Goal: Task Accomplishment & Management: Manage account settings

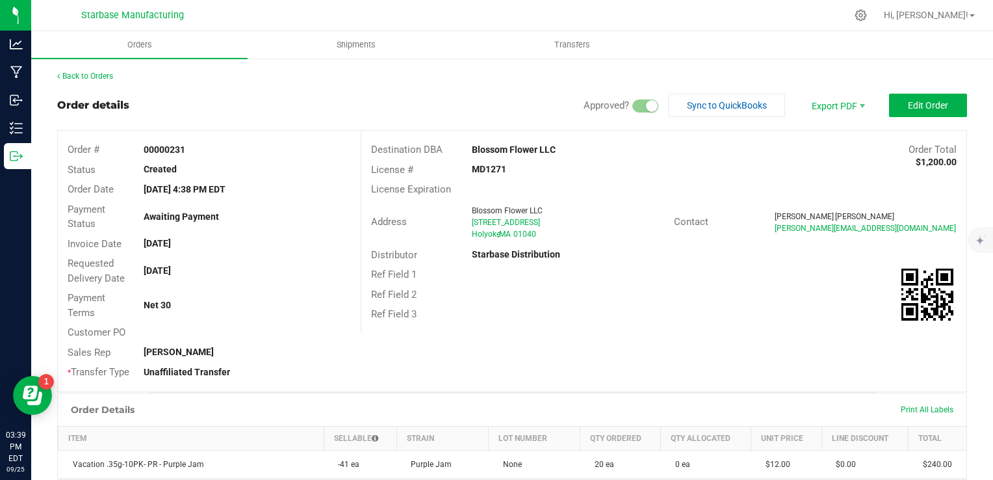
scroll to position [325, 0]
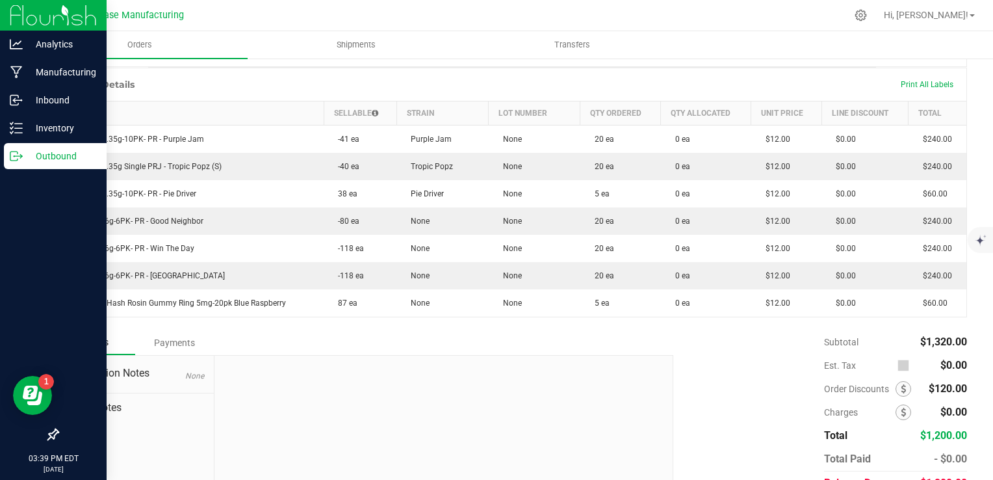
click at [23, 157] on p "Outbound" at bounding box center [62, 156] width 78 height 16
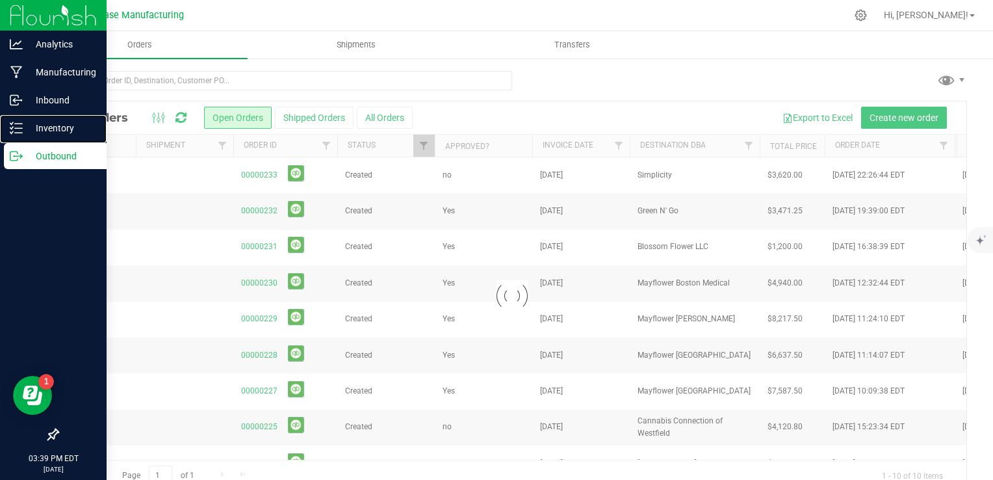
click at [34, 133] on p "Inventory" at bounding box center [62, 128] width 78 height 16
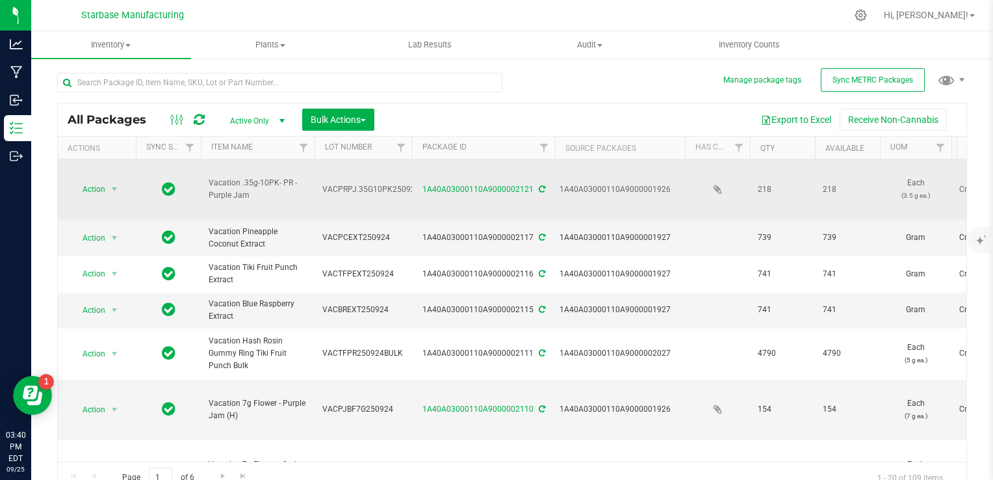
click at [292, 185] on span "Vacation .35g-10PK- PR - Purple Jam" at bounding box center [258, 189] width 98 height 25
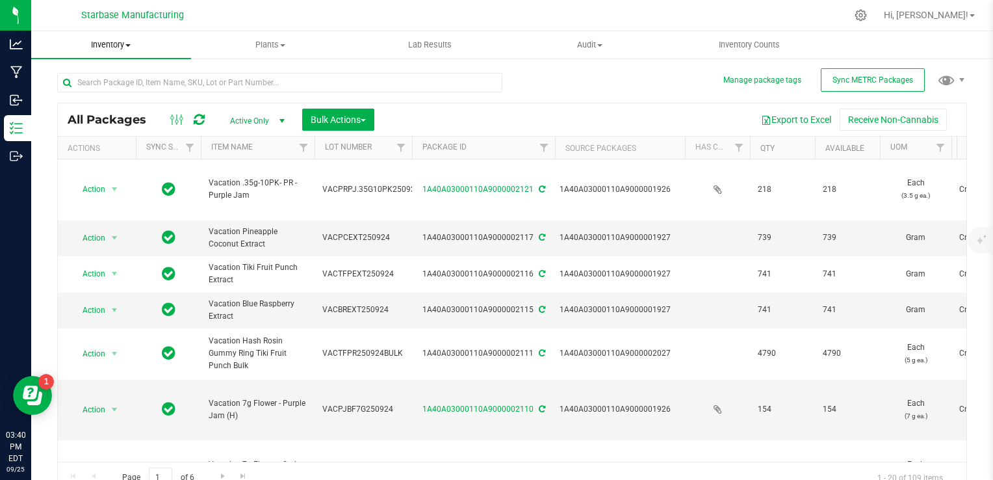
click at [105, 40] on span "Inventory" at bounding box center [111, 45] width 160 height 12
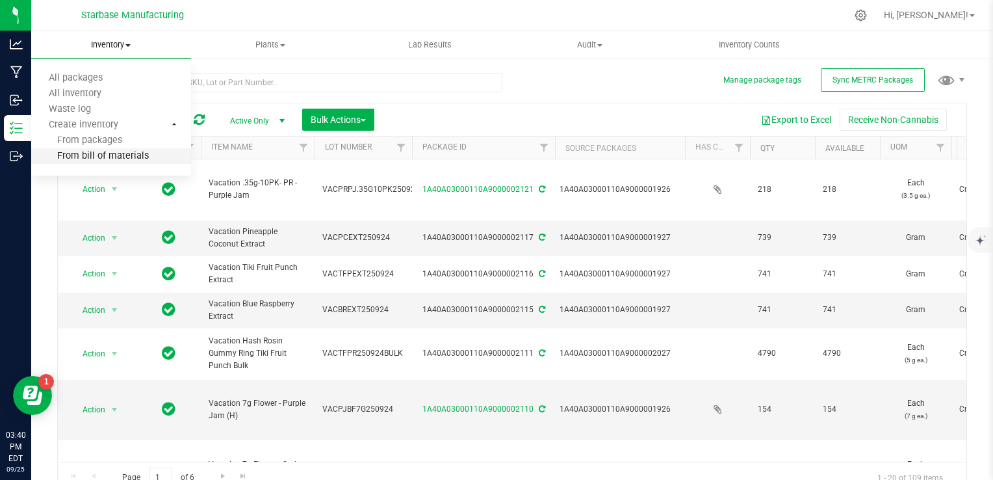
click at [119, 160] on span "From bill of materials" at bounding box center [90, 156] width 118 height 11
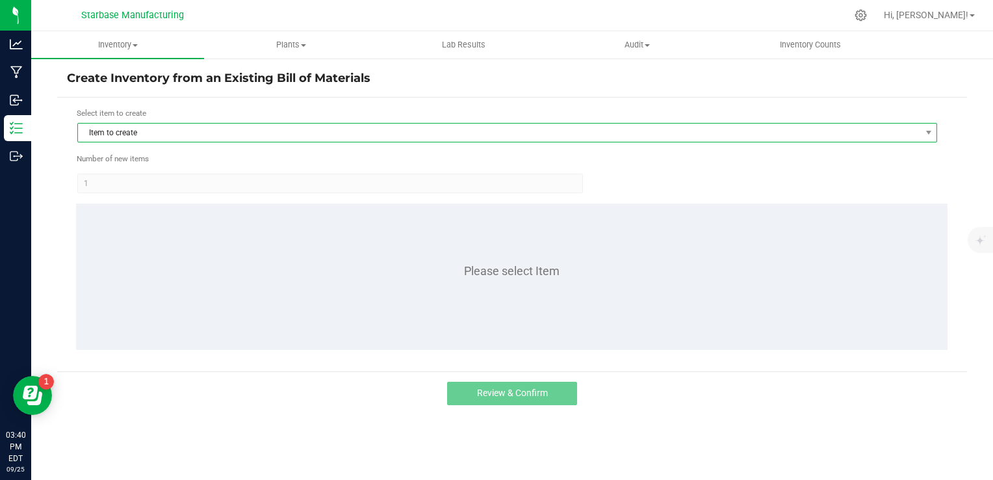
click at [187, 136] on span "Item to create" at bounding box center [499, 132] width 842 height 18
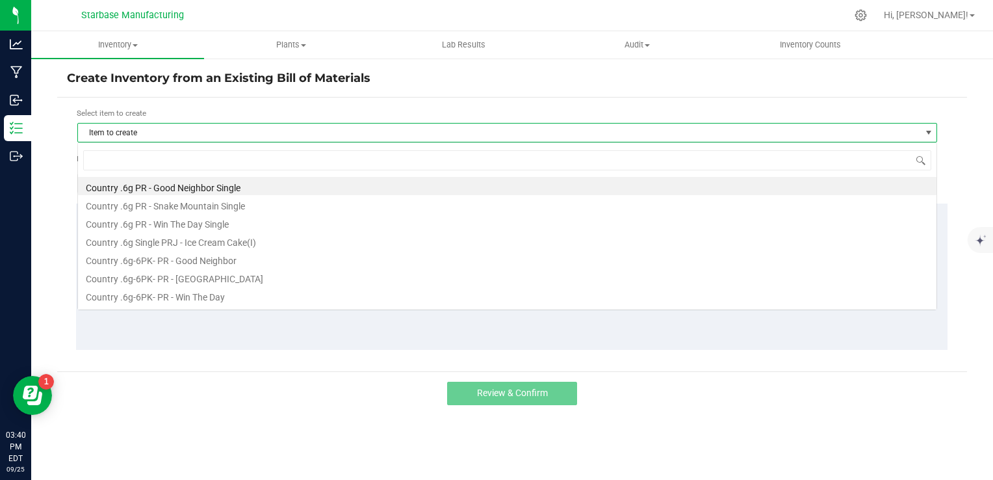
scroll to position [19, 860]
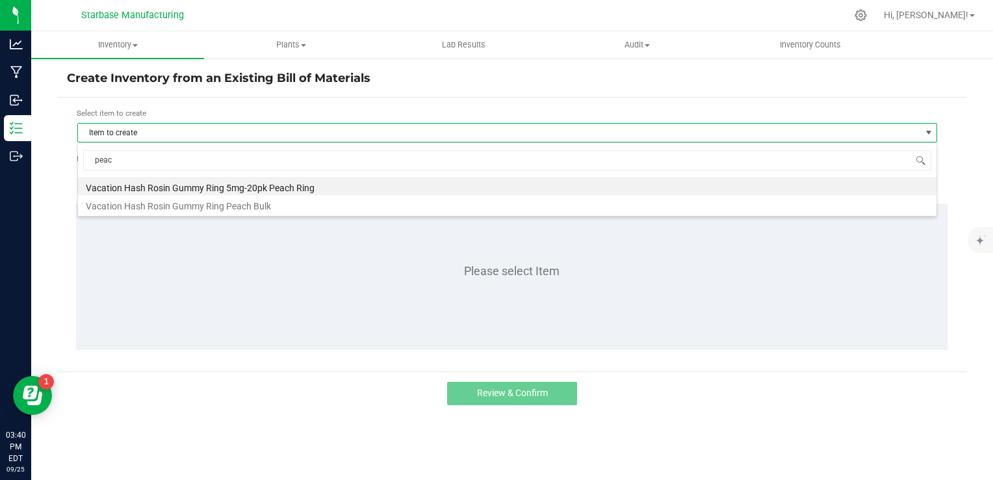
type input "peach"
click at [185, 183] on li "Vacation Hash Rosin Gummy Ring 5mg-20pk Peach Ring" at bounding box center [507, 186] width 858 height 18
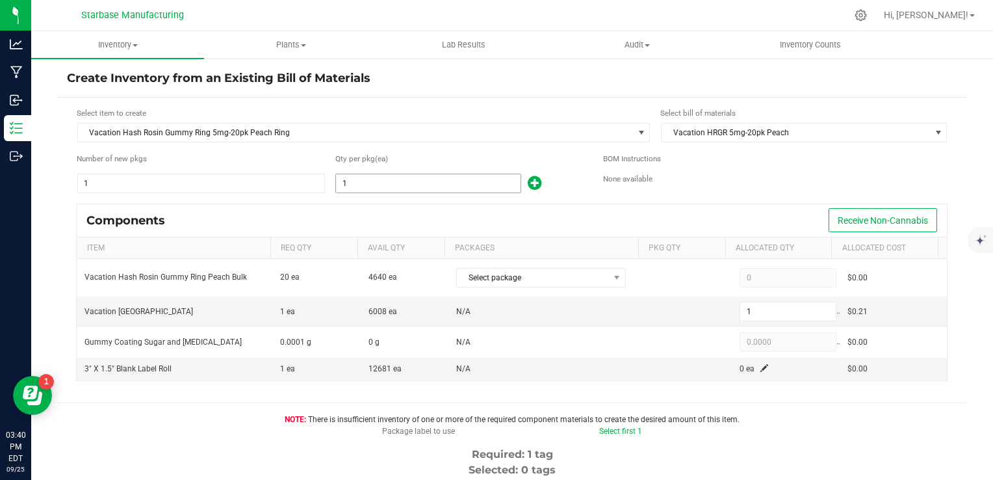
click at [368, 186] on input "1" at bounding box center [428, 183] width 185 height 18
type input "3"
click at [367, 203] on kendo-grid "Components Receive Non-Cannabis Item Req Qty Avail Qty Packages Pkg Qty Allocat…" at bounding box center [511, 292] width 871 height 178
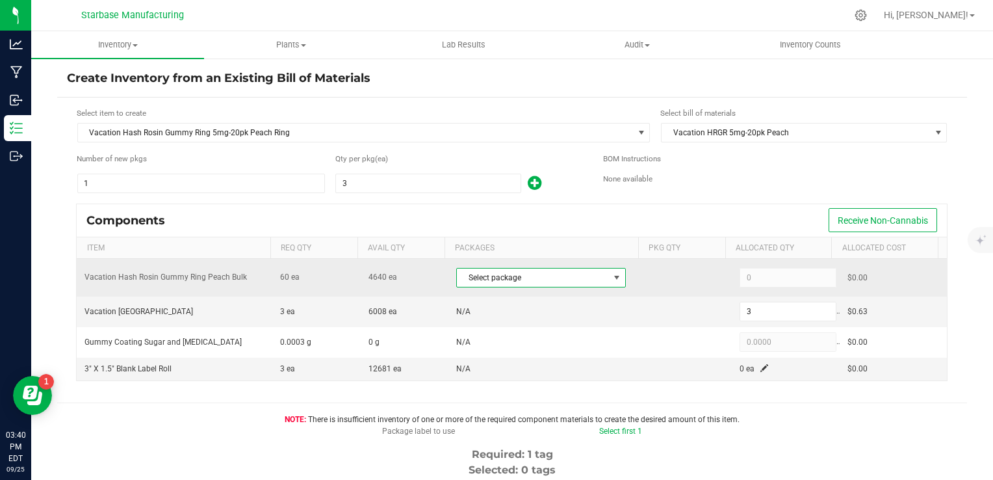
click at [469, 272] on span "Select package" at bounding box center [533, 277] width 152 height 18
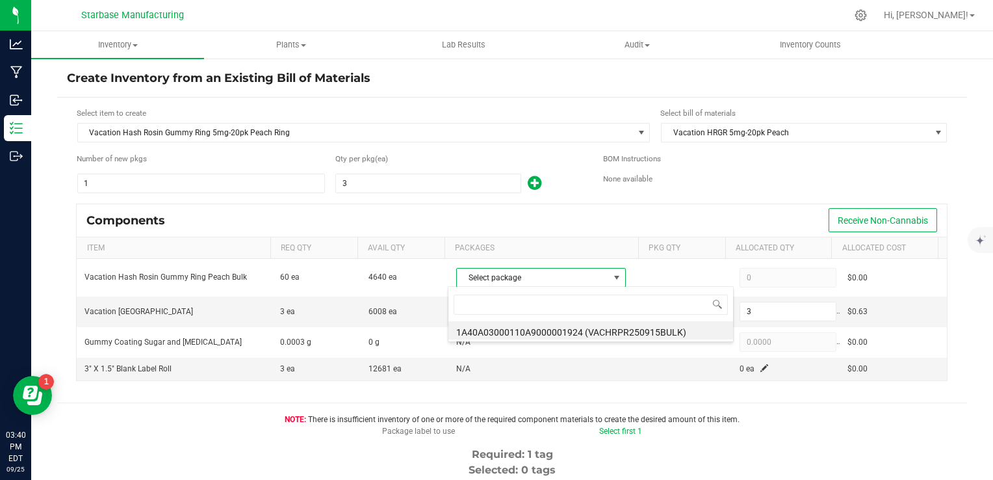
scroll to position [19, 164]
click at [496, 326] on li "1A40A03000110A9000001924 (VACHRPR250915BULK)" at bounding box center [590, 330] width 285 height 18
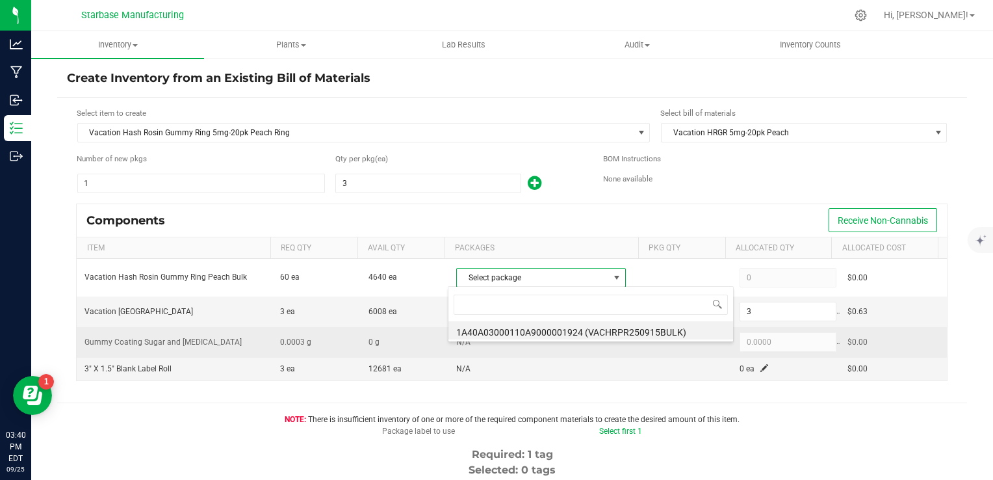
type input "60"
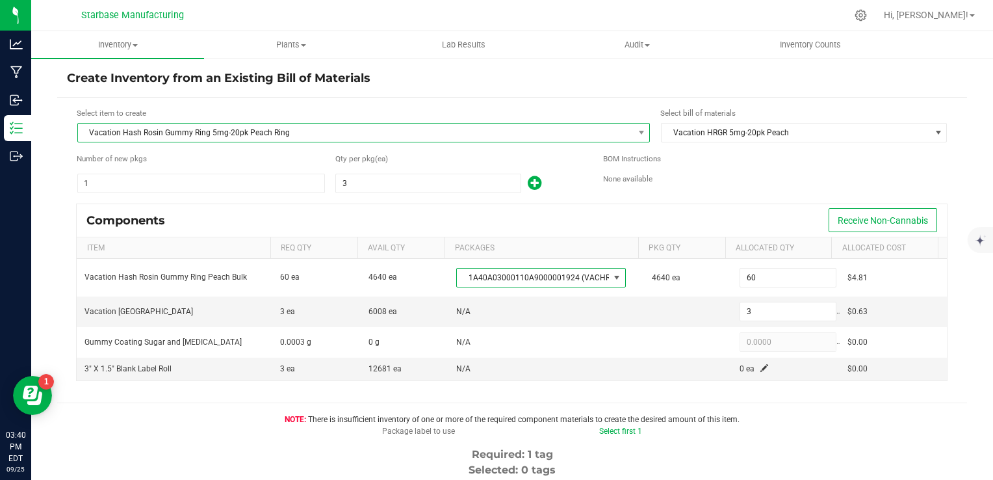
click at [147, 134] on span "Vacation Hash Rosin Gummy Ring 5mg-20pk Peach Ring" at bounding box center [356, 132] width 556 height 18
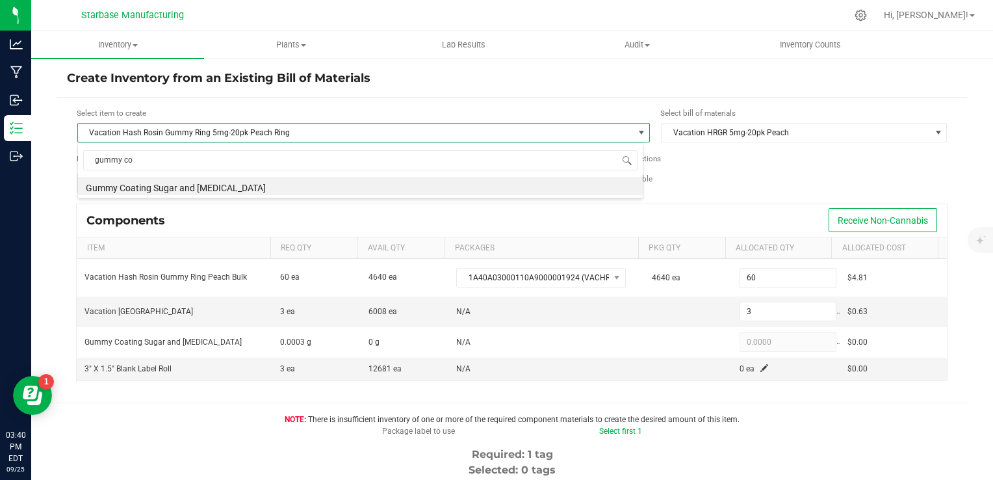
scroll to position [0, 0]
type input "gummy coating"
click at [174, 188] on li "Gummy Coating Sugar and Citric Acid" at bounding box center [360, 186] width 565 height 18
type input "3.0000"
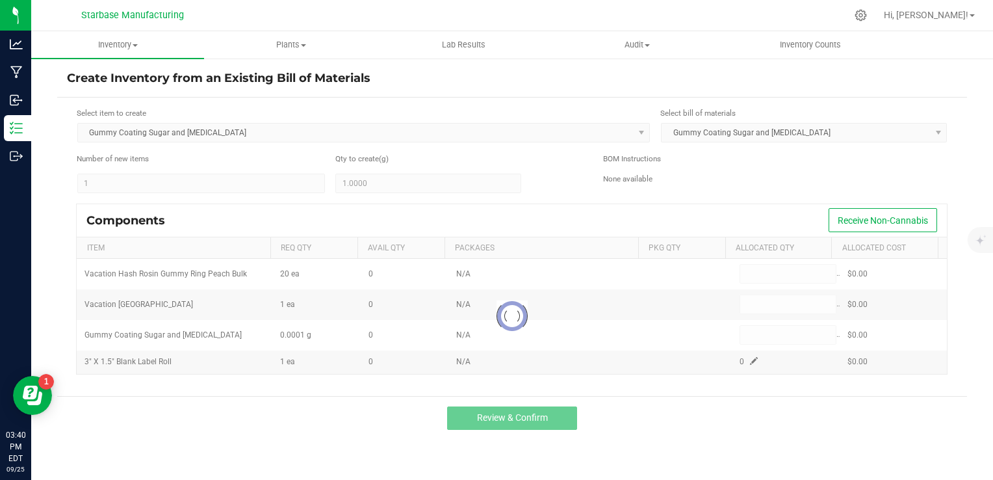
type input "0.9000"
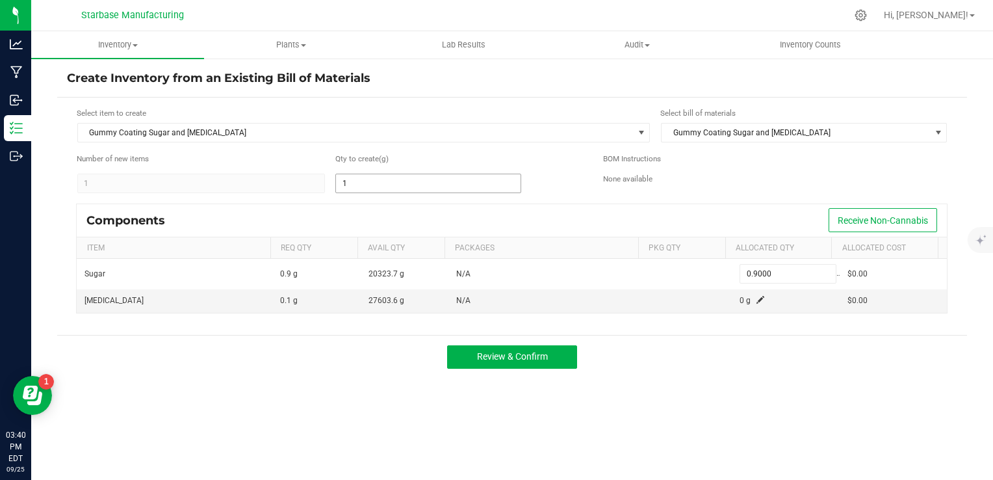
click at [355, 186] on input "1" at bounding box center [428, 183] width 185 height 18
type input "2"
type input "1.8000"
type input "20"
type input "18.0000"
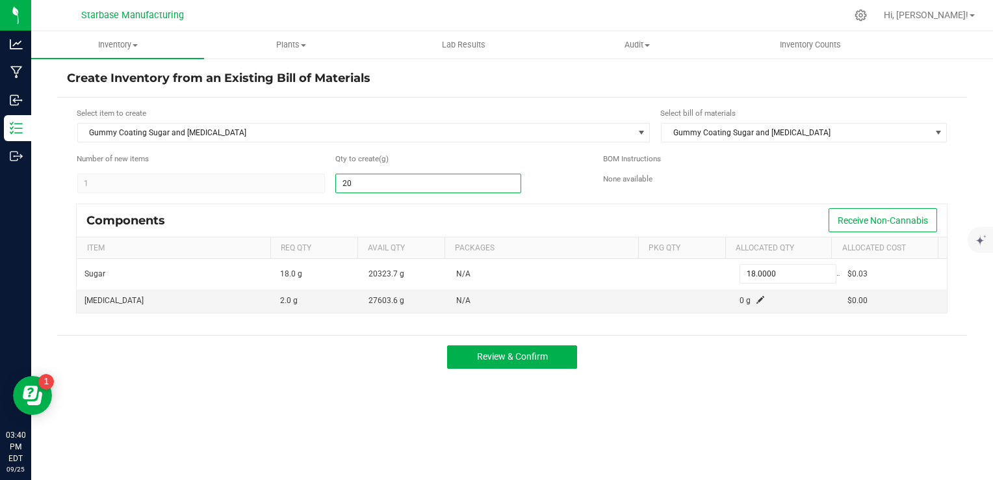
type input "200"
type input "180.0000"
type input "2000"
type input "1,800.0000"
type input "2,000.0000"
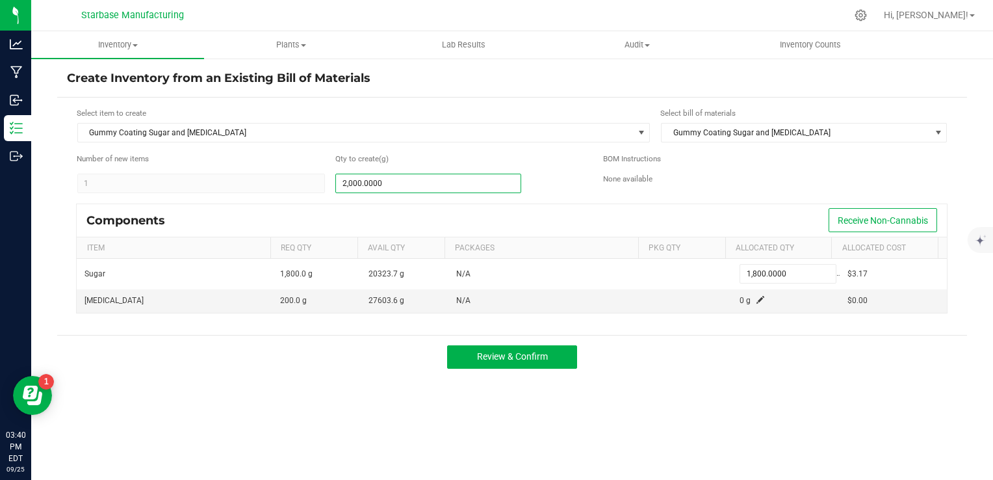
click at [408, 207] on div "Components Receive Non-Cannabis" at bounding box center [512, 220] width 870 height 32
click at [758, 300] on td "0 g" at bounding box center [785, 300] width 107 height 23
click at [756, 298] on span at bounding box center [760, 300] width 8 height 8
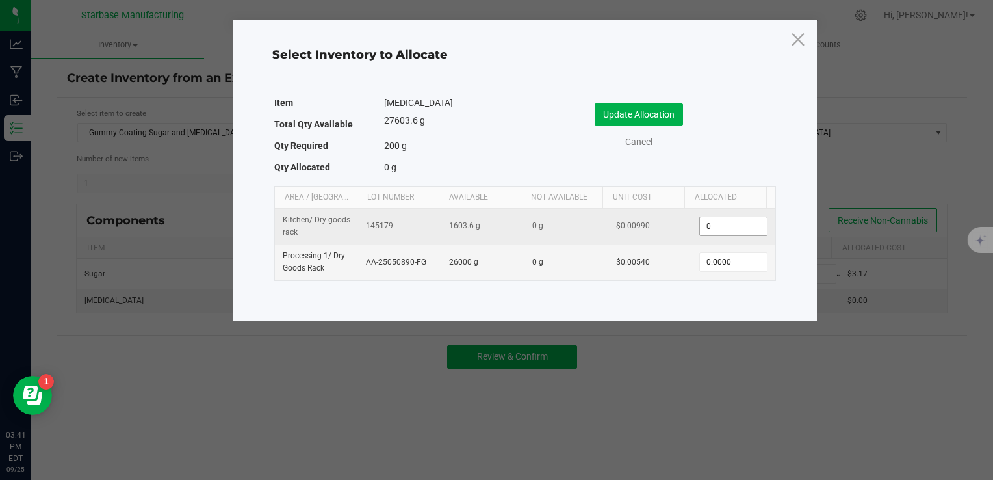
click at [728, 222] on input "0" at bounding box center [733, 226] width 66 height 18
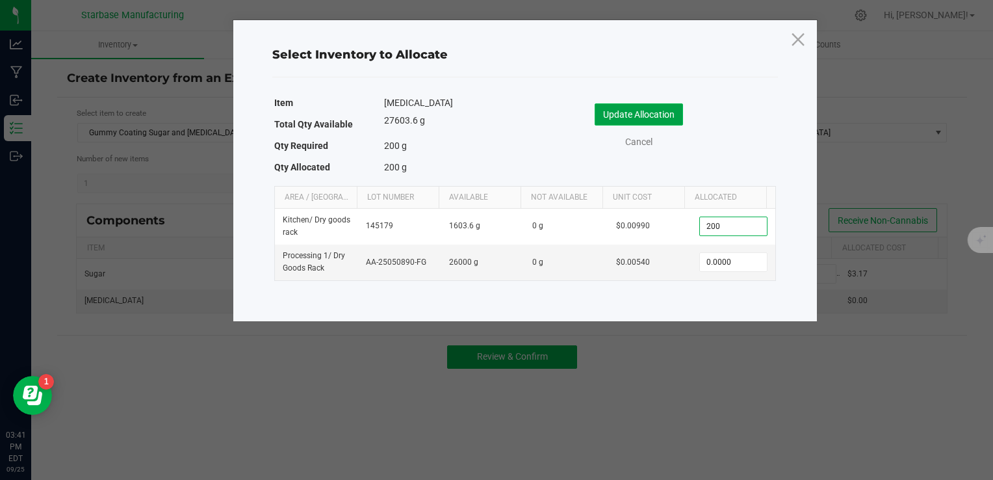
type input "200.0000"
click at [661, 111] on button "Update Allocation" at bounding box center [639, 114] width 88 height 22
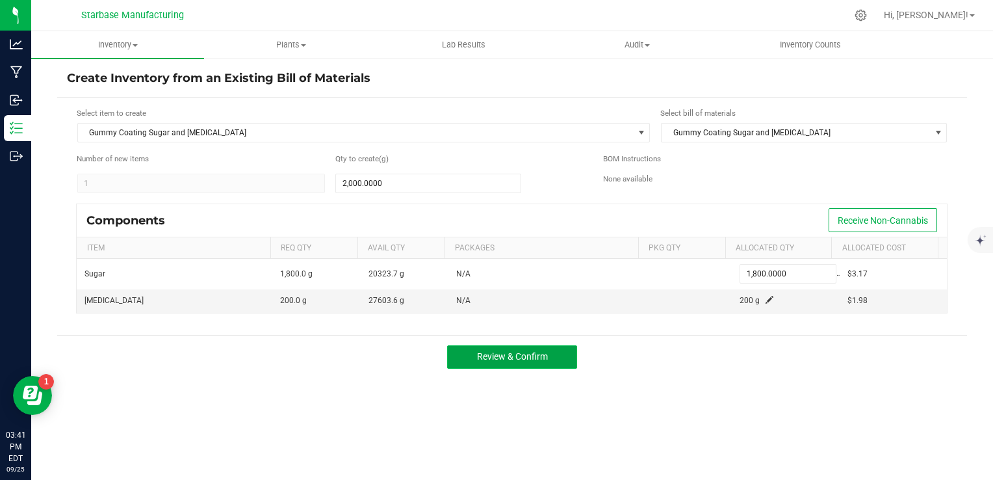
click at [559, 353] on button "Review & Confirm" at bounding box center [512, 356] width 130 height 23
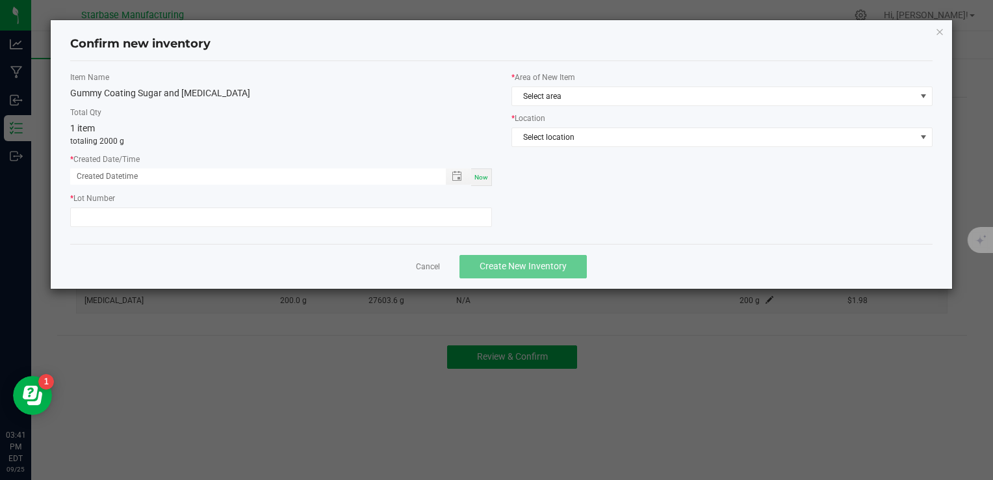
click at [483, 175] on span "Now" at bounding box center [481, 177] width 14 height 7
type input "09/25/2025 03:41 PM"
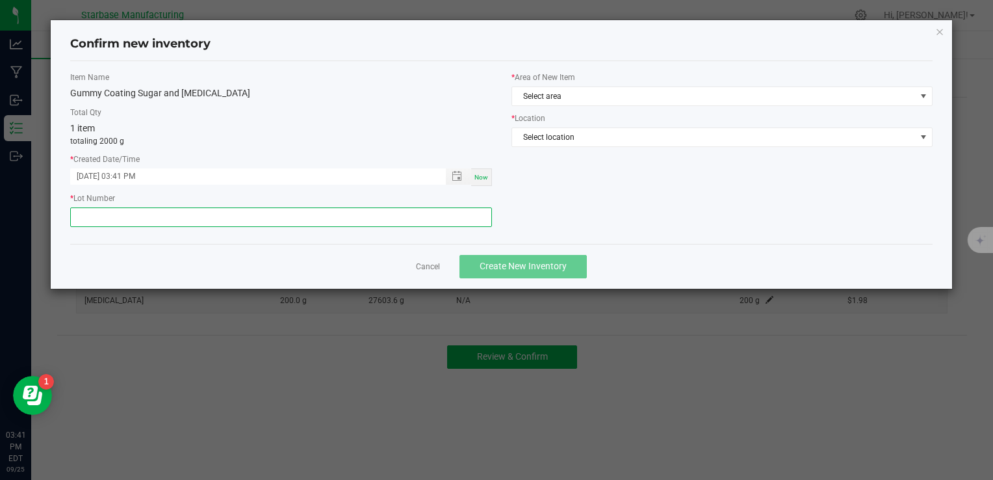
click at [398, 222] on input "text" at bounding box center [280, 216] width 421 height 19
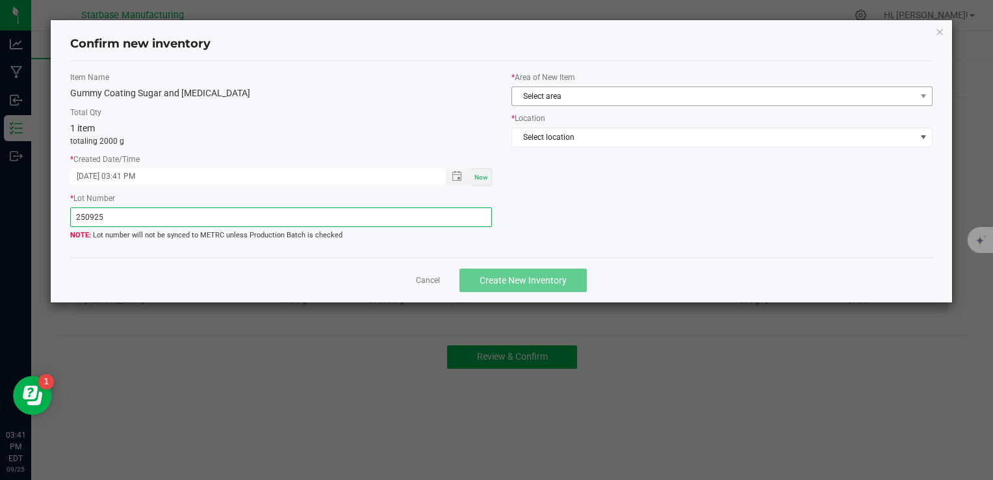
type input "250925"
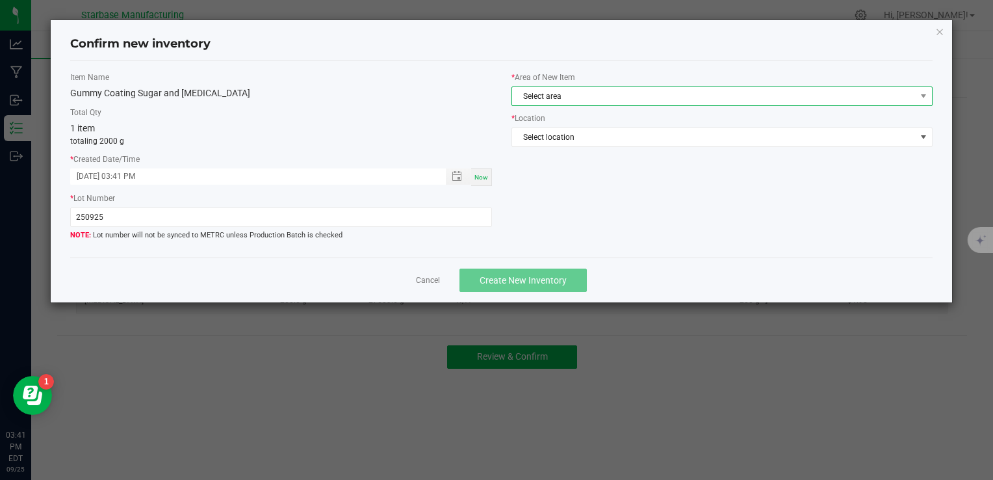
click at [671, 90] on span "Select area" at bounding box center [714, 96] width 404 height 18
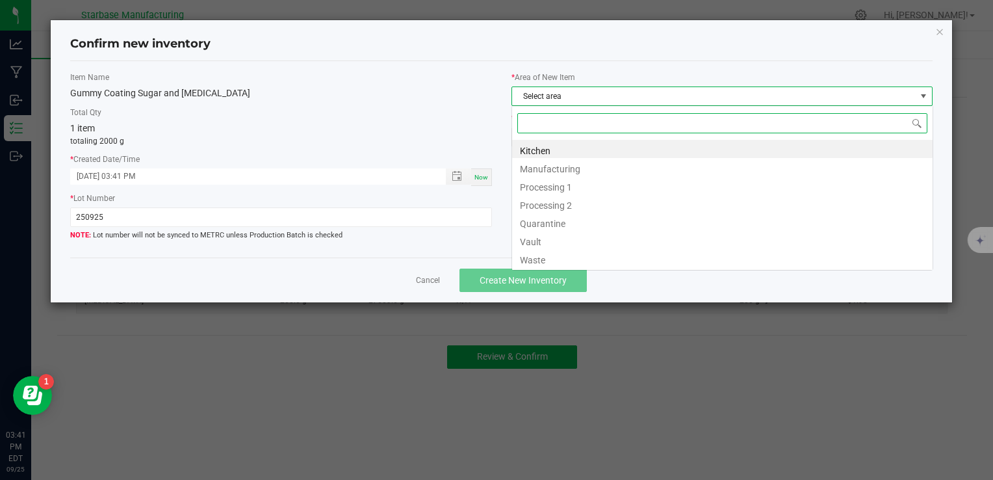
scroll to position [19, 421]
click at [643, 150] on li "Kitchen" at bounding box center [722, 149] width 420 height 18
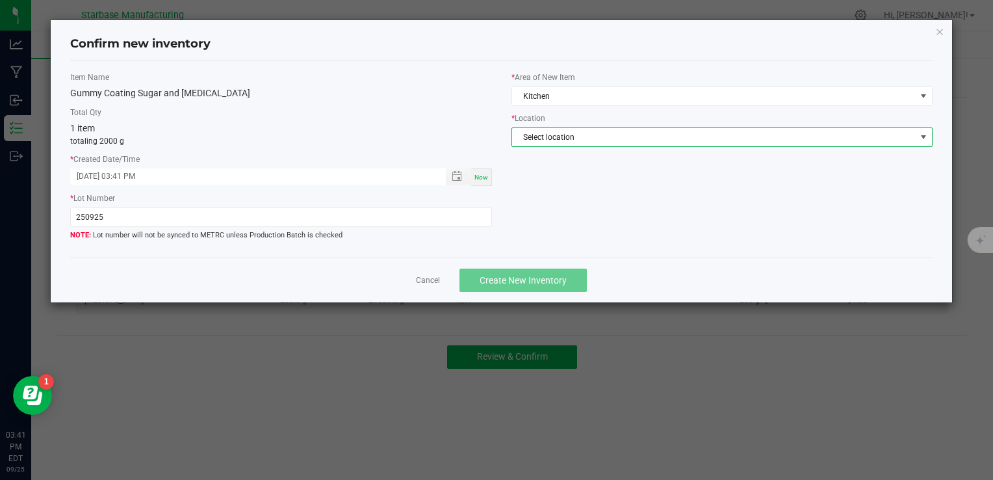
click at [636, 127] on span "Select location" at bounding box center [721, 136] width 421 height 19
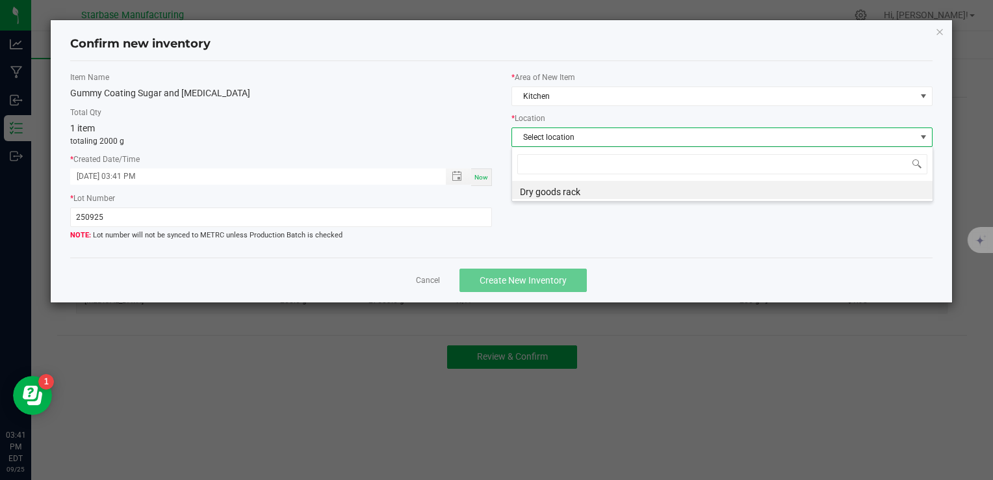
click at [635, 132] on span "Select location" at bounding box center [714, 137] width 404 height 18
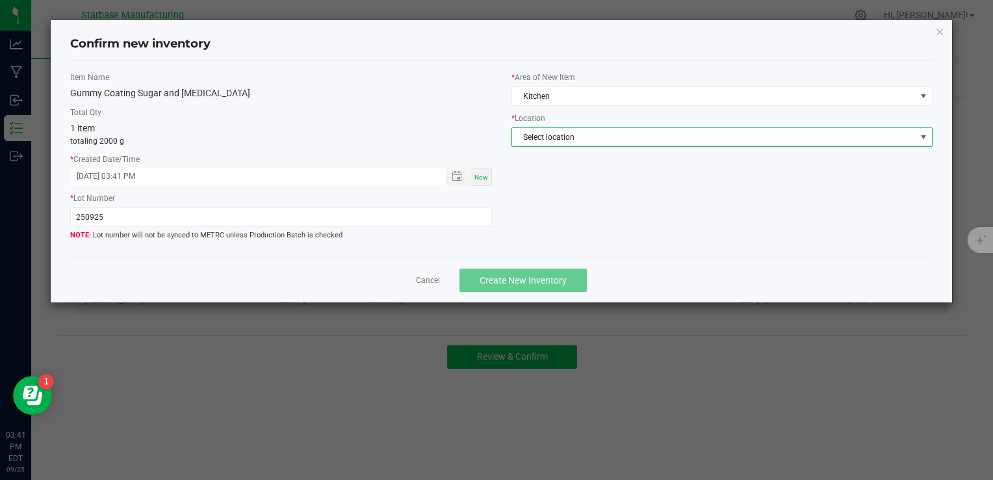
click at [632, 128] on span "Select location" at bounding box center [714, 137] width 404 height 18
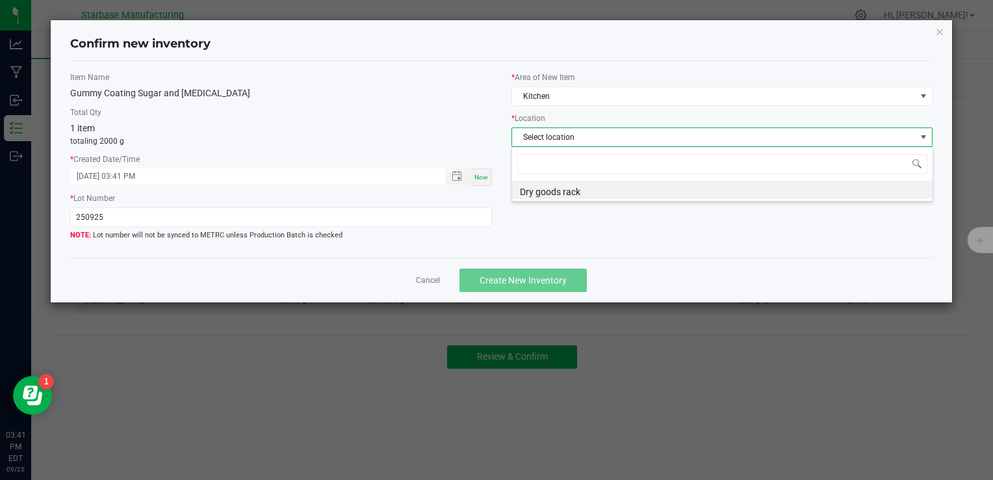
click at [635, 190] on li "Dry goods rack" at bounding box center [722, 190] width 420 height 18
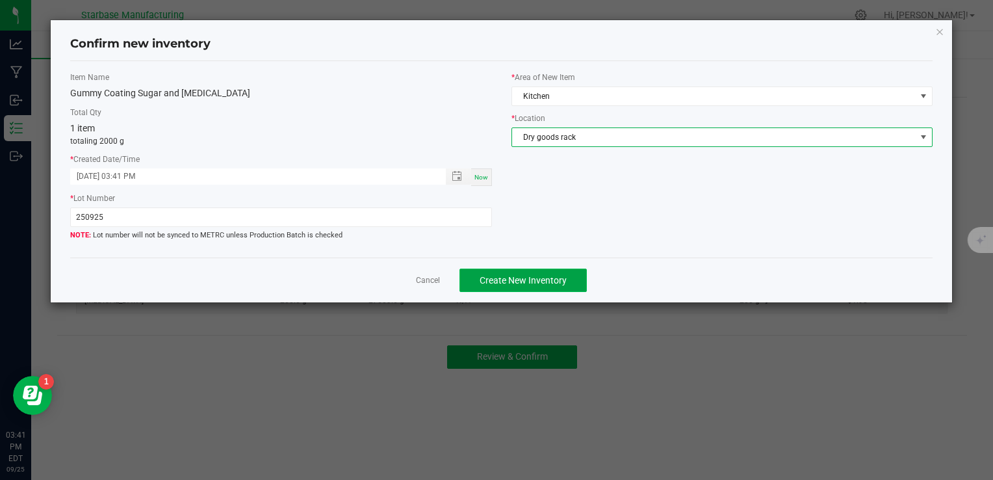
click at [556, 278] on span "Create New Inventory" at bounding box center [523, 280] width 87 height 10
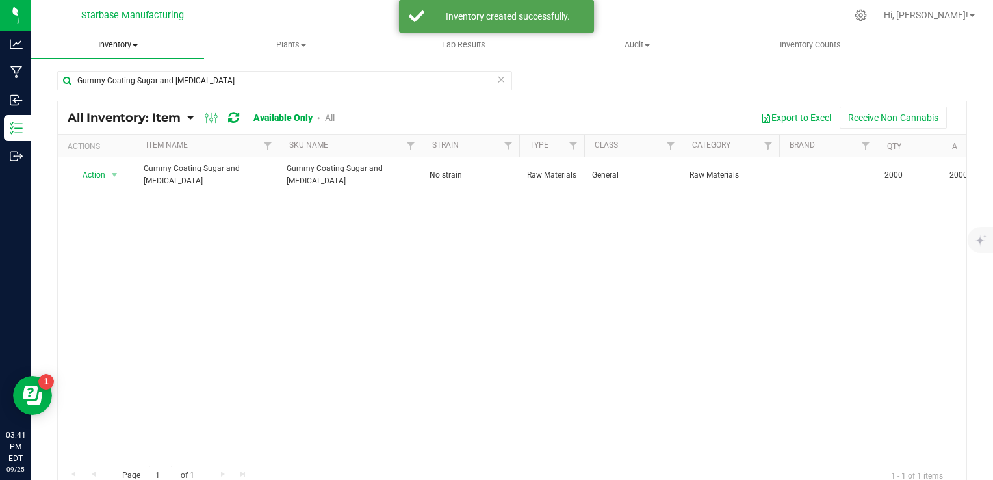
drag, startPoint x: 94, startPoint y: 44, endPoint x: 103, endPoint y: 61, distance: 19.8
click at [95, 44] on span "Inventory" at bounding box center [117, 45] width 173 height 12
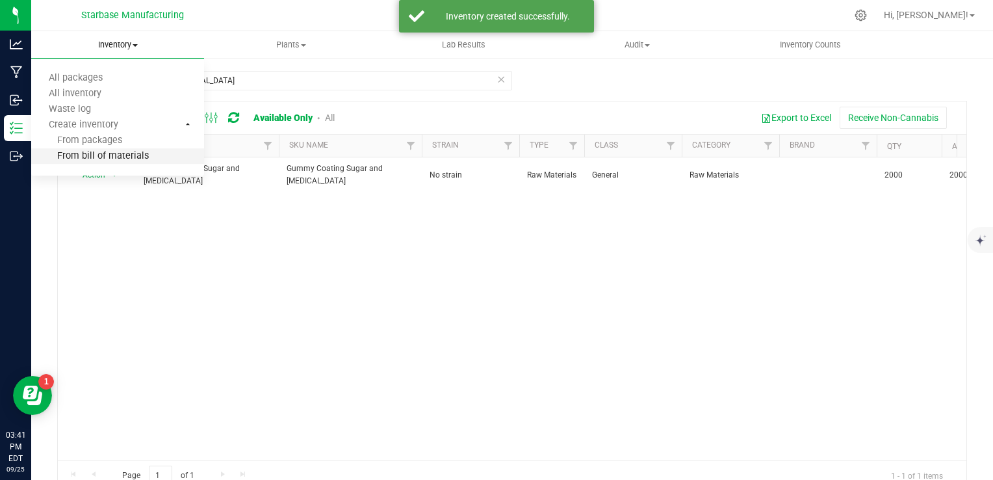
click at [119, 157] on span "From bill of materials" at bounding box center [90, 156] width 118 height 11
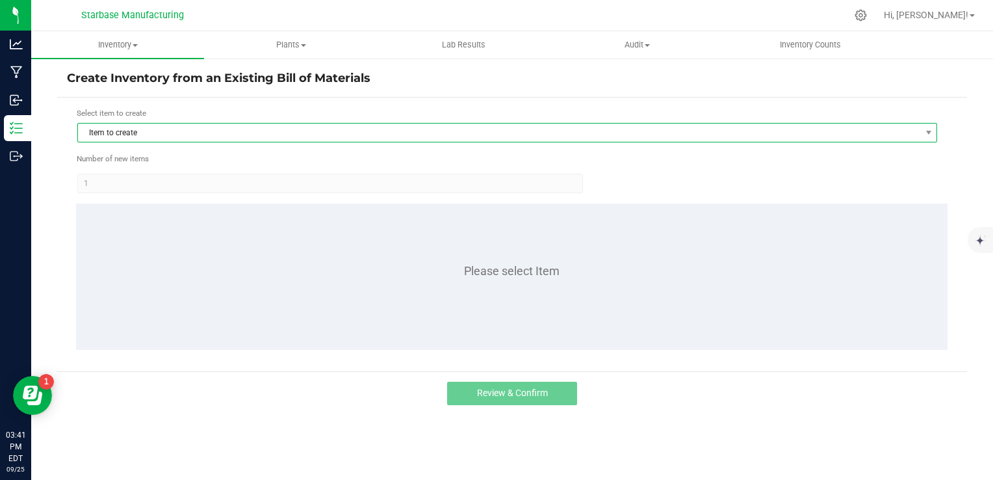
click at [309, 136] on span "Item to create" at bounding box center [499, 132] width 842 height 18
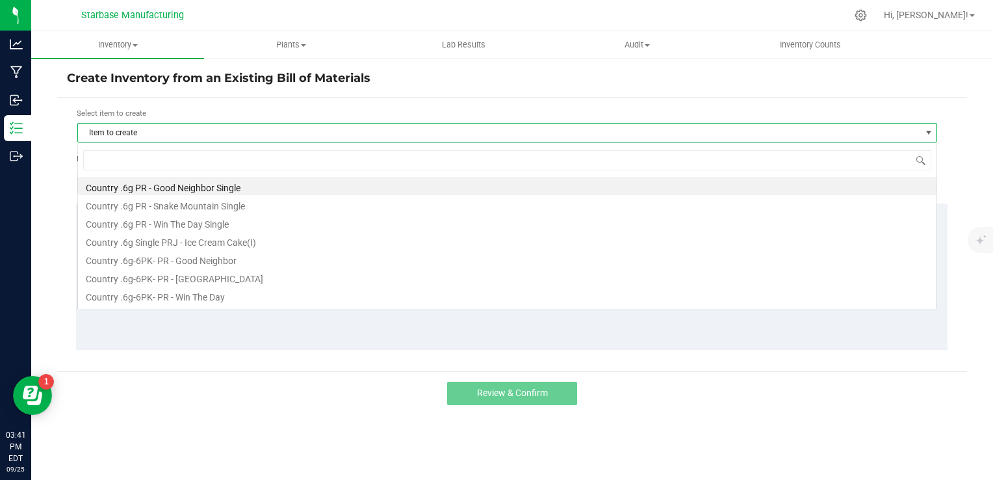
scroll to position [19, 860]
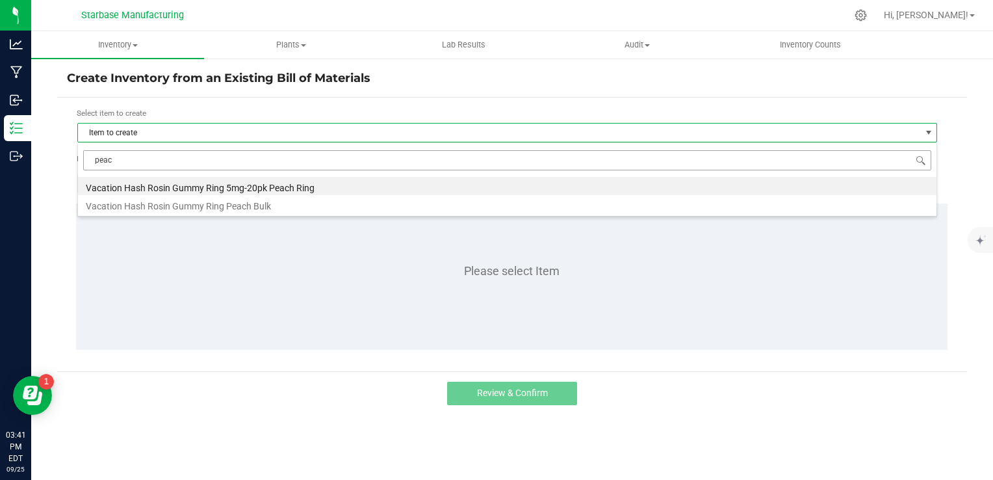
type input "peach"
click at [304, 179] on li "Vacation Hash Rosin Gummy Ring 5mg-20pk Peach Ring" at bounding box center [507, 186] width 858 height 18
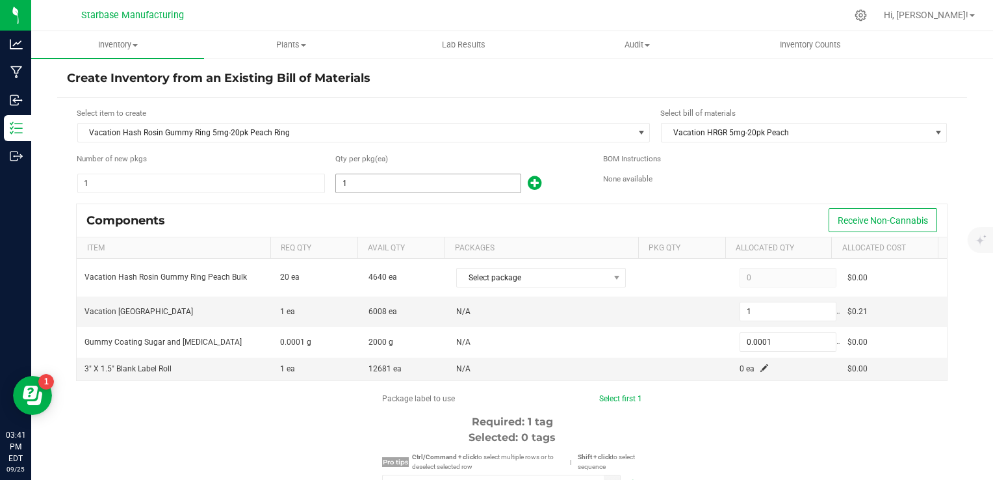
click at [337, 181] on input "1" at bounding box center [428, 183] width 185 height 18
type input "3"
type input "0.0003"
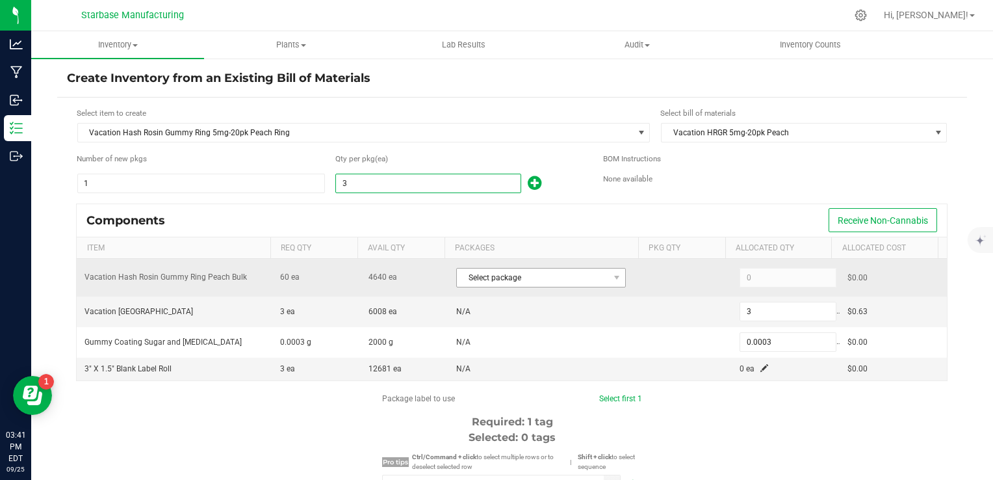
type input "3"
click at [459, 268] on span "Select package" at bounding box center [533, 277] width 152 height 18
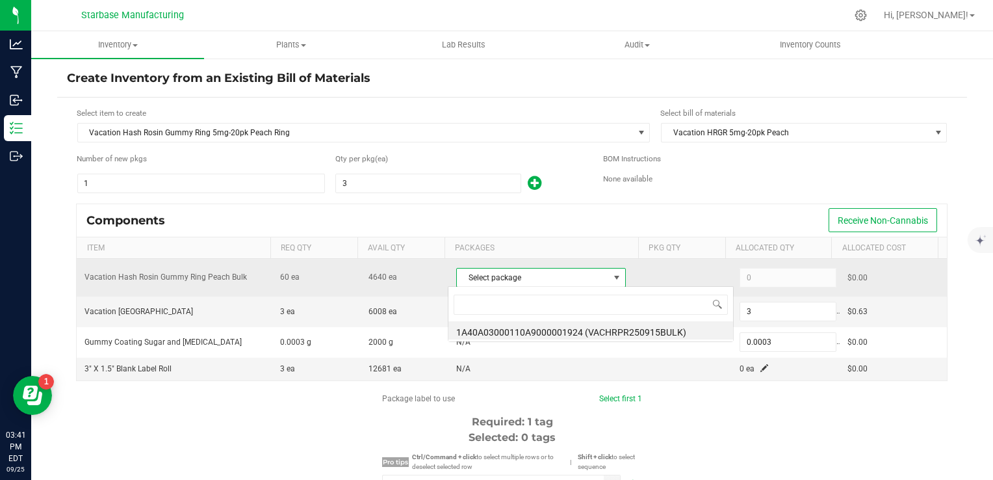
scroll to position [19, 164]
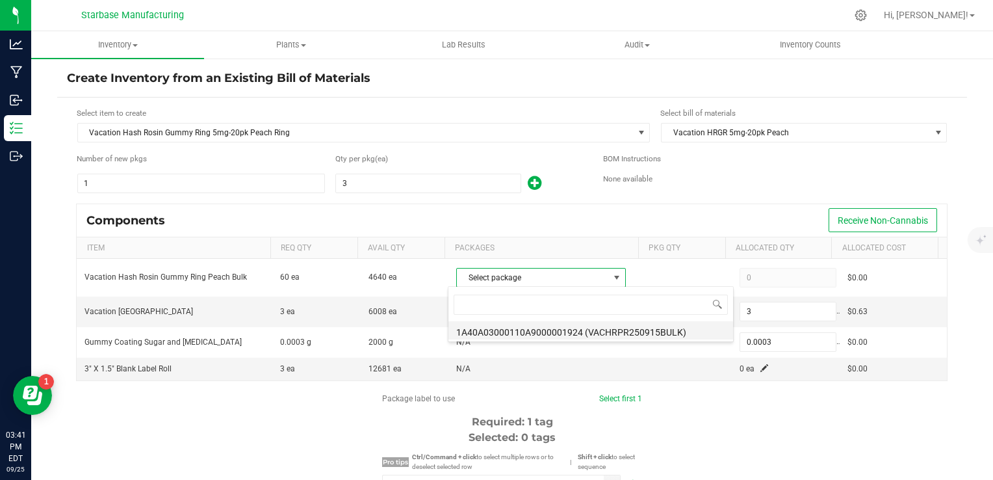
click at [504, 334] on li "1A40A03000110A9000001924 (VACHRPR250915BULK)" at bounding box center [590, 330] width 285 height 18
type input "60"
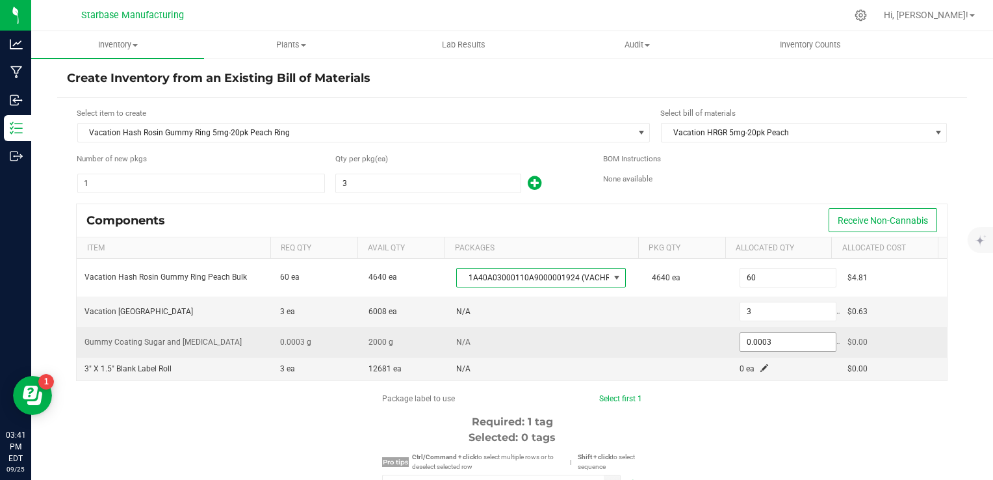
click at [755, 339] on input "0.0003" at bounding box center [788, 342] width 96 height 18
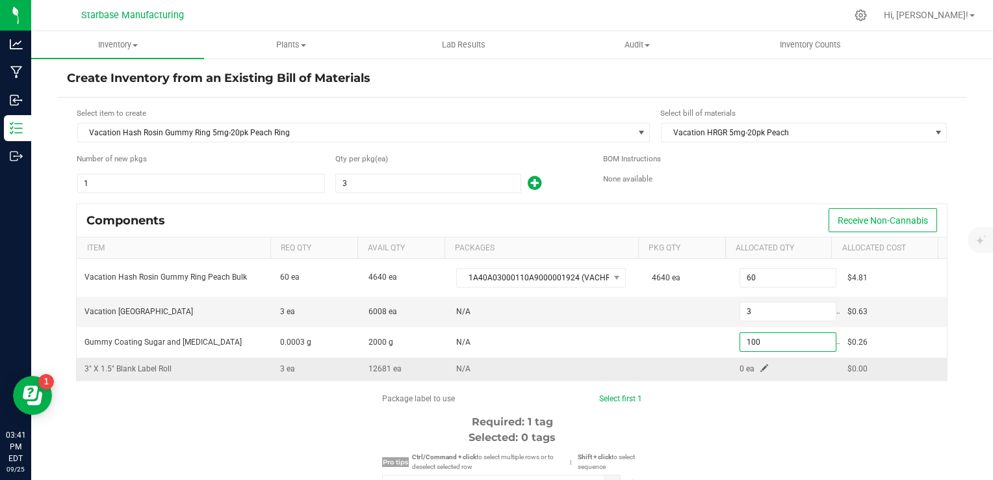
type input "100.0000"
click at [753, 364] on td "0 ea" at bounding box center [785, 368] width 107 height 23
click at [760, 365] on span at bounding box center [764, 368] width 8 height 8
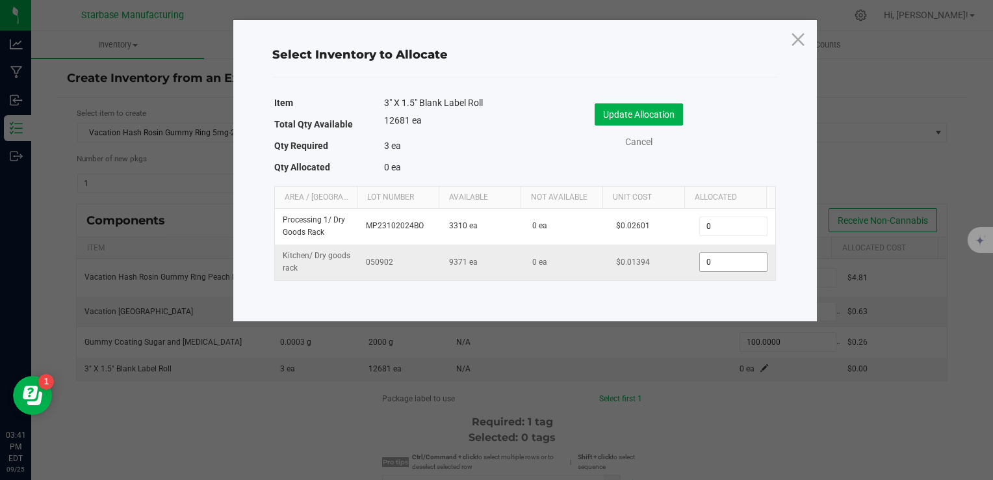
click at [710, 265] on input "0" at bounding box center [733, 262] width 66 height 18
type input "3"
click at [640, 107] on button "Update Allocation" at bounding box center [639, 114] width 88 height 22
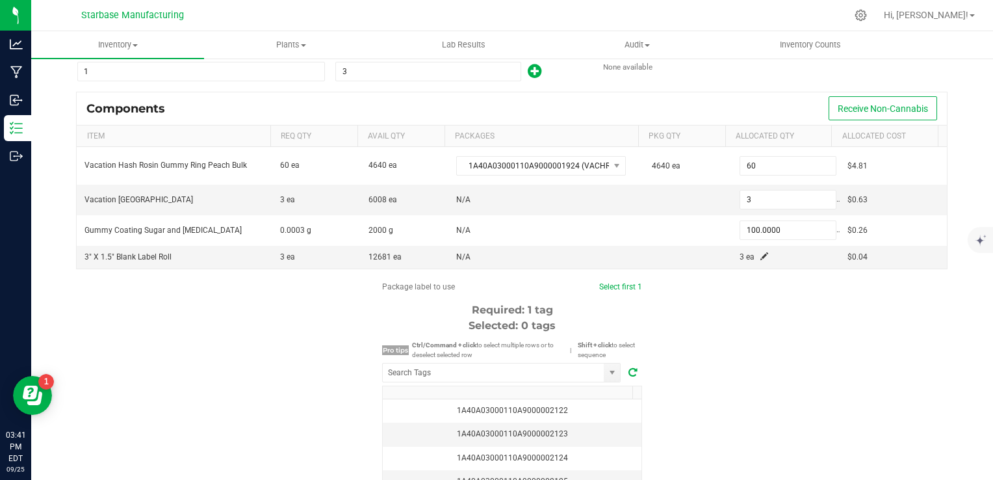
scroll to position [211, 0]
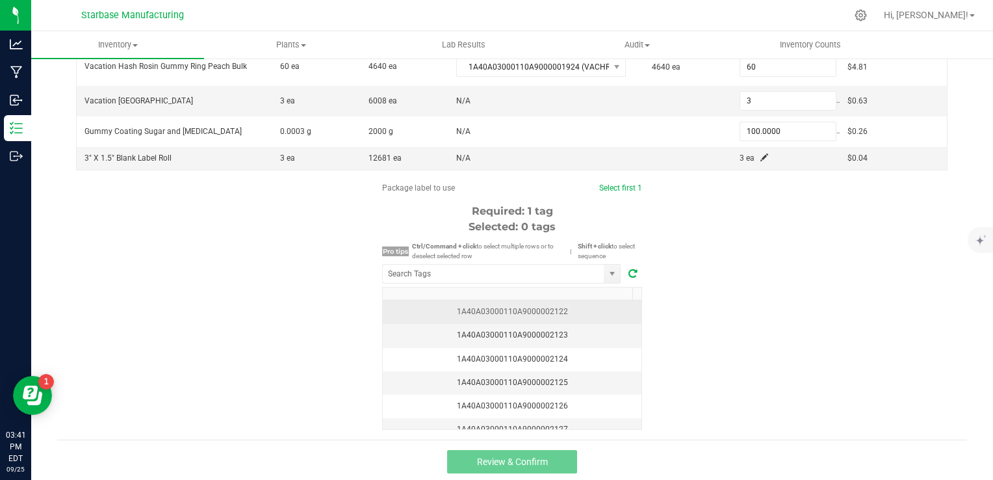
click at [592, 306] on div "1A40A03000110A9000002122" at bounding box center [512, 311] width 243 height 12
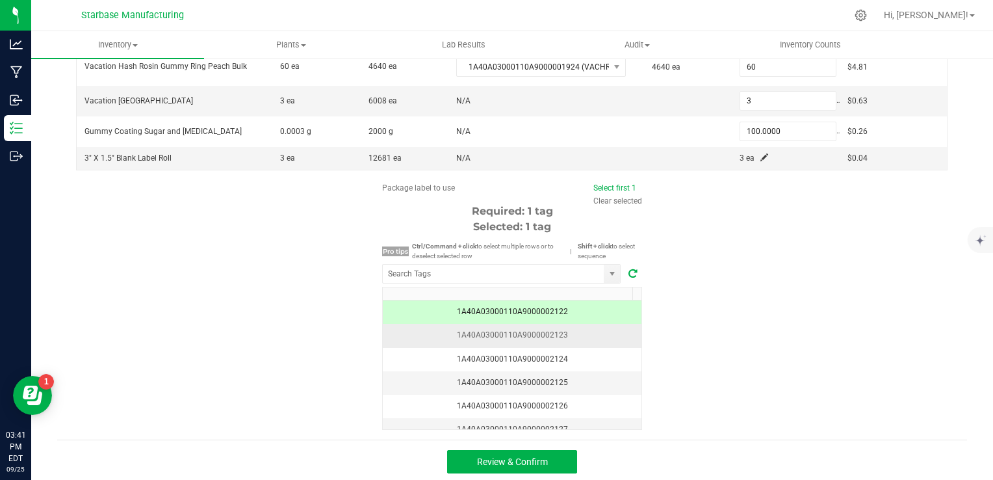
click at [555, 334] on div "1A40A03000110A9000002123" at bounding box center [512, 335] width 243 height 12
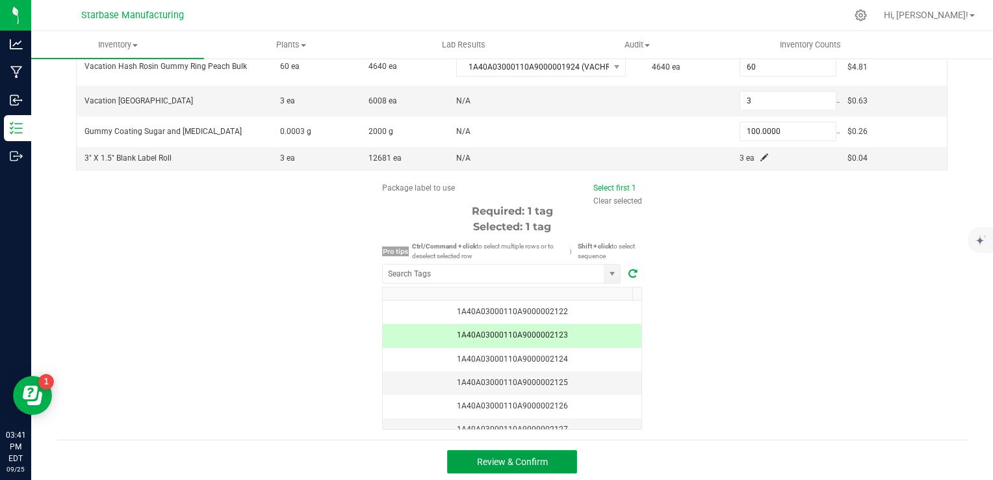
click at [563, 460] on button "Review & Confirm" at bounding box center [512, 461] width 130 height 23
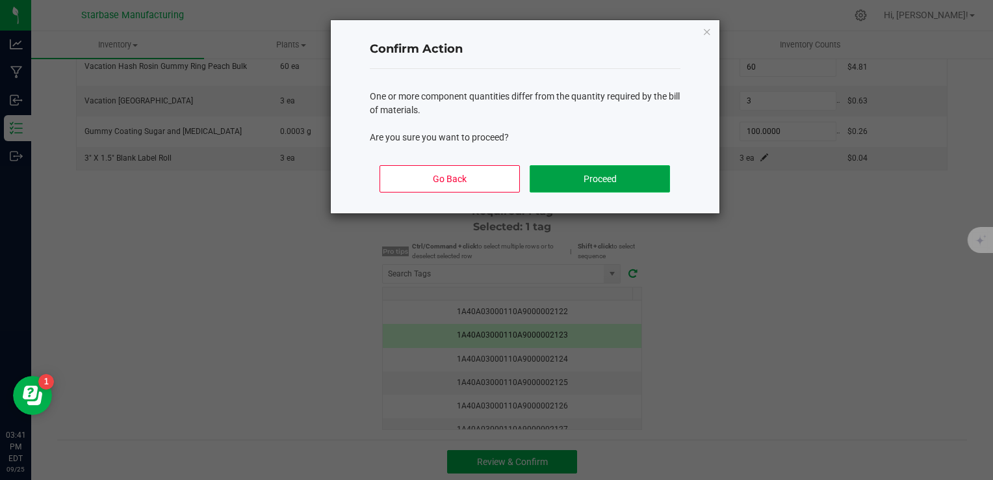
click at [571, 183] on button "Proceed" at bounding box center [600, 178] width 140 height 27
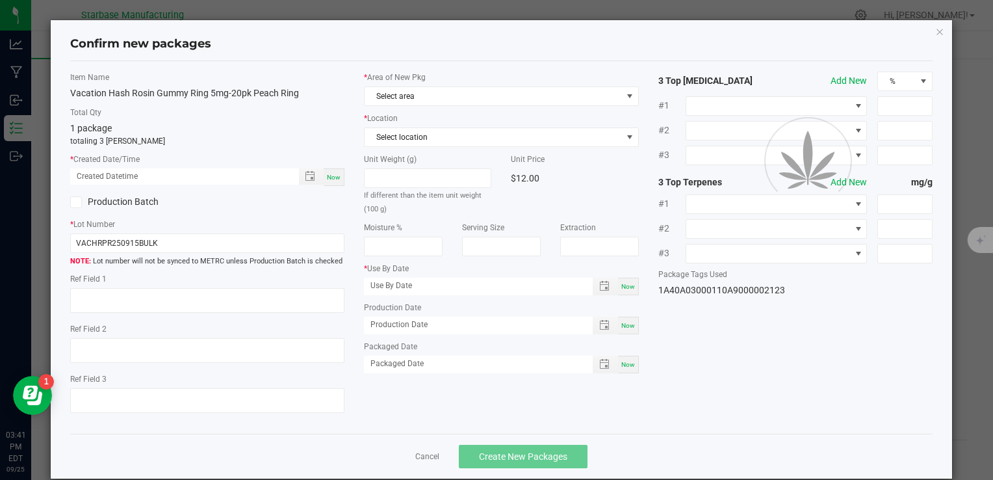
type input "09/19/2025"
type input "09/15/2025"
click at [328, 179] on span "Now" at bounding box center [334, 177] width 14 height 7
type input "09/25/2025 03:42 PM"
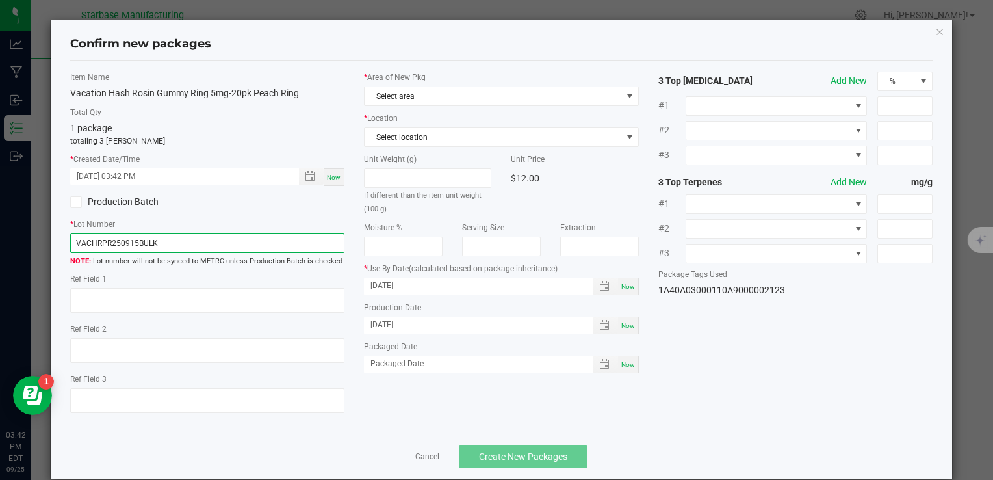
drag, startPoint x: 208, startPoint y: 241, endPoint x: 167, endPoint y: 241, distance: 40.9
click at [167, 241] on input "VACHRPR250915BULK" at bounding box center [207, 242] width 274 height 19
click at [144, 243] on input "VACHRPR250915BULK" at bounding box center [207, 242] width 274 height 19
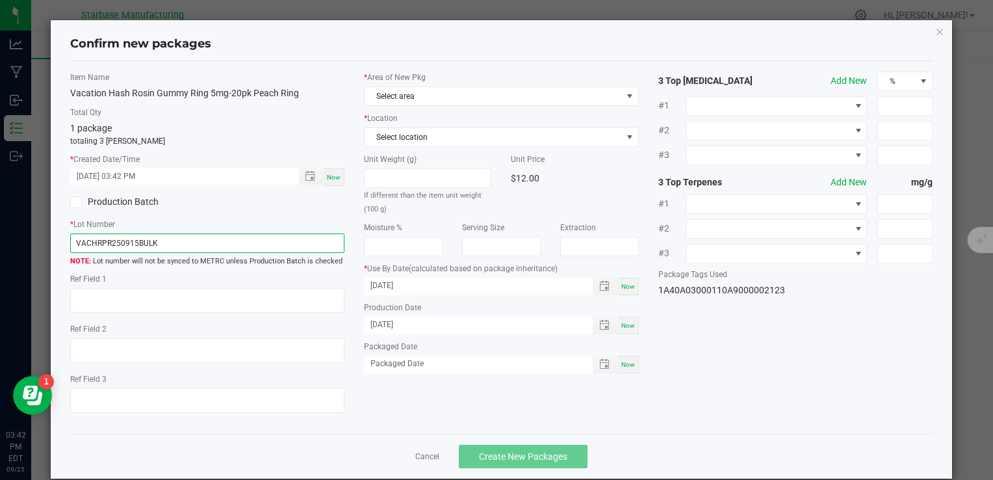
paste input "PCHGR250821-20pk"
click at [142, 242] on input "VACPCHGR250821-20pk" at bounding box center [207, 242] width 274 height 19
type input "VACPCHGR250925-20pk"
click at [624, 361] on span "Now" at bounding box center [628, 364] width 14 height 7
type input "[DATE]"
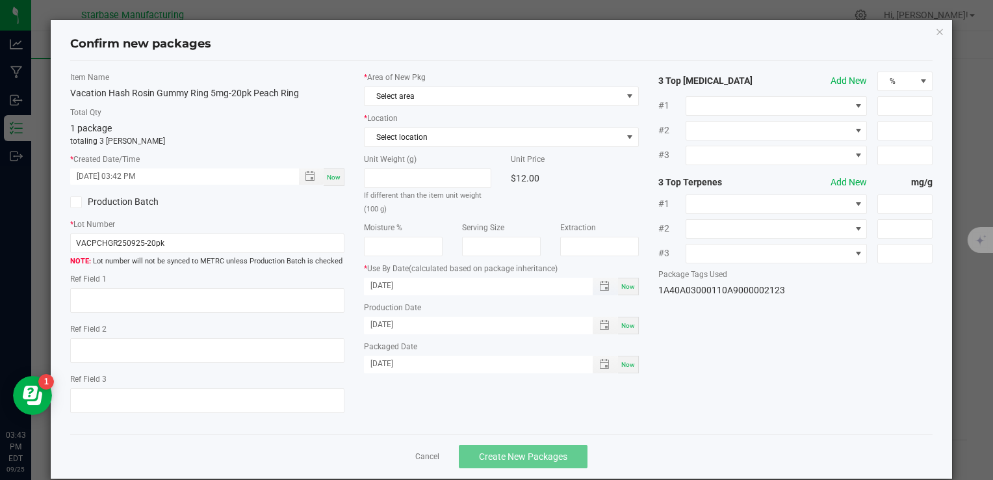
click at [543, 287] on input "09/19/2025" at bounding box center [471, 285] width 214 height 16
click at [382, 287] on input "09/17/2026" at bounding box center [471, 285] width 214 height 16
type input "09/19/2026"
click at [434, 302] on label "Production Date" at bounding box center [501, 308] width 274 height 12
click at [424, 94] on span "Select area" at bounding box center [493, 96] width 257 height 18
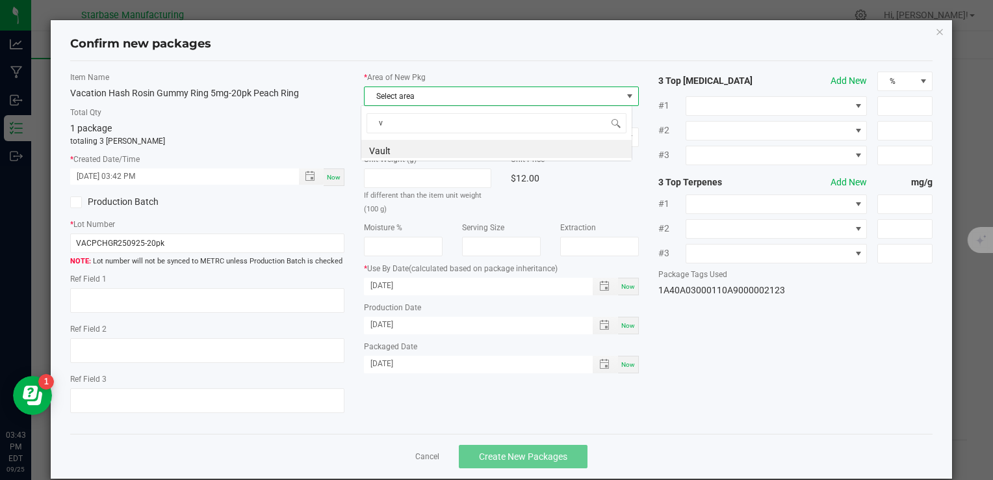
scroll to position [19, 272]
click at [418, 153] on li "Vault" at bounding box center [496, 149] width 270 height 18
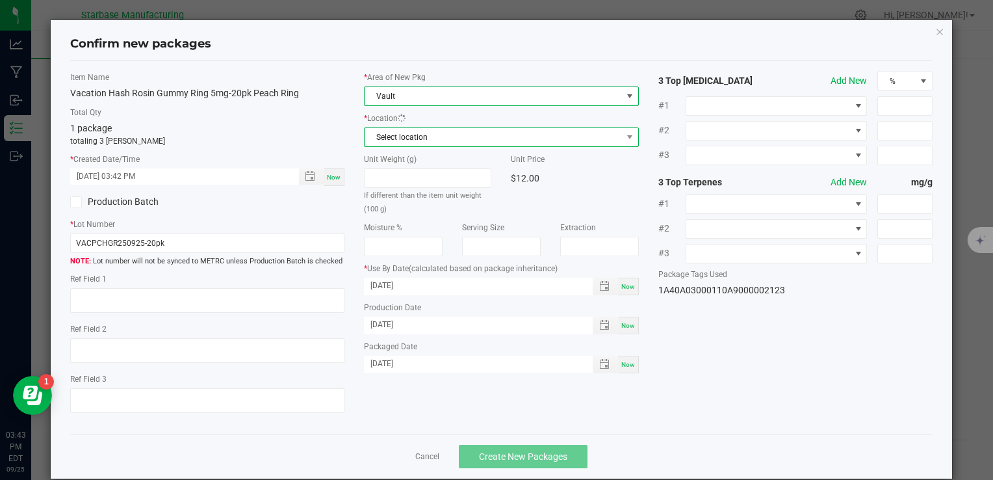
click at [418, 140] on span "Select location" at bounding box center [493, 137] width 257 height 18
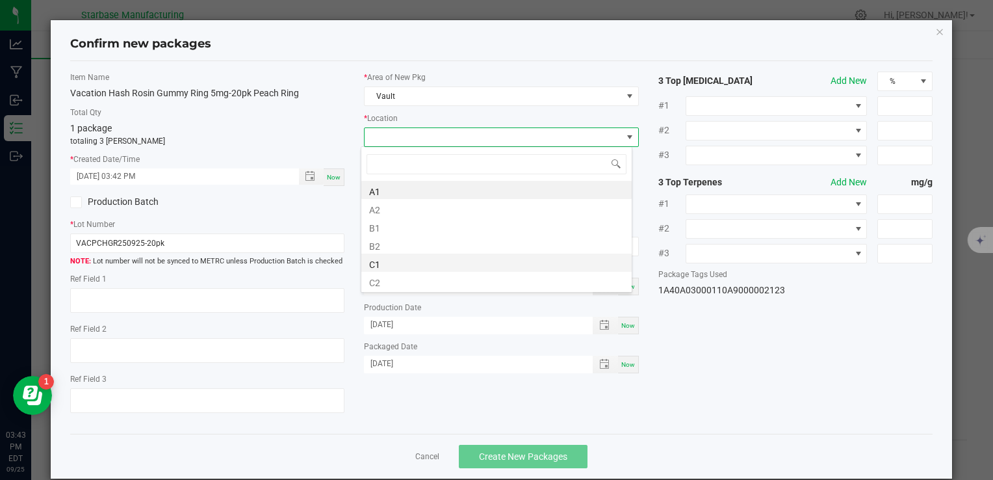
click at [423, 263] on li "C1" at bounding box center [496, 262] width 270 height 18
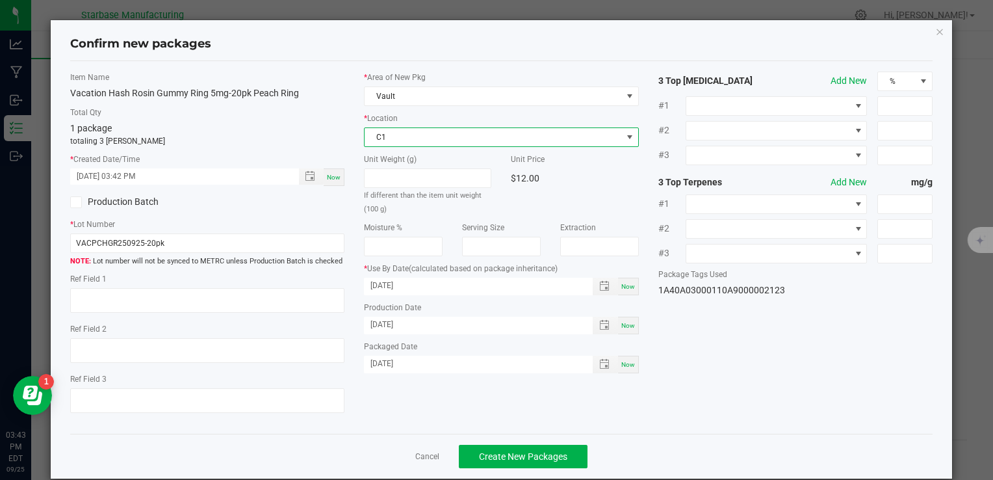
click at [732, 350] on div "Item Name Vacation Hash Rosin Gummy Ring 5mg-20pk Peach Ring Total Qty 1 packag…" at bounding box center [501, 247] width 882 height 352
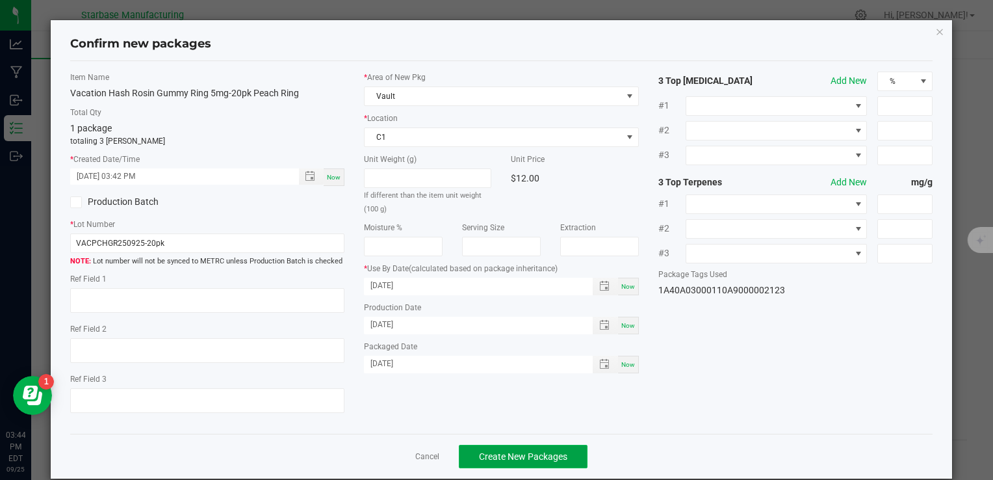
click at [563, 455] on button "Create New Packages" at bounding box center [523, 455] width 129 height 23
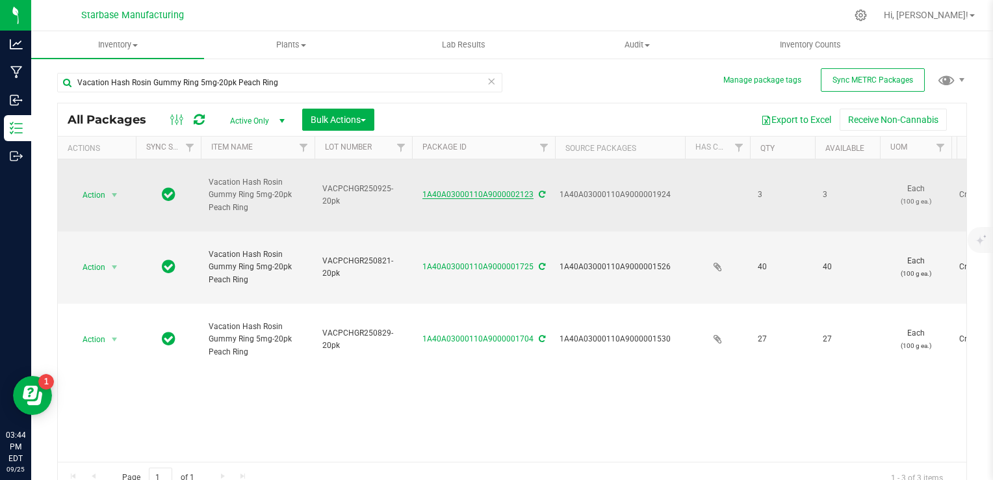
click at [476, 196] on link "1A40A03000110A9000002123" at bounding box center [477, 194] width 111 height 9
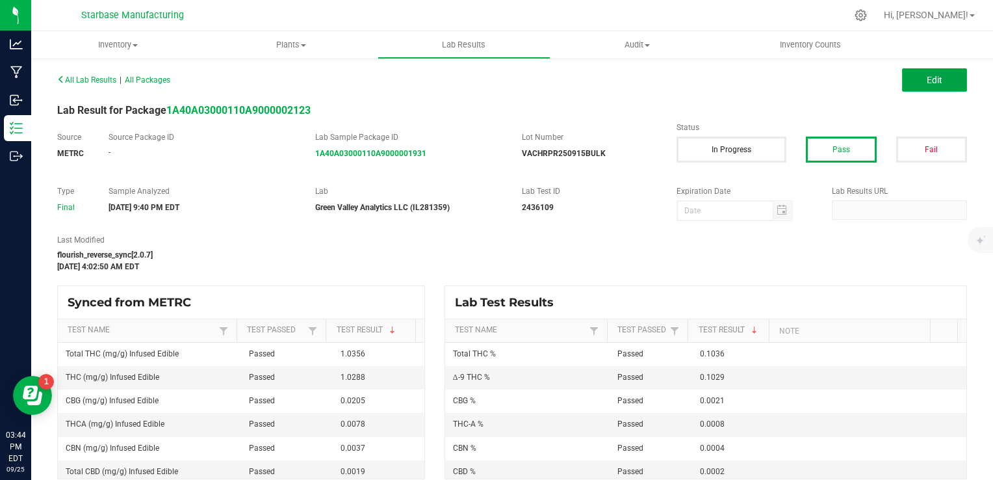
click at [912, 83] on button "Edit" at bounding box center [934, 79] width 65 height 23
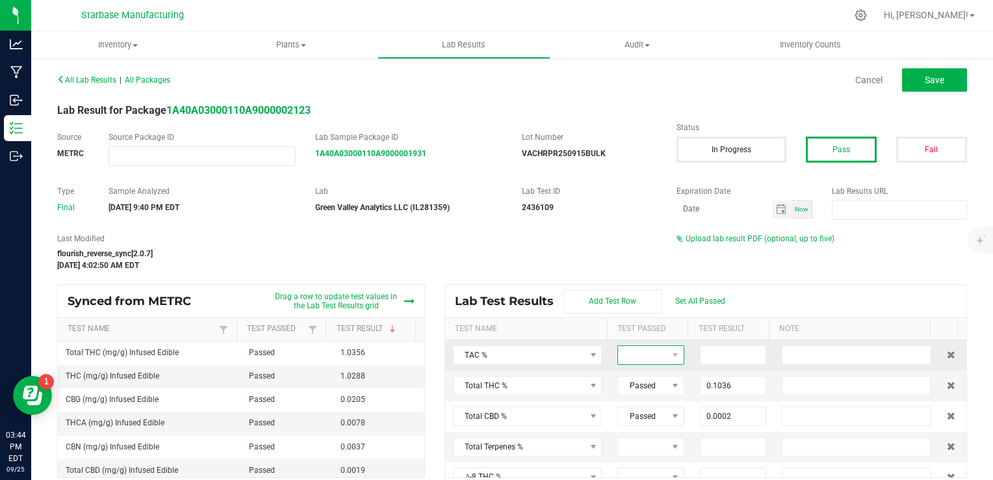
click at [654, 354] on span at bounding box center [642, 355] width 49 height 18
click at [644, 407] on li "Passed" at bounding box center [670, 410] width 122 height 22
click at [709, 350] on input at bounding box center [734, 355] width 66 height 18
type input "0.1087"
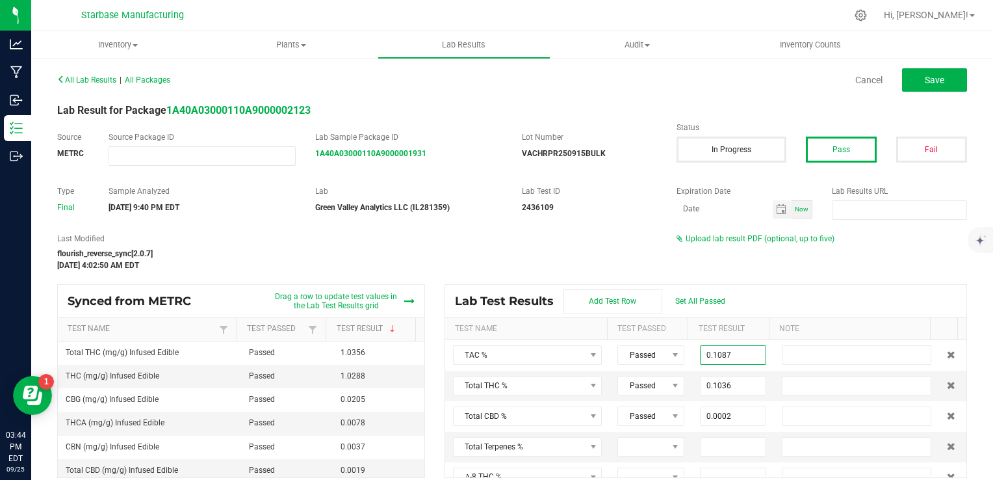
click at [786, 231] on div "All Lab Results | All Packages Cancel Save Lab Result for Package 1A40A03000110…" at bounding box center [512, 273] width 910 height 407
click at [786, 240] on span "Upload lab result PDF (optional, up to five)" at bounding box center [760, 238] width 149 height 9
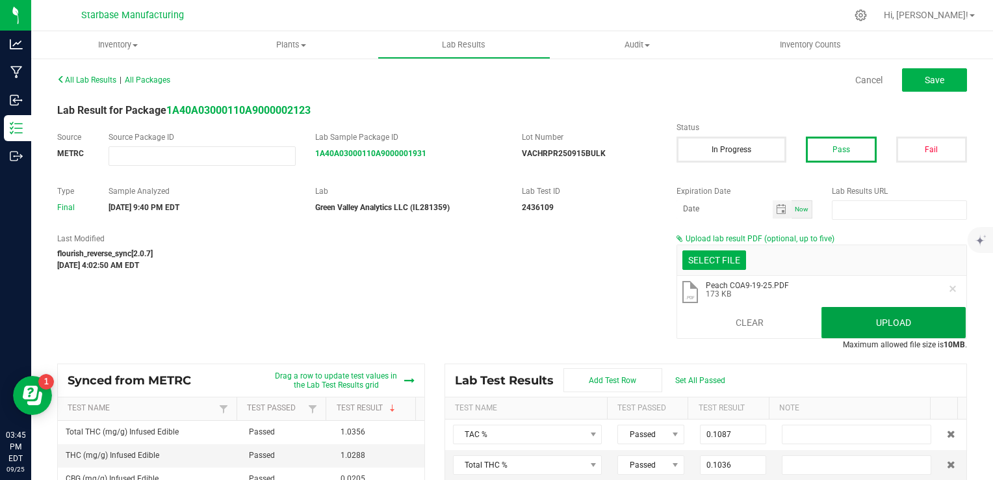
click at [856, 326] on button "Upload" at bounding box center [893, 322] width 144 height 31
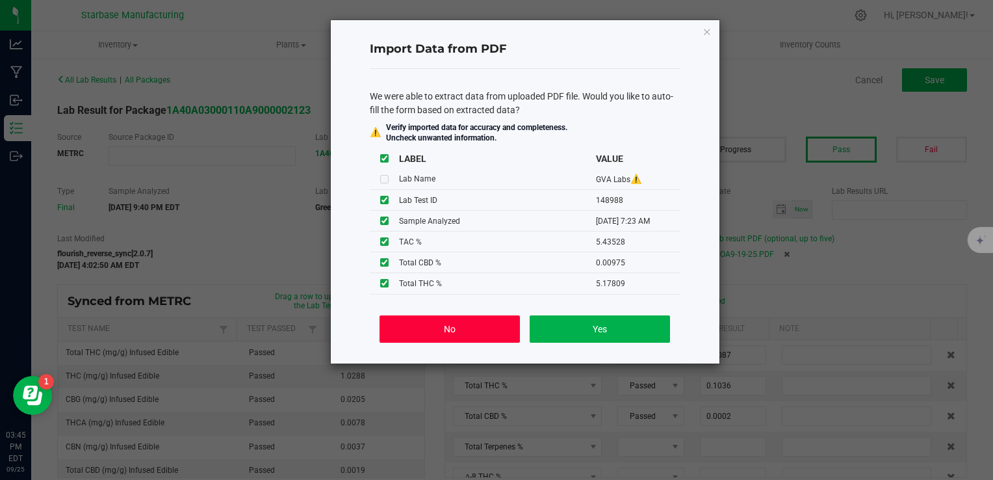
click at [474, 326] on button "No" at bounding box center [450, 328] width 140 height 27
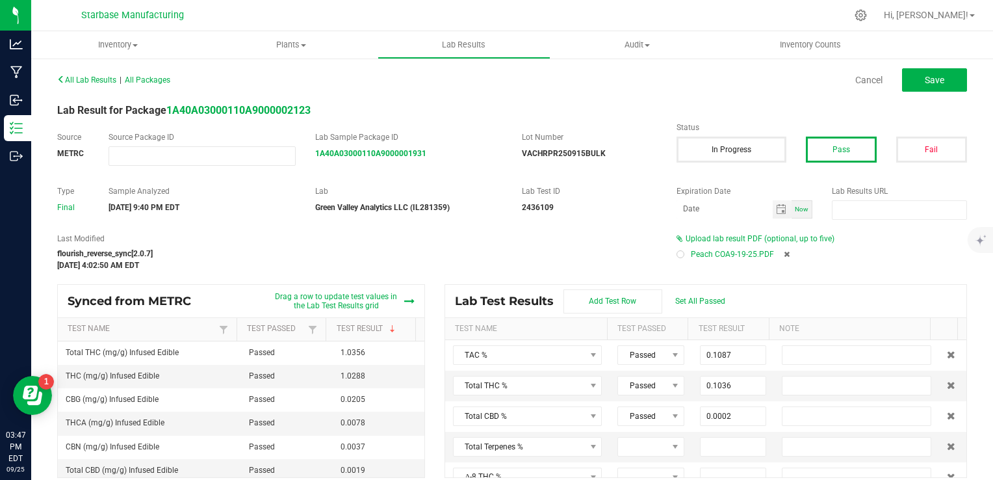
click at [676, 258] on div "Peach COA9-19-25.PDF" at bounding box center [821, 253] width 290 height 19
click at [676, 256] on div at bounding box center [680, 254] width 8 height 8
click at [941, 90] on button "Save" at bounding box center [934, 79] width 65 height 23
type input "0.0004"
type input "0.1029"
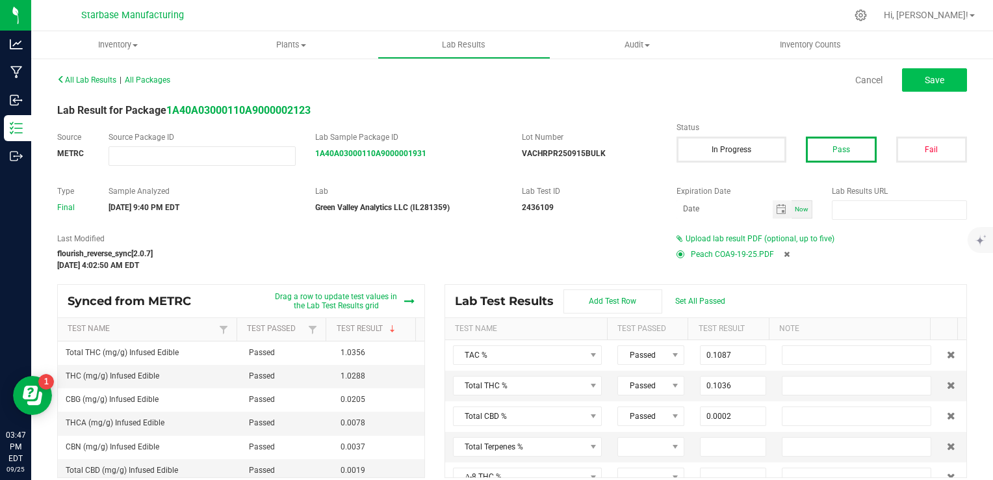
type input "0.0008"
type input "0.0002"
type input "0.0000"
type input "0.0021"
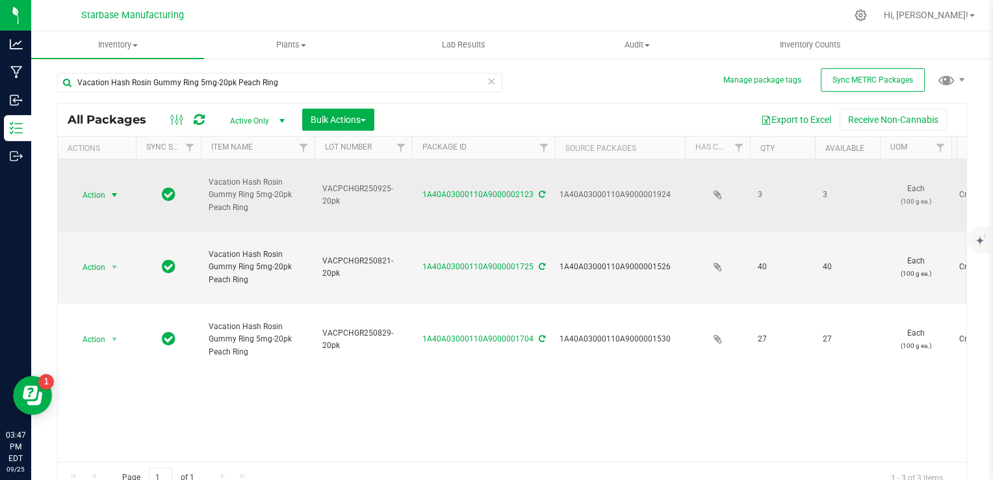
click at [116, 196] on span "select" at bounding box center [114, 195] width 10 height 10
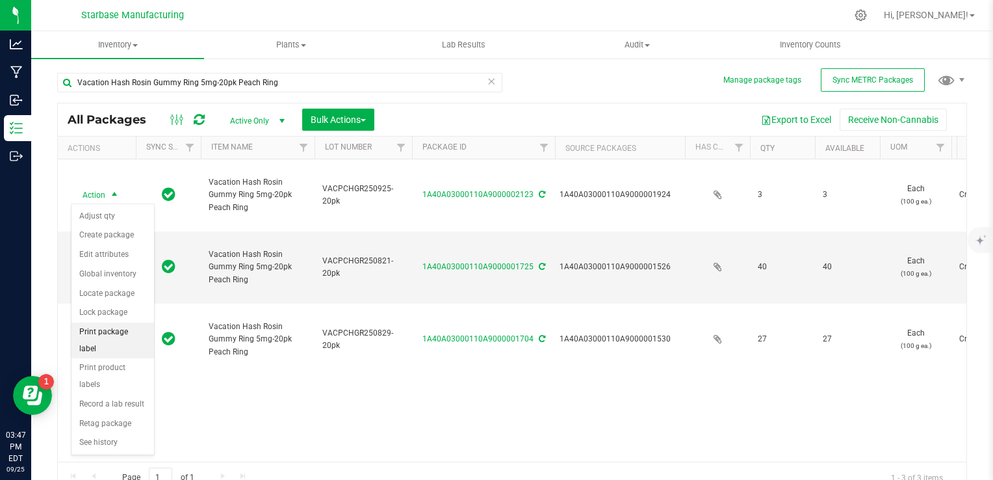
click at [106, 329] on li "Print package label" at bounding box center [112, 340] width 83 height 36
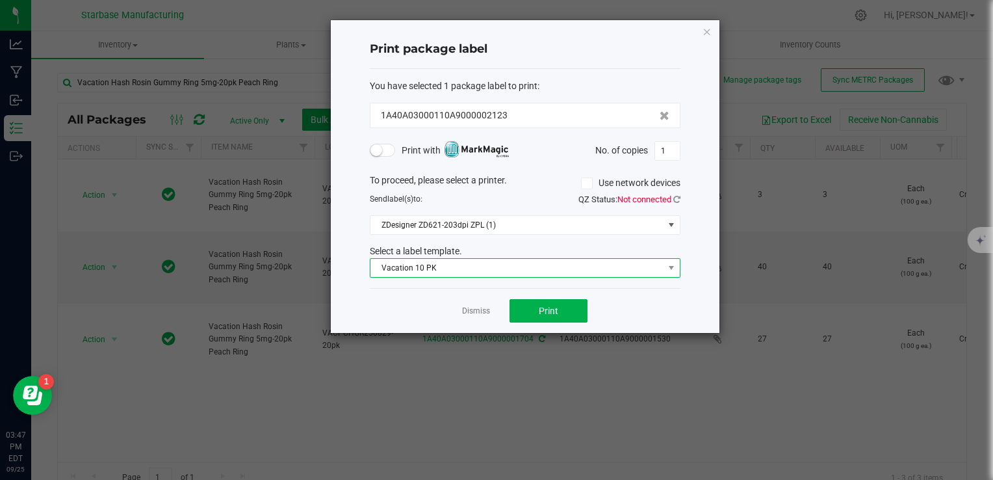
click at [418, 264] on span "Vacation 10 PK" at bounding box center [516, 268] width 293 height 18
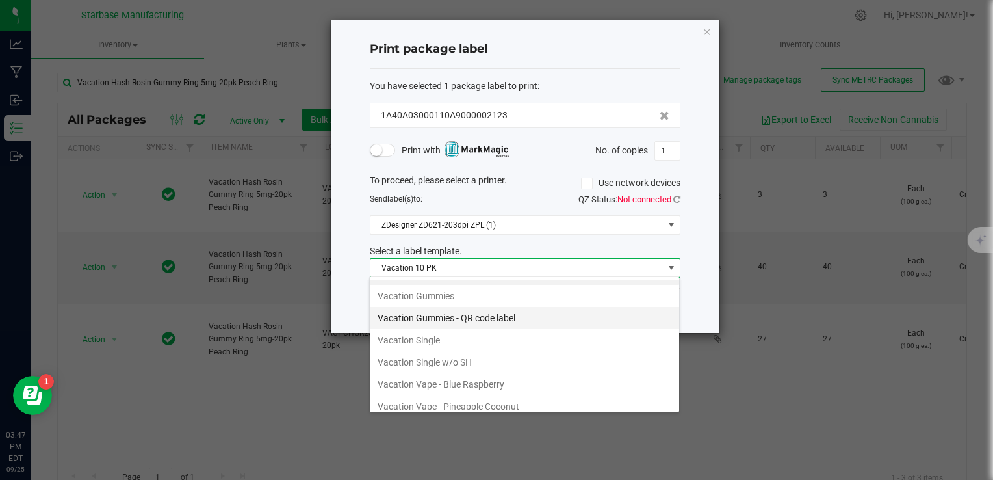
scroll to position [218, 0]
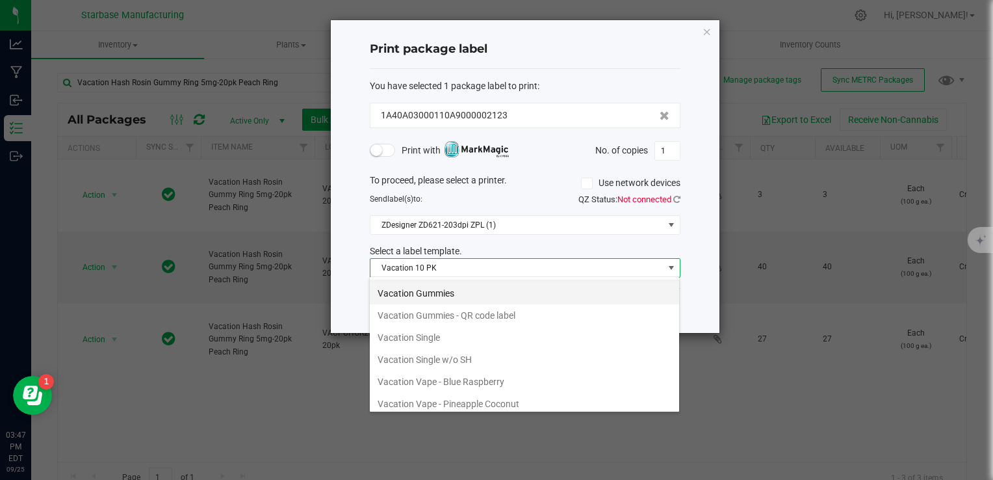
click at [437, 291] on li "Vacation Gummies" at bounding box center [524, 293] width 309 height 22
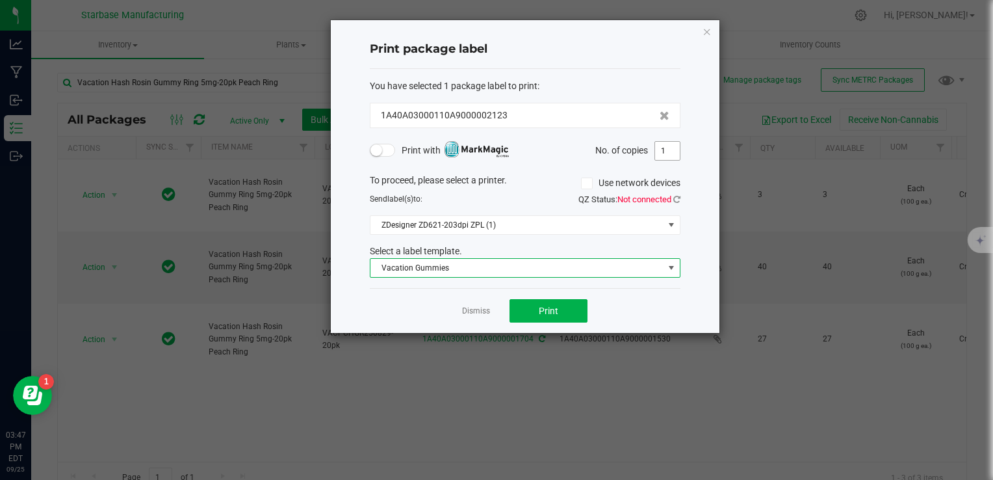
click at [667, 153] on input "1" at bounding box center [667, 151] width 25 height 18
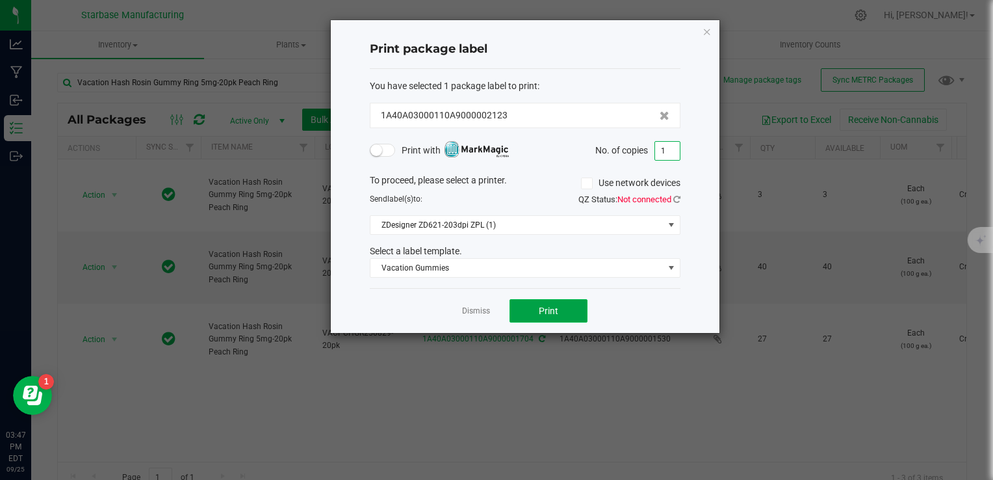
click at [572, 316] on button "Print" at bounding box center [548, 310] width 78 height 23
click at [479, 308] on link "Dismiss" at bounding box center [476, 310] width 28 height 11
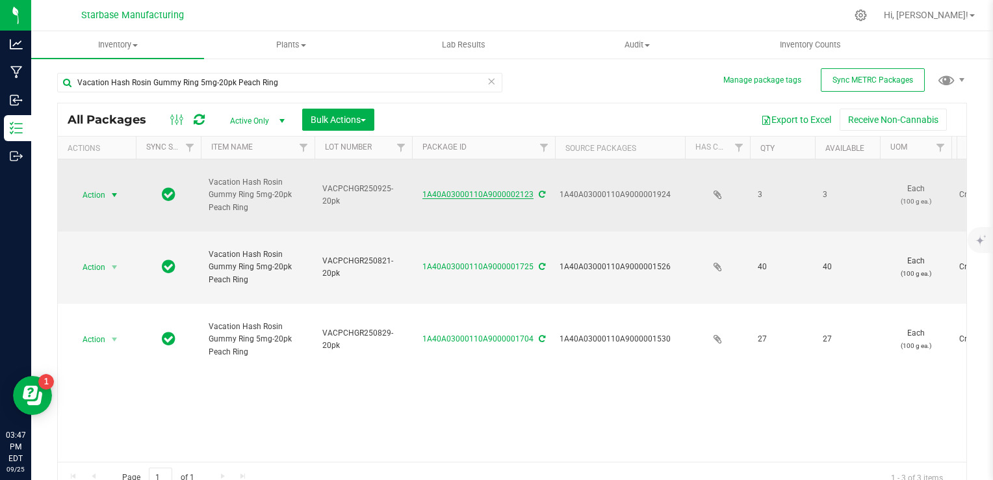
click at [477, 198] on link "1A40A03000110A9000002123" at bounding box center [477, 194] width 111 height 9
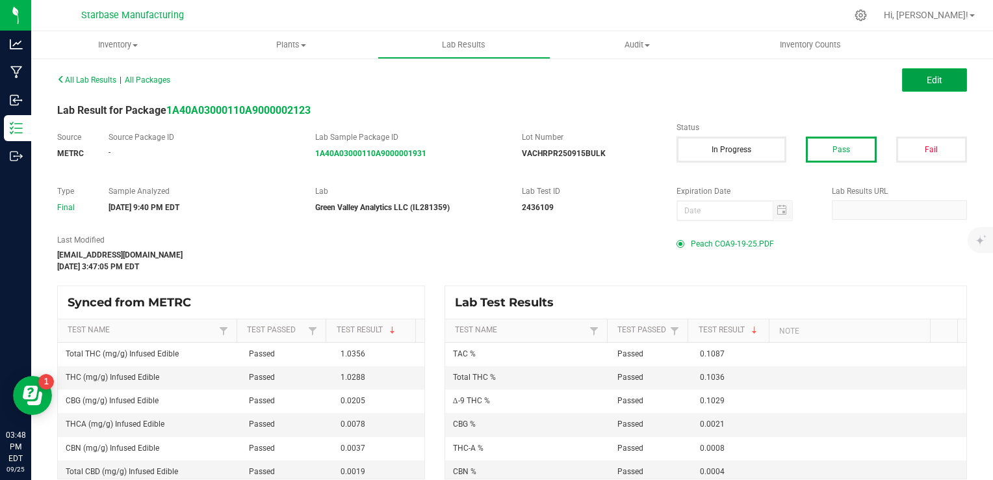
click at [910, 84] on button "Edit" at bounding box center [934, 79] width 65 height 23
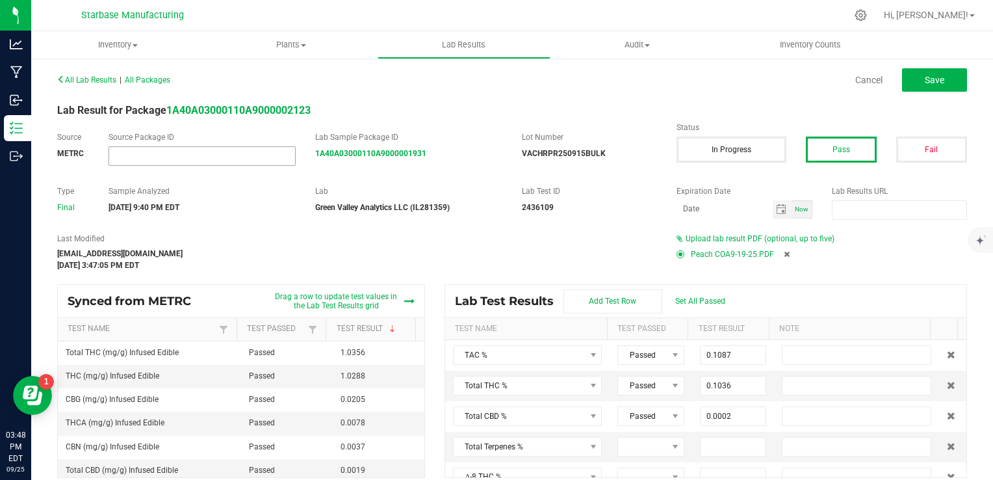
click at [172, 162] on input "NO DATA FOUND" at bounding box center [202, 156] width 186 height 18
paste input "1A40A03000110A9000001924"
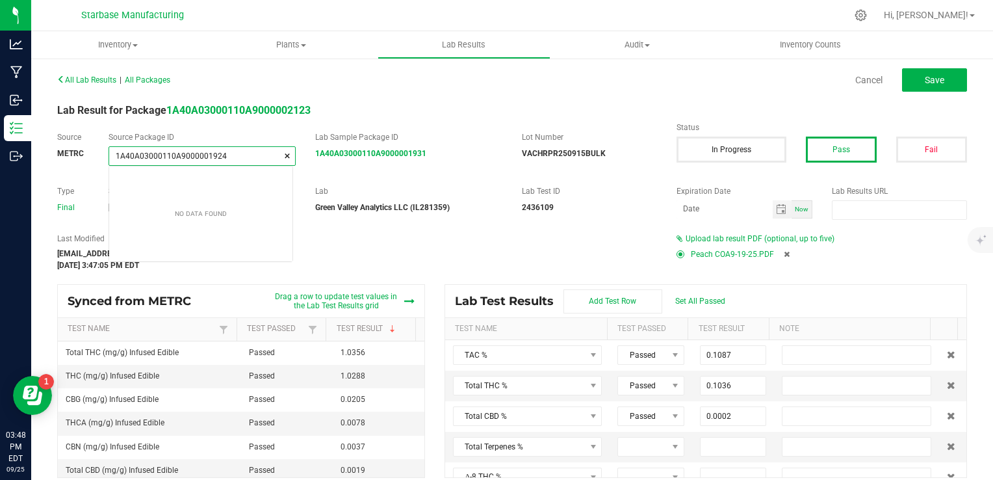
scroll to position [18, 184]
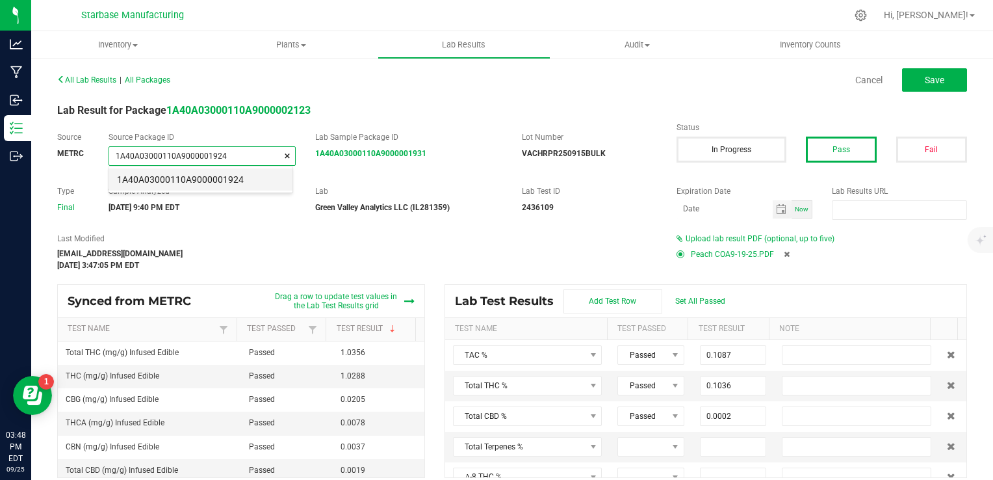
click at [260, 183] on li "1A40A03000110A9000001924" at bounding box center [200, 179] width 183 height 22
type input "1A40A03000110A9000001924"
click at [267, 232] on div "All Lab Results | All Packages Cancel Save Lab Result for Package 1A40A03000110…" at bounding box center [512, 273] width 910 height 407
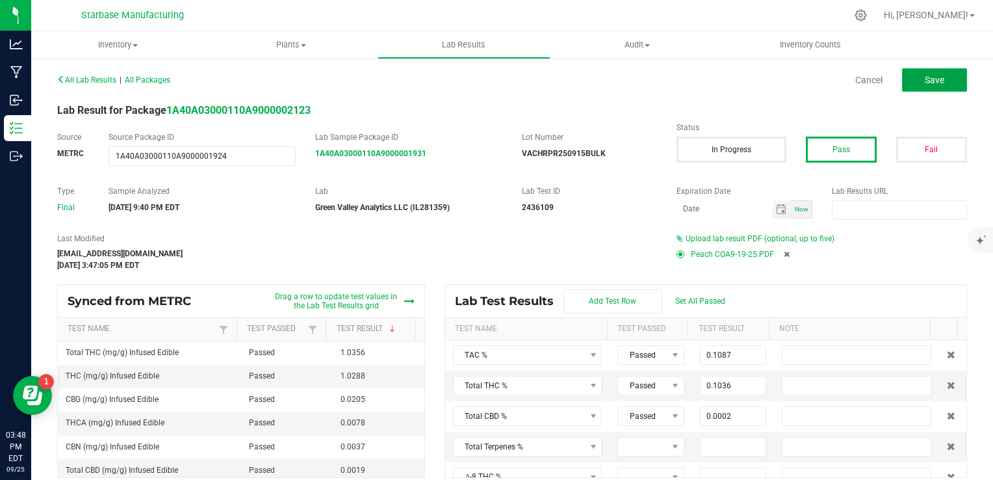
click at [925, 79] on span "Save" at bounding box center [934, 80] width 19 height 10
type input "0.1029"
type input "0.0008"
type input "0.0002"
type input "0.0000"
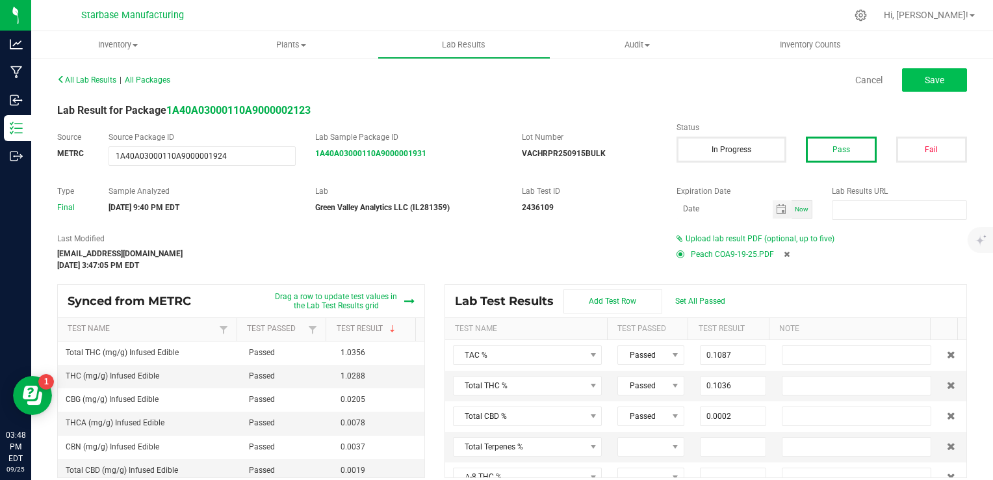
type input "0.0021"
type input "0.0004"
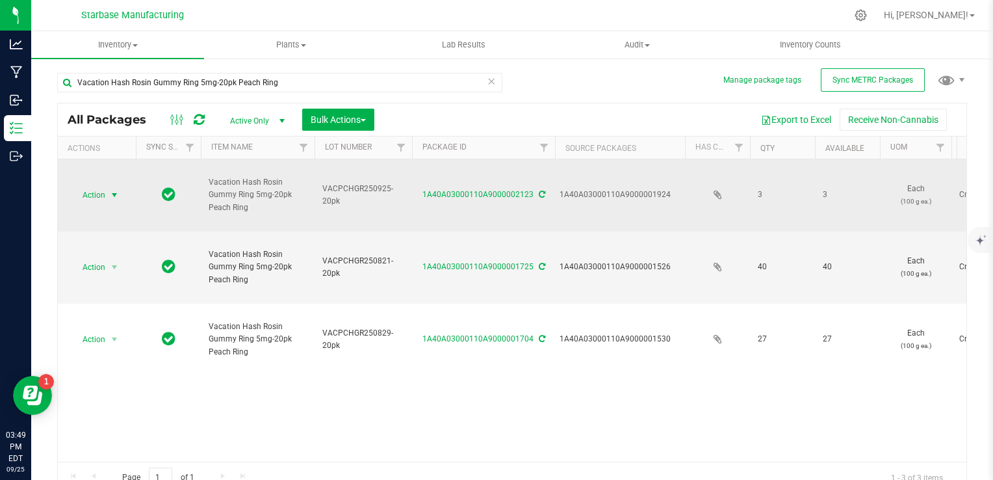
click at [108, 194] on span "select" at bounding box center [115, 195] width 16 height 18
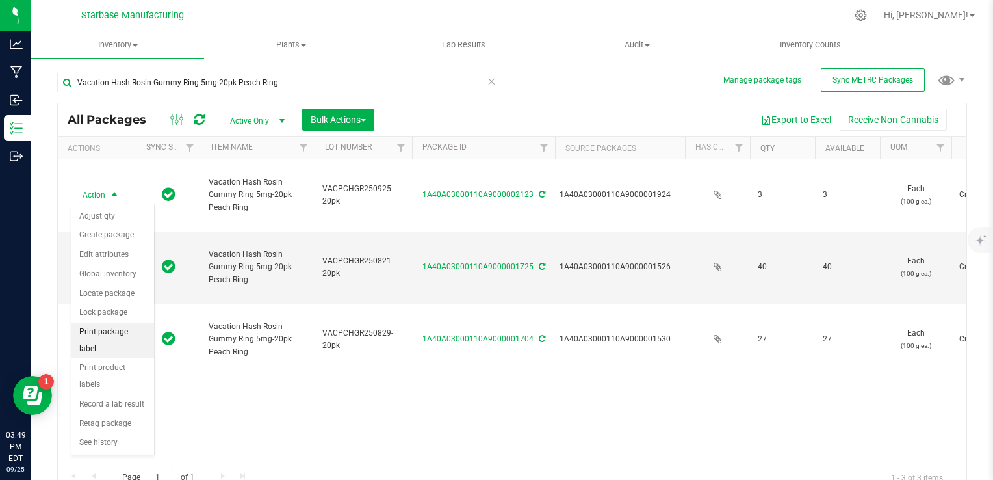
click at [120, 331] on li "Print package label" at bounding box center [112, 340] width 83 height 36
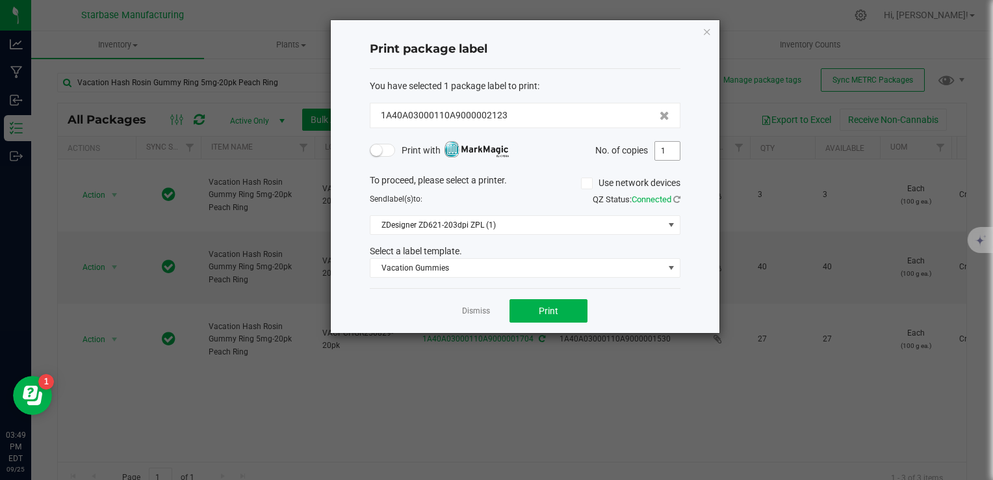
click at [675, 149] on input "1" at bounding box center [667, 151] width 25 height 18
type input "3"
click at [575, 303] on button "Print" at bounding box center [548, 310] width 78 height 23
click at [475, 300] on div "Dismiss Print" at bounding box center [525, 310] width 311 height 45
click at [474, 311] on link "Dismiss" at bounding box center [476, 310] width 28 height 11
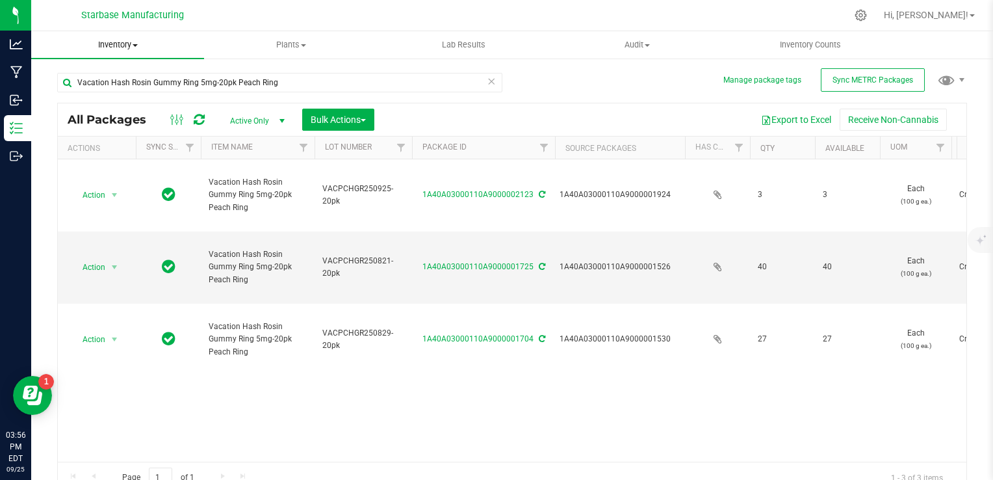
click at [108, 46] on span "Inventory" at bounding box center [117, 45] width 173 height 12
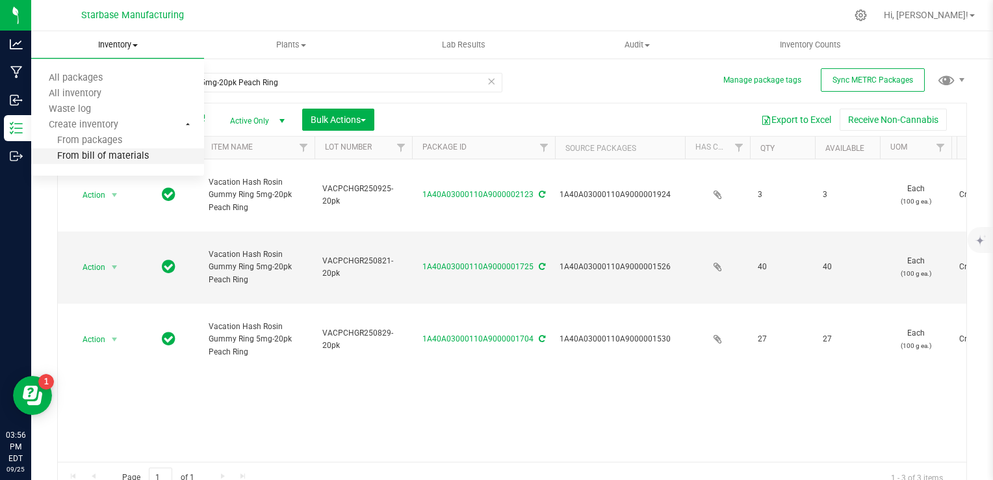
click at [116, 155] on span "From bill of materials" at bounding box center [90, 156] width 118 height 11
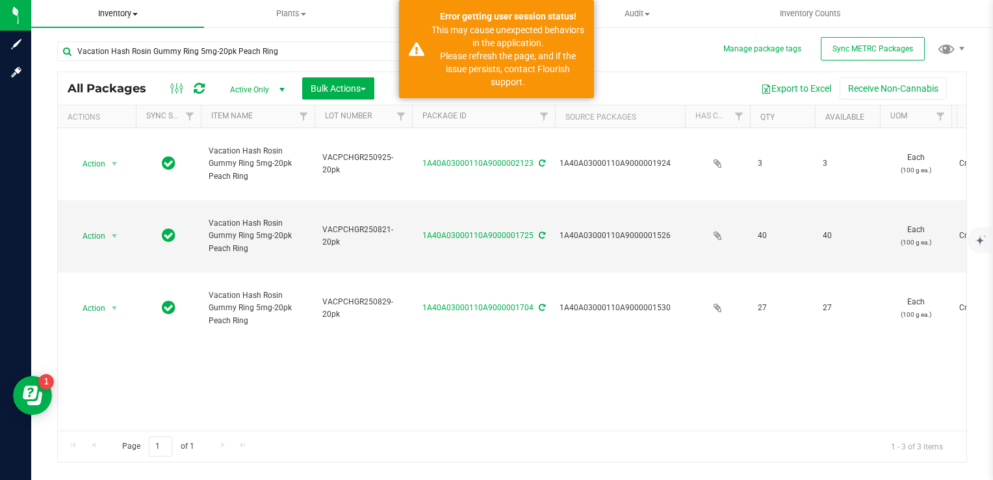
click at [109, 12] on span "Inventory" at bounding box center [117, 14] width 173 height 12
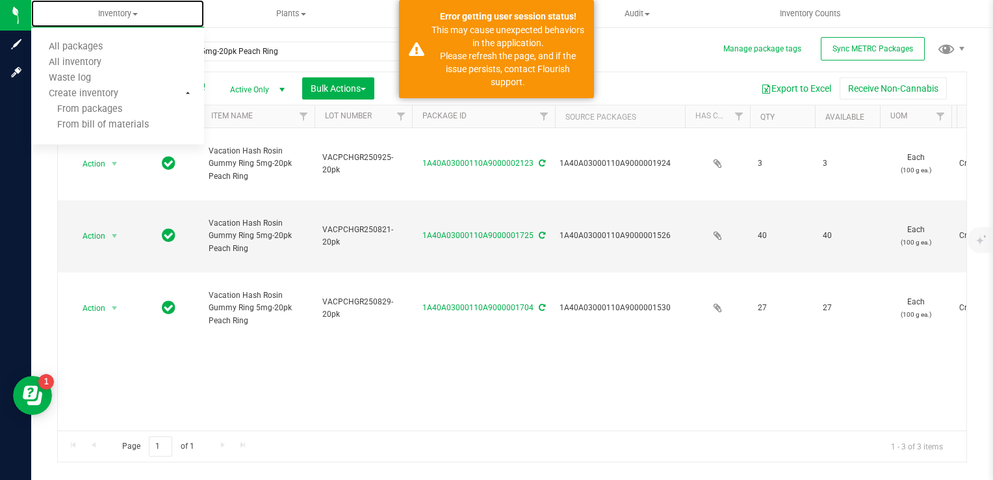
click at [123, 124] on span "From bill of materials" at bounding box center [90, 125] width 118 height 11
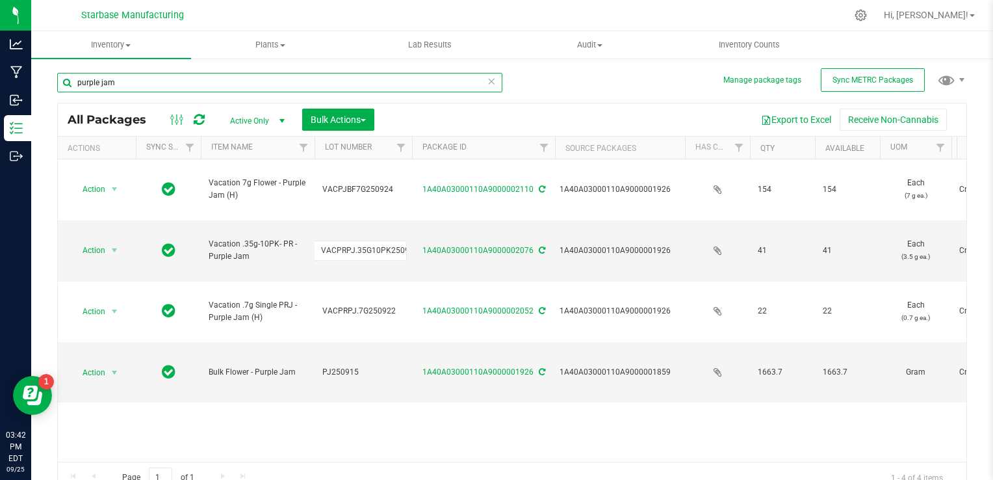
click at [324, 84] on input "purple jam" at bounding box center [279, 82] width 445 height 19
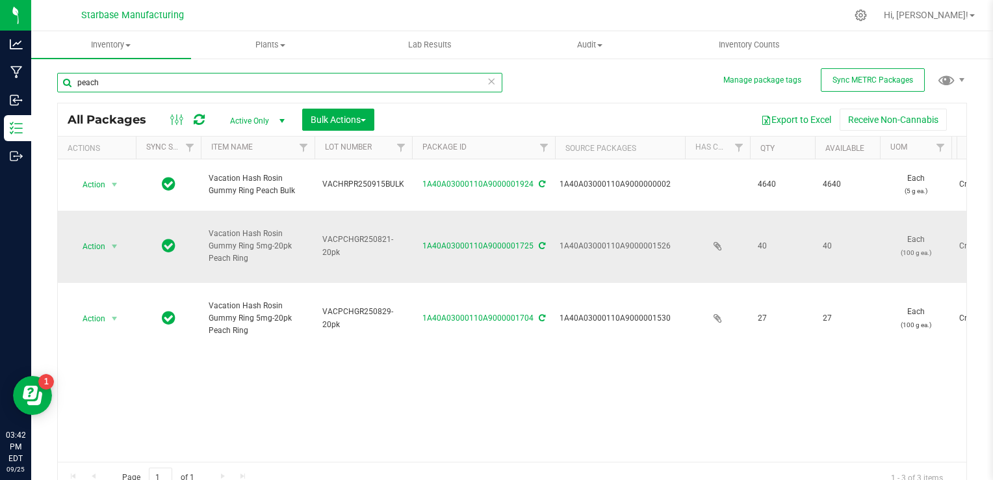
type input "peach"
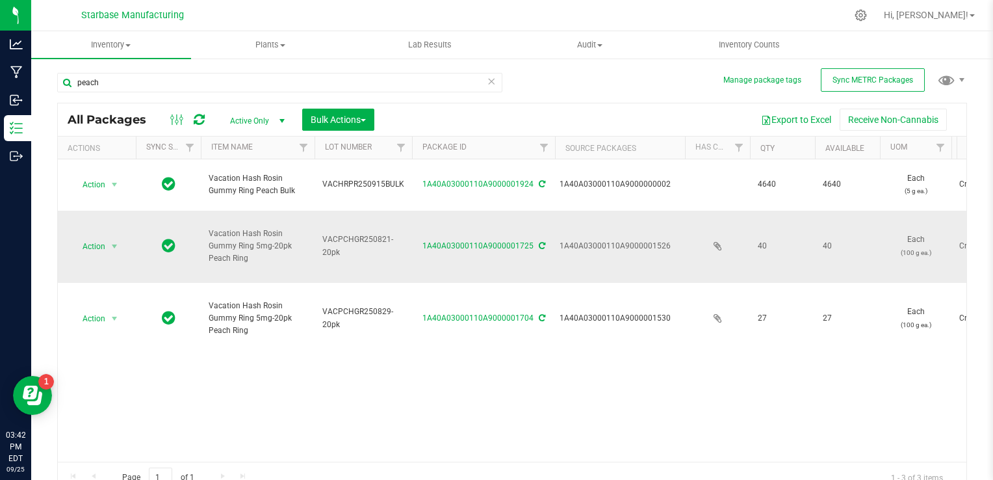
click at [352, 242] on span "VACPCHGR250821-20pk" at bounding box center [363, 245] width 82 height 25
click at [352, 242] on input "VACPCHGR250821-20pk" at bounding box center [360, 246] width 93 height 20
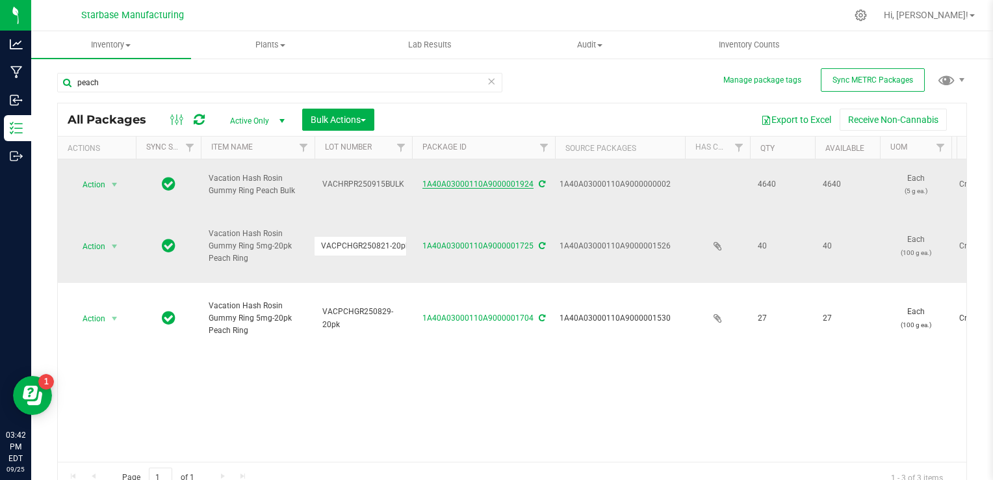
click at [476, 183] on link "1A40A03000110A9000001924" at bounding box center [477, 183] width 111 height 9
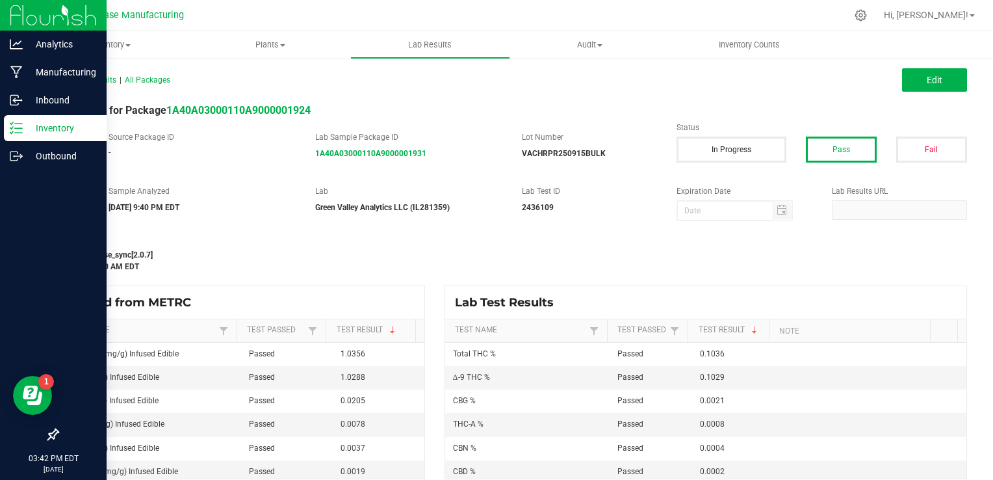
click at [26, 134] on p "Inventory" at bounding box center [62, 128] width 78 height 16
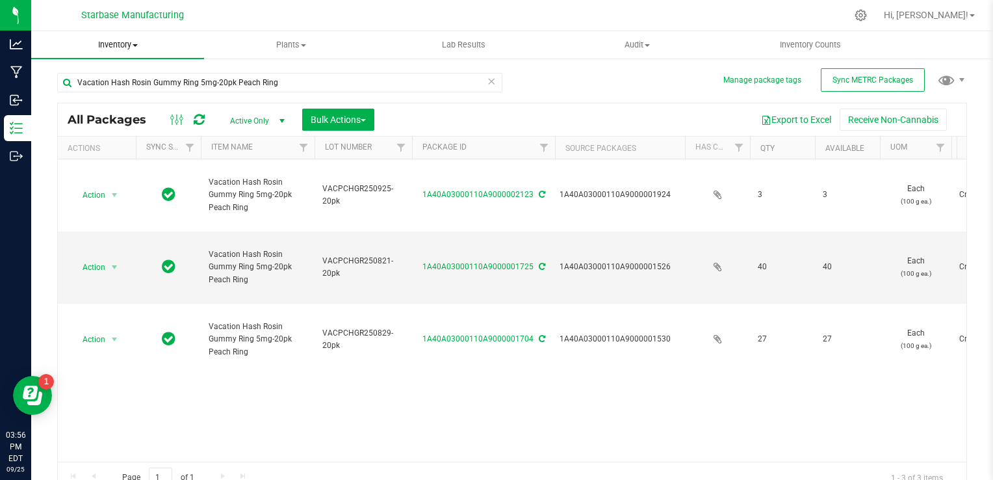
click at [114, 44] on span "Inventory" at bounding box center [117, 45] width 173 height 12
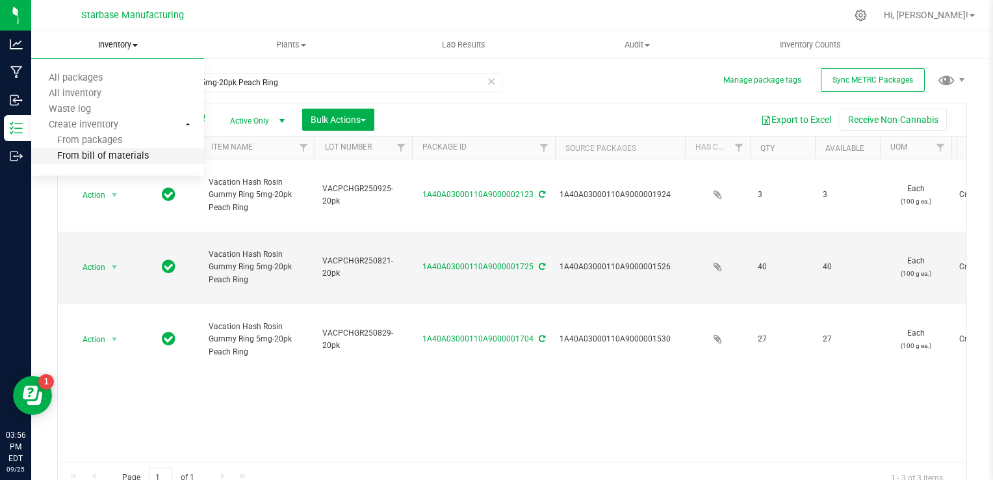
click at [118, 152] on span "From bill of materials" at bounding box center [90, 156] width 118 height 11
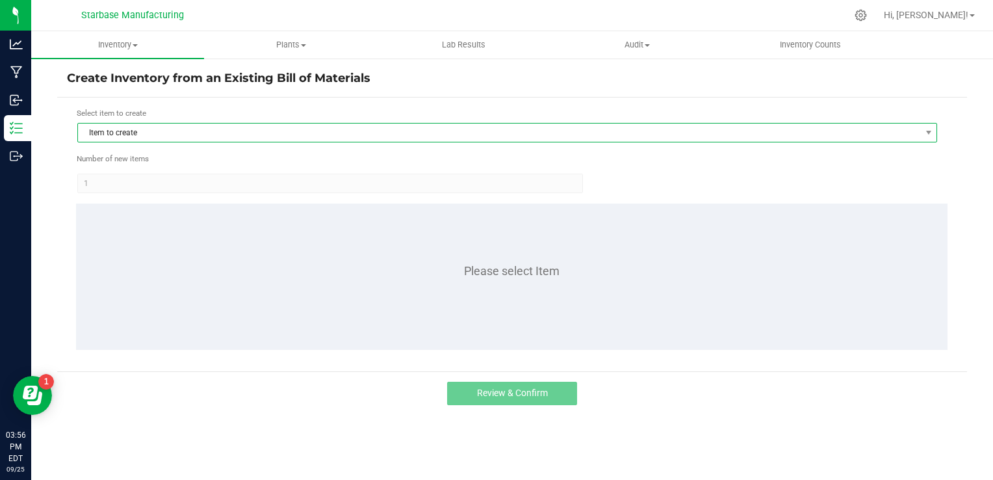
click at [198, 140] on span "Item to create" at bounding box center [499, 132] width 842 height 18
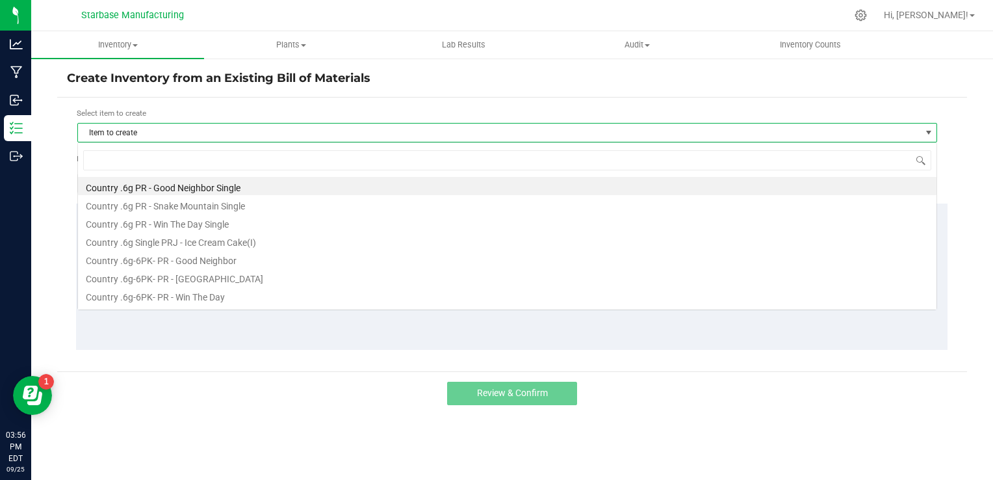
scroll to position [19, 860]
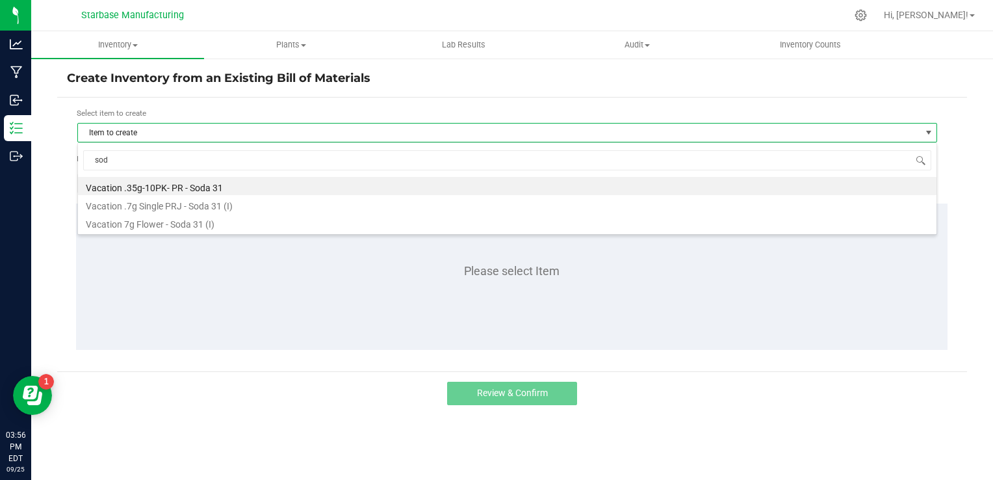
type input "soda"
click at [195, 188] on li "Vacation .35g-10PK- PR - Soda 31" at bounding box center [507, 186] width 858 height 18
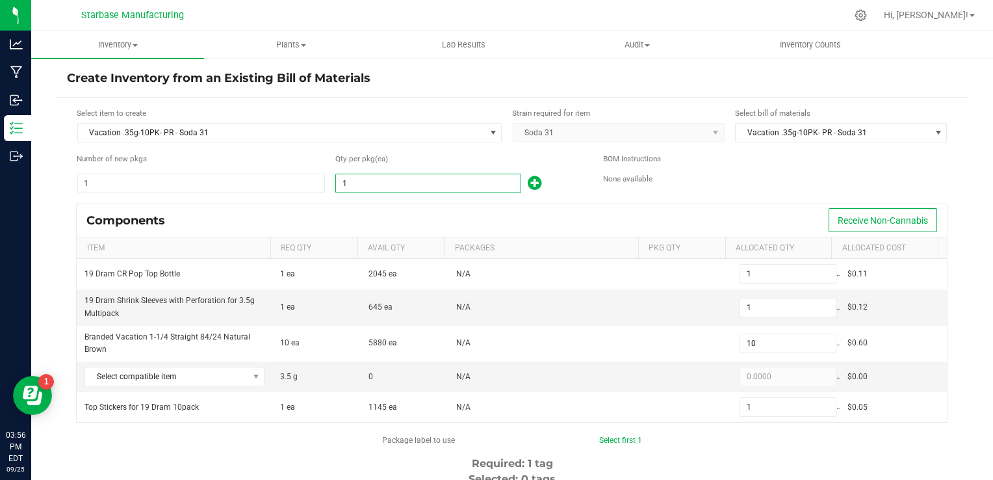
click at [387, 188] on input "1" at bounding box center [428, 183] width 185 height 18
type input "6"
type input "60"
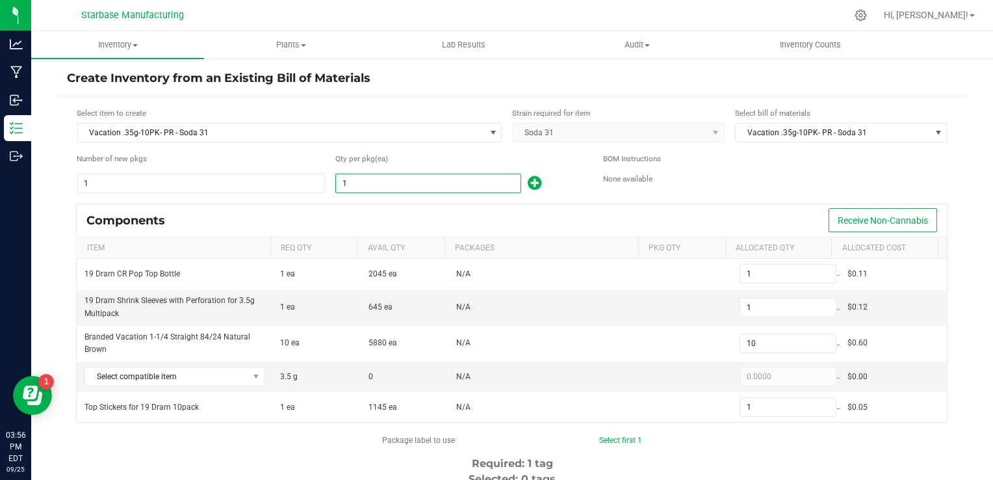
type input "6"
type input "60"
type input "600"
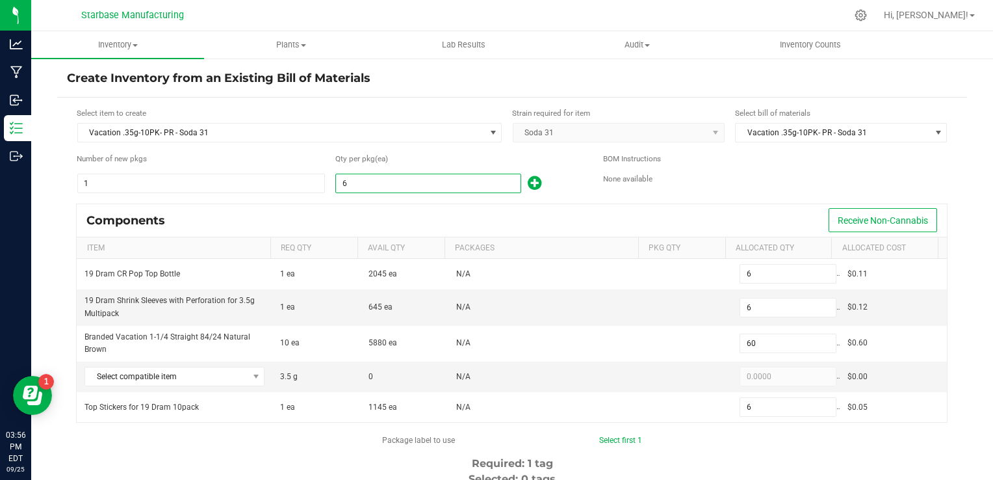
type input "60"
click at [385, 204] on div "Components Receive Non-Cannabis" at bounding box center [512, 220] width 870 height 32
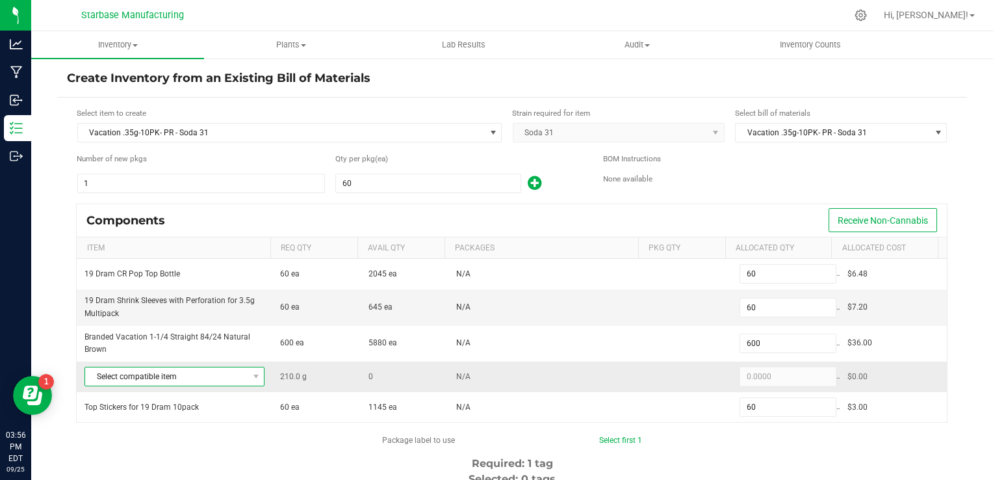
click at [226, 368] on span "Select compatible item" at bounding box center [166, 376] width 162 height 18
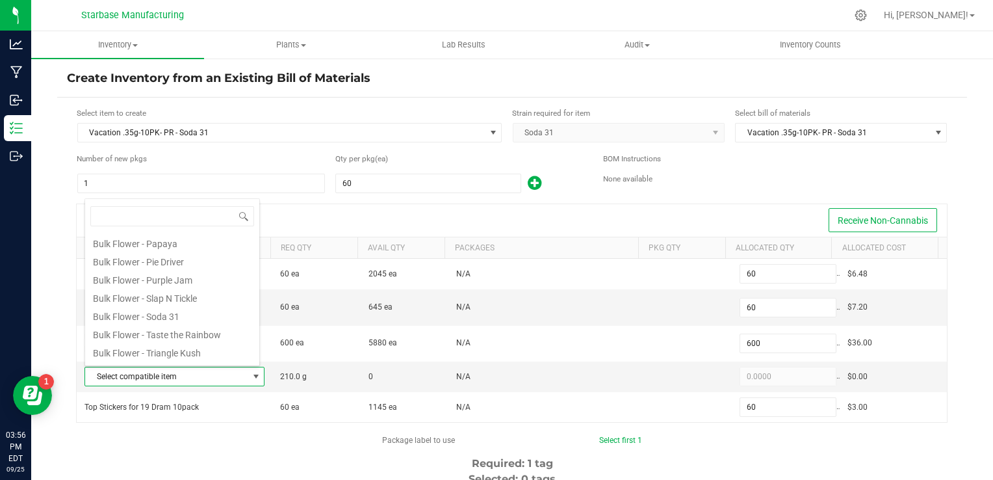
scroll to position [260, 0]
click at [188, 297] on li "Bulk Flower - Soda 31" at bounding box center [172, 291] width 174 height 18
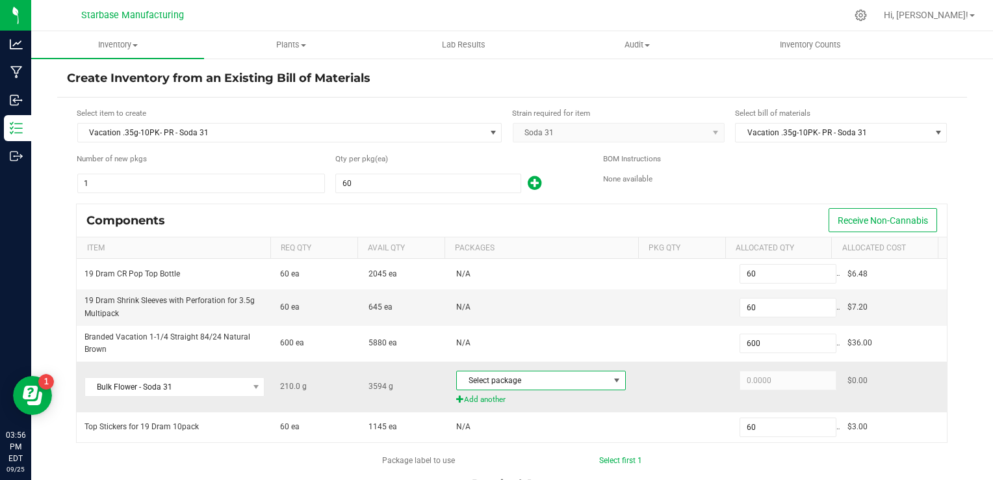
click at [502, 372] on span "Select package" at bounding box center [533, 380] width 152 height 18
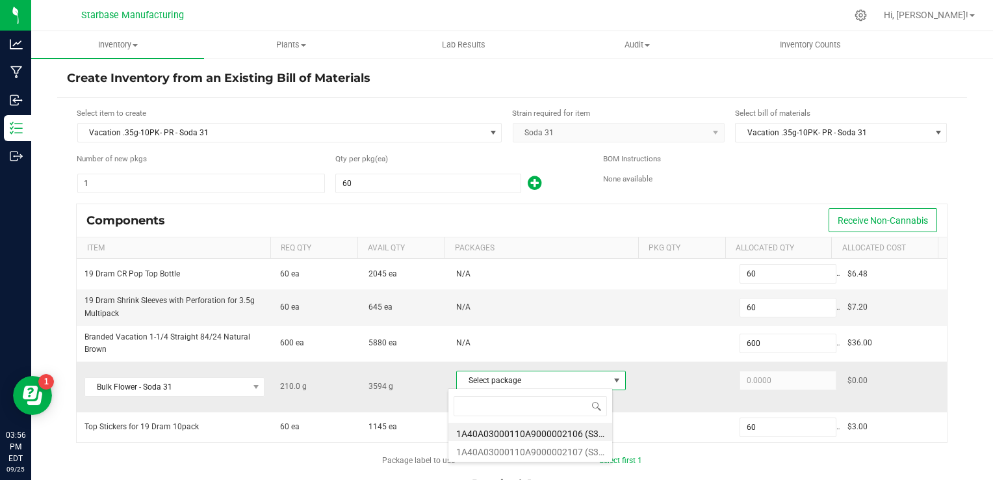
scroll to position [19, 164]
click at [519, 435] on li "1A40A03000110A9000002106 (S31250924)" at bounding box center [530, 431] width 164 height 18
type input "210.0000"
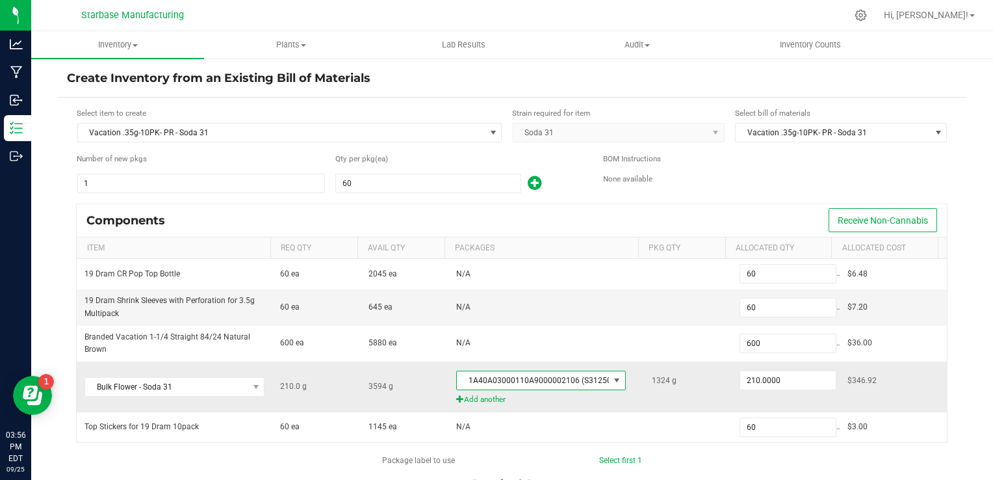
click at [519, 378] on span "1A40A03000110A9000002106 (S31250924)" at bounding box center [533, 380] width 152 height 18
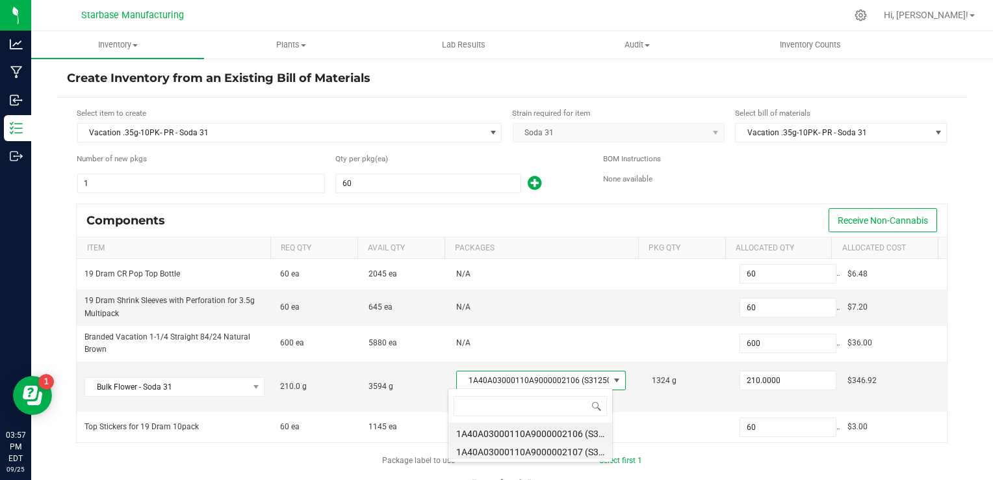
click at [520, 451] on li "1A40A03000110A9000002107 (S31250924 -2)" at bounding box center [530, 450] width 164 height 18
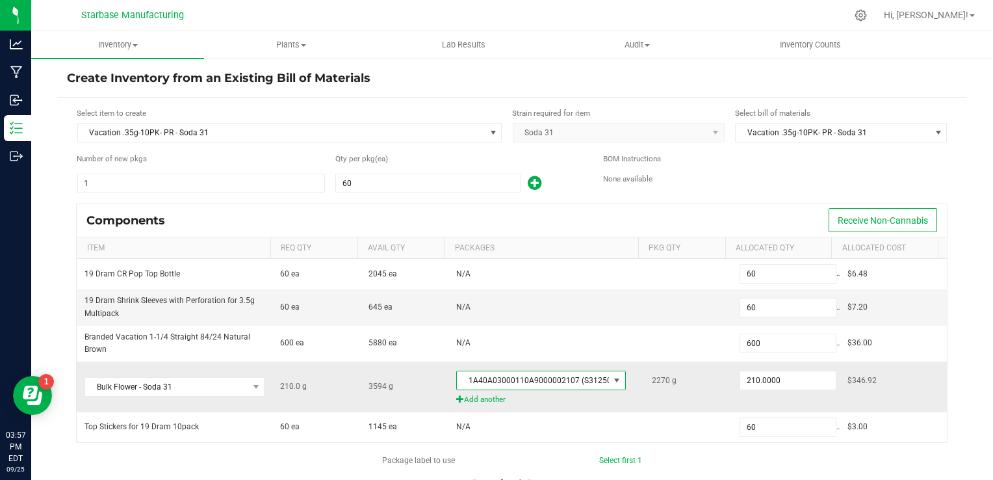
click at [522, 377] on span "1A40A03000110A9000002107 (S31250924 -2)" at bounding box center [533, 380] width 152 height 18
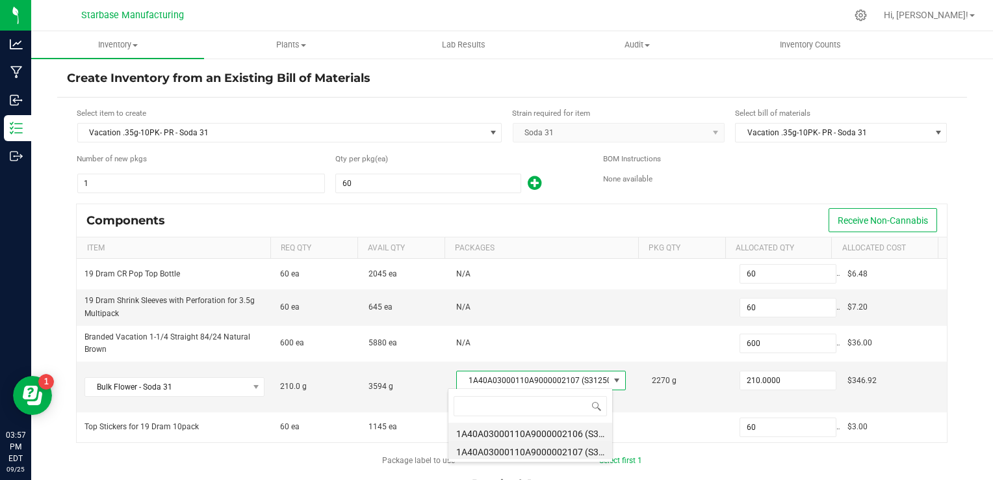
click at [521, 431] on li "1A40A03000110A9000002106 (S31250924)" at bounding box center [530, 431] width 164 height 18
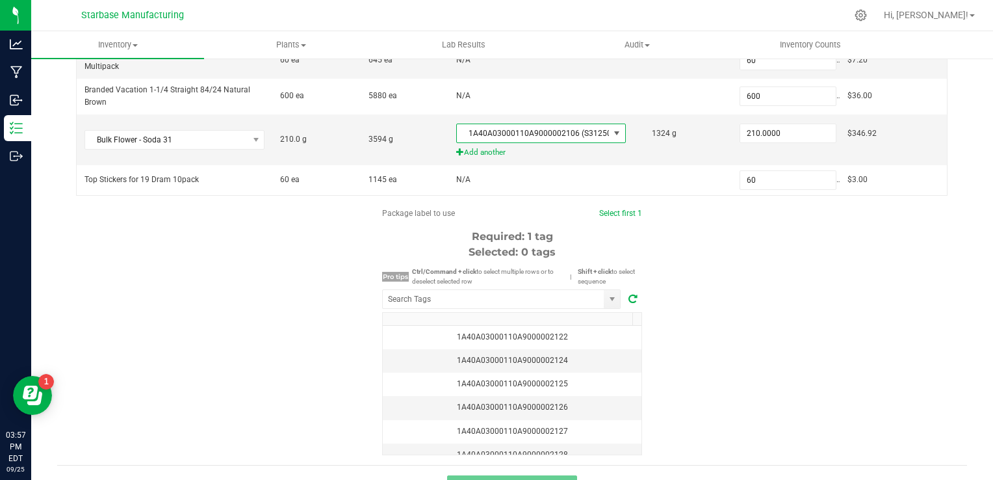
scroll to position [260, 0]
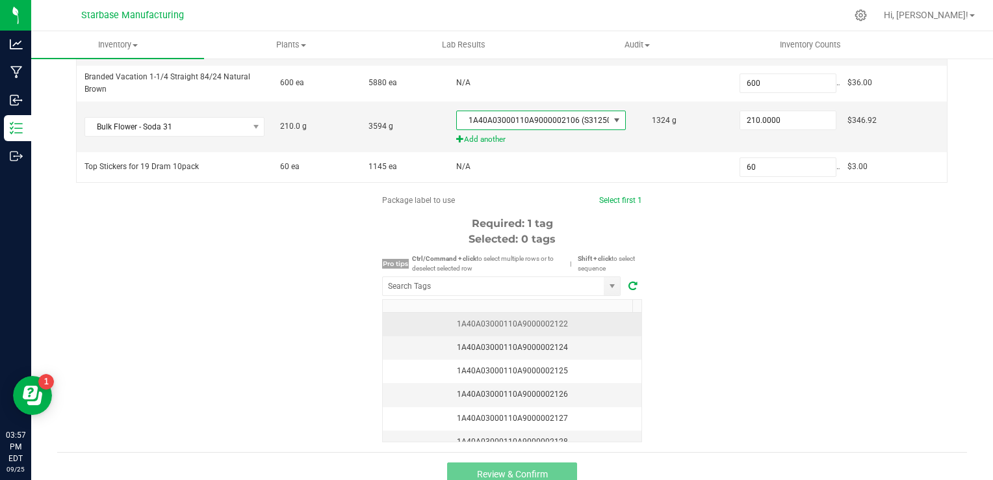
click at [573, 320] on div "1A40A03000110A9000002122" at bounding box center [512, 324] width 243 height 12
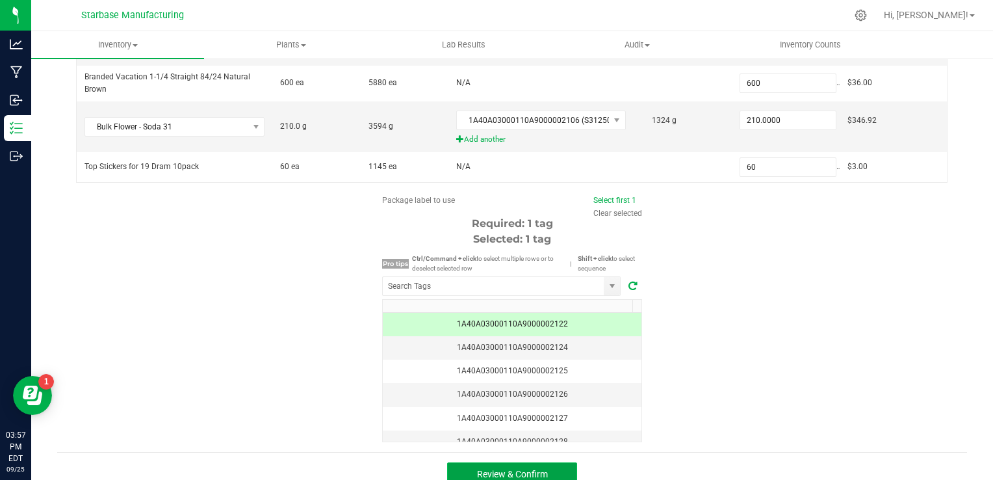
click at [547, 467] on button "Review & Confirm" at bounding box center [512, 473] width 130 height 23
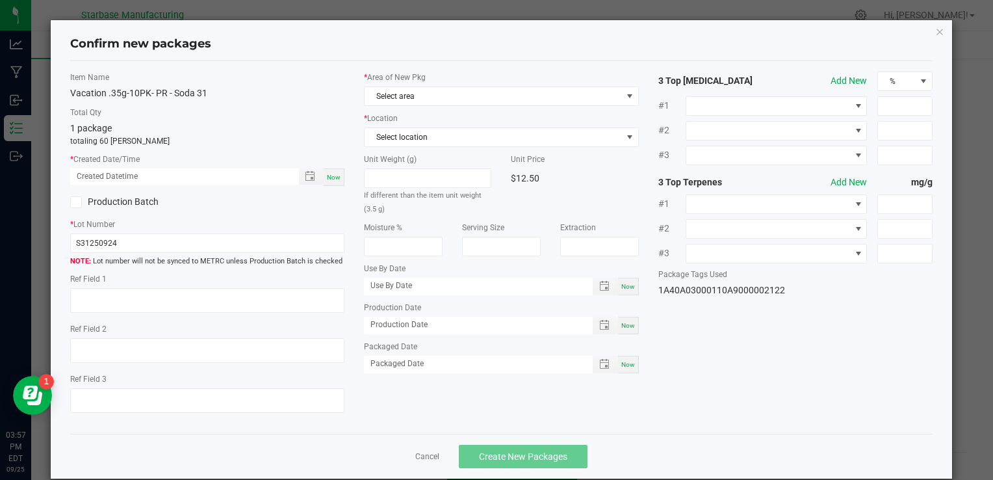
type textarea "MC283314, [PHONE_NUMBER], [EMAIL_ADDRESS][DOMAIN_NAME]"
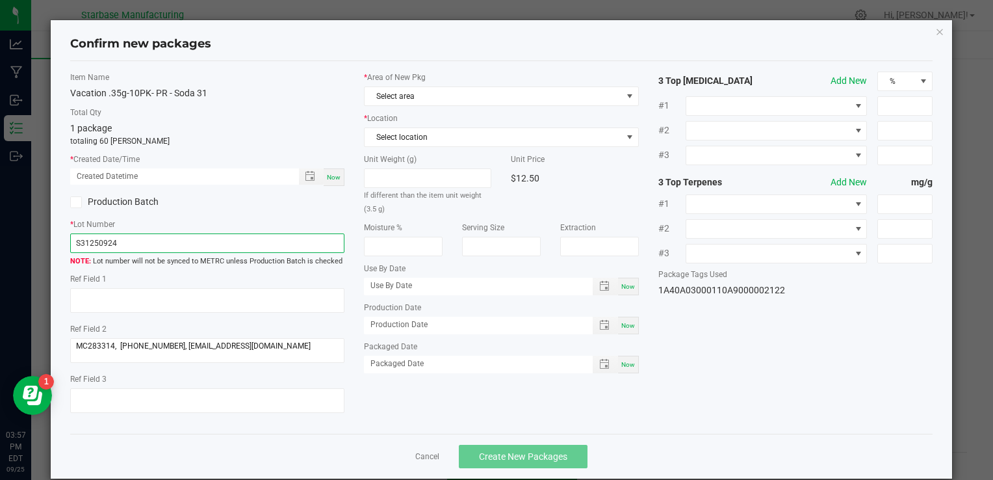
click at [183, 247] on input "S31250924" at bounding box center [207, 242] width 274 height 19
click at [182, 246] on input "S31250924" at bounding box center [207, 242] width 274 height 19
paste input "VACPRPJ.35G10PK250925"
click at [107, 243] on input "VACPRPJ.35G10PK250925" at bounding box center [207, 242] width 274 height 19
click at [179, 244] on input "VACPRS31.35G10PK250925" at bounding box center [207, 242] width 274 height 19
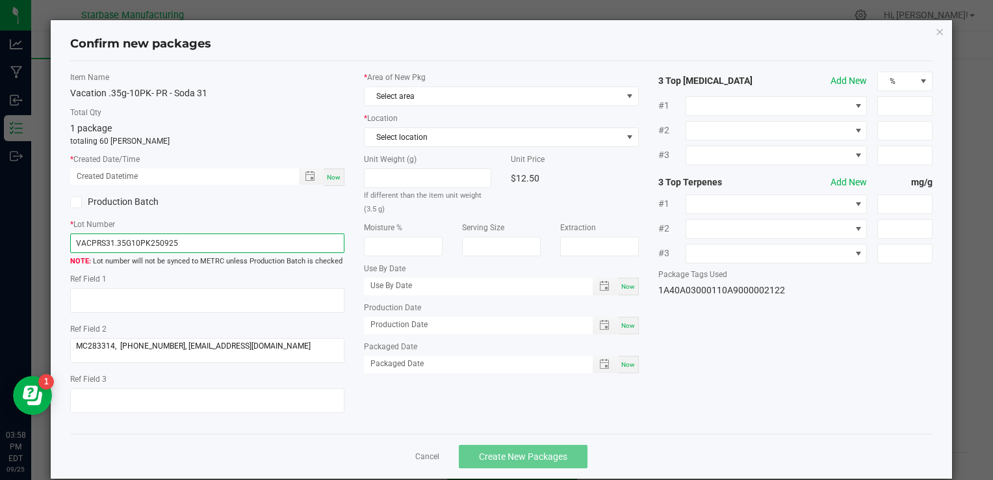
type input "VACPRS31.35G10PK250925"
click at [328, 177] on span "Now" at bounding box center [334, 177] width 14 height 7
type input "09/25/2025 03:58 PM"
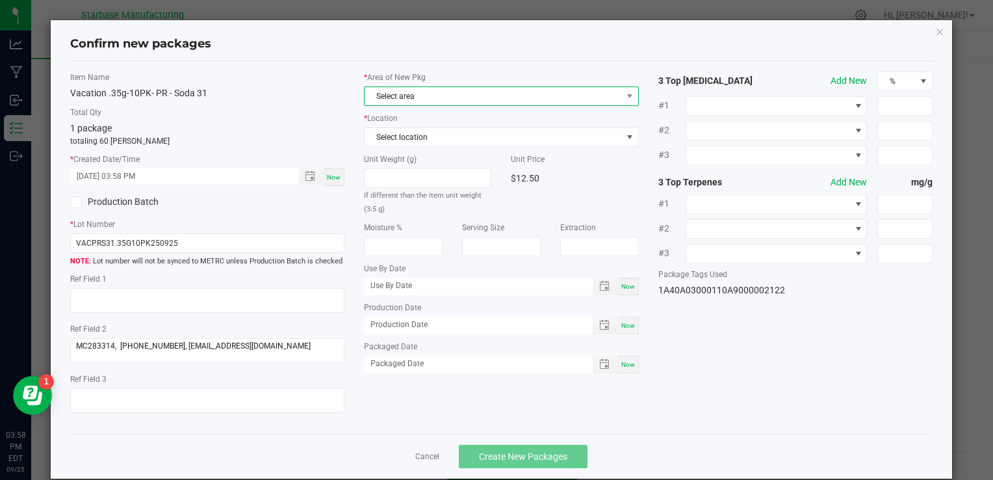
click at [431, 99] on span "Select area" at bounding box center [493, 96] width 257 height 18
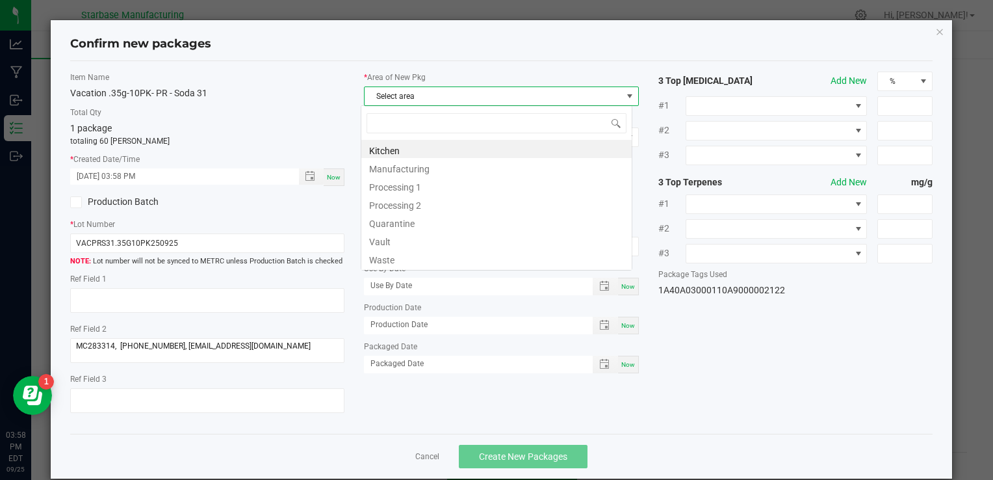
scroll to position [19, 272]
type input "V"
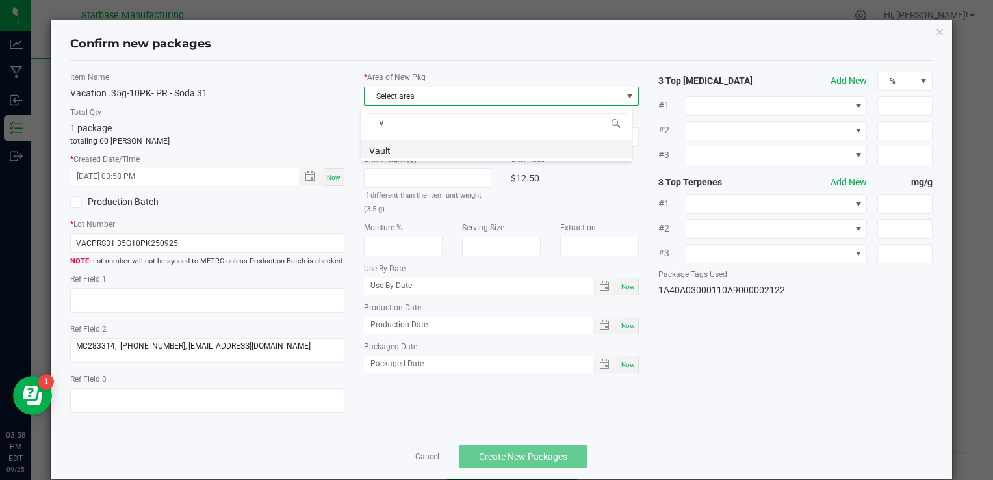
click at [414, 149] on li "Vault" at bounding box center [496, 149] width 270 height 18
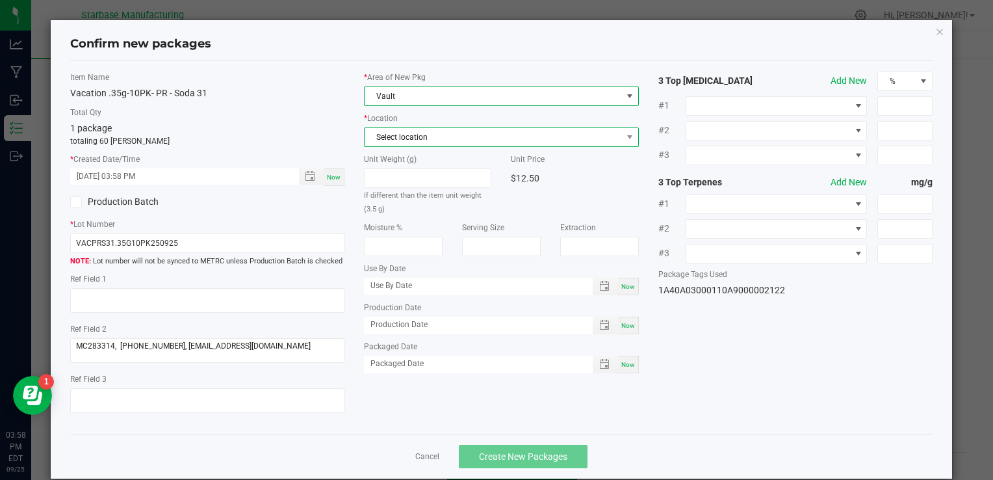
click at [413, 138] on span "Select location" at bounding box center [493, 137] width 257 height 18
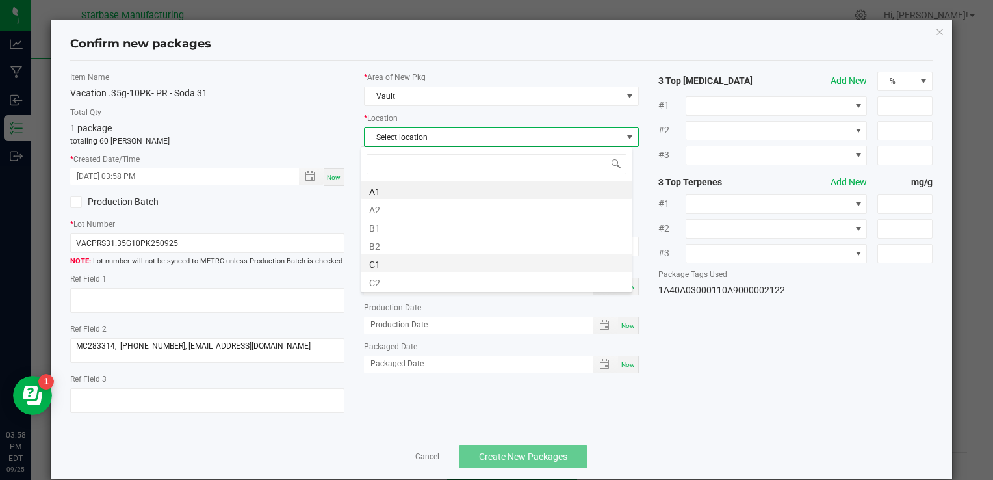
click at [400, 263] on li "C1" at bounding box center [496, 262] width 270 height 18
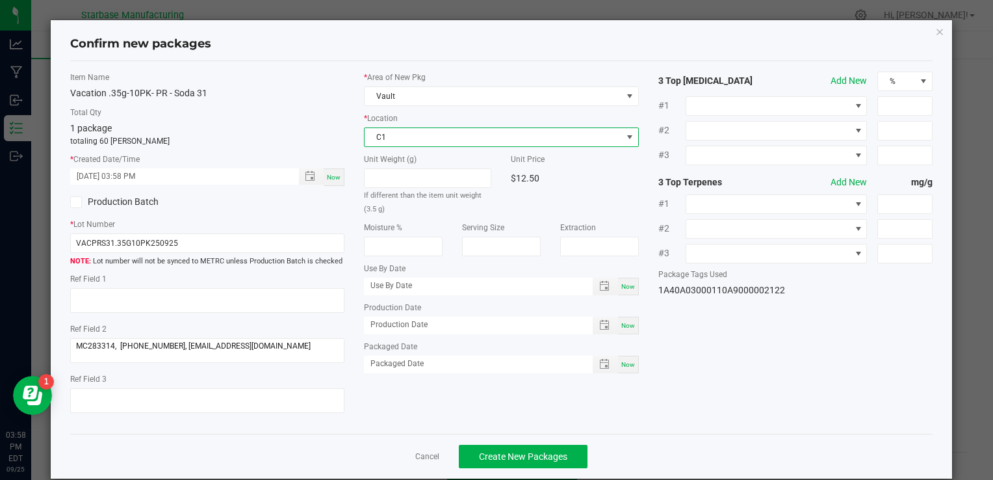
click at [624, 326] on span "Now" at bounding box center [628, 325] width 14 height 7
type input "[DATE]"
click at [624, 365] on span "Now" at bounding box center [628, 364] width 14 height 7
type input "[DATE]"
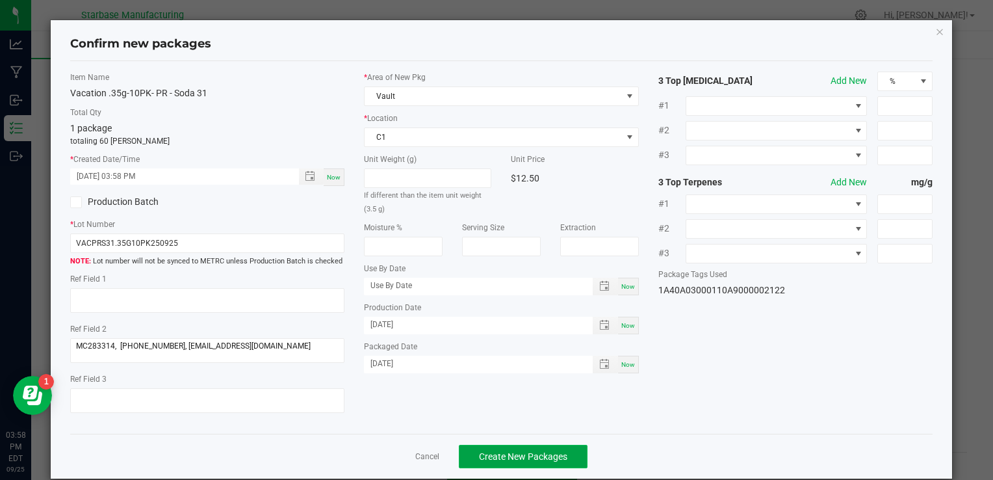
click at [493, 455] on span "Create New Packages" at bounding box center [523, 456] width 88 height 10
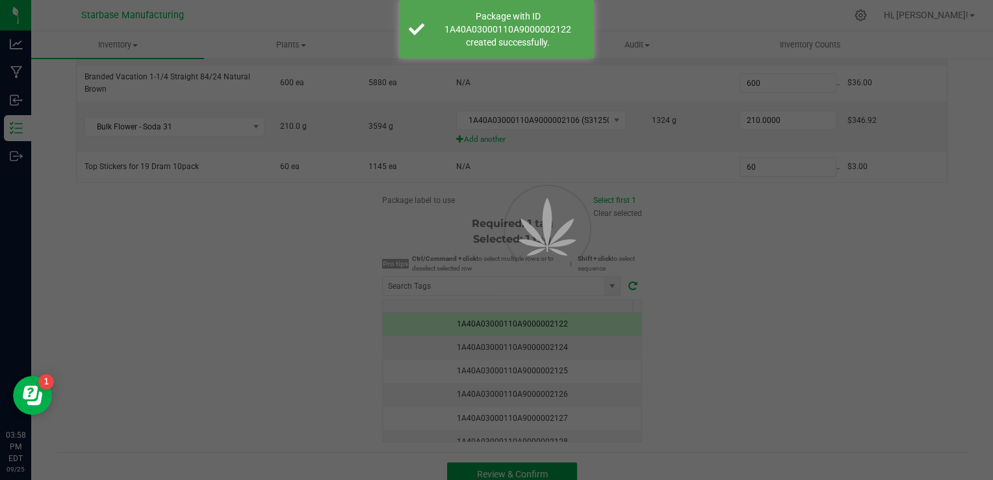
scroll to position [263, 0]
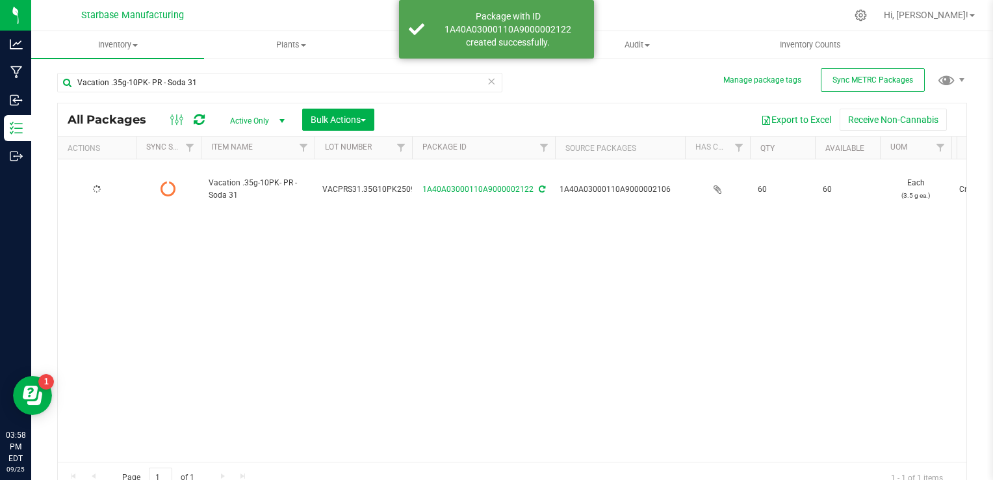
type input "[DATE]"
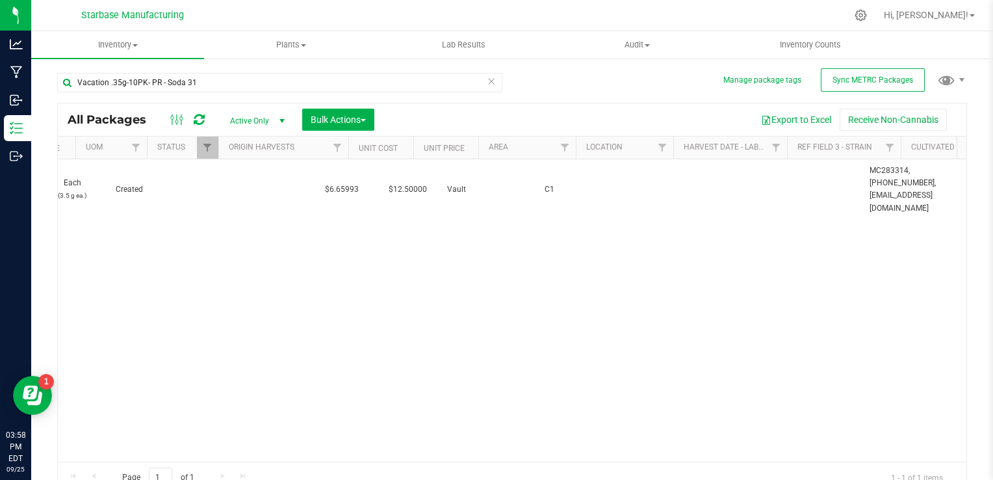
scroll to position [0, 843]
click at [261, 450] on div "Action Action Edit attributes Global inventory Lock package Print package label…" at bounding box center [512, 310] width 908 height 302
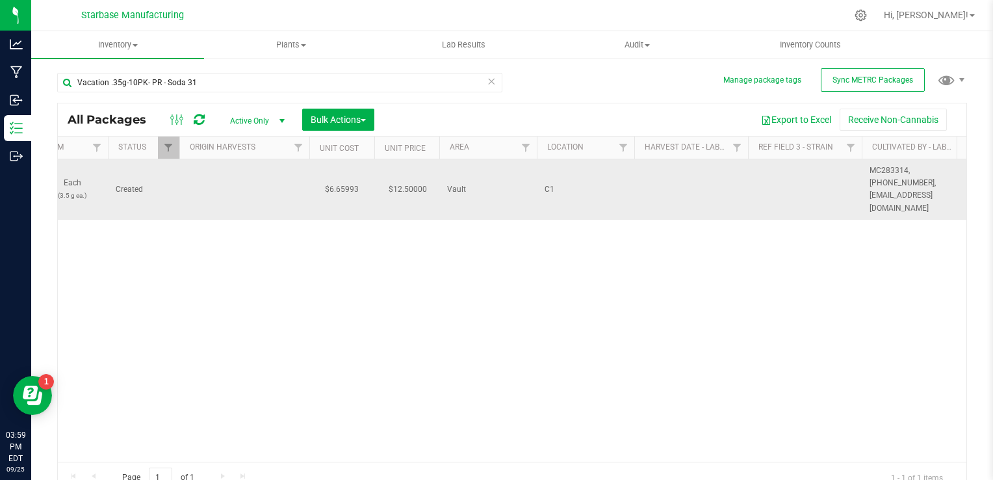
click at [676, 174] on td at bounding box center [691, 189] width 114 height 60
click at [642, 179] on input "6/17/25" at bounding box center [688, 189] width 109 height 20
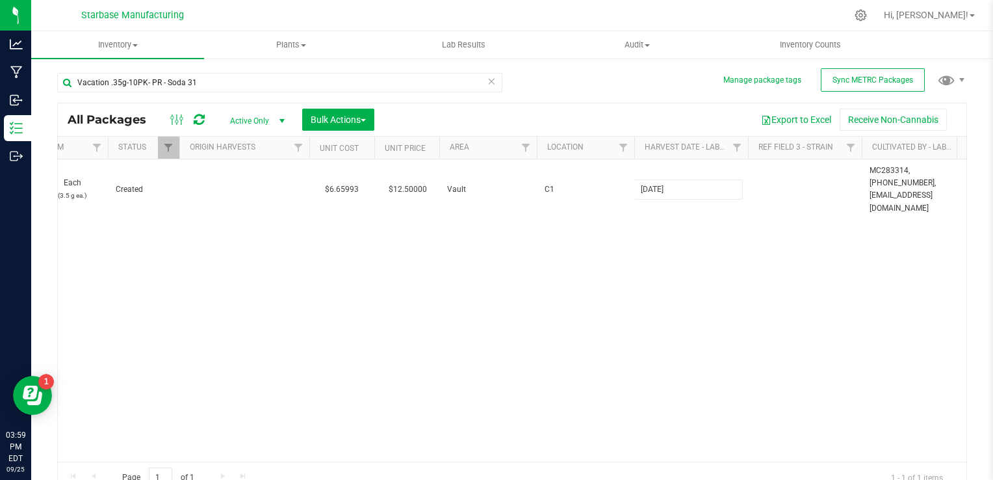
type input "[DATE]"
click at [675, 262] on div "All Packages Active Only Active Only Lab Samples Locked All External Internal B…" at bounding box center [512, 298] width 910 height 391
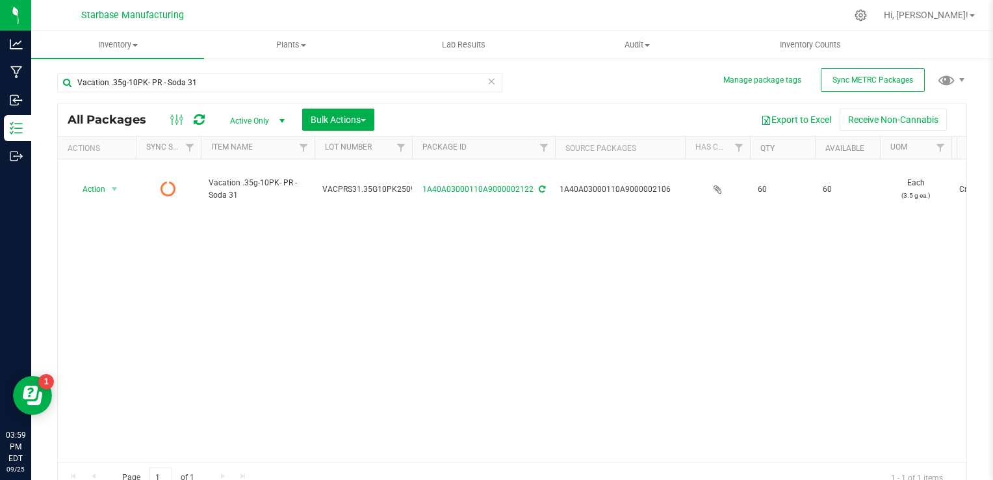
click at [438, 276] on div "Action Action Edit attributes Global inventory Lock package Print package label…" at bounding box center [512, 310] width 908 height 302
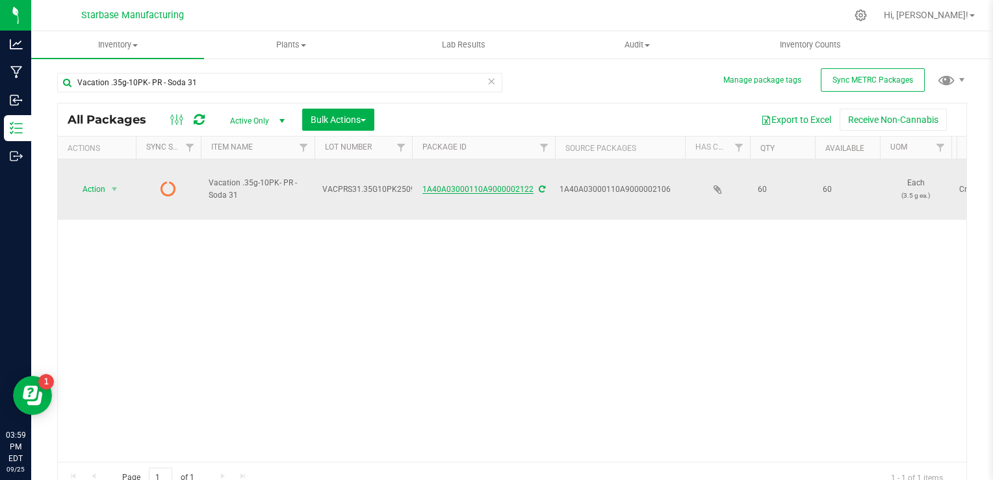
click at [493, 185] on link "1A40A03000110A9000002122" at bounding box center [477, 189] width 111 height 9
click at [111, 184] on span "select" at bounding box center [114, 189] width 10 height 10
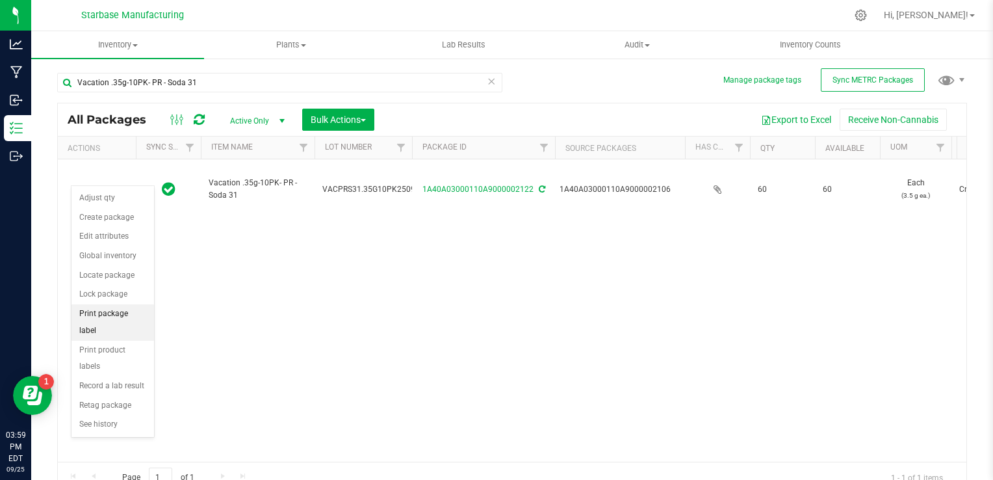
click at [127, 313] on li "Print package label" at bounding box center [112, 322] width 83 height 36
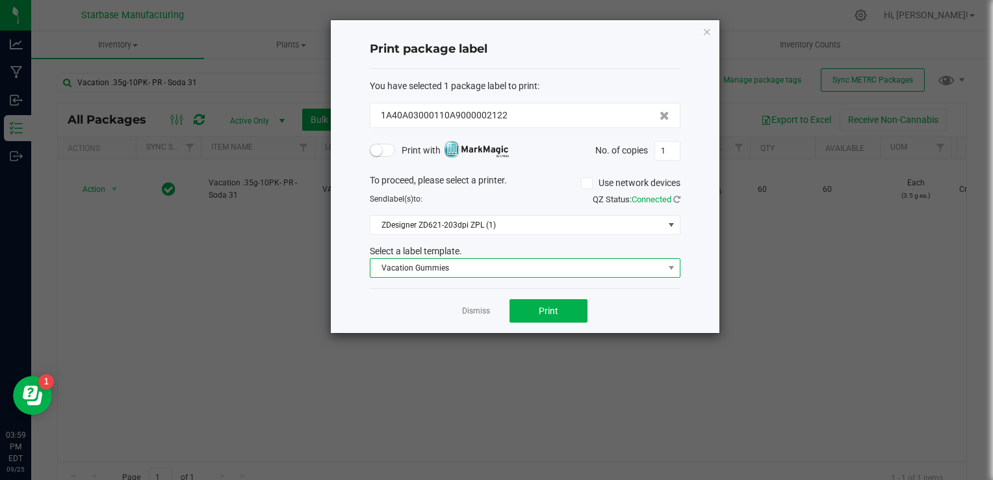
click at [409, 264] on span "Vacation Gummies" at bounding box center [516, 268] width 293 height 18
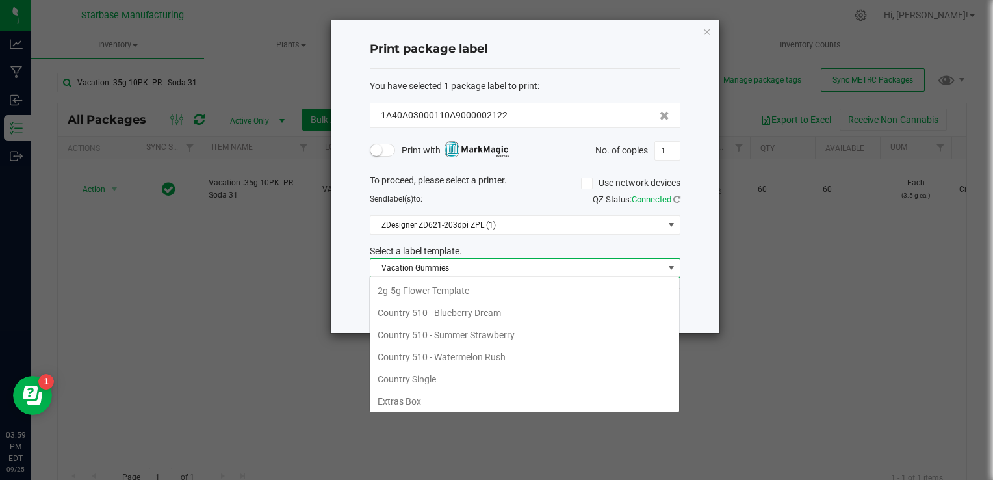
scroll to position [110, 0]
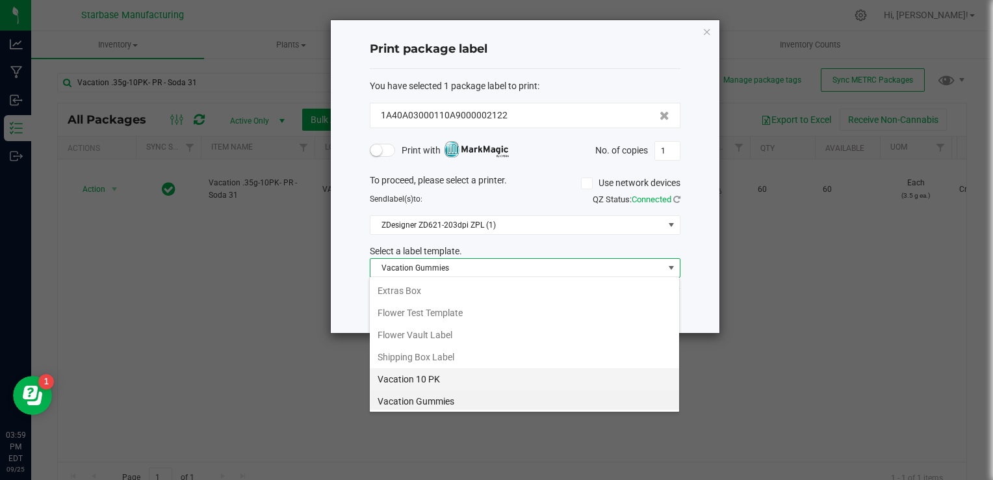
click at [426, 375] on li "Vacation 10 PK" at bounding box center [524, 379] width 309 height 22
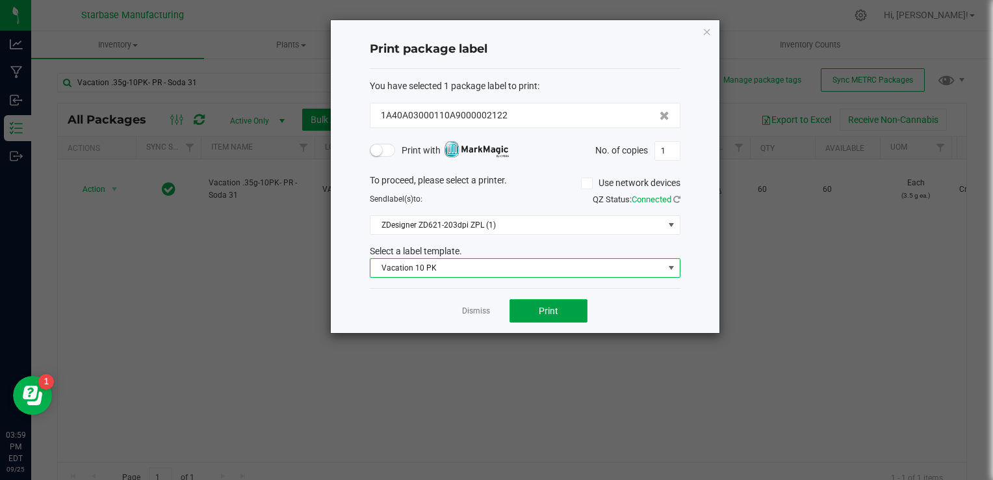
click at [556, 308] on span "Print" at bounding box center [548, 310] width 19 height 10
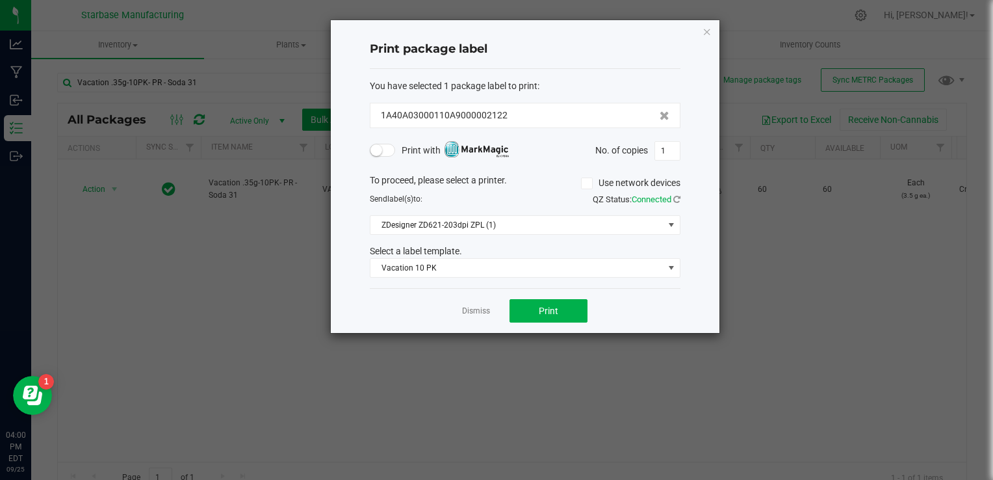
click at [479, 312] on link "Dismiss" at bounding box center [476, 310] width 28 height 11
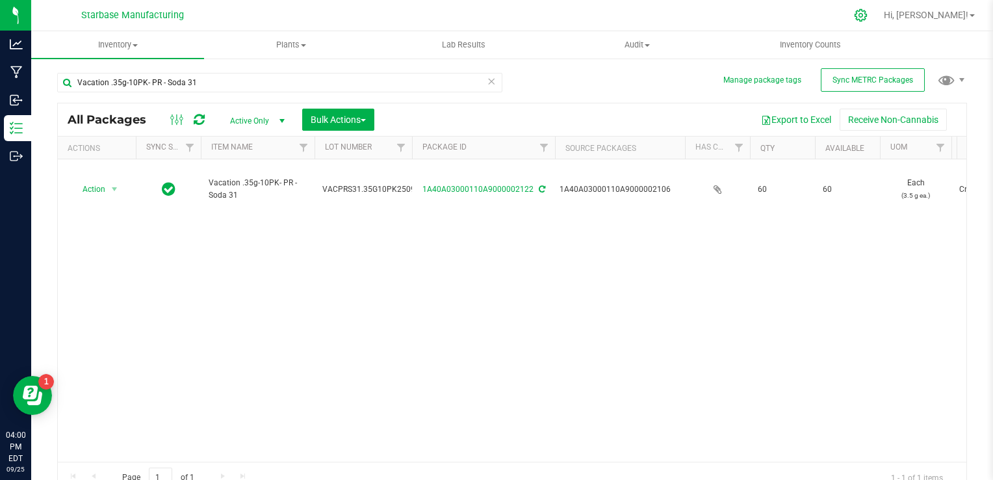
click at [868, 11] on icon at bounding box center [861, 15] width 14 height 14
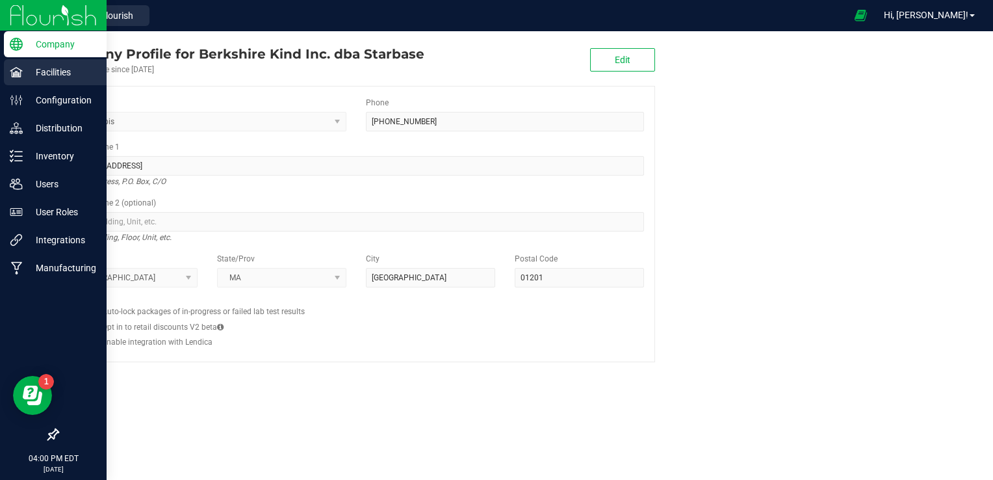
click at [26, 74] on p "Facilities" at bounding box center [62, 72] width 78 height 16
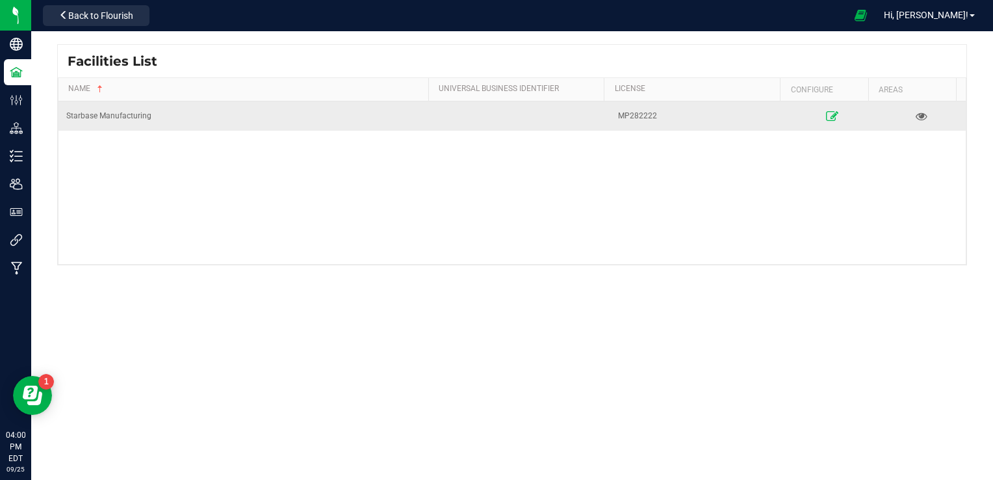
click at [829, 113] on link at bounding box center [832, 115] width 81 height 21
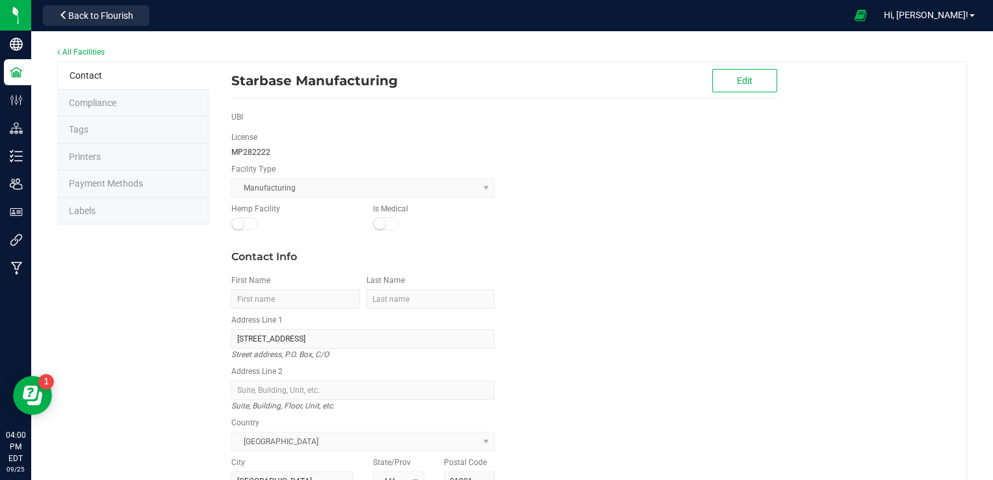
click at [120, 212] on li "Labels" at bounding box center [132, 211] width 151 height 27
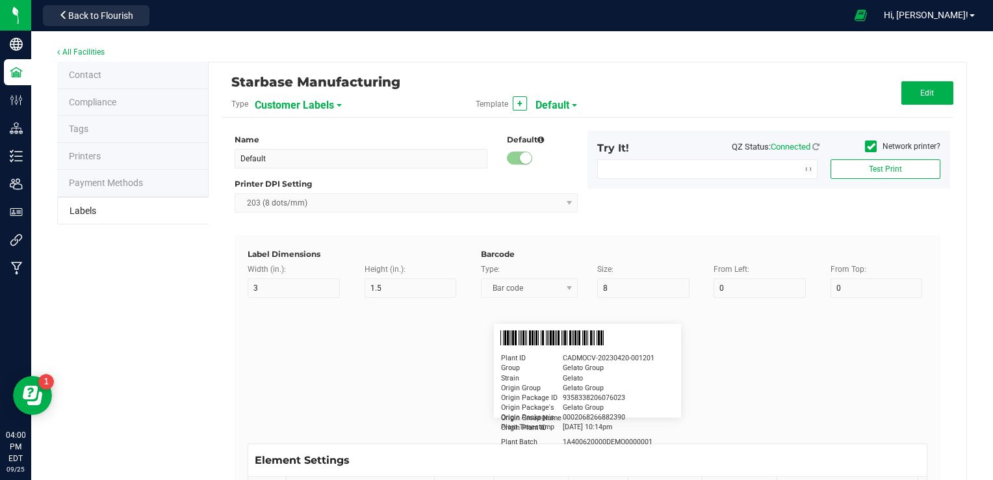
type input "2.25"
type input "1.25"
type input "20"
type input "5"
type input "Customer"
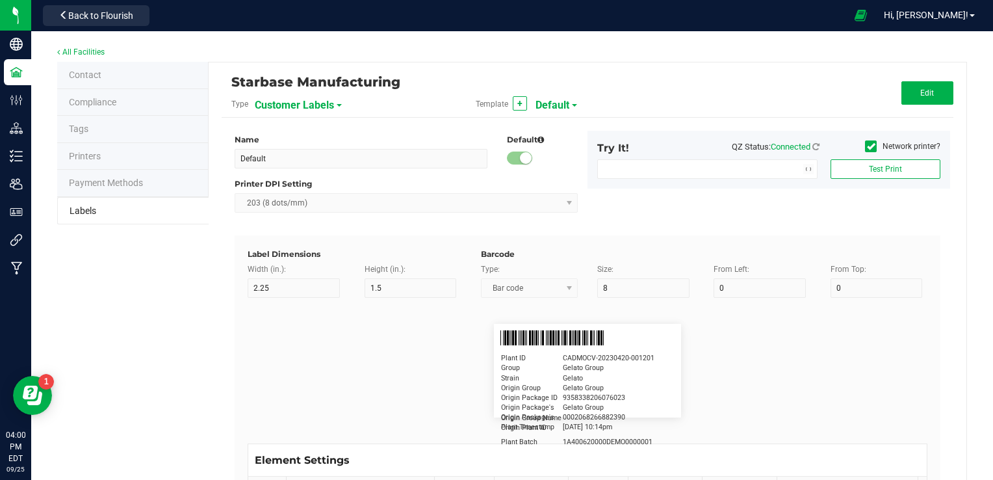
type input "15"
type input "5"
type input "Firstname Lastname"
type input "Product"
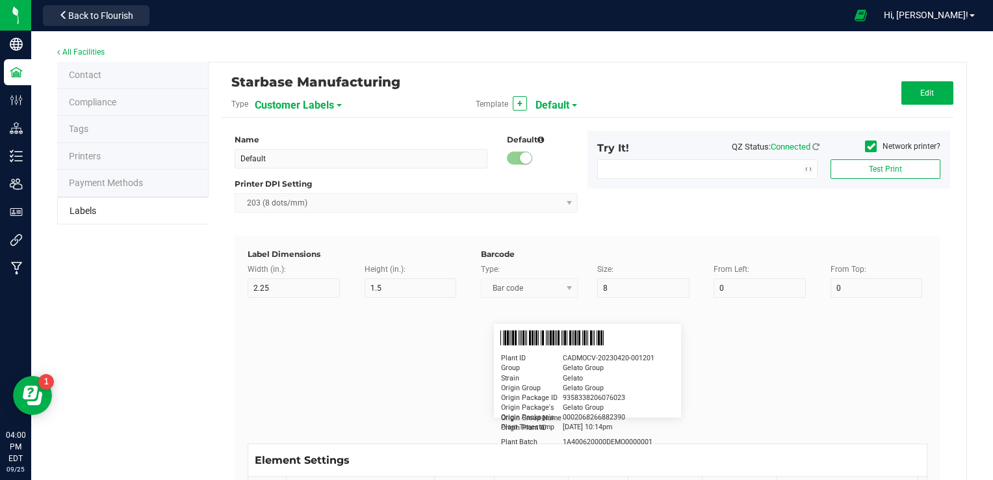
type input "15"
type input "5"
type input "10"
type input "GSC Oil Tincture"
type input "Qty"
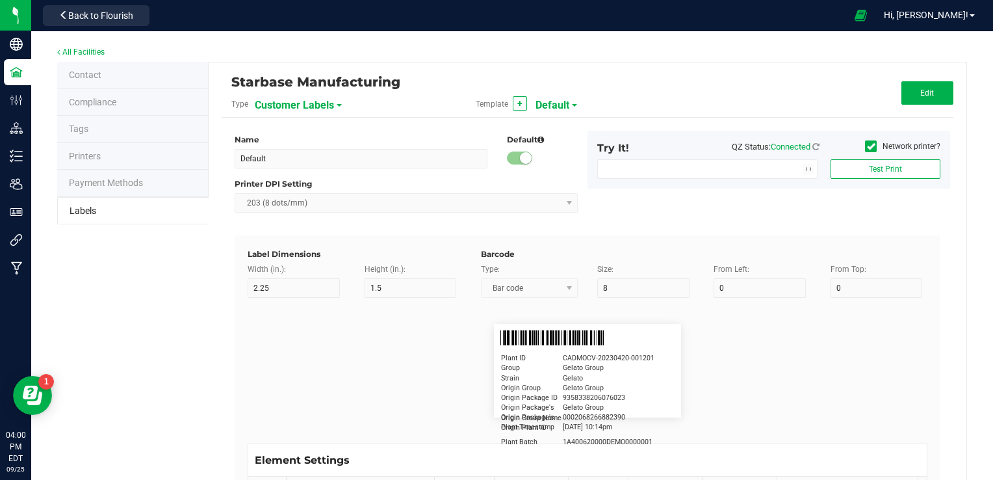
type input "5"
type input "15"
type input "3 ea"
type input "Physician"
type input "15"
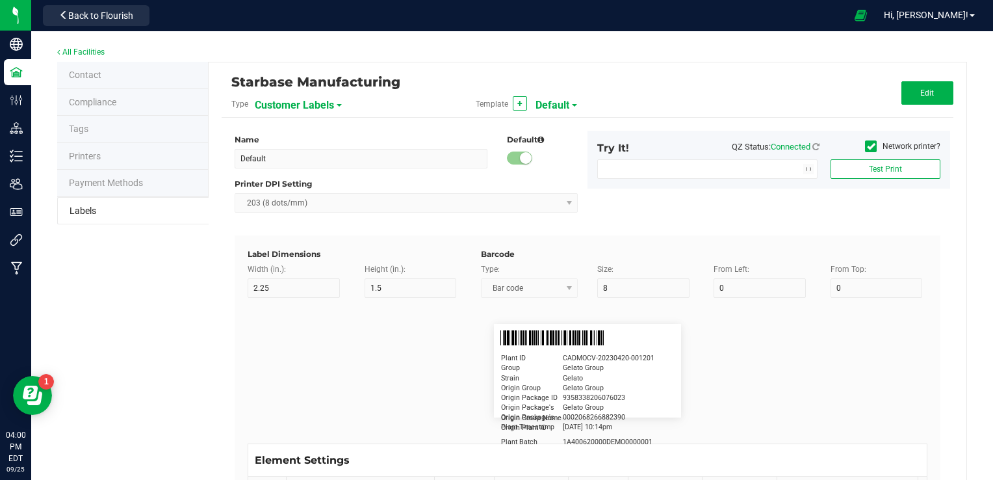
type input "5"
type input "Docfirst Doclast, MD."
type input "Order Date"
type input "15"
type input "5"
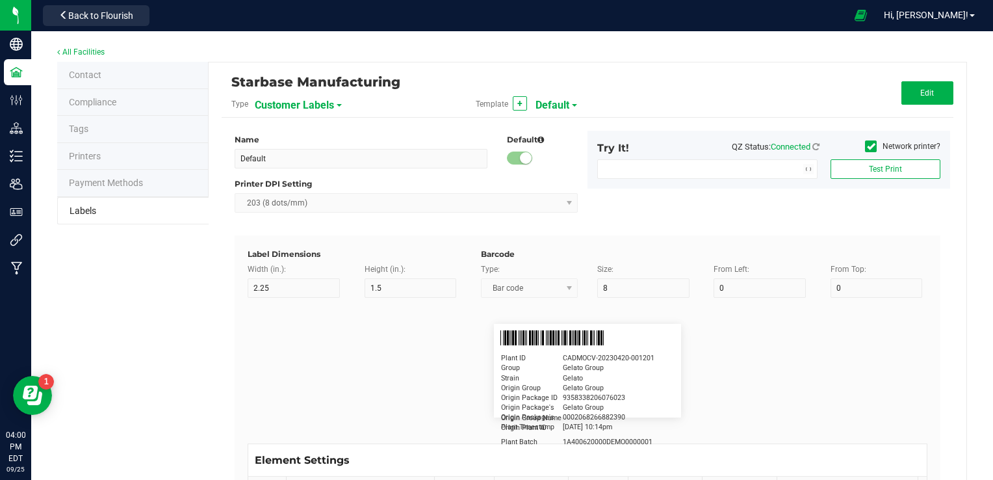
type input "25"
type input "4/20/2019 1:17 pm"
type input "Package ID"
type input "15"
type input "5"
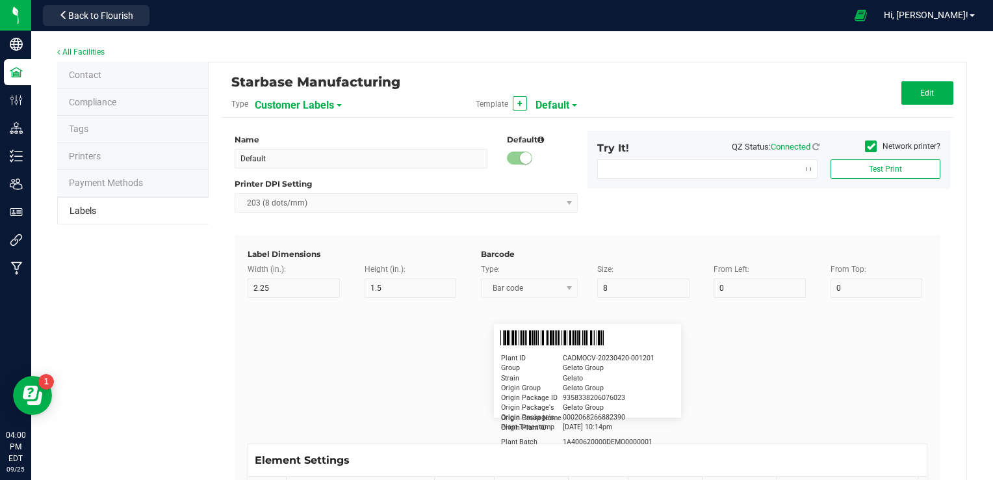
type input "10"
type input "CADMODS-20230420-096"
type input "Lot Number"
type input "15"
type input "5"
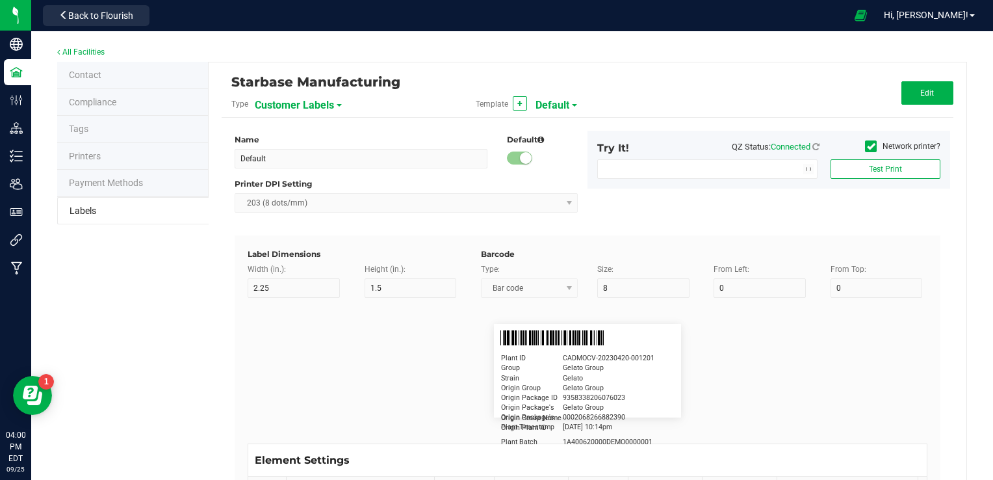
type input "10"
type input "LOTPXGDP-0912"
type input "Warning"
type input "15"
type input "5"
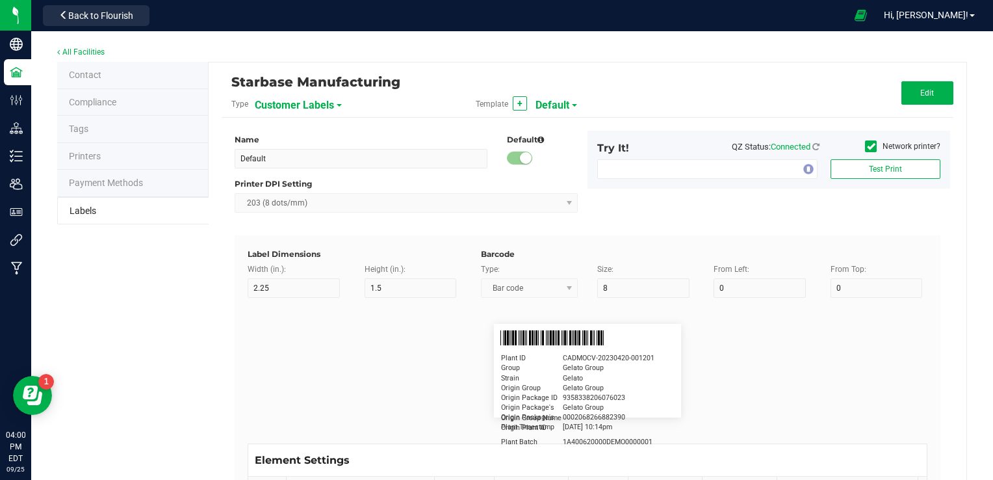
type input "30"
type input "Type Warning Here"
type input "Brand"
type input "15"
type input "5"
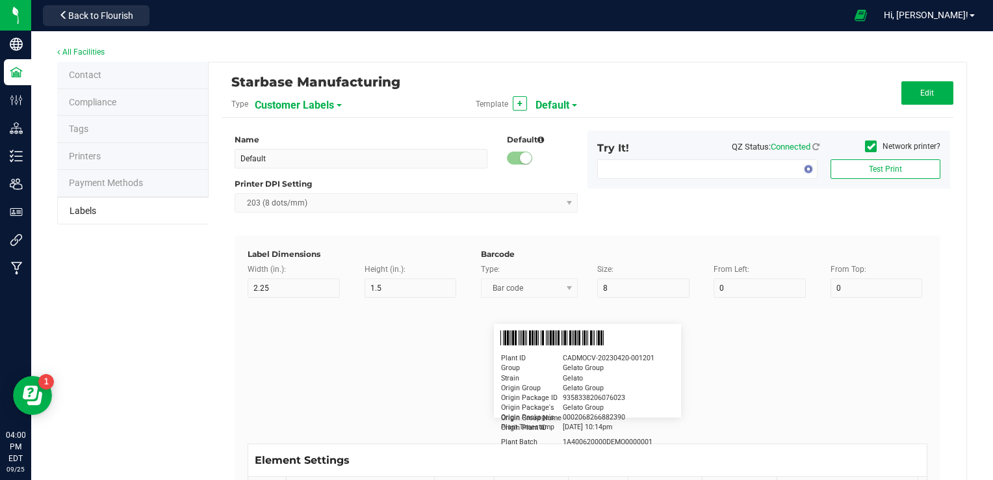
type input "30"
type input "Cannabis Co."
type input "NDC Number"
type input "15"
type input "5"
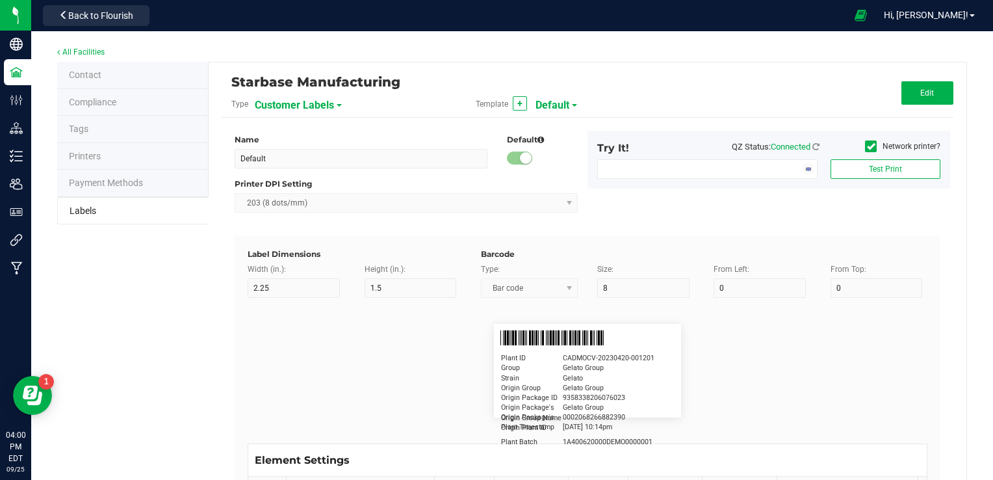
type input "30"
type input "0777-3105-02"
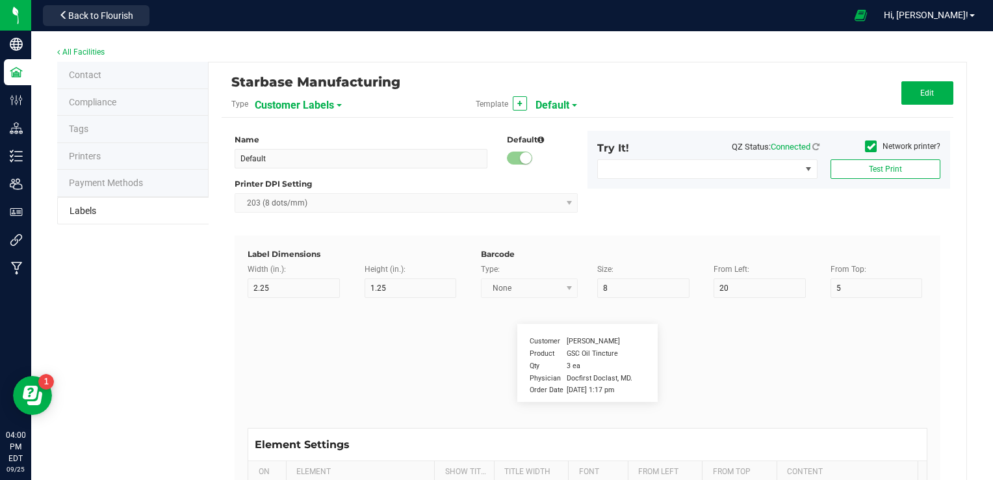
click at [316, 103] on span "Customer Labels" at bounding box center [294, 105] width 79 height 22
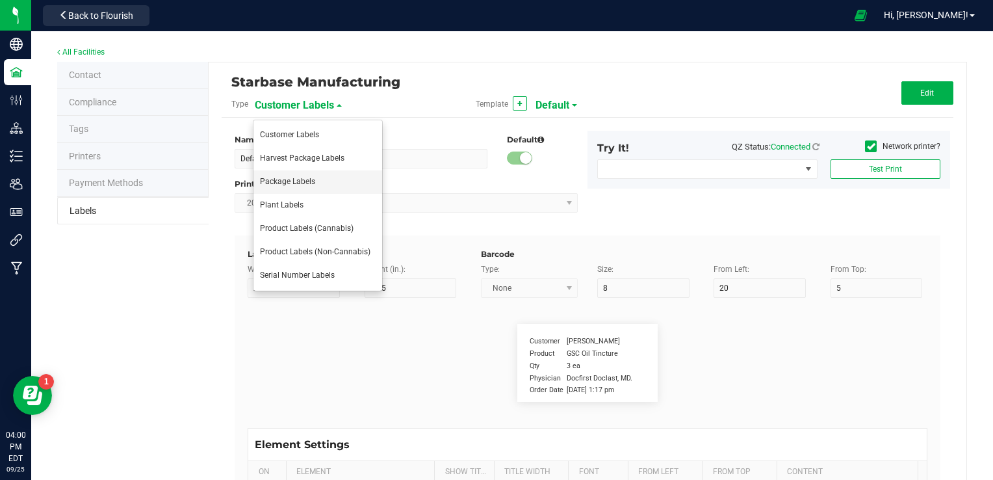
click at [303, 186] on li "Package Labels" at bounding box center [317, 181] width 129 height 23
type input "Shipping Box Label"
type input "3"
type input "1.5"
type input "5"
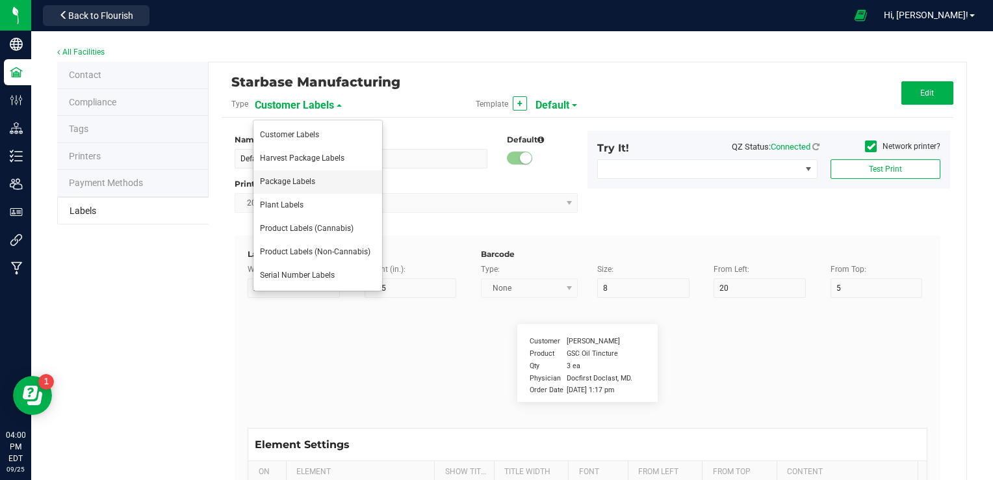
type input "40"
type input "SKU Name"
type input "9"
type input "15"
type input "13"
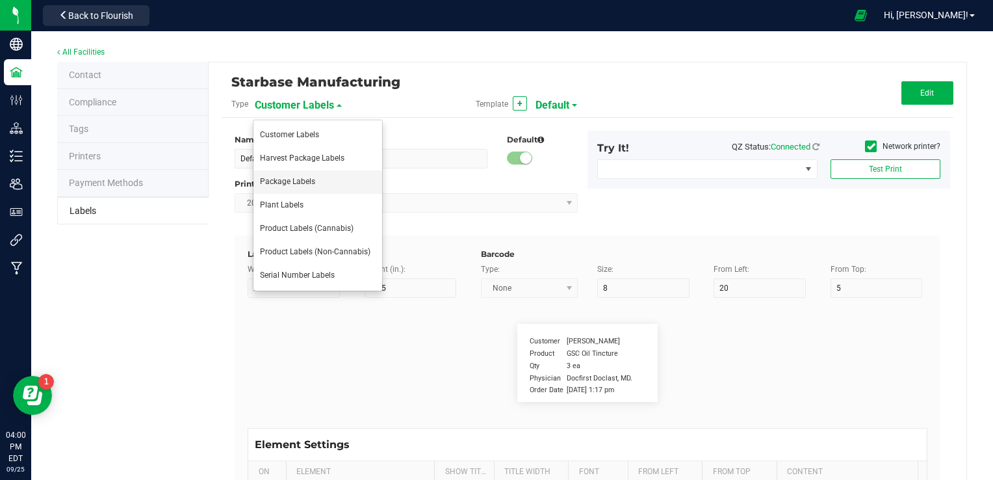
type input "Gelato Pen"
type input "Lot Number"
type input "20"
type input "9"
type input "15"
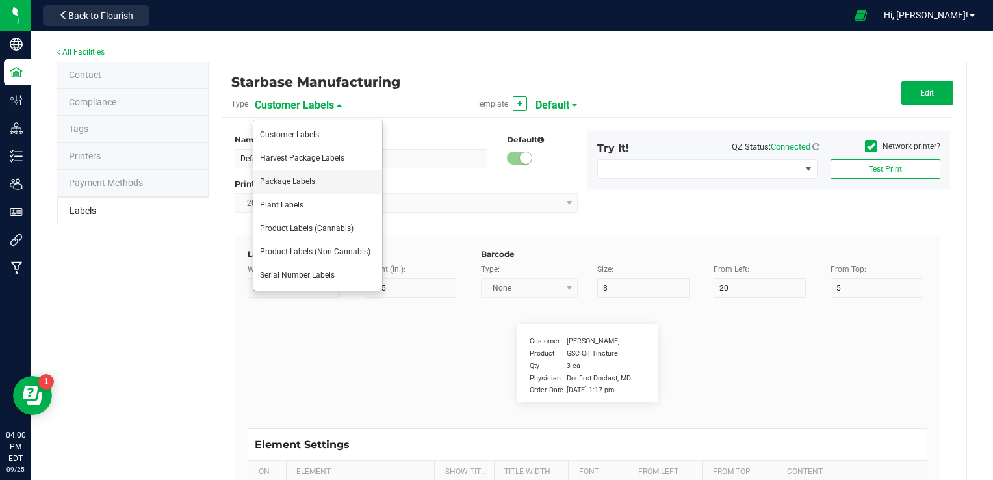
type input "17"
type input "LOT918234"
type input "Box #"
type input "20"
type input "9"
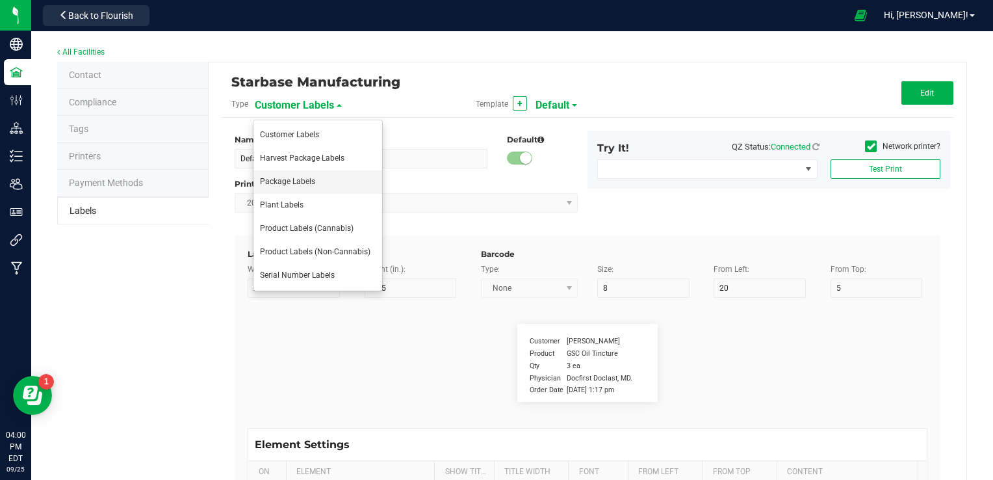
type input "15"
type input "26"
type input "Tag#"
type input "9"
type input "15"
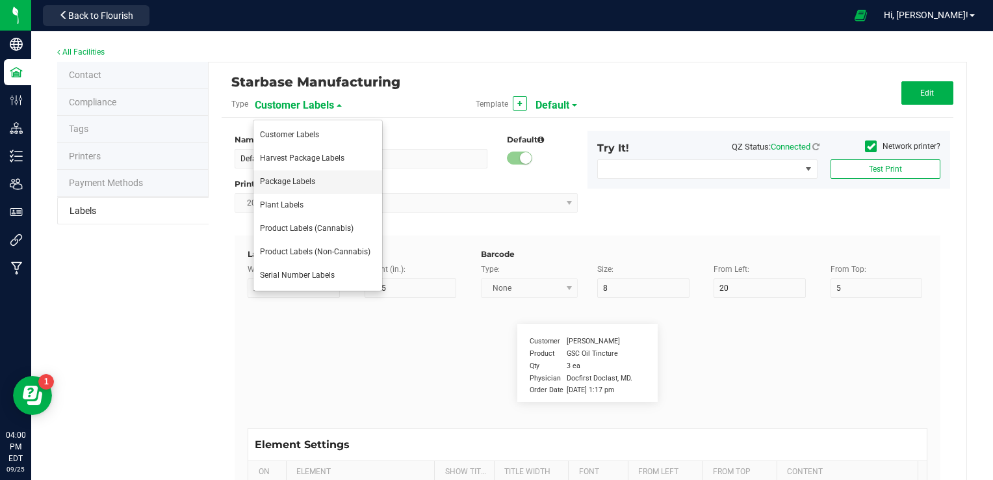
type input "8"
type input "CADMODS-20230420-096"
type input "Quantity"
type input "22"
type input "9"
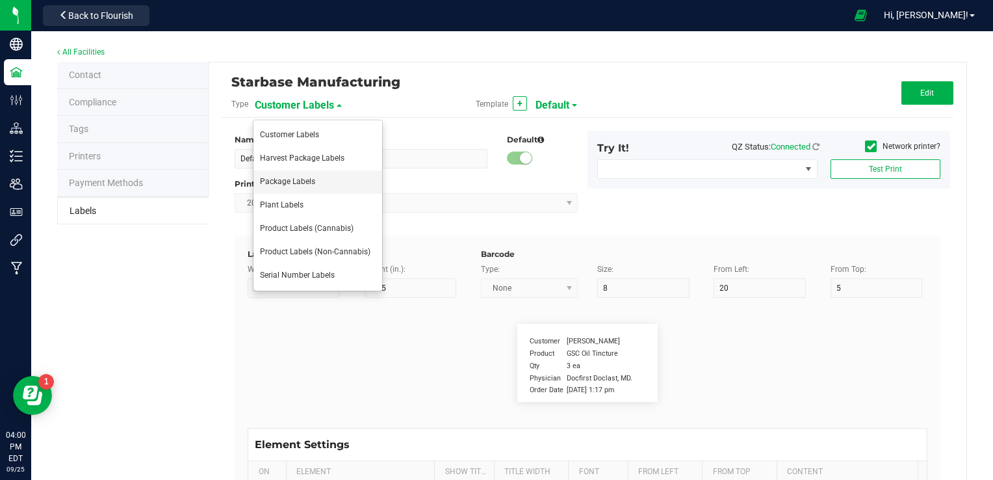
type input "15"
type input "21.5"
type input "44 ea"
type input "Strain"
type input "25"
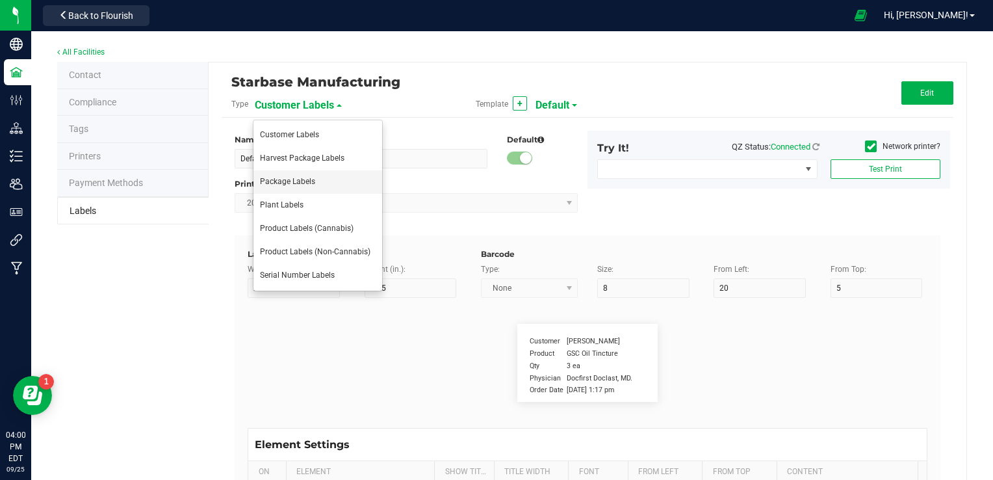
type input "10"
type input "15"
type input "Gelato"
type input "Package Date"
type input "25"
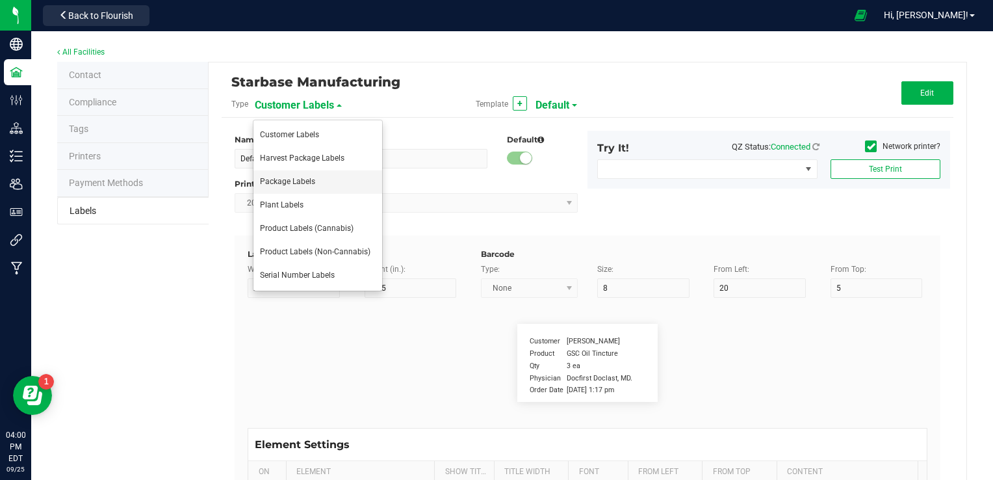
type input "10"
type input "25"
type input "4/20/2023 10:14pm"
type input "SKU"
type input "25"
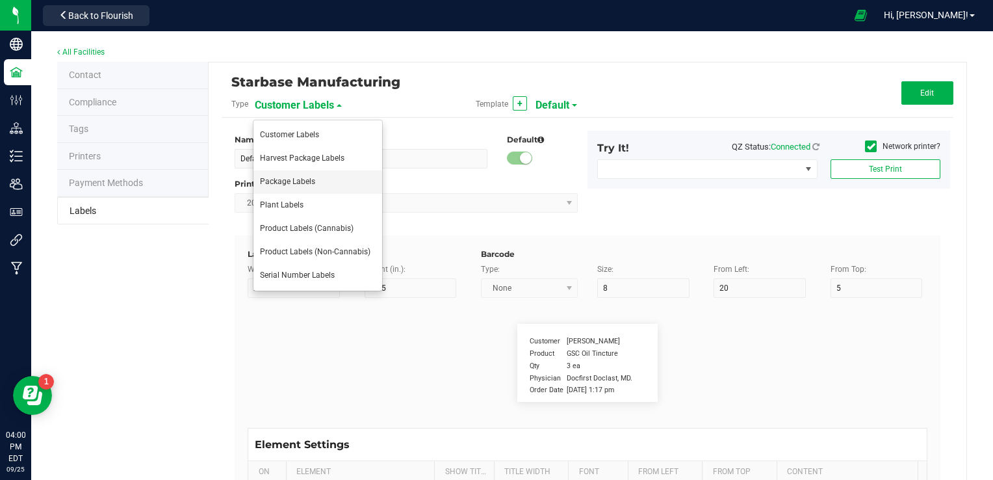
type input "10"
type input "42P017"
type input "Ref Field 1"
type input "25"
type input "10"
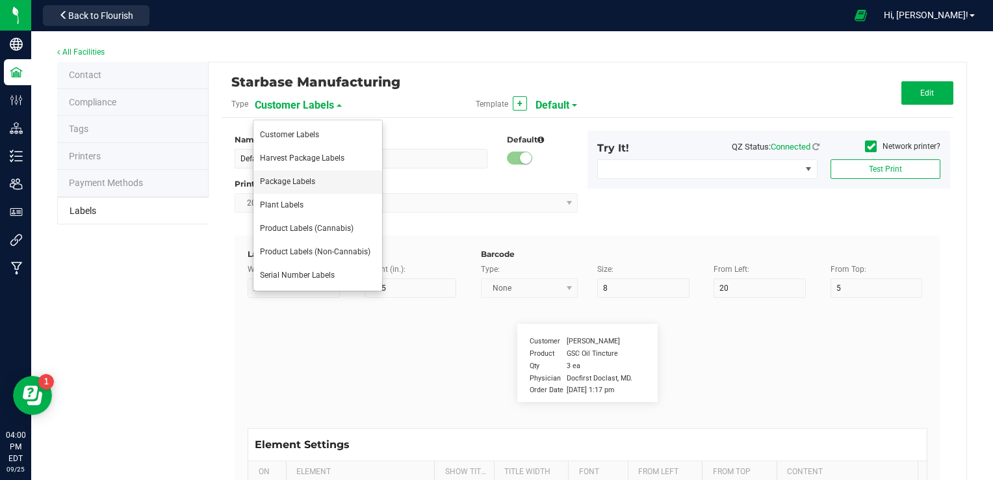
type input "35"
type input "Ref Field 1 Value"
type input "Ref Field 2"
type input "25"
type input "10"
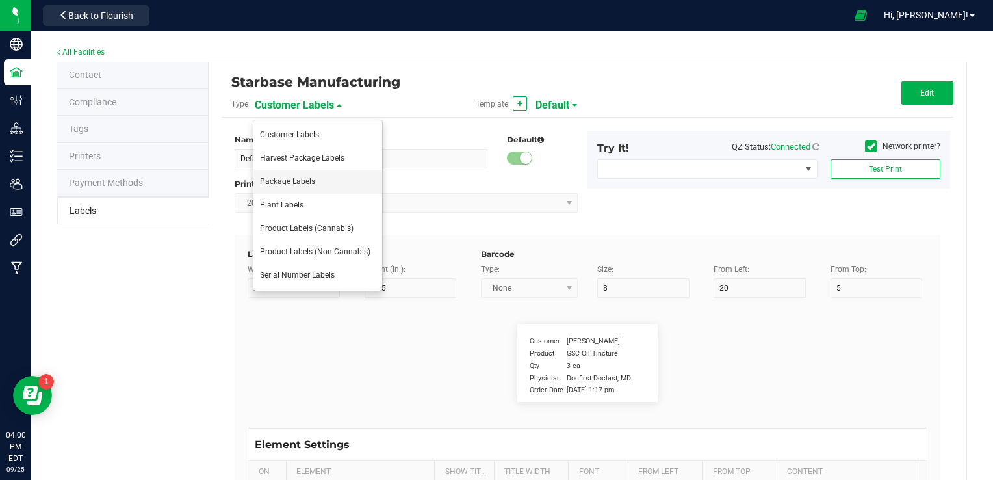
type input "35"
type input "Ref Field 2 Value"
type input "Ref Field 3"
type input "25"
type input "10"
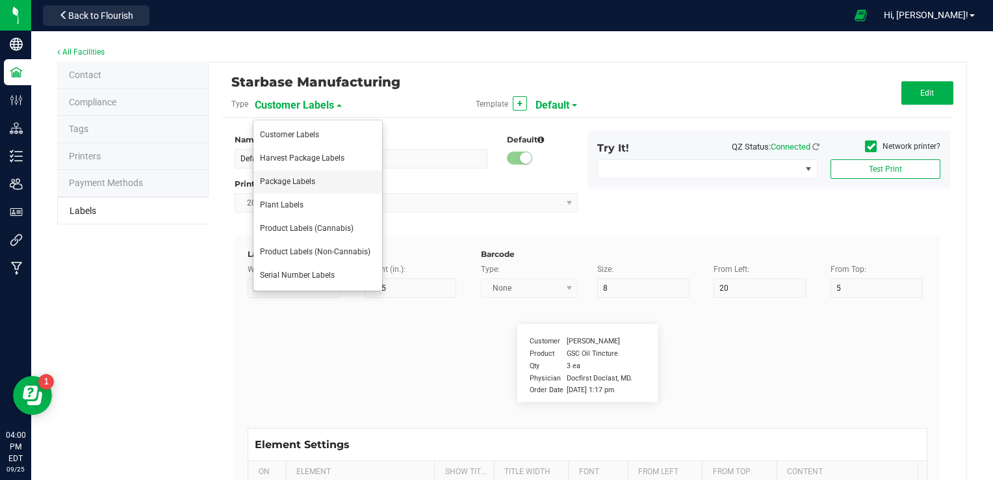
type input "35"
type input "Ref Field 3 Value"
type input "Item Ref Field 1"
type input "25"
type input "10"
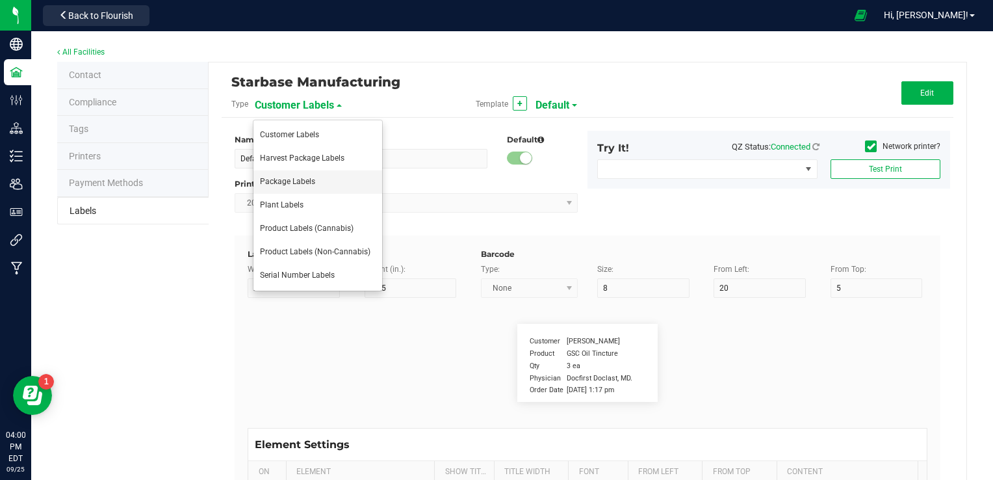
type input "35"
type input "Item Ref Field 1 Value"
type input "Item Ref Field 2"
type input "25"
type input "10"
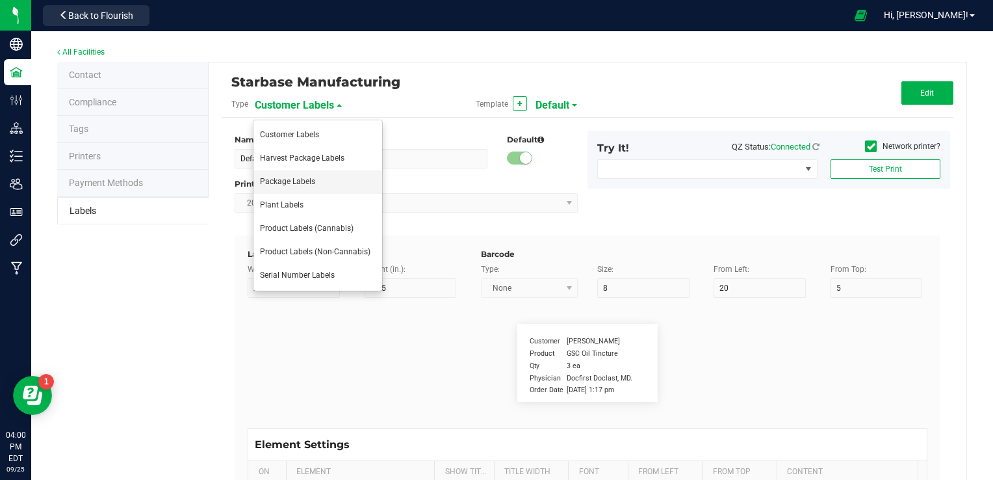
type input "35"
type input "Item Ref Field 2 Value"
type input "Item Ref Field 3"
type input "25"
type input "10"
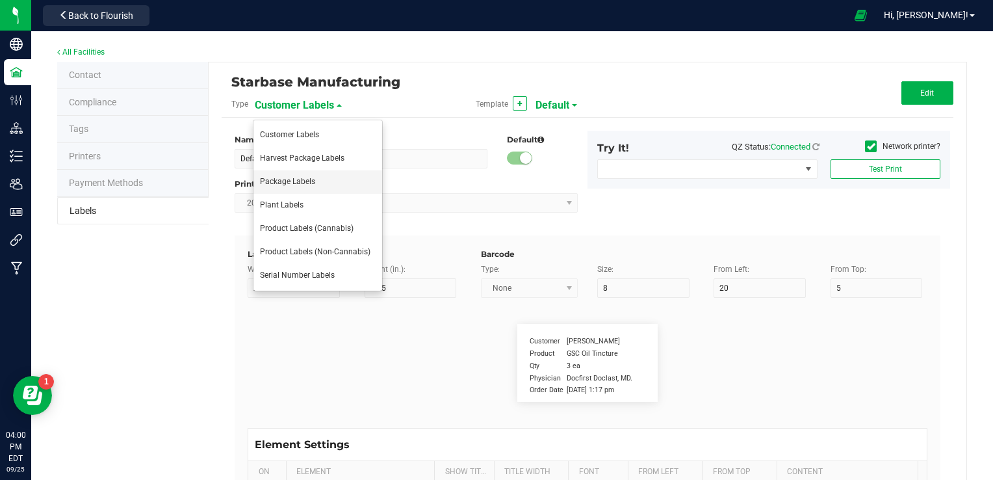
type input "35"
type input "Item Ref Field 3 Value"
type input "Item Ref Field 4"
type input "25"
type input "10"
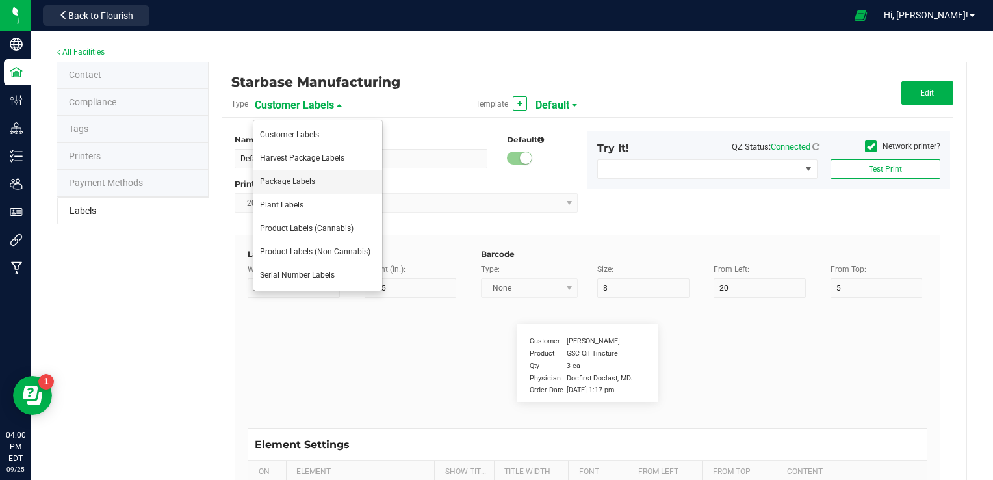
type input "35"
type input "Item Ref Field 4 Value"
type input "Item Ref Field 5"
type input "25"
type input "10"
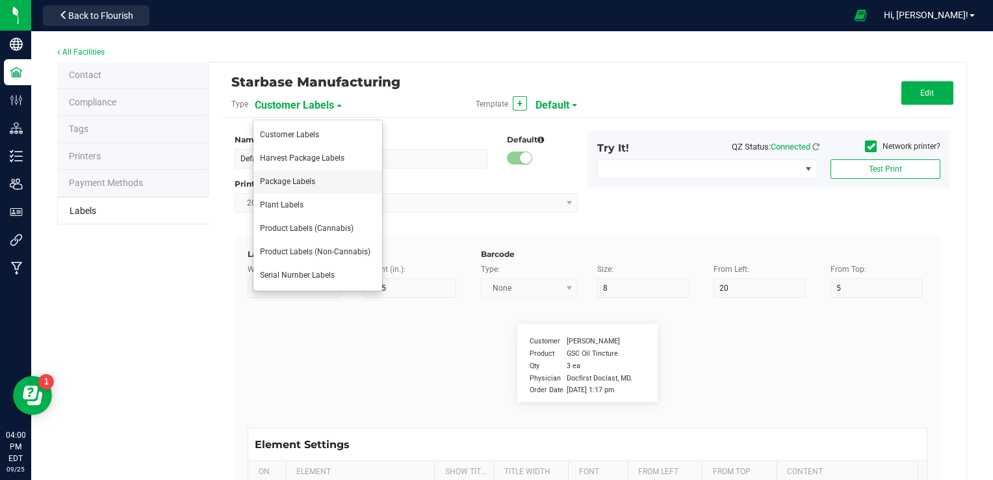
type input "35"
type input "Item Ref Field 5 Value"
type input "NDC Number"
type input "25"
type input "10"
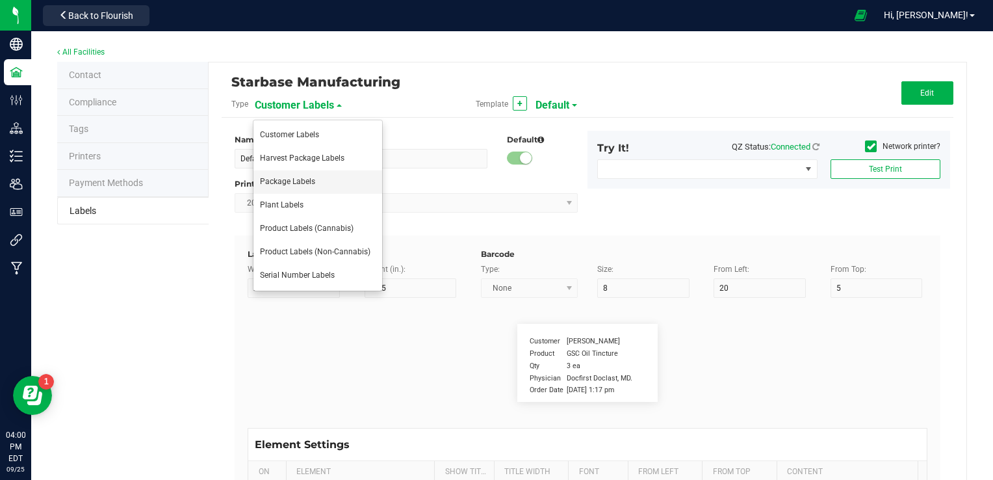
type input "35"
type input "0777-3105-02"
type input "Number of Servings"
type input "25"
type input "10"
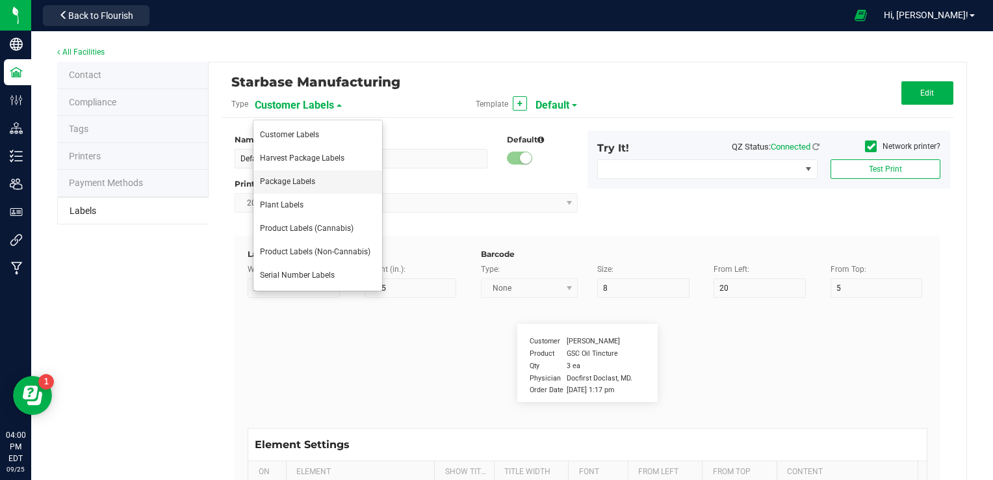
type input "35"
type input "4 servings/item"
type input "Serving Size"
type input "25"
type input "10"
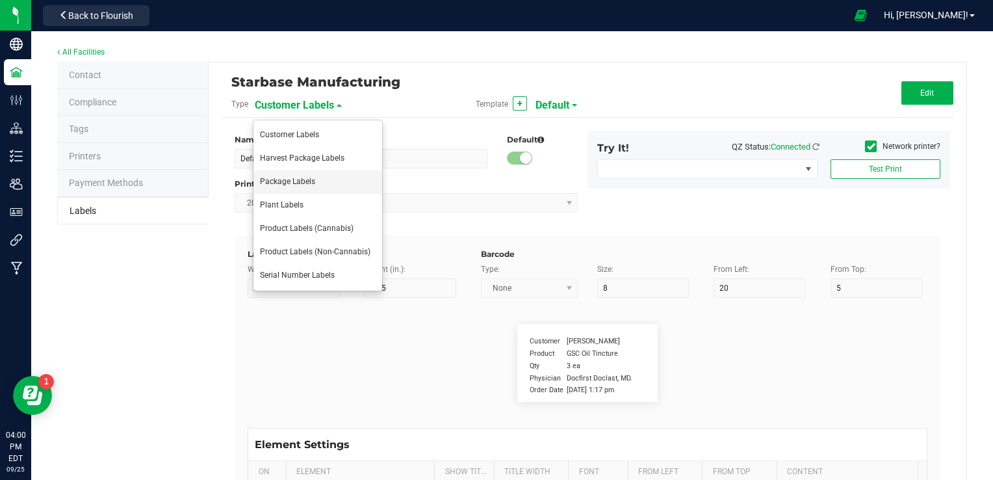
type input "35"
type input "1 cup"
type input "Serving Size (Grams)"
type input "25"
type input "10"
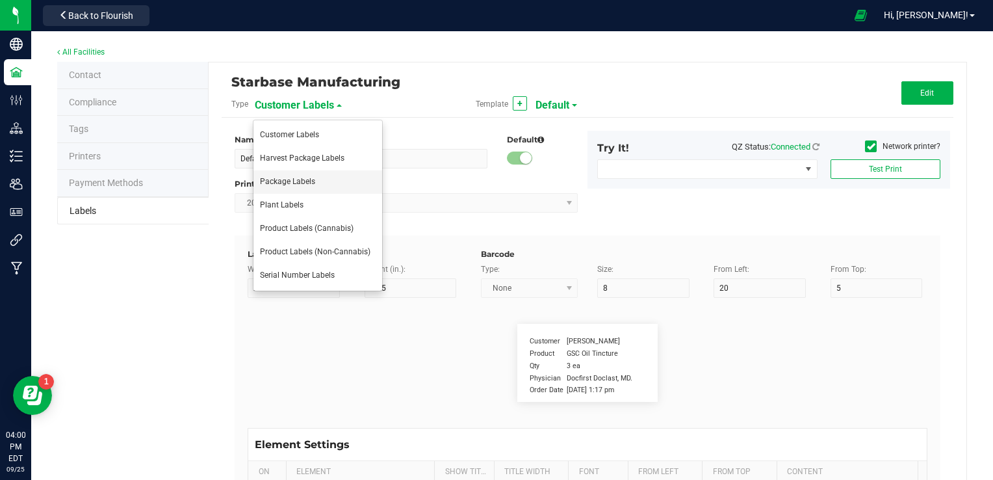
type input "35"
type input "4 g"
type input "Doses Per Unit"
type input "25"
type input "10"
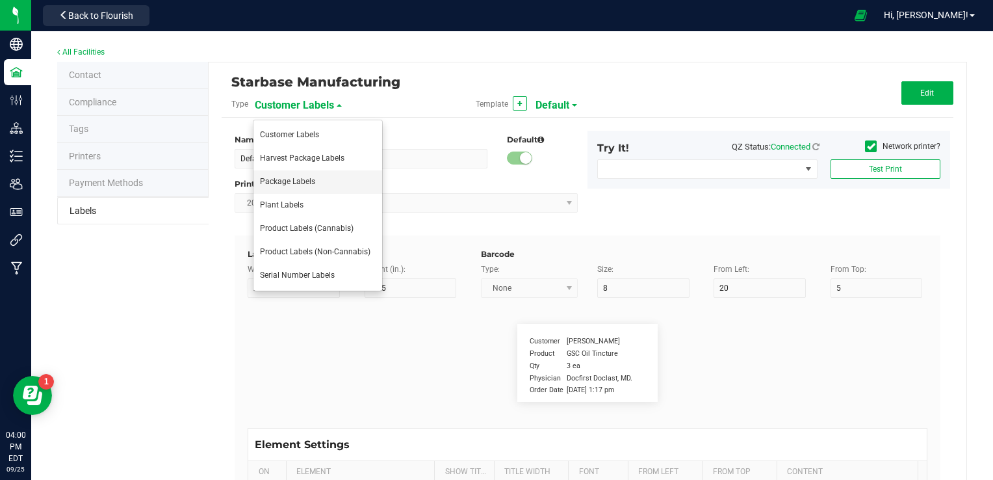
type input "35"
type input "20"
type input "Item Ingredients"
type input "25"
type input "10"
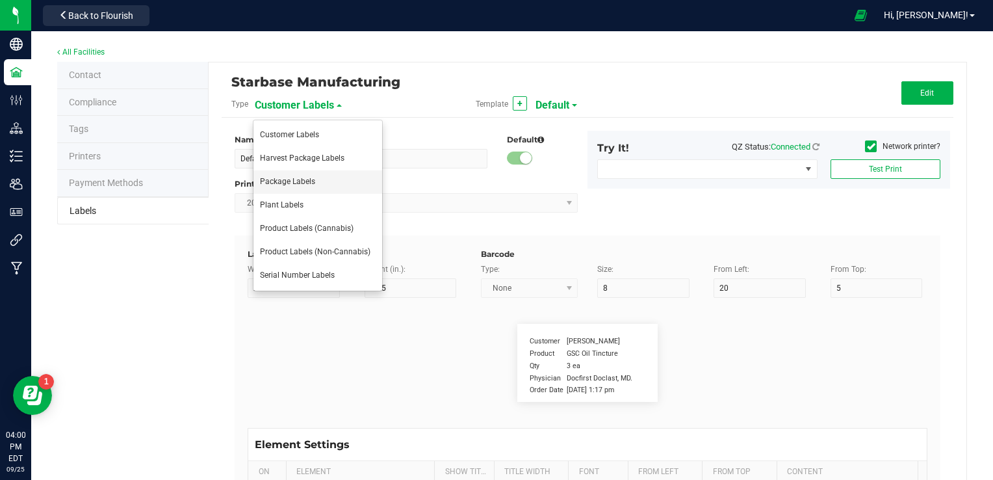
type input "35"
type input "Ingredient one, ingredient two"
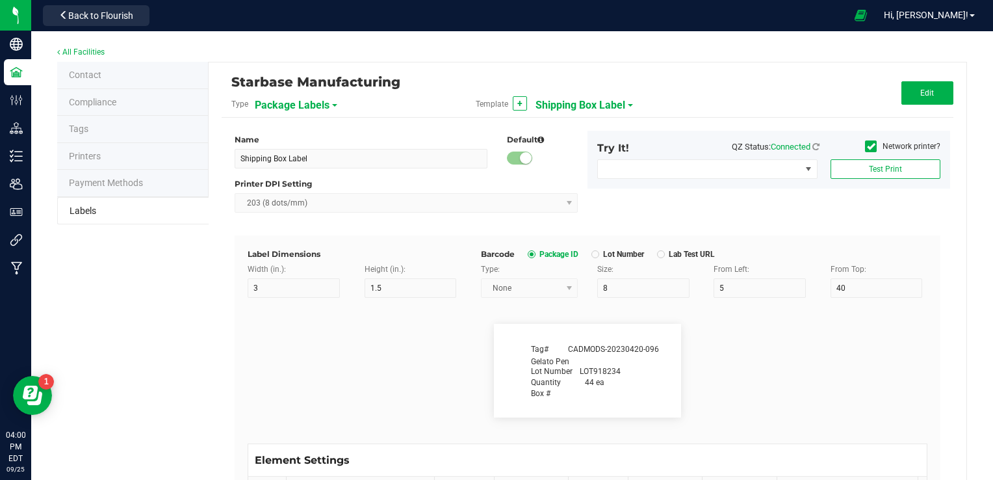
click at [569, 105] on span "Shipping Box Label" at bounding box center [580, 105] width 90 height 22
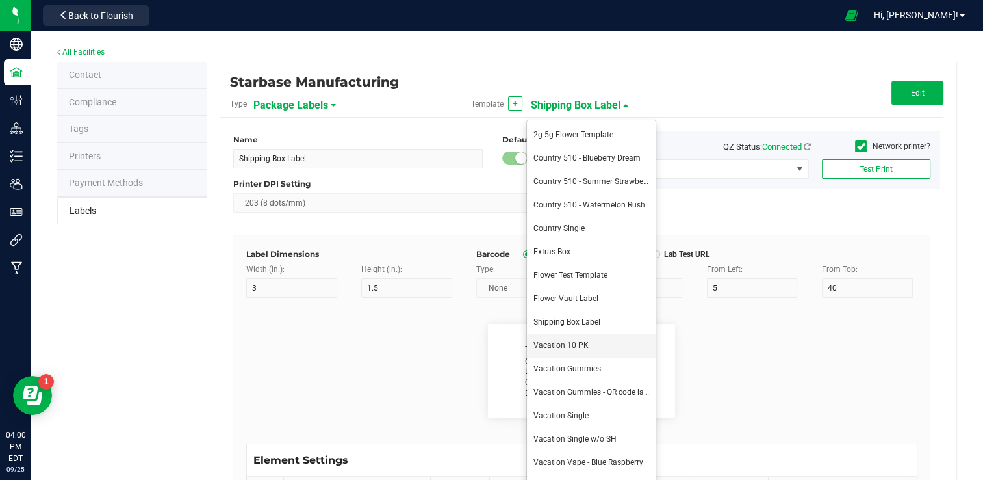
click at [591, 345] on li "Vacation 10 PK" at bounding box center [591, 345] width 129 height 23
type input "Vacation 10 PK"
type input "2.5"
type input "Pkgd:"
type input "7"
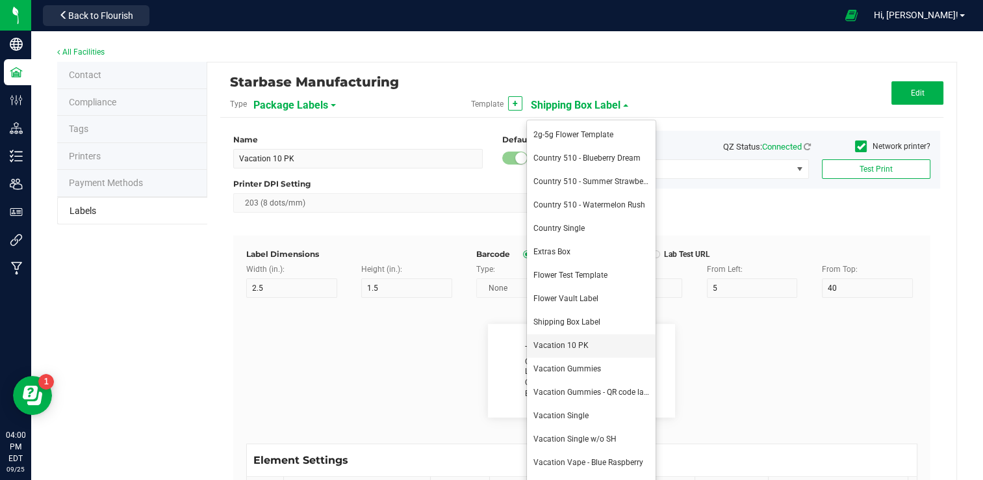
type input "6"
type input "63"
type input "28"
type input "4/20/25"
type input "Cannabinoid Profile"
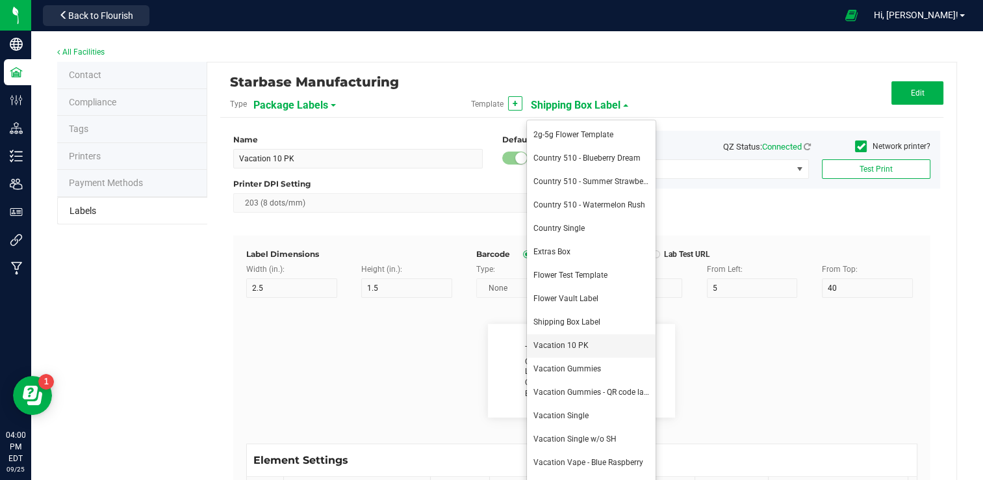
type input "10"
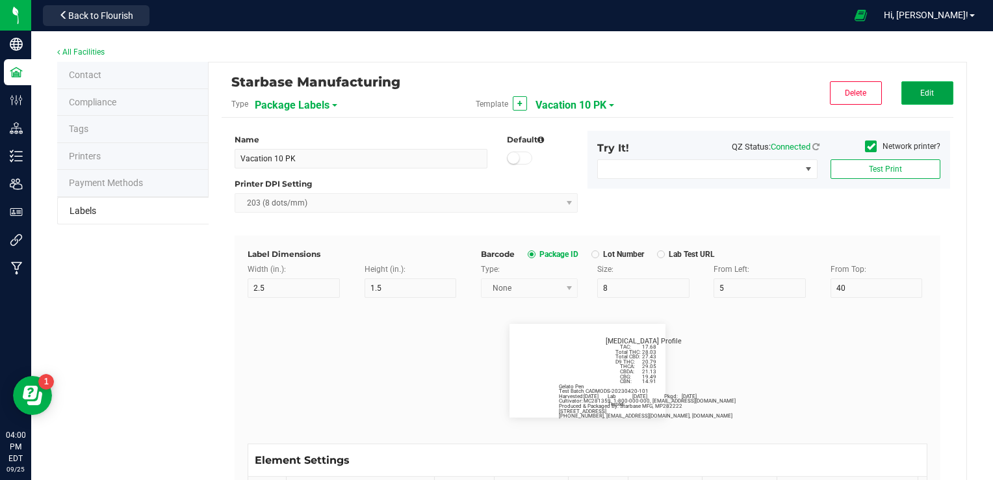
click at [912, 97] on button "Edit" at bounding box center [927, 92] width 52 height 23
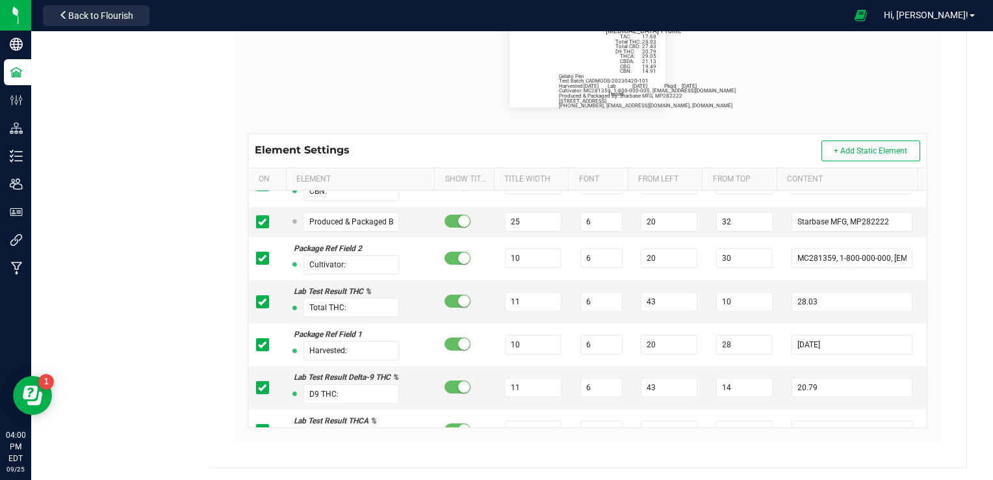
scroll to position [195, 0]
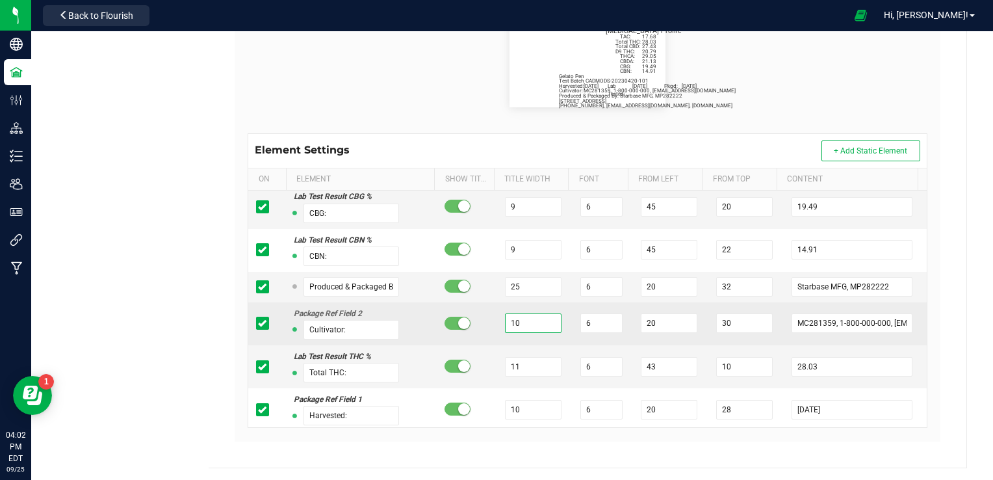
click at [514, 322] on input "10" at bounding box center [533, 322] width 57 height 19
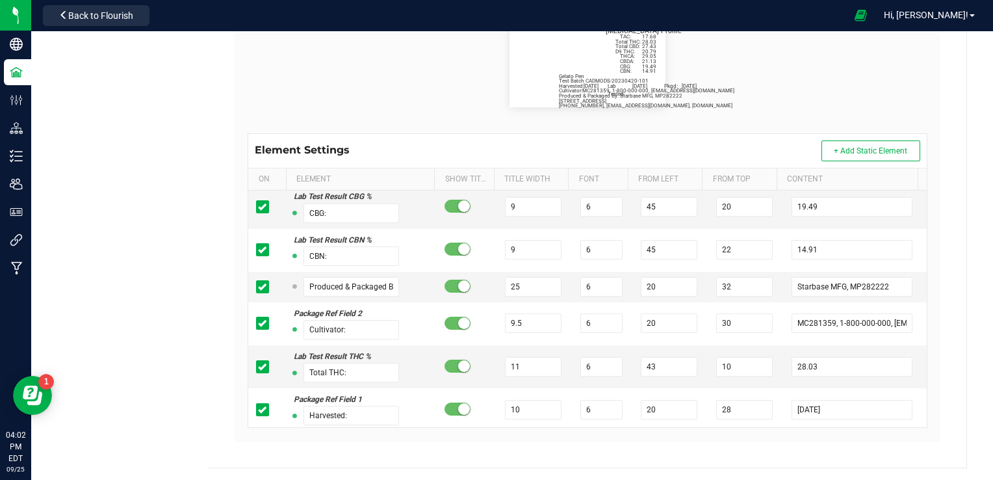
click at [753, 108] on div "Pkgd: 4/20/25 Cannabinoid Profile Lab Tested: 02/01/25 413-344-0264, info@thest…" at bounding box center [587, 61] width 699 height 146
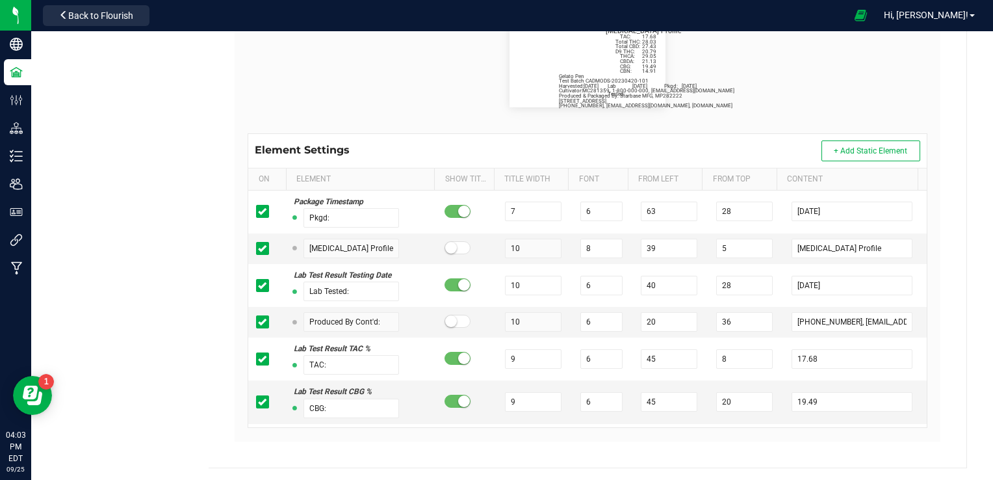
scroll to position [0, 0]
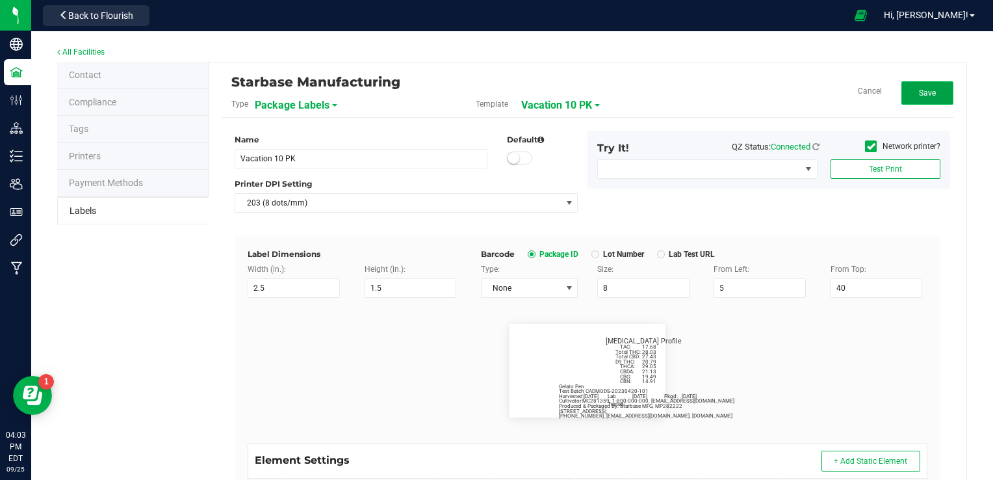
click at [920, 86] on button "Save" at bounding box center [927, 92] width 52 height 23
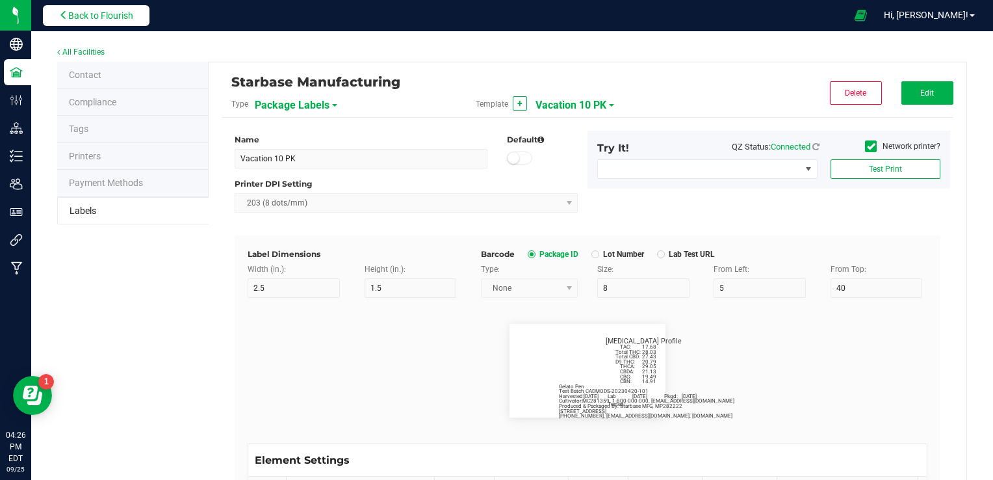
click at [97, 14] on span "Back to Flourish" at bounding box center [100, 15] width 65 height 10
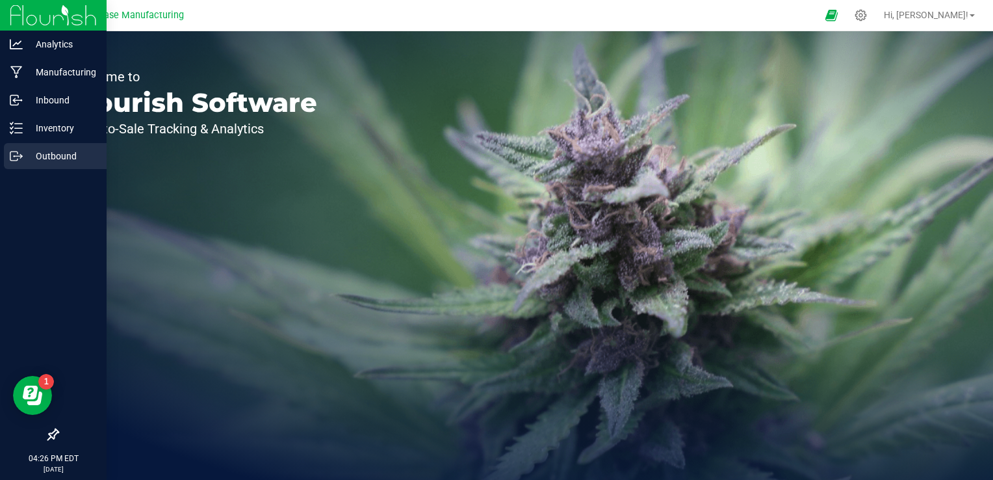
click at [23, 159] on p "Outbound" at bounding box center [62, 156] width 78 height 16
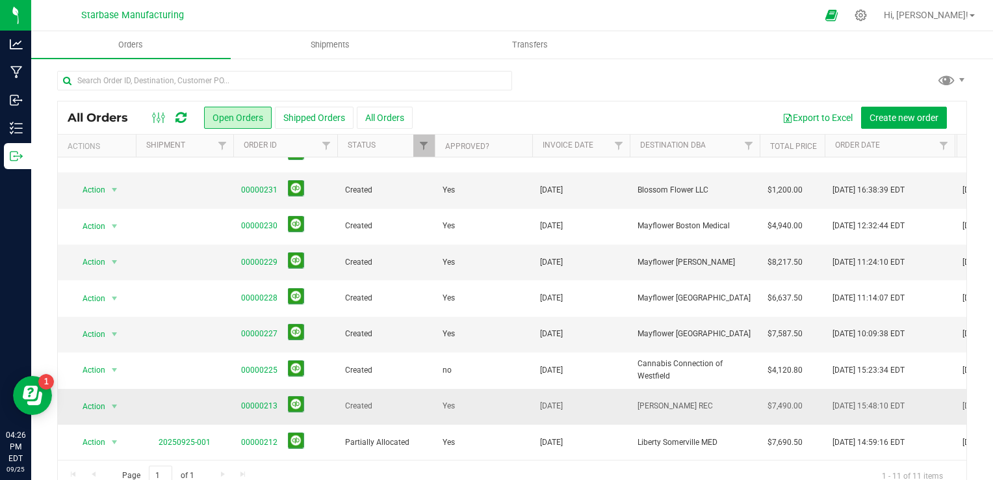
scroll to position [23, 0]
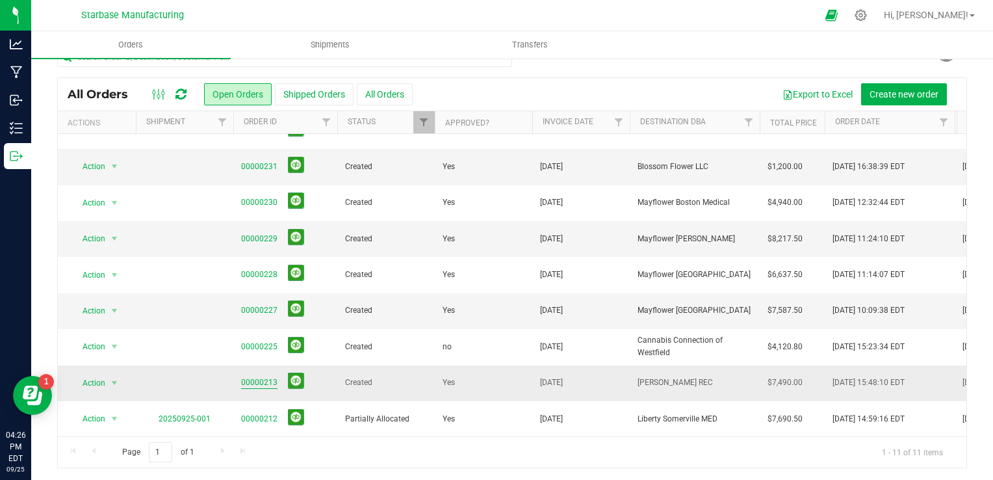
click at [253, 376] on link "00000213" at bounding box center [259, 382] width 36 height 12
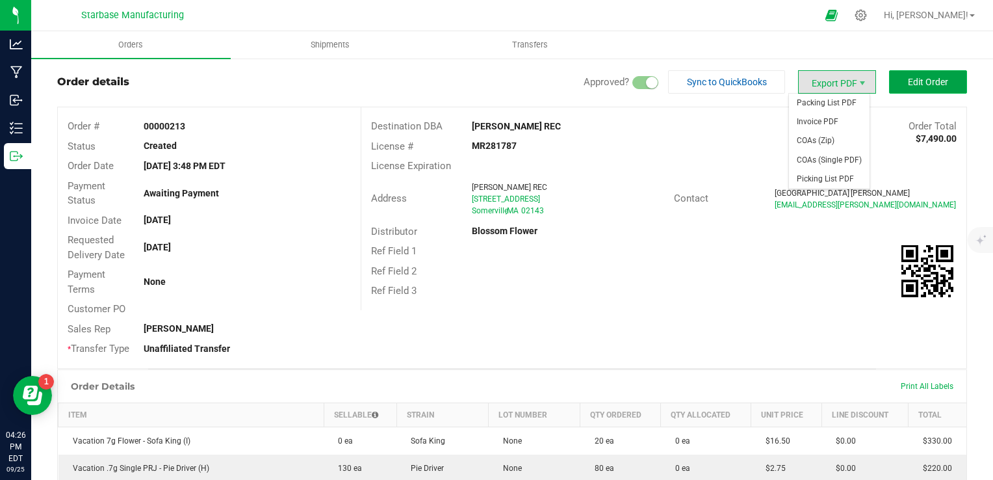
click at [908, 77] on span "Edit Order" at bounding box center [928, 82] width 40 height 10
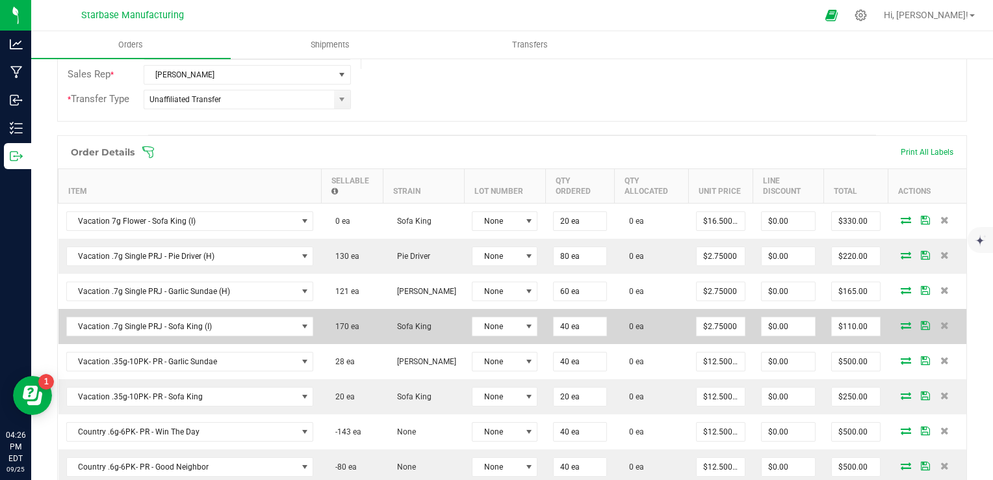
scroll to position [283, 0]
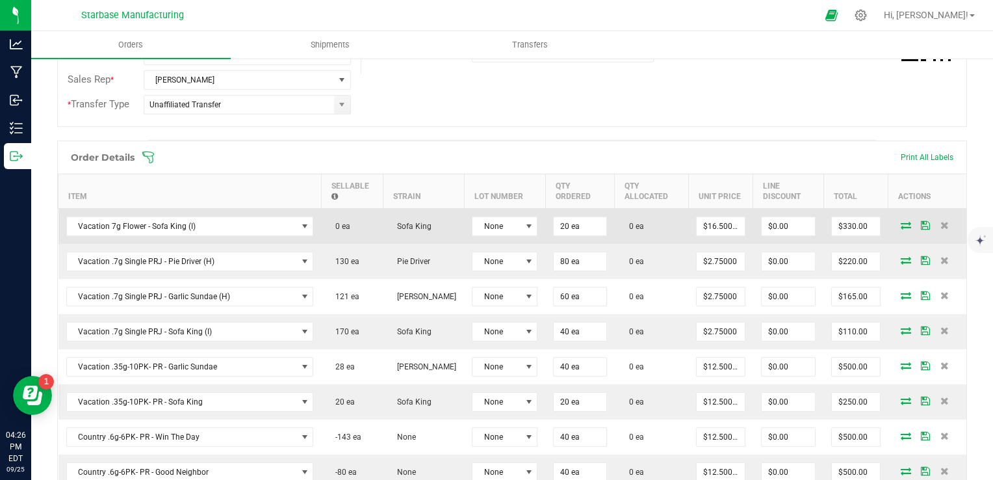
click at [901, 221] on icon at bounding box center [906, 225] width 10 height 8
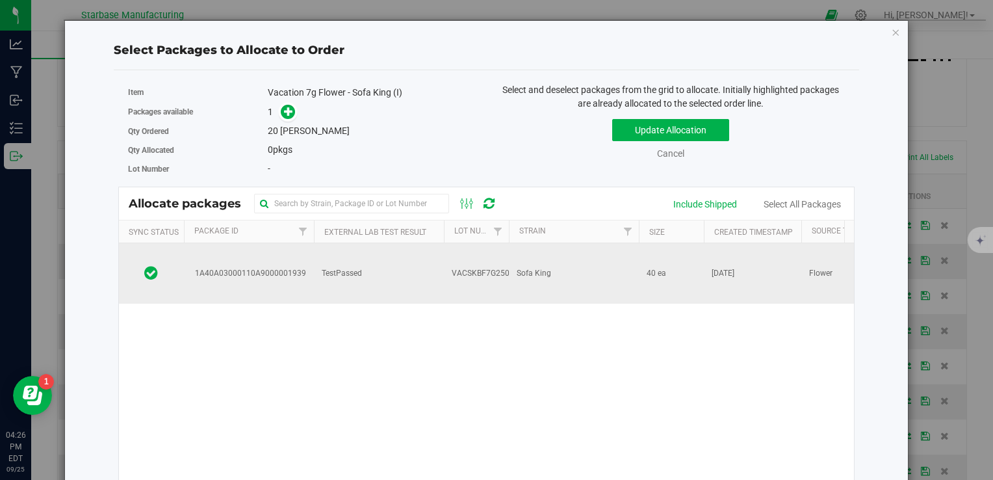
click at [384, 259] on td "TestPassed" at bounding box center [379, 273] width 130 height 60
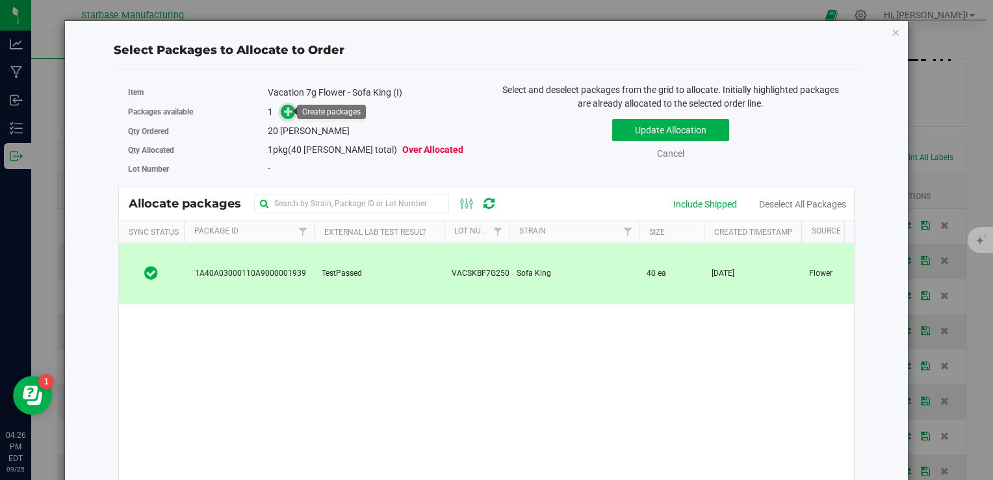
click at [281, 108] on span at bounding box center [288, 112] width 15 height 15
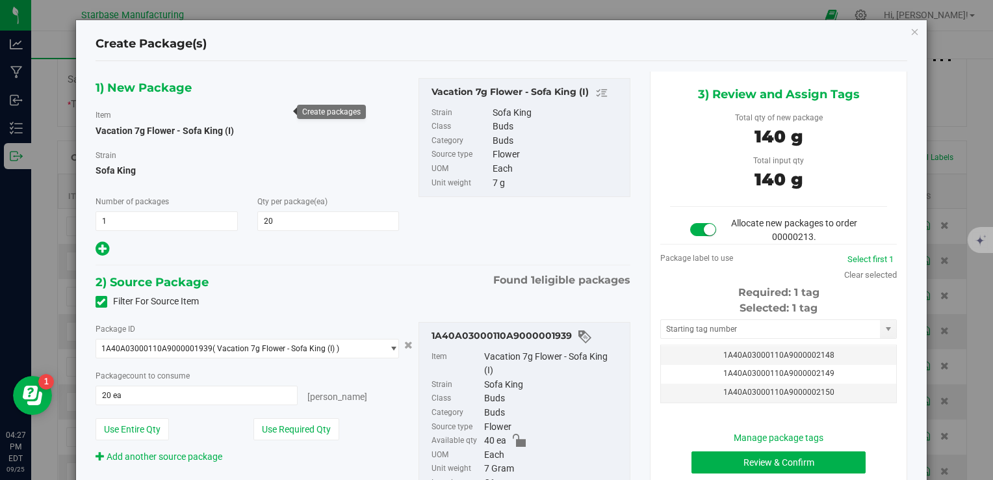
scroll to position [42, 0]
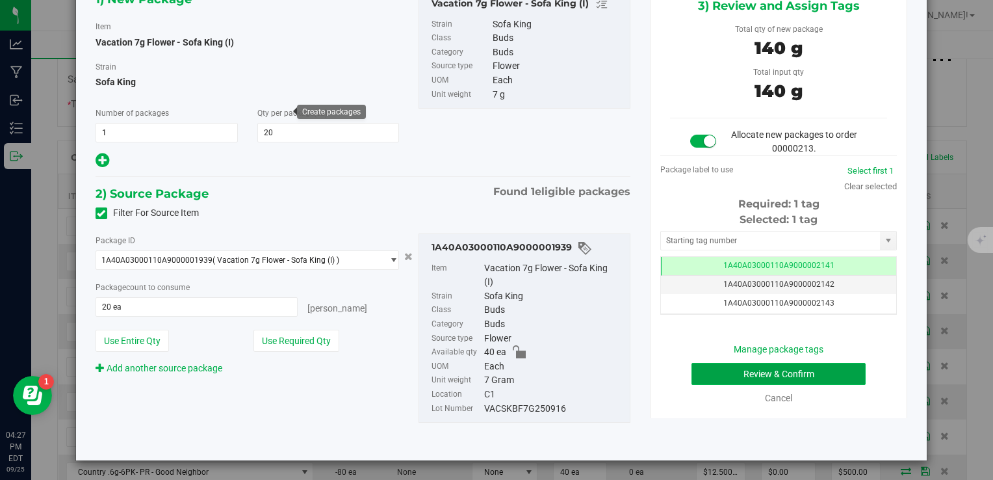
click at [741, 372] on button "Review & Confirm" at bounding box center [778, 374] width 174 height 22
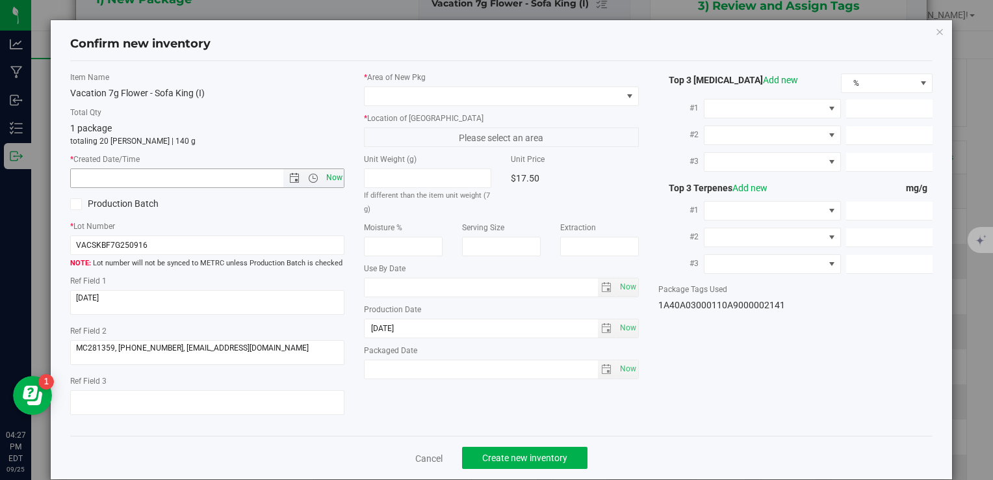
click at [335, 175] on span "Now" at bounding box center [334, 177] width 22 height 19
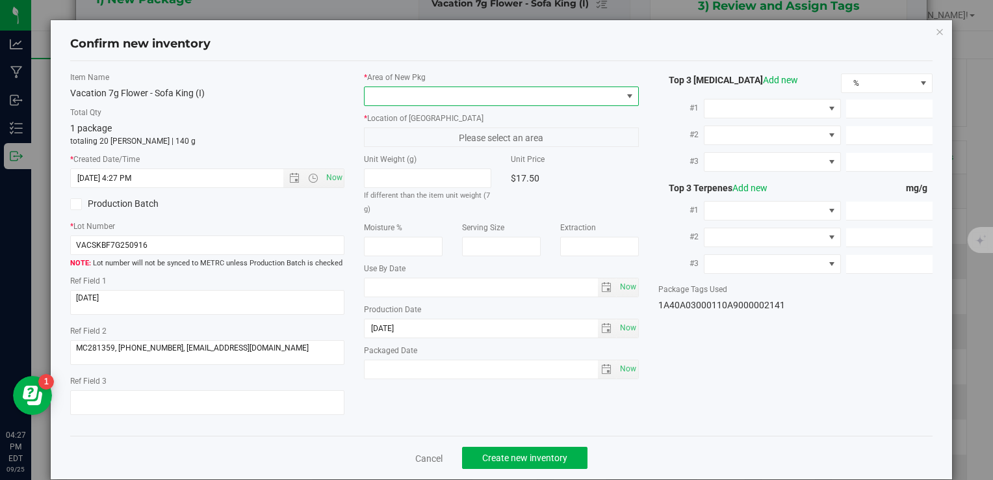
click at [400, 95] on span at bounding box center [493, 96] width 257 height 18
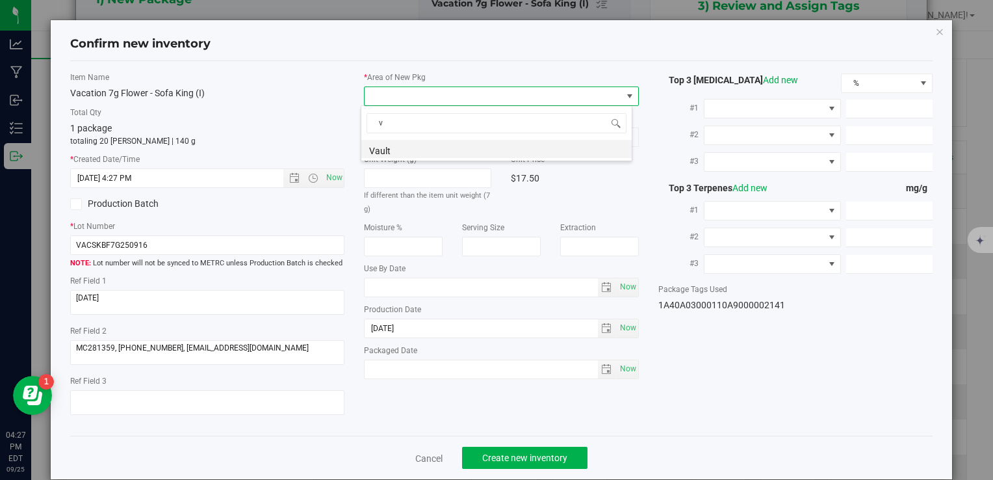
click at [404, 147] on li "Vault" at bounding box center [496, 149] width 270 height 18
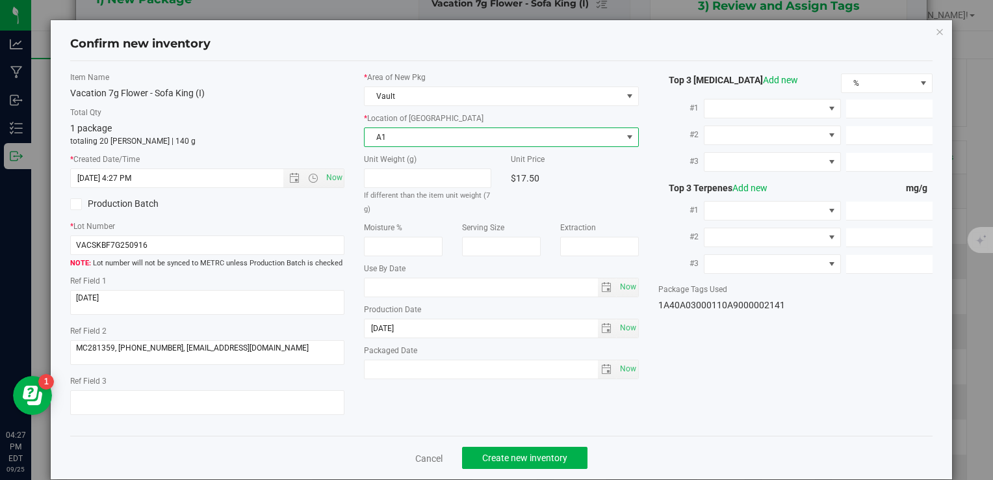
click at [400, 132] on span "A1" at bounding box center [493, 137] width 257 height 18
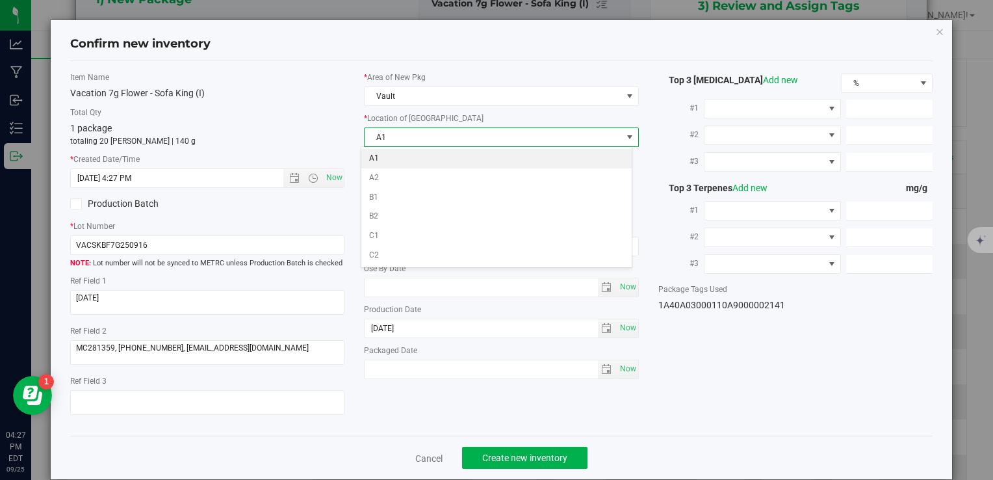
click at [403, 151] on li "A1" at bounding box center [496, 158] width 270 height 19
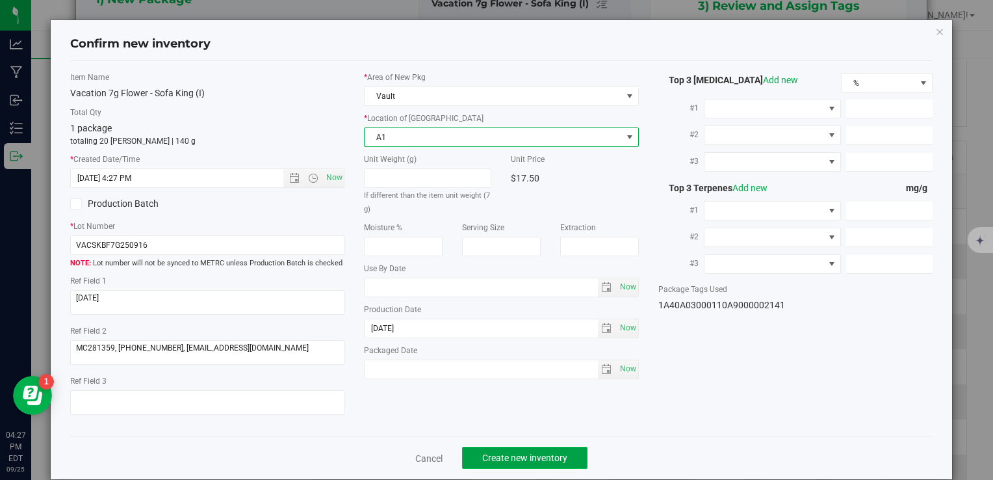
click at [522, 461] on span "Create new inventory" at bounding box center [524, 457] width 85 height 10
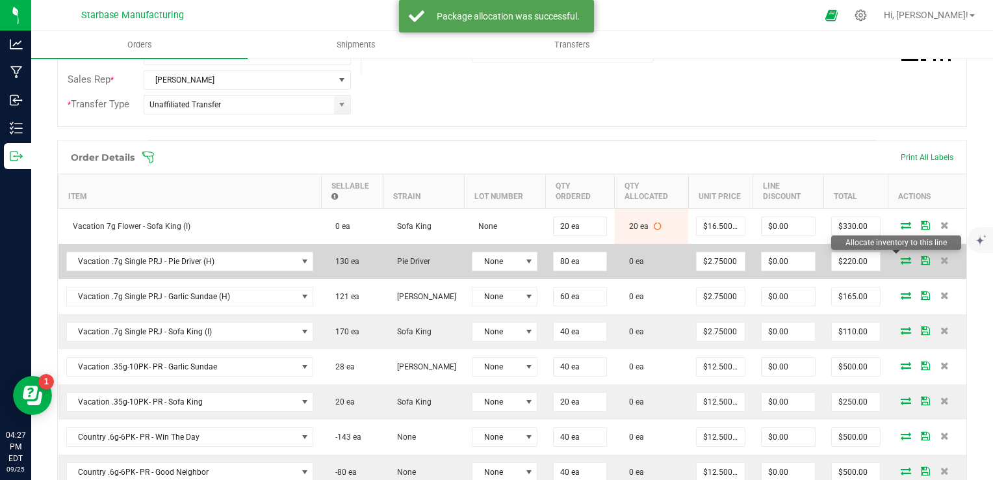
click at [901, 259] on icon at bounding box center [906, 260] width 10 height 8
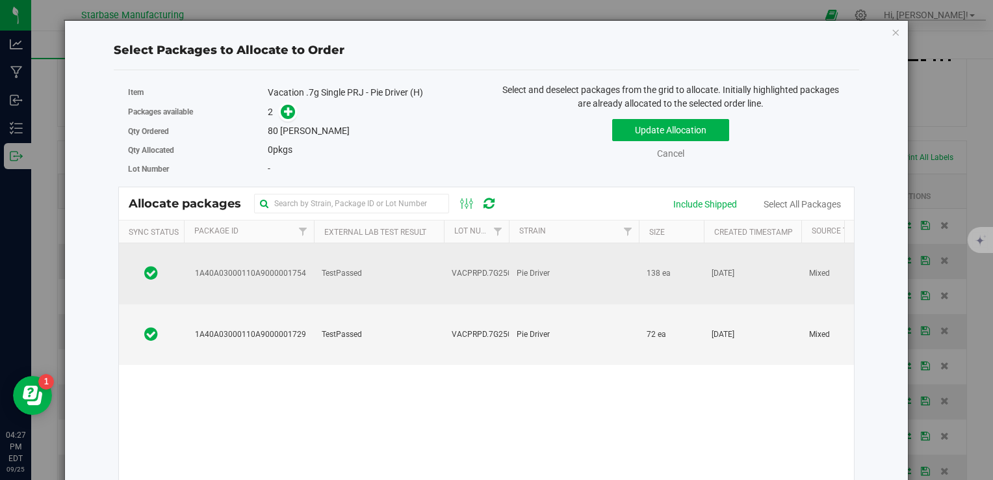
click at [369, 263] on td "TestPassed" at bounding box center [379, 273] width 130 height 61
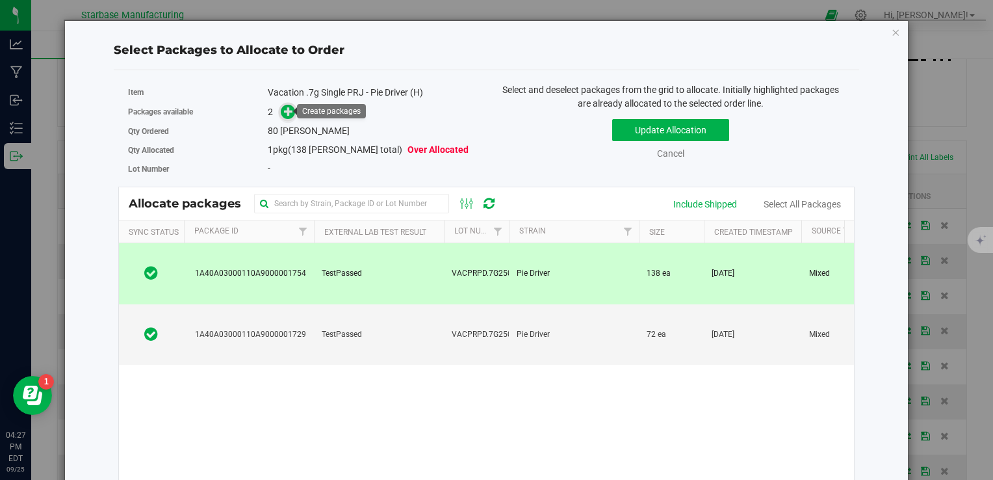
click at [286, 109] on icon at bounding box center [288, 111] width 9 height 9
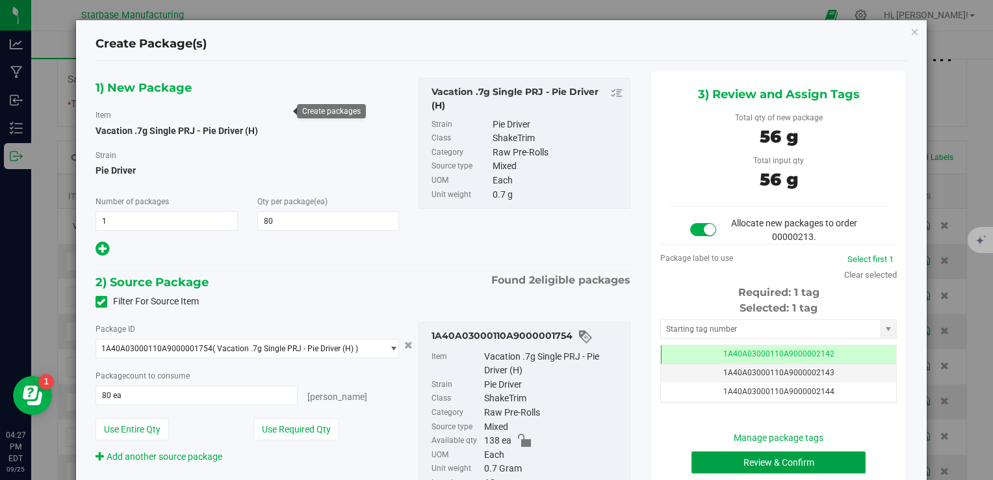
click at [747, 465] on button "Review & Confirm" at bounding box center [778, 462] width 174 height 22
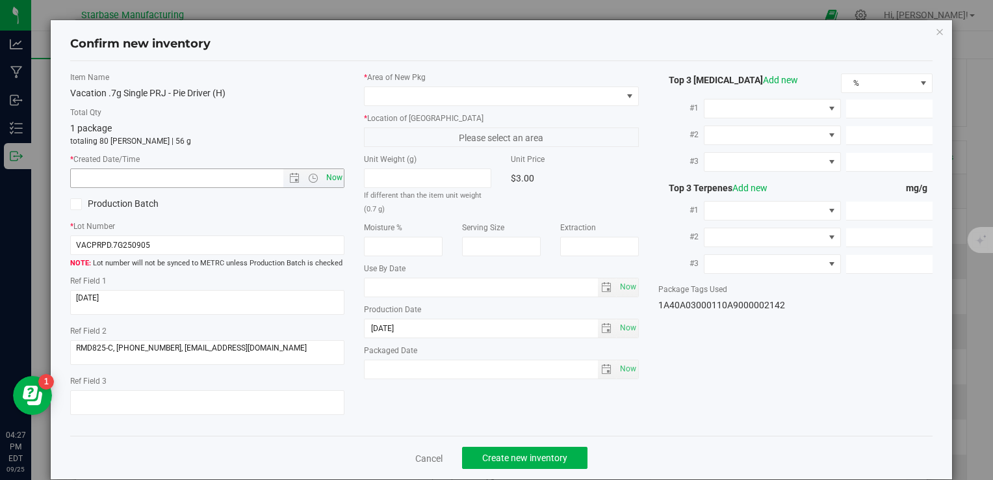
click at [336, 174] on span "Now" at bounding box center [334, 177] width 22 height 19
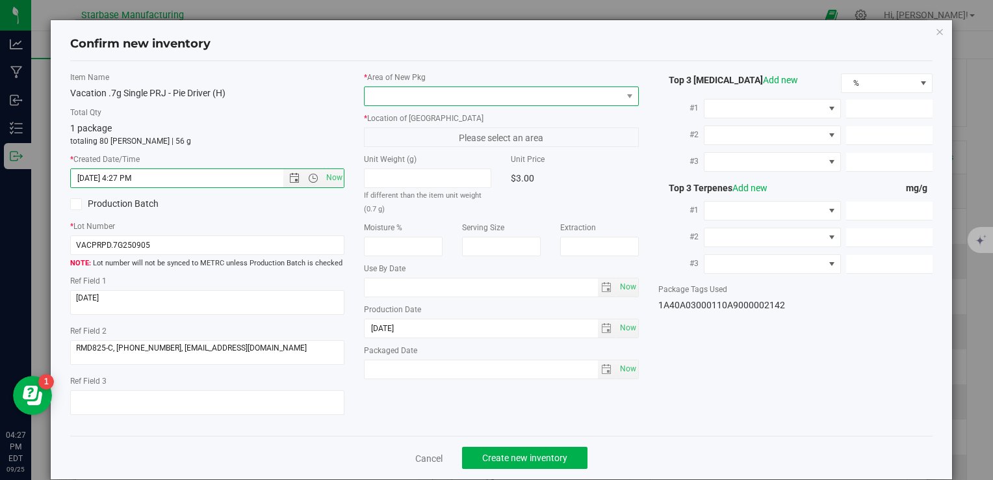
click at [413, 95] on span at bounding box center [493, 96] width 257 height 18
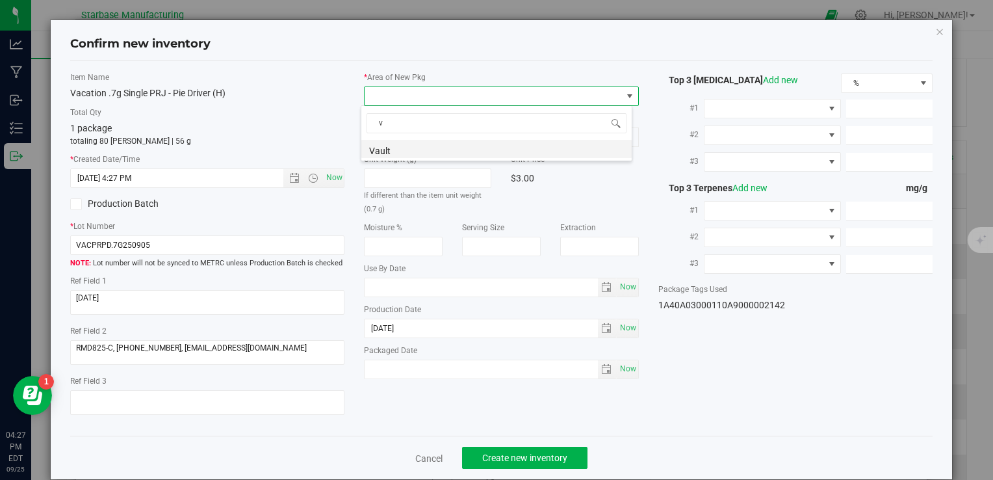
click at [408, 144] on li "Vault" at bounding box center [496, 149] width 270 height 18
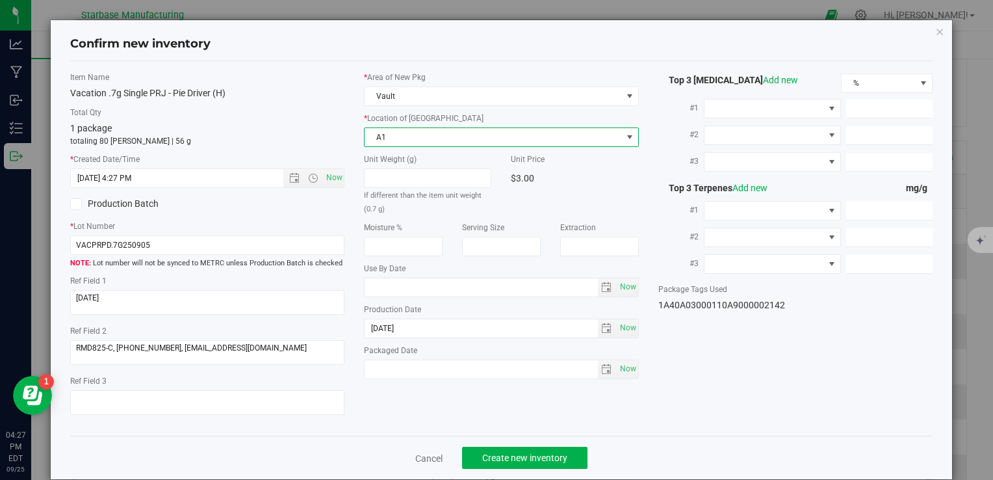
click at [405, 128] on span "A1" at bounding box center [493, 137] width 257 height 18
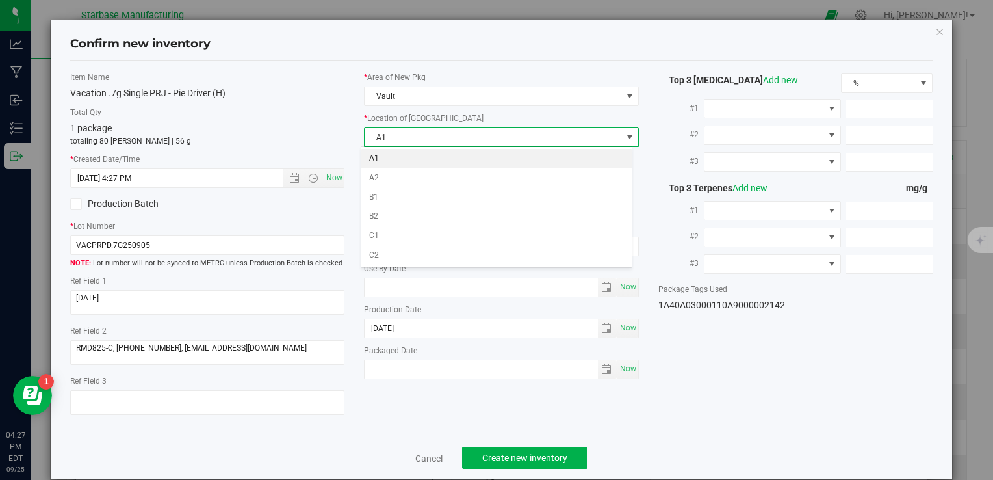
click at [405, 161] on li "A1" at bounding box center [496, 158] width 270 height 19
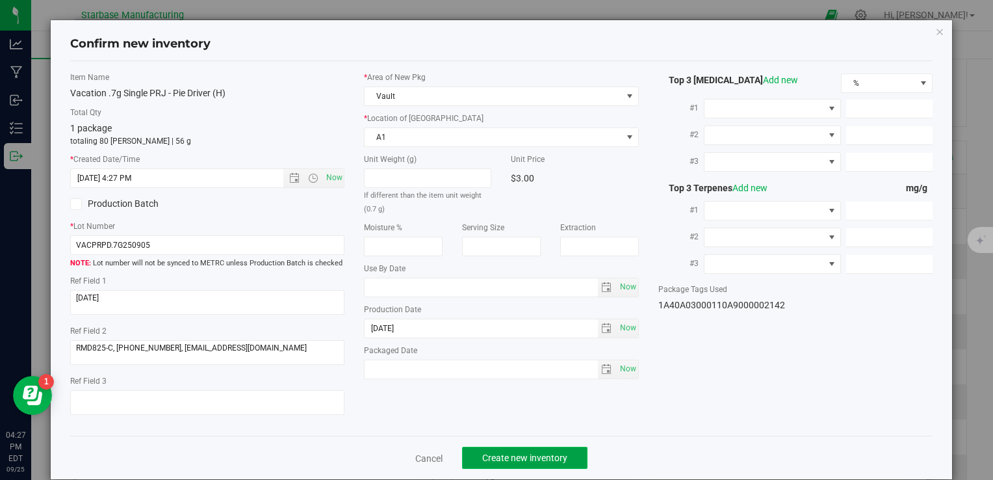
click at [523, 454] on span "Create new inventory" at bounding box center [524, 457] width 85 height 10
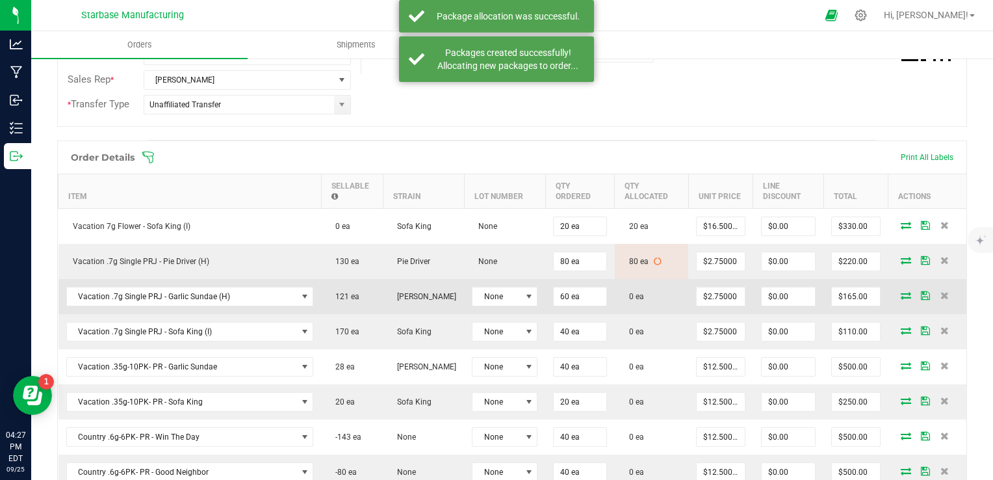
click at [901, 296] on icon at bounding box center [906, 295] width 10 height 8
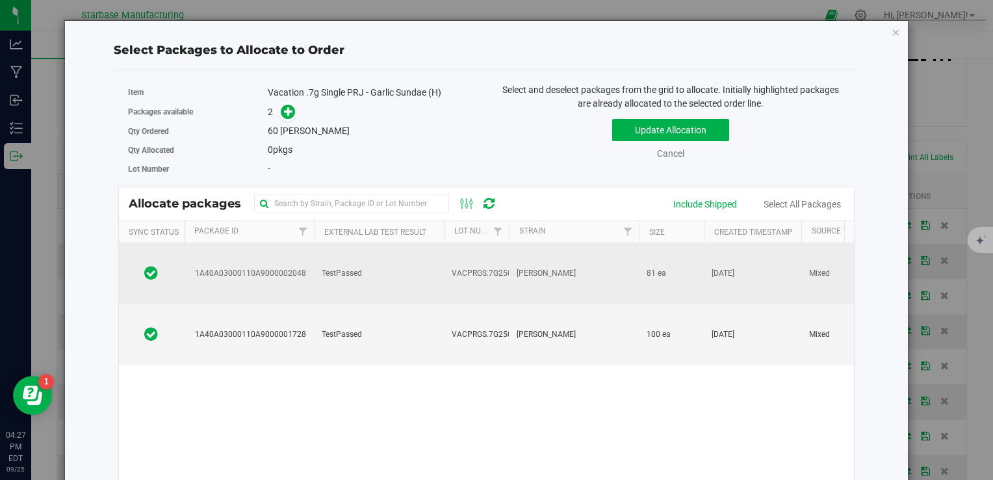
click at [413, 259] on td "TestPassed" at bounding box center [379, 273] width 130 height 61
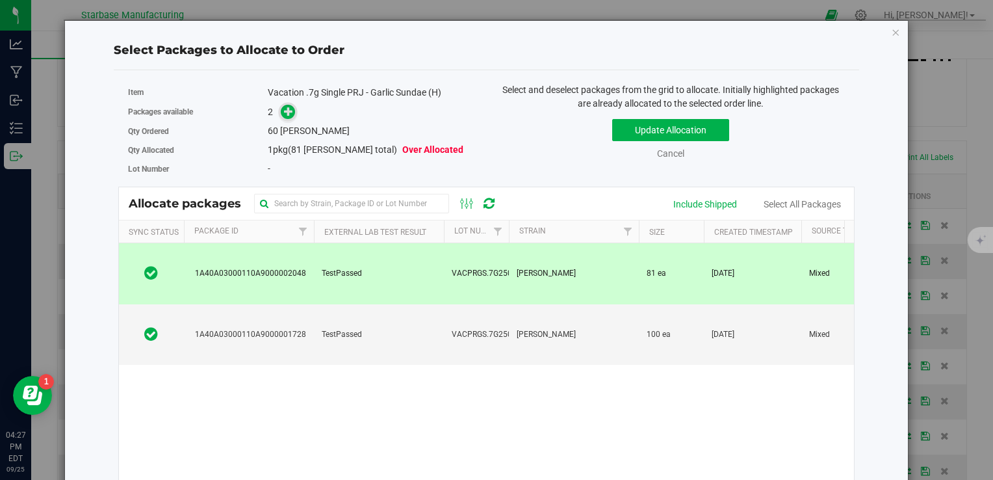
click at [287, 113] on icon at bounding box center [288, 111] width 9 height 9
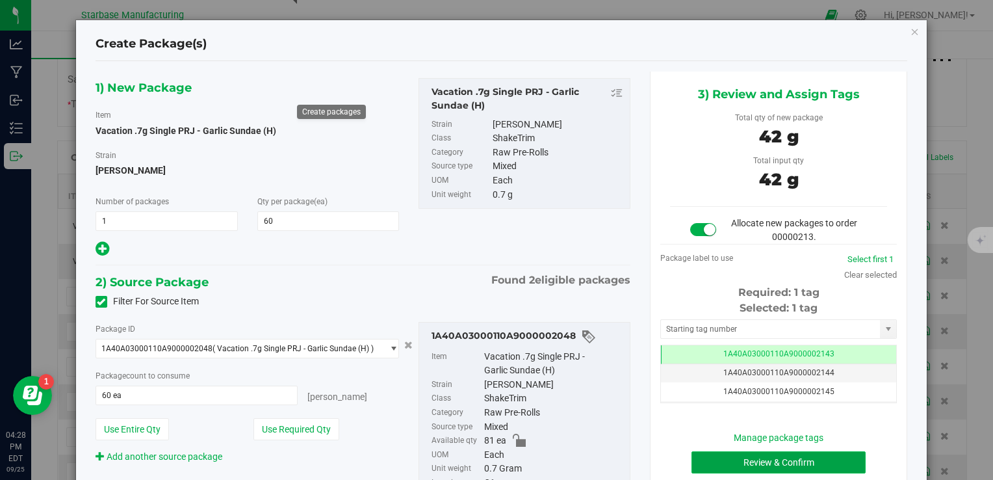
click at [743, 456] on button "Review & Confirm" at bounding box center [778, 462] width 174 height 22
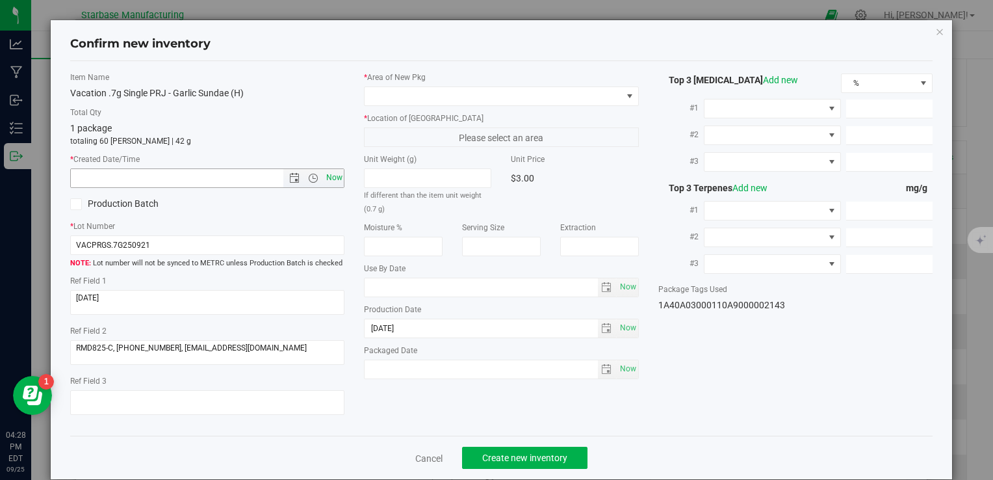
click at [334, 175] on span "Now" at bounding box center [334, 177] width 22 height 19
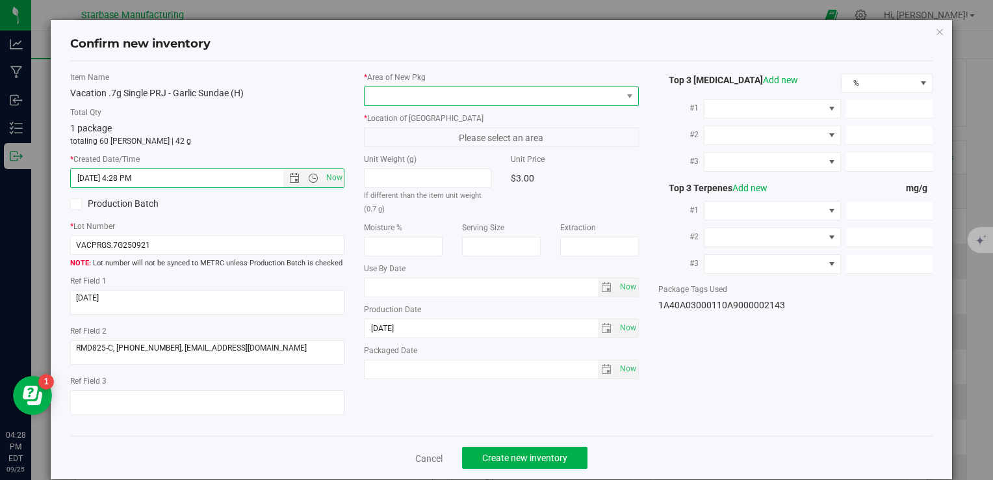
click at [413, 90] on span at bounding box center [493, 96] width 257 height 18
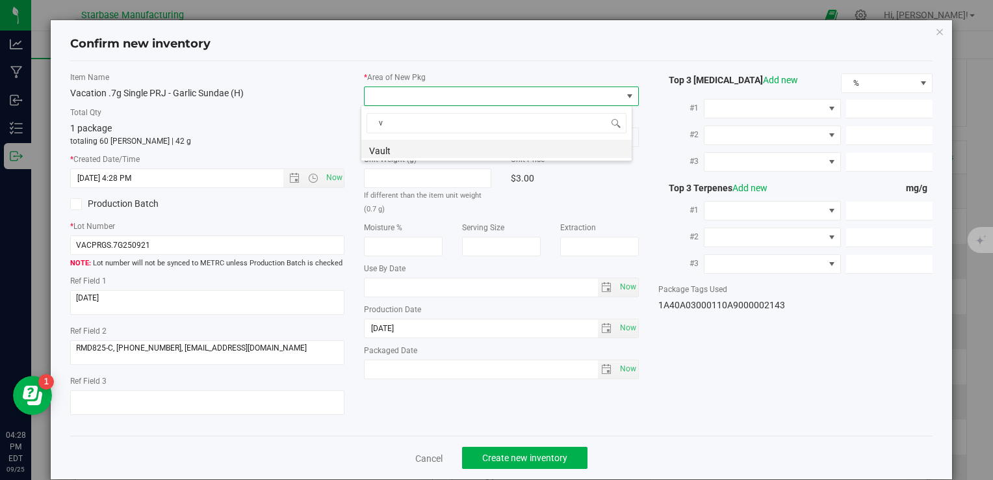
click at [413, 147] on li "Vault" at bounding box center [496, 149] width 270 height 18
click at [414, 136] on span "A1" at bounding box center [493, 137] width 257 height 18
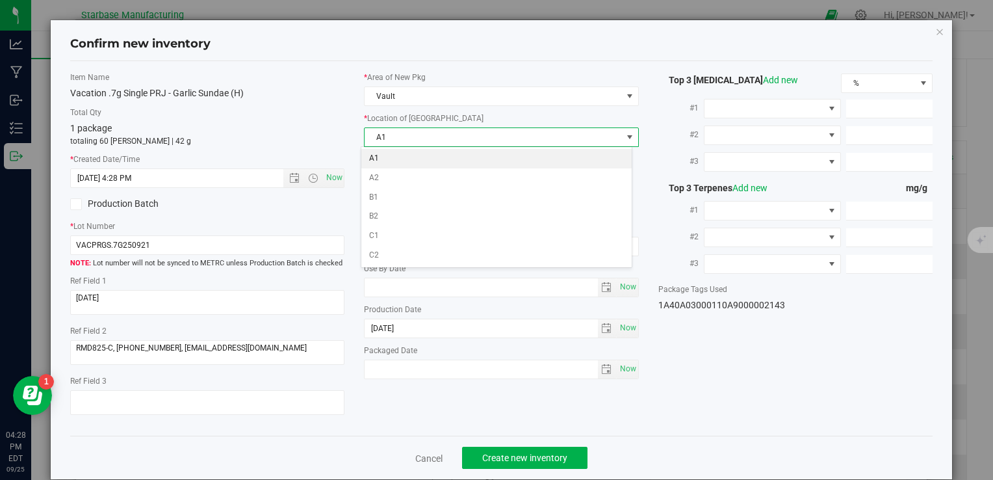
click at [418, 150] on li "A1" at bounding box center [496, 158] width 270 height 19
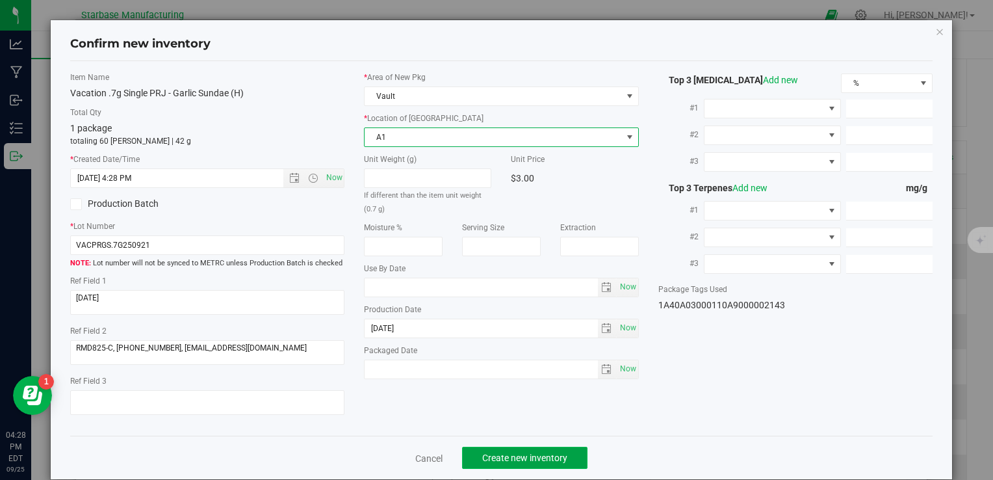
click at [535, 452] on button "Create new inventory" at bounding box center [524, 457] width 125 height 22
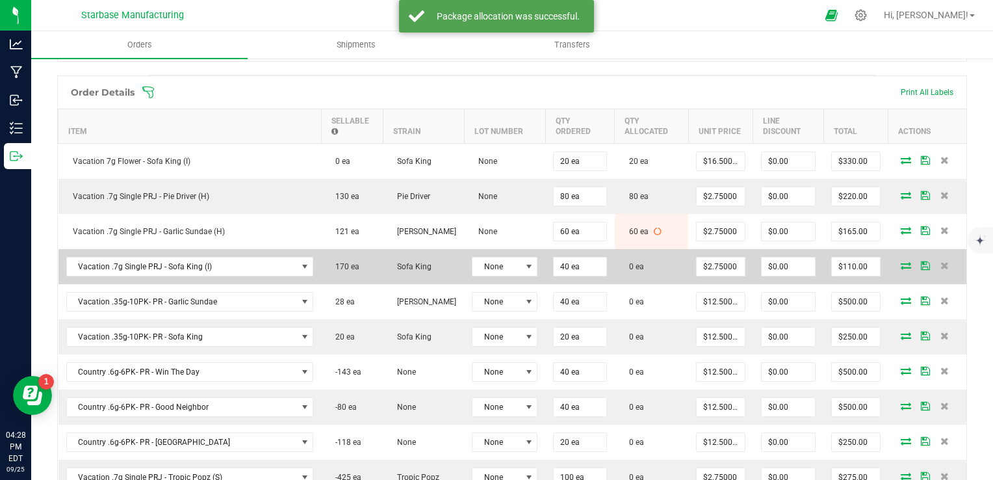
click at [901, 264] on icon at bounding box center [906, 265] width 10 height 8
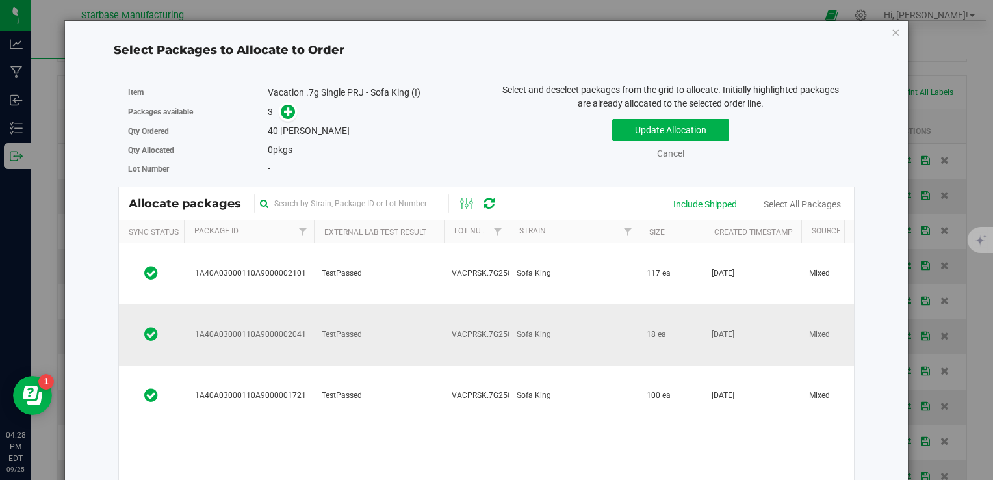
click at [356, 328] on span "TestPassed" at bounding box center [342, 334] width 40 height 12
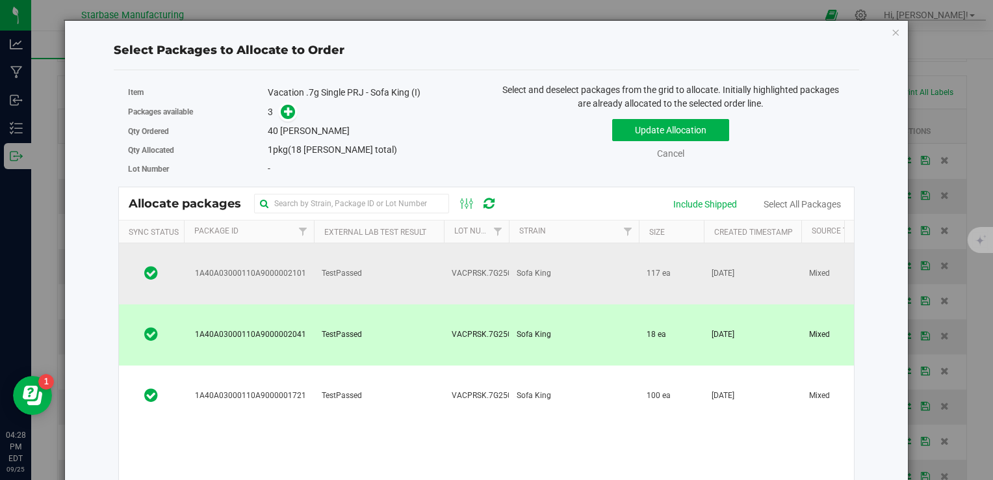
click at [348, 268] on td "TestPassed" at bounding box center [379, 273] width 130 height 61
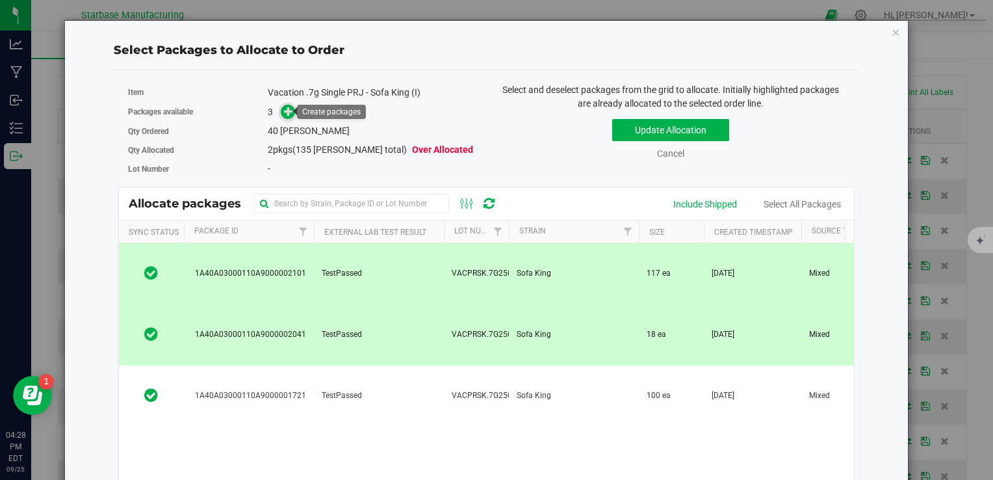
click at [284, 109] on icon at bounding box center [288, 111] width 9 height 9
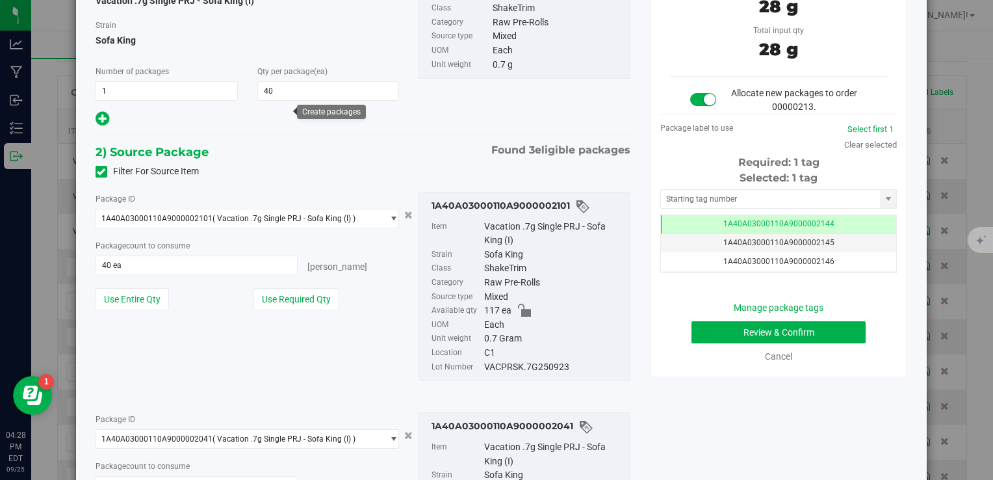
click at [506, 368] on div "VACPRSK.7G250923" at bounding box center [553, 367] width 139 height 14
copy div "VACPRSK.7G250923"
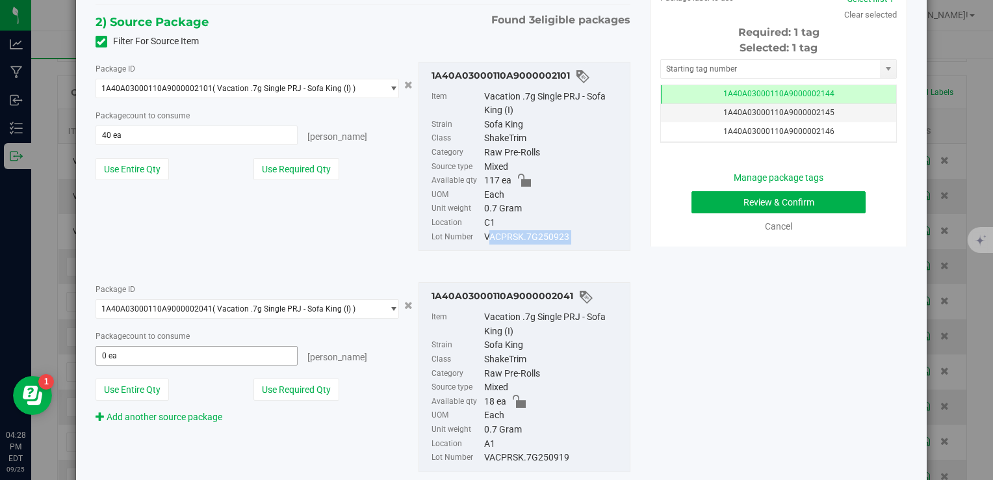
click at [193, 355] on span "0 ea 0" at bounding box center [197, 355] width 203 height 19
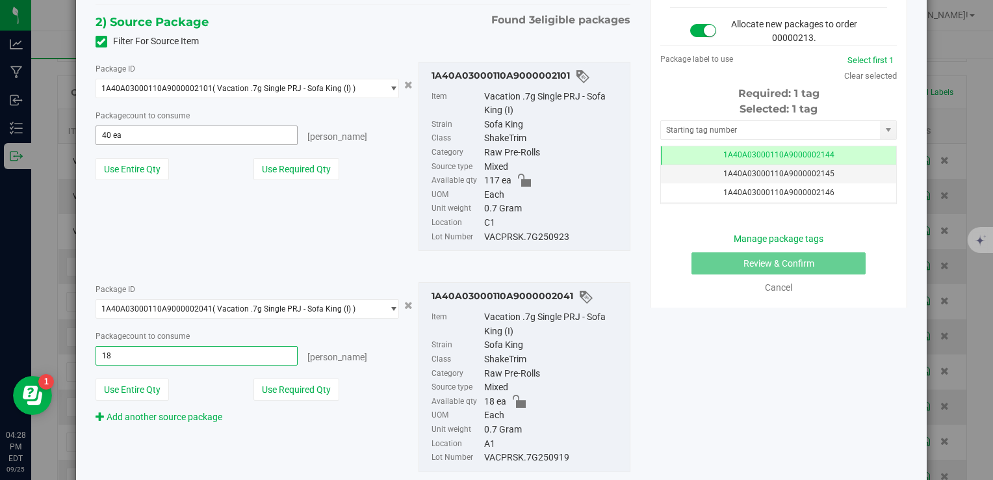
click at [140, 143] on input "40 ea" at bounding box center [196, 135] width 201 height 18
click at [140, 143] on input "40" at bounding box center [196, 135] width 201 height 18
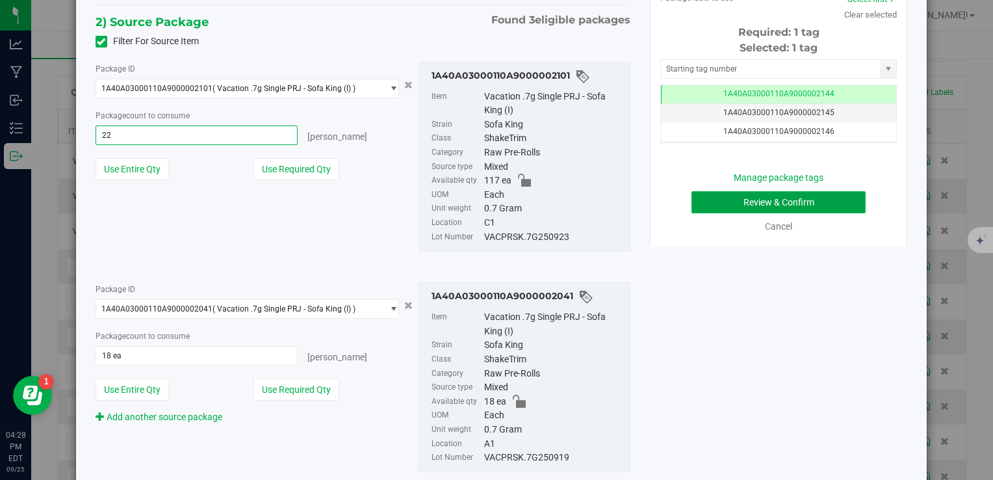
click at [759, 198] on button "Review & Confirm" at bounding box center [778, 202] width 174 height 22
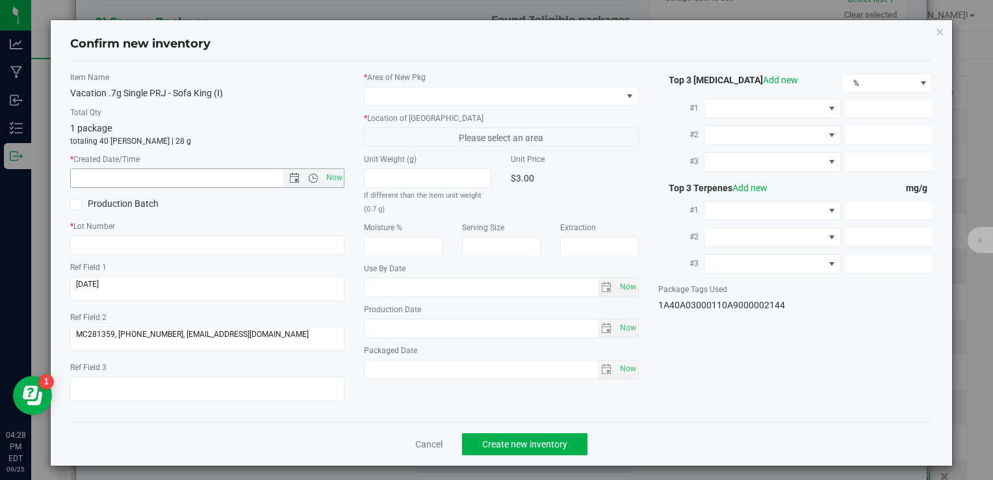
click at [329, 179] on span "Now" at bounding box center [334, 177] width 22 height 19
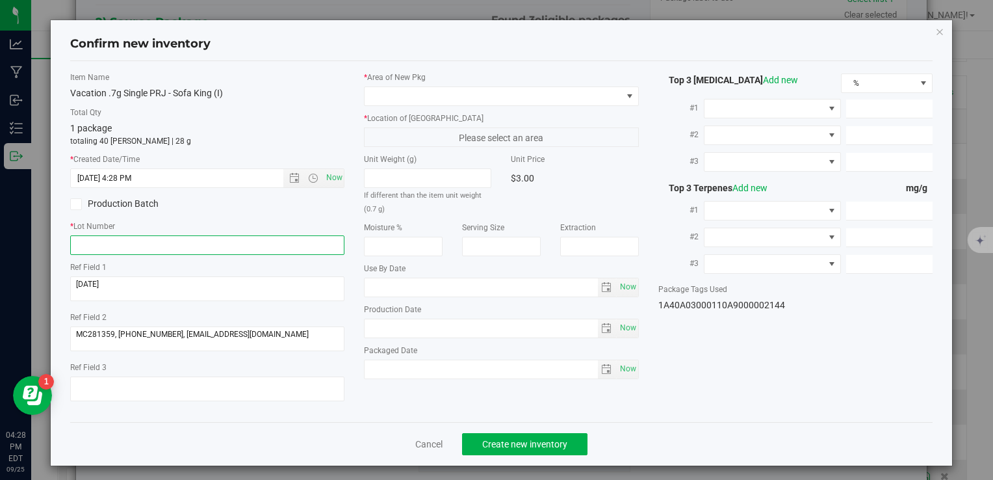
paste input "VACPRSK.7G250923"
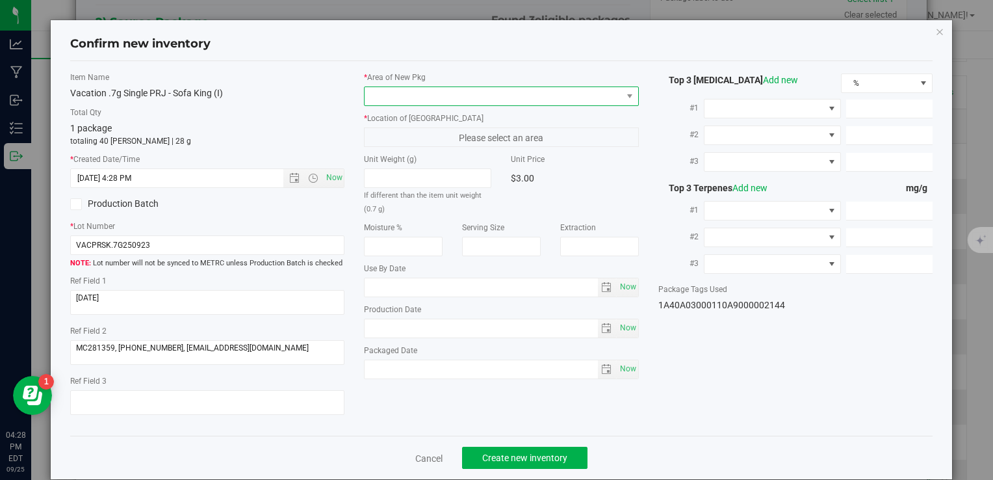
click at [431, 87] on span at bounding box center [493, 96] width 257 height 18
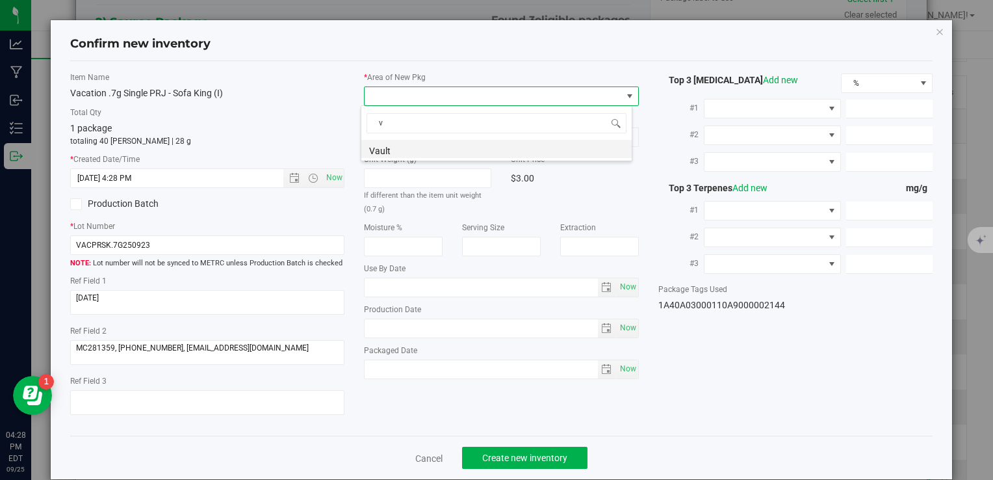
click at [425, 147] on li "Vault" at bounding box center [496, 149] width 270 height 18
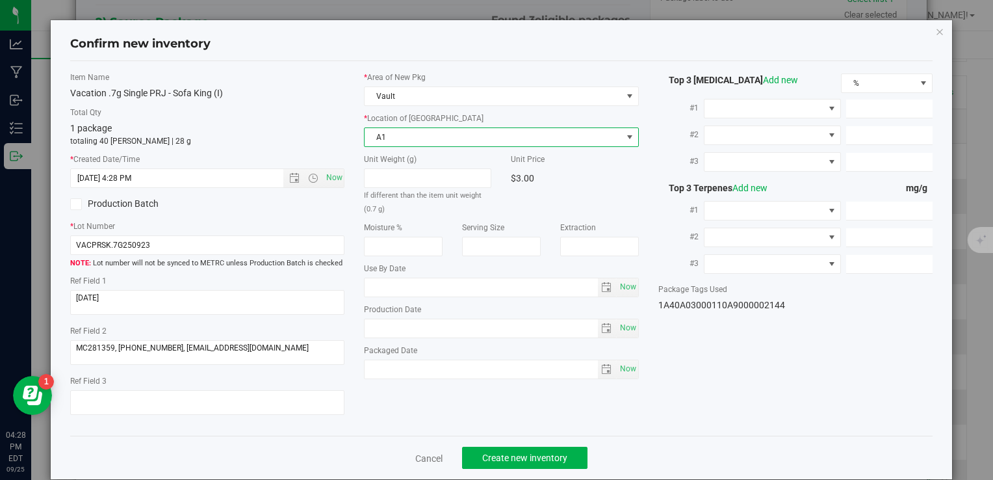
click at [424, 131] on span "A1" at bounding box center [493, 137] width 257 height 18
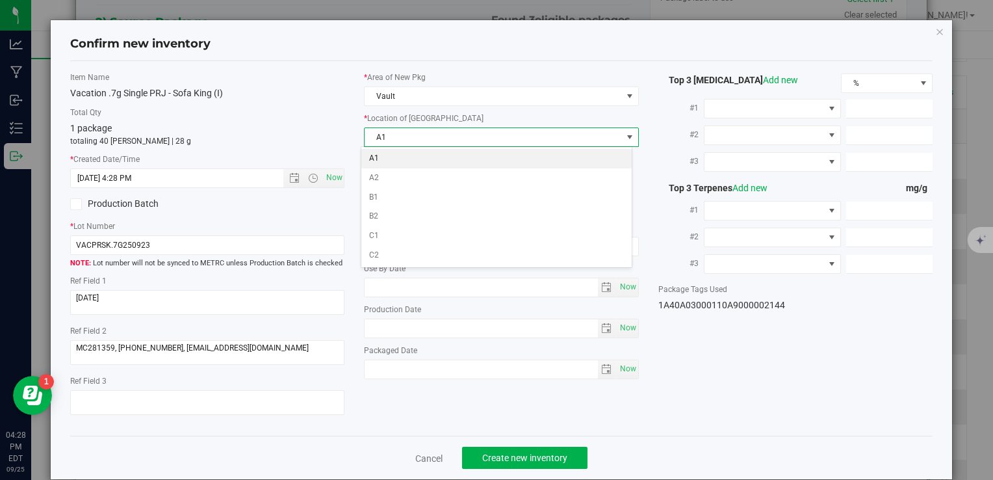
click at [424, 157] on li "A1" at bounding box center [496, 158] width 270 height 19
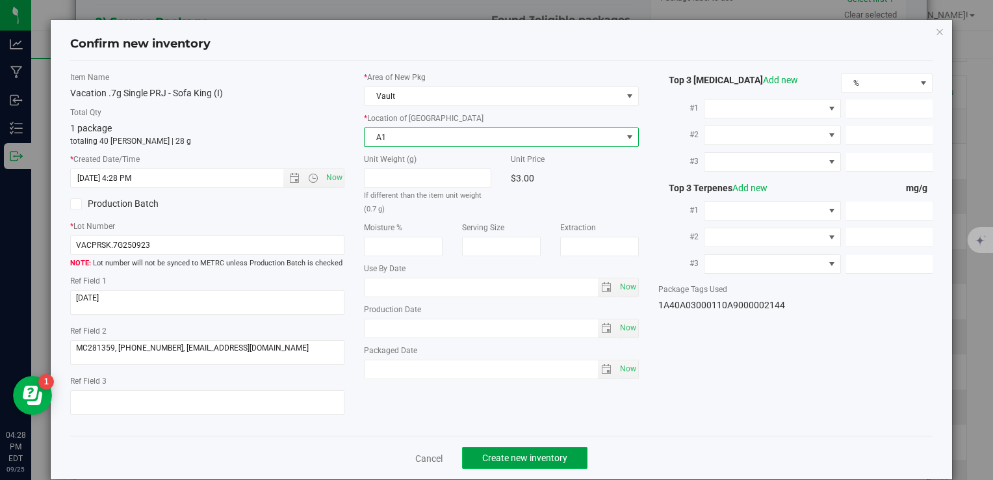
click at [517, 458] on span "Create new inventory" at bounding box center [524, 457] width 85 height 10
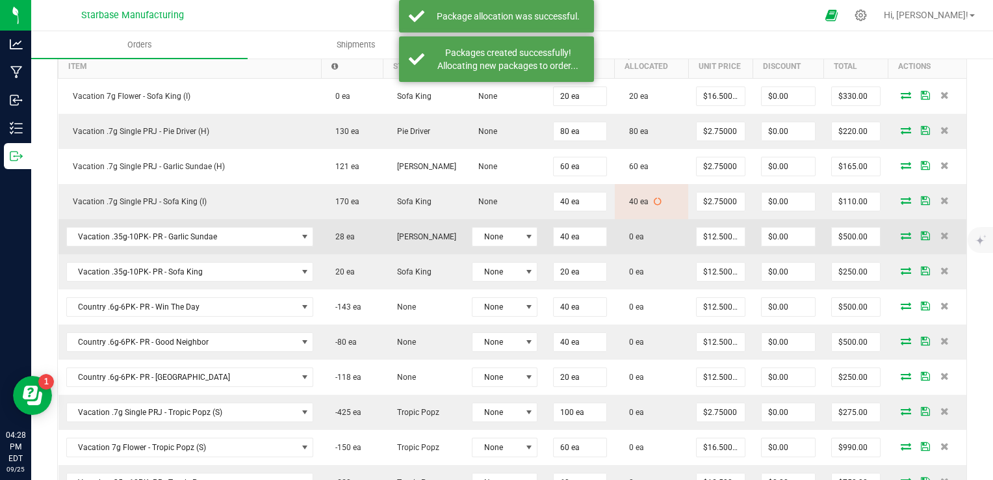
click at [901, 231] on icon at bounding box center [906, 235] width 10 height 8
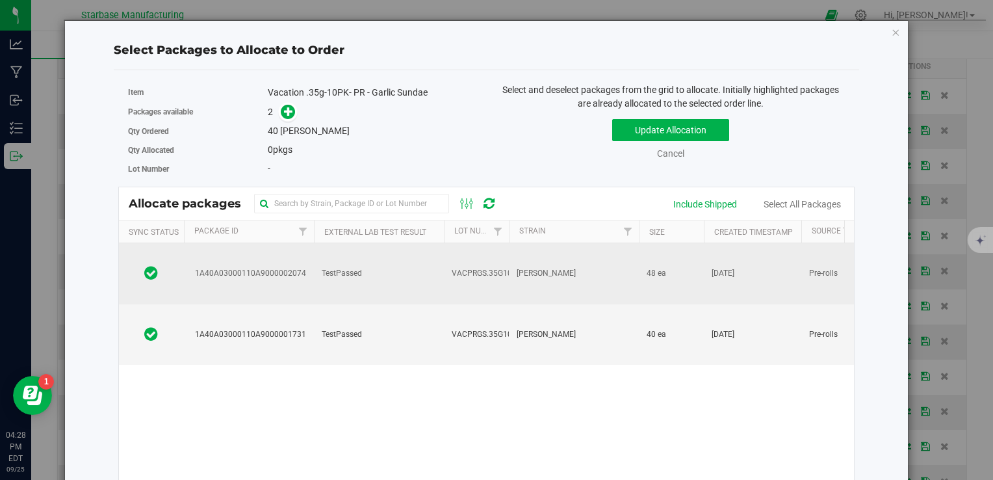
click at [354, 251] on td "TestPassed" at bounding box center [379, 273] width 130 height 61
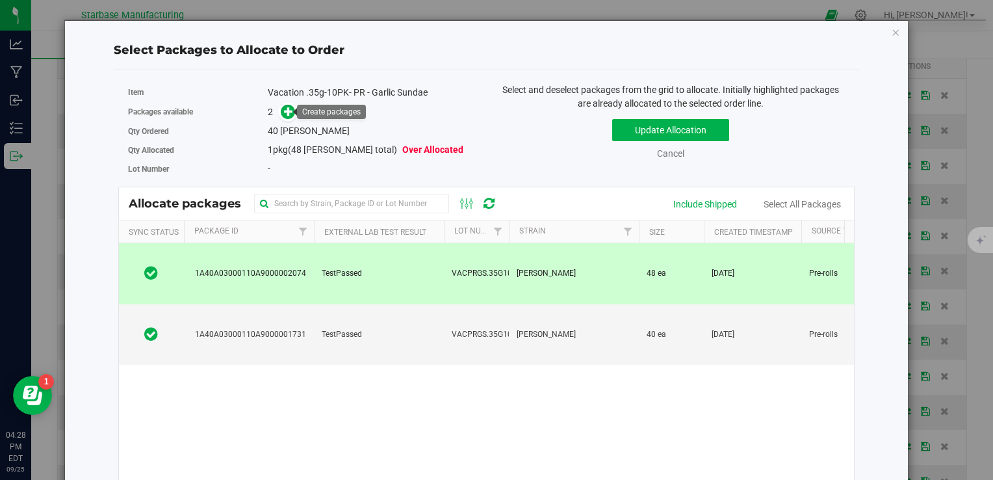
drag, startPoint x: 289, startPoint y: 110, endPoint x: 297, endPoint y: 110, distance: 7.8
click at [289, 110] on icon at bounding box center [288, 111] width 9 height 9
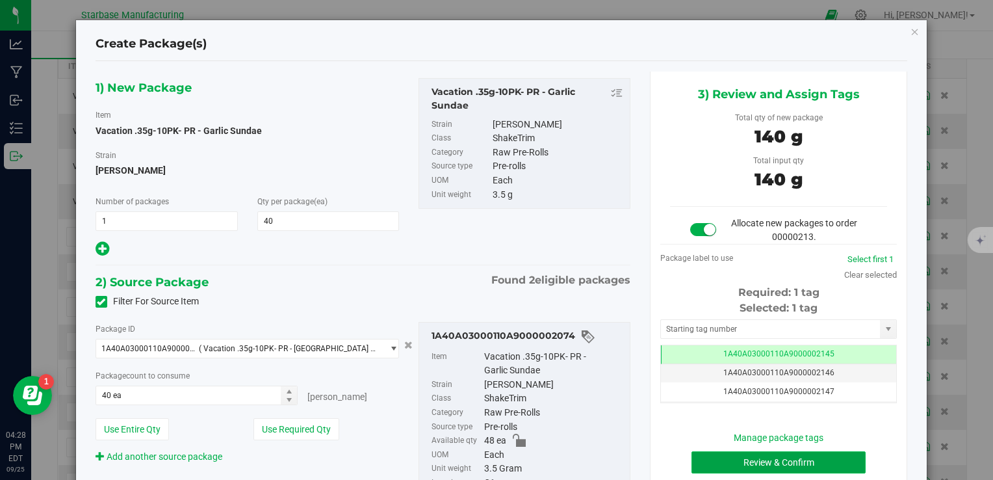
click at [730, 452] on button "Review & Confirm" at bounding box center [778, 462] width 174 height 22
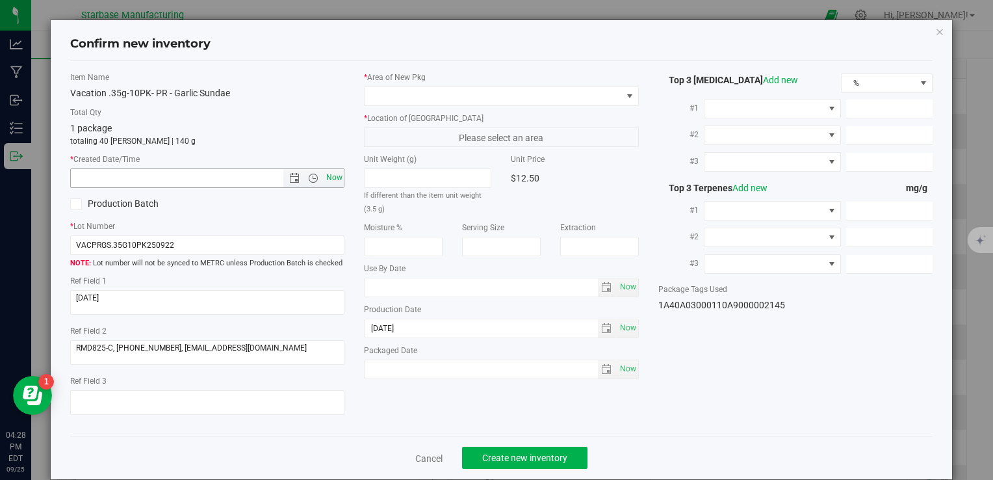
click at [328, 173] on span "Now" at bounding box center [334, 177] width 22 height 19
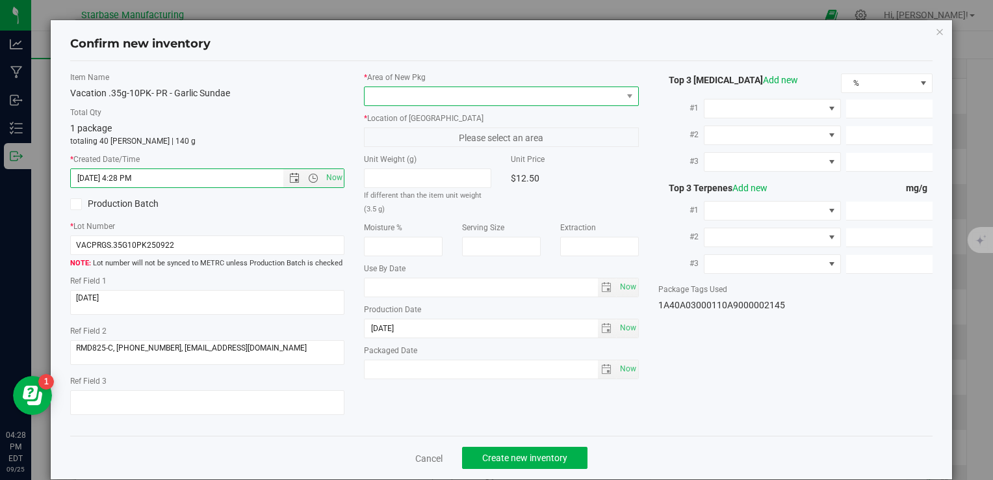
click at [387, 97] on span at bounding box center [493, 96] width 257 height 18
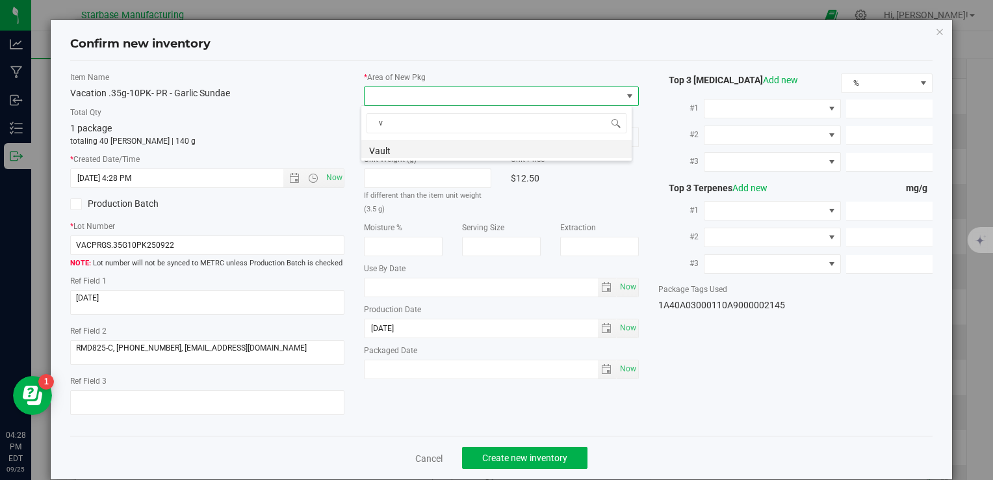
click at [393, 151] on li "Vault" at bounding box center [496, 149] width 270 height 18
click at [400, 138] on span "A1" at bounding box center [493, 137] width 257 height 18
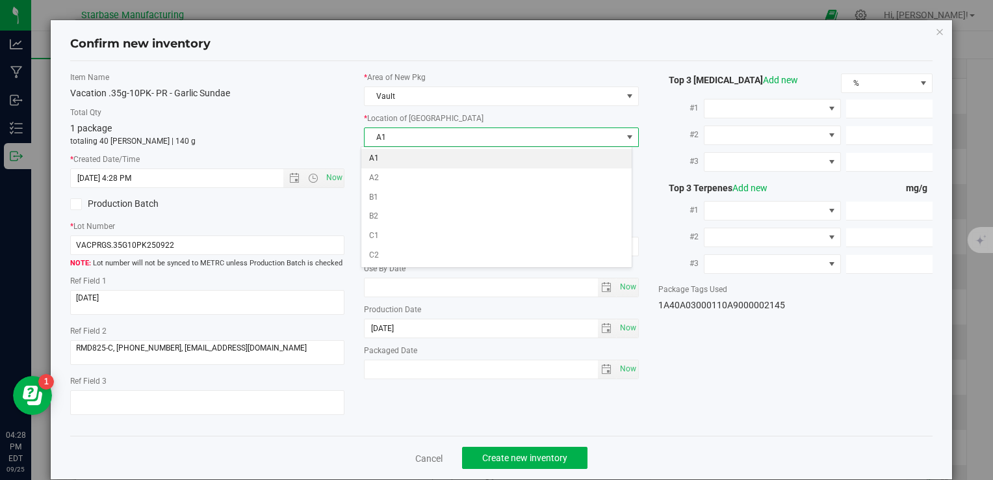
click at [402, 158] on li "A1" at bounding box center [496, 158] width 270 height 19
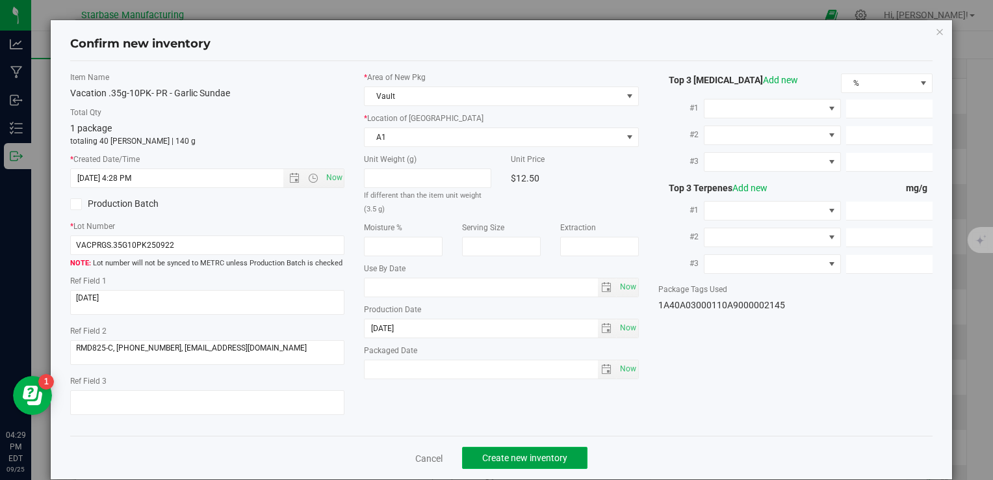
click at [515, 454] on span "Create new inventory" at bounding box center [524, 457] width 85 height 10
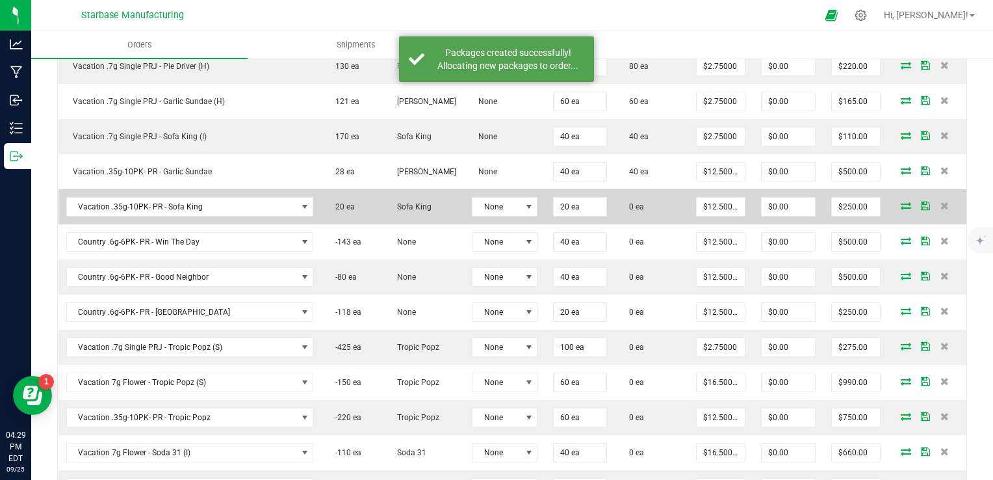
click at [901, 201] on icon at bounding box center [906, 205] width 10 height 8
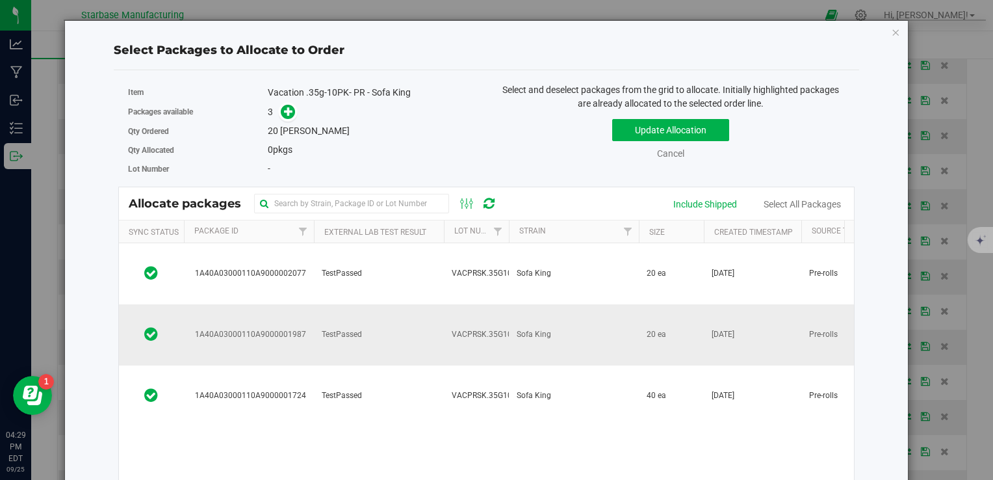
click at [356, 328] on span "TestPassed" at bounding box center [342, 334] width 40 height 12
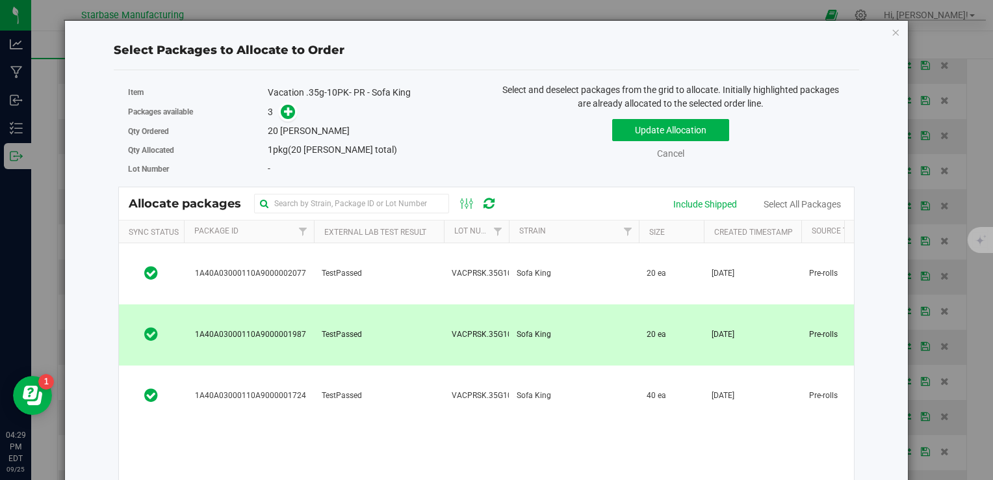
click at [292, 113] on span at bounding box center [288, 112] width 15 height 15
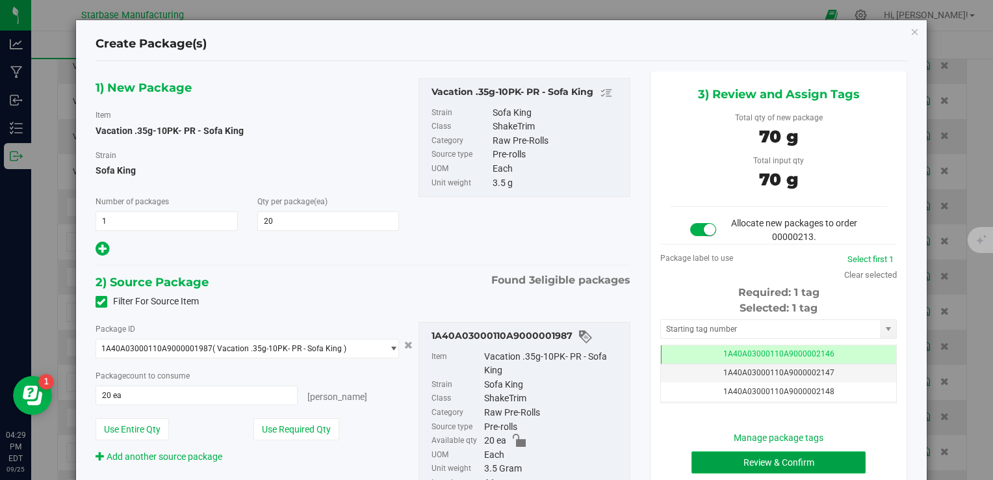
click at [760, 459] on button "Review & Confirm" at bounding box center [778, 462] width 174 height 22
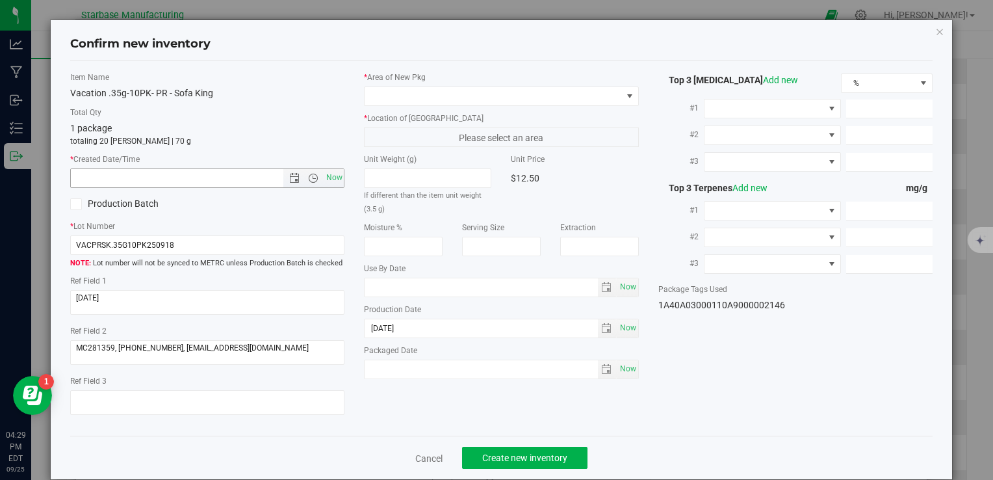
drag, startPoint x: 335, startPoint y: 174, endPoint x: 345, endPoint y: 156, distance: 20.6
click at [336, 175] on span "Now" at bounding box center [334, 177] width 22 height 19
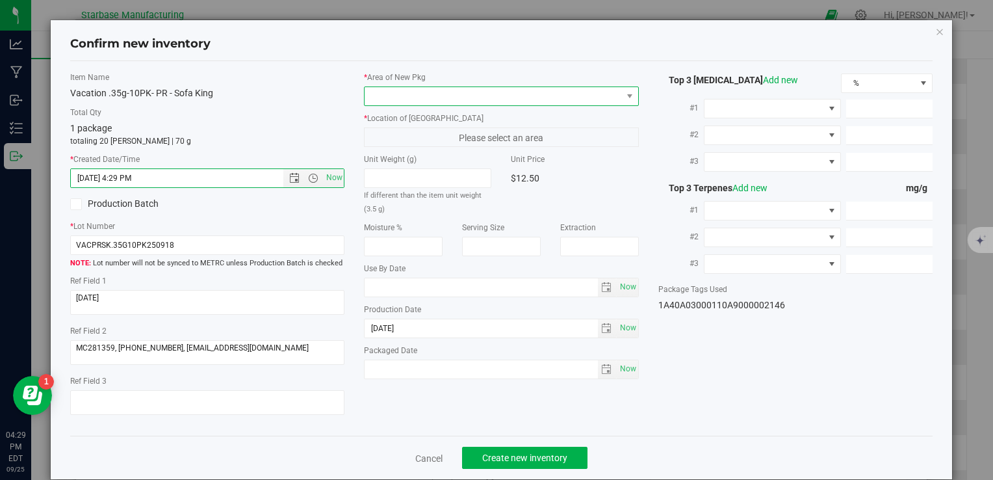
click at [410, 94] on span at bounding box center [493, 96] width 257 height 18
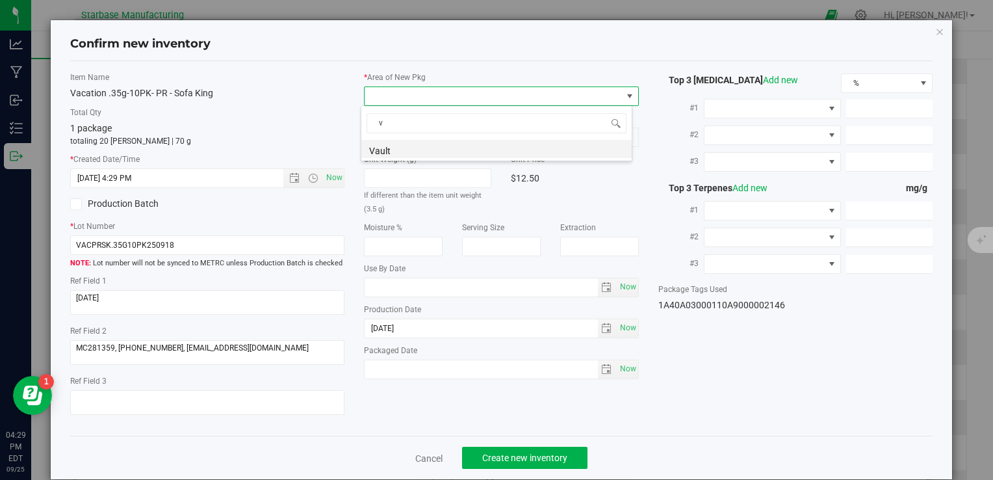
click at [409, 144] on li "Vault" at bounding box center [496, 149] width 270 height 18
click at [409, 132] on span "A1" at bounding box center [493, 137] width 257 height 18
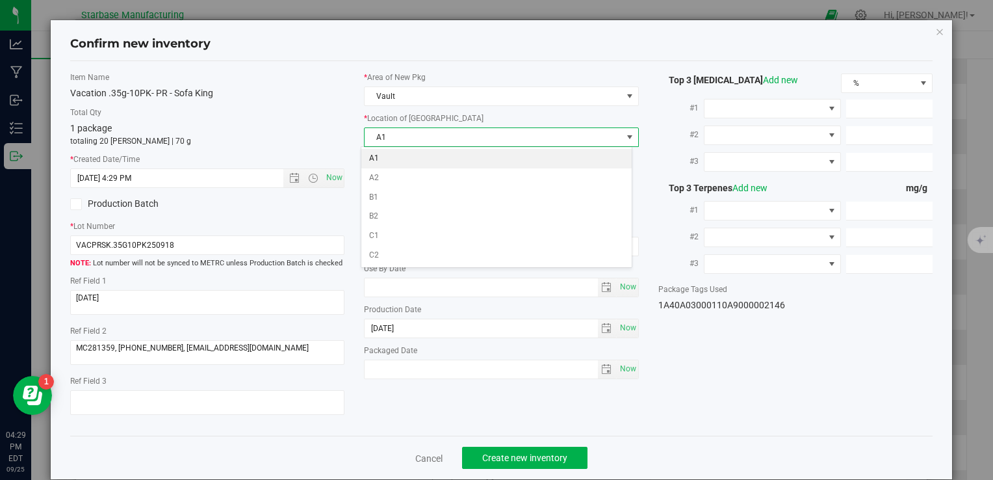
click at [411, 160] on li "A1" at bounding box center [496, 158] width 270 height 19
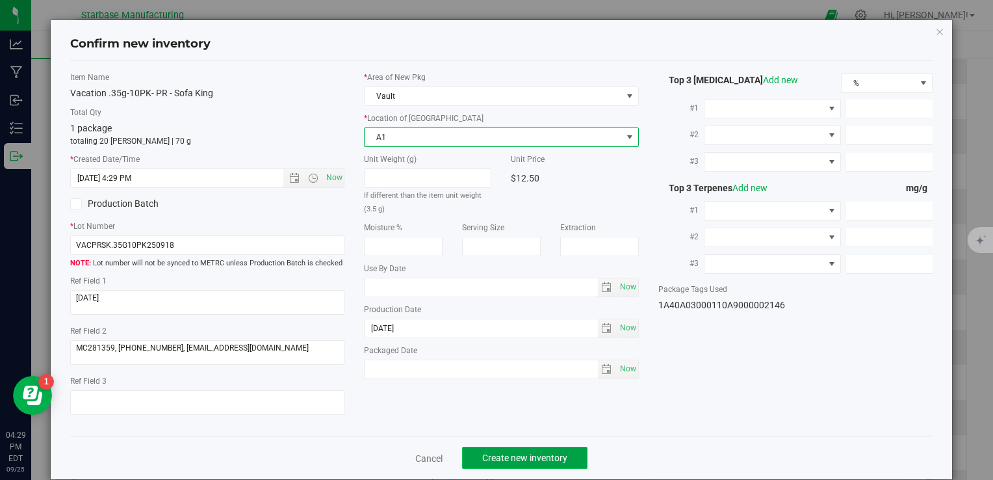
click at [533, 459] on span "Create new inventory" at bounding box center [524, 457] width 85 height 10
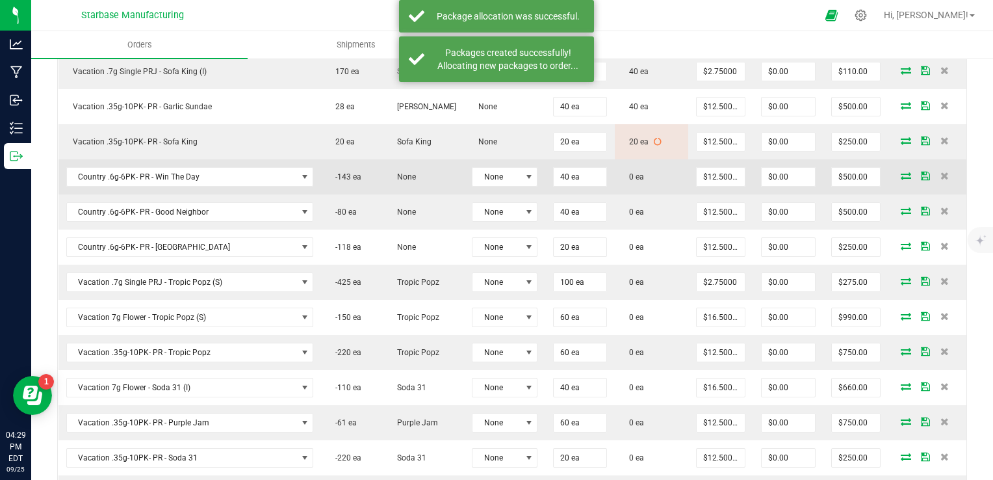
click at [901, 172] on icon at bounding box center [906, 176] width 10 height 8
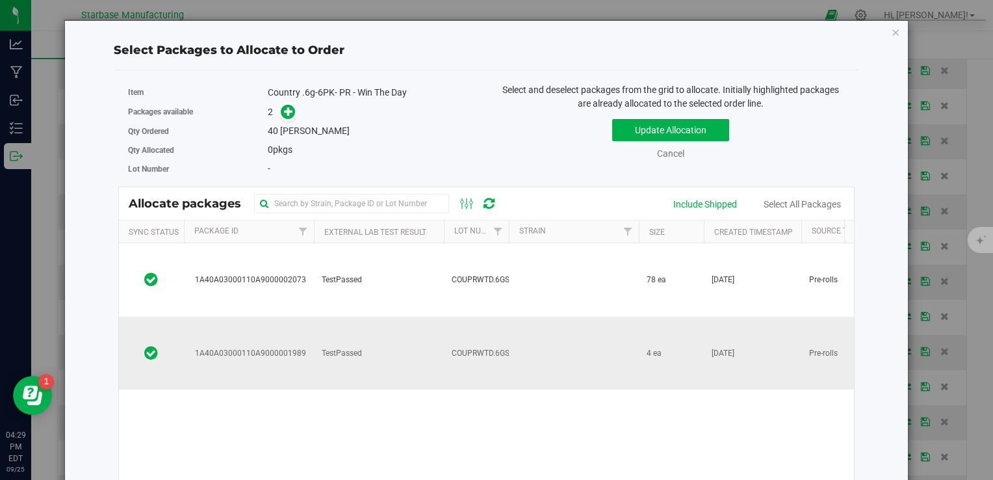
click at [463, 347] on span "COUPRWTD.6GS250916" at bounding box center [494, 353] width 85 height 12
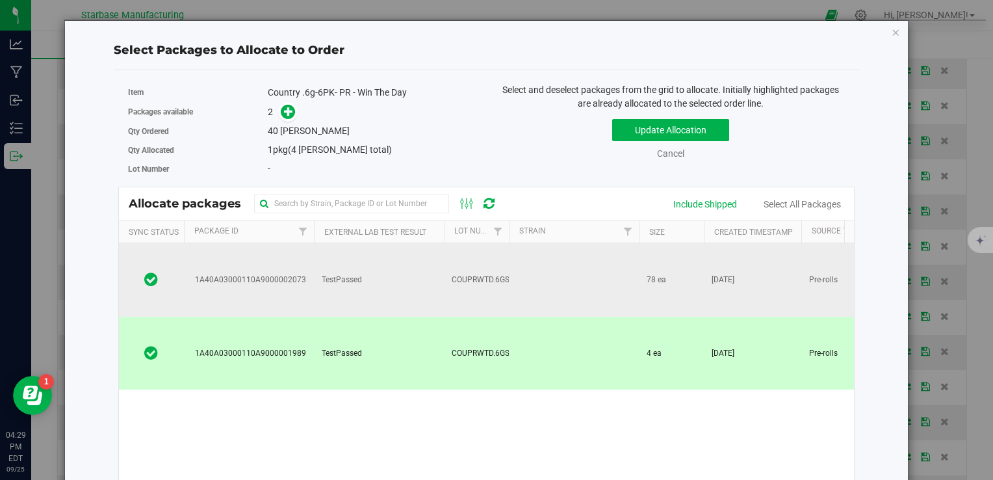
click at [448, 275] on td "COUPRWTD.6GS250922" at bounding box center [476, 279] width 65 height 73
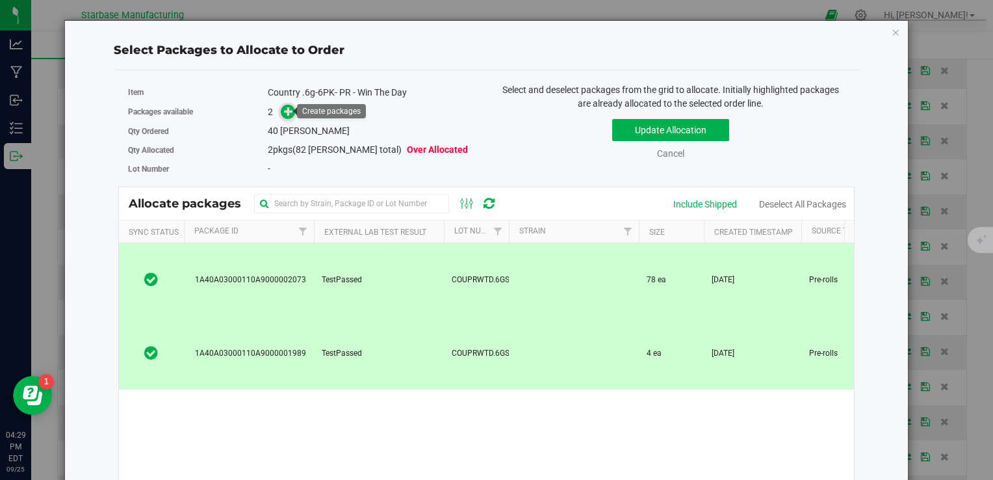
click at [286, 112] on icon at bounding box center [288, 111] width 9 height 9
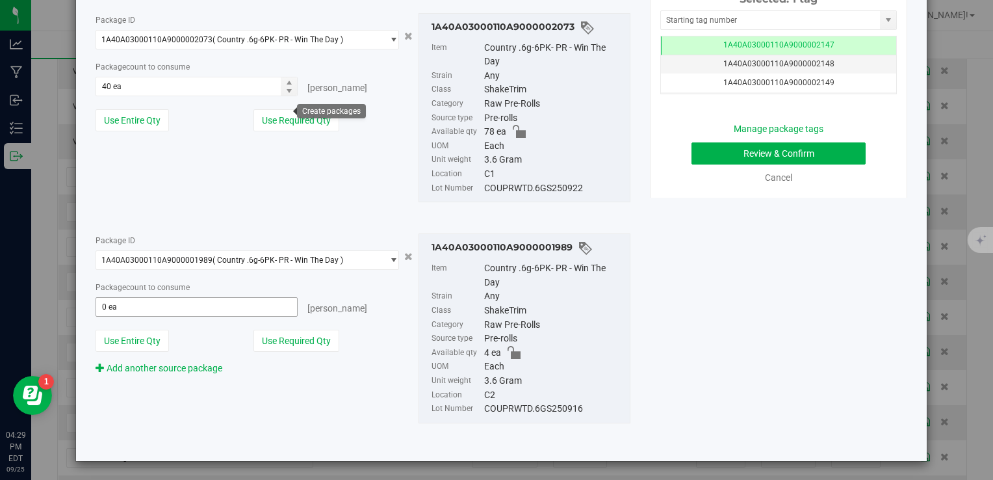
click at [230, 294] on div "Package count to consume 0 ea 0 eaches" at bounding box center [248, 298] width 304 height 36
click at [227, 314] on span "0 ea 0" at bounding box center [197, 306] width 203 height 19
click at [227, 314] on input "text" at bounding box center [196, 307] width 201 height 18
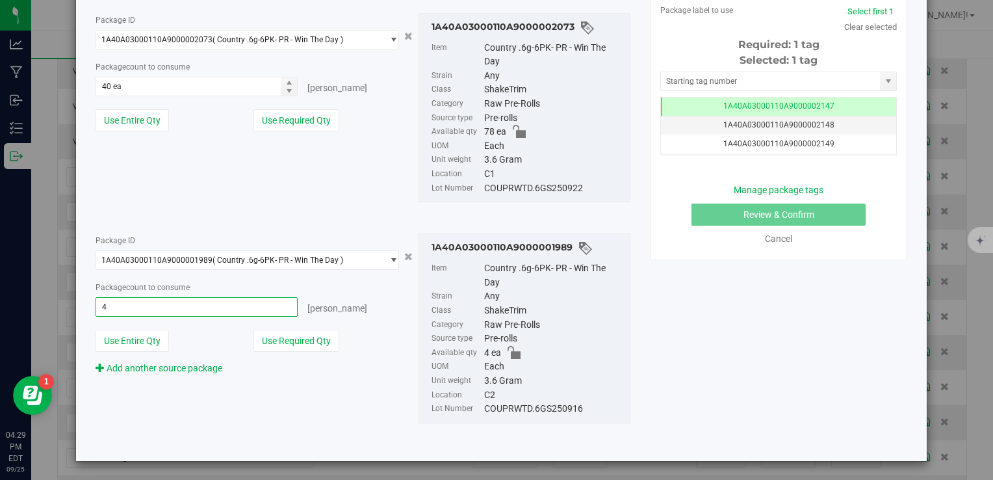
click at [506, 187] on div "COUPRWTD.6GS250922" at bounding box center [553, 188] width 139 height 14
copy div "COUPRWTD.6GS250922"
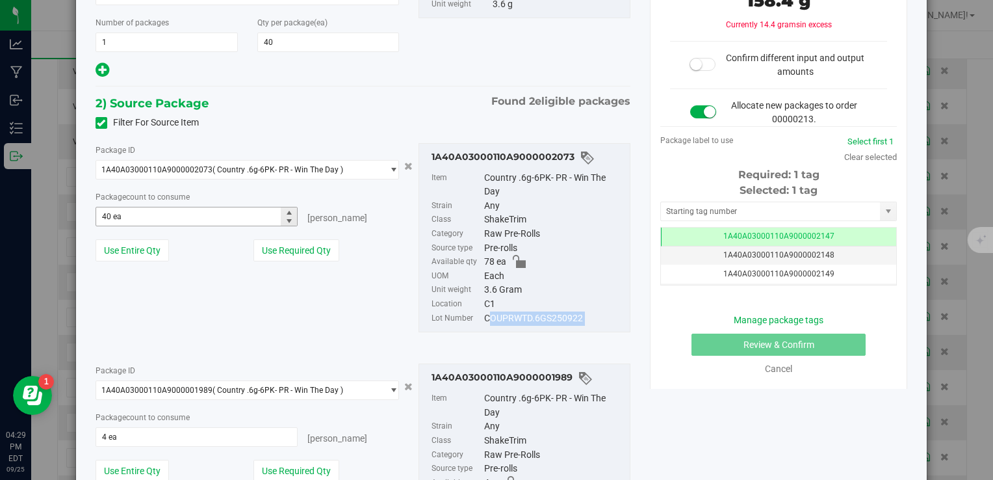
click at [211, 217] on span "40 ea 40" at bounding box center [197, 216] width 203 height 19
click at [211, 217] on input "40" at bounding box center [196, 216] width 201 height 18
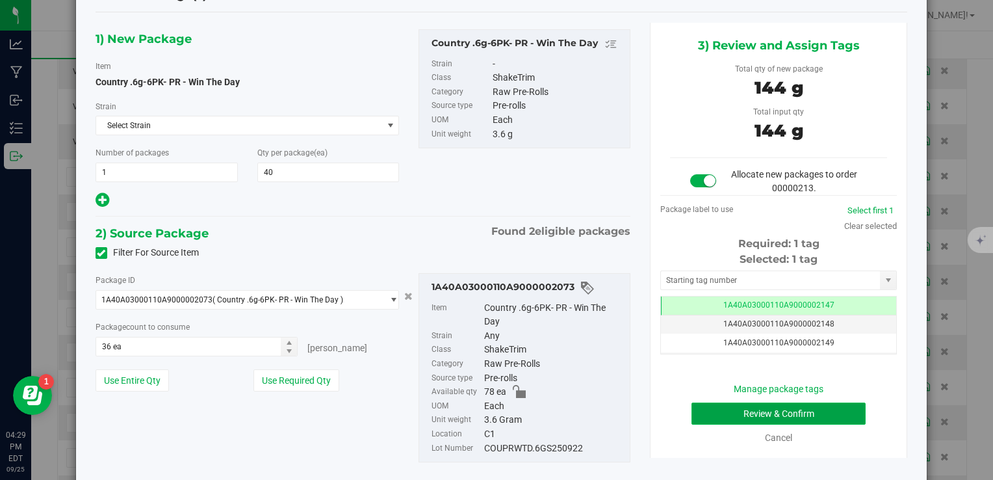
click at [816, 416] on button "Review & Confirm" at bounding box center [778, 413] width 174 height 22
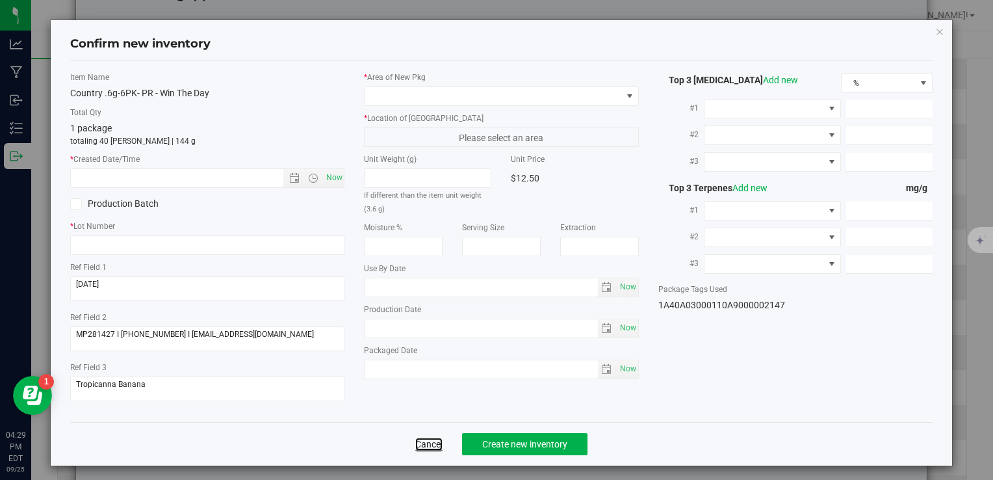
click at [428, 441] on link "Cancel" at bounding box center [428, 443] width 27 height 13
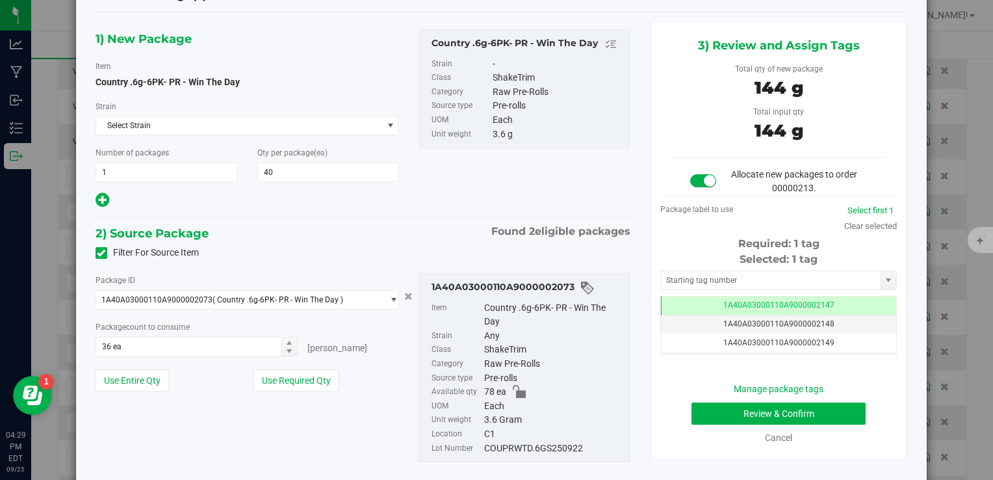
click at [522, 447] on div "COUPRWTD.6GS250922" at bounding box center [553, 448] width 139 height 14
copy div "COUPRWTD.6GS250922"
click at [710, 410] on button "Review & Confirm" at bounding box center [778, 413] width 174 height 22
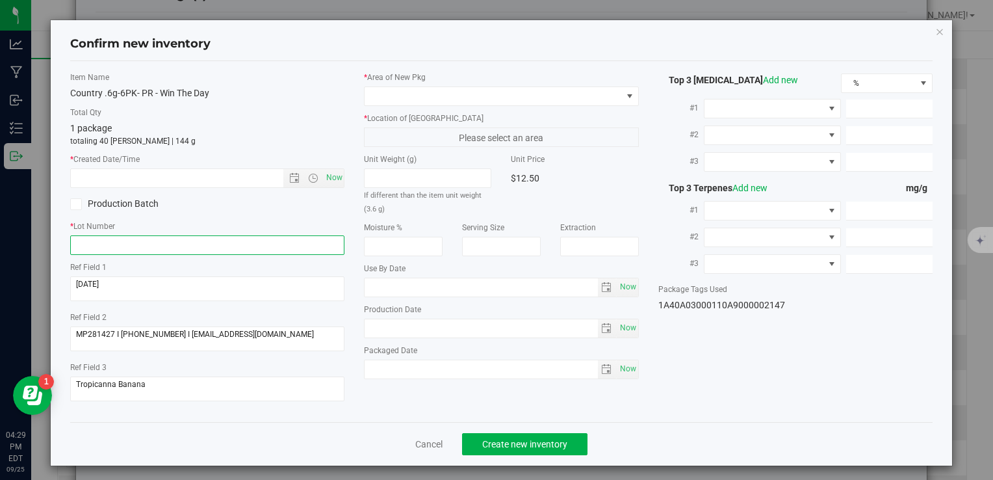
paste input "COUPRWTD.6GS250922"
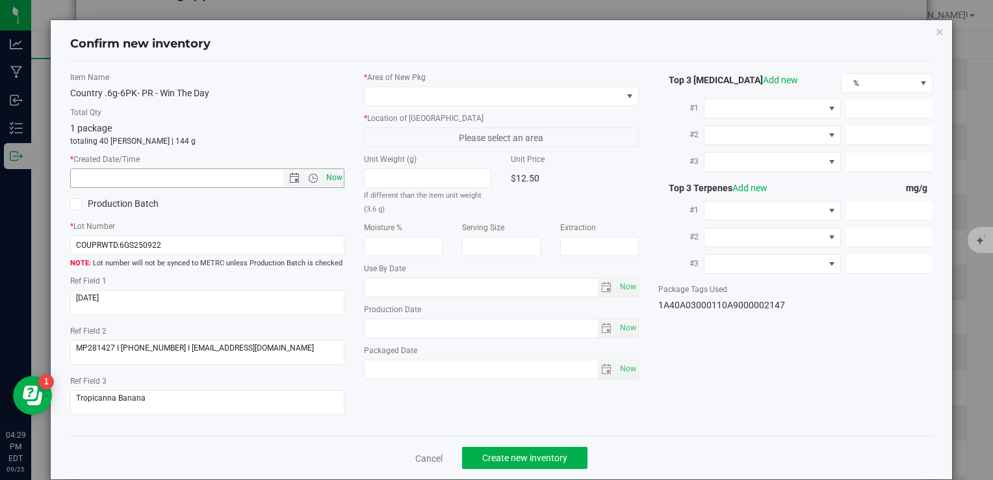
click at [333, 175] on span "Now" at bounding box center [334, 177] width 22 height 19
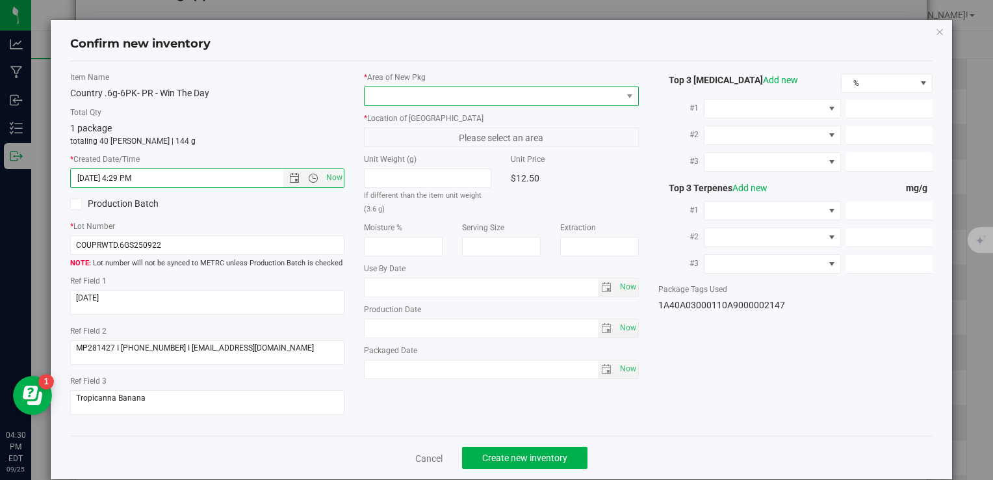
click at [515, 92] on span at bounding box center [493, 96] width 257 height 18
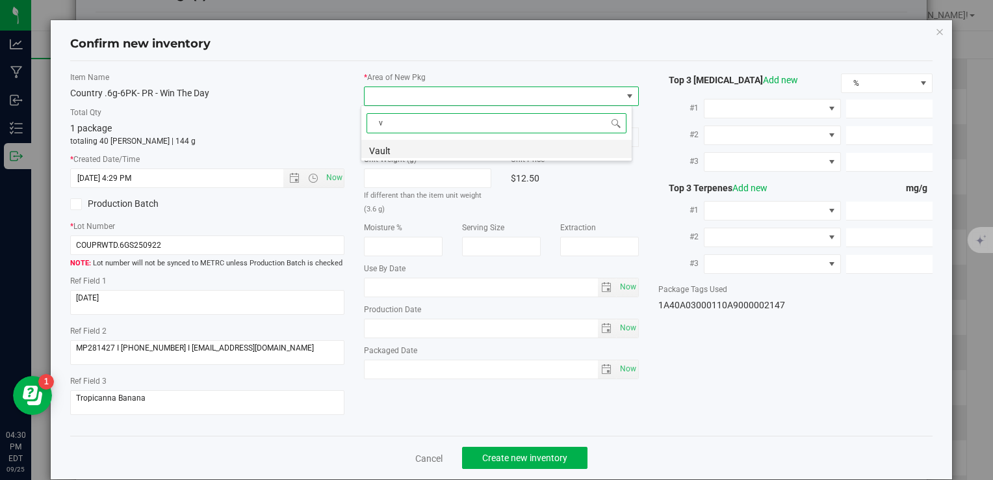
click at [437, 148] on li "Vault" at bounding box center [496, 149] width 270 height 18
click at [425, 140] on span "A1" at bounding box center [493, 137] width 257 height 18
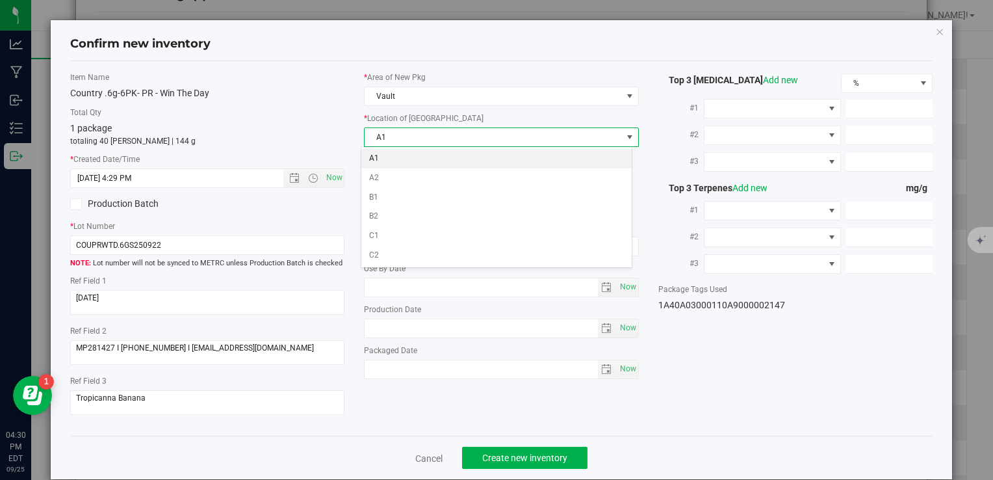
click at [419, 160] on li "A1" at bounding box center [496, 158] width 270 height 19
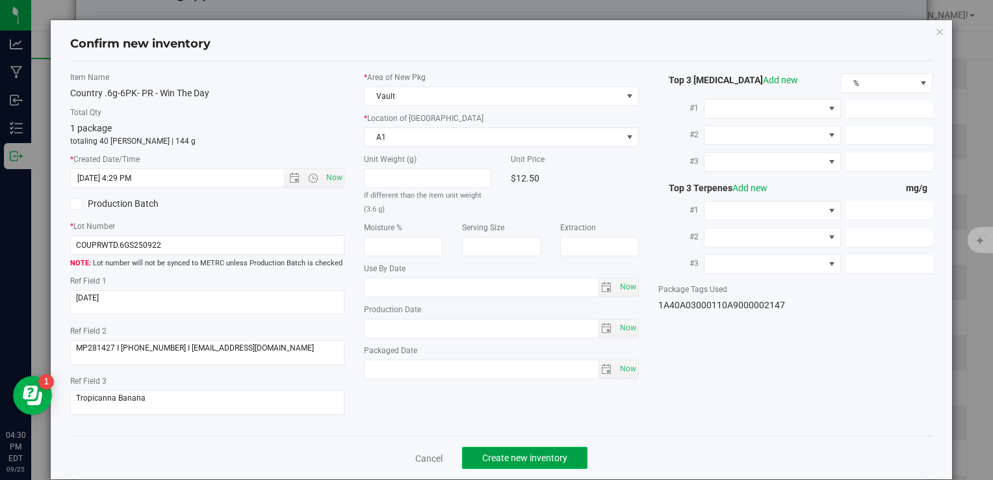
click at [508, 456] on span "Create new inventory" at bounding box center [524, 457] width 85 height 10
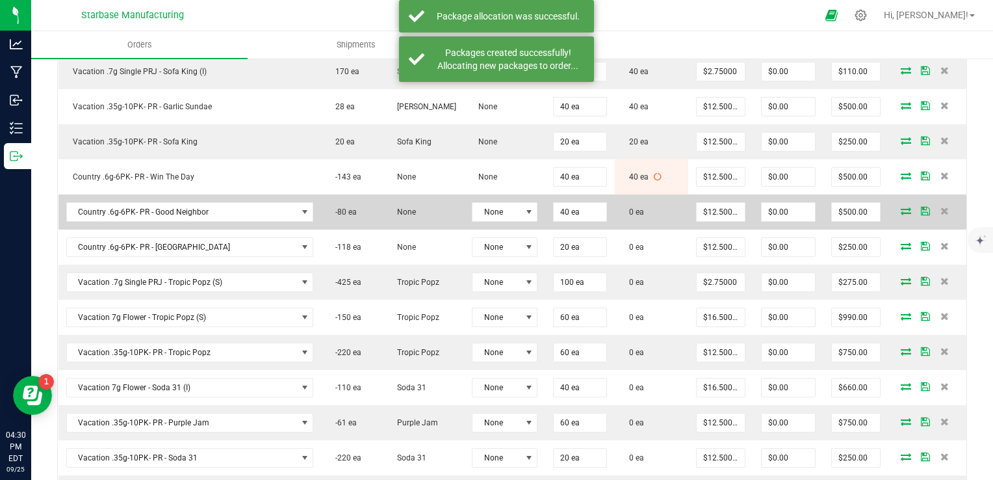
click at [901, 208] on icon at bounding box center [906, 211] width 10 height 8
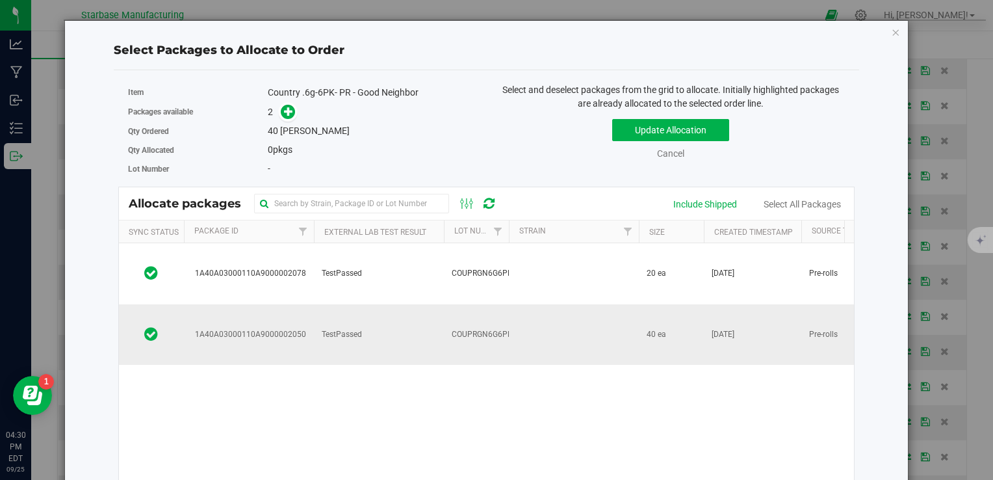
click at [481, 328] on span "COUPRGN6G6PK250922" at bounding box center [496, 334] width 88 height 12
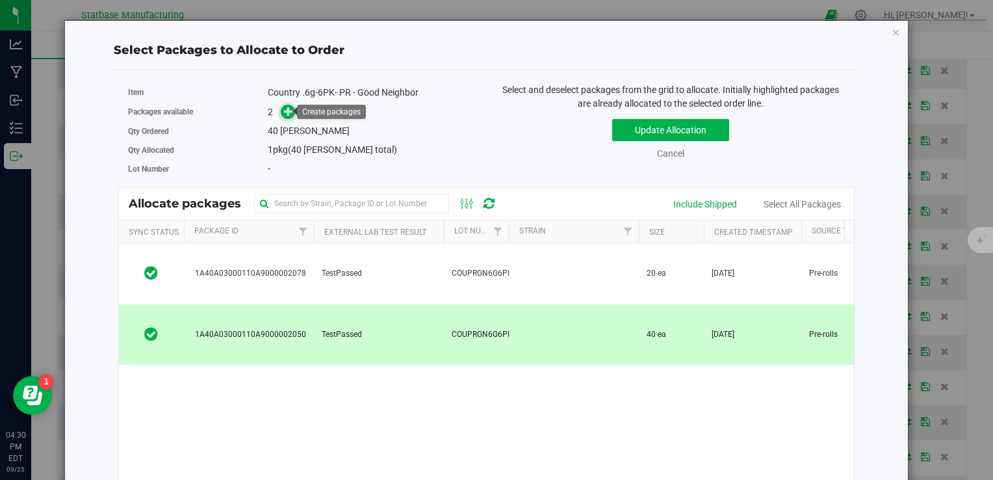
click at [287, 110] on icon at bounding box center [288, 111] width 9 height 9
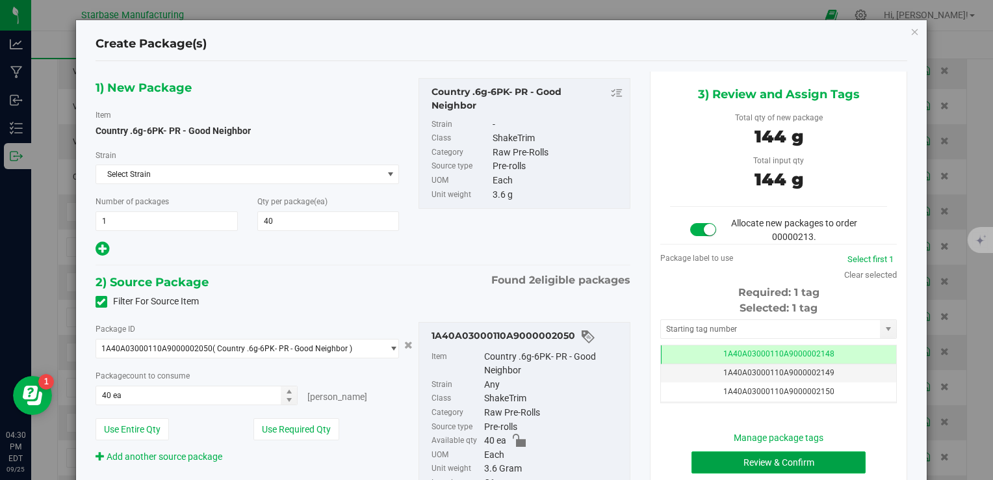
click at [797, 454] on button "Review & Confirm" at bounding box center [778, 462] width 174 height 22
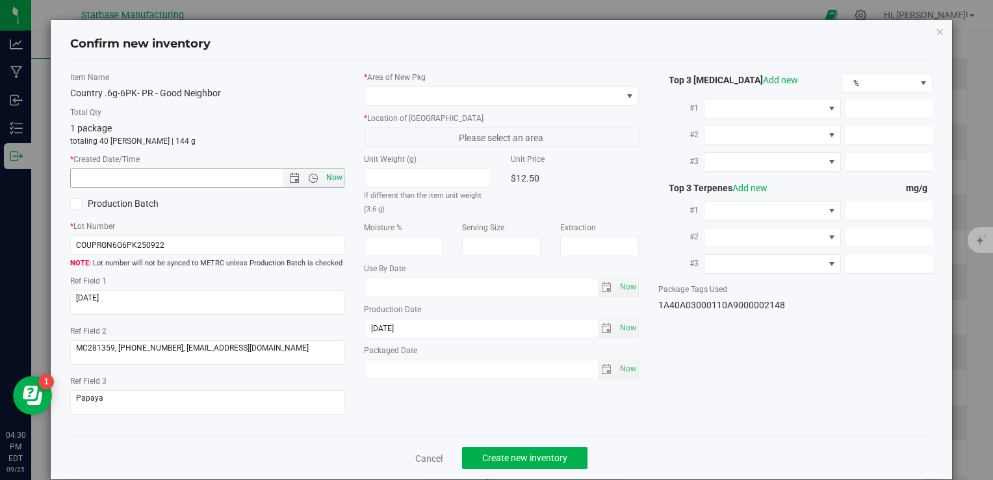
click at [337, 175] on span "Now" at bounding box center [334, 177] width 22 height 19
click at [399, 83] on div "* Area of New Pkg" at bounding box center [501, 88] width 274 height 34
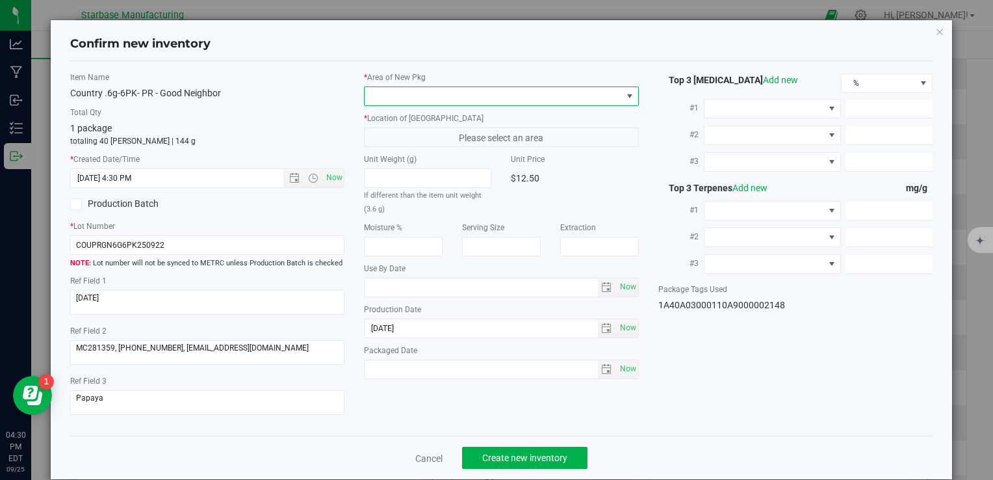
click at [400, 92] on span at bounding box center [493, 96] width 257 height 18
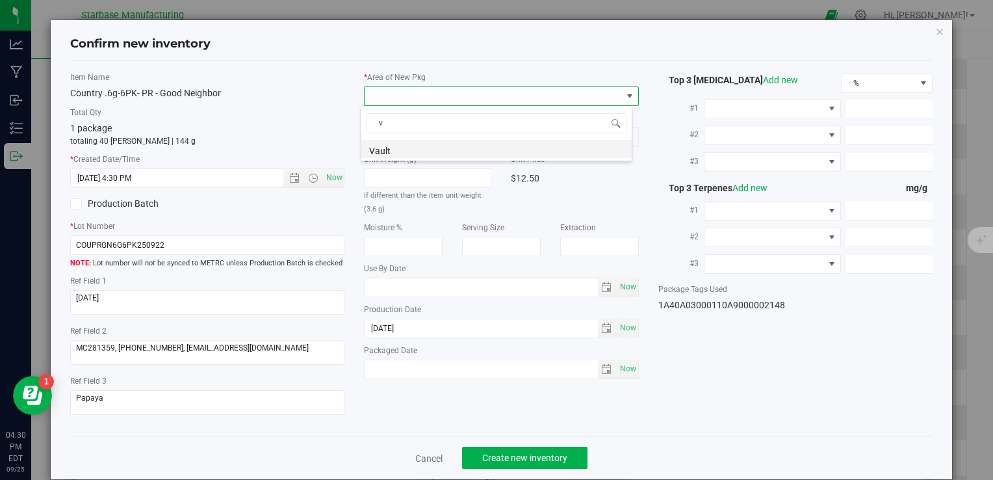
click at [400, 149] on li "Vault" at bounding box center [496, 149] width 270 height 18
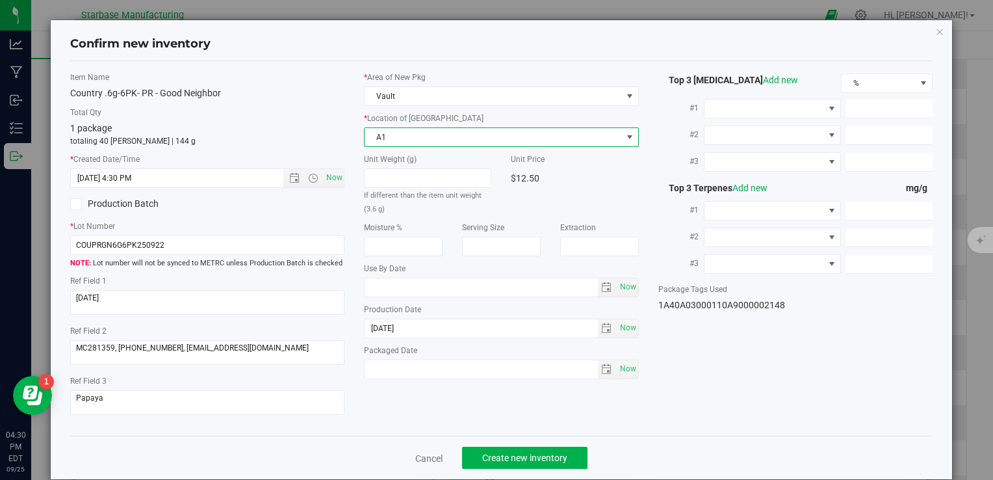
click at [400, 142] on span "A1" at bounding box center [493, 137] width 257 height 18
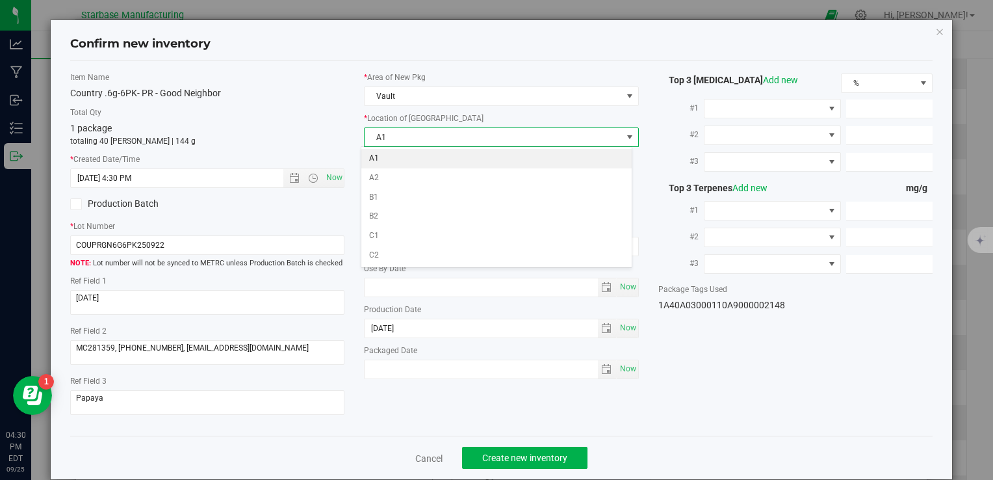
click at [400, 157] on li "A1" at bounding box center [496, 158] width 270 height 19
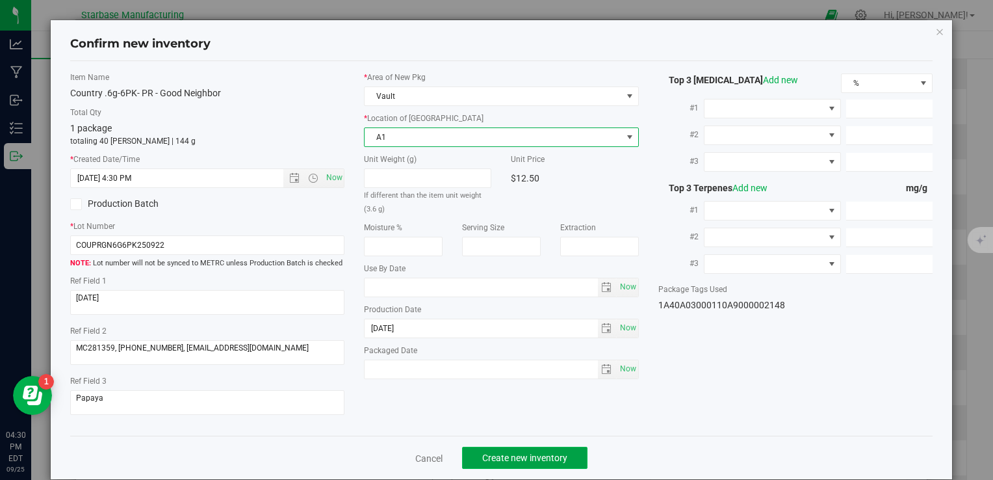
click at [522, 456] on span "Create new inventory" at bounding box center [524, 457] width 85 height 10
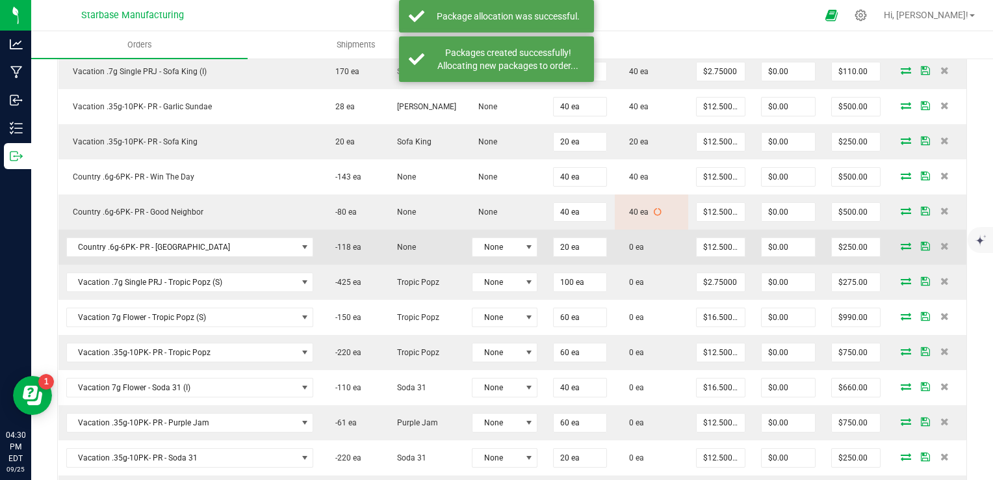
click at [901, 242] on icon at bounding box center [906, 246] width 10 height 8
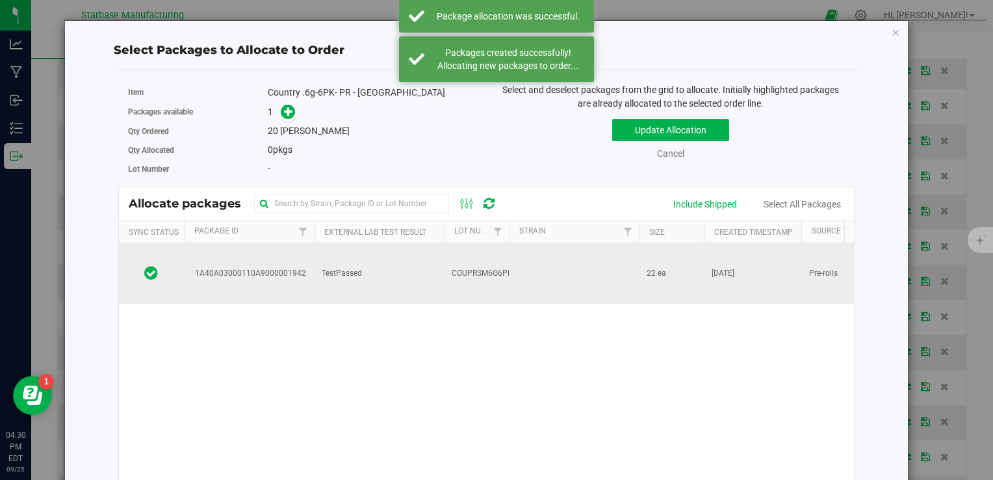
click at [469, 266] on td "COUPRSM6G6PK250916" at bounding box center [476, 273] width 65 height 60
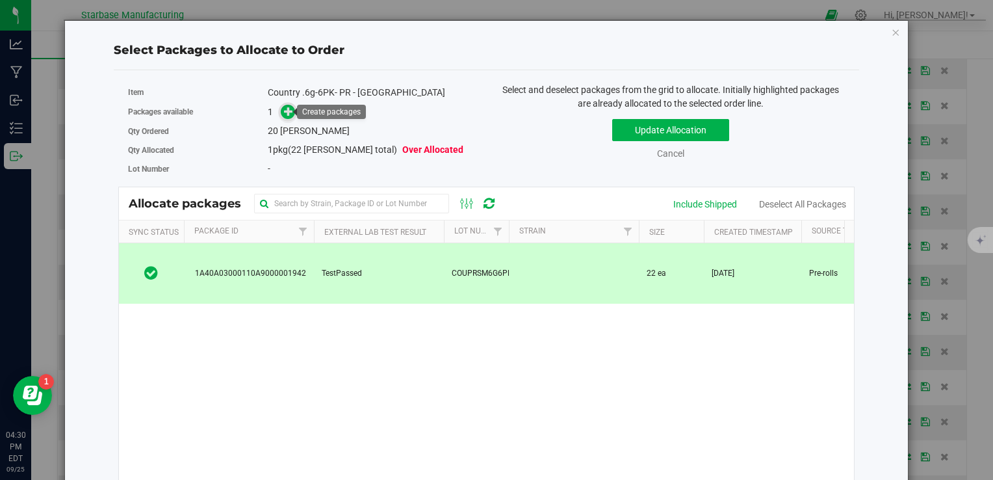
click at [289, 110] on icon at bounding box center [288, 111] width 9 height 9
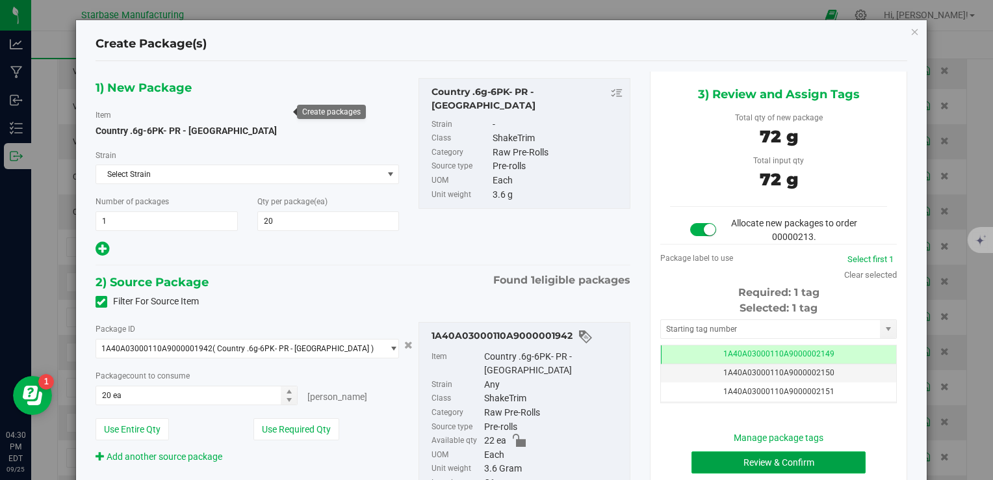
click at [725, 456] on button "Review & Confirm" at bounding box center [778, 462] width 174 height 22
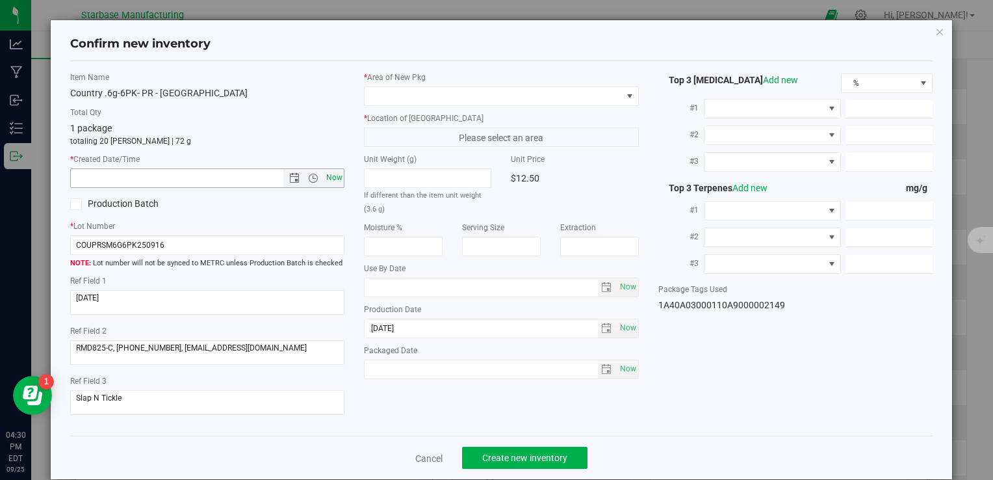
click at [333, 173] on span "Now" at bounding box center [334, 177] width 22 height 19
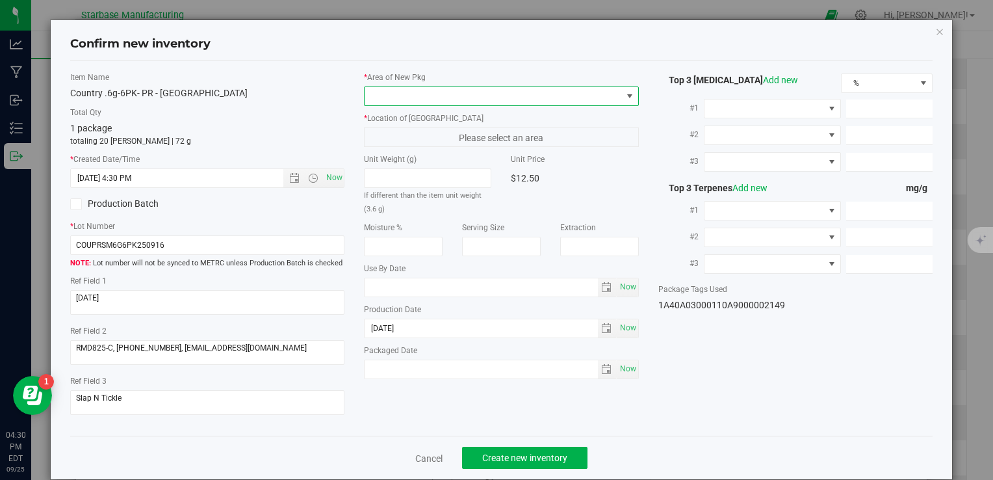
click at [410, 92] on span at bounding box center [493, 96] width 257 height 18
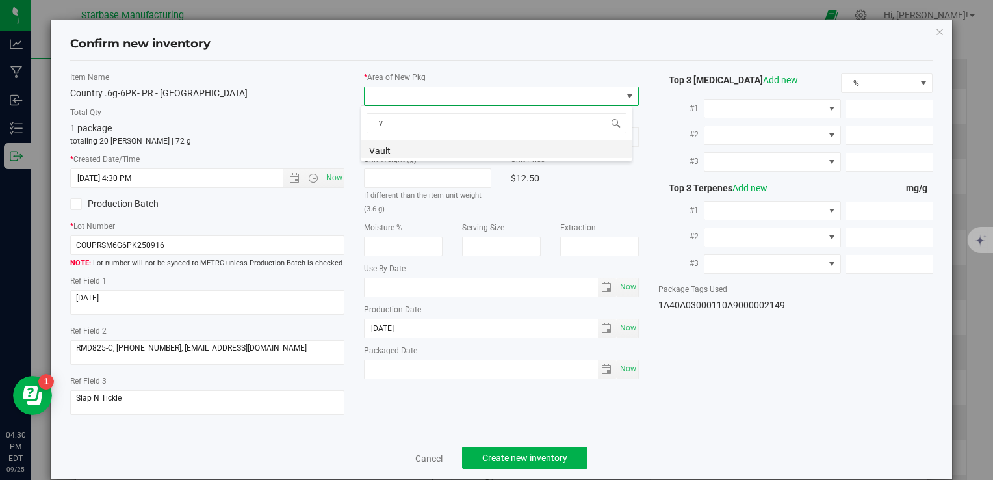
click at [400, 149] on li "Vault" at bounding box center [496, 149] width 270 height 18
click at [399, 137] on span "A1" at bounding box center [493, 137] width 257 height 18
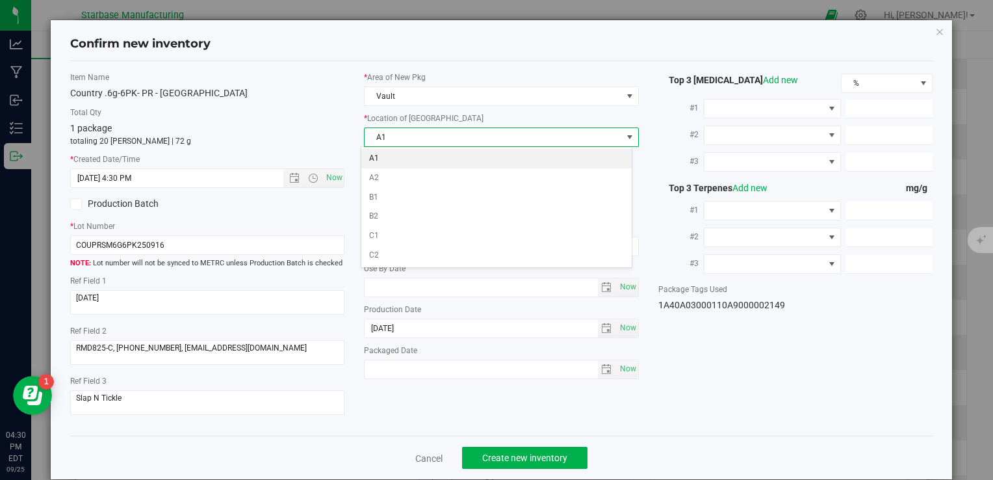
click at [399, 159] on li "A1" at bounding box center [496, 158] width 270 height 19
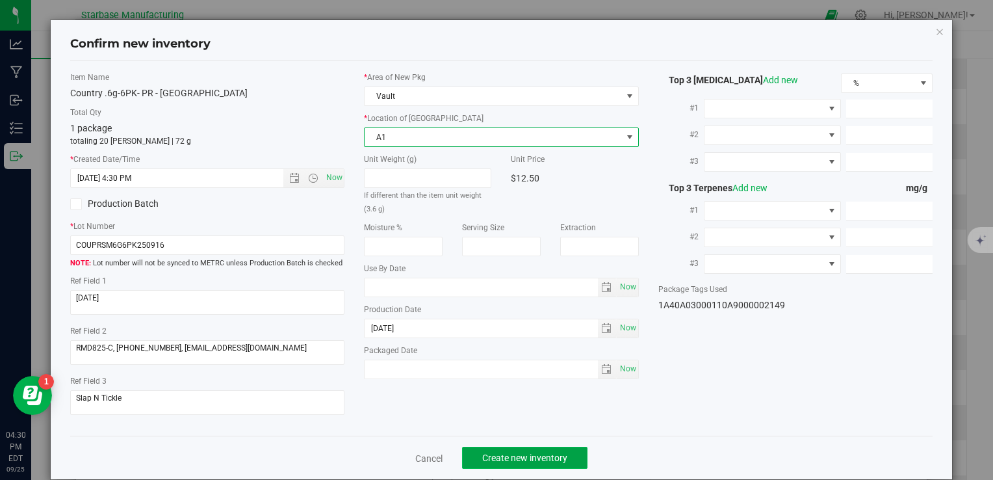
click at [532, 459] on span "Create new inventory" at bounding box center [524, 457] width 85 height 10
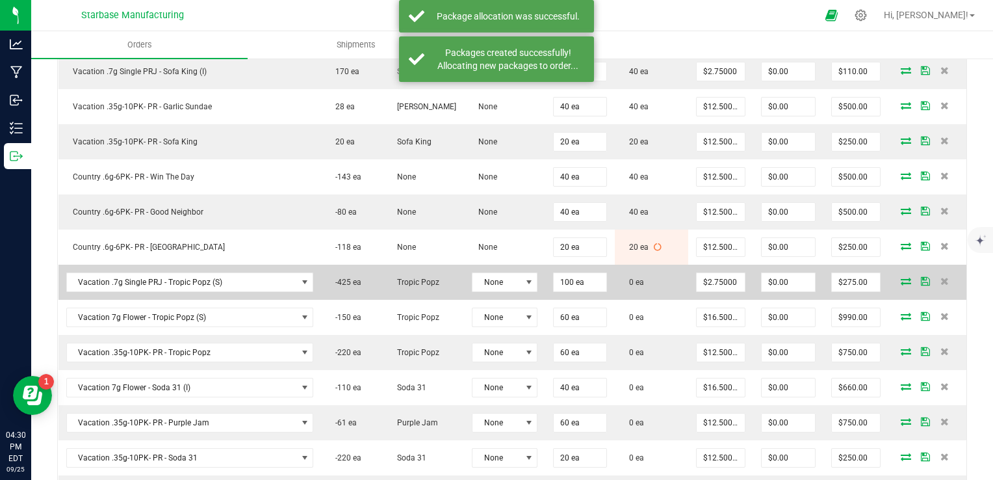
click at [901, 277] on icon at bounding box center [906, 281] width 10 height 8
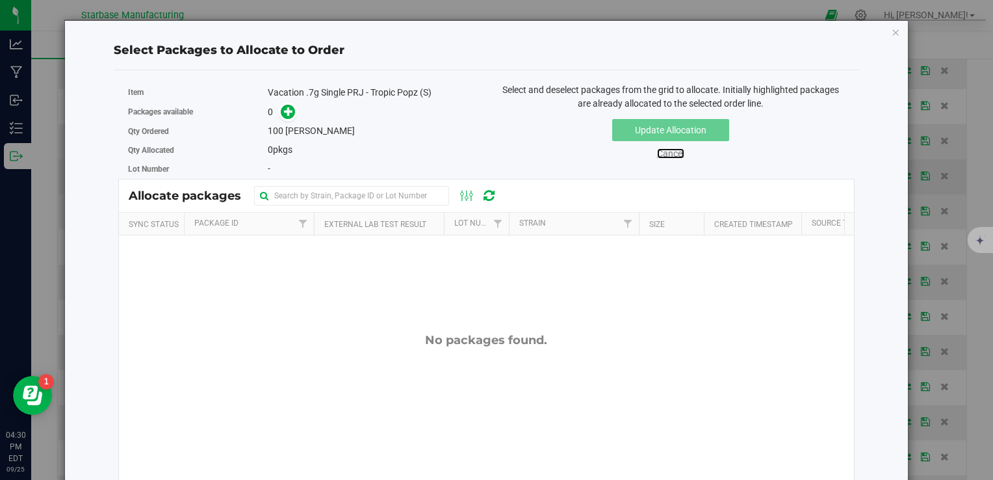
drag, startPoint x: 669, startPoint y: 153, endPoint x: 671, endPoint y: 168, distance: 14.4
click at [669, 153] on link "Cancel" at bounding box center [670, 153] width 27 height 10
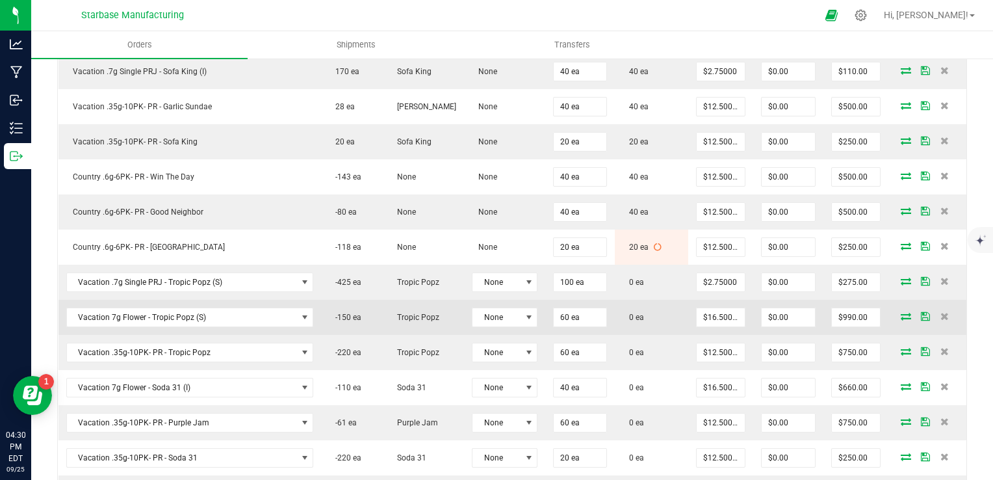
click at [901, 312] on icon at bounding box center [906, 316] width 10 height 8
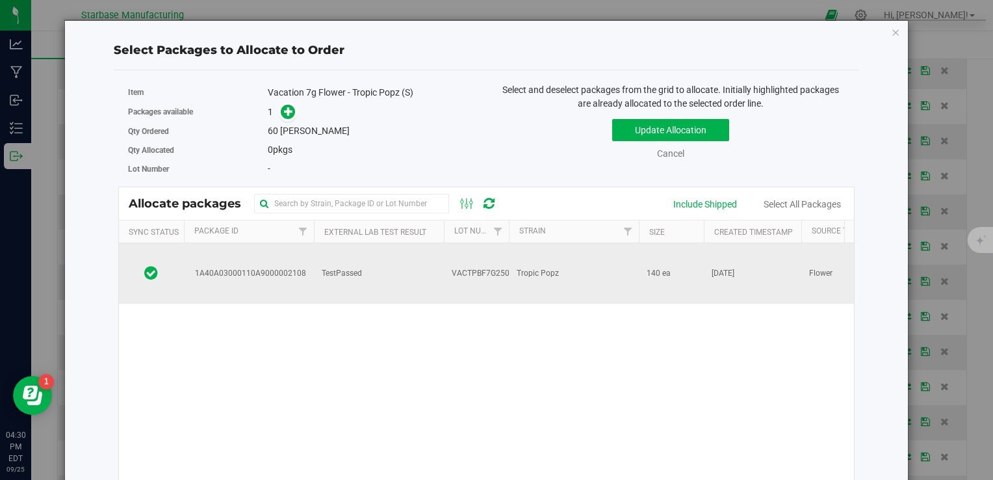
click at [571, 261] on td "Tropic Popz" at bounding box center [574, 273] width 130 height 60
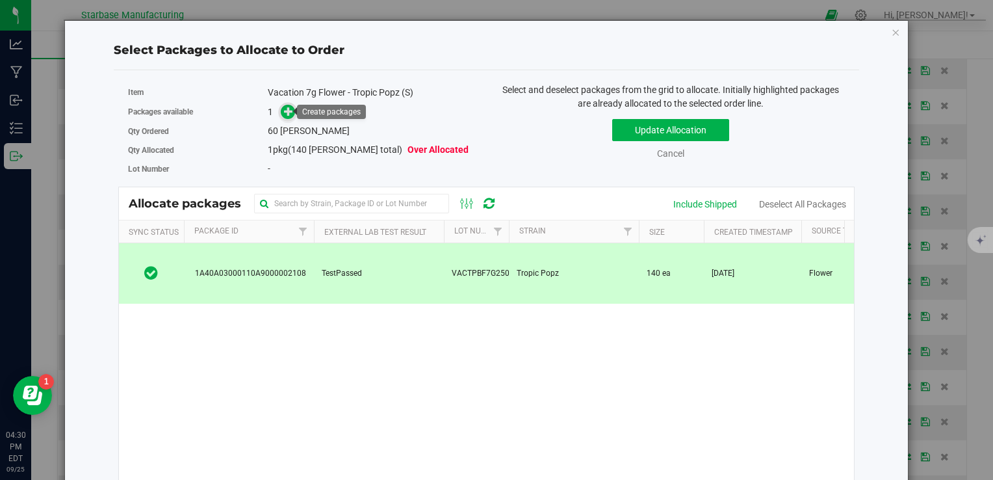
click at [284, 109] on icon at bounding box center [288, 111] width 9 height 9
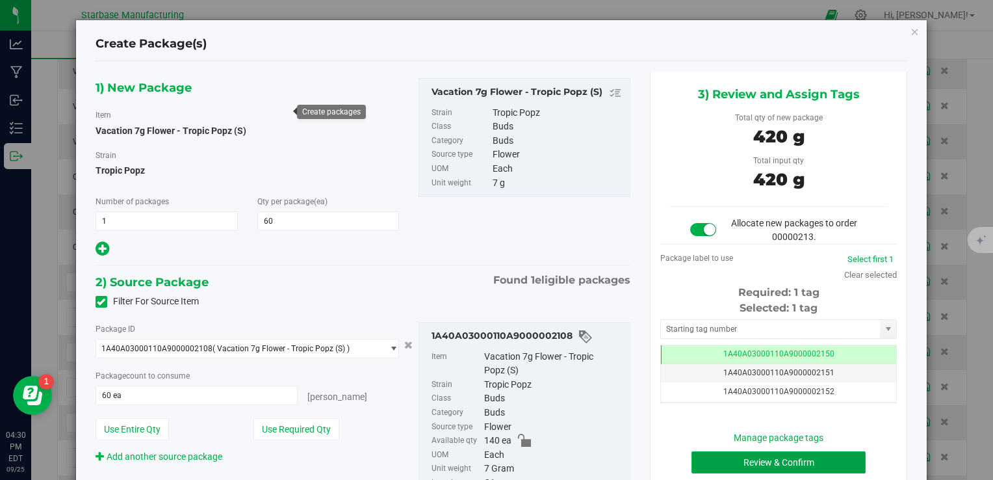
click at [749, 459] on button "Review & Confirm" at bounding box center [778, 462] width 174 height 22
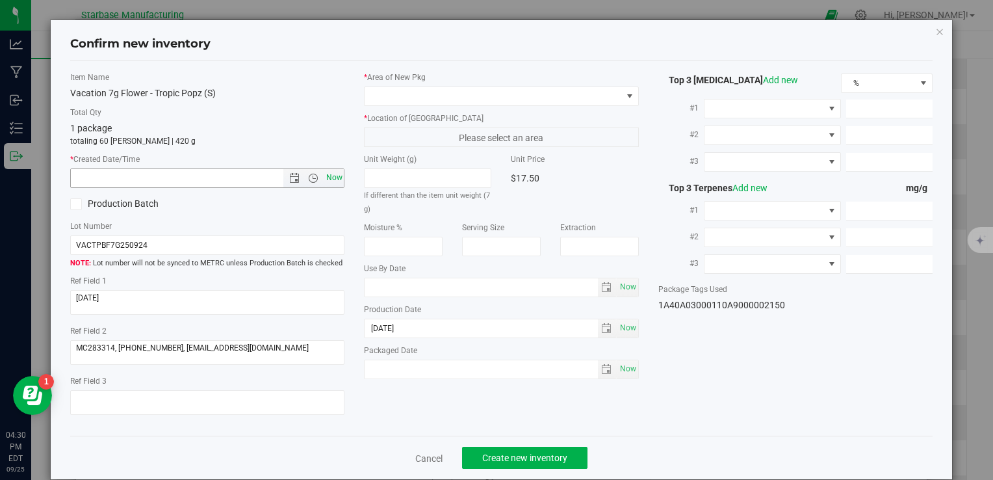
click at [326, 178] on span "Now" at bounding box center [334, 177] width 22 height 19
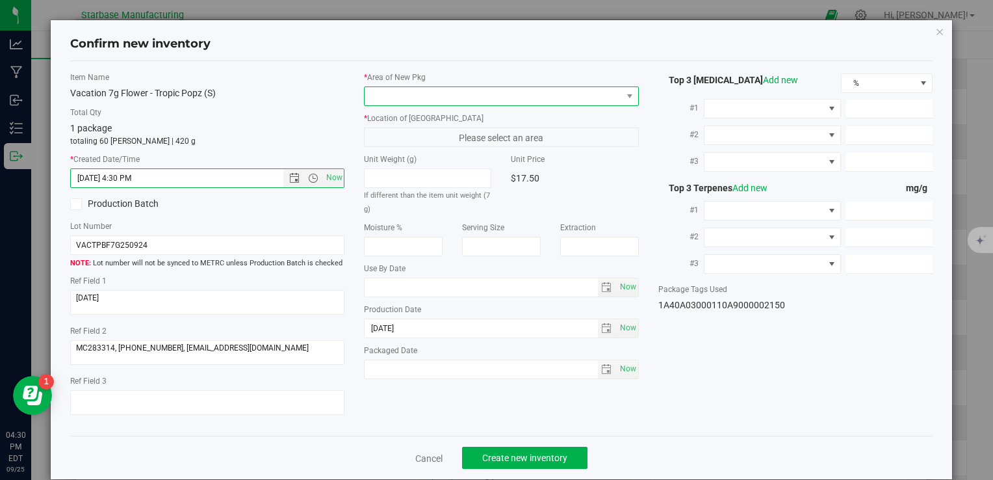
click at [418, 92] on span at bounding box center [493, 96] width 257 height 18
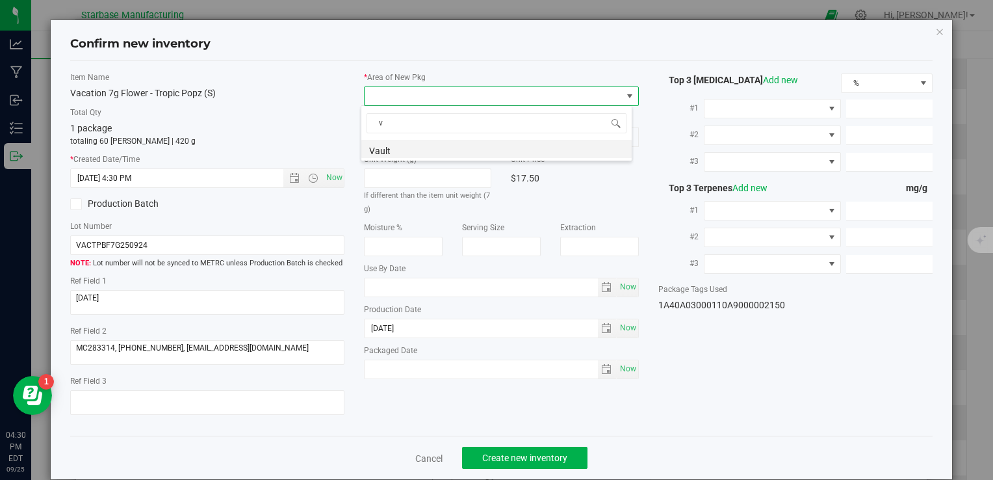
click at [415, 151] on li "Vault" at bounding box center [496, 149] width 270 height 18
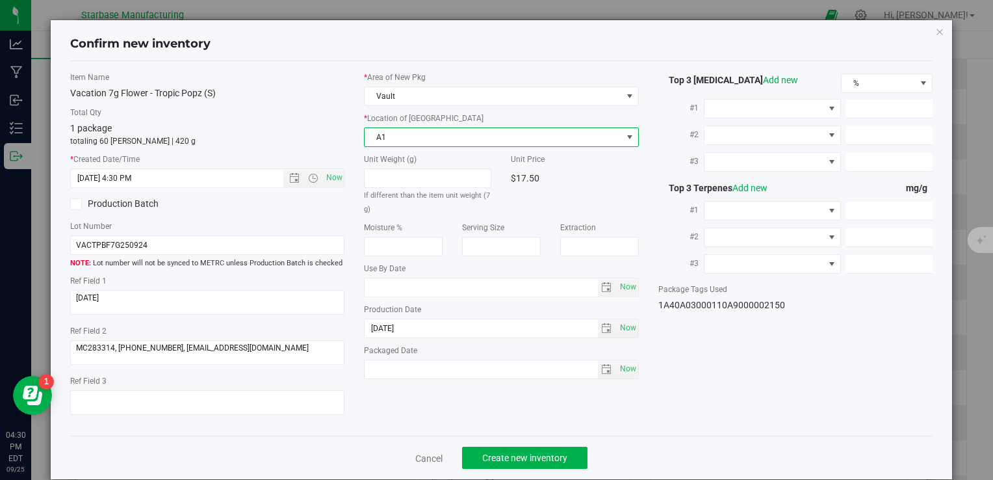
click at [416, 133] on span "A1" at bounding box center [493, 137] width 257 height 18
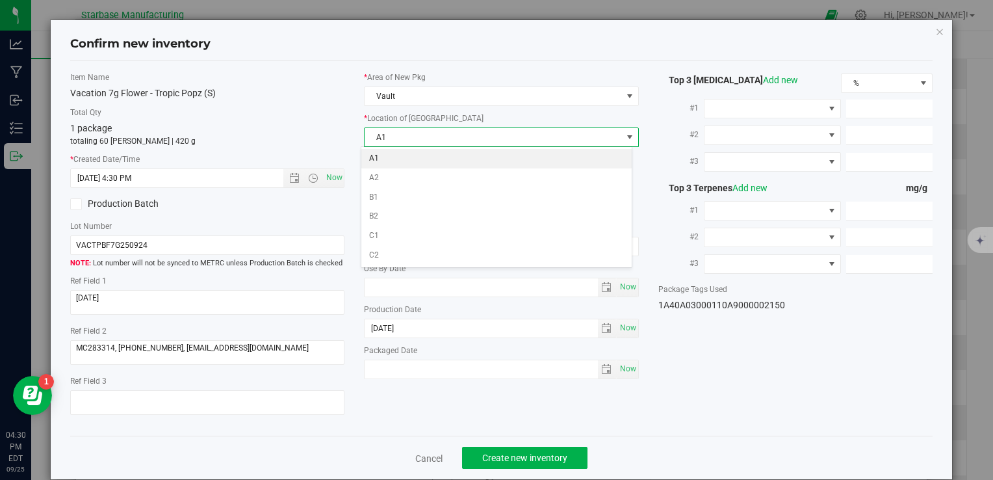
click at [418, 154] on li "A1" at bounding box center [496, 158] width 270 height 19
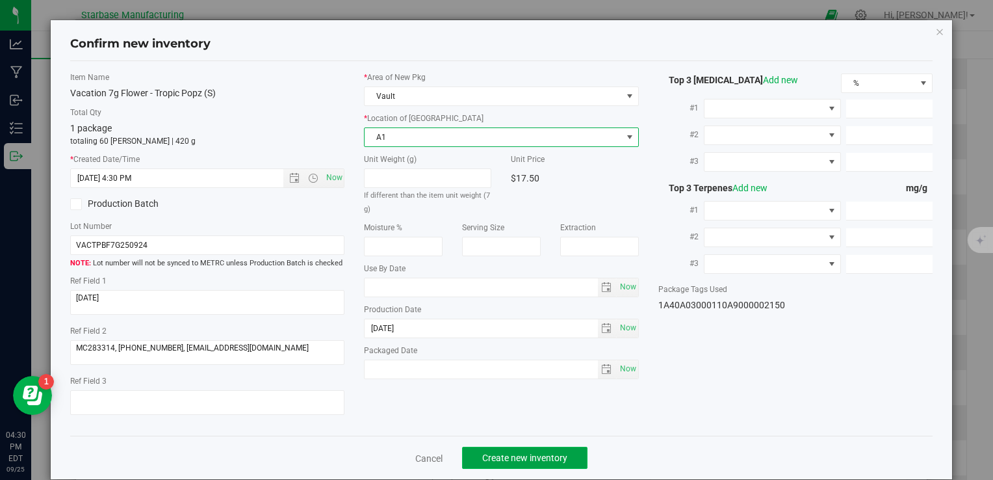
click at [525, 458] on span "Create new inventory" at bounding box center [524, 457] width 85 height 10
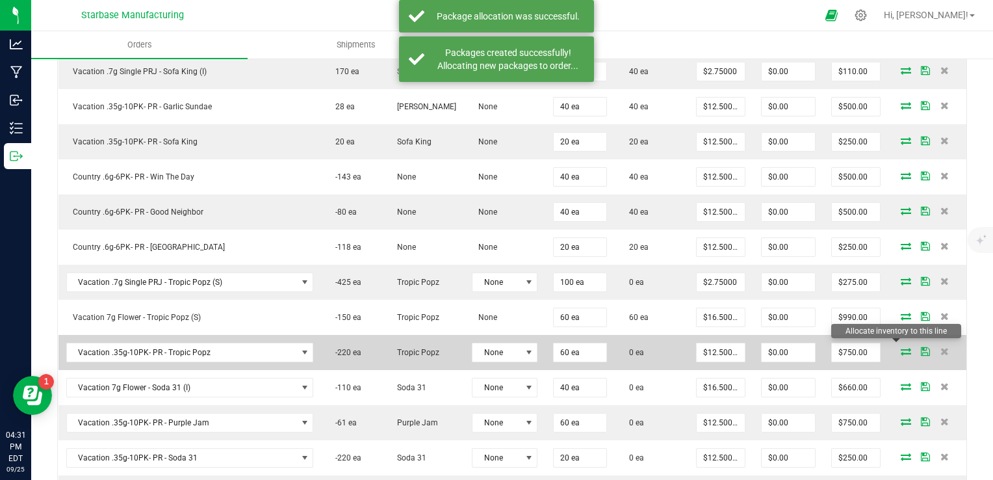
click at [901, 347] on icon at bounding box center [906, 351] width 10 height 8
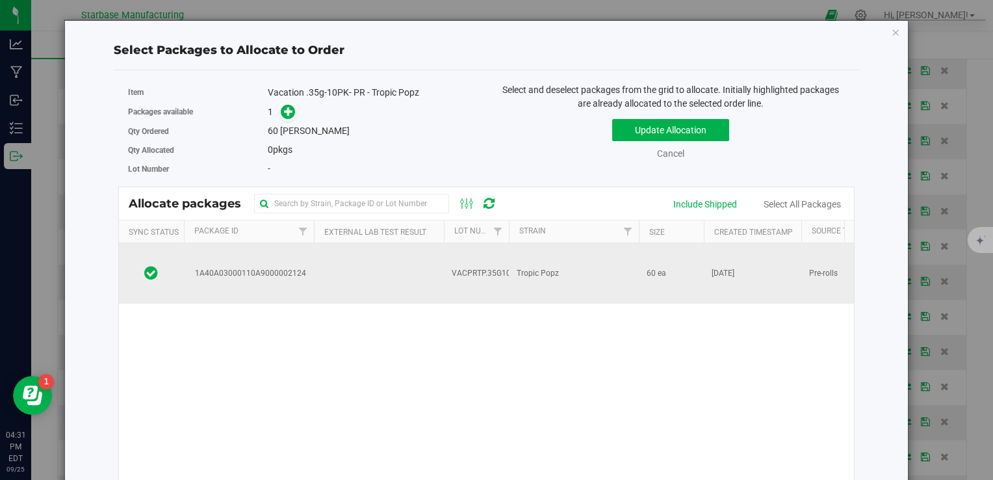
click at [540, 267] on span "Tropic Popz" at bounding box center [538, 273] width 42 height 12
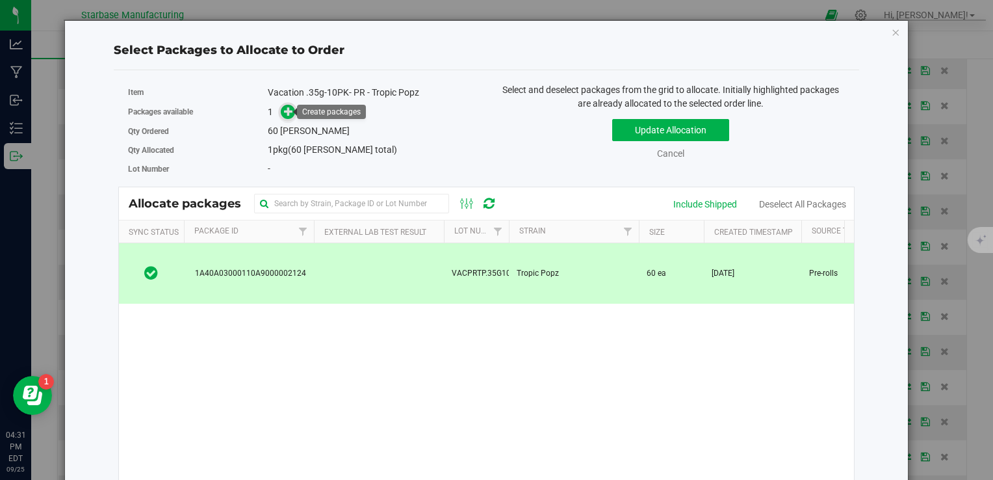
click at [286, 116] on icon at bounding box center [288, 111] width 9 height 9
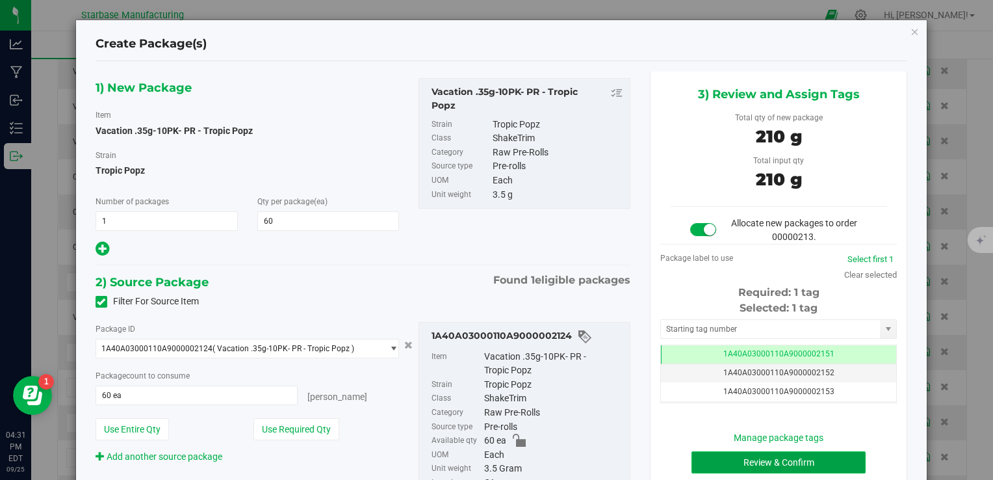
click at [730, 461] on button "Review & Confirm" at bounding box center [778, 462] width 174 height 22
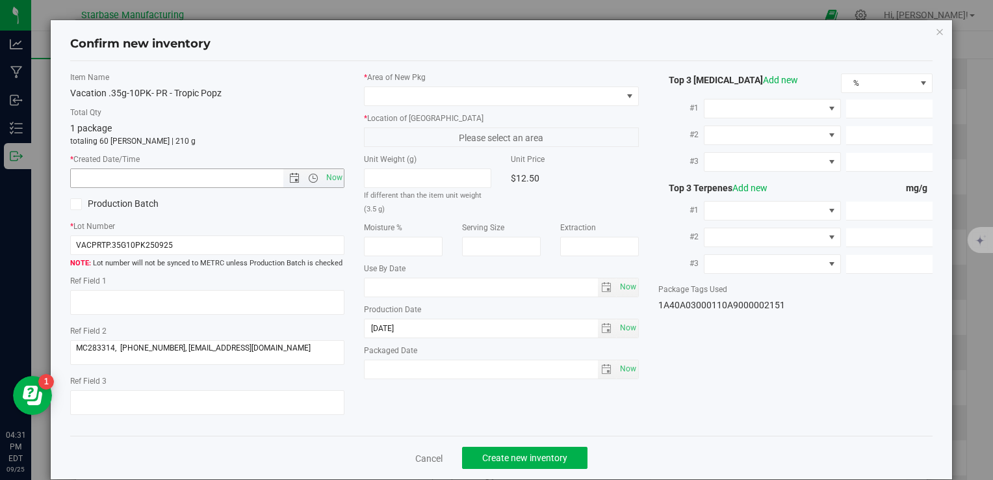
click at [330, 176] on span "Now" at bounding box center [334, 177] width 22 height 19
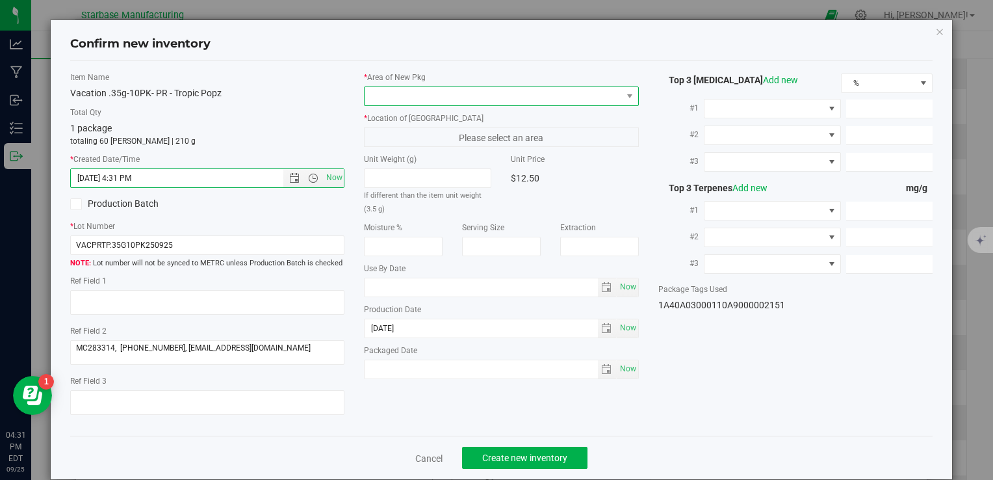
click at [381, 99] on span at bounding box center [493, 96] width 257 height 18
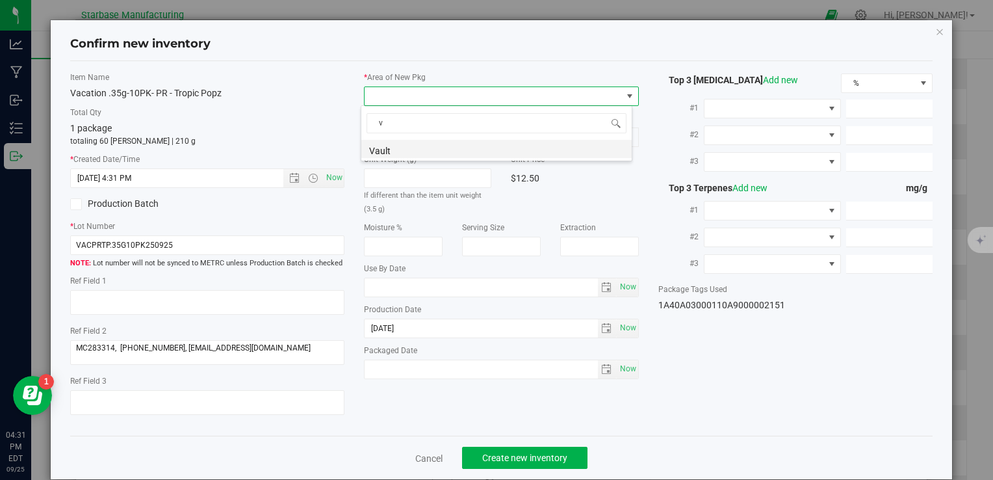
click at [387, 149] on li "Vault" at bounding box center [496, 149] width 270 height 18
click at [390, 134] on span "A1" at bounding box center [493, 137] width 257 height 18
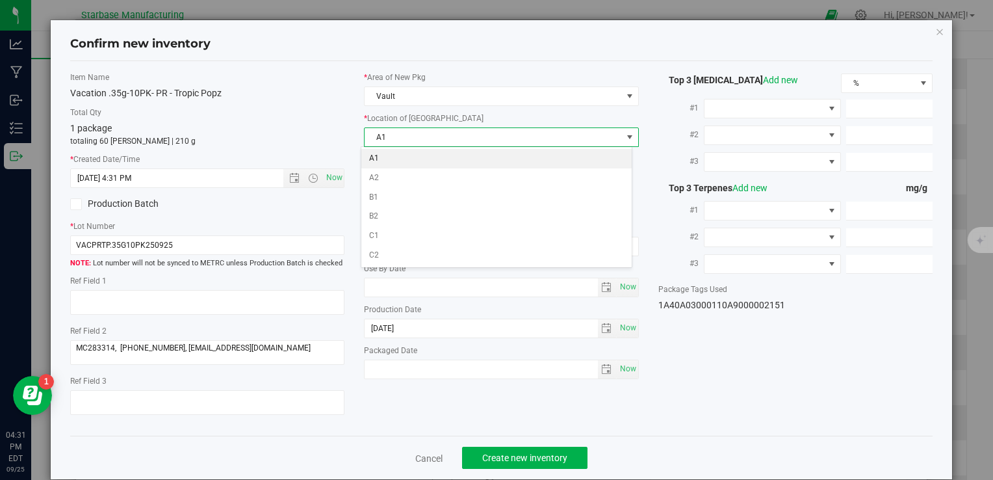
click at [390, 157] on li "A1" at bounding box center [496, 158] width 270 height 19
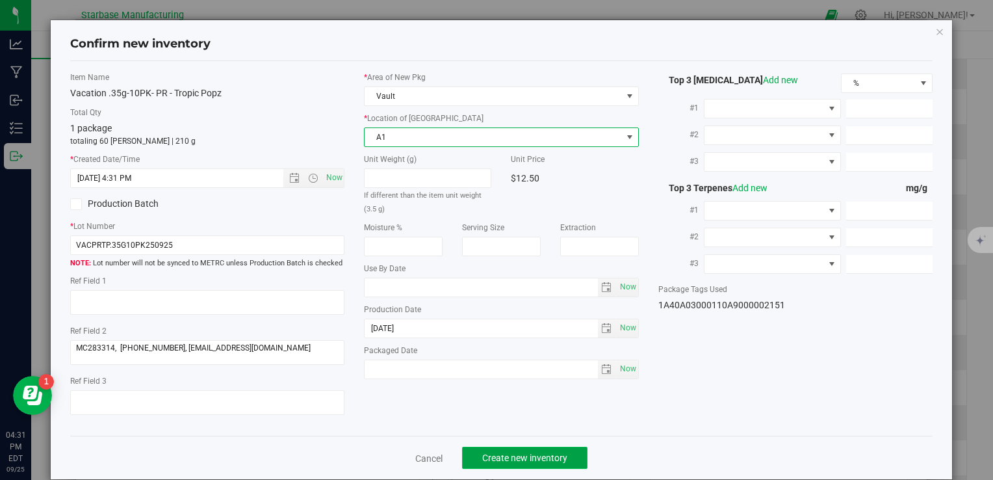
click at [527, 461] on span "Create new inventory" at bounding box center [524, 457] width 85 height 10
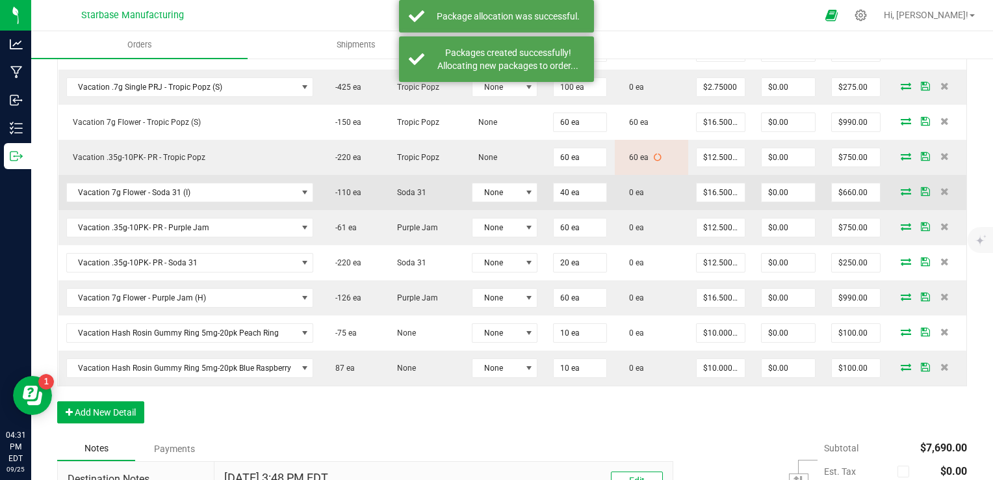
click at [901, 187] on icon at bounding box center [906, 191] width 10 height 8
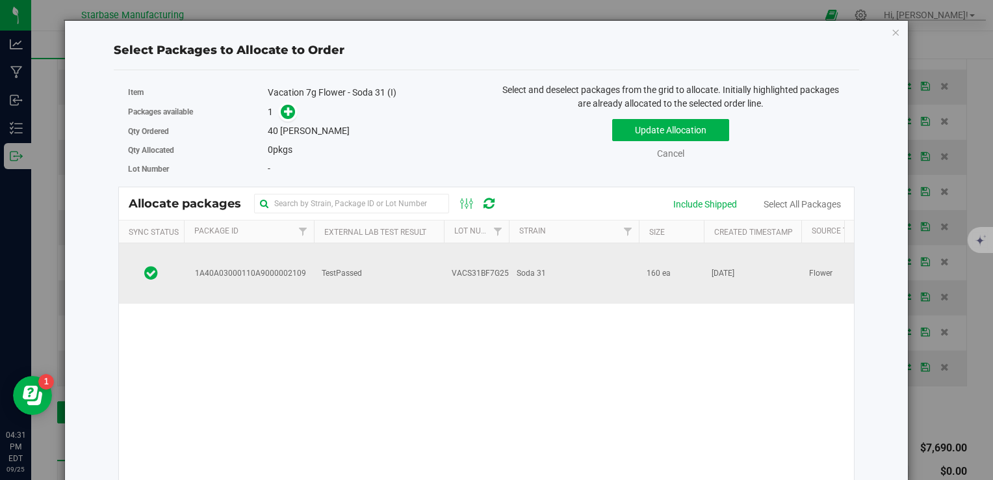
click at [504, 267] on span "VACS31BF7G250924" at bounding box center [489, 273] width 75 height 12
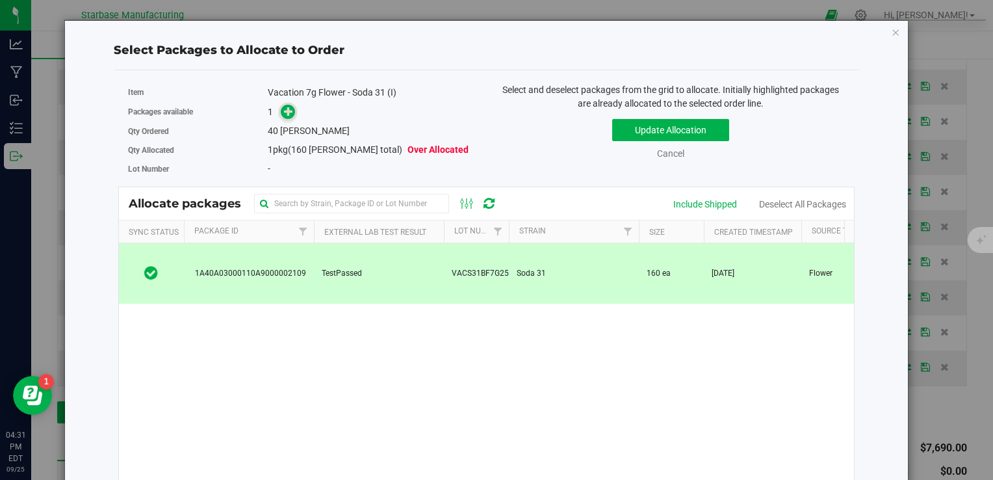
click at [289, 112] on icon at bounding box center [288, 111] width 9 height 9
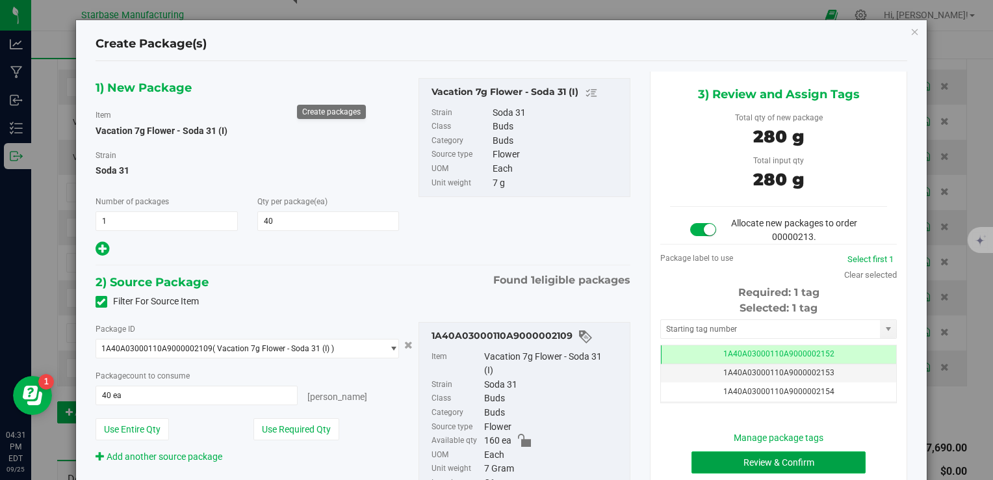
click at [756, 460] on button "Review & Confirm" at bounding box center [778, 462] width 174 height 22
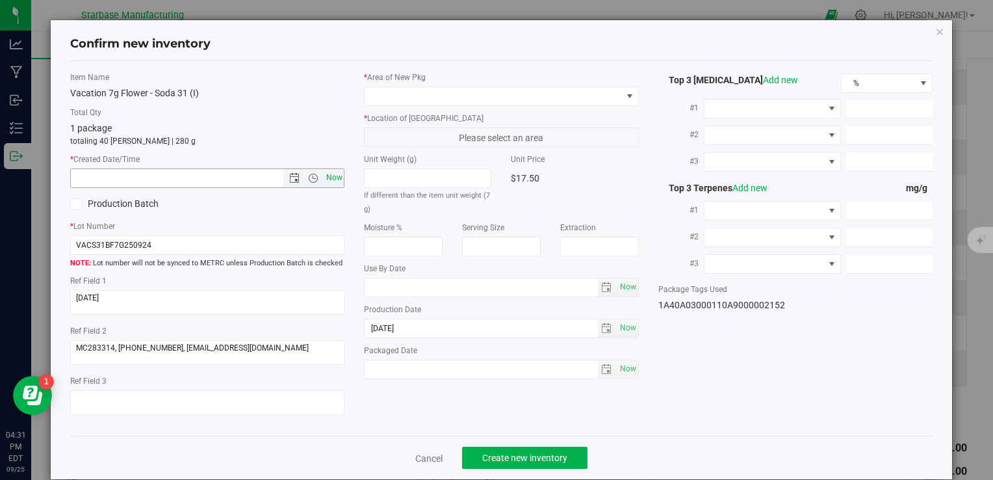
click at [337, 179] on span "Now" at bounding box center [334, 177] width 22 height 19
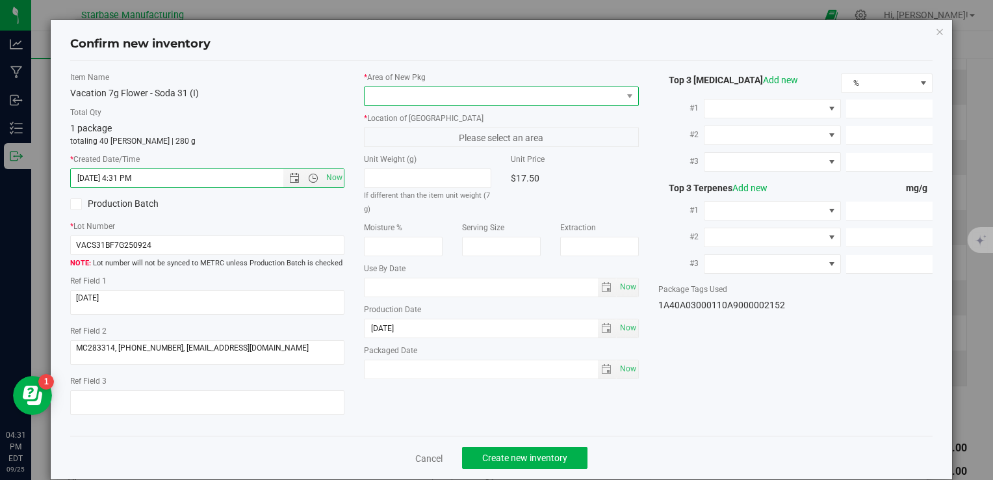
click at [394, 92] on span at bounding box center [493, 96] width 257 height 18
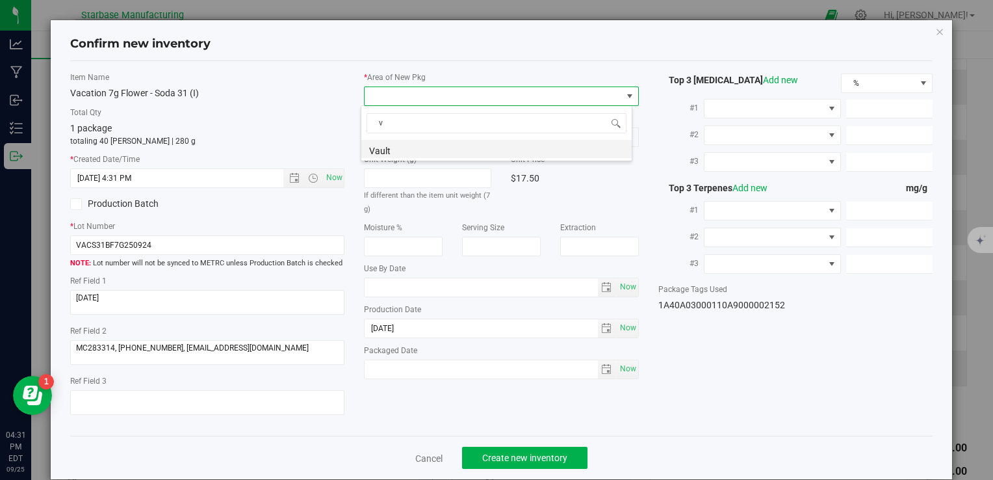
click at [398, 153] on li "Vault" at bounding box center [496, 149] width 270 height 18
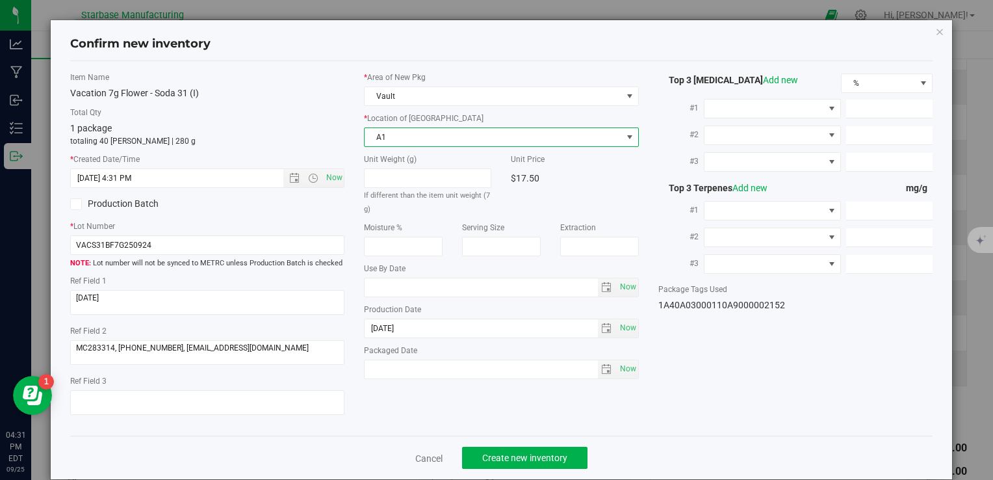
click at [400, 133] on span "A1" at bounding box center [493, 137] width 257 height 18
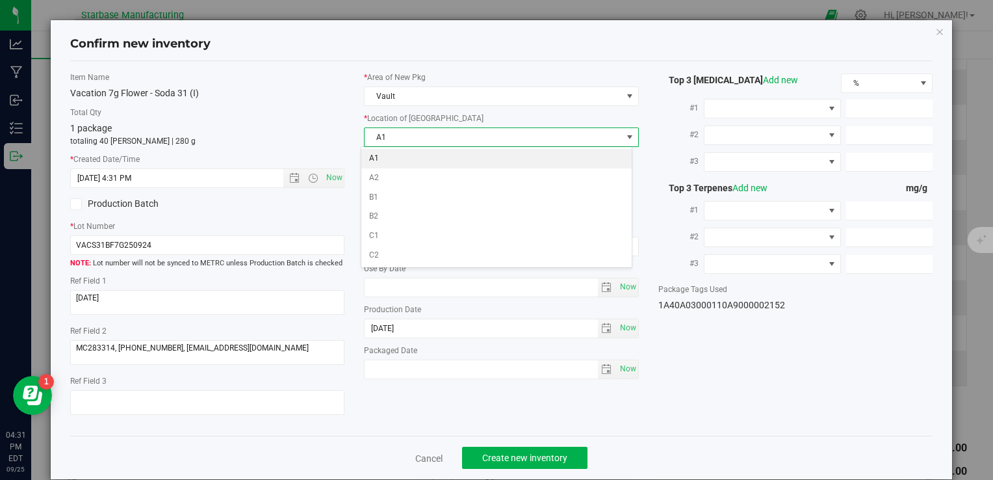
click at [399, 157] on li "A1" at bounding box center [496, 158] width 270 height 19
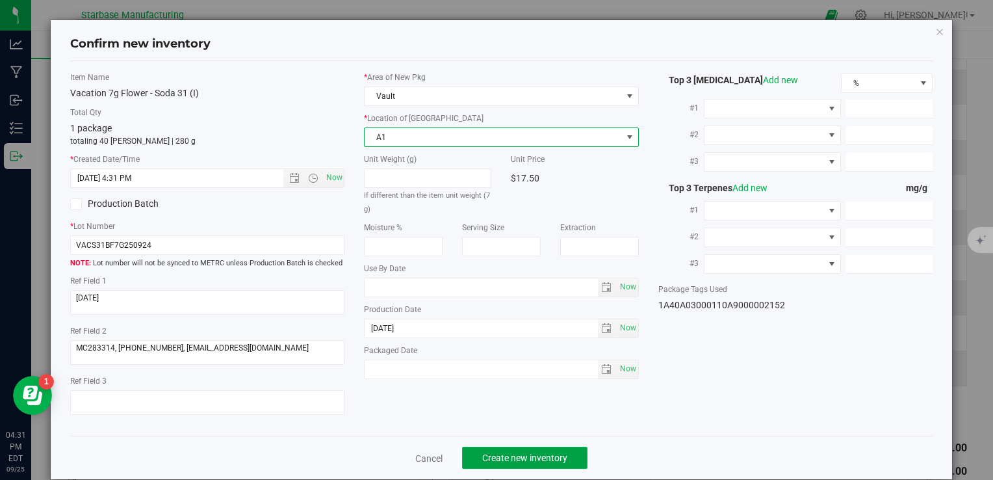
click at [534, 458] on span "Create new inventory" at bounding box center [524, 457] width 85 height 10
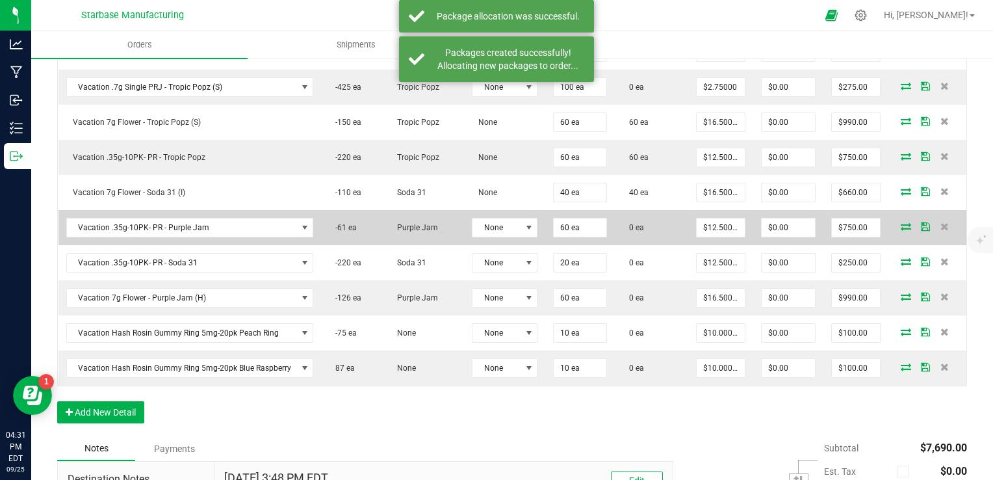
click at [901, 222] on icon at bounding box center [906, 226] width 10 height 8
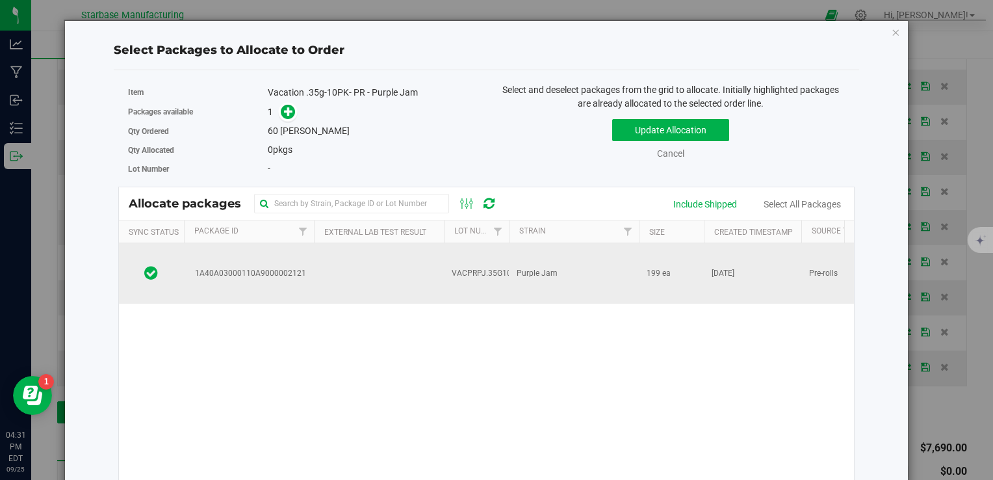
click at [481, 267] on span "VACPRPJ.35G10PK250925" at bounding box center [500, 273] width 97 height 12
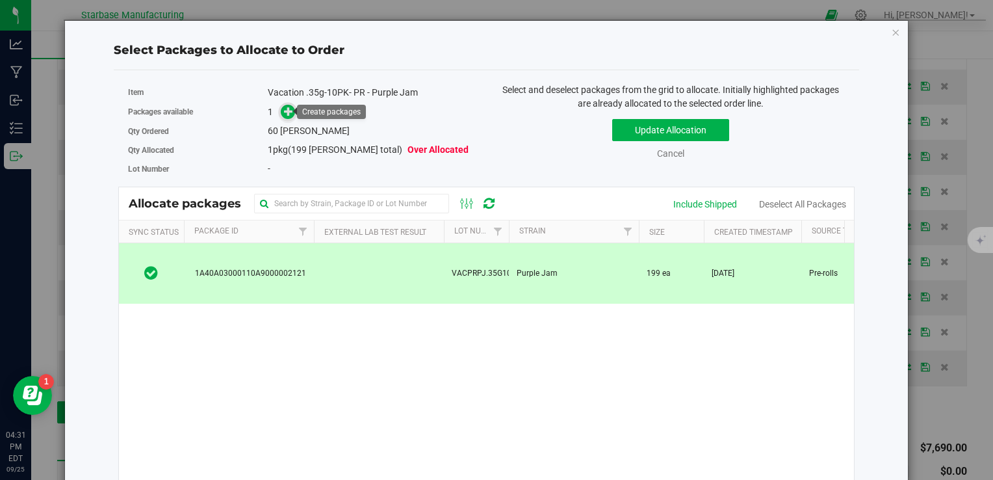
click at [285, 109] on icon at bounding box center [288, 111] width 9 height 9
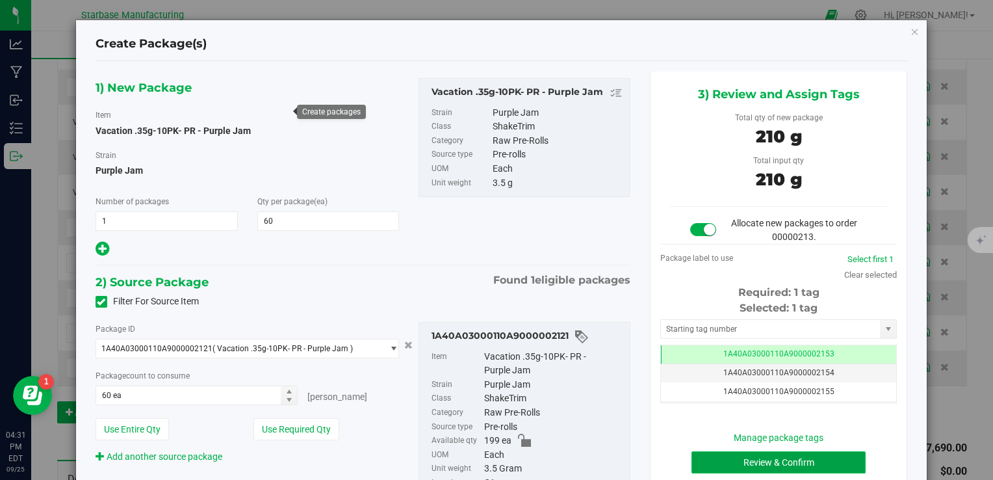
click at [752, 463] on button "Review & Confirm" at bounding box center [778, 462] width 174 height 22
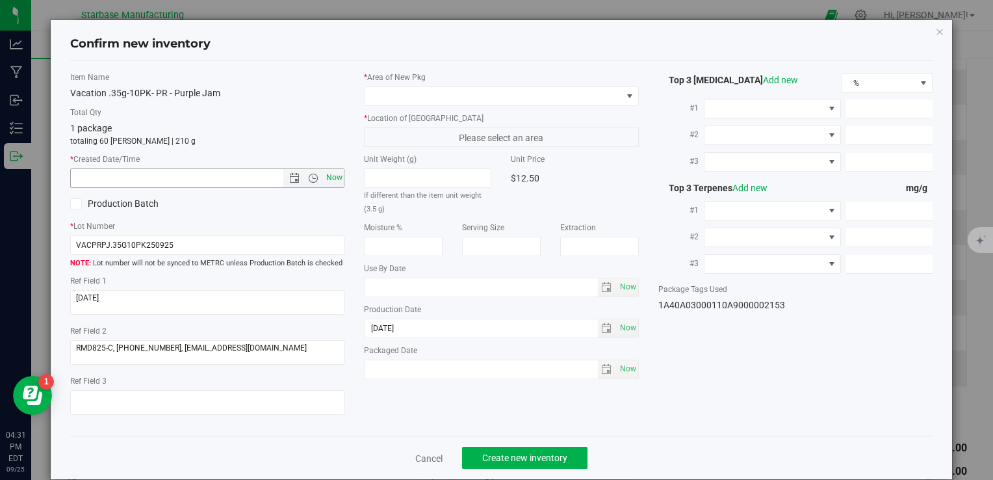
click at [334, 175] on span "Now" at bounding box center [334, 177] width 22 height 19
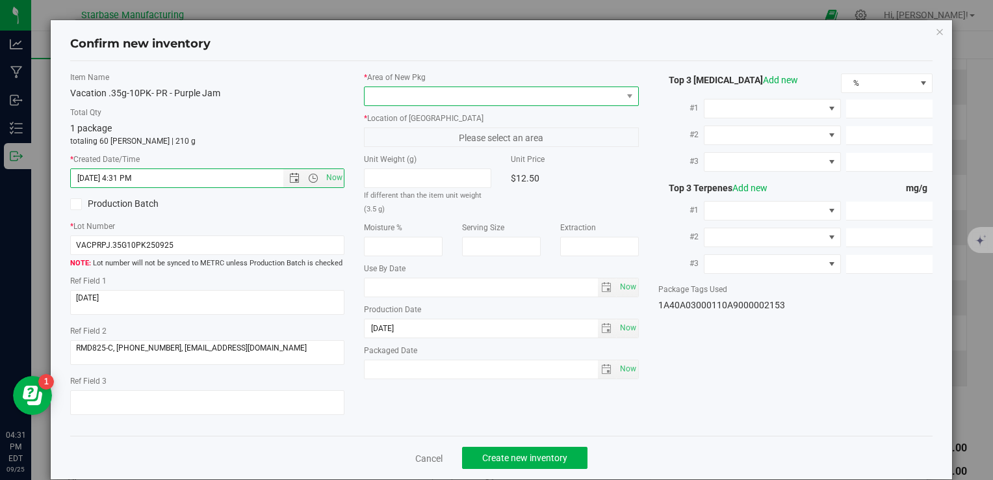
click at [417, 95] on span at bounding box center [493, 96] width 257 height 18
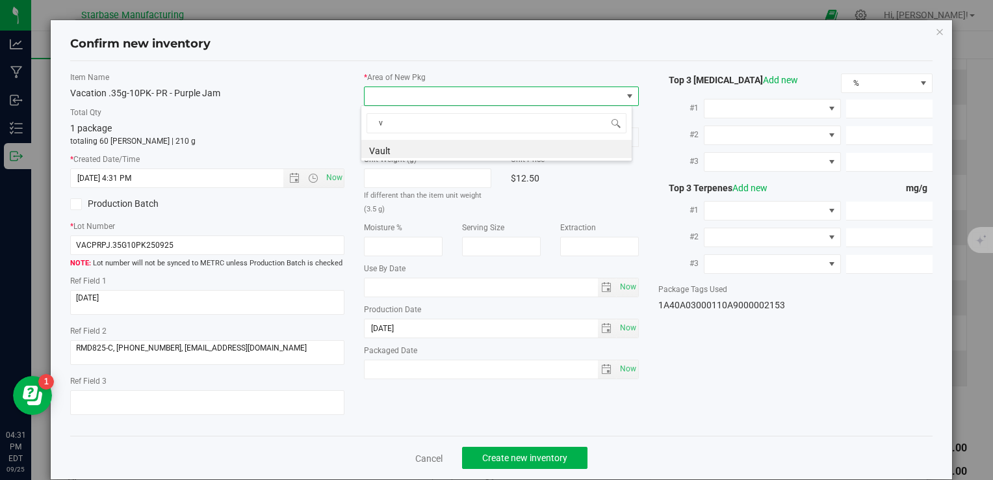
click at [412, 145] on li "Vault" at bounding box center [496, 149] width 270 height 18
click at [412, 136] on span "A1" at bounding box center [493, 137] width 257 height 18
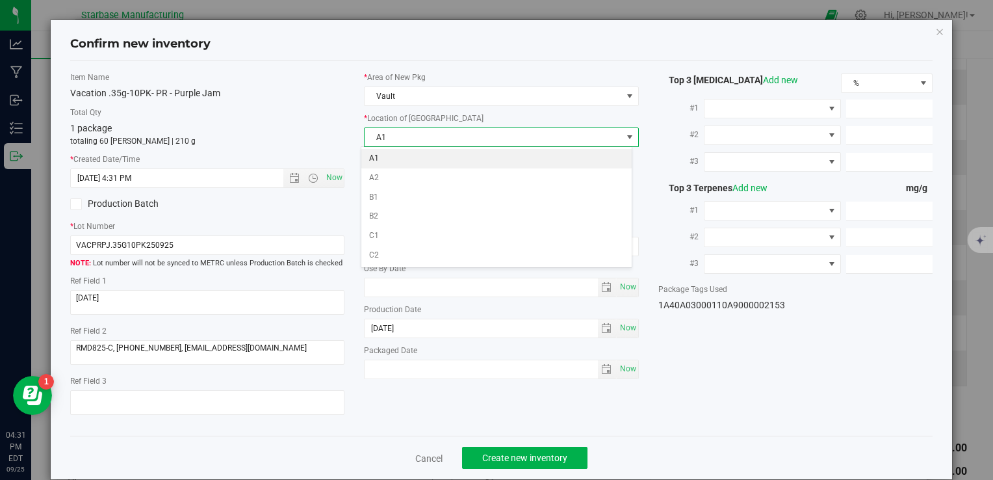
click at [416, 160] on li "A1" at bounding box center [496, 158] width 270 height 19
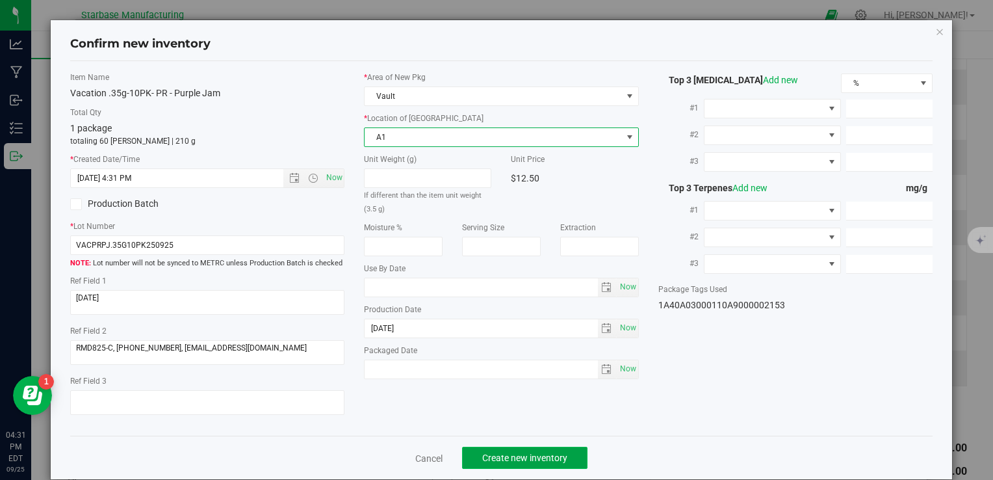
click at [551, 461] on span "Create new inventory" at bounding box center [524, 457] width 85 height 10
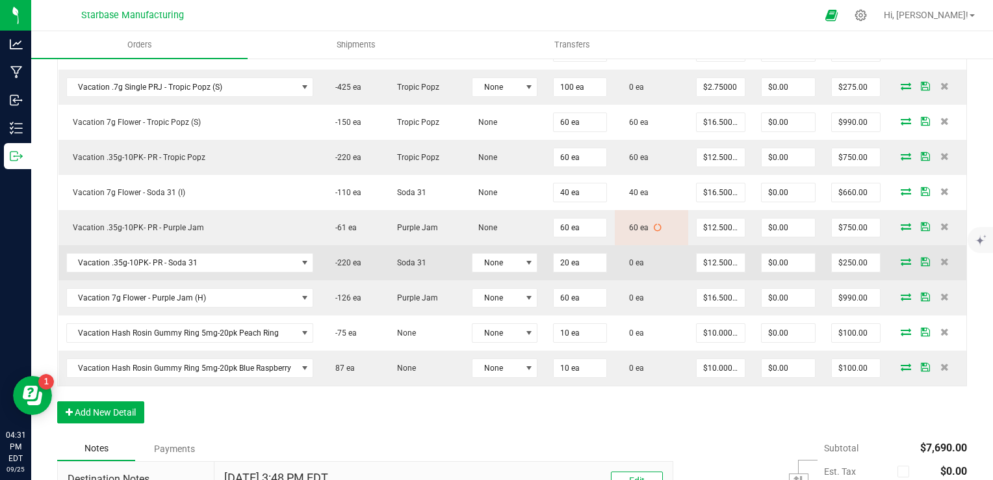
click at [901, 257] on icon at bounding box center [906, 261] width 10 height 8
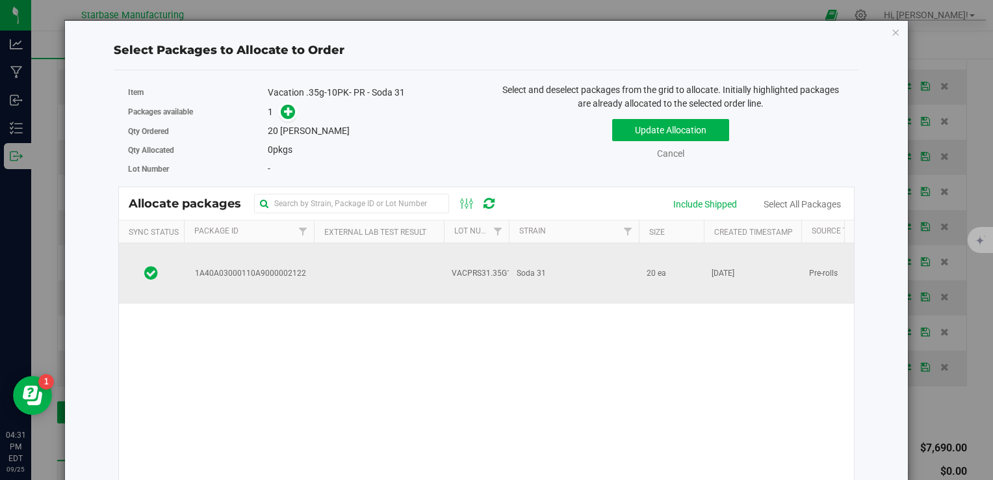
click at [573, 258] on td "Soda 31" at bounding box center [574, 273] width 130 height 60
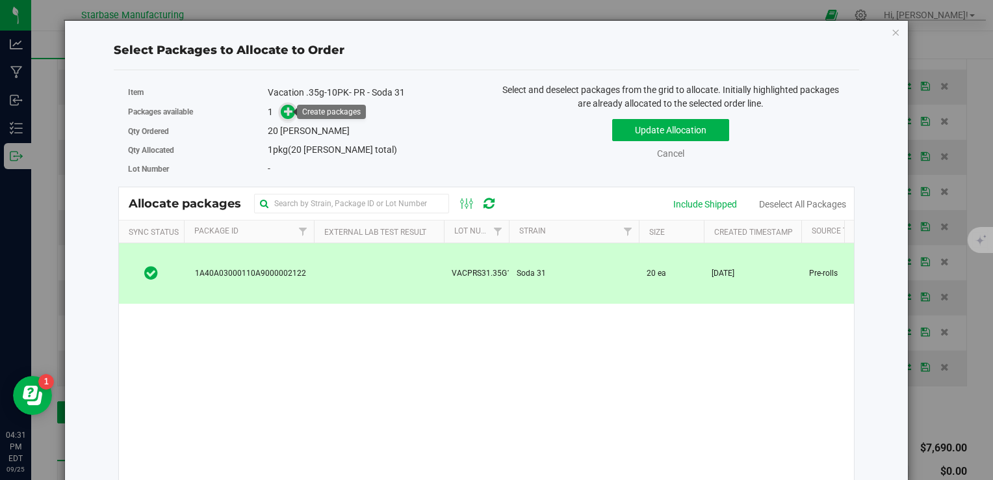
click at [291, 111] on icon at bounding box center [288, 111] width 9 height 9
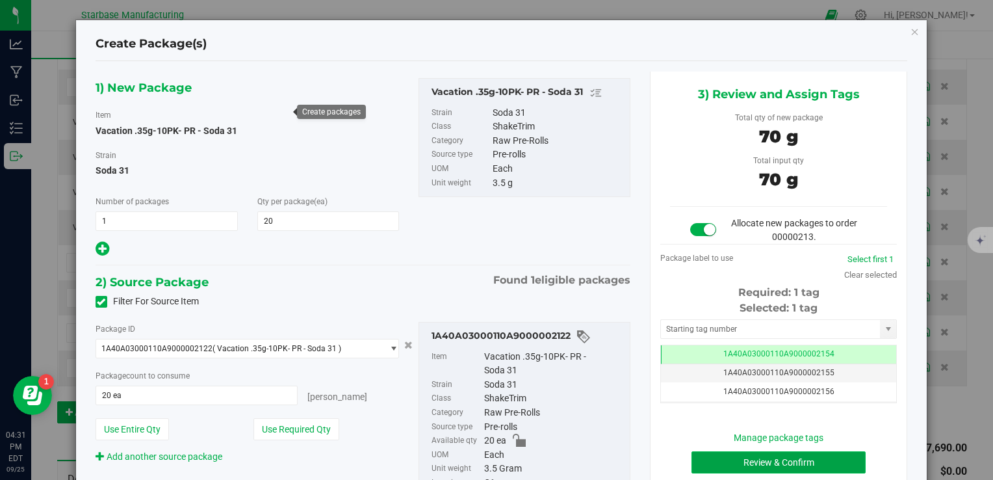
click at [771, 467] on button "Review & Confirm" at bounding box center [778, 462] width 174 height 22
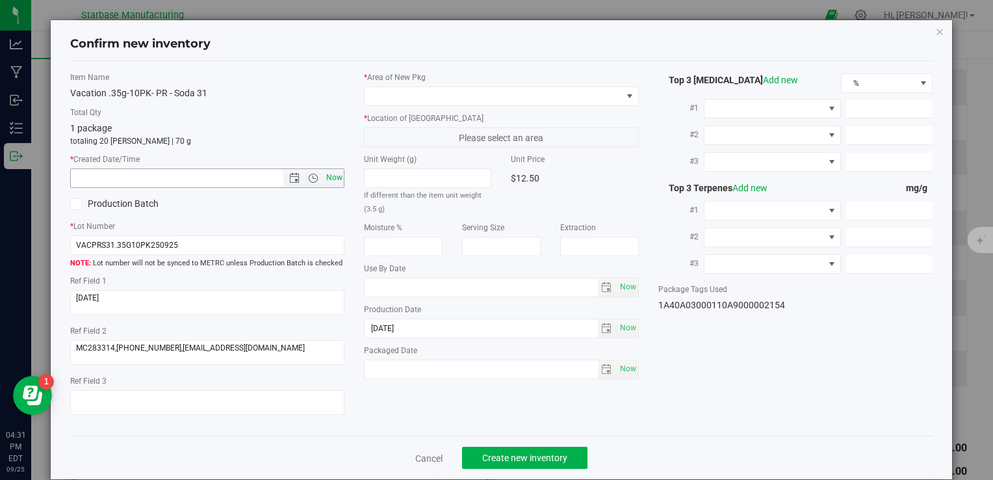
click at [333, 175] on span "Now" at bounding box center [334, 177] width 22 height 19
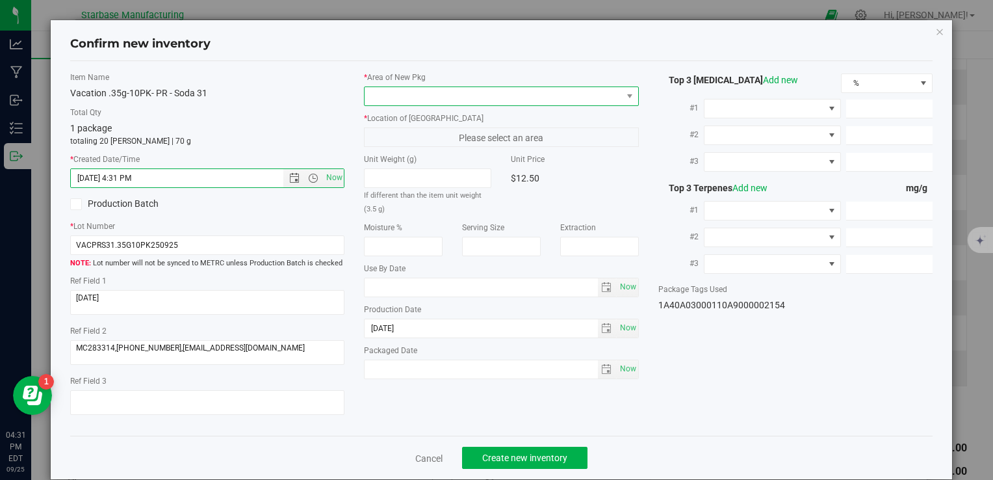
click at [403, 100] on span at bounding box center [493, 96] width 257 height 18
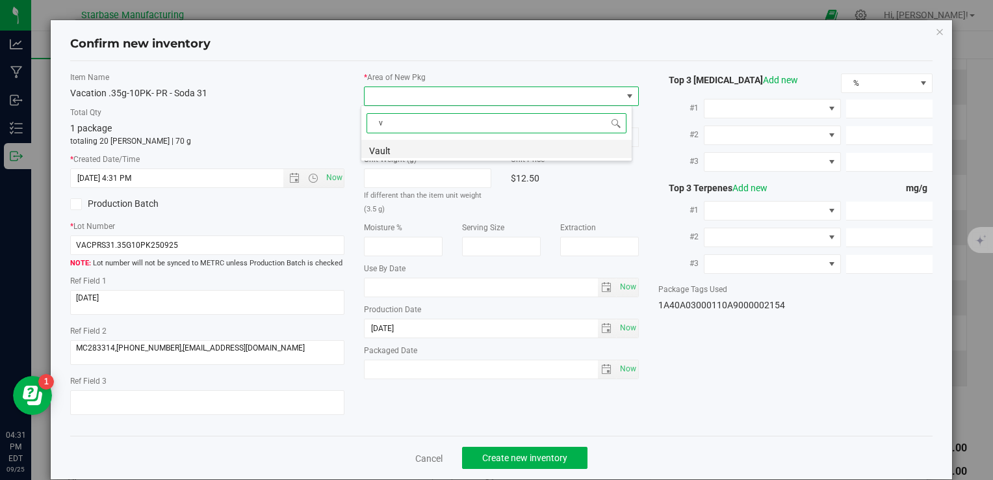
click at [408, 145] on li "Vault" at bounding box center [496, 149] width 270 height 18
click at [408, 134] on span "A1" at bounding box center [493, 137] width 257 height 18
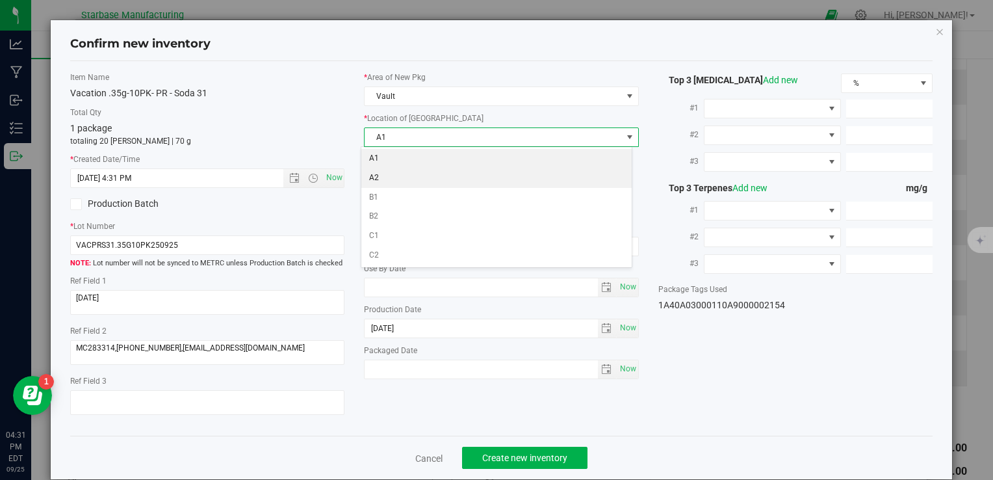
click at [411, 152] on li "A1" at bounding box center [496, 158] width 270 height 19
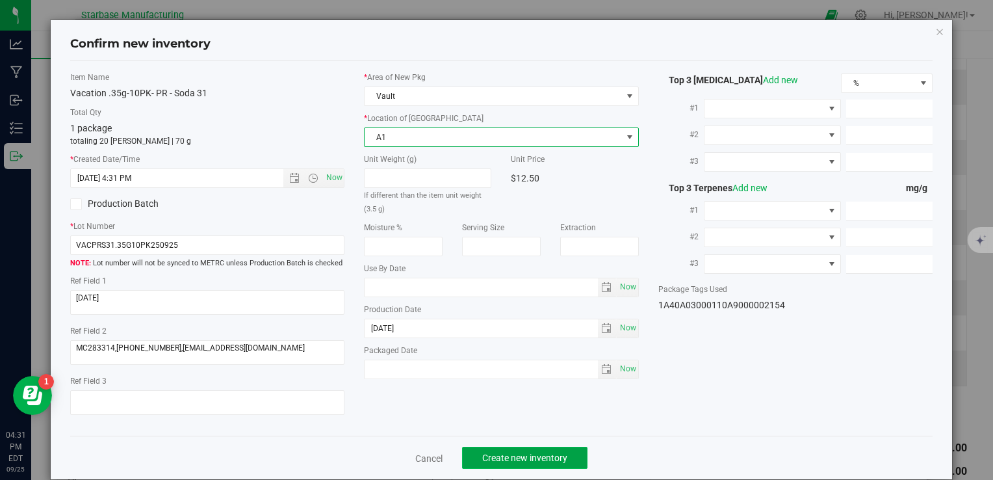
click at [530, 459] on span "Create new inventory" at bounding box center [524, 457] width 85 height 10
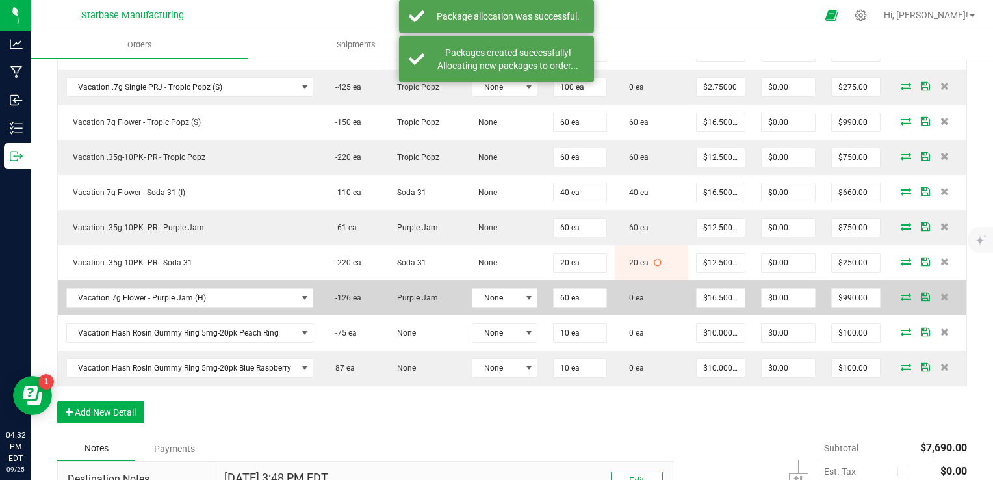
click at [901, 292] on icon at bounding box center [906, 296] width 10 height 8
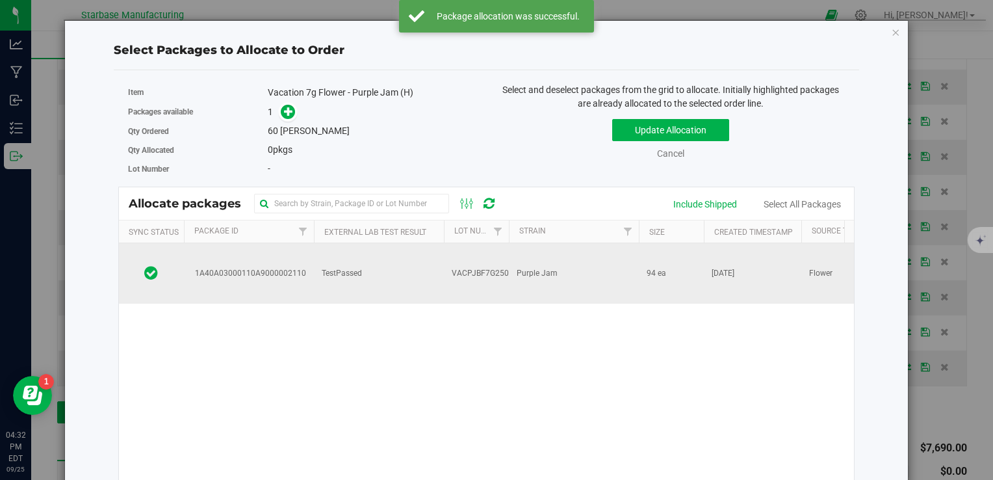
click at [465, 267] on span "VACPJBF7G250924" at bounding box center [487, 273] width 71 height 12
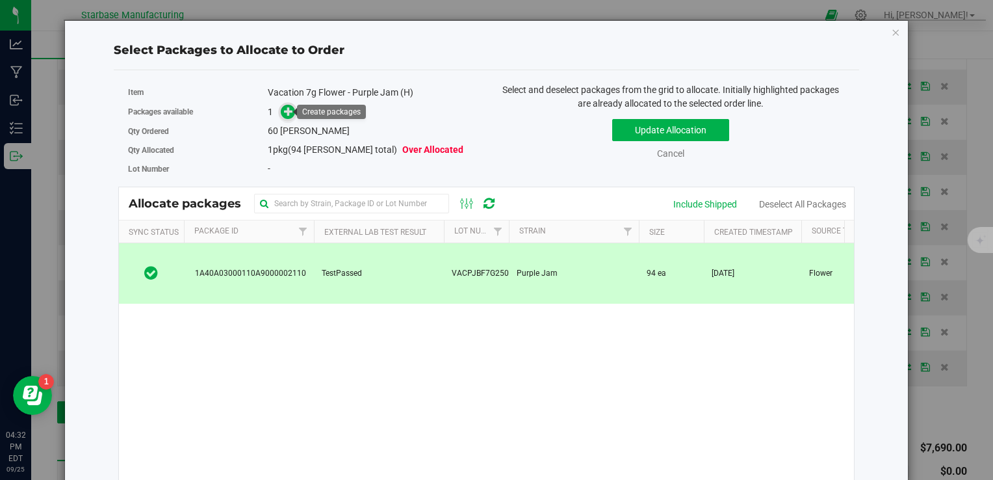
click at [285, 109] on icon at bounding box center [288, 111] width 9 height 9
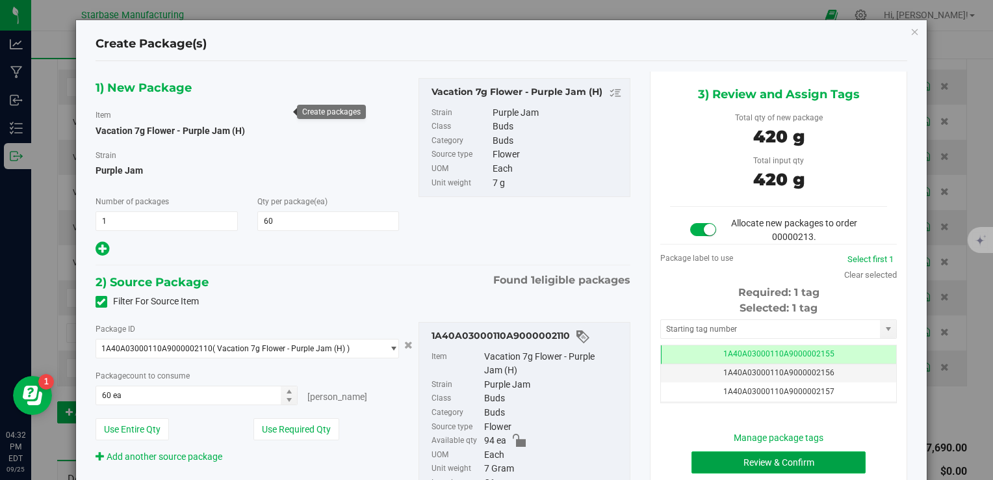
click at [756, 463] on button "Review & Confirm" at bounding box center [778, 462] width 174 height 22
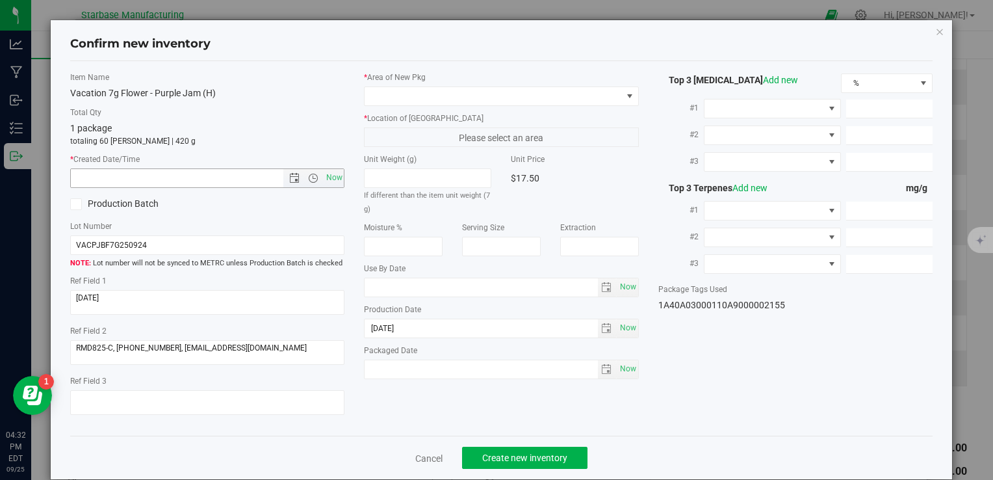
click at [329, 168] on span "Now" at bounding box center [334, 177] width 22 height 19
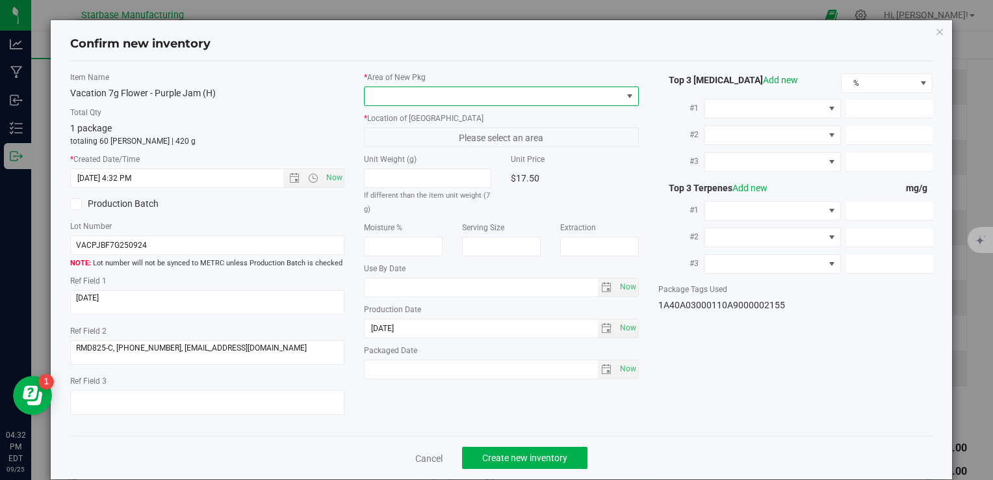
click at [414, 95] on span at bounding box center [493, 96] width 257 height 18
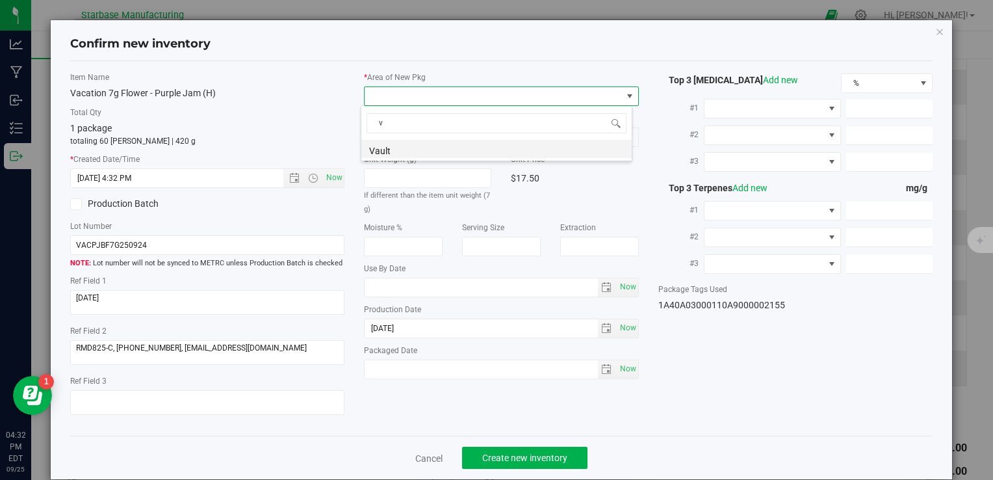
click at [426, 153] on li "Vault" at bounding box center [496, 149] width 270 height 18
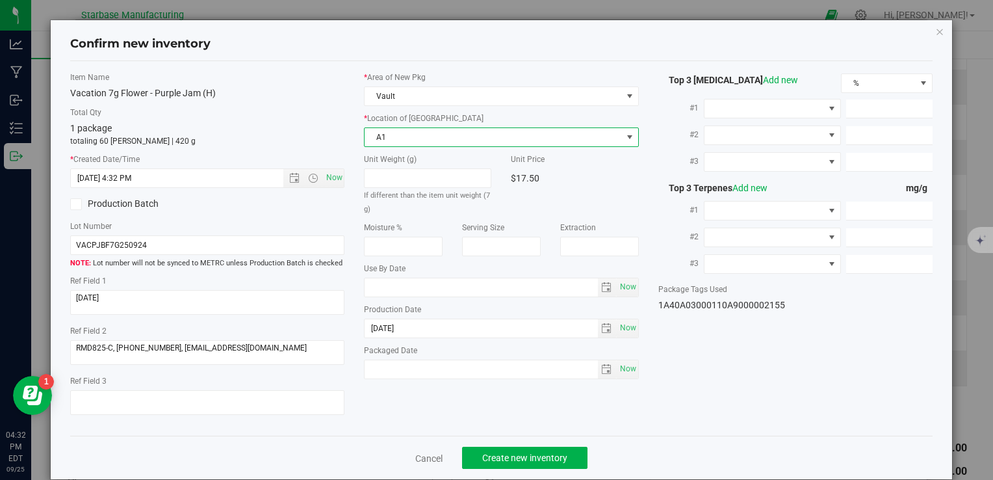
click at [437, 138] on span "A1" at bounding box center [493, 137] width 257 height 18
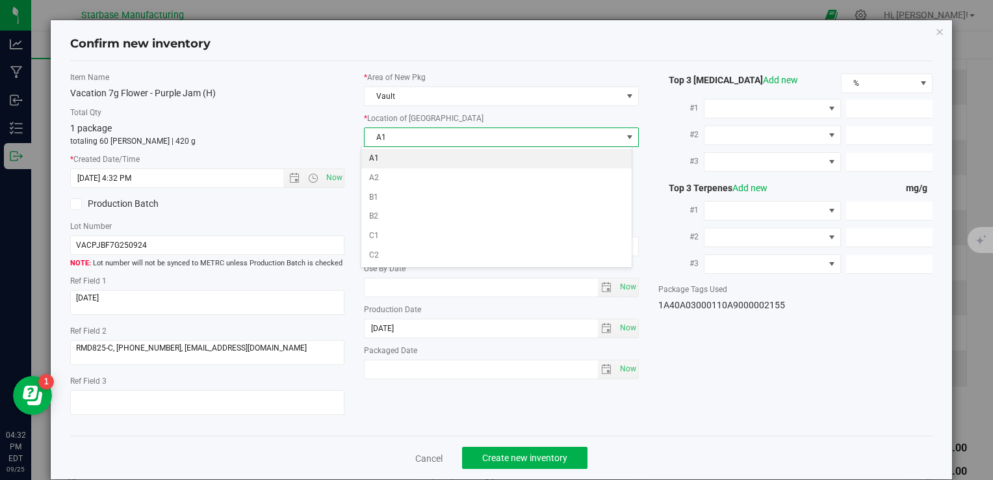
click at [435, 161] on li "A1" at bounding box center [496, 158] width 270 height 19
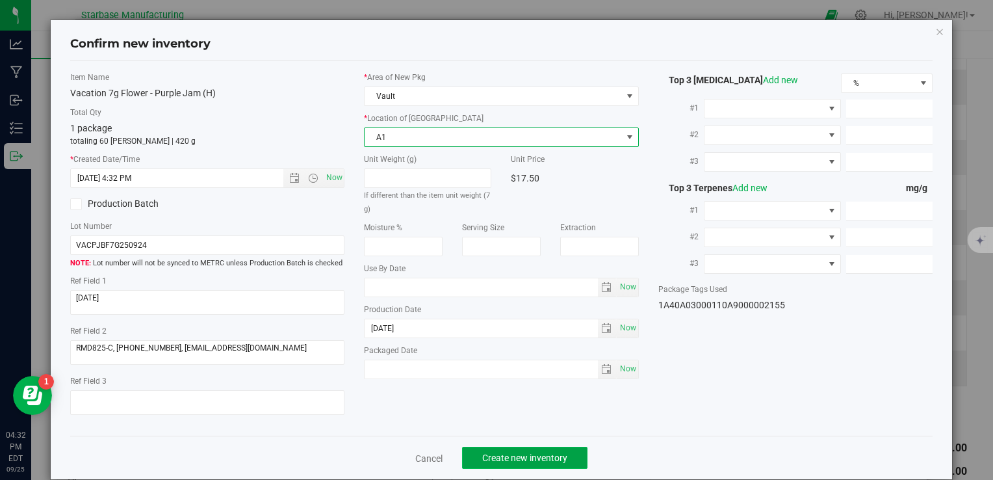
click at [526, 462] on span "Create new inventory" at bounding box center [524, 457] width 85 height 10
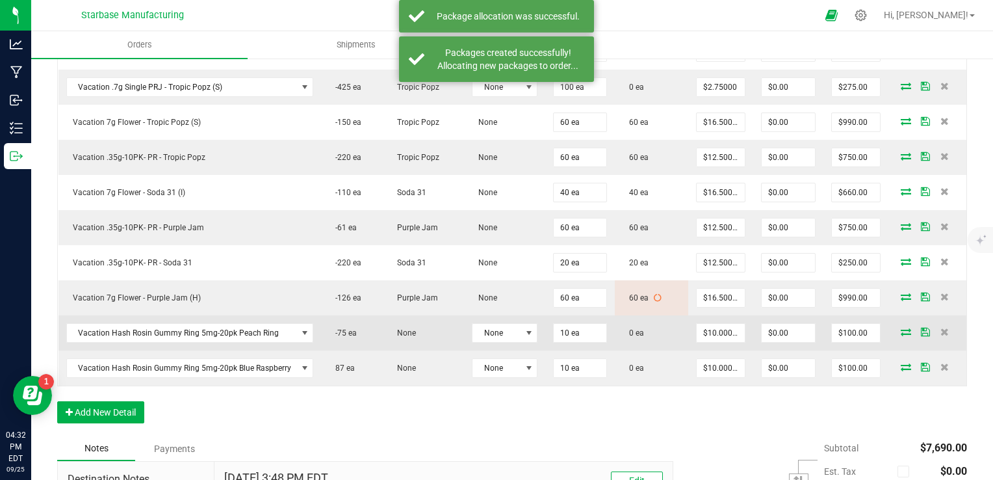
click at [901, 328] on icon at bounding box center [906, 332] width 10 height 8
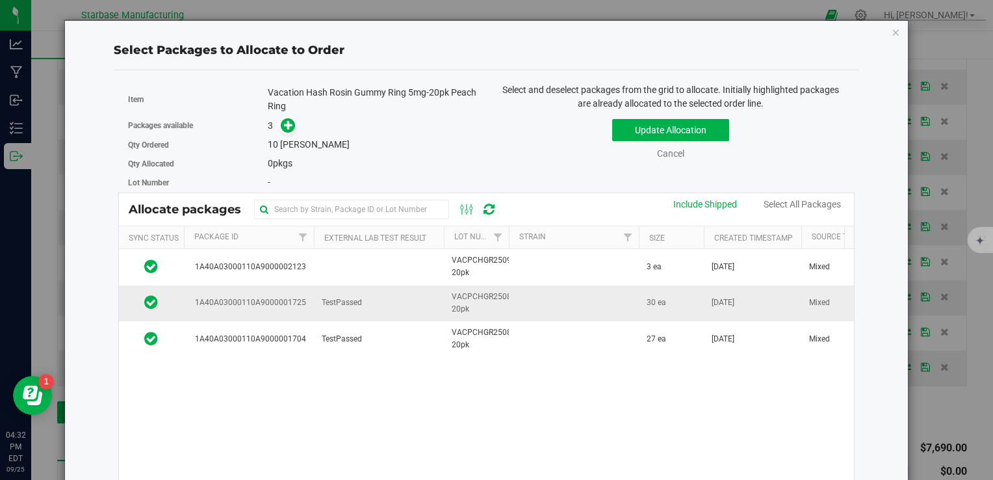
click at [514, 304] on td at bounding box center [574, 303] width 130 height 36
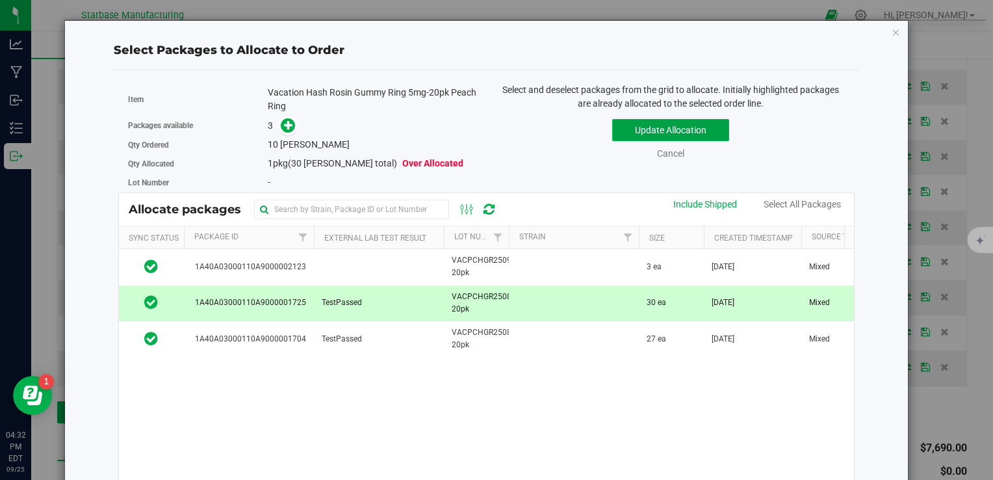
click at [668, 129] on button "Update Allocation" at bounding box center [670, 130] width 117 height 22
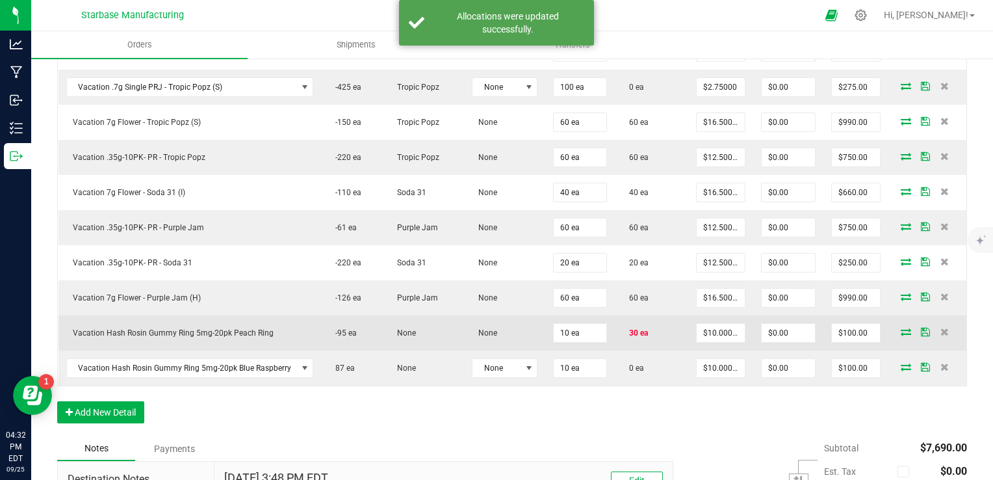
click at [631, 331] on td "30 ea" at bounding box center [651, 332] width 73 height 35
click at [901, 328] on icon at bounding box center [906, 332] width 10 height 8
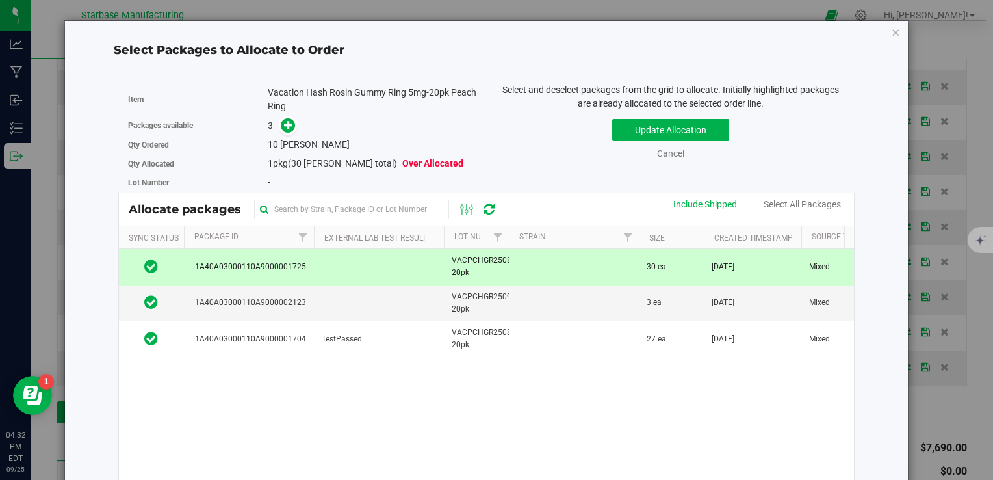
click at [600, 268] on td at bounding box center [574, 267] width 130 height 36
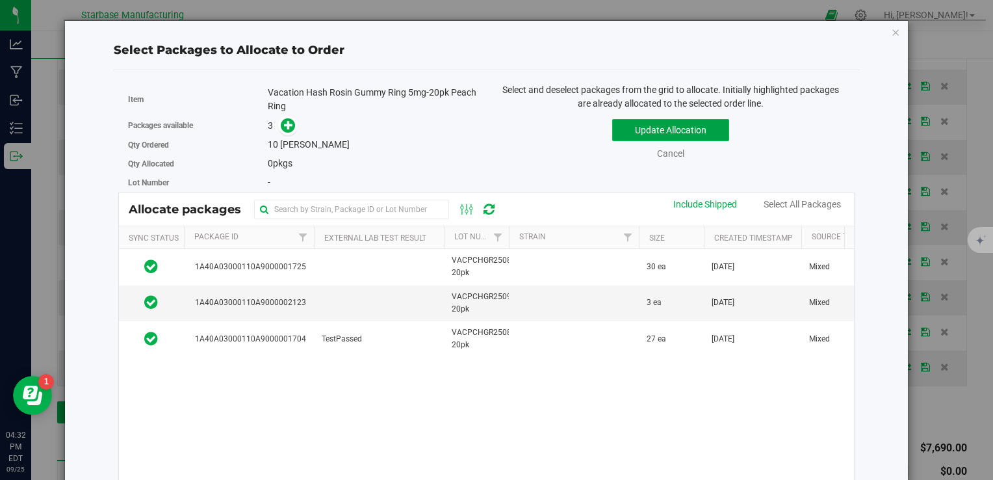
click at [667, 129] on button "Update Allocation" at bounding box center [670, 130] width 117 height 22
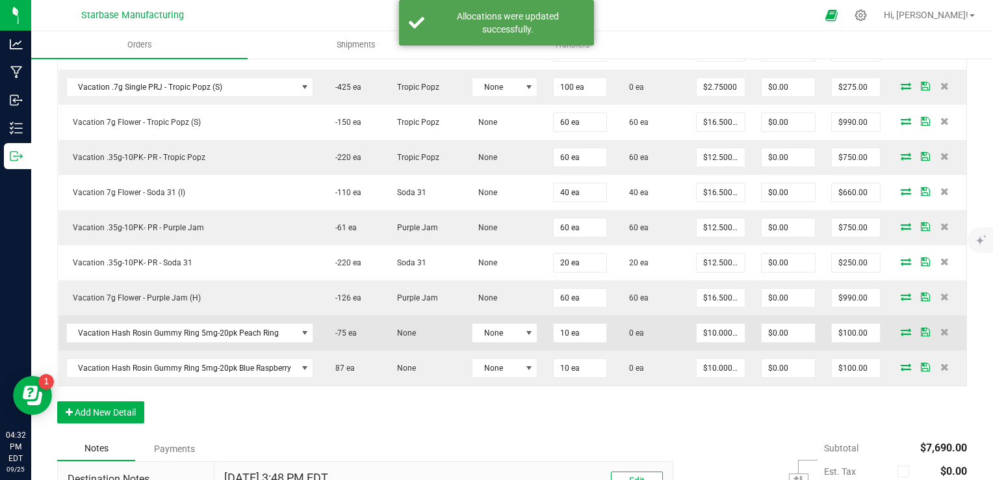
click at [901, 328] on icon at bounding box center [906, 332] width 10 height 8
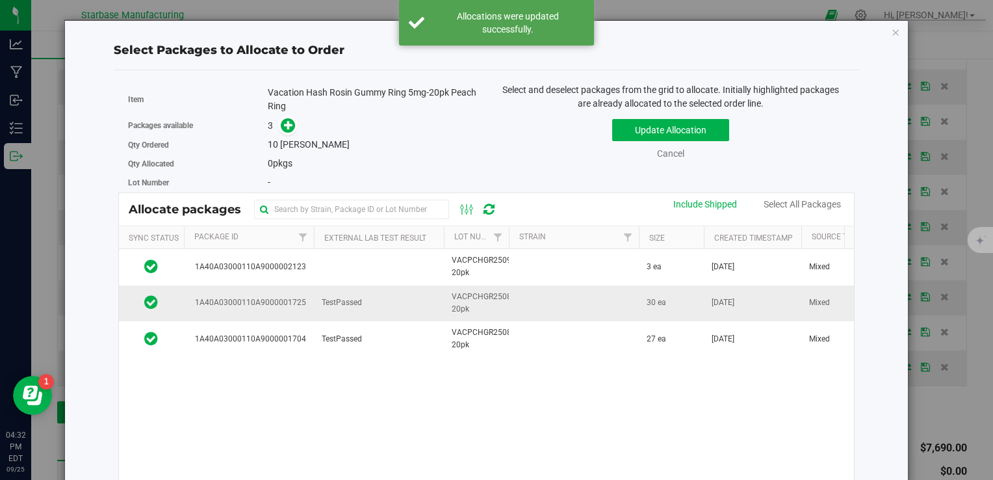
click at [544, 307] on td at bounding box center [574, 303] width 130 height 36
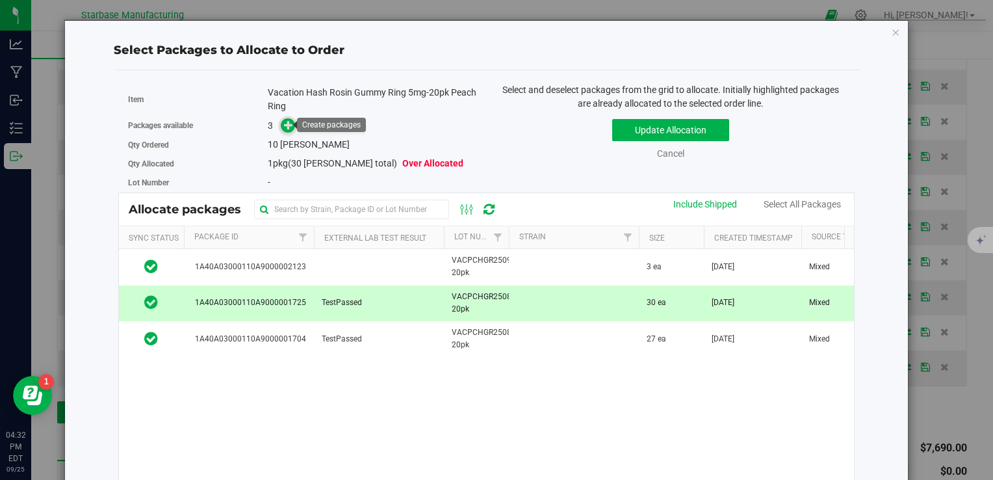
click at [289, 125] on icon at bounding box center [288, 124] width 9 height 9
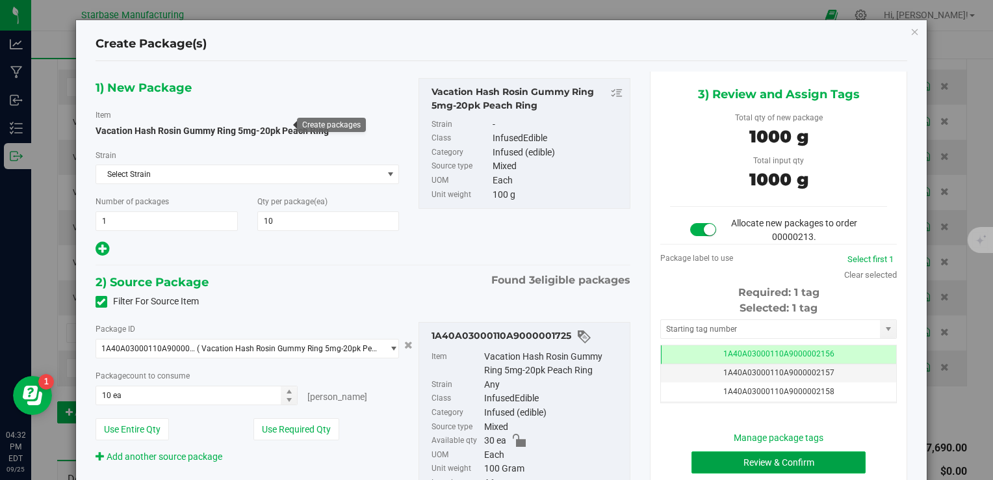
click at [730, 461] on button "Review & Confirm" at bounding box center [778, 462] width 174 height 22
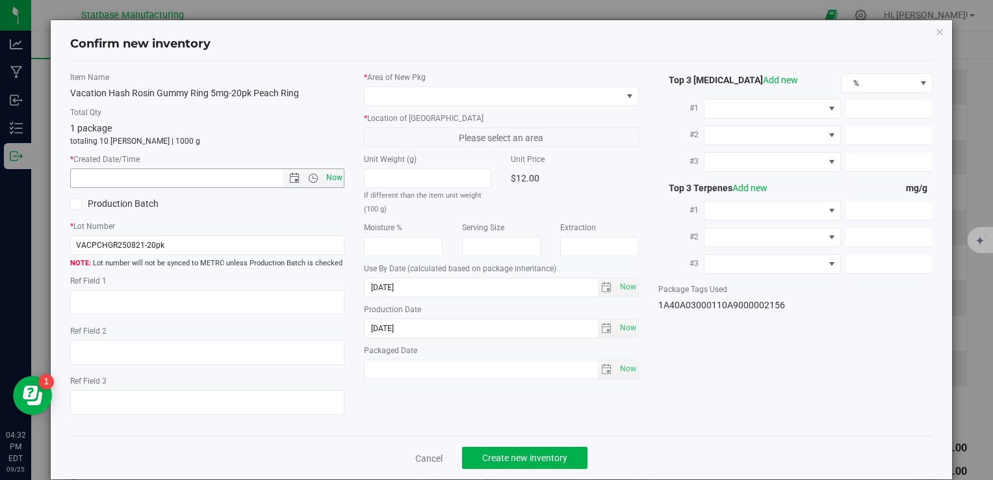
click at [333, 178] on span "Now" at bounding box center [334, 177] width 22 height 19
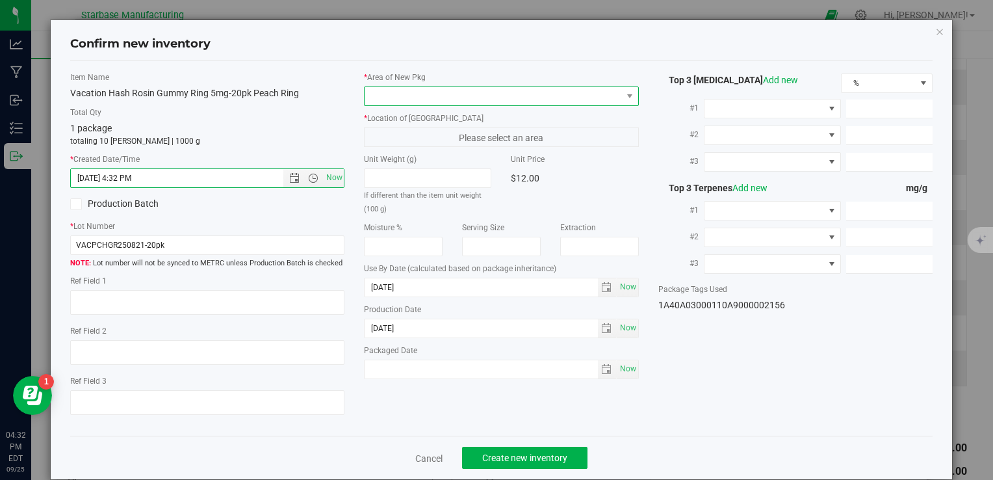
click at [383, 94] on span at bounding box center [493, 96] width 257 height 18
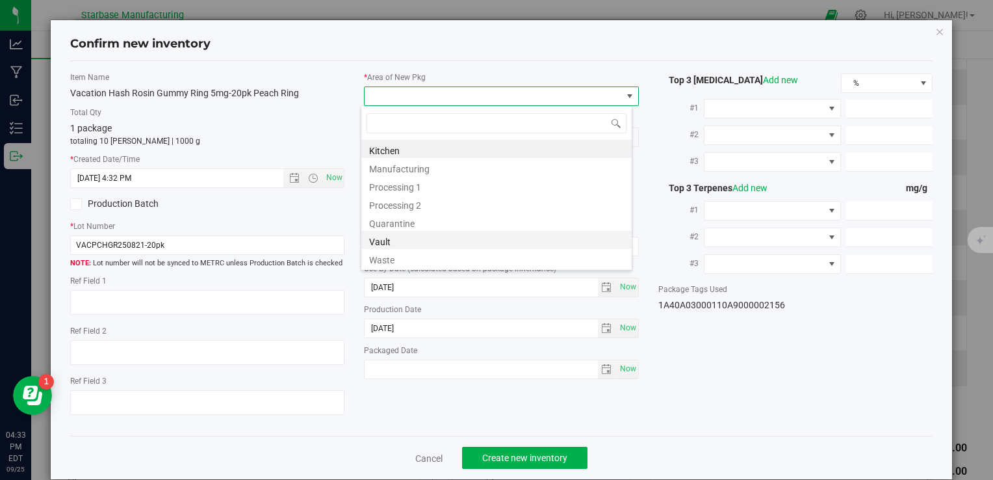
click at [389, 240] on li "Vault" at bounding box center [496, 240] width 270 height 18
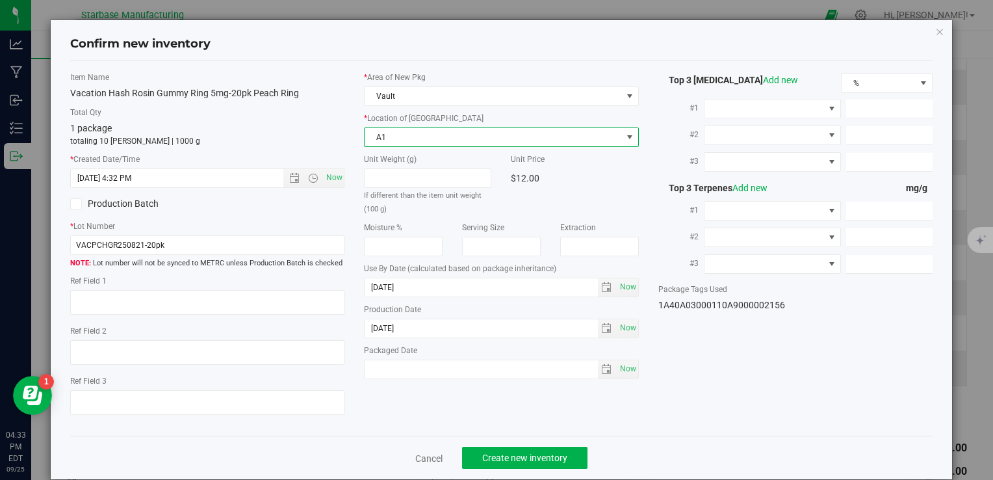
click at [403, 133] on span "A1" at bounding box center [493, 137] width 257 height 18
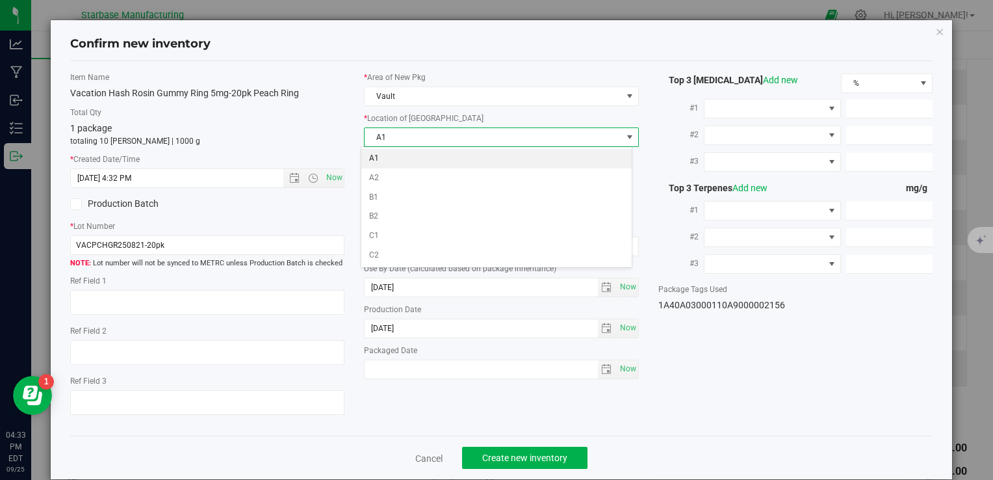
click at [400, 160] on li "A1" at bounding box center [496, 158] width 270 height 19
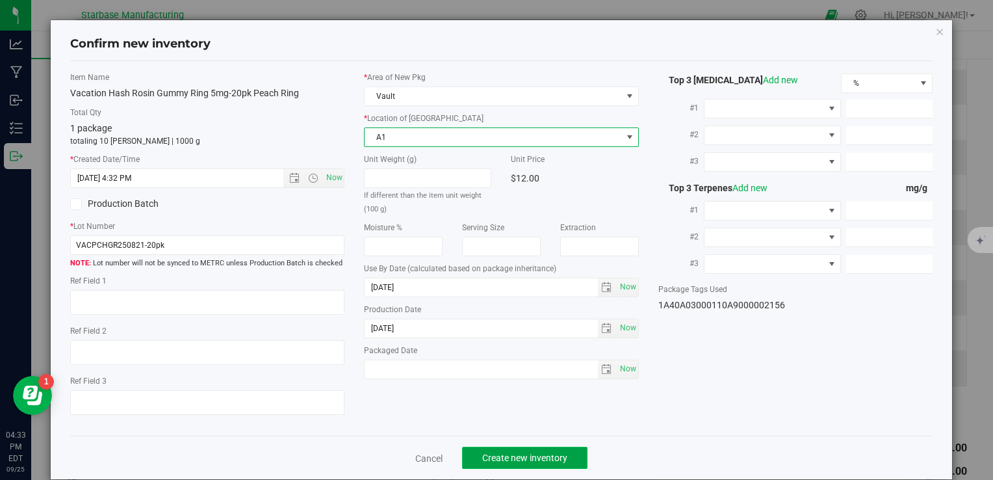
click at [519, 454] on span "Create new inventory" at bounding box center [524, 457] width 85 height 10
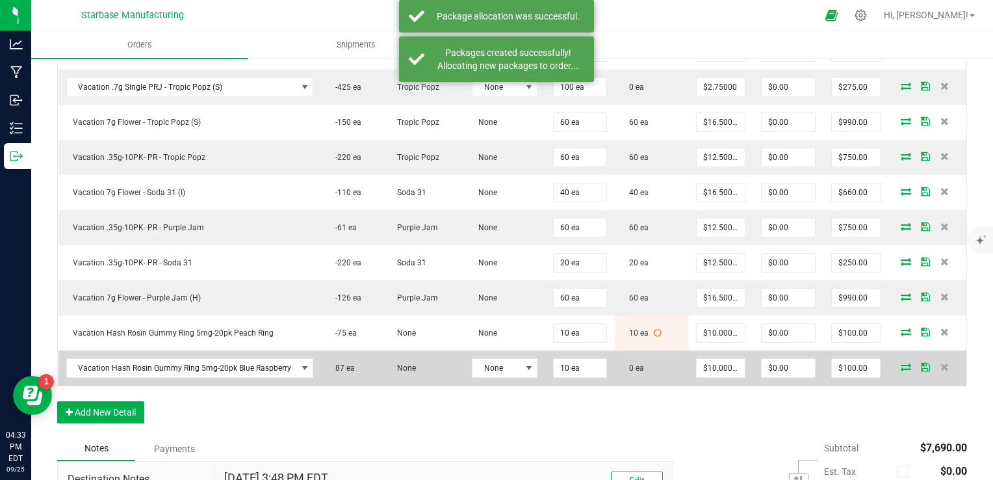
click at [901, 363] on icon at bounding box center [906, 367] width 10 height 8
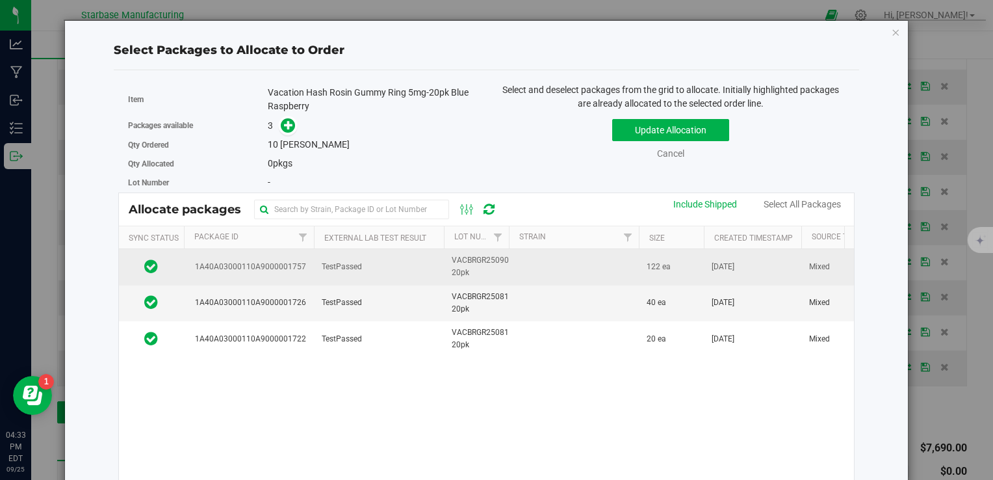
click at [434, 266] on td "TestPassed" at bounding box center [379, 267] width 130 height 36
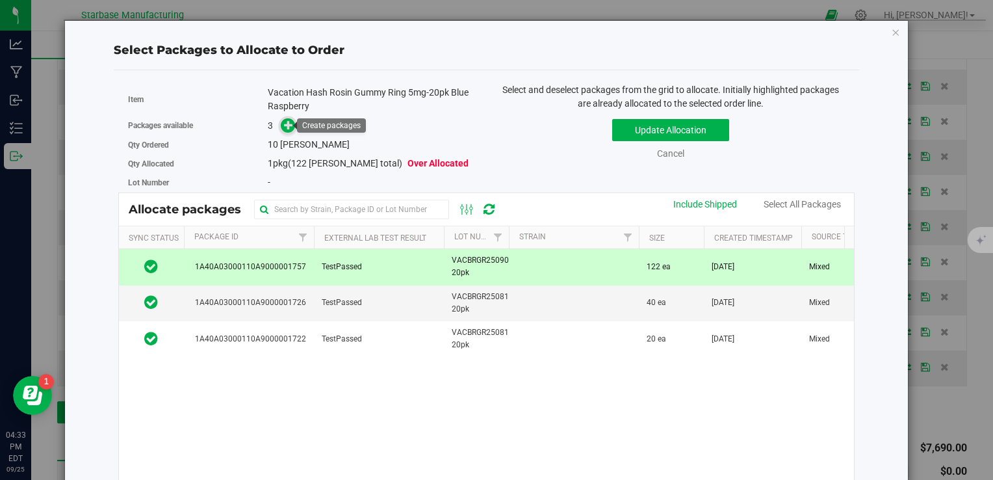
click at [287, 124] on icon at bounding box center [288, 124] width 9 height 9
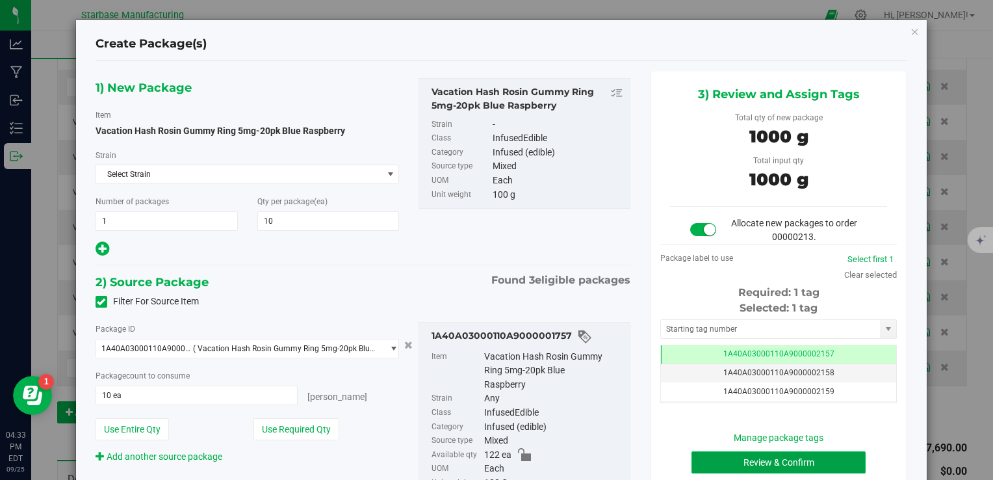
click at [729, 460] on button "Review & Confirm" at bounding box center [778, 462] width 174 height 22
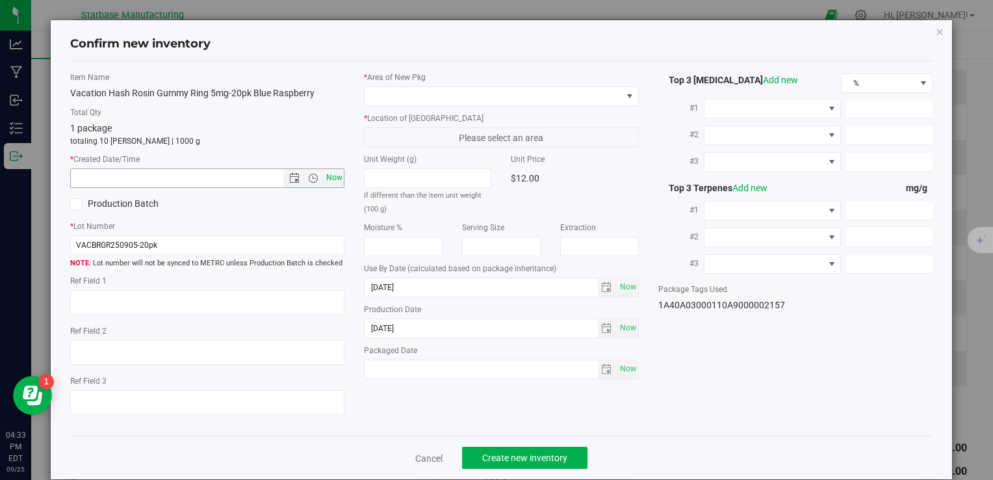
click at [337, 177] on span "Now" at bounding box center [334, 177] width 22 height 19
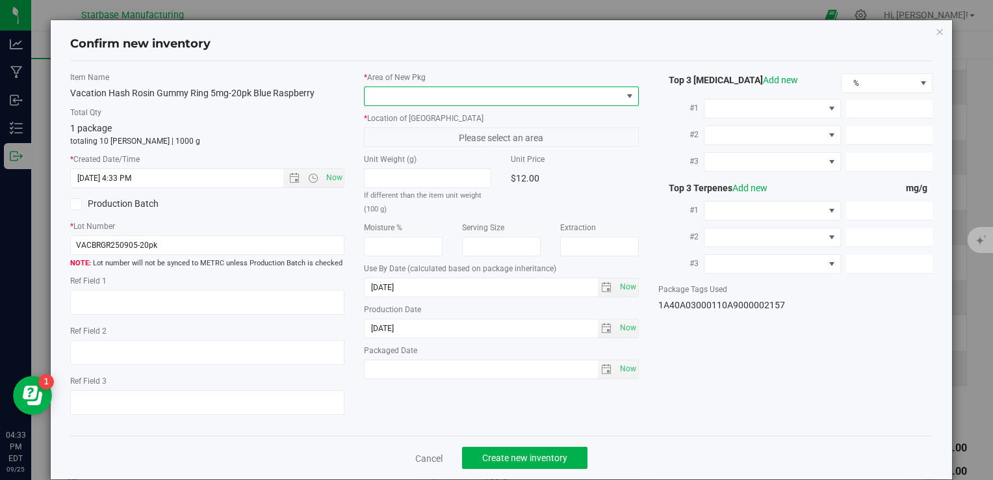
click at [404, 96] on span at bounding box center [493, 96] width 257 height 18
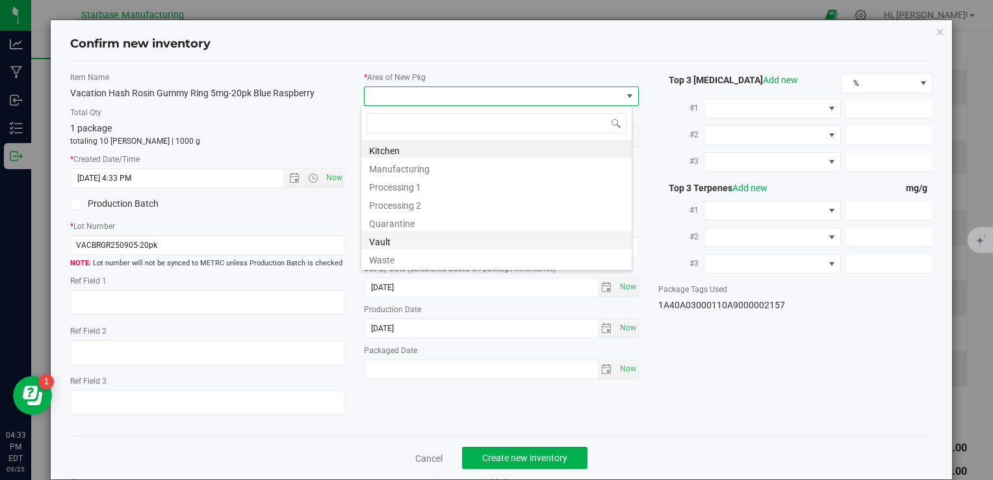
click at [403, 246] on li "Vault" at bounding box center [496, 240] width 270 height 18
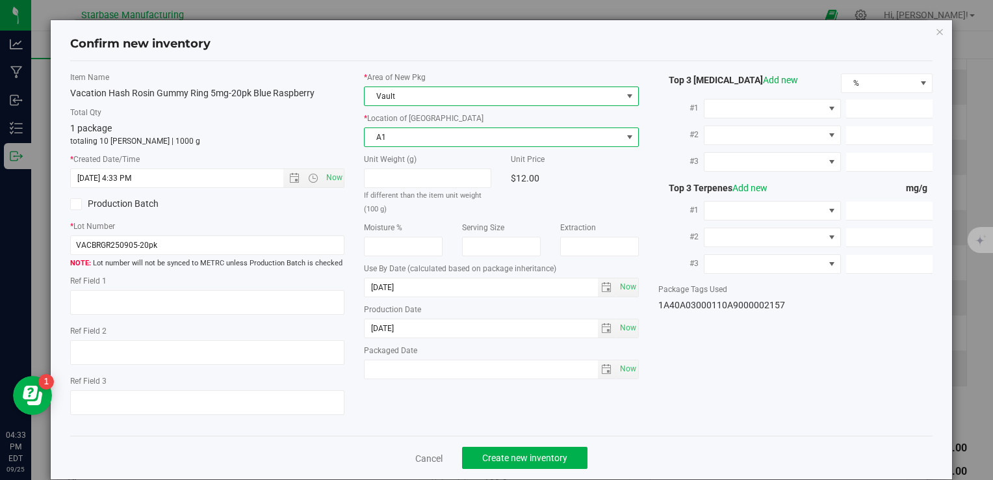
click at [411, 134] on span "A1" at bounding box center [493, 137] width 257 height 18
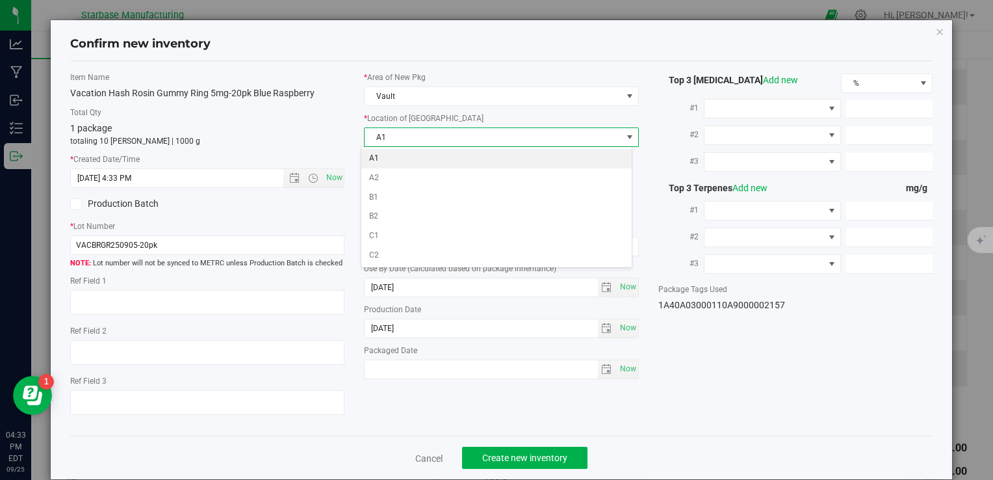
click at [408, 162] on li "A1" at bounding box center [496, 158] width 270 height 19
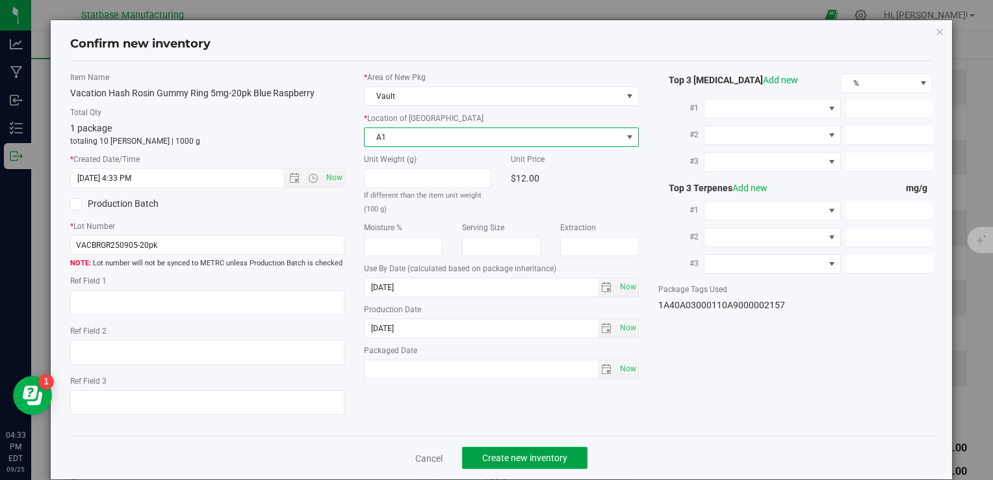
click at [517, 456] on span "Create new inventory" at bounding box center [524, 457] width 85 height 10
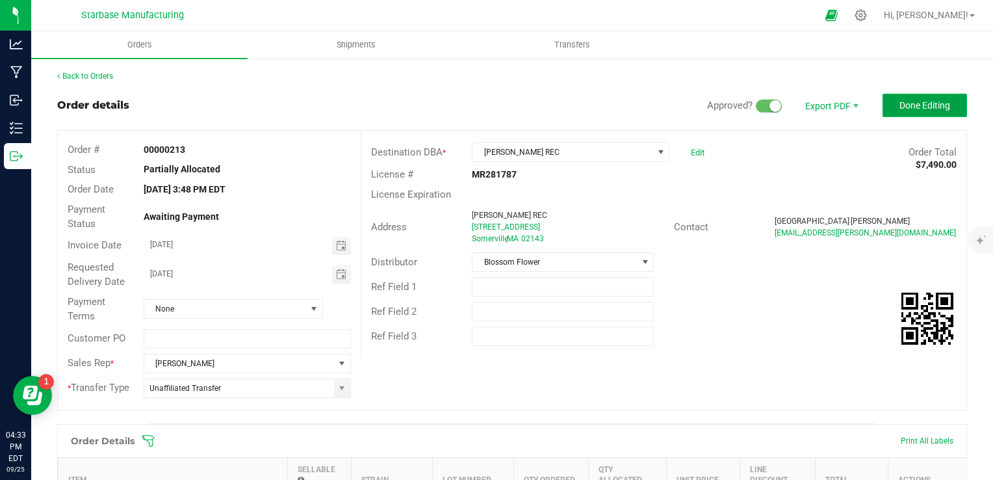
click at [914, 105] on span "Done Editing" at bounding box center [924, 105] width 51 height 10
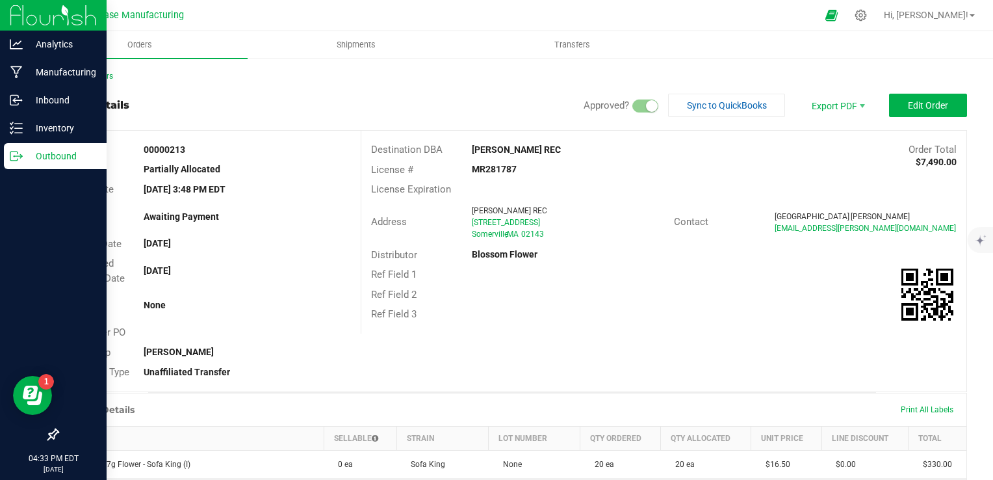
click at [26, 149] on p "Outbound" at bounding box center [62, 156] width 78 height 16
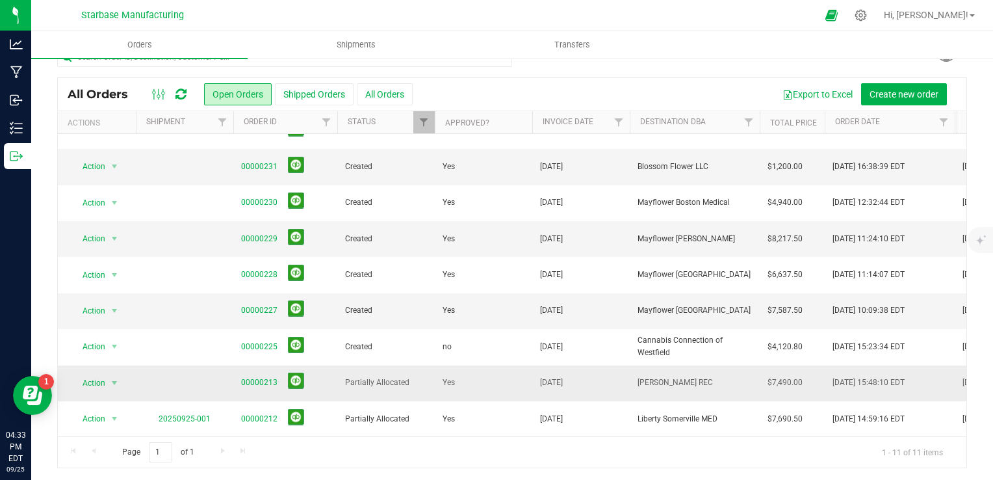
click at [415, 376] on span "Partially Allocated" at bounding box center [386, 382] width 82 height 12
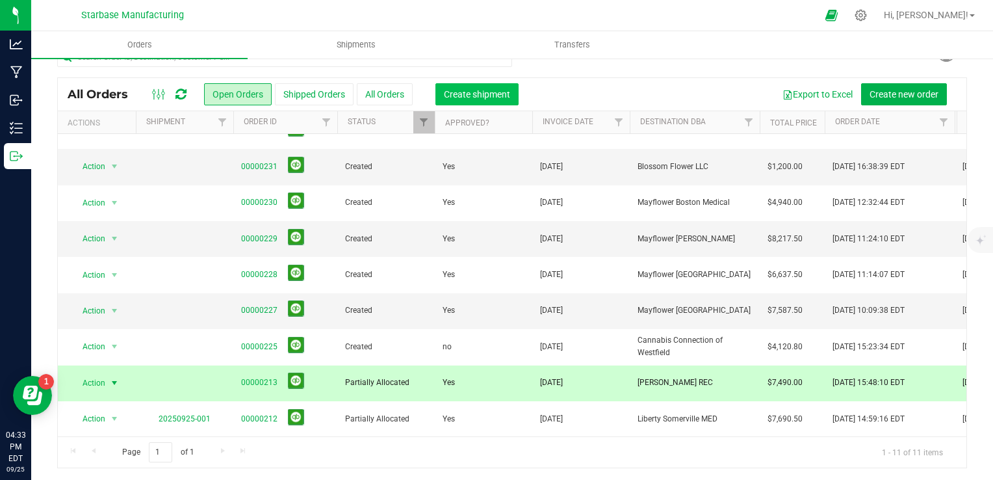
click at [496, 98] on span "Create shipment" at bounding box center [477, 94] width 66 height 10
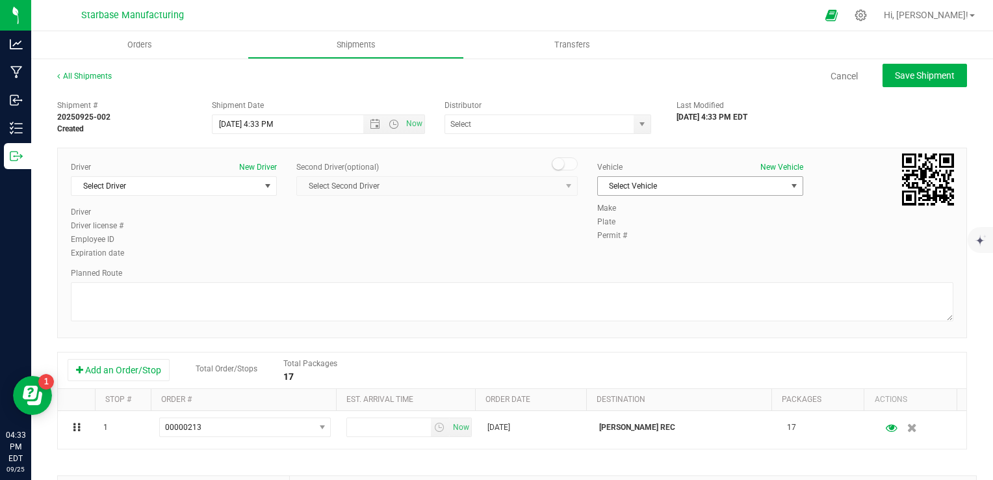
click at [635, 185] on span "Select Vehicle" at bounding box center [692, 186] width 188 height 18
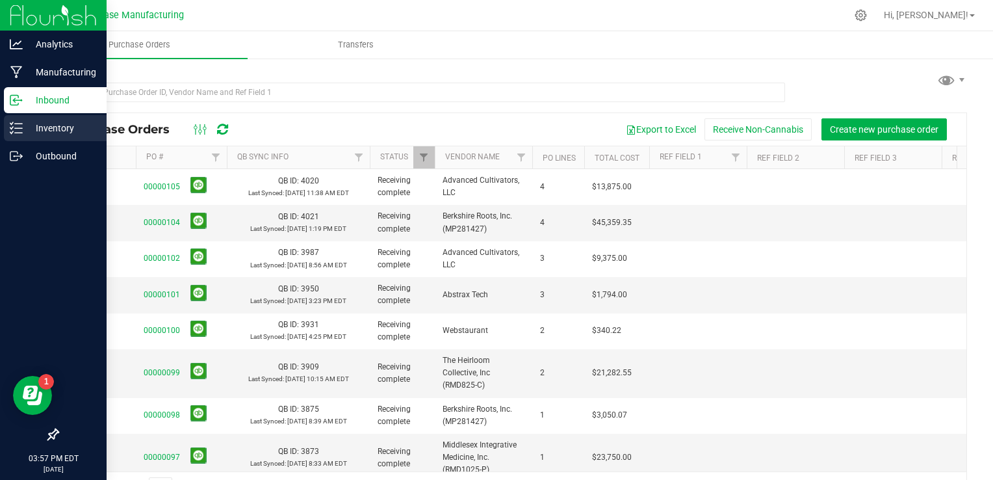
click at [26, 133] on p "Inventory" at bounding box center [62, 128] width 78 height 16
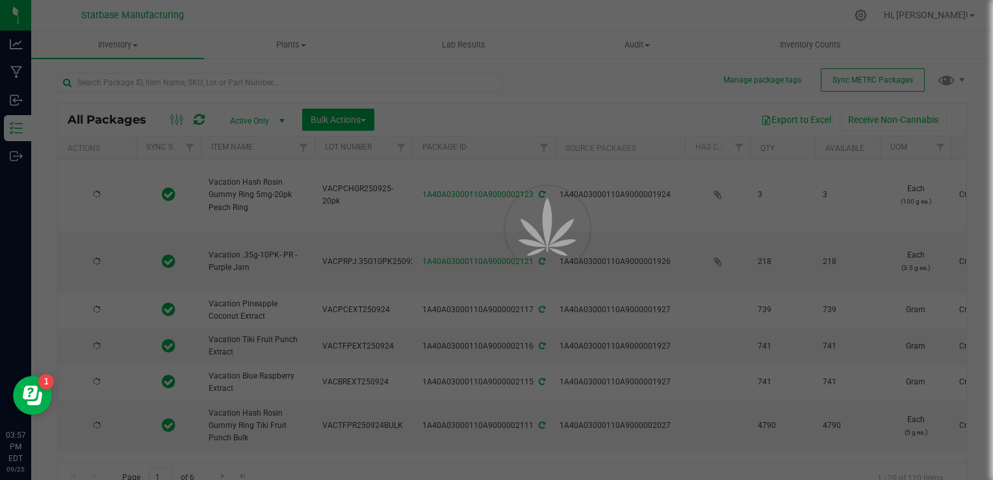
click at [179, 85] on div at bounding box center [496, 240] width 993 height 480
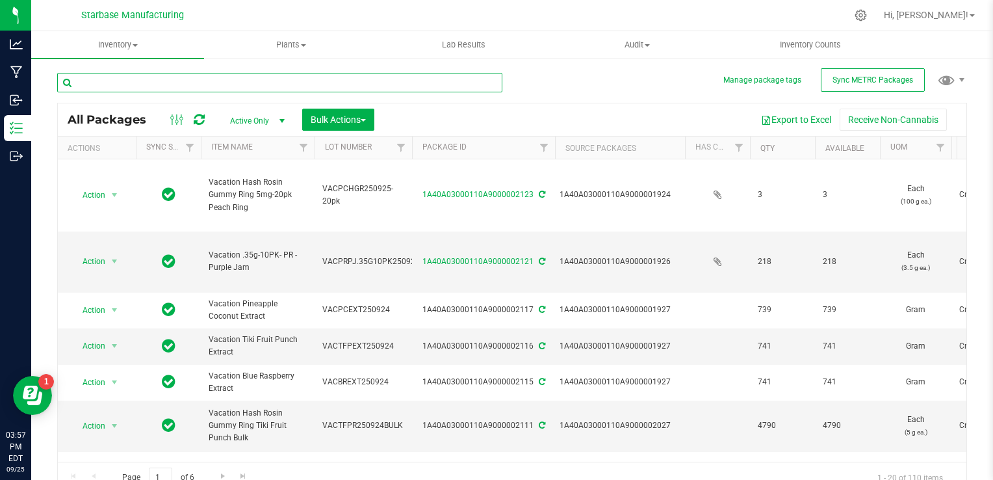
click at [182, 84] on input "text" at bounding box center [279, 82] width 445 height 19
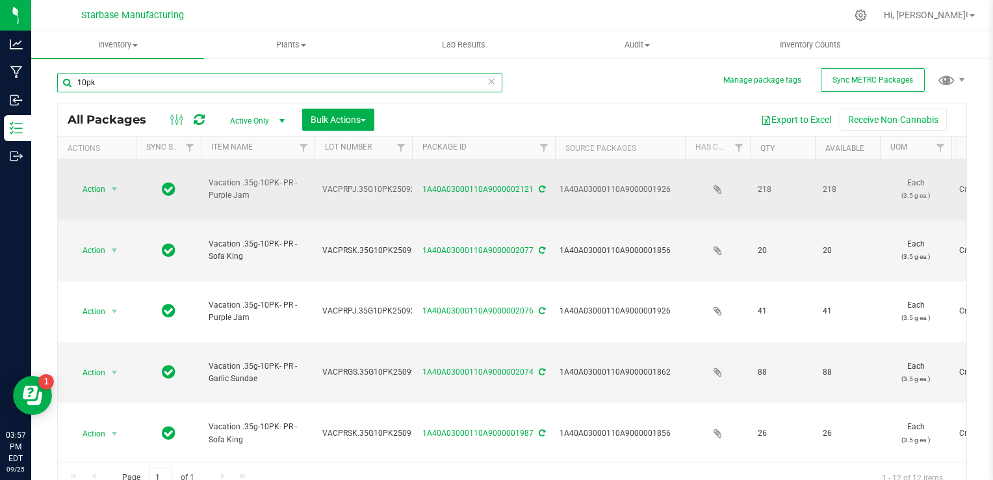
type input "10pk"
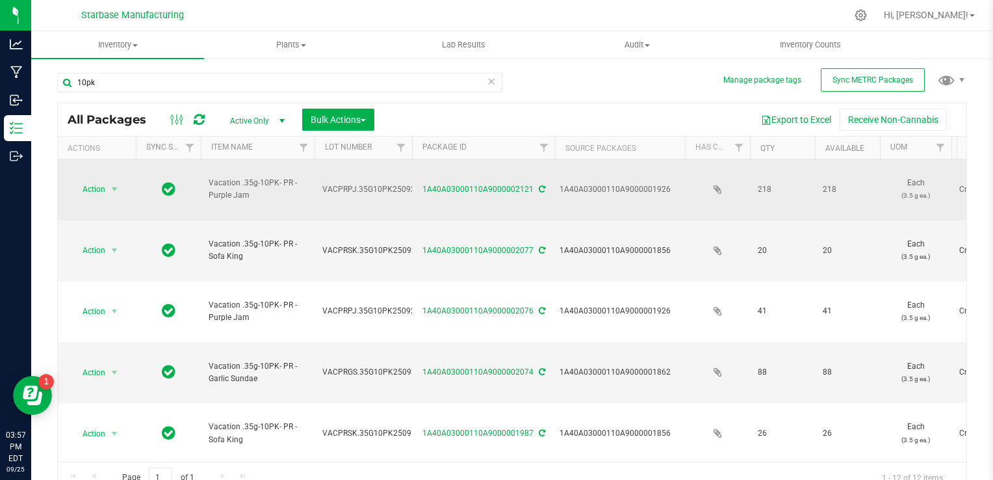
click at [378, 183] on span "VACPRPJ.35G10PK250925" at bounding box center [370, 189] width 97 height 12
click at [378, 179] on input "VACPRPJ.35G10PK250925" at bounding box center [360, 189] width 93 height 20
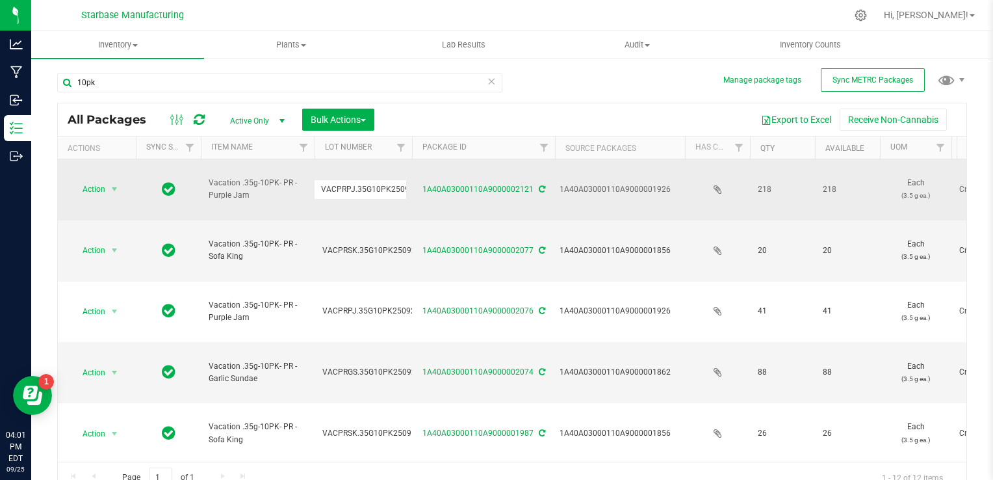
click at [202, 115] on icon at bounding box center [199, 119] width 11 height 13
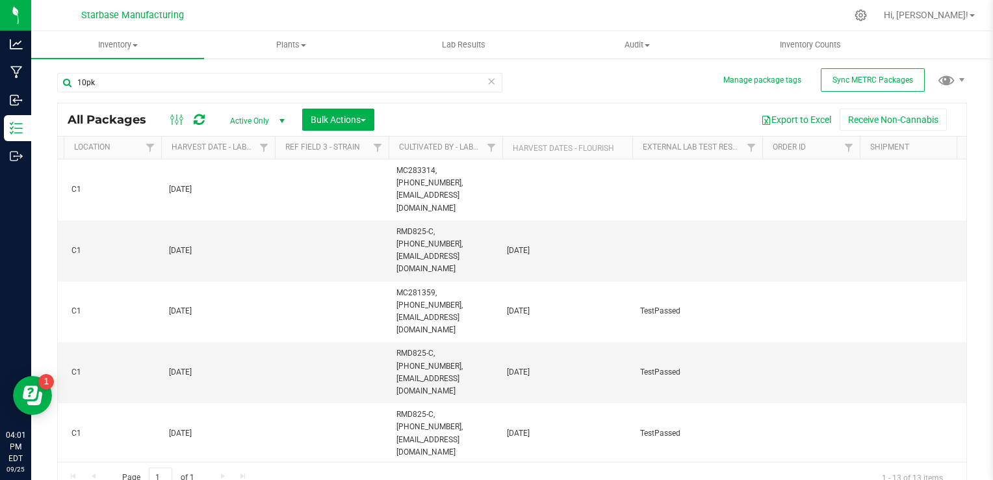
scroll to position [0, 1375]
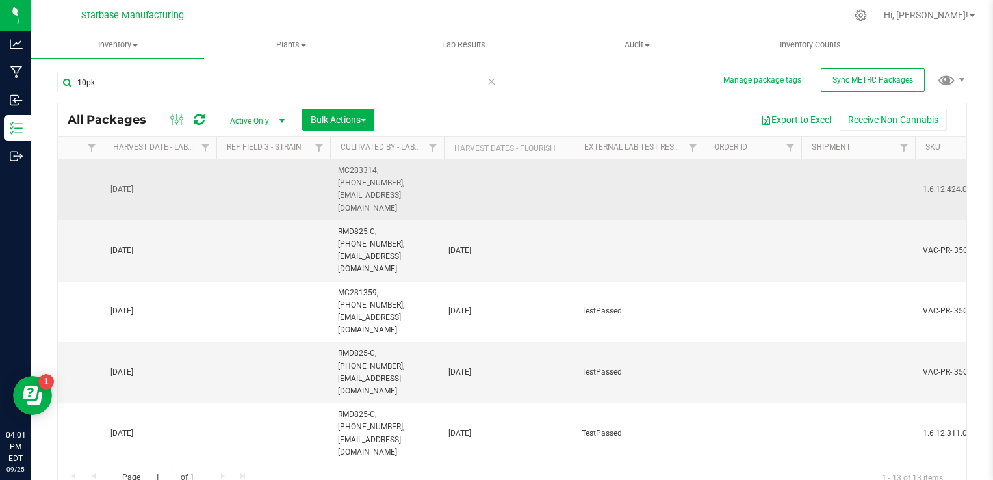
click at [380, 170] on span "MC283314, [PHONE_NUMBER], [EMAIL_ADDRESS][DOMAIN_NAME]" at bounding box center [387, 189] width 98 height 50
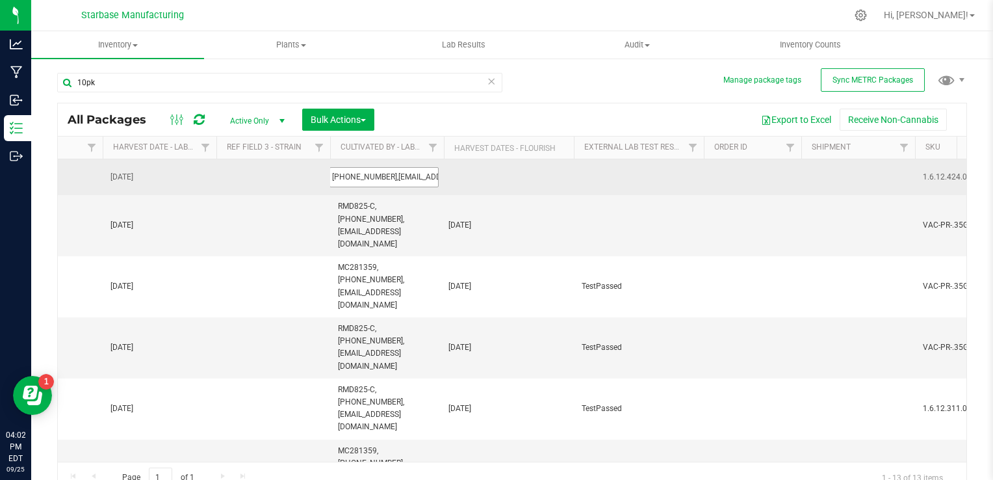
scroll to position [0, 47]
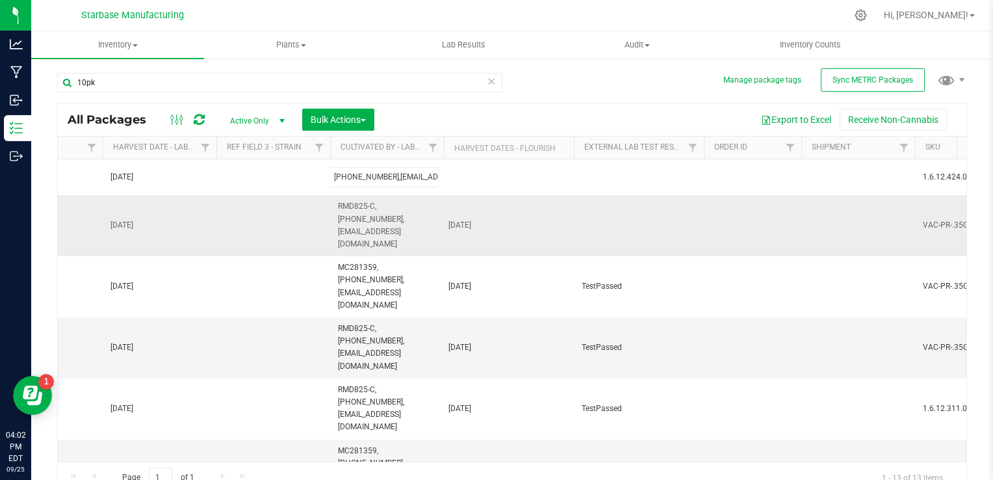
type input "MC283314, (978)854-3942,rborges@advancedcultivators.com"
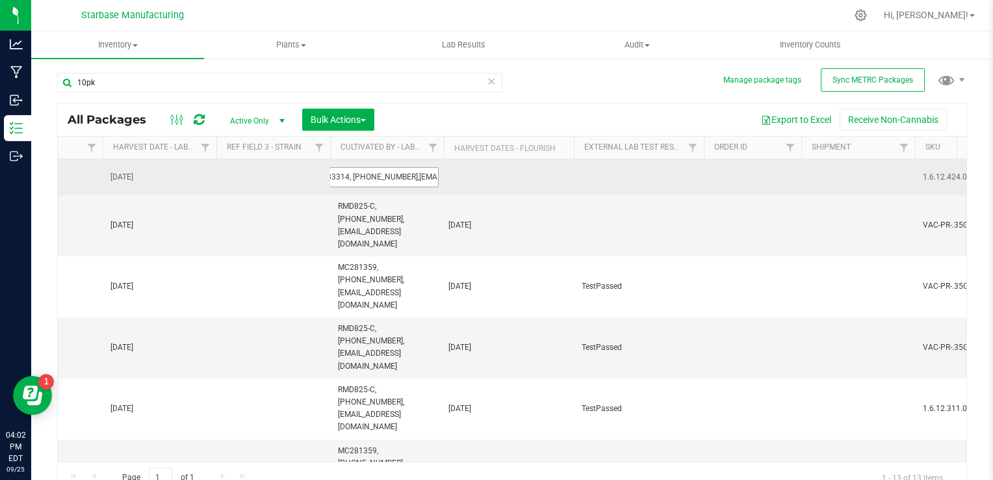
scroll to position [0, 5]
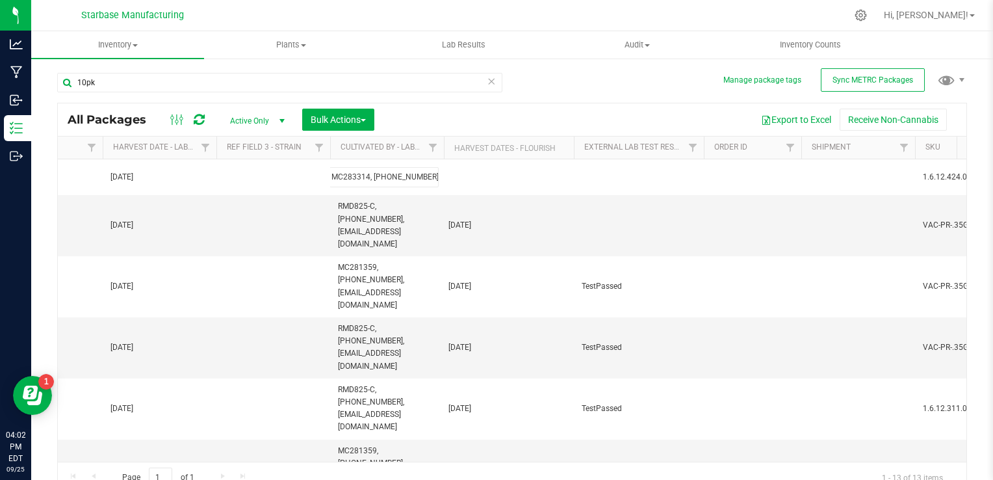
click at [461, 109] on div "All Packages Active Only Active Only Lab Samples Locked All External Internal B…" at bounding box center [512, 298] width 910 height 391
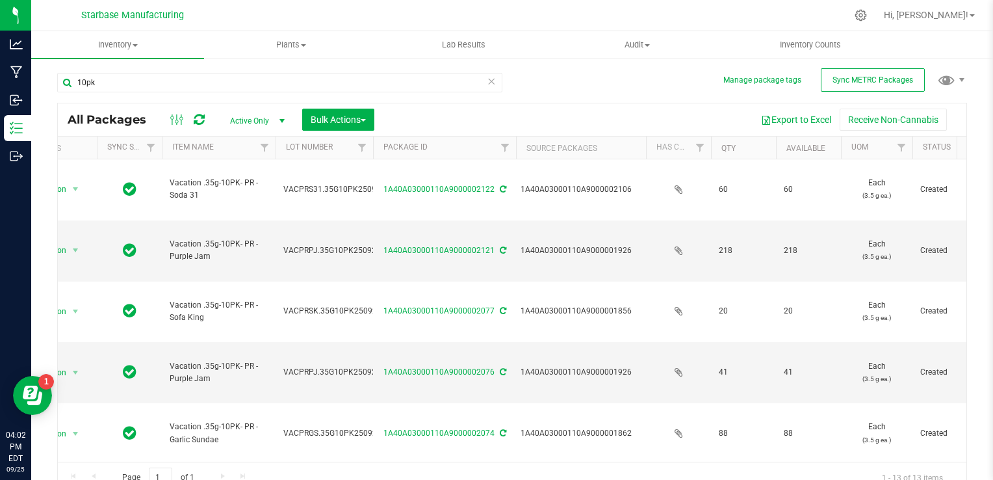
scroll to position [0, 0]
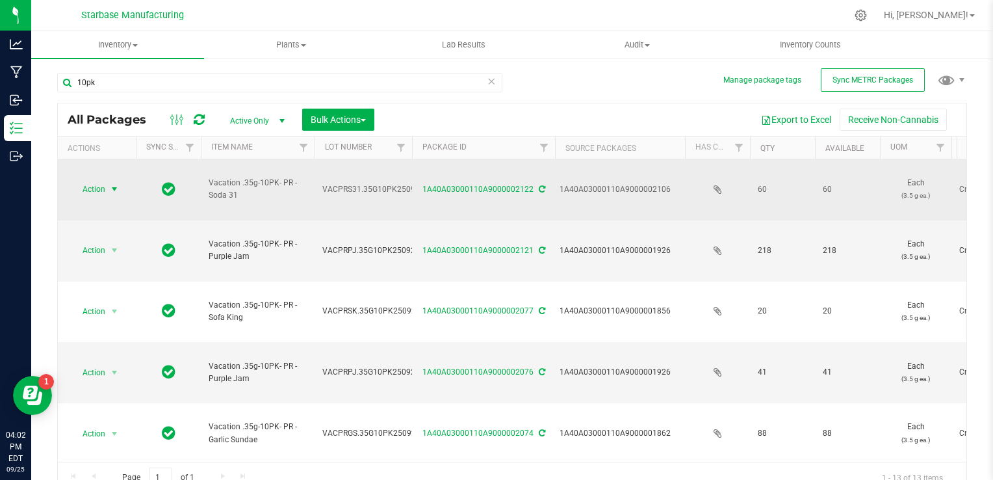
click at [110, 184] on span "select" at bounding box center [114, 189] width 10 height 10
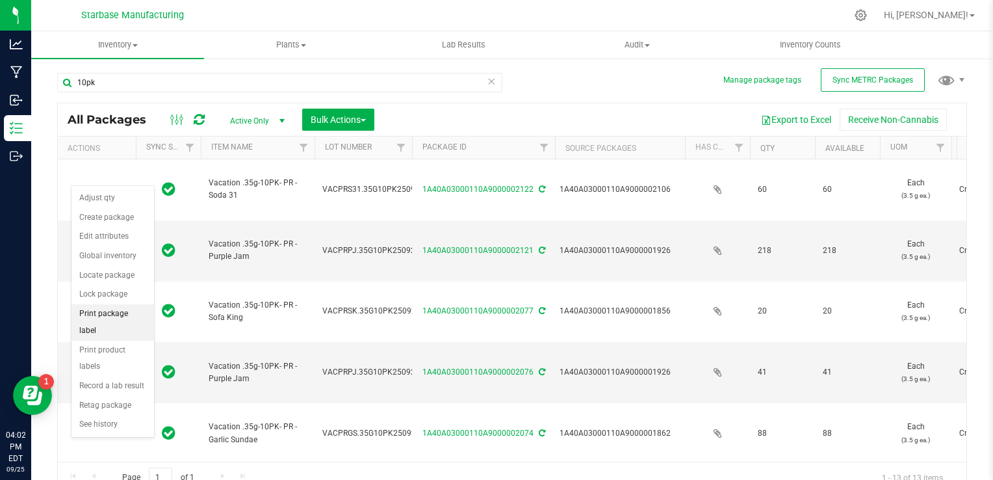
click at [100, 309] on li "Print package label" at bounding box center [112, 322] width 83 height 36
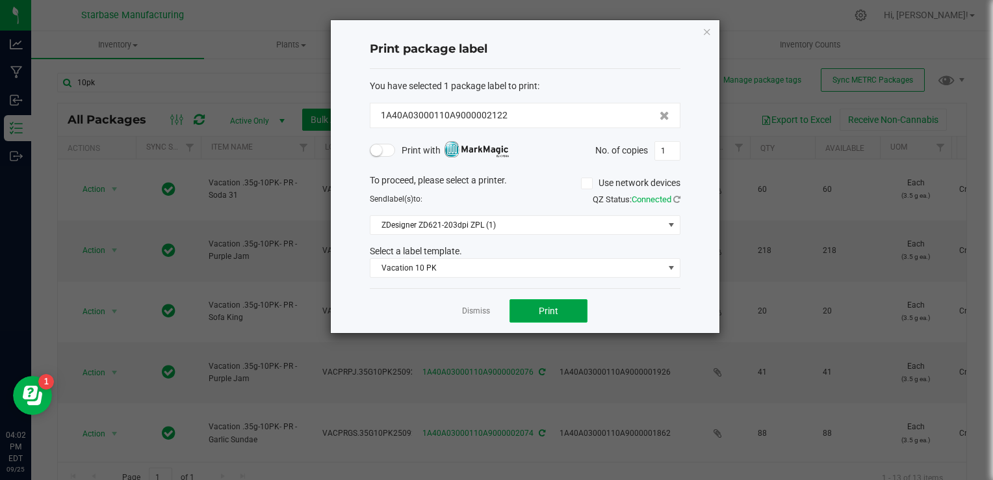
click at [536, 306] on button "Print" at bounding box center [548, 310] width 78 height 23
click at [470, 310] on link "Dismiss" at bounding box center [476, 310] width 28 height 11
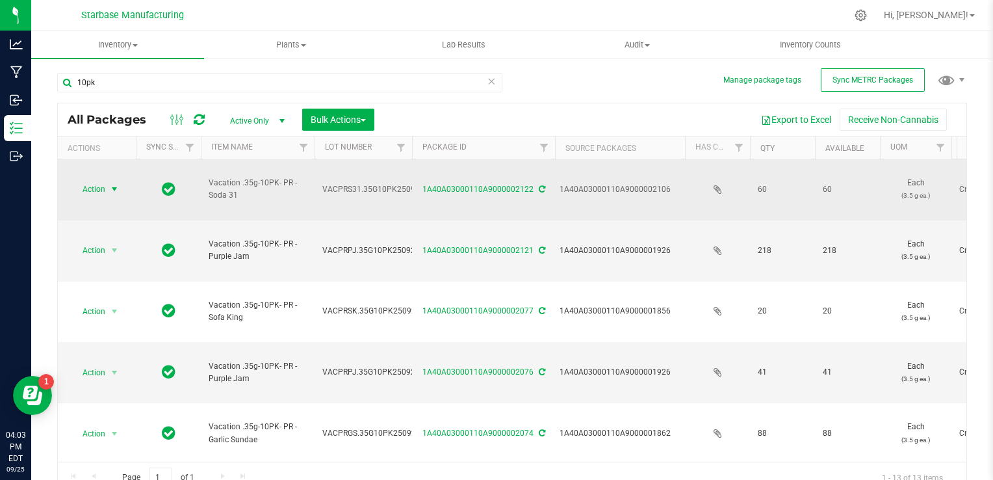
click at [104, 180] on span "Action" at bounding box center [88, 189] width 35 height 18
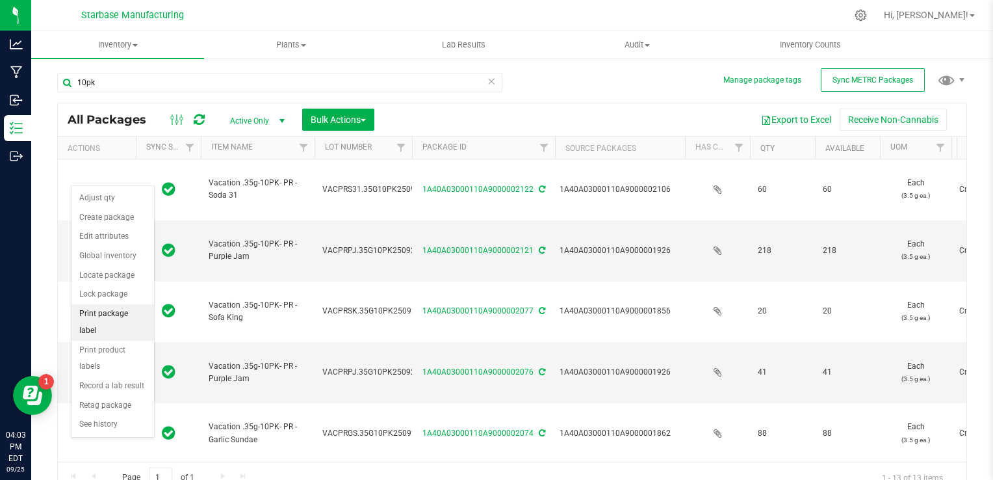
click at [110, 309] on li "Print package label" at bounding box center [112, 322] width 83 height 36
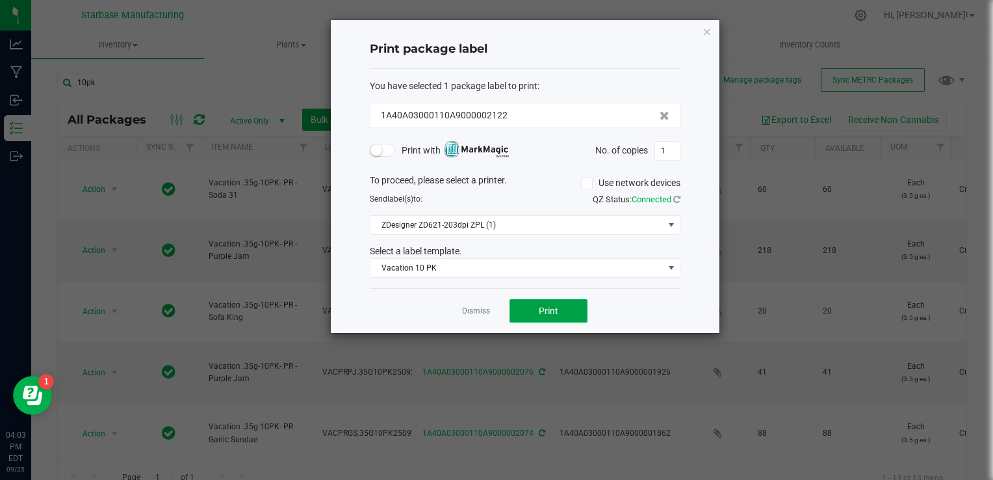
click at [544, 309] on span "Print" at bounding box center [548, 310] width 19 height 10
click at [482, 307] on link "Dismiss" at bounding box center [476, 310] width 28 height 11
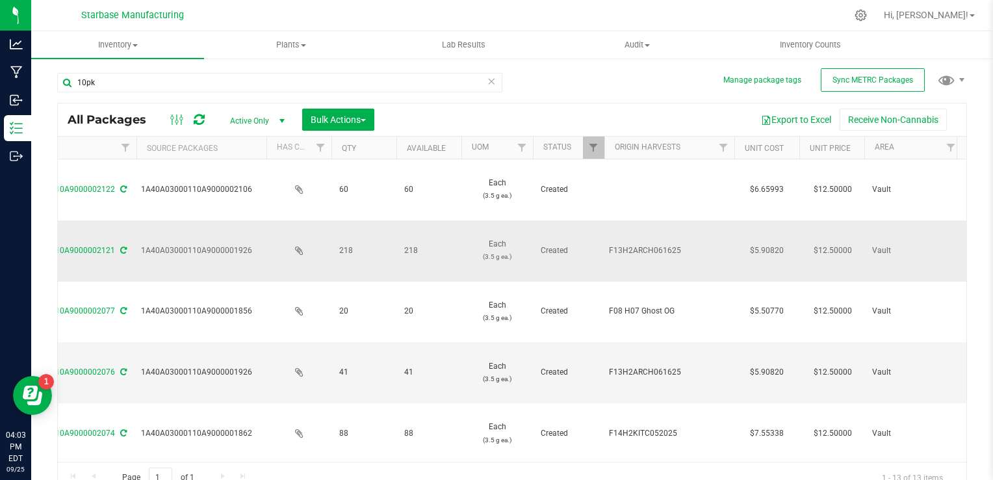
scroll to position [0, 428]
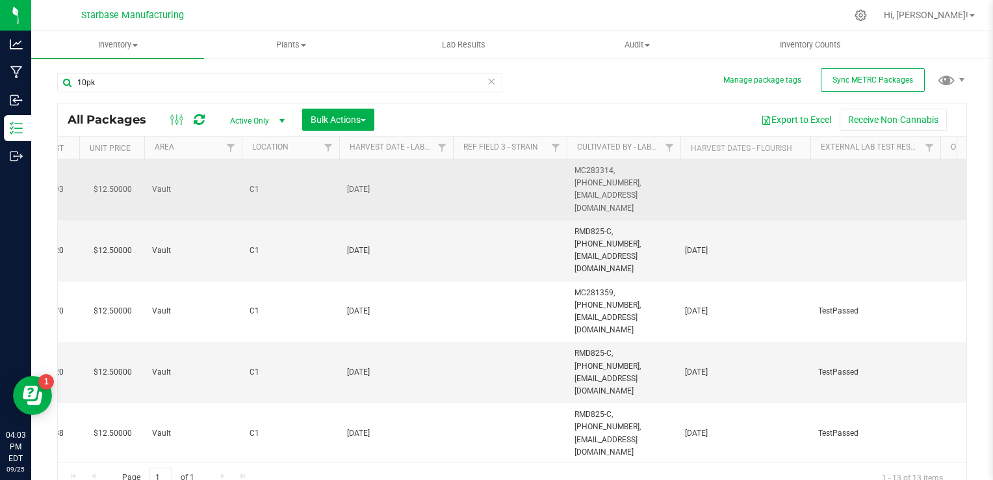
click at [616, 169] on span "MC283314, (978)854-3942,rborges@advancedcultivators.com" at bounding box center [623, 189] width 98 height 50
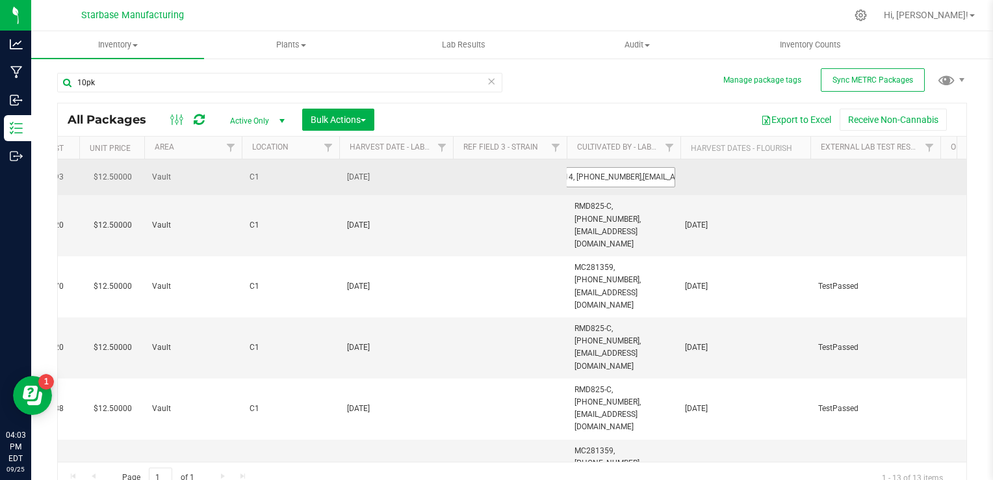
click at [575, 178] on input "MC283314, (978)854-3942,rborges@advancedcultivators.com" at bounding box center [620, 177] width 109 height 20
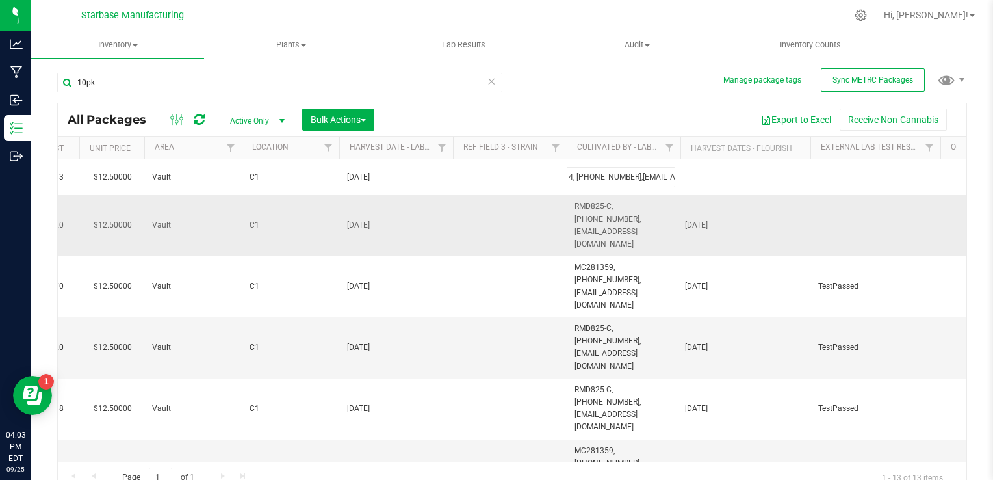
type input "MC283314,[PHONE_NUMBER],[EMAIL_ADDRESS][DOMAIN_NAME]"
click at [618, 110] on div "All Packages Active Only Active Only Lab Samples Locked All External Internal B…" at bounding box center [512, 298] width 910 height 391
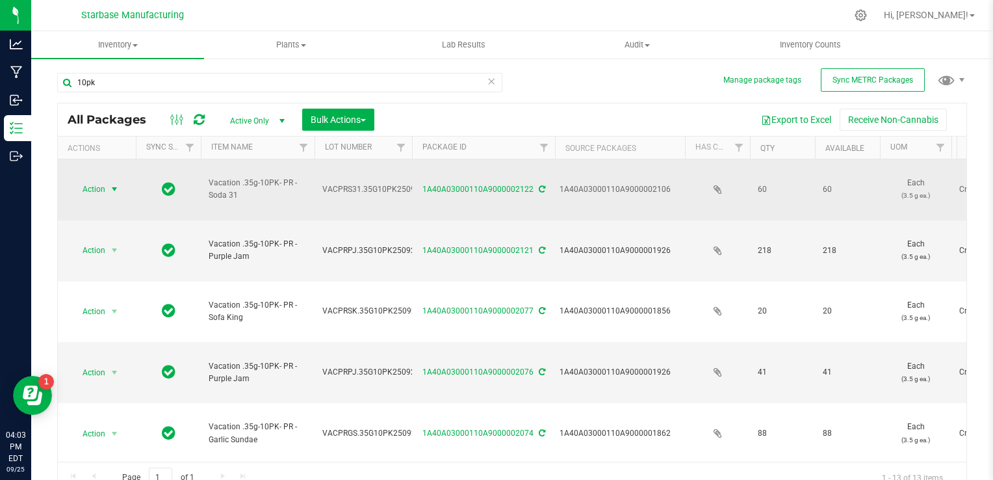
click at [108, 180] on span "select" at bounding box center [115, 189] width 16 height 18
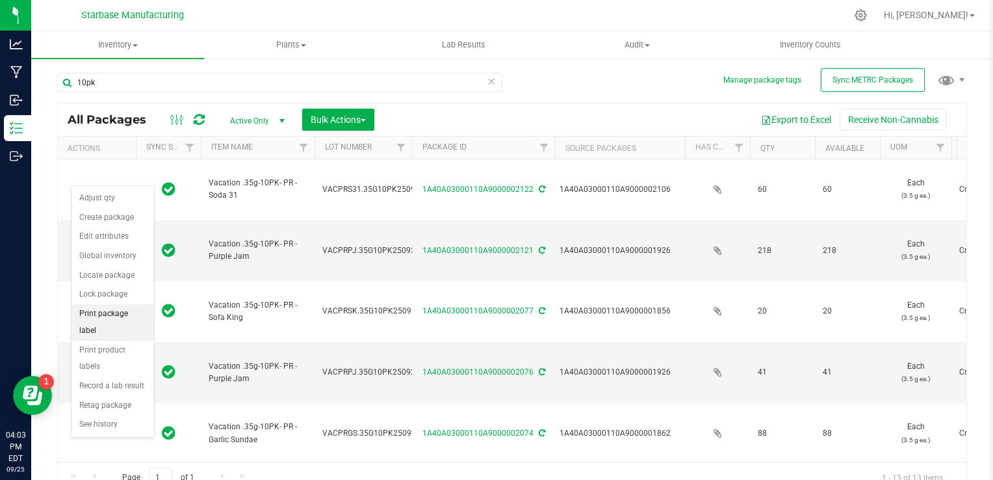
click at [105, 311] on li "Print package label" at bounding box center [112, 322] width 83 height 36
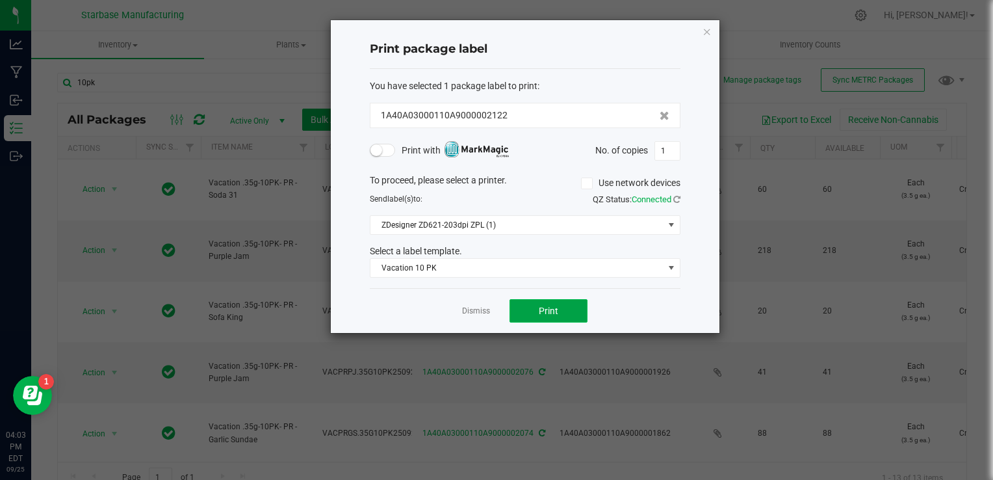
click at [518, 309] on button "Print" at bounding box center [548, 310] width 78 height 23
click at [662, 150] on input "1" at bounding box center [667, 151] width 25 height 18
type input "60"
click at [567, 318] on button "Print" at bounding box center [548, 310] width 78 height 23
drag, startPoint x: 486, startPoint y: 318, endPoint x: 480, endPoint y: 313, distance: 8.3
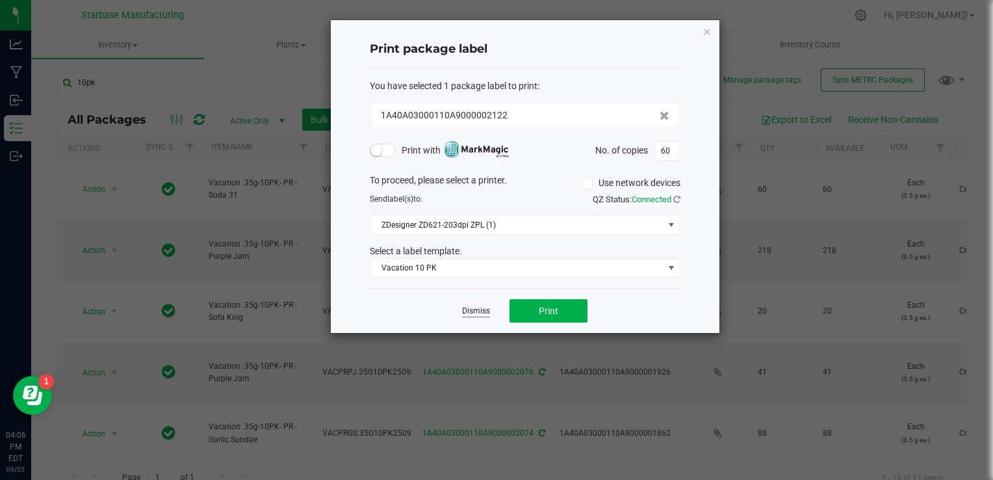
click at [485, 318] on div "Dismiss Print" at bounding box center [525, 310] width 311 height 45
drag, startPoint x: 478, startPoint y: 311, endPoint x: 467, endPoint y: 307, distance: 11.7
click at [476, 311] on link "Dismiss" at bounding box center [476, 310] width 28 height 11
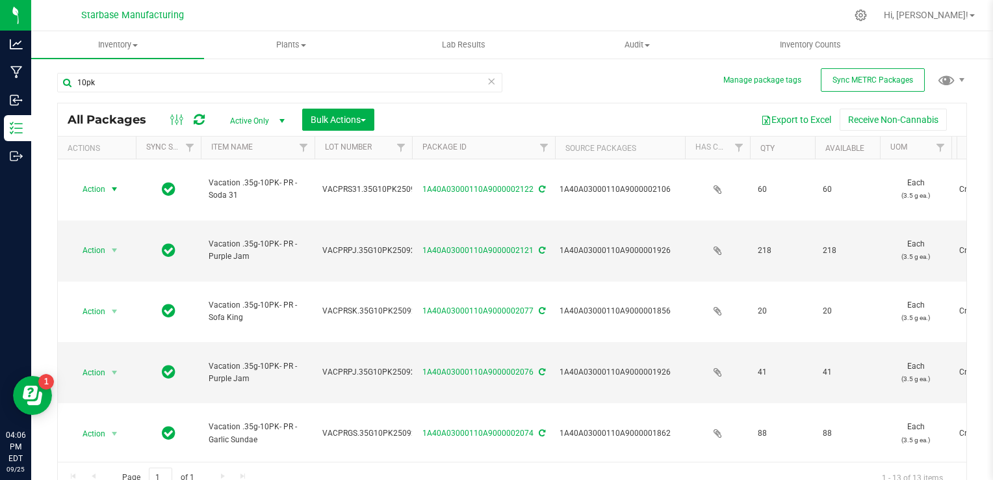
click at [487, 82] on icon at bounding box center [491, 81] width 9 height 16
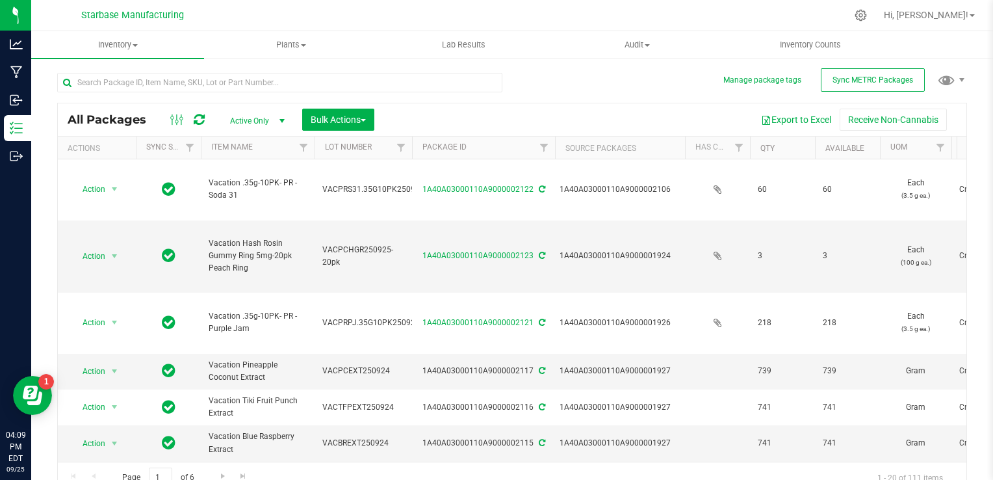
click at [197, 114] on icon at bounding box center [199, 119] width 11 height 13
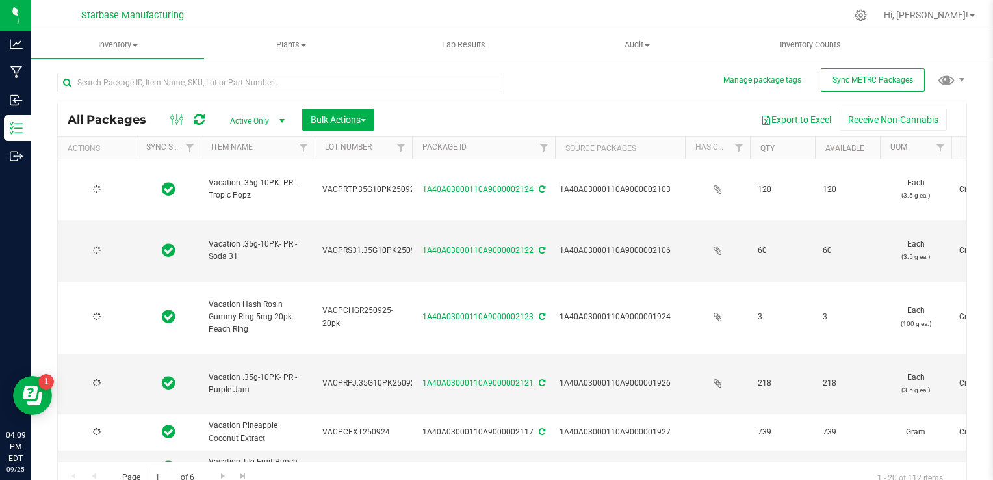
type input "[DATE]"
type input "2025-09-15"
type input "[DATE]"
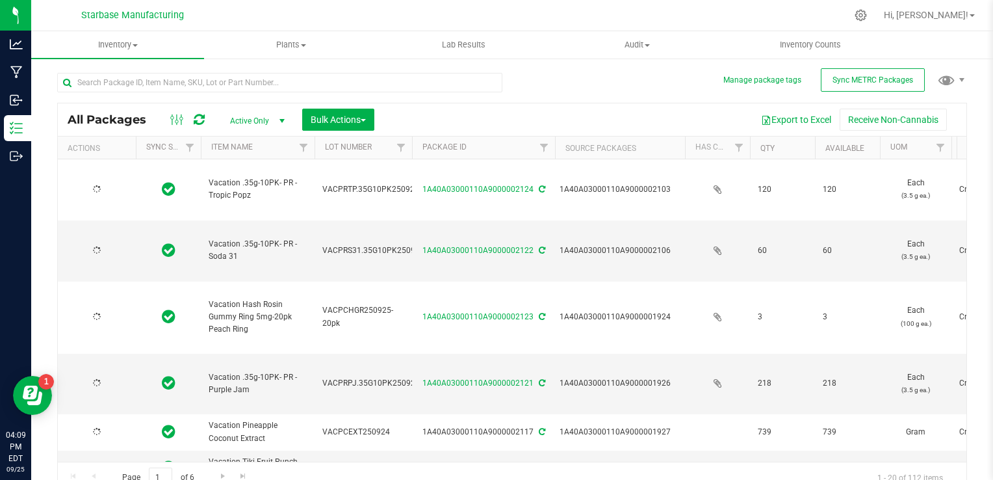
type input "[DATE]"
type input "2026-10-01"
type input "[DATE]"
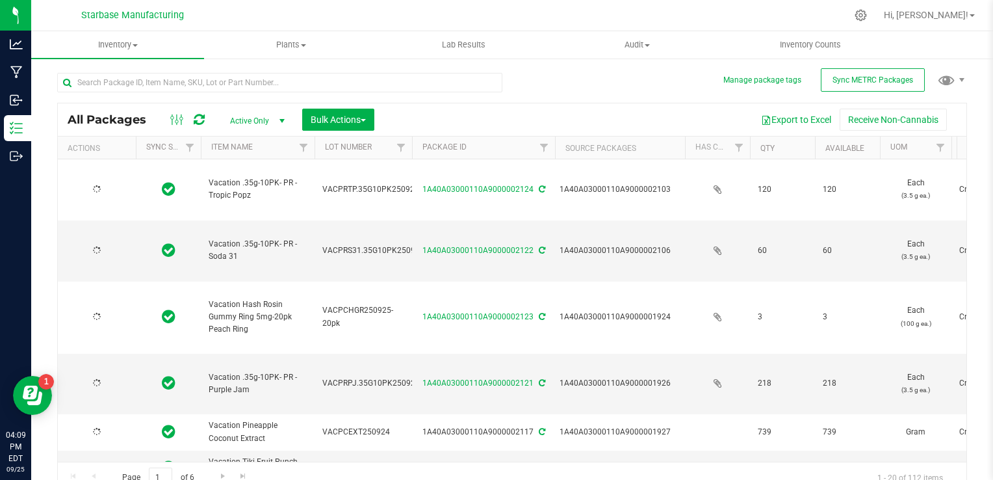
type input "[DATE]"
type input "2026-10-02"
type input "[DATE]"
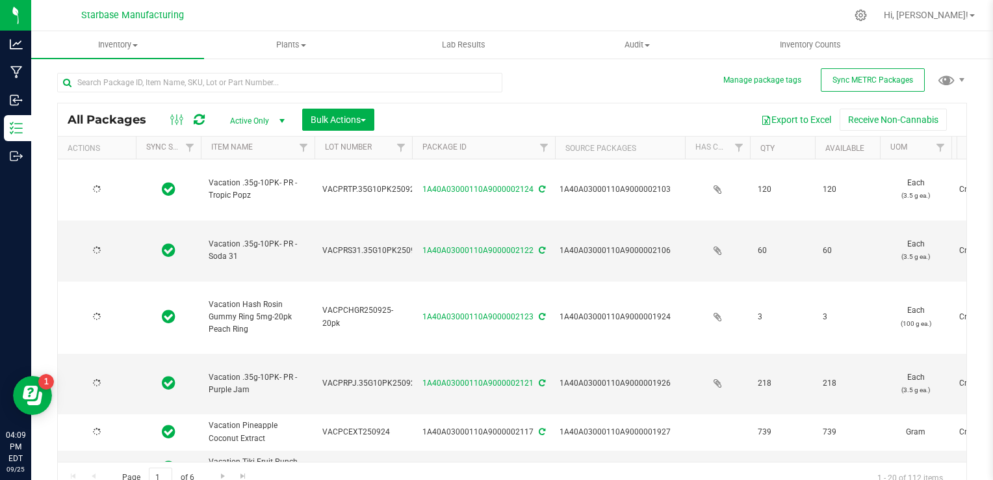
type input "[DATE]"
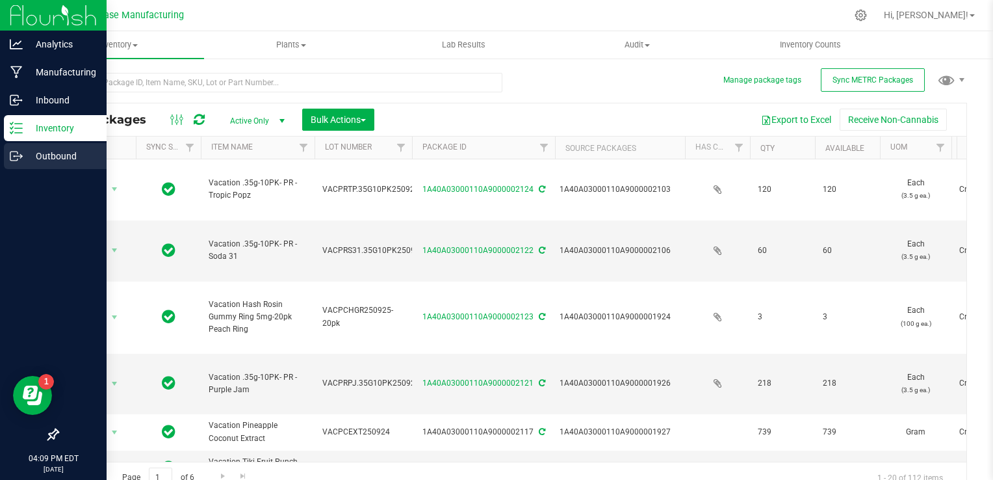
click at [21, 157] on icon at bounding box center [16, 155] width 13 height 13
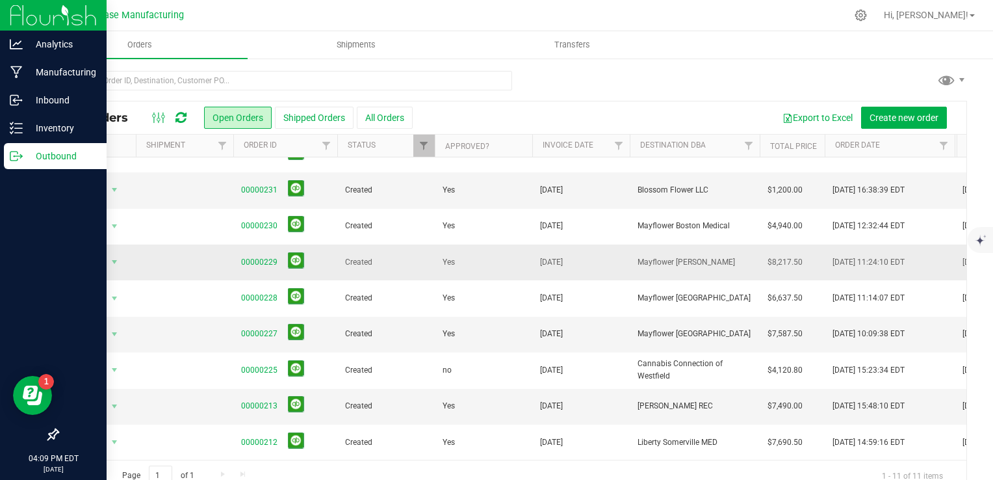
scroll to position [101, 0]
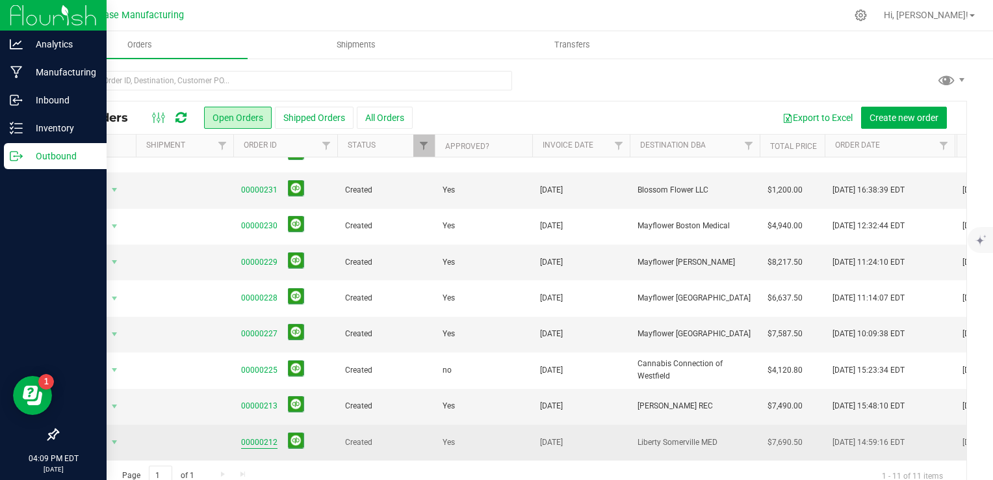
click at [248, 436] on link "00000212" at bounding box center [259, 442] width 36 height 12
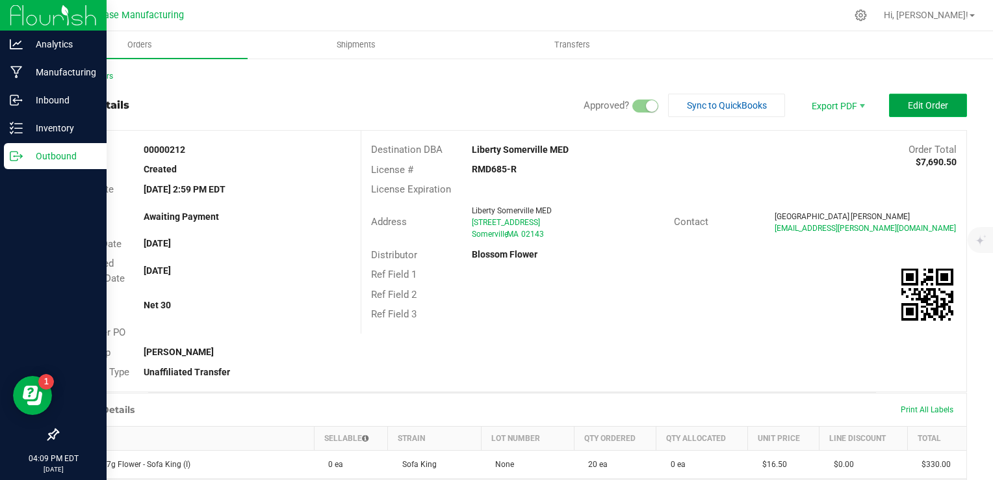
click at [895, 100] on button "Edit Order" at bounding box center [928, 105] width 78 height 23
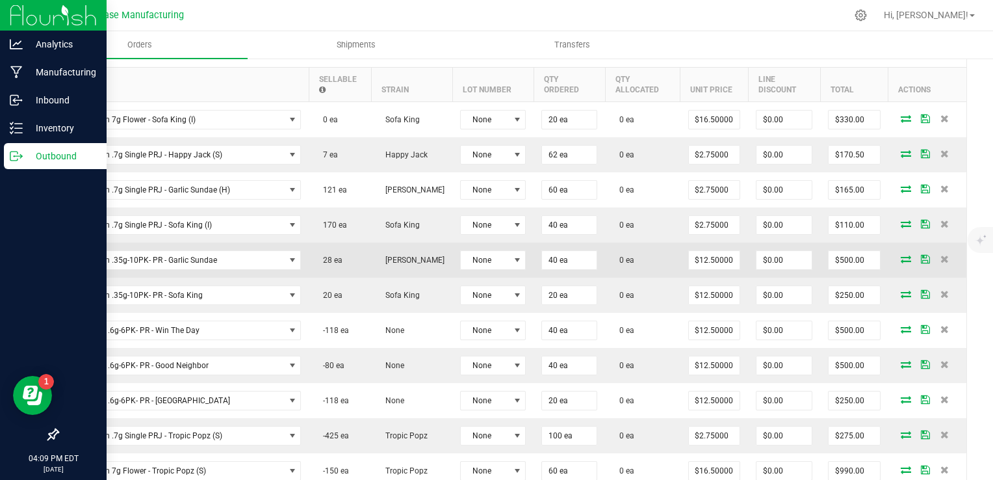
scroll to position [390, 0]
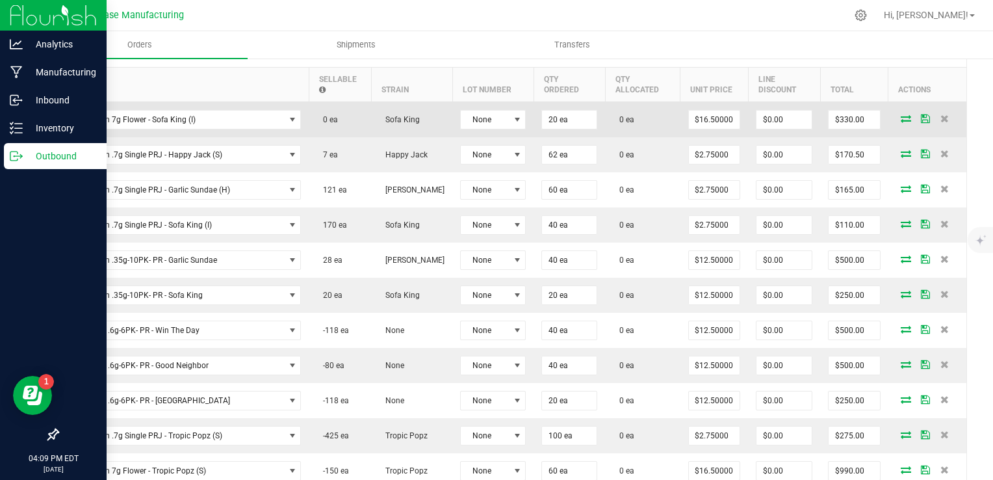
click at [901, 114] on icon at bounding box center [906, 118] width 10 height 8
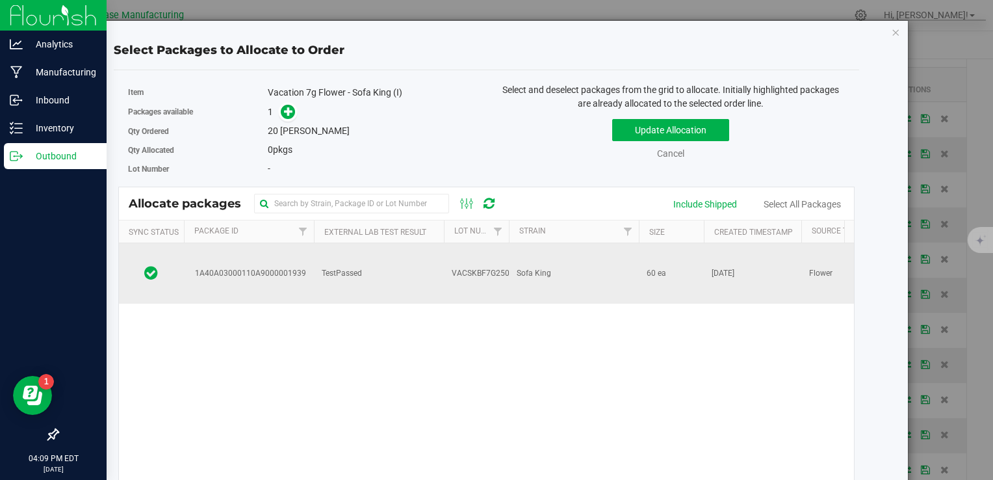
click at [509, 252] on td "Sofa King" at bounding box center [574, 273] width 130 height 60
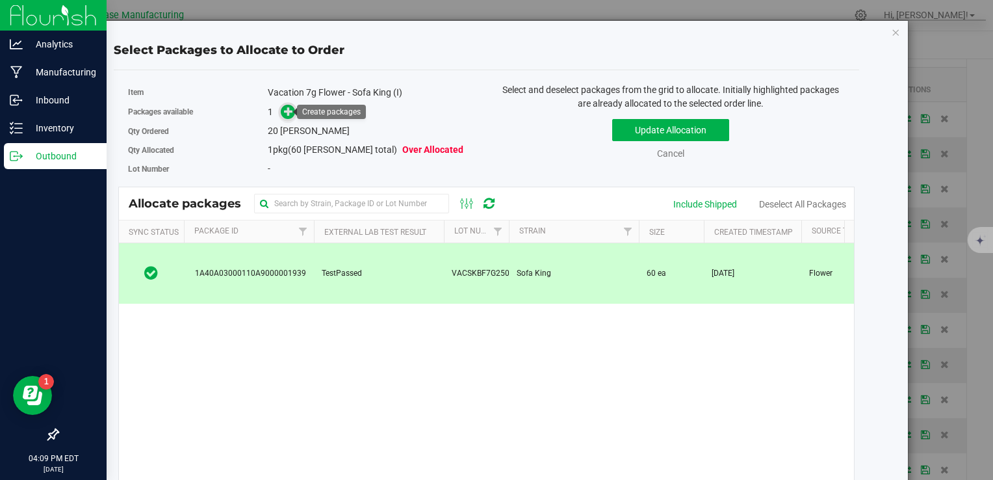
click at [285, 108] on icon at bounding box center [288, 111] width 9 height 9
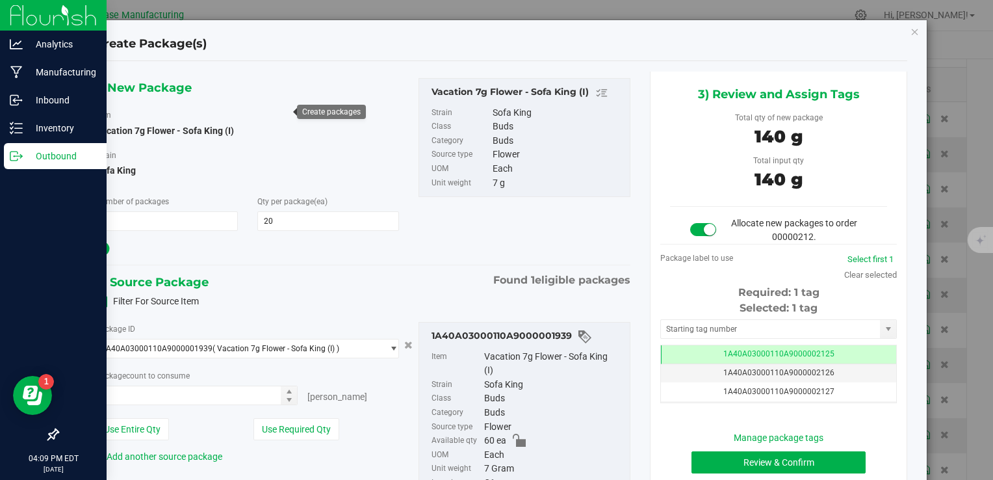
type input "20 ea"
click at [748, 459] on button "Review & Confirm" at bounding box center [778, 462] width 174 height 22
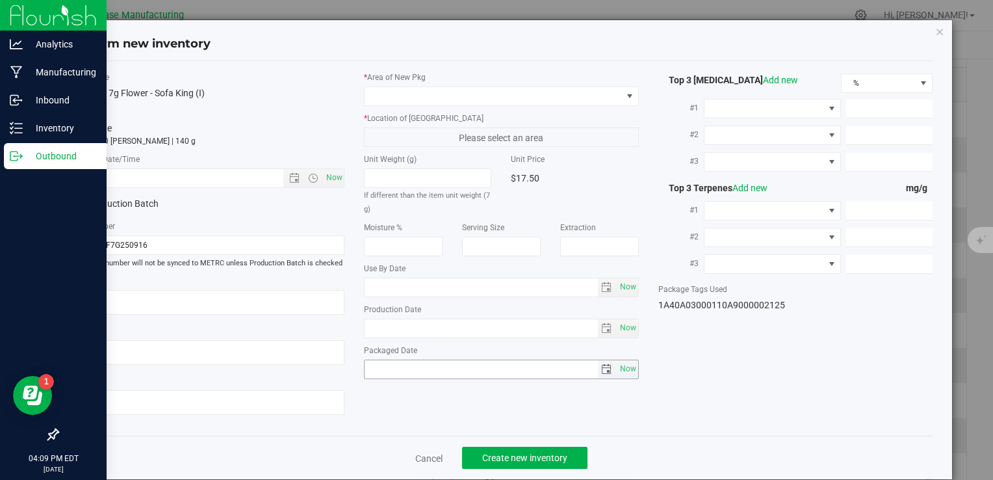
type textarea "[DATE]"
type textarea "MC281359, [PHONE_NUMBER], [EMAIL_ADDRESS][DOMAIN_NAME]"
type input "[DATE]"
click at [333, 176] on span "Now" at bounding box center [334, 177] width 22 height 19
type input "9/25/2025 4:09 PM"
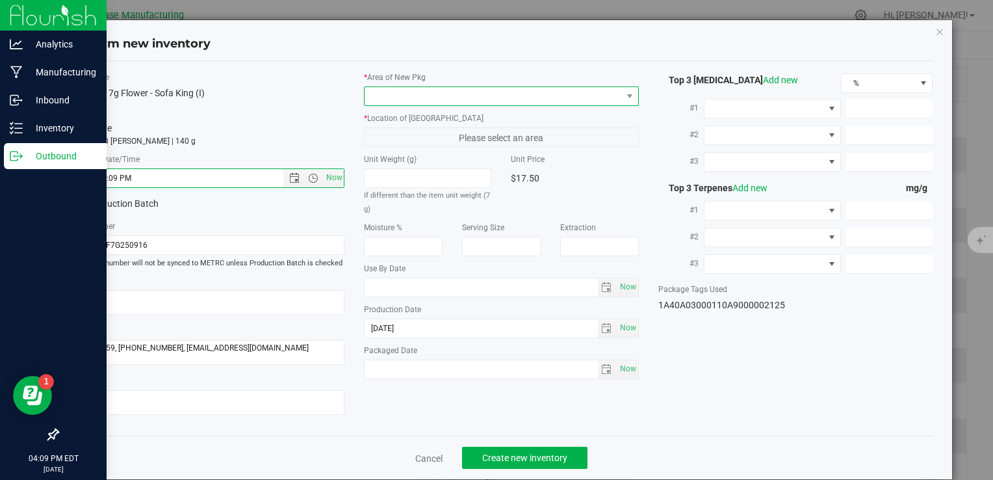
click at [391, 96] on span at bounding box center [493, 96] width 257 height 18
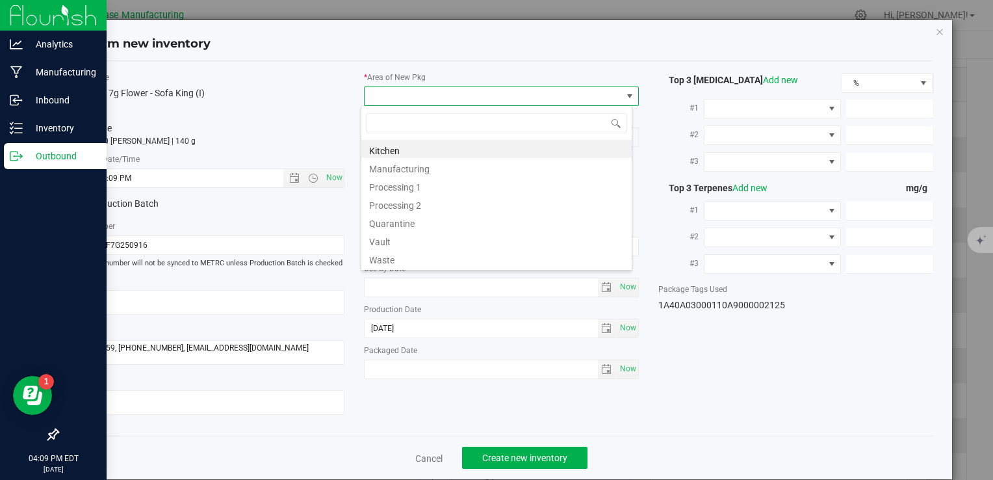
type input "V"
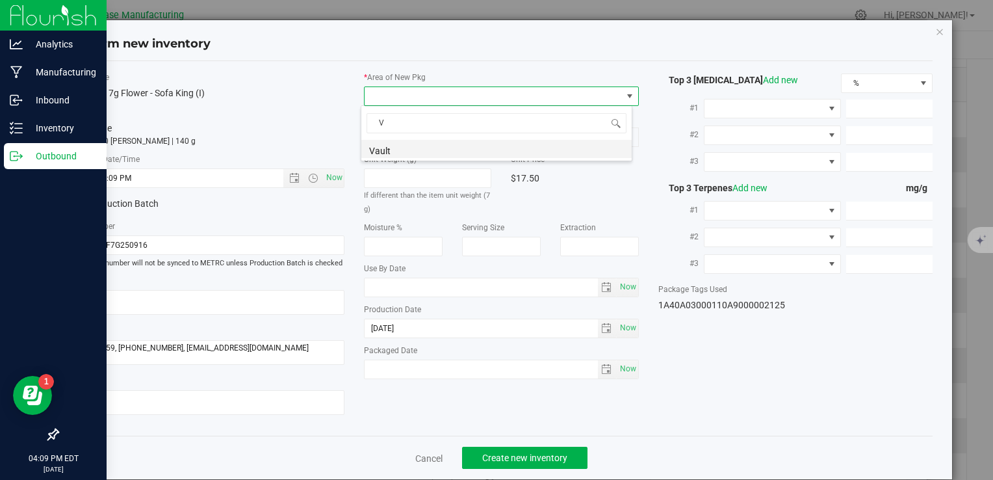
click at [394, 149] on li "Vault" at bounding box center [496, 149] width 270 height 18
click at [394, 136] on span "A1" at bounding box center [493, 137] width 257 height 18
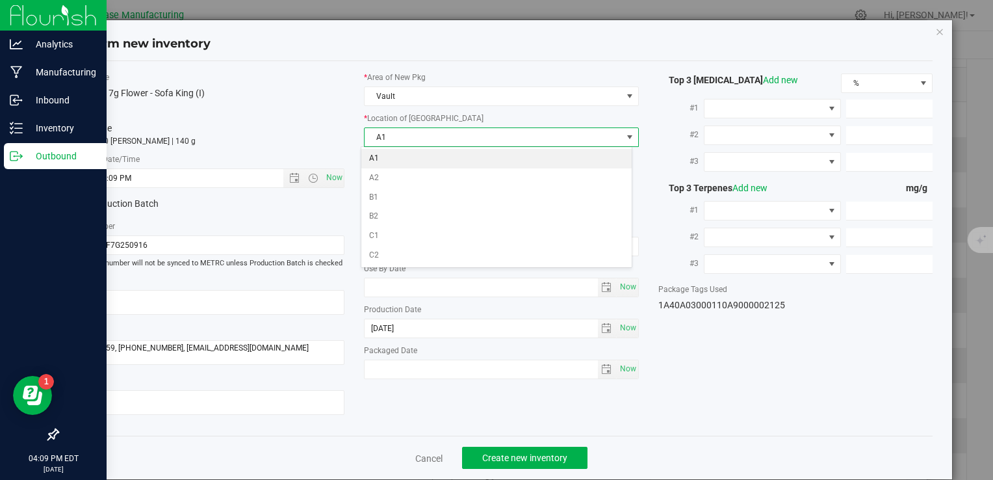
click at [396, 160] on li "A1" at bounding box center [496, 158] width 270 height 19
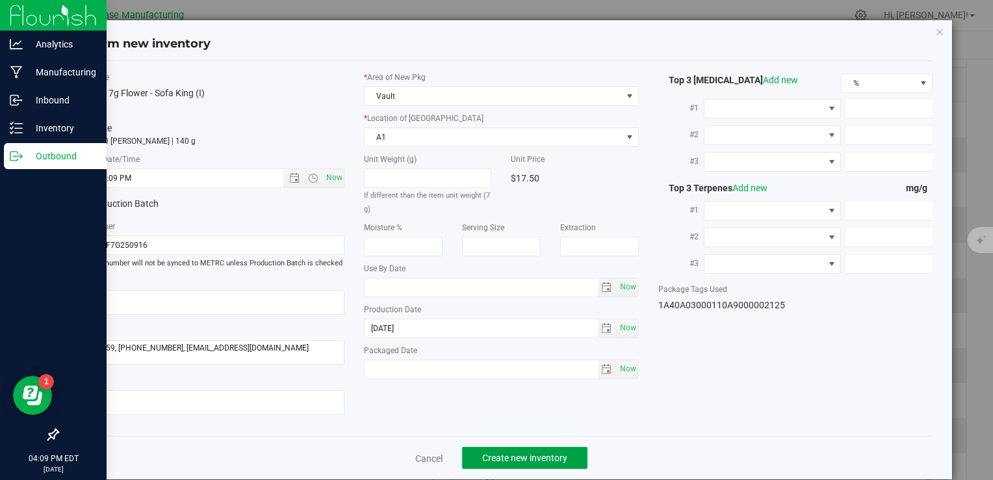
click at [530, 463] on button "Create new inventory" at bounding box center [524, 457] width 125 height 22
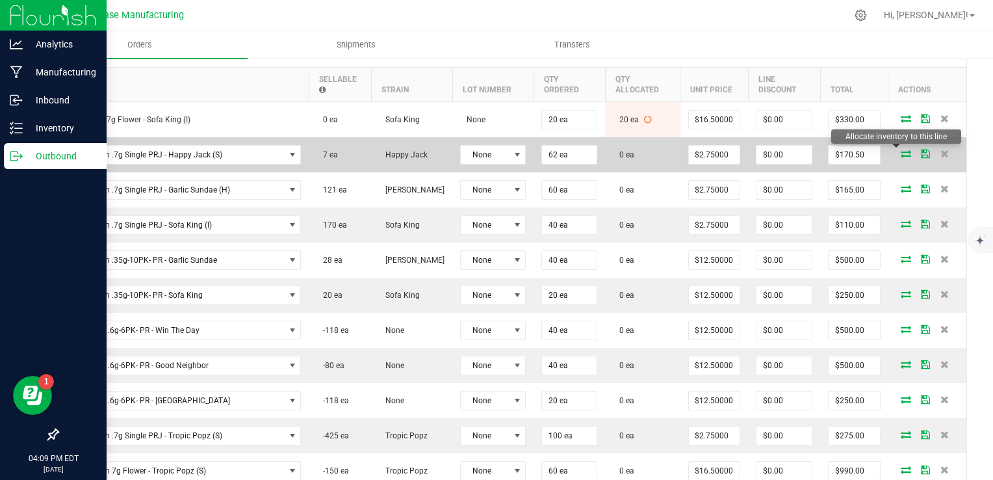
click at [901, 149] on icon at bounding box center [906, 153] width 10 height 8
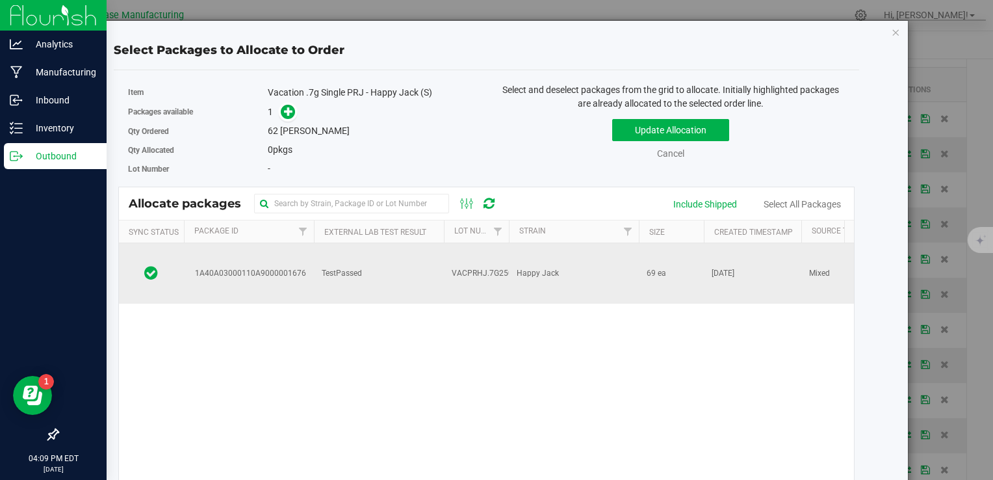
click at [639, 261] on td "69 ea" at bounding box center [671, 273] width 65 height 60
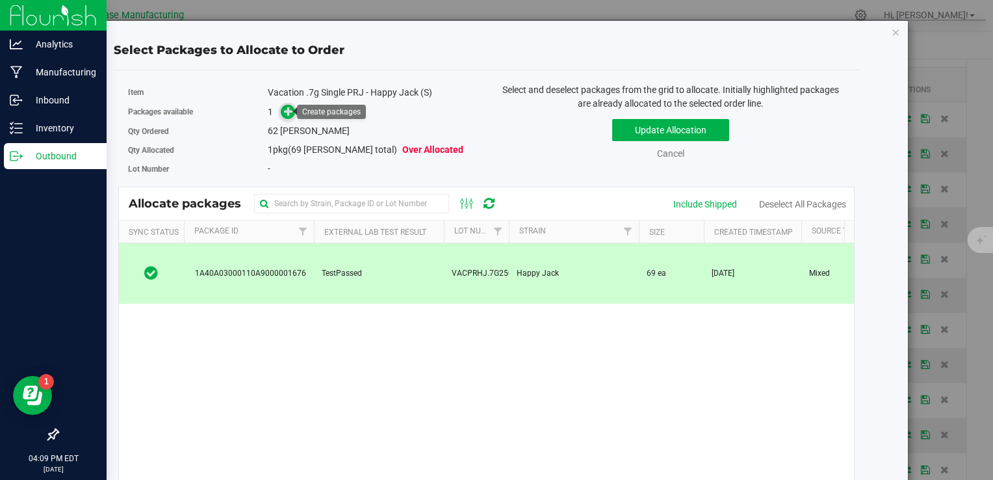
click at [289, 110] on icon at bounding box center [288, 111] width 9 height 9
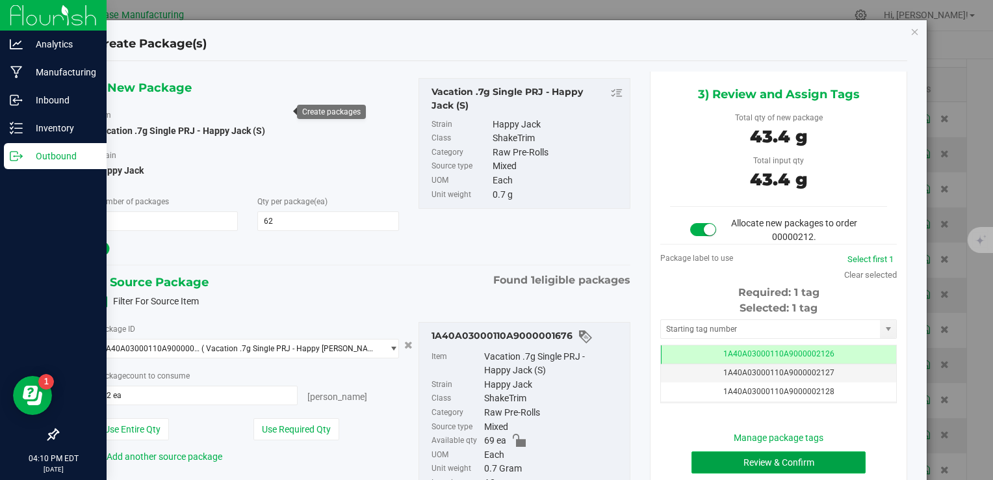
click at [796, 461] on button "Review & Confirm" at bounding box center [778, 462] width 174 height 22
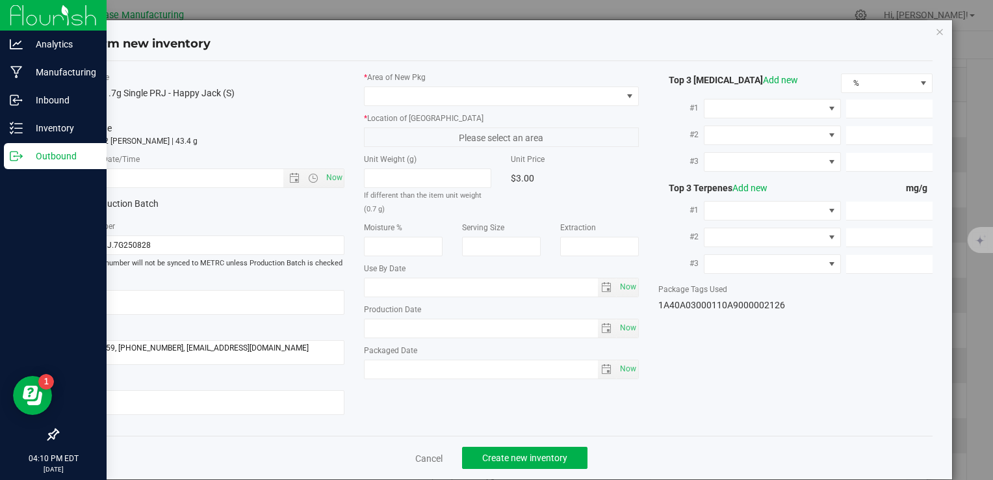
type input "2025-08-28"
click at [338, 177] on span "Now" at bounding box center [334, 177] width 22 height 19
type input "9/25/2025 4:10 PM"
click at [404, 96] on span at bounding box center [493, 96] width 257 height 18
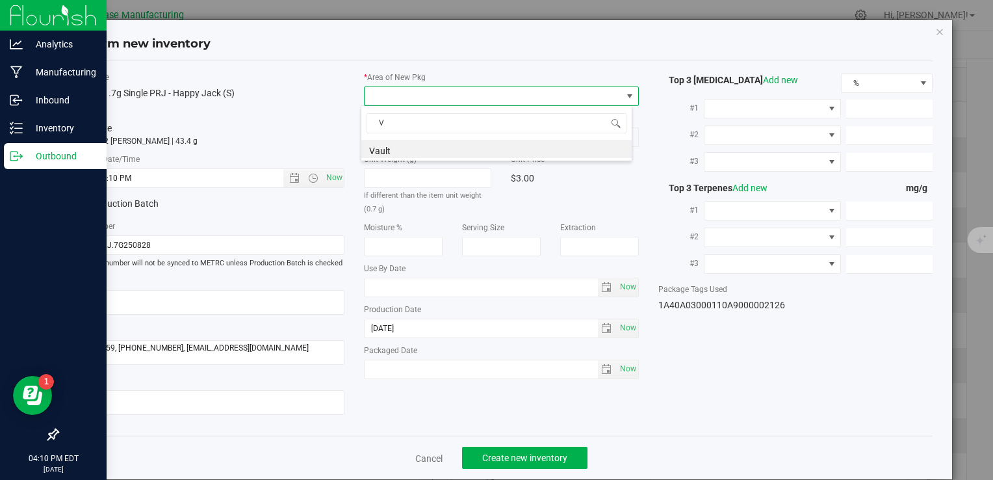
click at [408, 146] on li "Vault" at bounding box center [496, 149] width 270 height 18
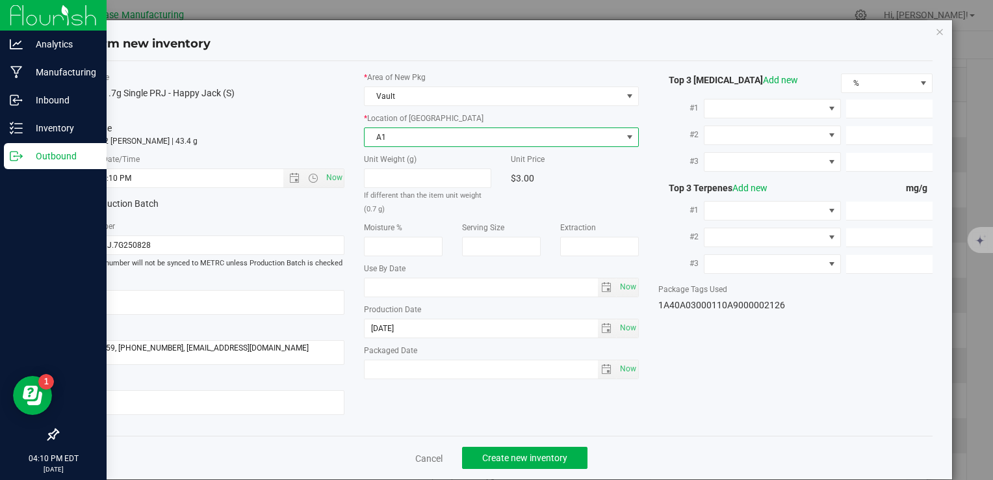
click at [405, 135] on span "A1" at bounding box center [493, 137] width 257 height 18
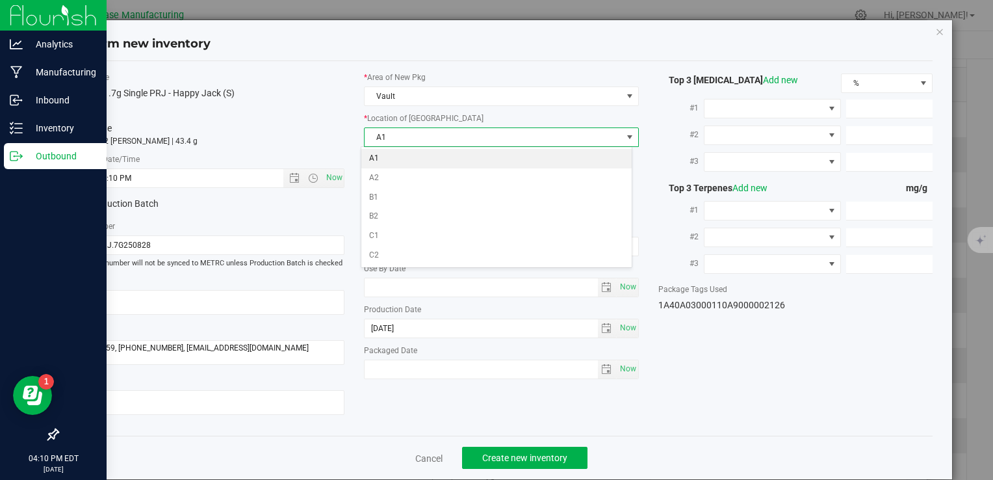
click at [408, 163] on li "A1" at bounding box center [496, 158] width 270 height 19
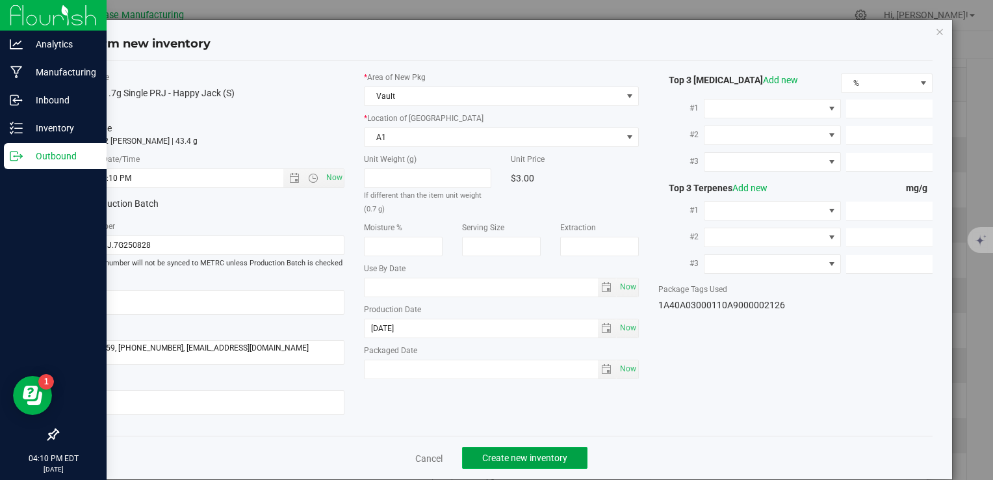
click at [550, 448] on button "Create new inventory" at bounding box center [524, 457] width 125 height 22
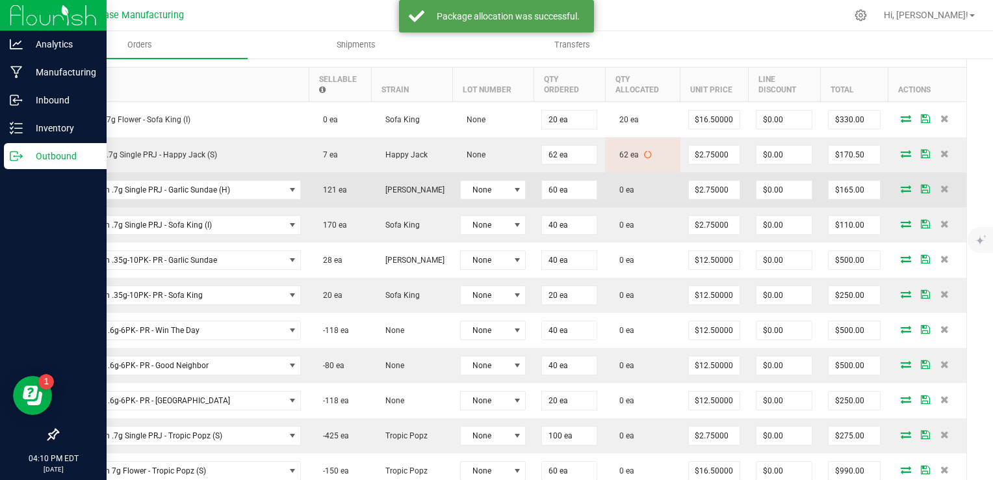
click at [897, 179] on td at bounding box center [927, 189] width 78 height 35
click at [901, 185] on icon at bounding box center [906, 189] width 10 height 8
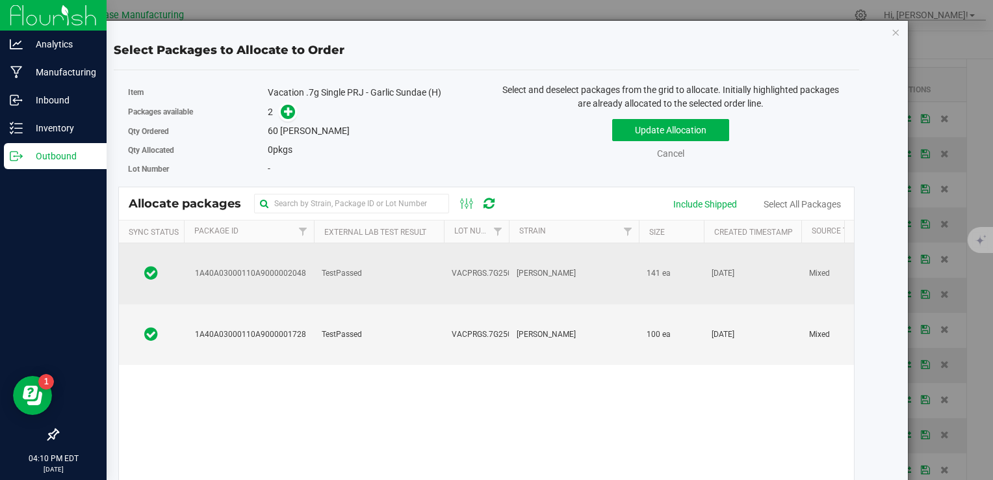
click at [416, 266] on td "TestPassed" at bounding box center [379, 273] width 130 height 61
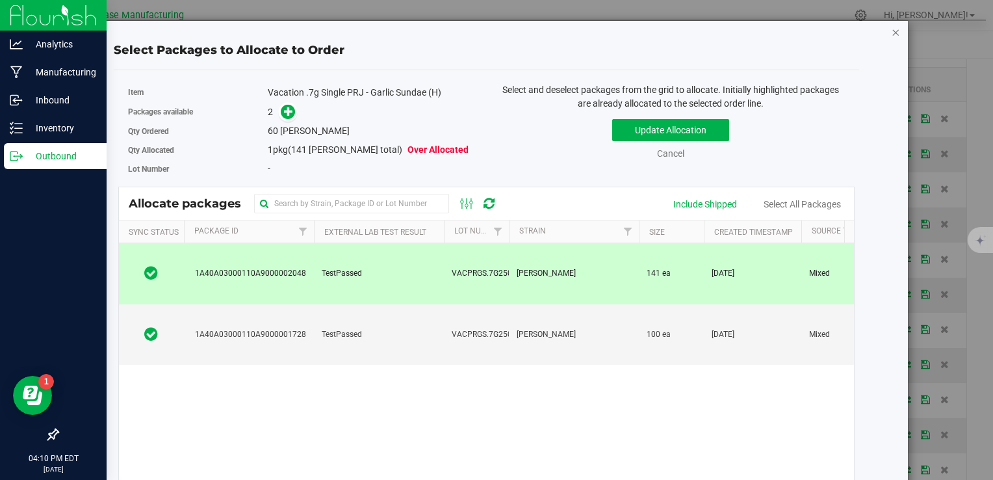
click at [892, 31] on icon "button" at bounding box center [896, 32] width 9 height 16
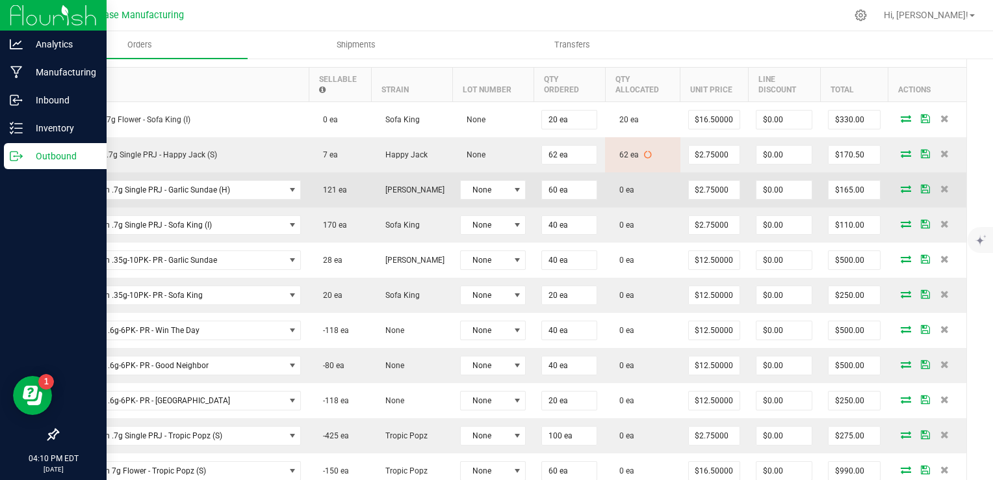
click at [901, 185] on icon at bounding box center [906, 189] width 10 height 8
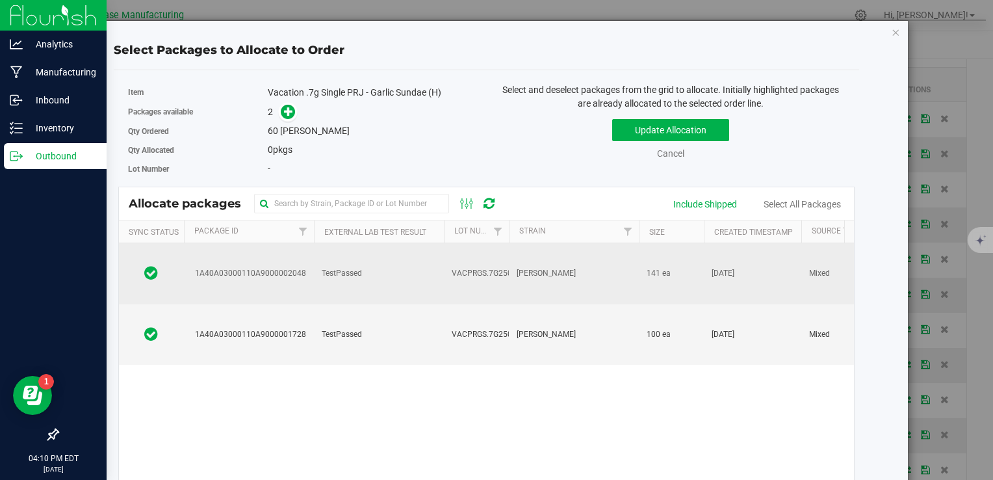
click at [455, 267] on span "VACPRGS.7G250921" at bounding box center [489, 273] width 74 height 12
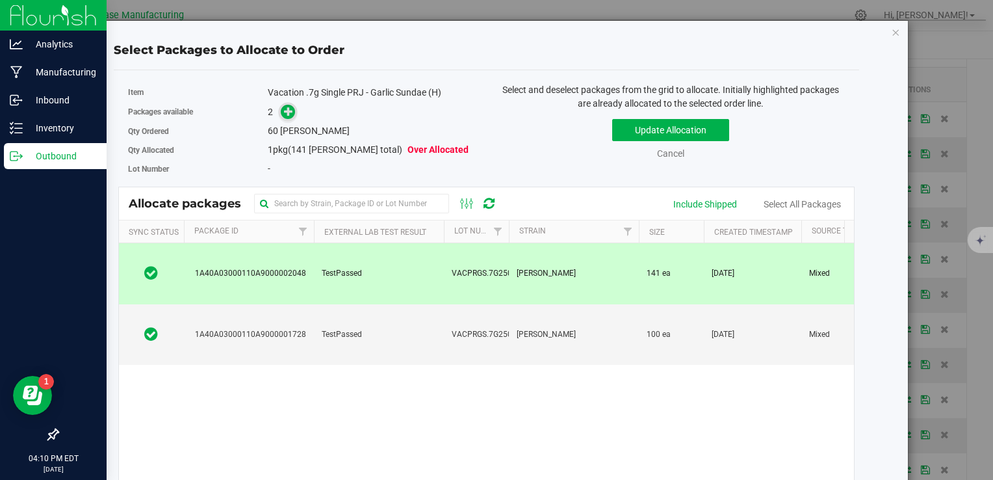
click at [284, 114] on icon at bounding box center [288, 111] width 9 height 9
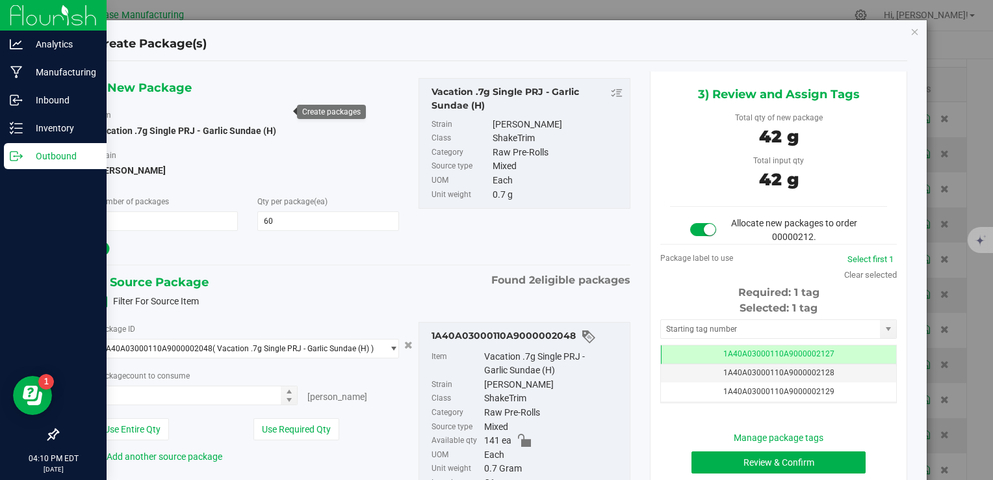
type input "60 ea"
click at [746, 456] on button "Review & Confirm" at bounding box center [778, 462] width 174 height 22
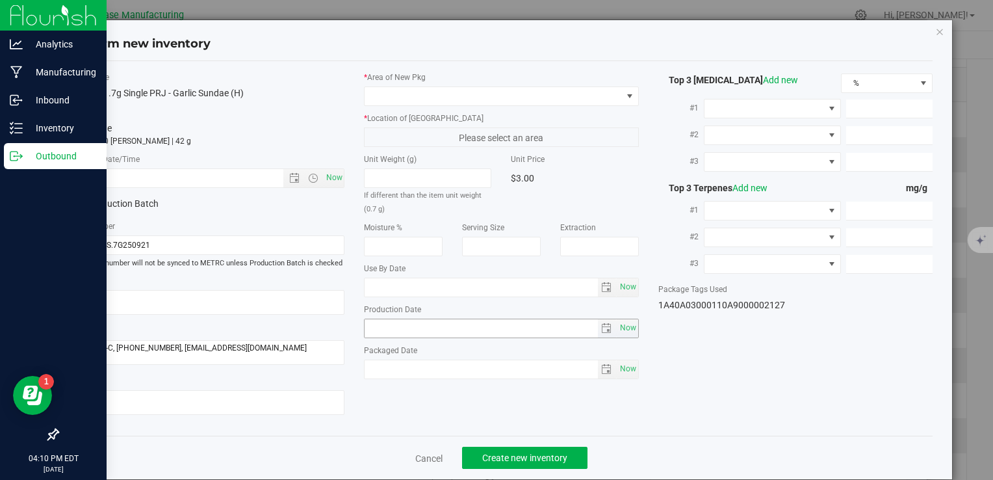
type input "[DATE]"
click at [330, 175] on span "Now" at bounding box center [334, 177] width 22 height 19
type input "9/25/2025 4:10 PM"
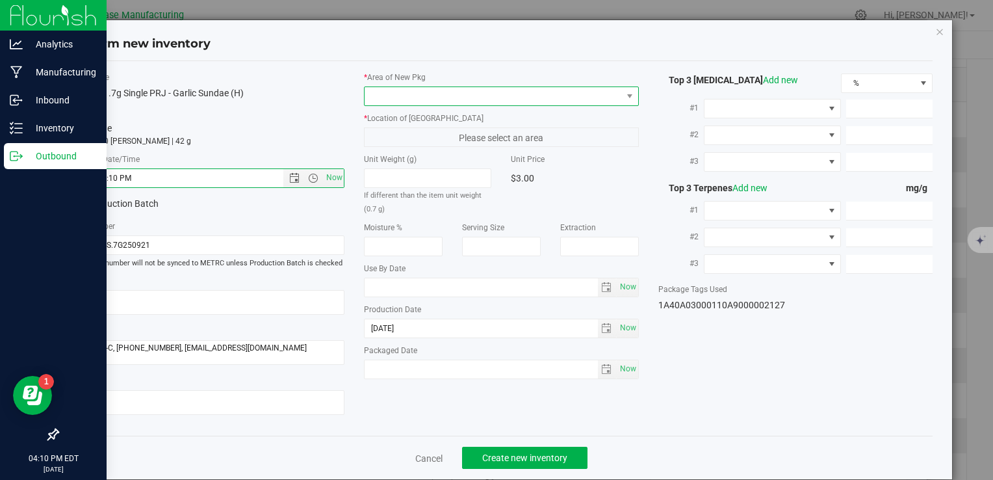
click at [428, 100] on span at bounding box center [493, 96] width 257 height 18
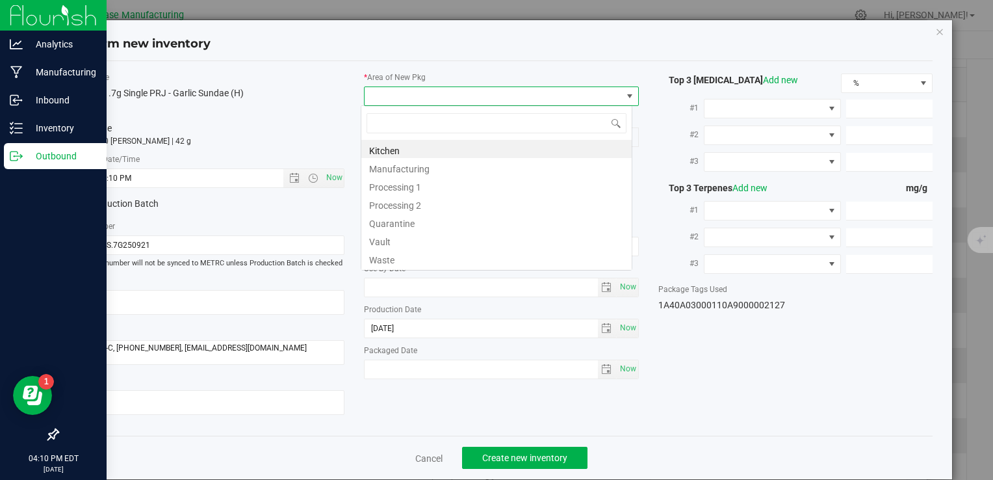
type input "V"
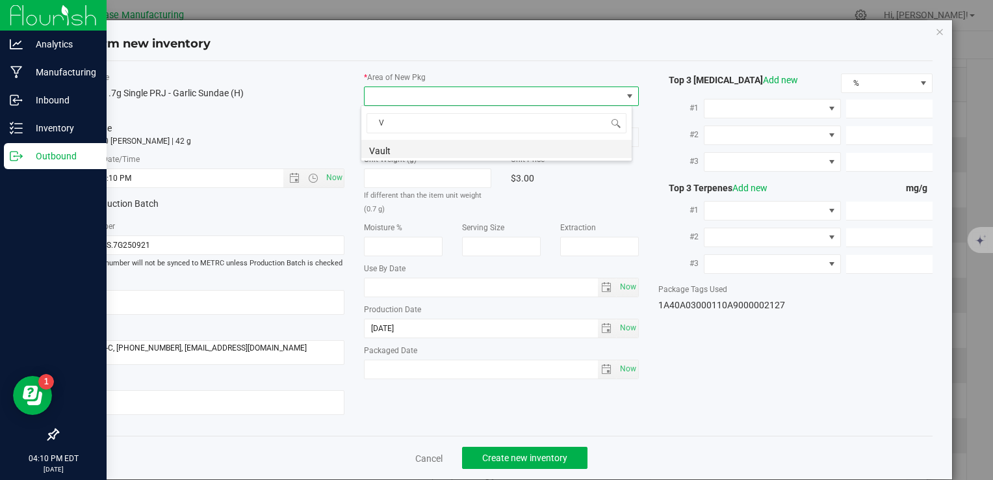
click at [428, 151] on li "Vault" at bounding box center [496, 149] width 270 height 18
click at [429, 138] on span "A1" at bounding box center [493, 137] width 257 height 18
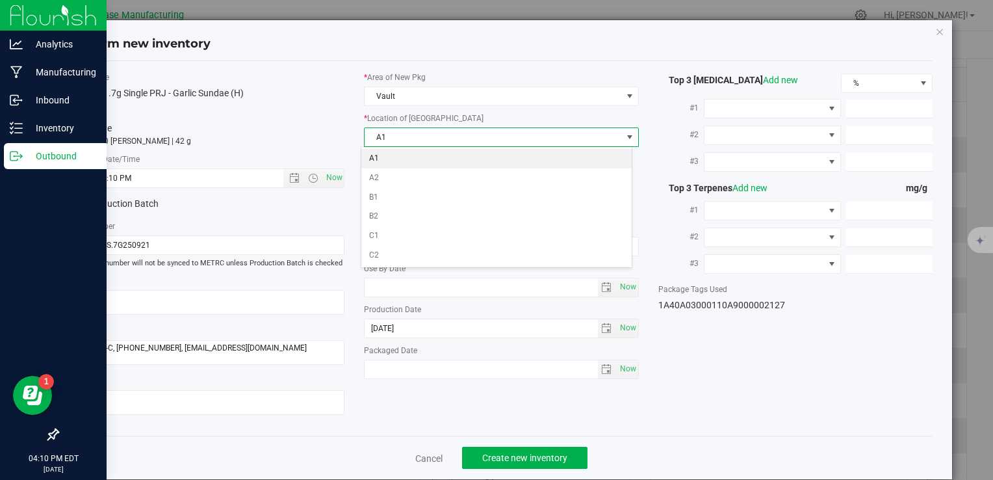
click at [431, 150] on li "A1" at bounding box center [496, 158] width 270 height 19
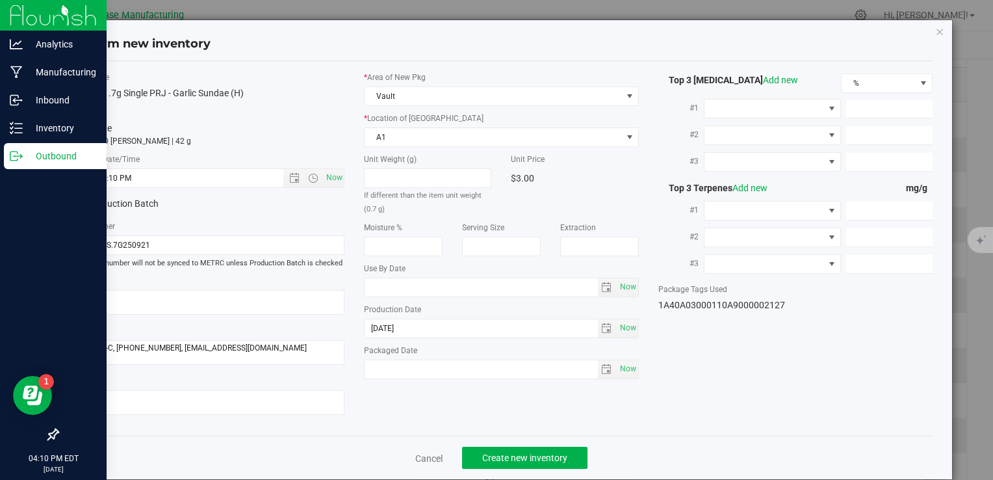
click at [543, 470] on div "Cancel Create new inventory" at bounding box center [501, 457] width 862 height 44
click at [541, 452] on span "Create new inventory" at bounding box center [524, 457] width 85 height 10
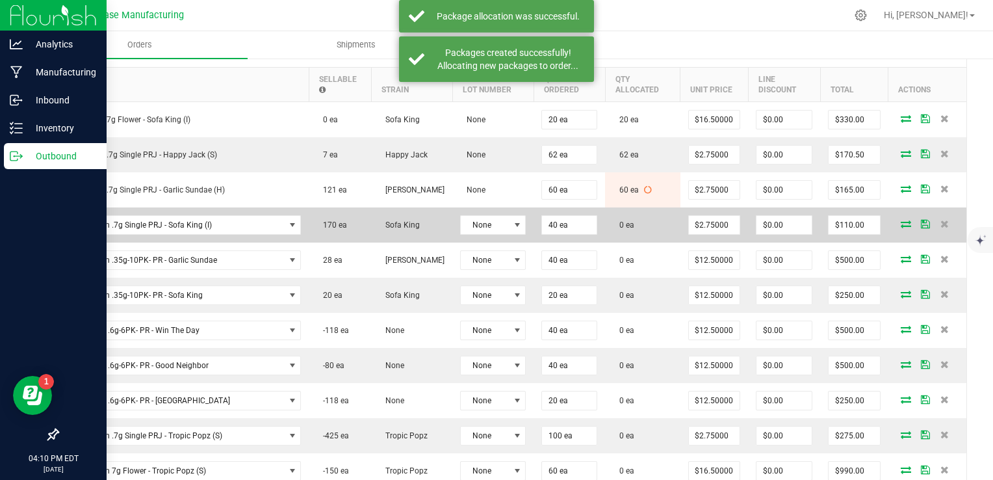
click at [901, 223] on icon at bounding box center [906, 224] width 10 height 8
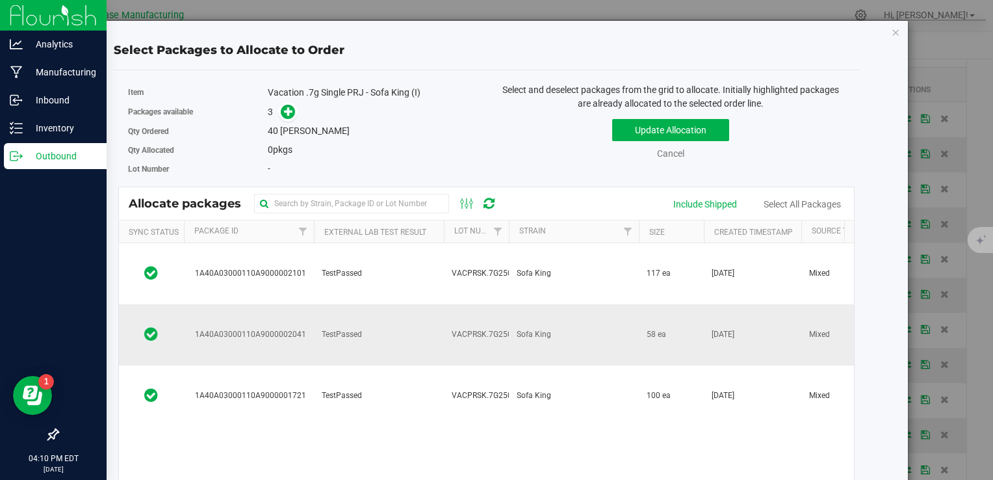
click at [384, 304] on td "TestPassed" at bounding box center [379, 334] width 130 height 61
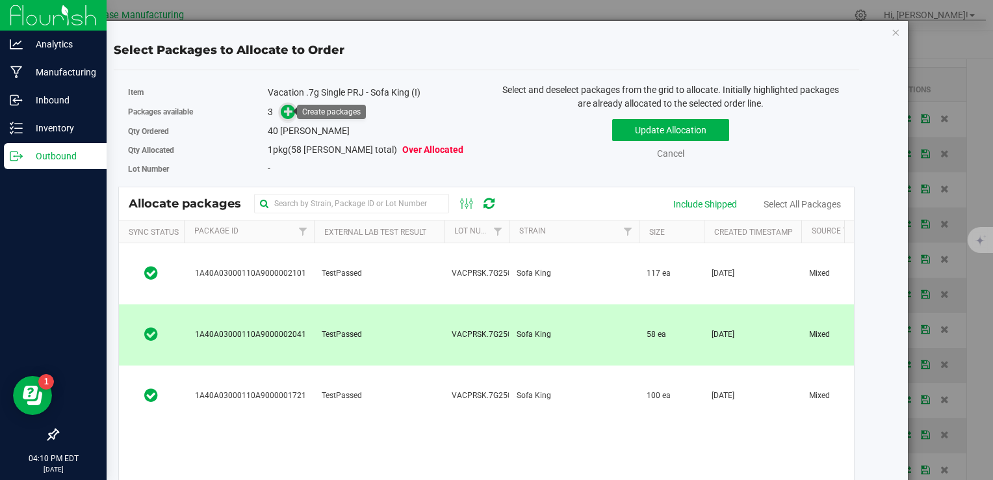
click at [286, 112] on icon at bounding box center [288, 111] width 9 height 9
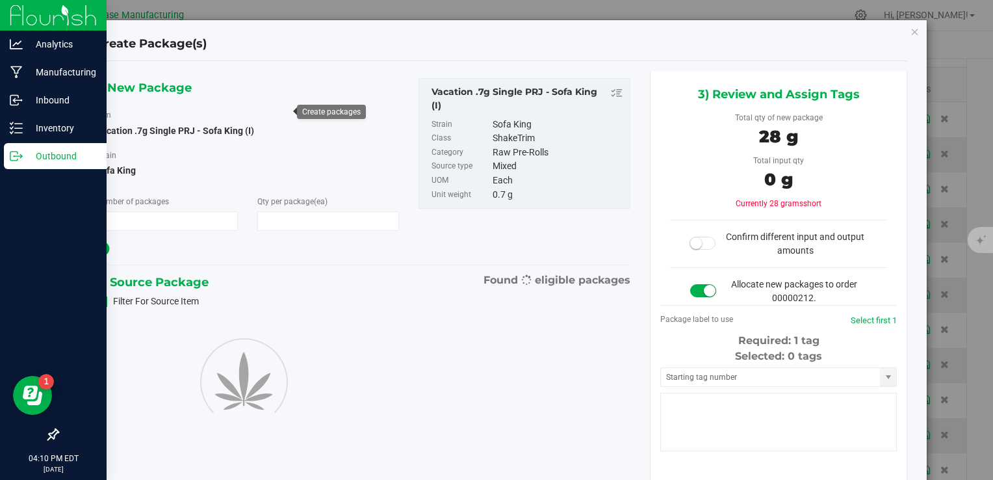
type input "1"
type input "40"
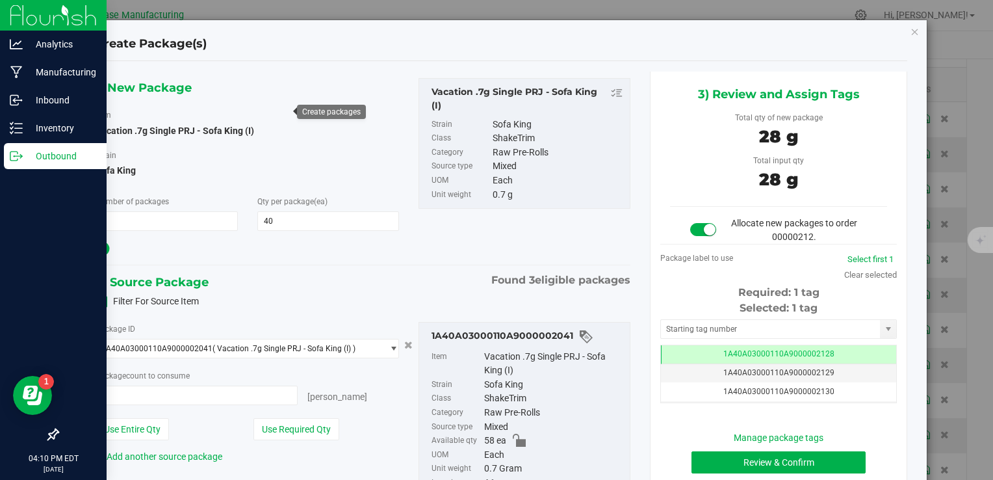
type input "40 ea"
click at [736, 460] on button "Review & Confirm" at bounding box center [778, 462] width 174 height 22
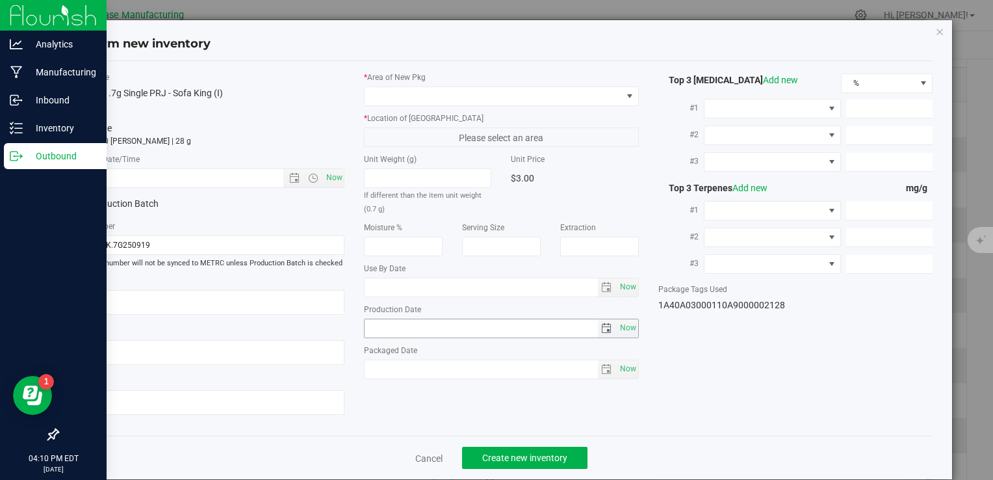
type textarea "[DATE]"
type textarea "MC281359, [PHONE_NUMBER], [EMAIL_ADDRESS][DOMAIN_NAME]"
type input "2025-09-19"
click at [334, 174] on span "Now" at bounding box center [334, 177] width 22 height 19
type input "9/25/2025 4:10 PM"
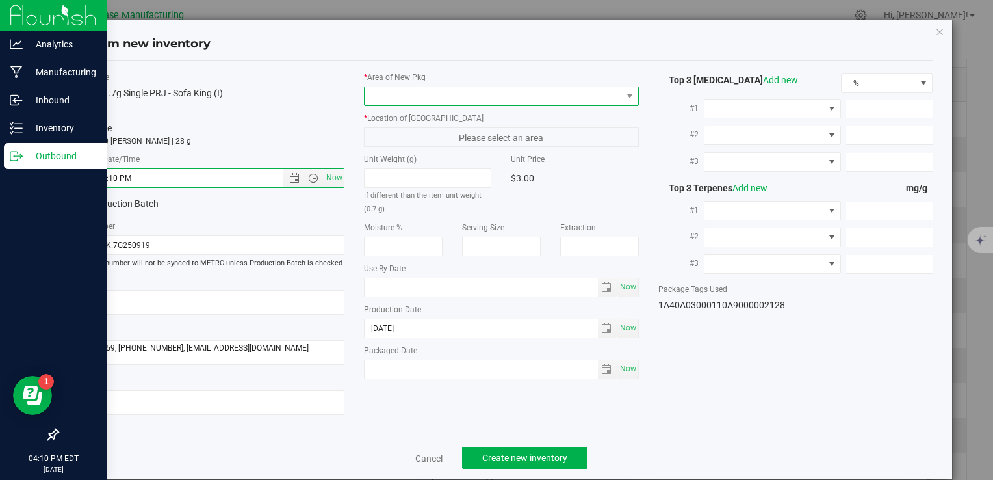
click at [395, 95] on span at bounding box center [493, 96] width 257 height 18
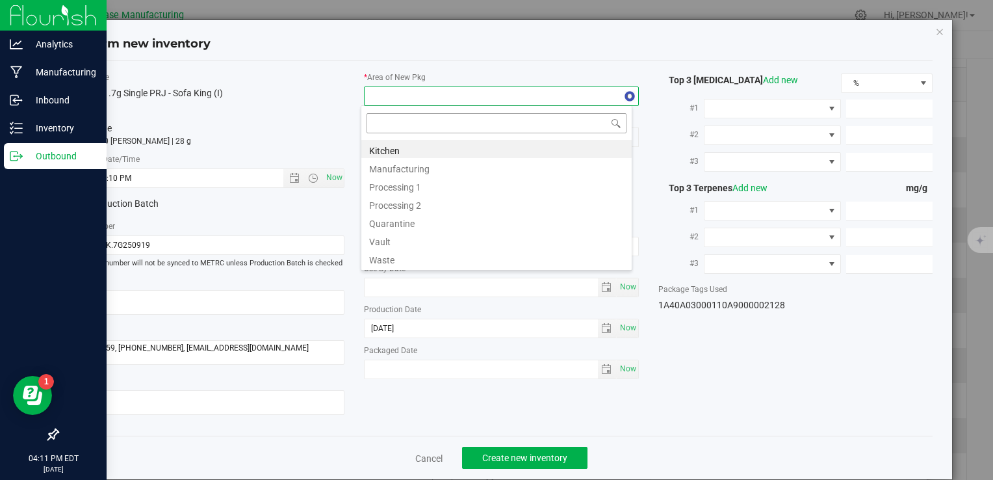
type input "V"
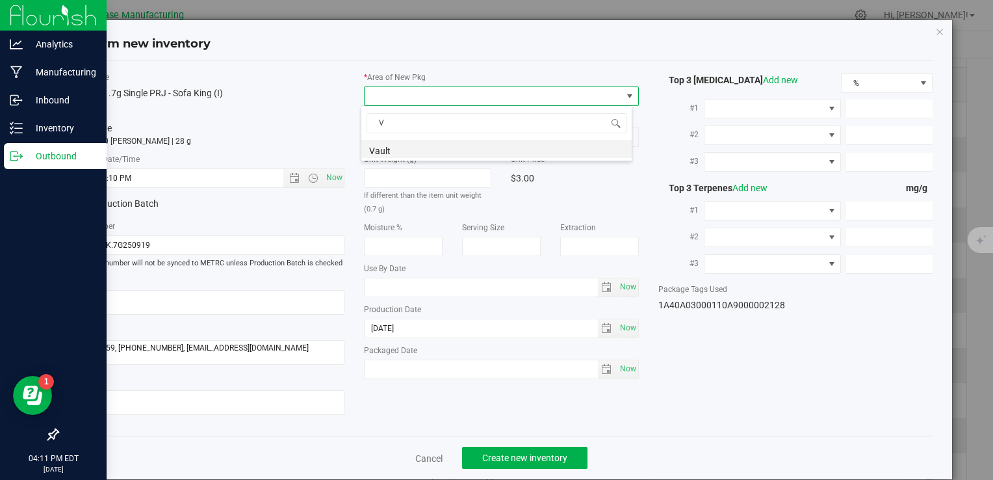
click at [398, 146] on li "Vault" at bounding box center [496, 149] width 270 height 18
click at [400, 140] on span "A1" at bounding box center [493, 137] width 257 height 18
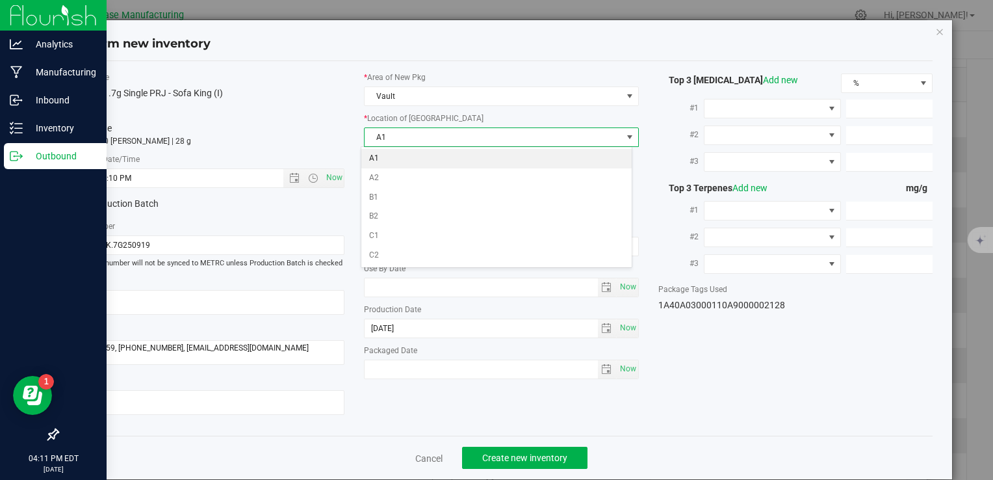
click at [404, 158] on li "A1" at bounding box center [496, 158] width 270 height 19
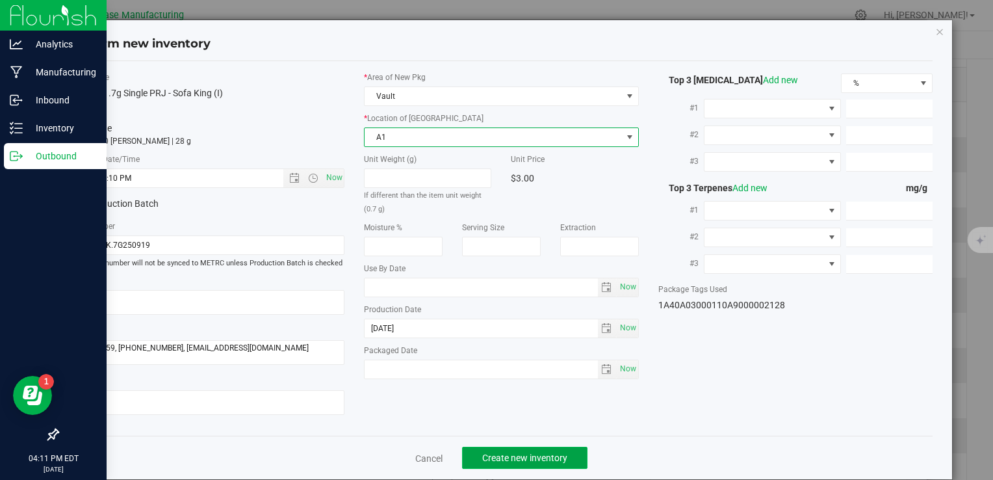
click at [525, 456] on span "Create new inventory" at bounding box center [524, 457] width 85 height 10
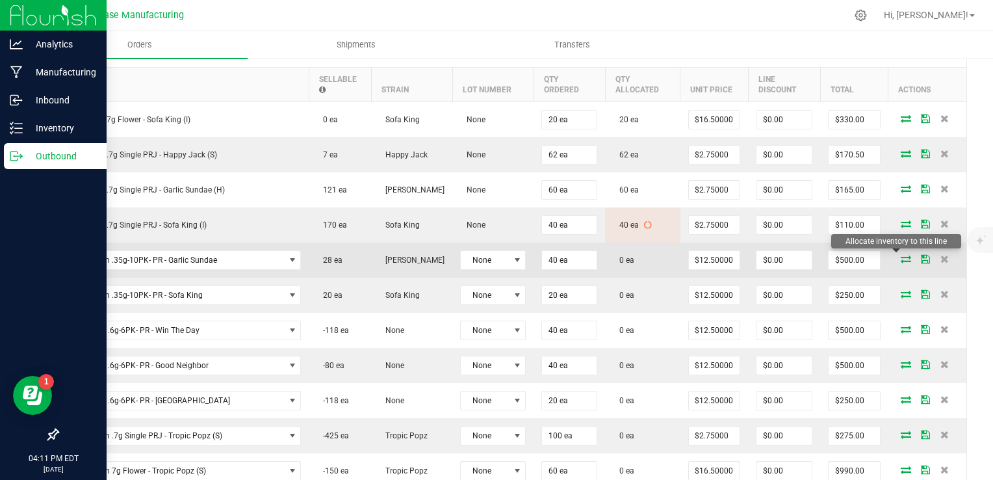
click at [901, 256] on icon at bounding box center [906, 259] width 10 height 8
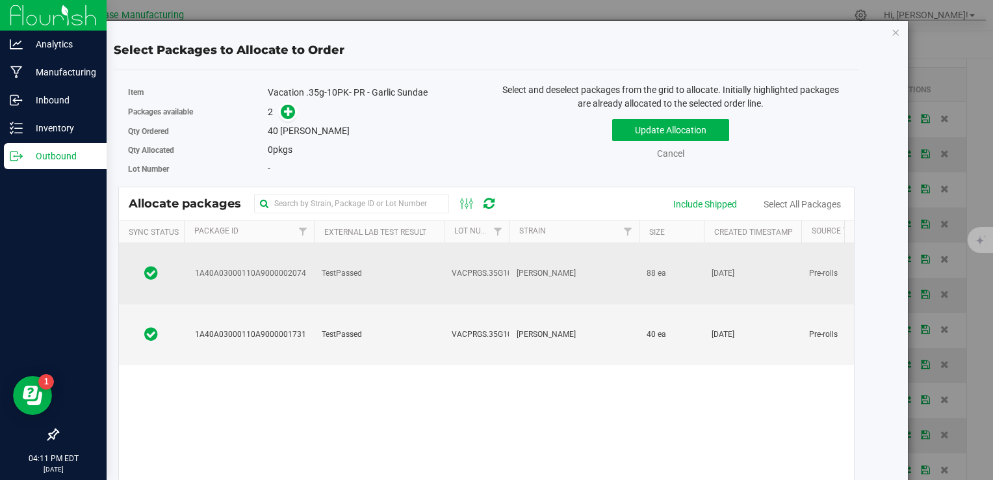
click at [444, 256] on td "VACPRGS.35G10PK250922" at bounding box center [476, 273] width 65 height 61
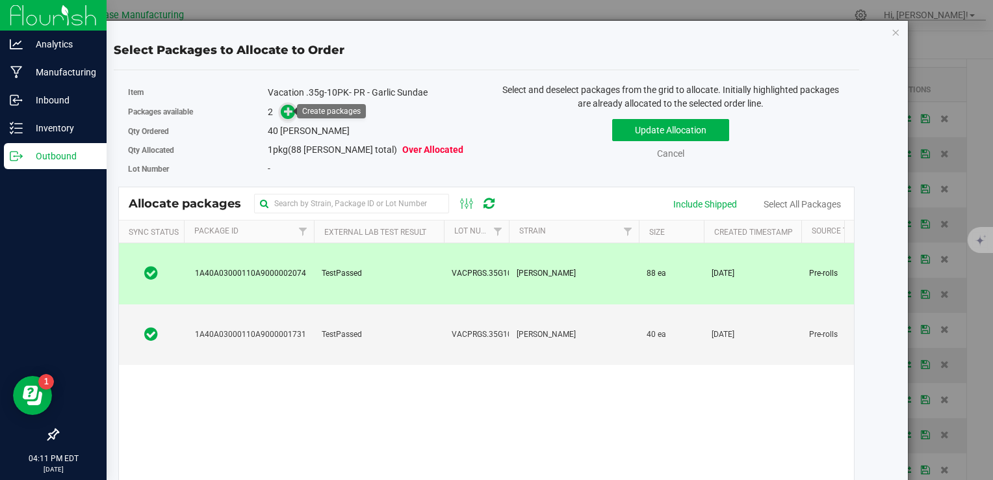
click at [284, 114] on icon at bounding box center [288, 111] width 9 height 9
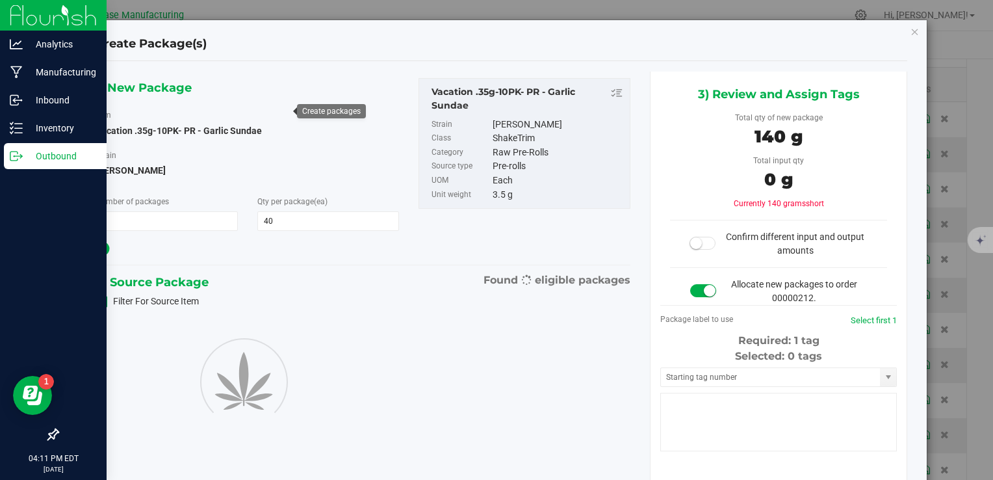
type input "40"
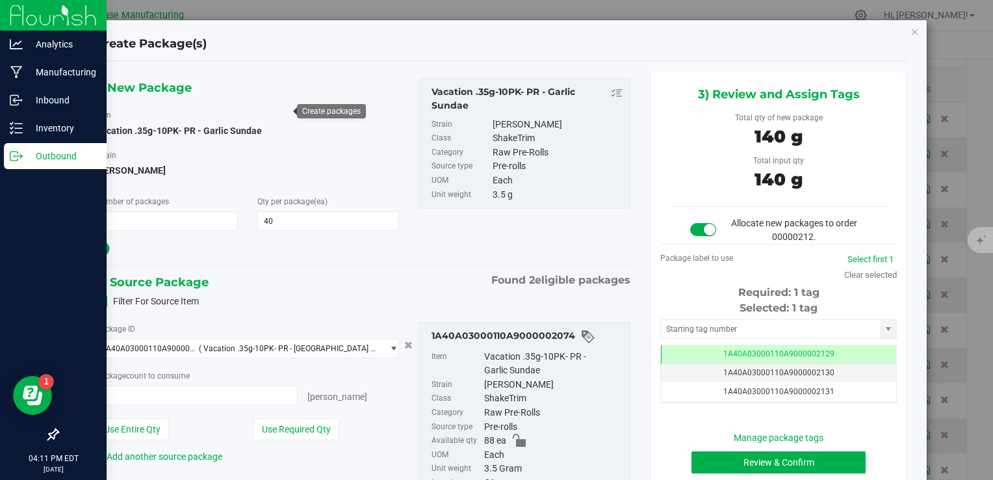
type input "40 ea"
click at [758, 454] on button "Review & Confirm" at bounding box center [778, 462] width 174 height 22
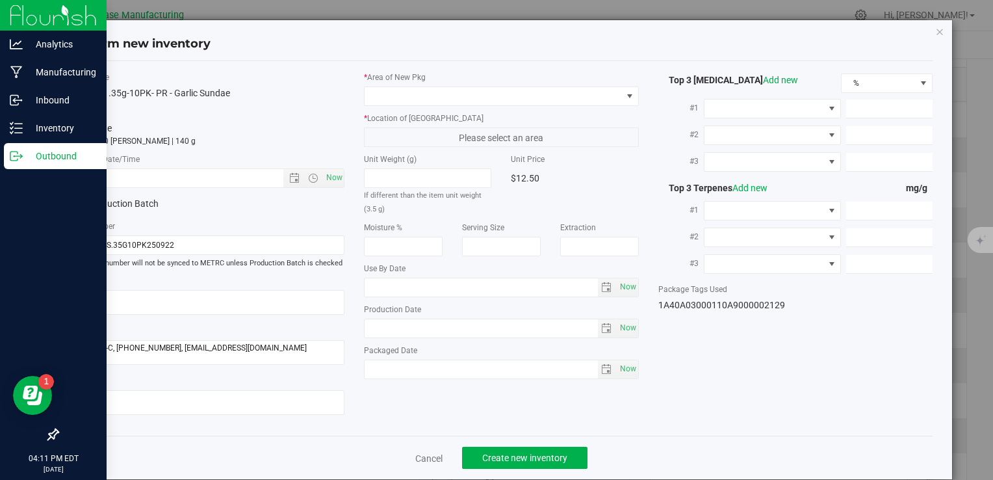
type input "[DATE]"
click at [333, 175] on span "Now" at bounding box center [334, 177] width 22 height 19
type input "9/25/2025 4:11 PM"
click at [399, 84] on div "* Area of New Pkg" at bounding box center [501, 88] width 274 height 34
click at [400, 94] on span at bounding box center [493, 96] width 257 height 18
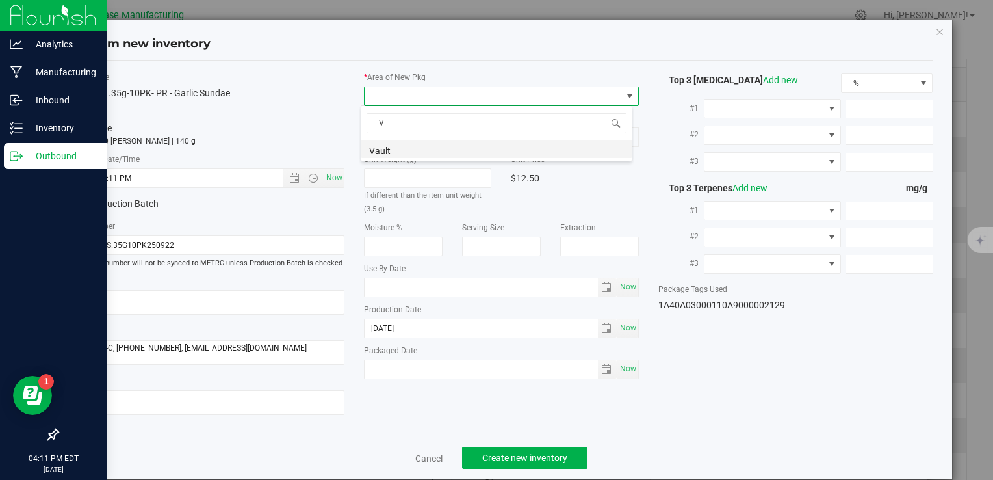
click at [413, 148] on li "Vault" at bounding box center [496, 149] width 270 height 18
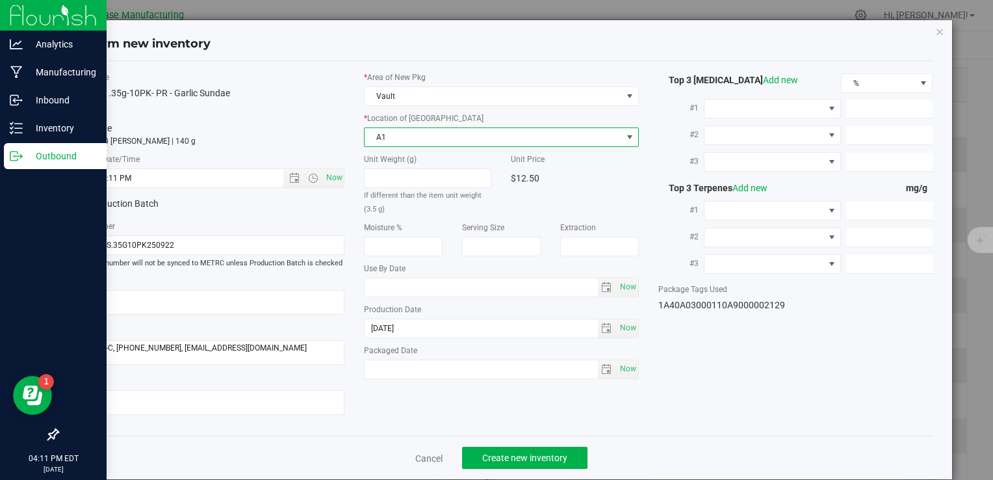
click at [410, 141] on span "A1" at bounding box center [493, 137] width 257 height 18
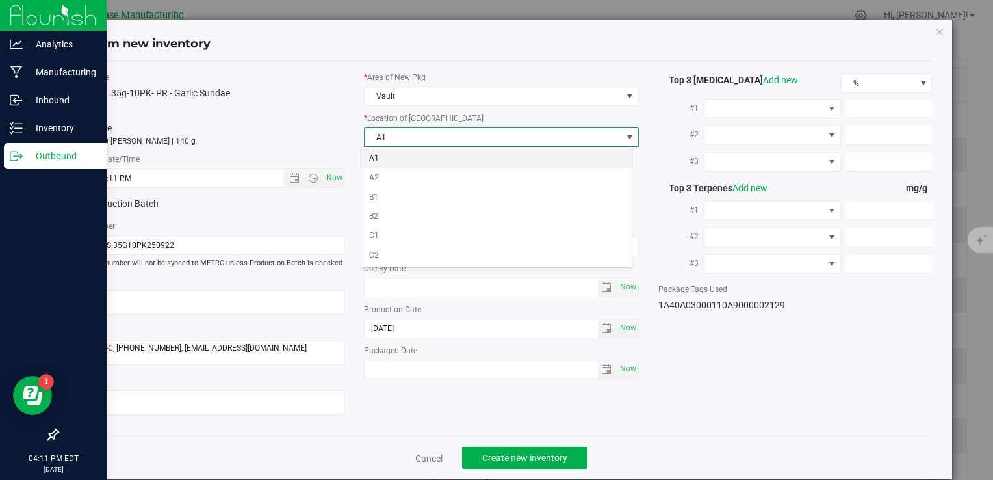
click at [411, 161] on li "A1" at bounding box center [496, 158] width 270 height 19
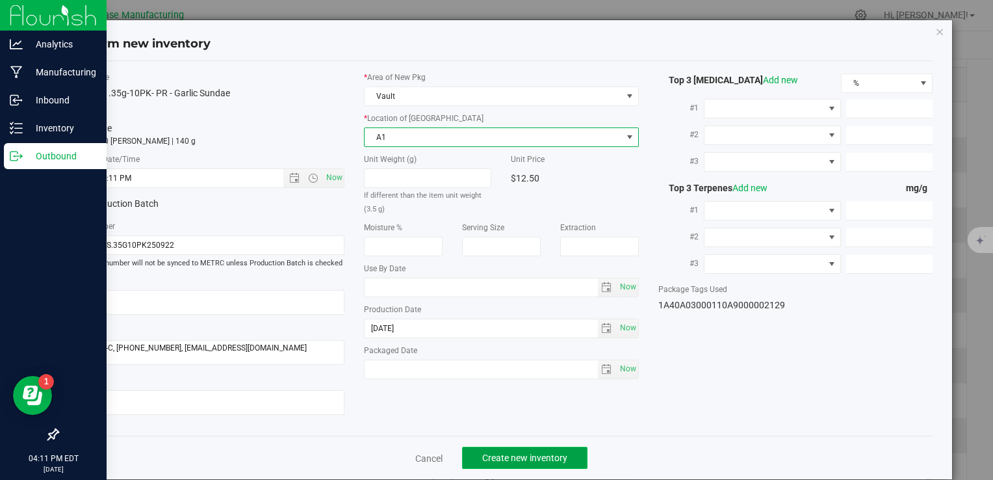
click at [543, 459] on span "Create new inventory" at bounding box center [524, 457] width 85 height 10
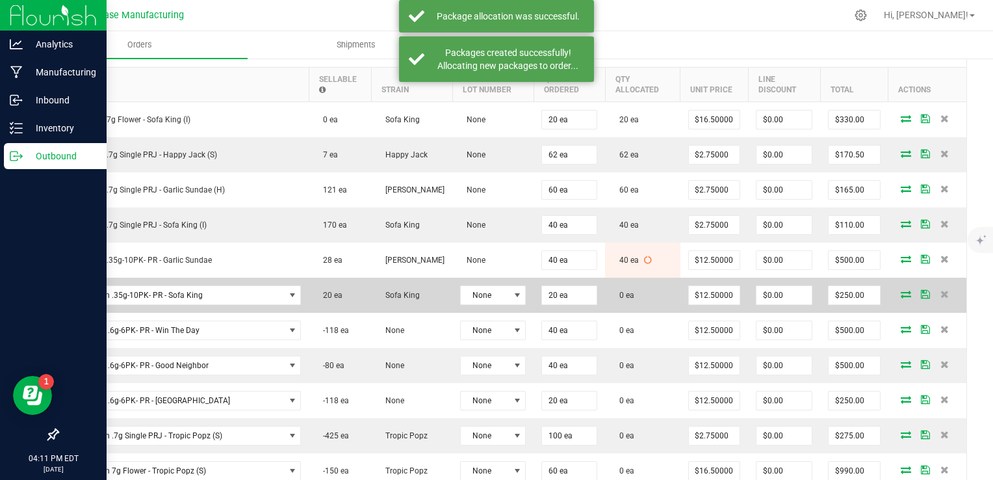
click at [901, 290] on icon at bounding box center [906, 294] width 10 height 8
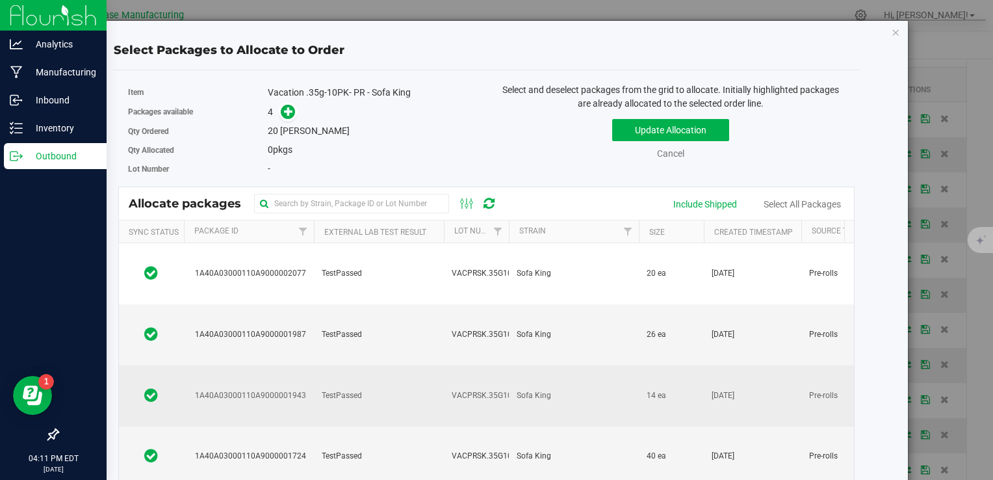
click at [474, 389] on span "VACPRSK.35G10PK250916" at bounding box center [501, 395] width 98 height 12
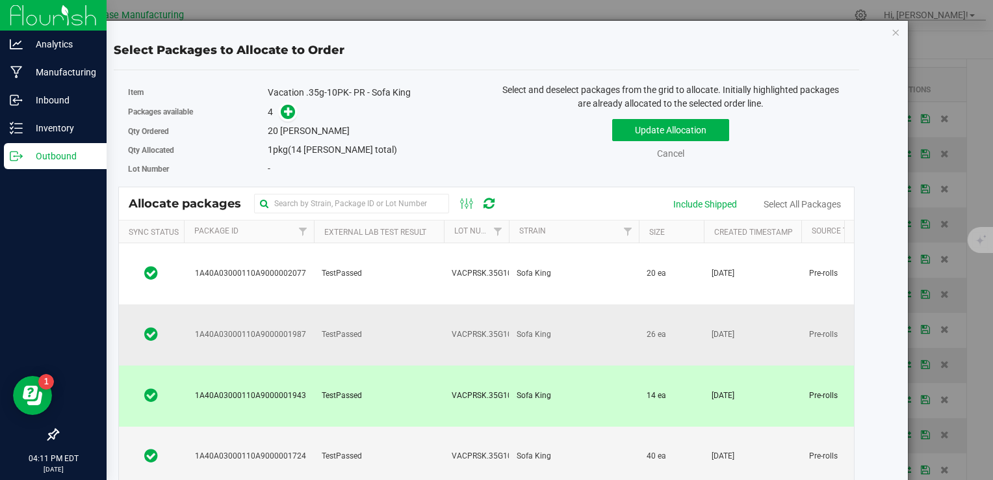
click at [445, 304] on td "VACPRSK.35G10PK250918" at bounding box center [476, 334] width 65 height 61
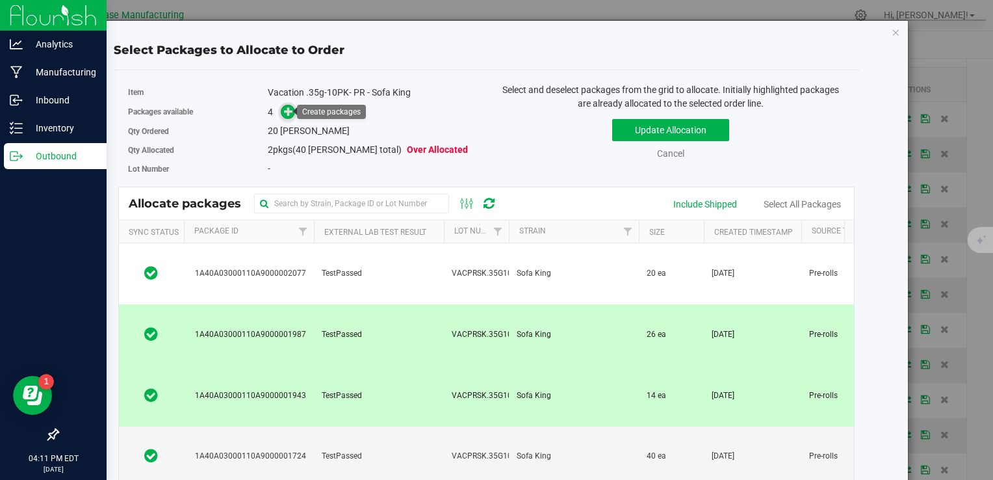
click at [284, 113] on icon at bounding box center [288, 111] width 9 height 9
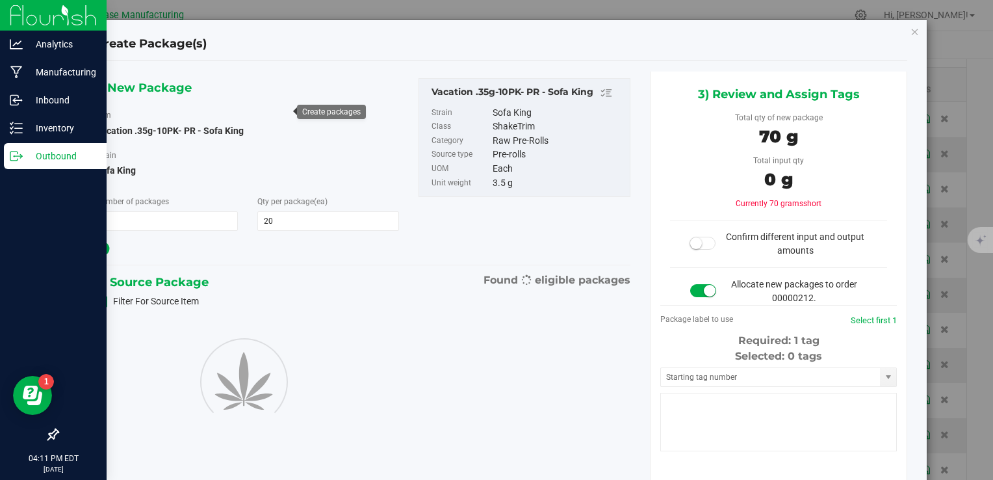
type input "20"
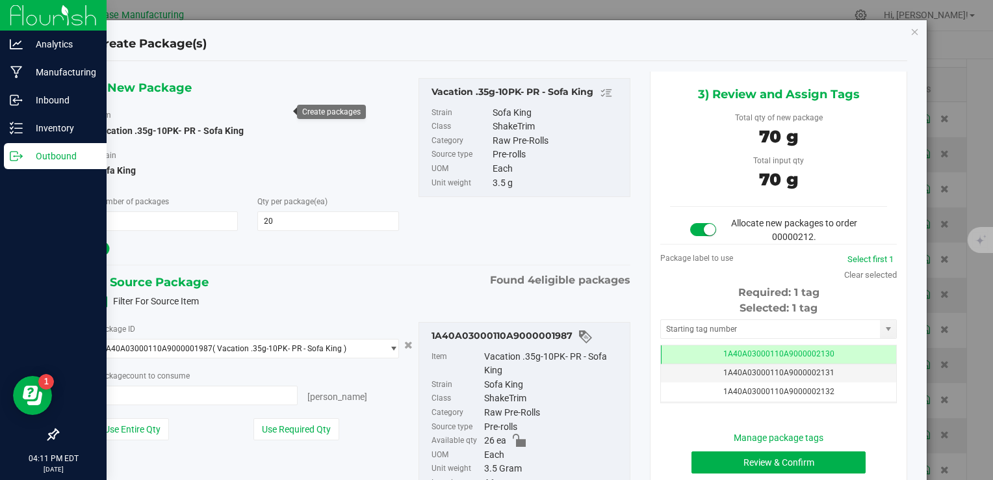
type input "20 ea"
type input "0 ea"
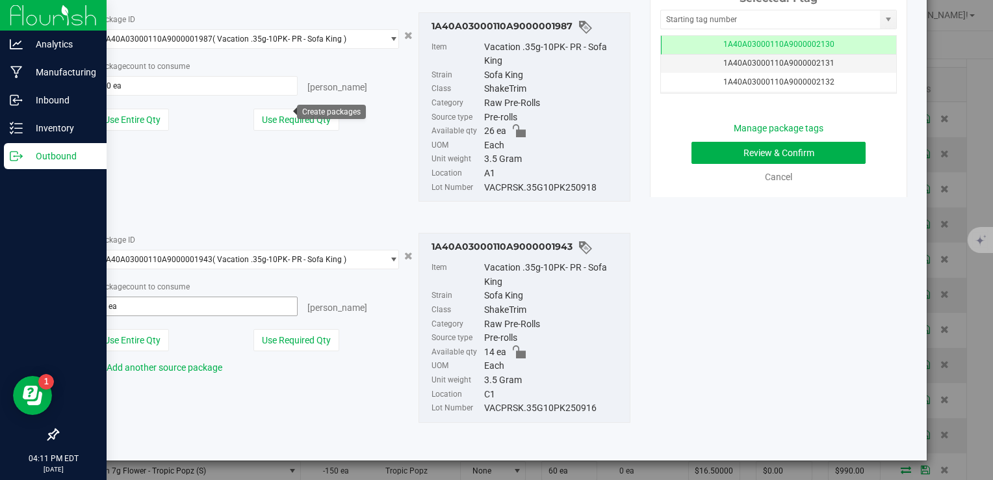
click at [251, 300] on span "0 ea 0" at bounding box center [197, 305] width 203 height 19
click at [251, 300] on input "text" at bounding box center [196, 306] width 201 height 18
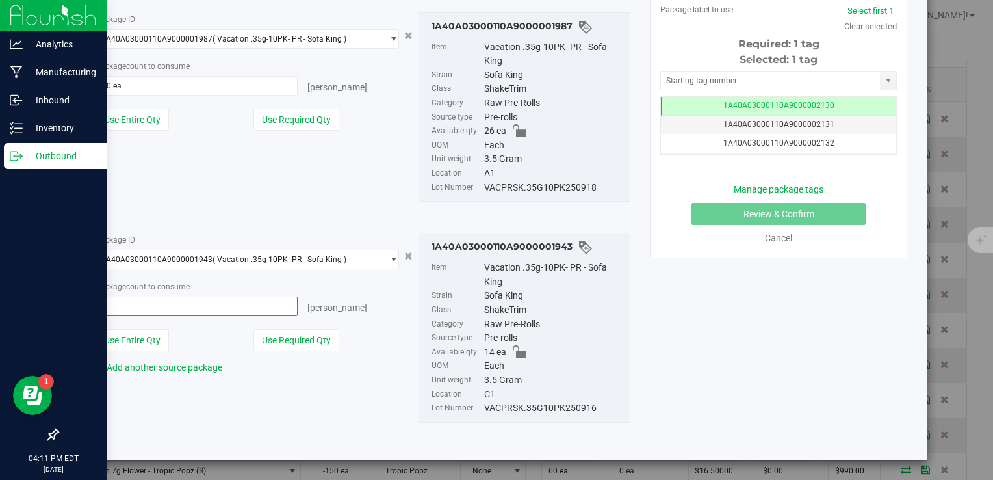
type input "14"
click at [205, 87] on input "20 ea" at bounding box center [196, 86] width 201 height 18
type input "14 ea"
click at [0, 0] on input "20" at bounding box center [0, 0] width 0 height 0
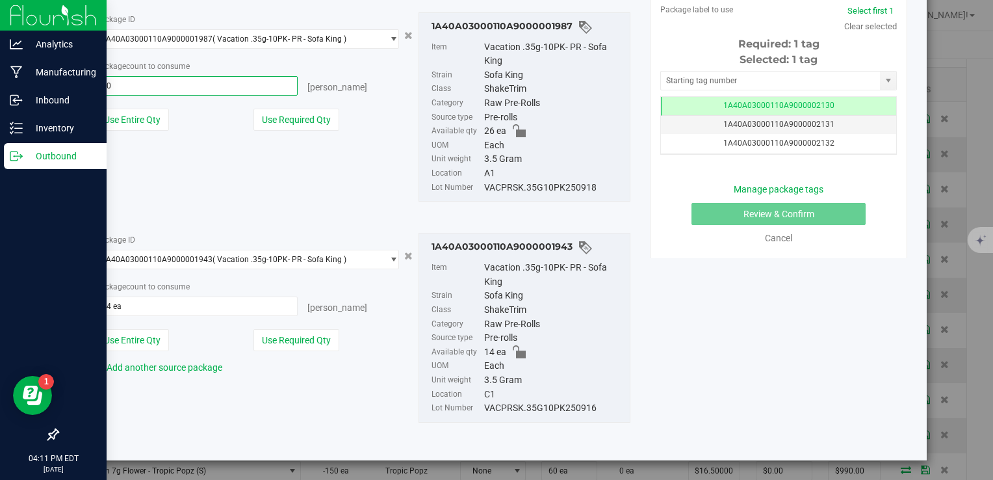
click at [205, 87] on input "20" at bounding box center [196, 86] width 201 height 18
type input "6"
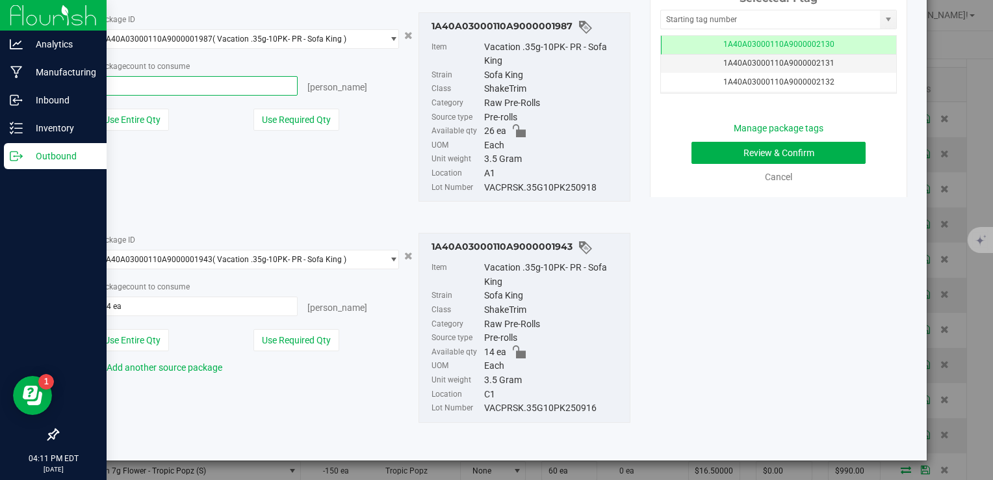
click at [371, 172] on div "Package ID 1A40A03000110A9000001987 ( Vacation .35g-10PK- PR - Sofa King ) 1A40…" at bounding box center [363, 107] width 554 height 211
type input "6 ea"
click at [780, 149] on button "Review & Confirm" at bounding box center [778, 153] width 174 height 22
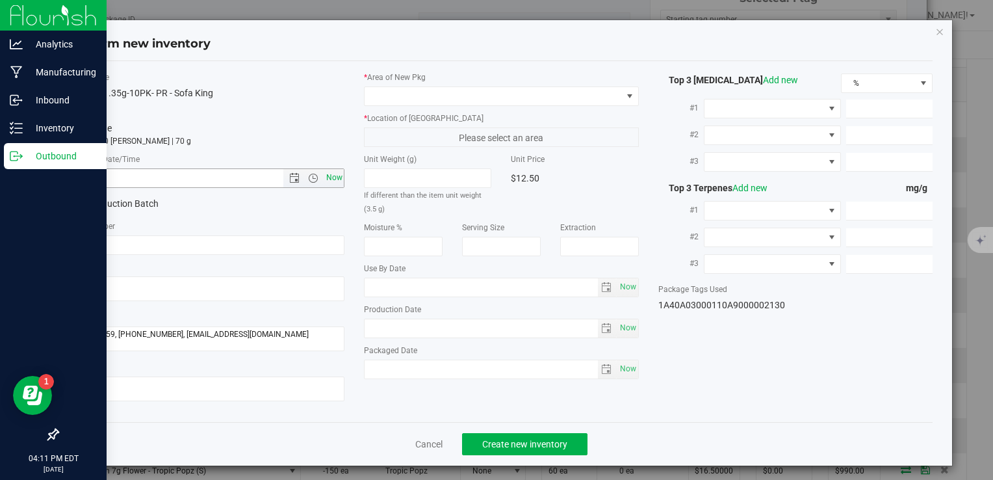
click at [329, 175] on span "Now" at bounding box center [334, 177] width 22 height 19
type input "9/25/2025 4:11 PM"
click at [377, 102] on span at bounding box center [493, 96] width 257 height 18
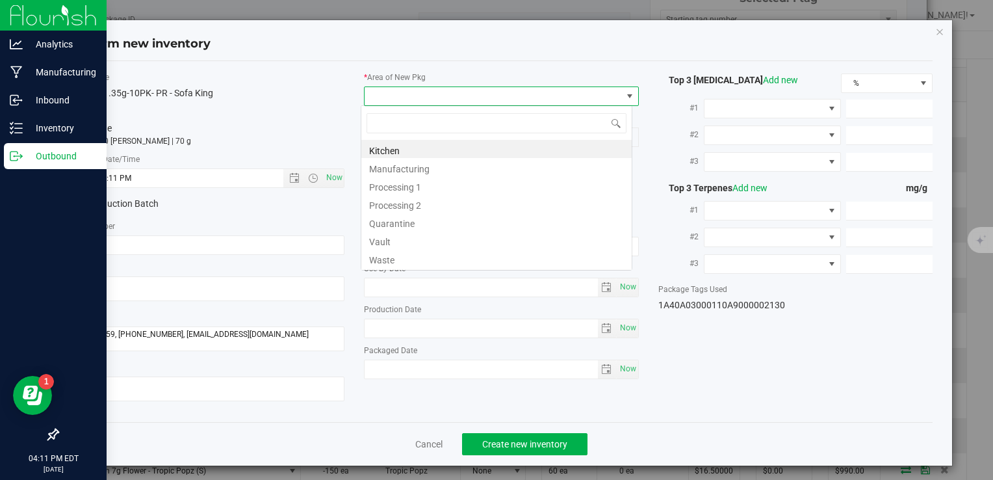
type input "V"
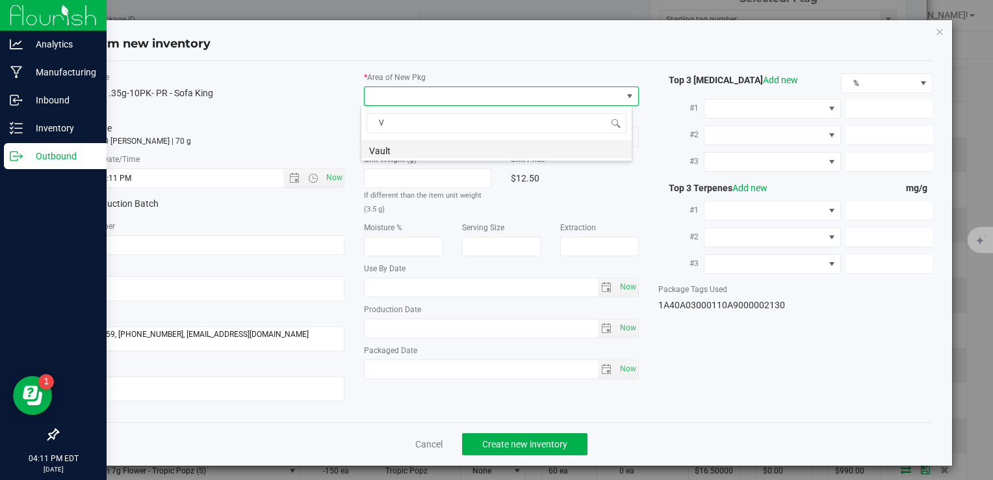
click at [382, 152] on li "Vault" at bounding box center [496, 149] width 270 height 18
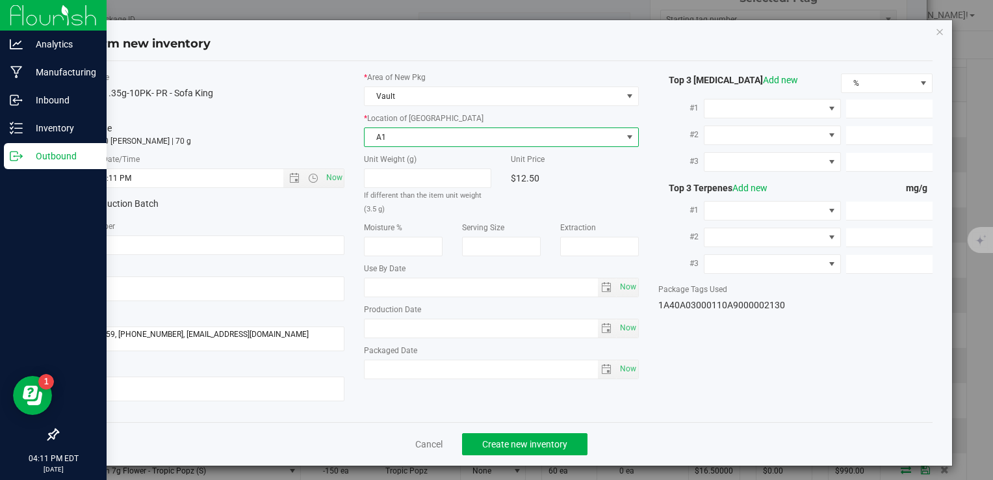
click at [385, 136] on span "A1" at bounding box center [493, 137] width 257 height 18
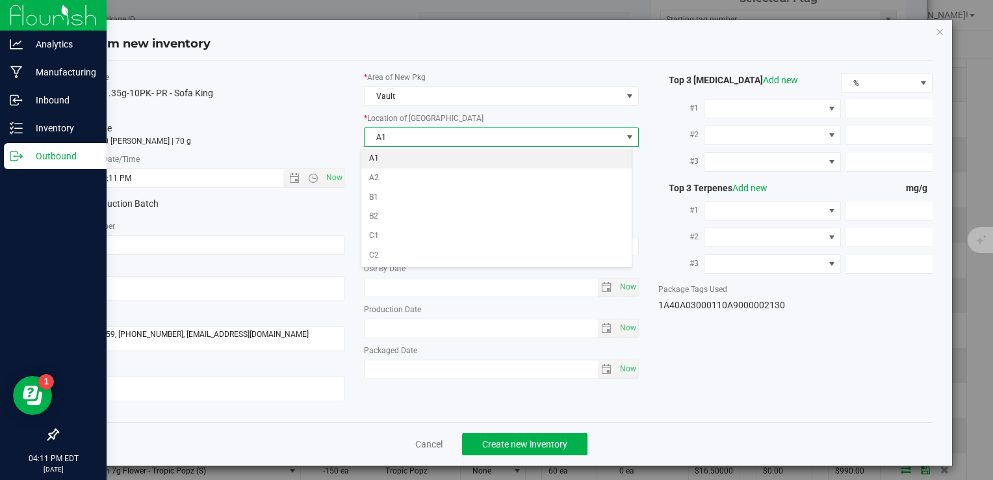
click at [384, 159] on li "A1" at bounding box center [496, 158] width 270 height 19
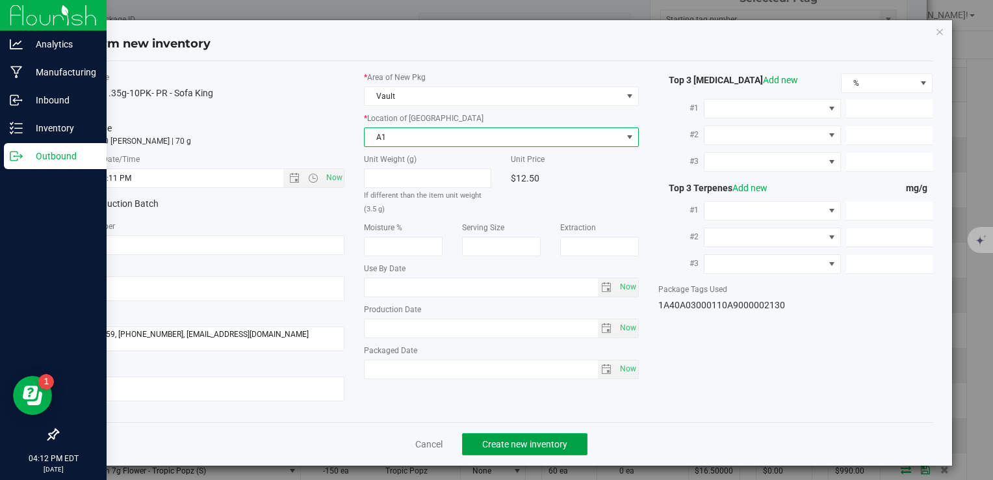
click at [558, 444] on span "Create new inventory" at bounding box center [524, 444] width 85 height 10
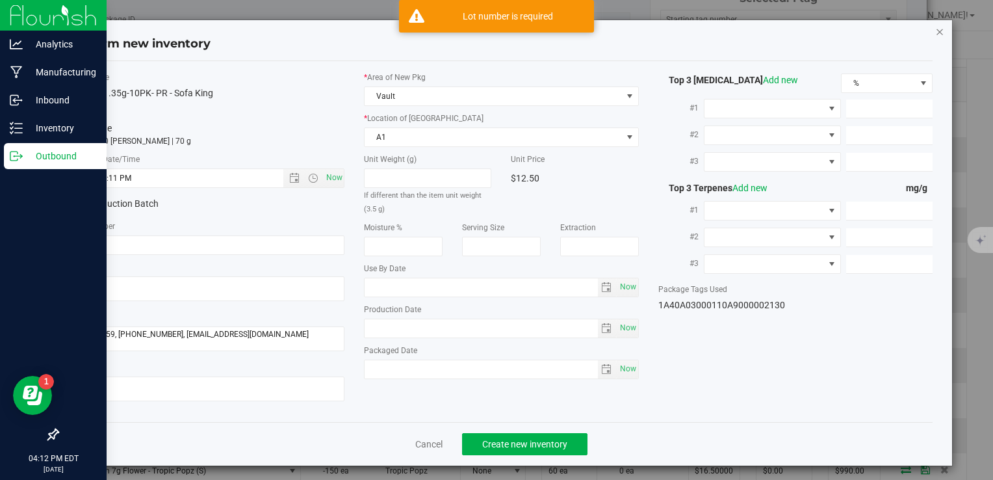
click at [935, 30] on icon "button" at bounding box center [939, 31] width 9 height 16
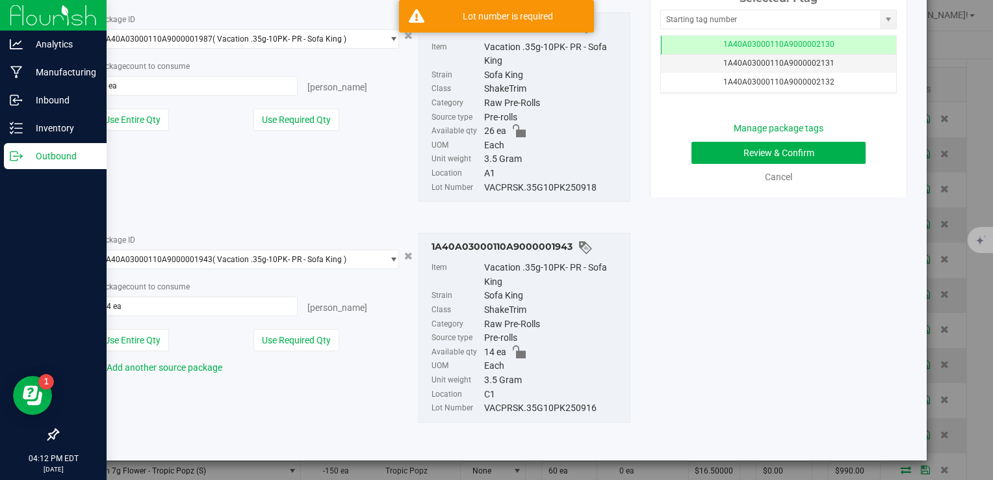
click at [521, 183] on div "VACPRSK.35G10PK250918" at bounding box center [553, 188] width 139 height 14
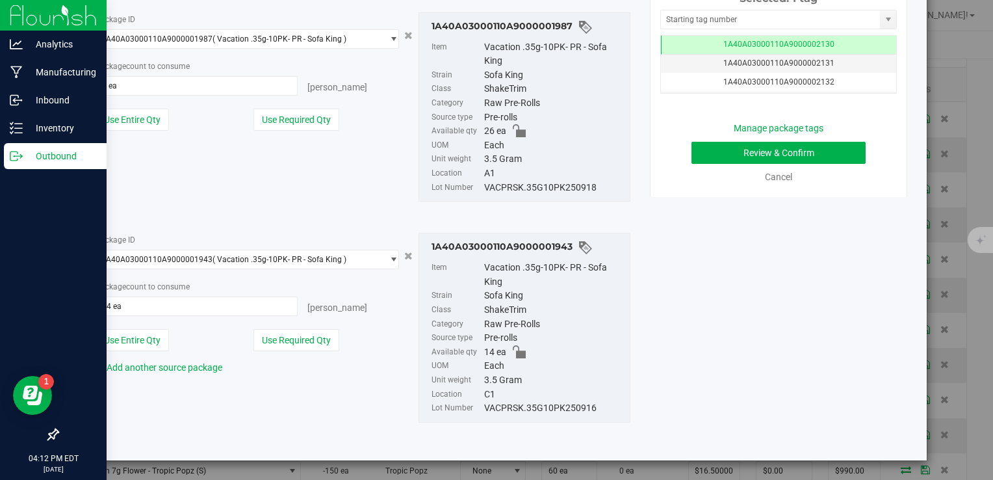
click at [521, 183] on div "VACPRSK.35G10PK250918" at bounding box center [553, 188] width 139 height 14
copy div "VACPRSK.35G10PK250918"
click at [754, 152] on button "Review & Confirm" at bounding box center [778, 153] width 174 height 22
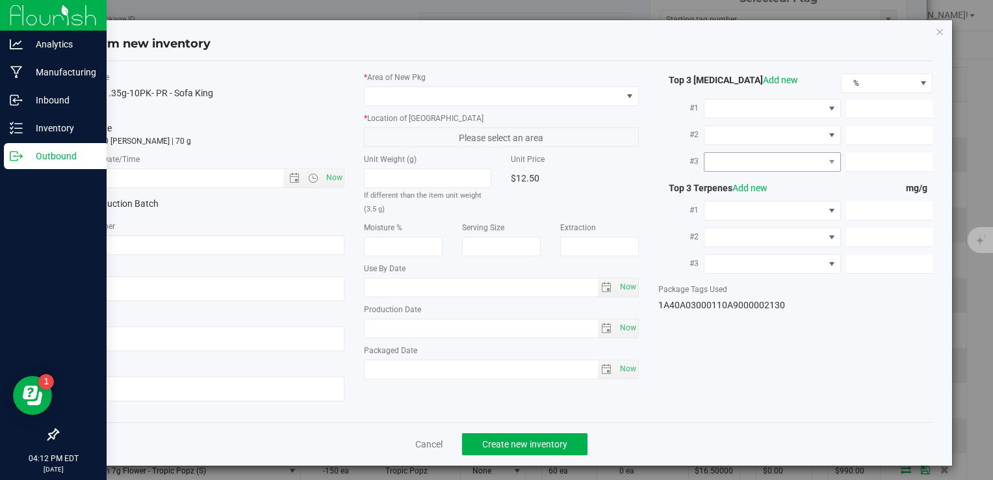
type textarea "[DATE]"
type textarea "MC281359, [PHONE_NUMBER], [EMAIL_ADDRESS][DOMAIN_NAME]"
click at [333, 178] on span "Now" at bounding box center [334, 177] width 22 height 19
type input "9/25/2025 4:12 PM"
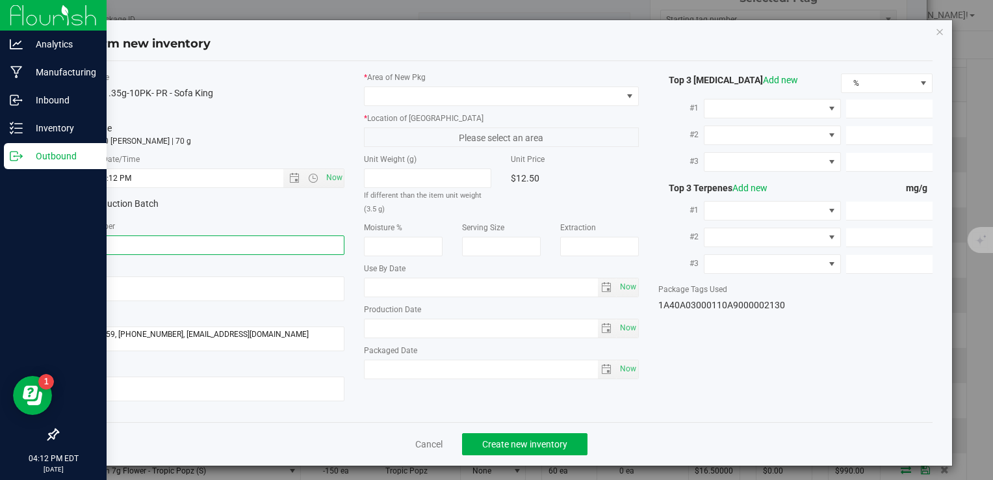
paste input "VACPRSK.35G10PK250918"
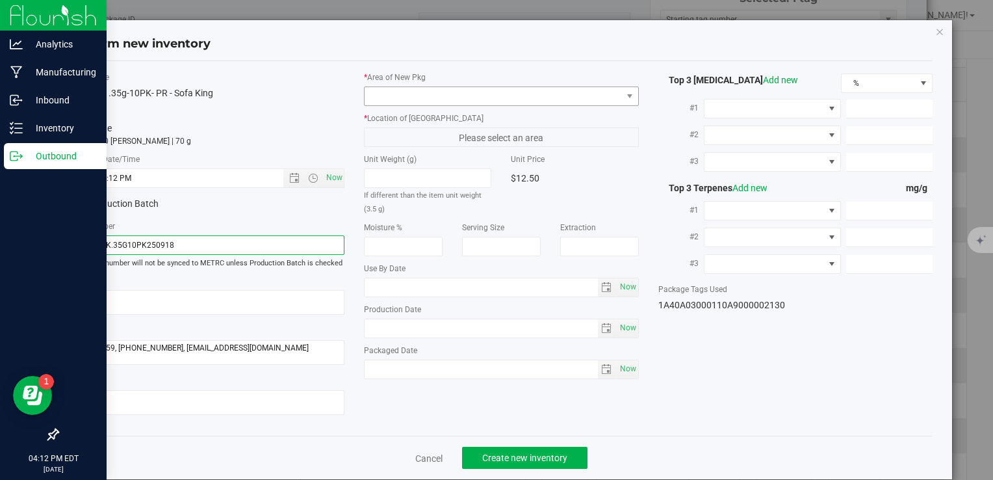
type input "VACPRSK.35G10PK250918"
click at [480, 99] on span at bounding box center [493, 96] width 257 height 18
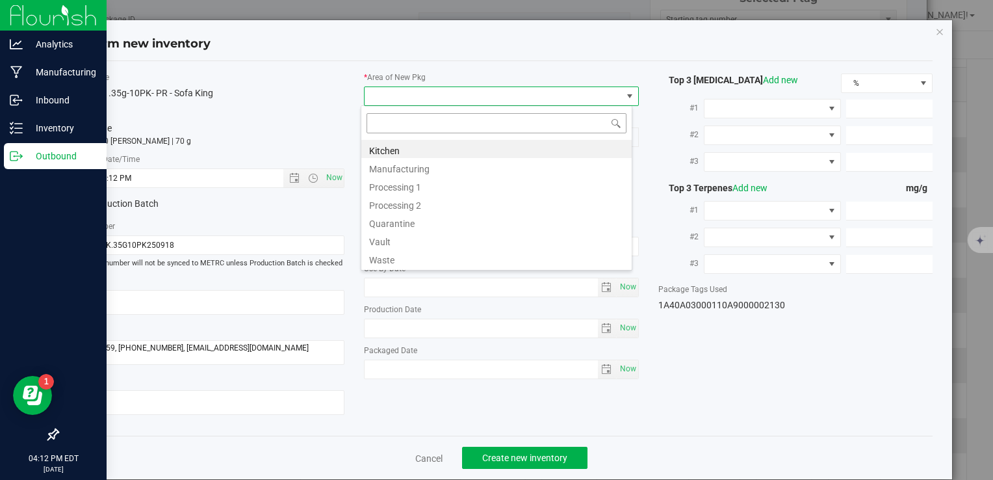
type input "V"
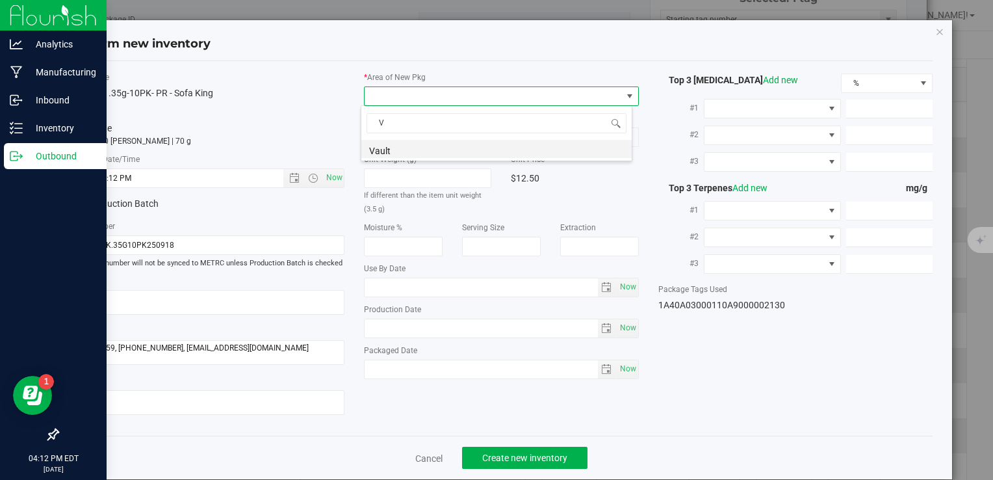
click at [434, 144] on li "Vault" at bounding box center [496, 149] width 270 height 18
click at [418, 144] on span "A1" at bounding box center [493, 137] width 257 height 18
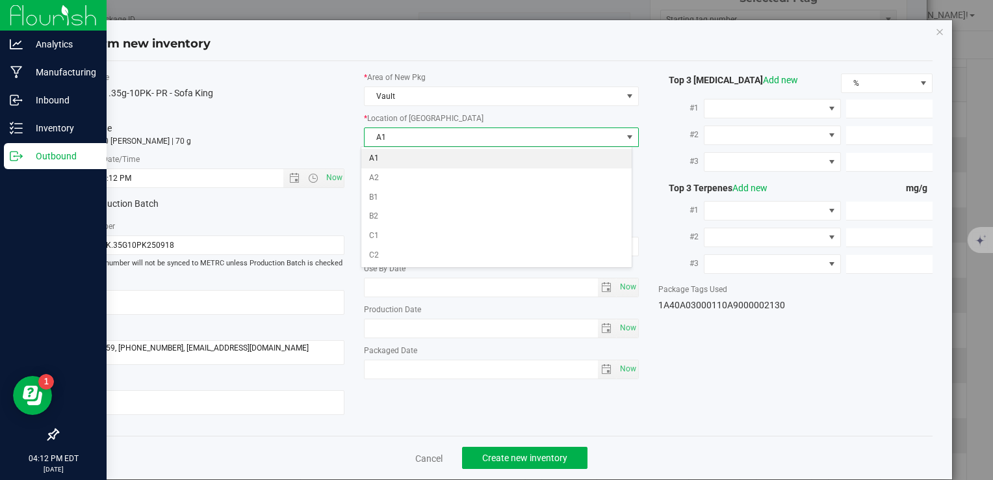
click at [417, 157] on li "A1" at bounding box center [496, 158] width 270 height 19
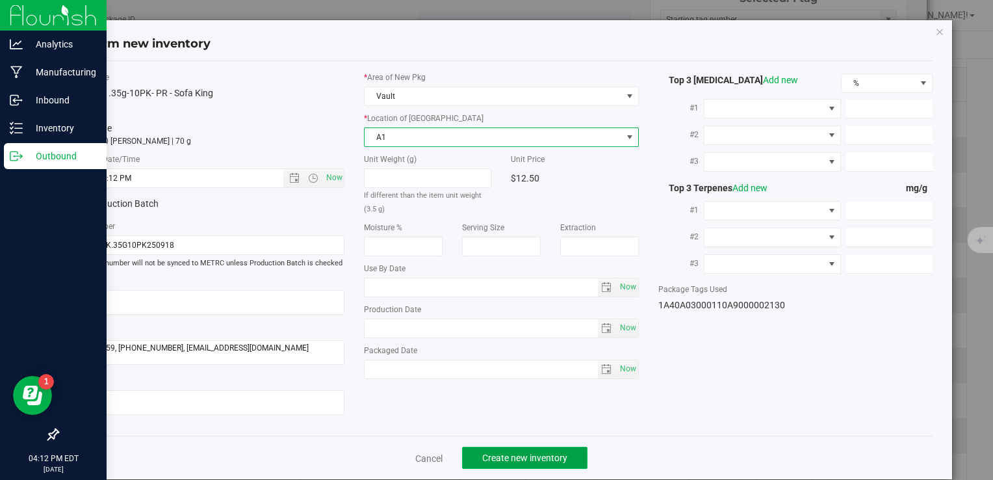
click at [505, 454] on button "Create new inventory" at bounding box center [524, 457] width 125 height 22
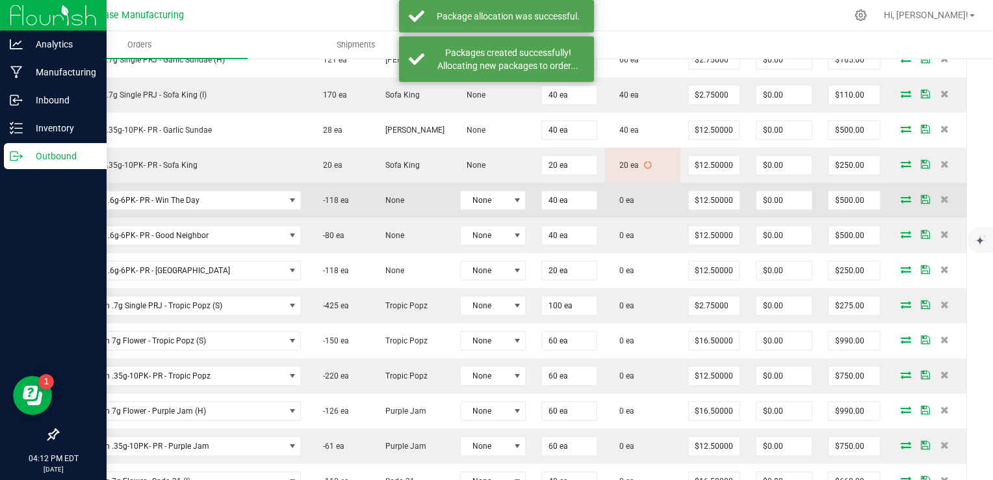
click at [901, 195] on icon at bounding box center [906, 199] width 10 height 8
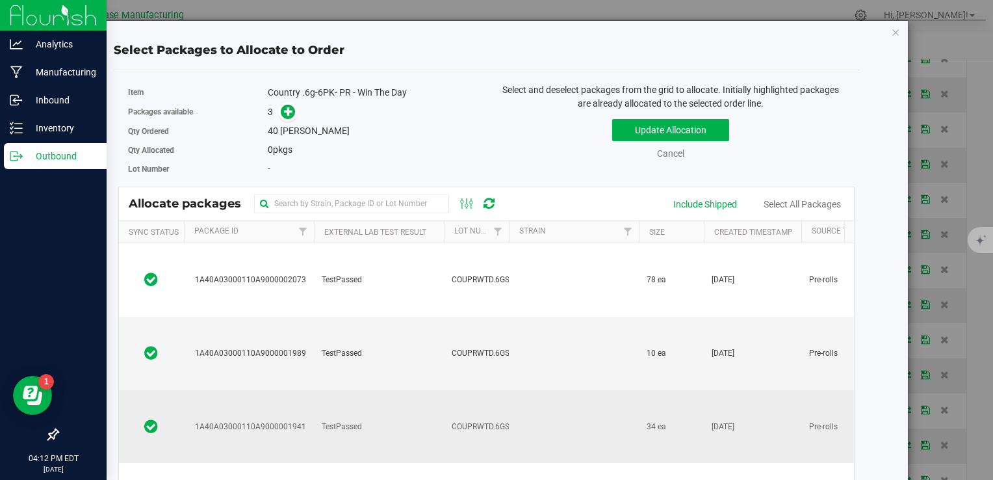
click at [418, 390] on td "TestPassed" at bounding box center [379, 426] width 130 height 73
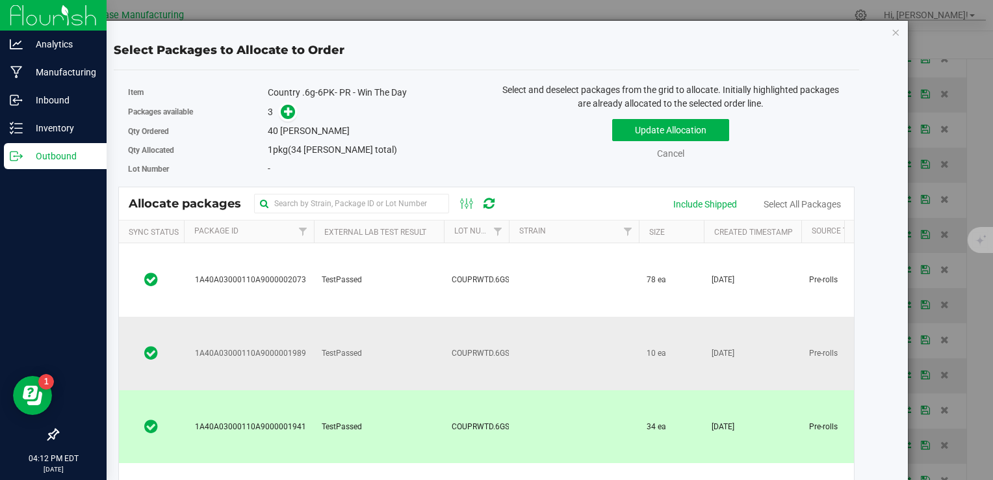
click at [401, 321] on td "TestPassed" at bounding box center [379, 352] width 130 height 73
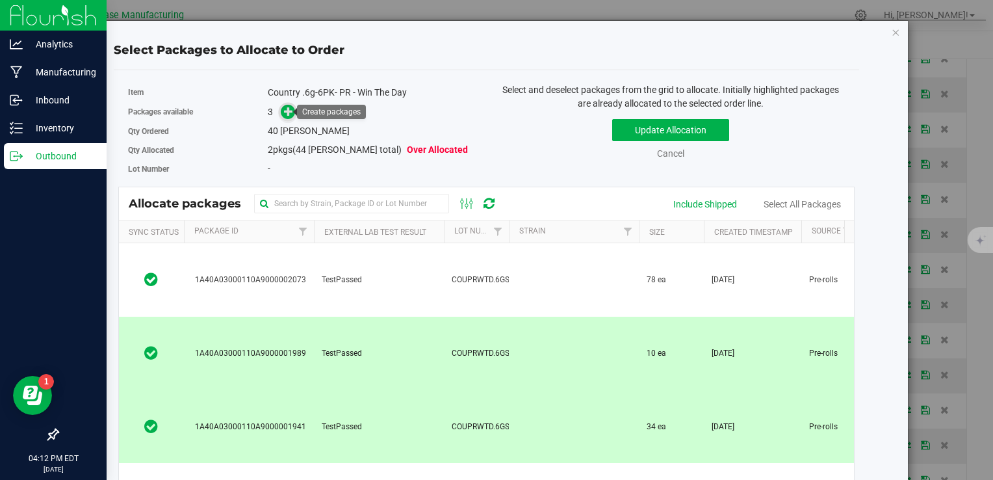
click at [289, 114] on icon at bounding box center [288, 111] width 9 height 9
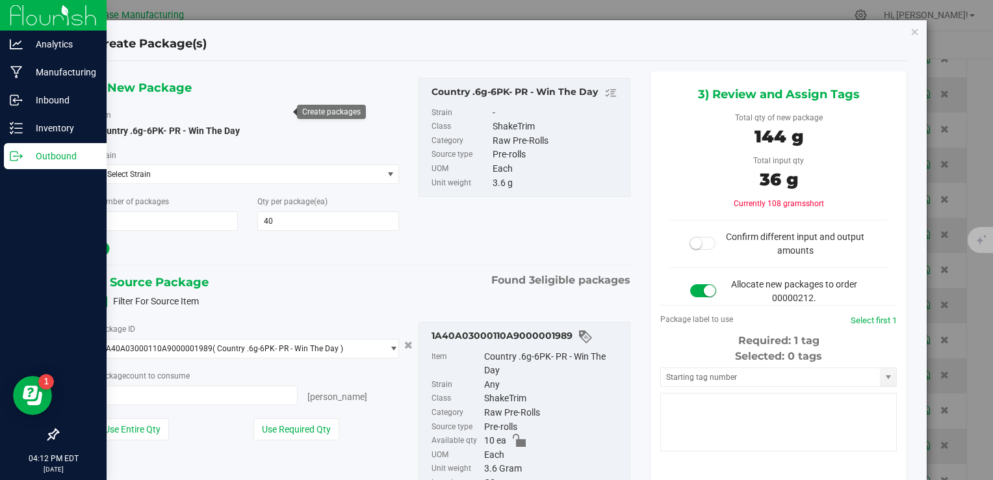
type input "10 ea"
type input "0 ea"
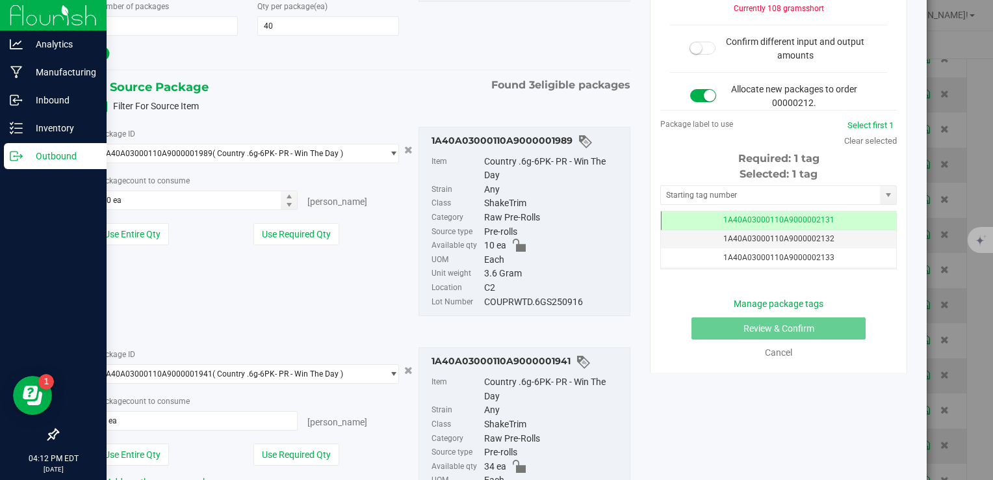
click at [524, 302] on div "COUPRWTD.6GS250916" at bounding box center [553, 302] width 139 height 14
click at [523, 302] on div "COUPRWTD.6GS250916" at bounding box center [553, 302] width 139 height 14
copy div "COUPRWTD.6GS250916"
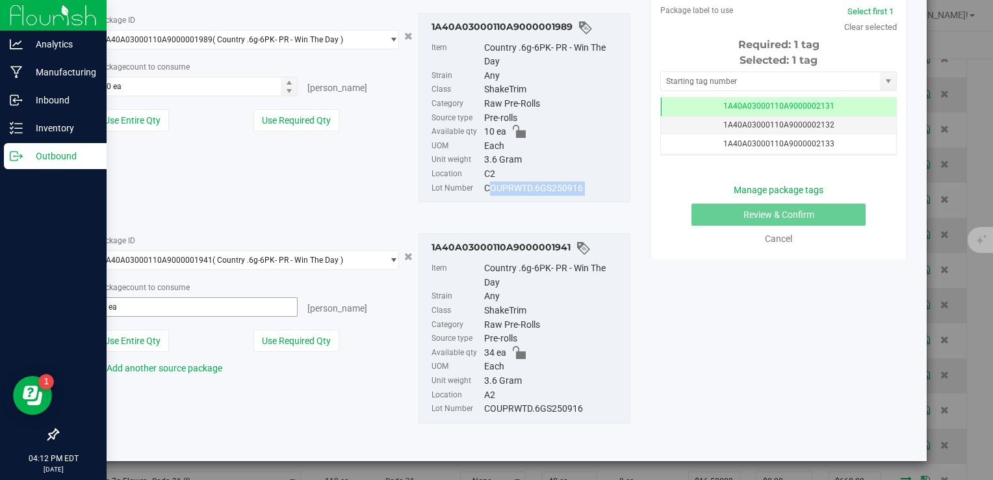
click at [195, 303] on span "0 ea 0" at bounding box center [197, 306] width 203 height 19
click at [195, 303] on input "text" at bounding box center [196, 307] width 201 height 18
click at [194, 303] on input "text" at bounding box center [196, 307] width 201 height 18
type input "34"
type input "34 ea"
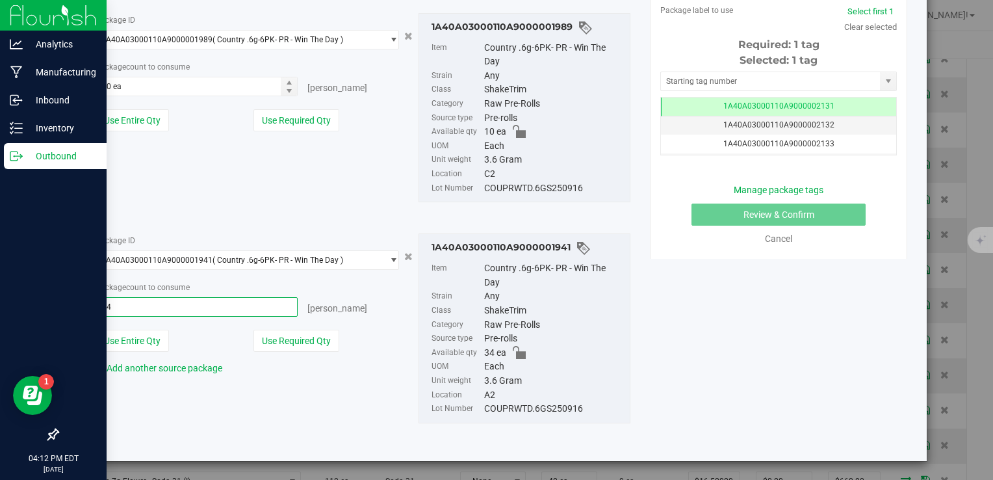
click at [257, 203] on div "Package ID 1A40A03000110A9000001989 ( Country .6g-6PK- PR - Win The Day ) 1A40A…" at bounding box center [363, 108] width 554 height 211
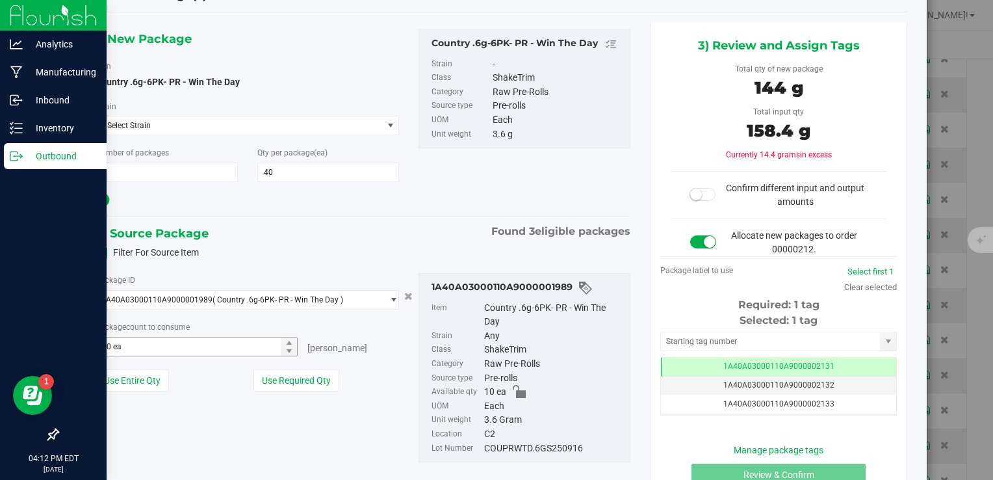
click at [195, 349] on span "10 ea 10" at bounding box center [197, 346] width 203 height 19
click at [195, 349] on input "10" at bounding box center [196, 346] width 201 height 18
type input "6"
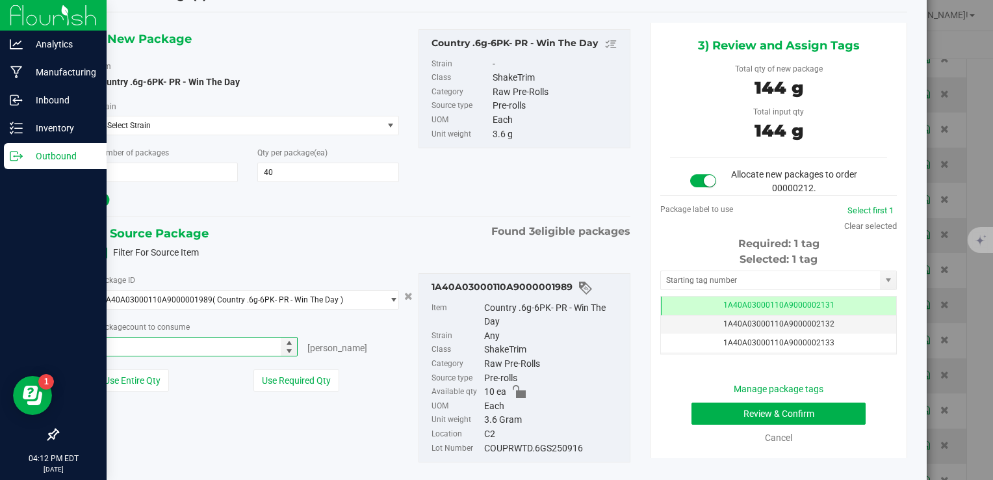
type input "6 ea"
click at [393, 425] on div "Package ID 1A40A03000110A9000001989 ( Country .6g-6PK- PR - Win The Day ) 1A40A…" at bounding box center [363, 368] width 554 height 211
click at [736, 414] on button "Review & Confirm" at bounding box center [778, 413] width 174 height 22
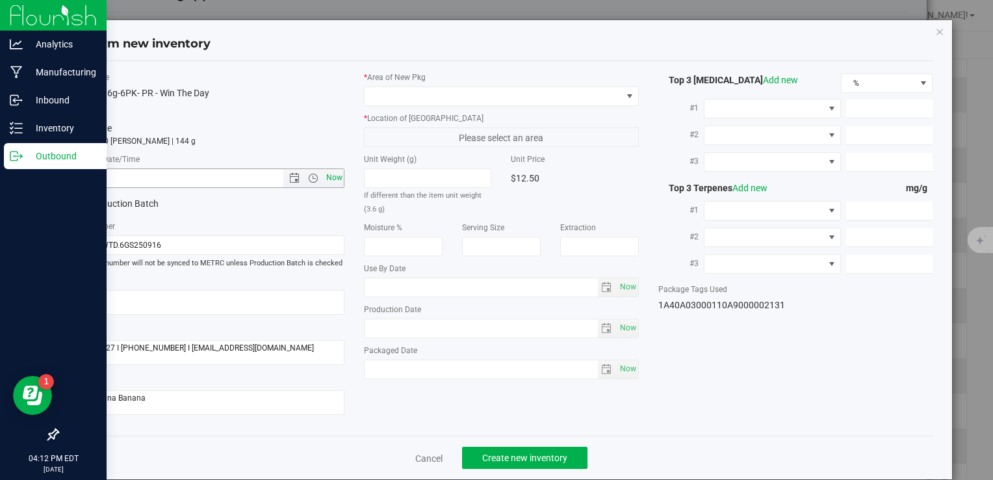
click at [325, 180] on span "Now" at bounding box center [334, 177] width 22 height 19
type input "9/25/2025 4:12 PM"
click at [411, 92] on span at bounding box center [493, 96] width 257 height 18
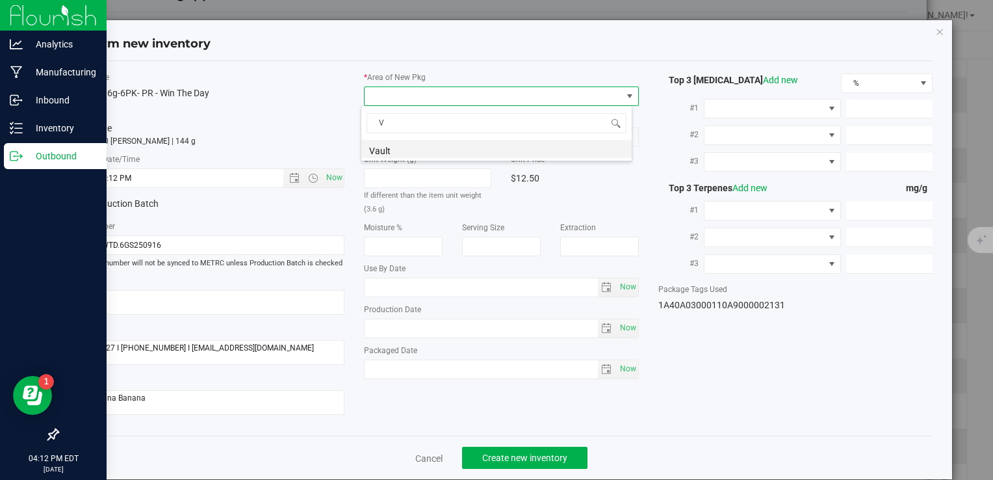
click at [411, 149] on li "Vault" at bounding box center [496, 149] width 270 height 18
click at [413, 135] on span "A1" at bounding box center [493, 137] width 257 height 18
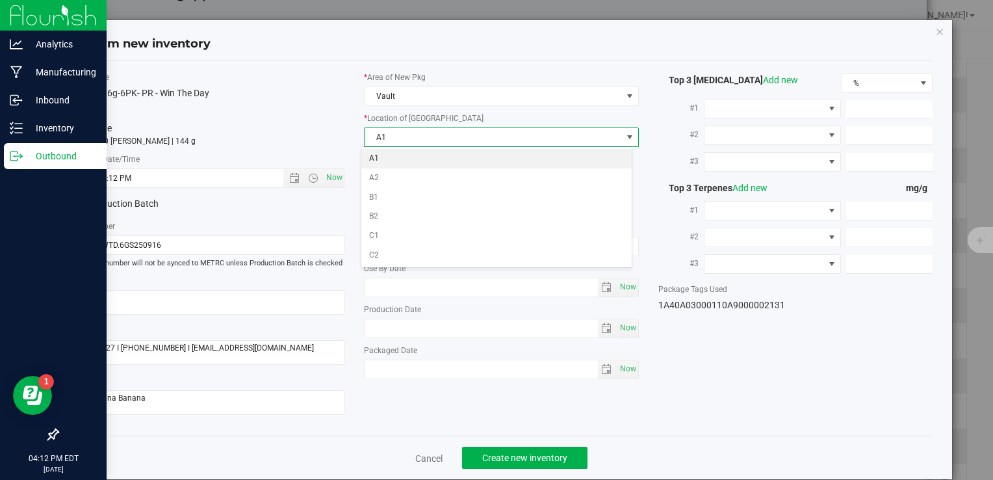
click at [415, 158] on li "A1" at bounding box center [496, 158] width 270 height 19
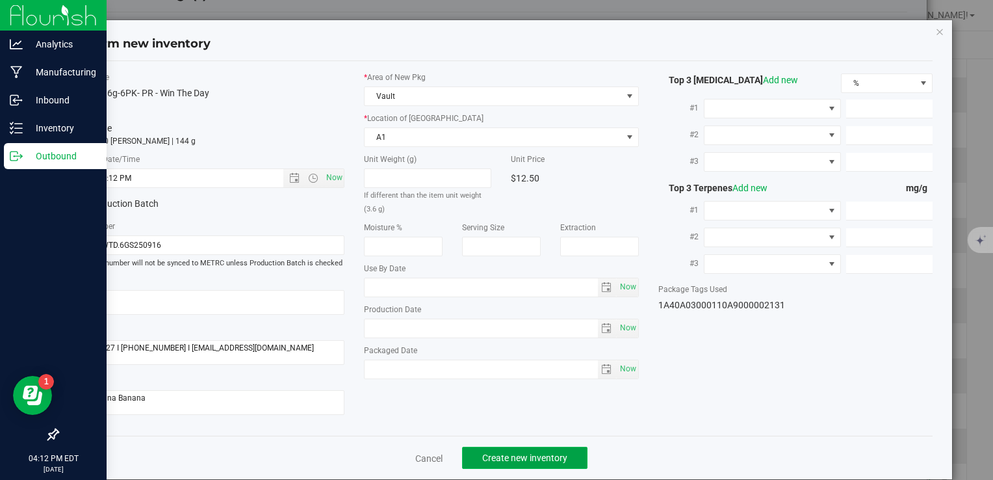
click at [512, 454] on span "Create new inventory" at bounding box center [524, 457] width 85 height 10
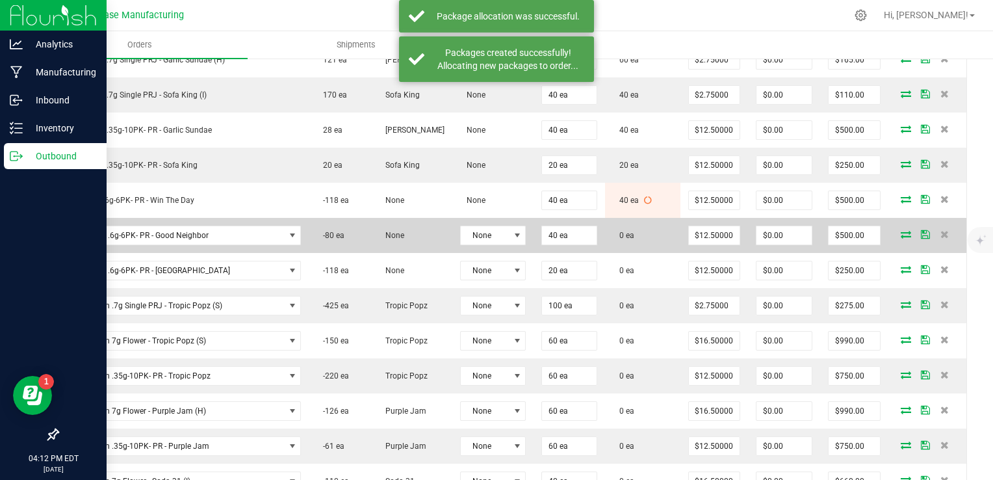
click at [901, 230] on icon at bounding box center [906, 234] width 10 height 8
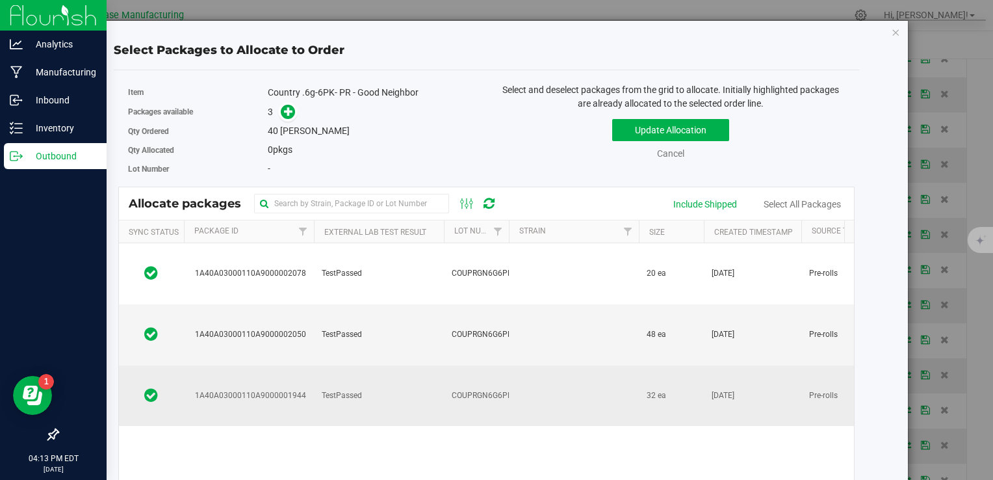
click at [437, 365] on td "TestPassed" at bounding box center [379, 395] width 130 height 60
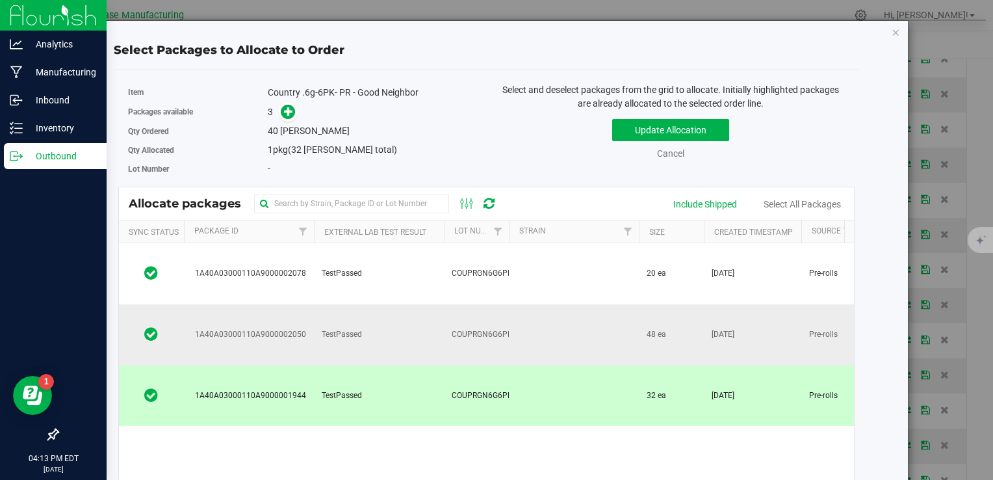
click at [424, 304] on td "TestPassed" at bounding box center [379, 334] width 130 height 61
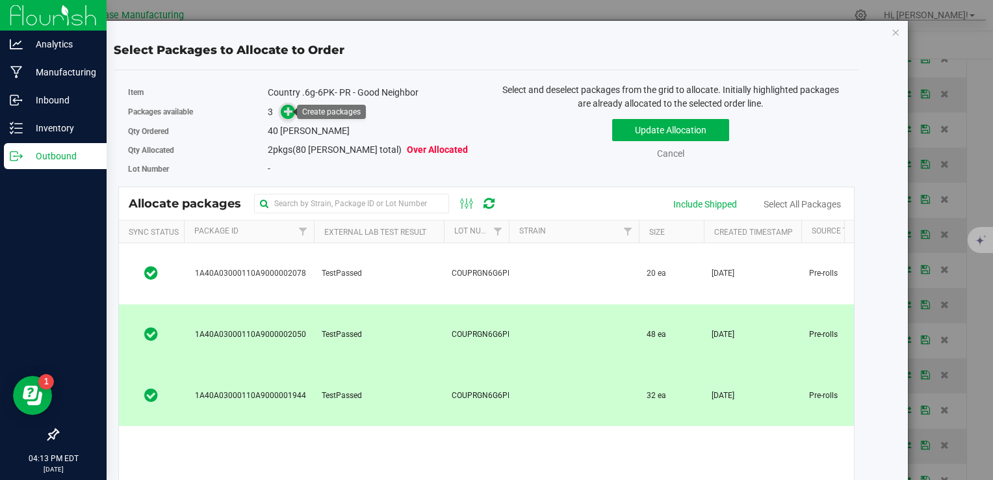
click at [287, 111] on icon at bounding box center [289, 111] width 10 height 10
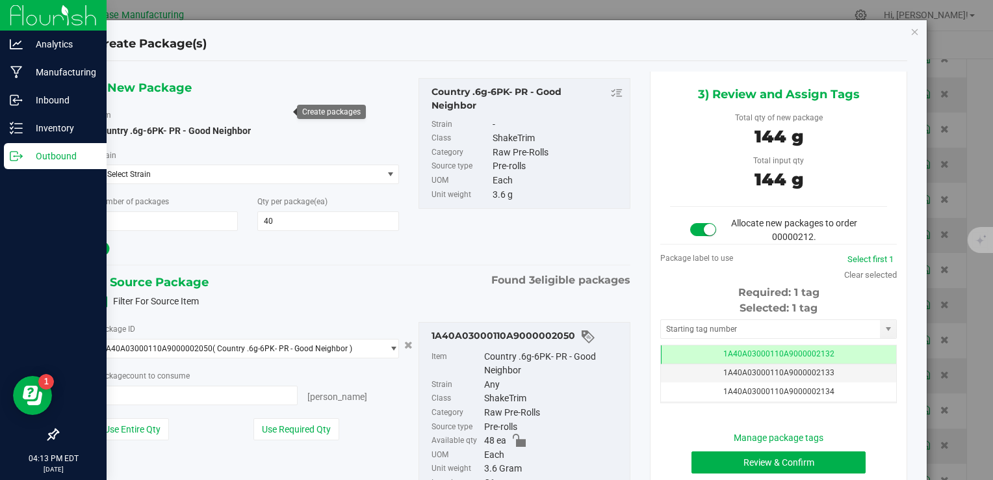
type input "40 ea"
type input "0 ea"
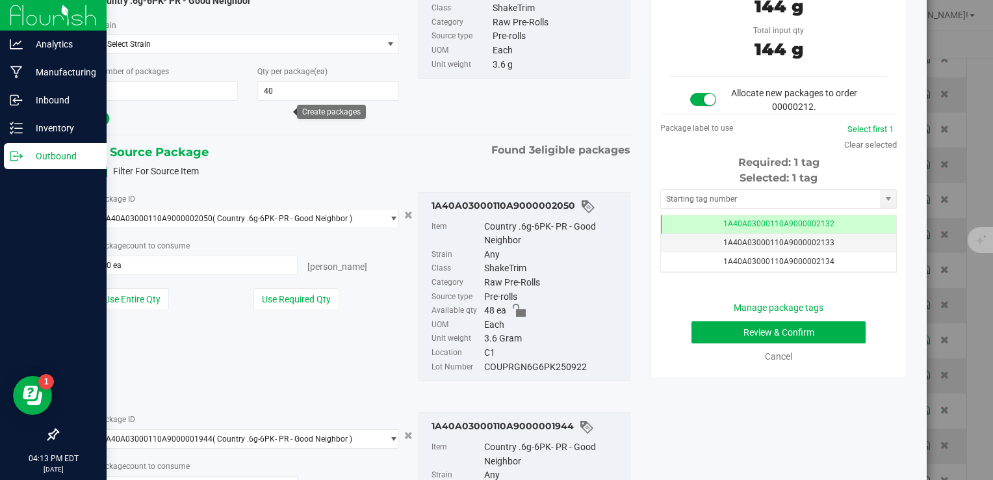
click at [531, 372] on div "COUPRGN6G6PK250922" at bounding box center [553, 367] width 139 height 14
click at [529, 365] on div "COUPRGN6G6PK250922" at bounding box center [553, 367] width 139 height 14
copy div "COUPRGN6G6PK250922"
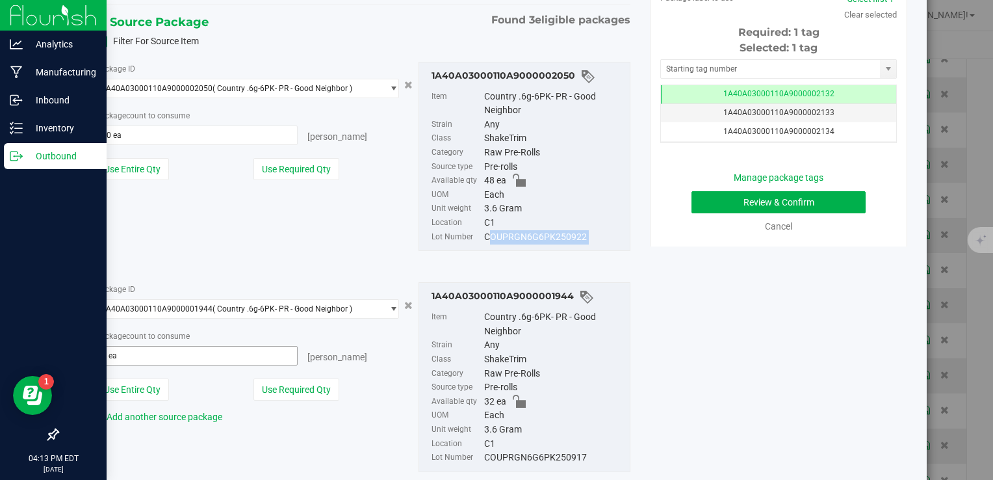
click at [229, 355] on span "0 ea 0" at bounding box center [197, 355] width 203 height 19
click at [229, 355] on input "text" at bounding box center [196, 355] width 201 height 18
type input "32"
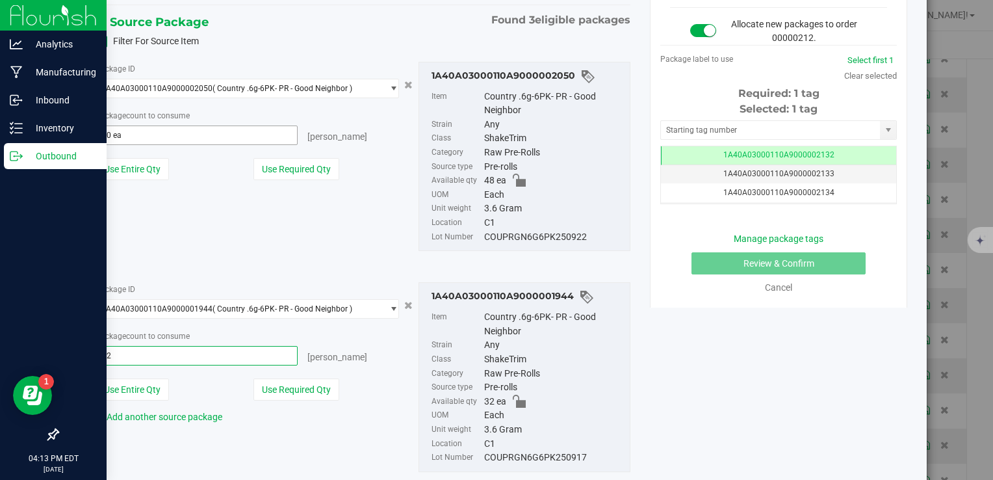
type input "32 ea"
click at [200, 133] on span "40 ea 40" at bounding box center [197, 134] width 203 height 19
click at [200, 133] on input "40" at bounding box center [196, 135] width 201 height 18
type input "8"
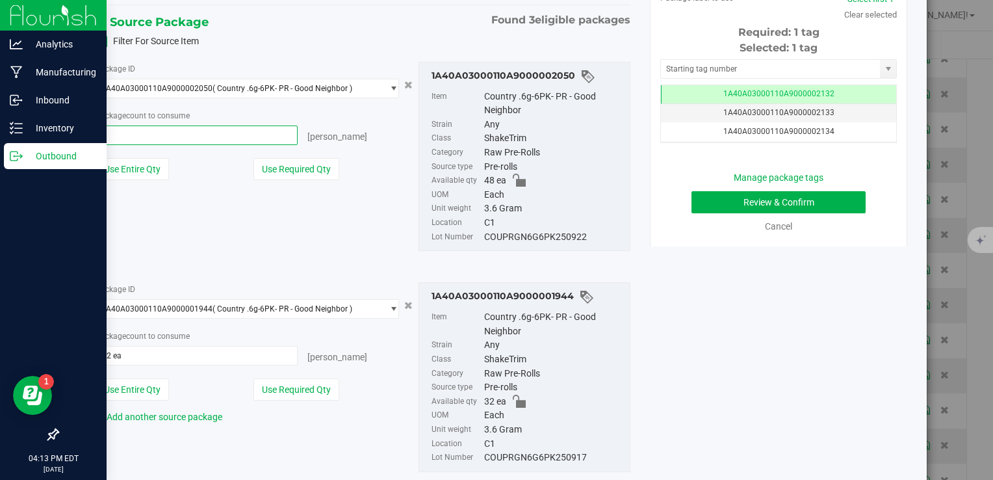
type input "8 ea"
click at [848, 276] on div "1) New Package Item Country .6g-6PK- PR - Good Neighbor Strain Select Strain Se…" at bounding box center [502, 156] width 832 height 688
click at [832, 199] on button "Review & Confirm" at bounding box center [778, 202] width 174 height 22
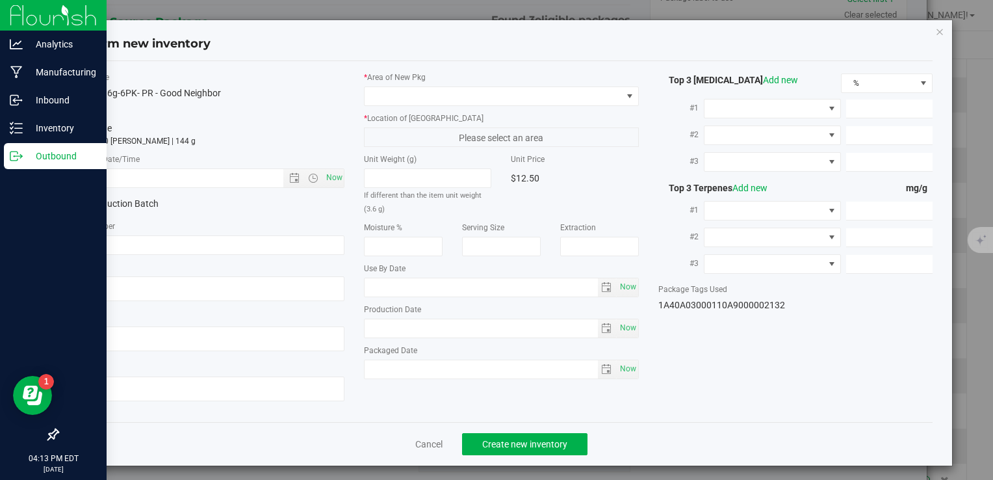
type textarea "[DATE]"
type textarea "MC281359, [PHONE_NUMBER], [EMAIL_ADDRESS][DOMAIN_NAME]"
type textarea "Papaya"
click at [317, 175] on span "Open the time view" at bounding box center [313, 178] width 22 height 10
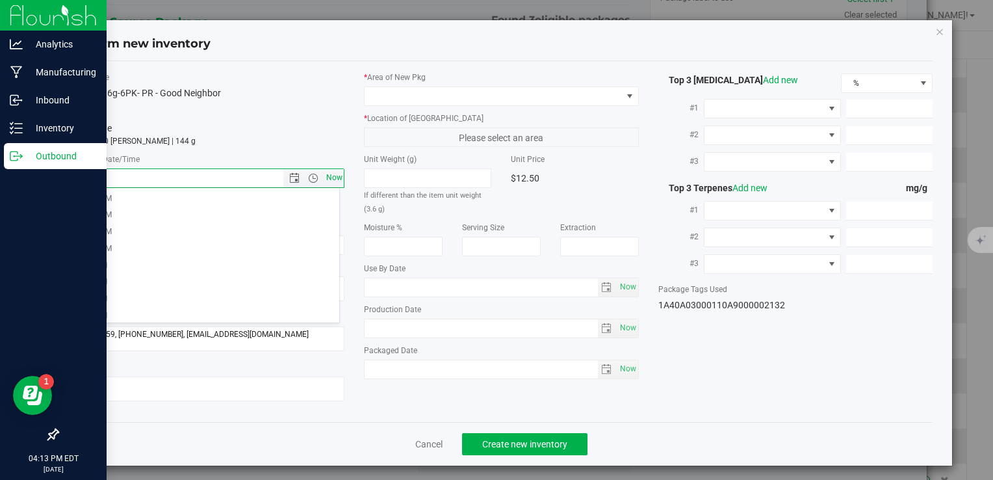
click at [328, 181] on span "Now" at bounding box center [334, 177] width 22 height 19
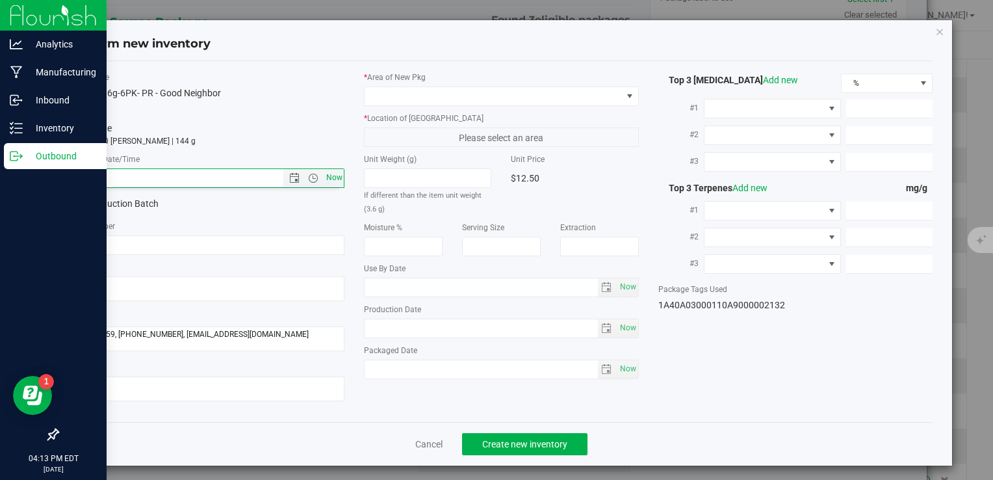
type input "9/25/2025 4:13 PM"
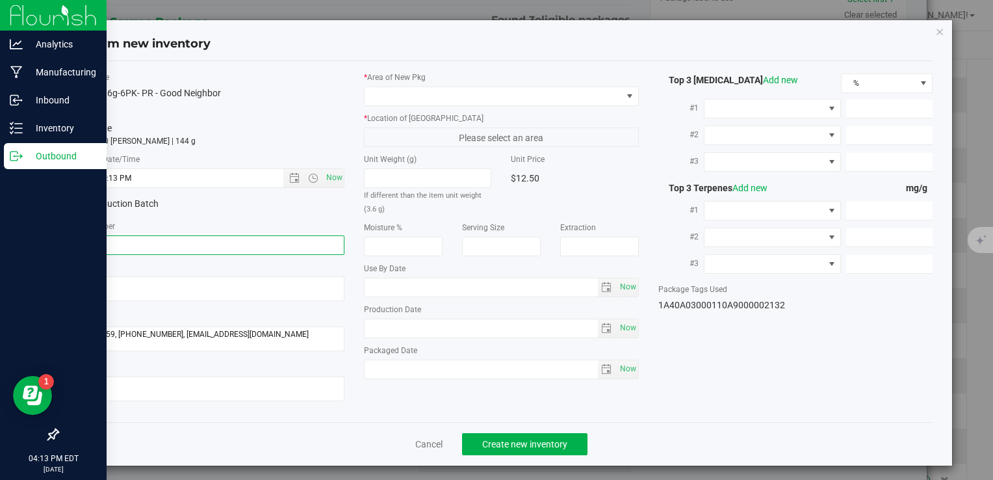
paste input "COUPRGN6G6PK250922"
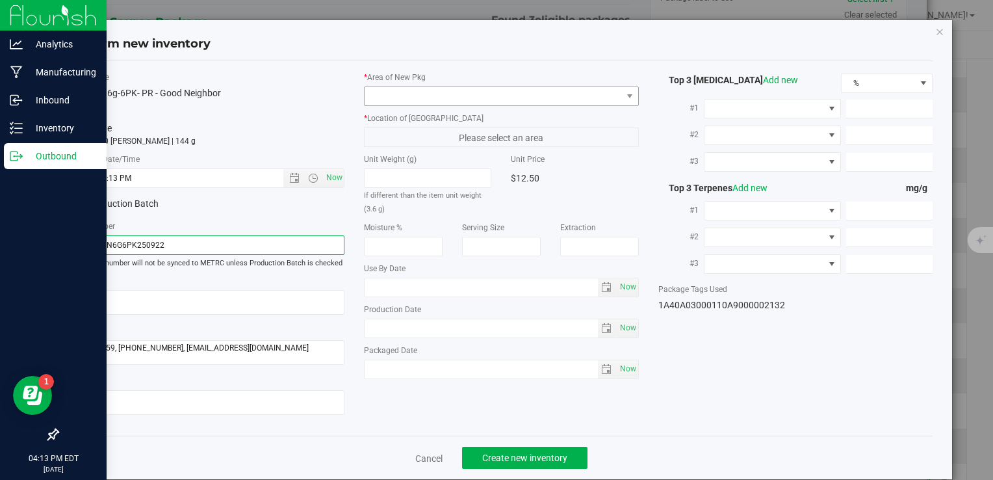
type input "COUPRGN6G6PK250922"
click at [530, 91] on span at bounding box center [493, 96] width 257 height 18
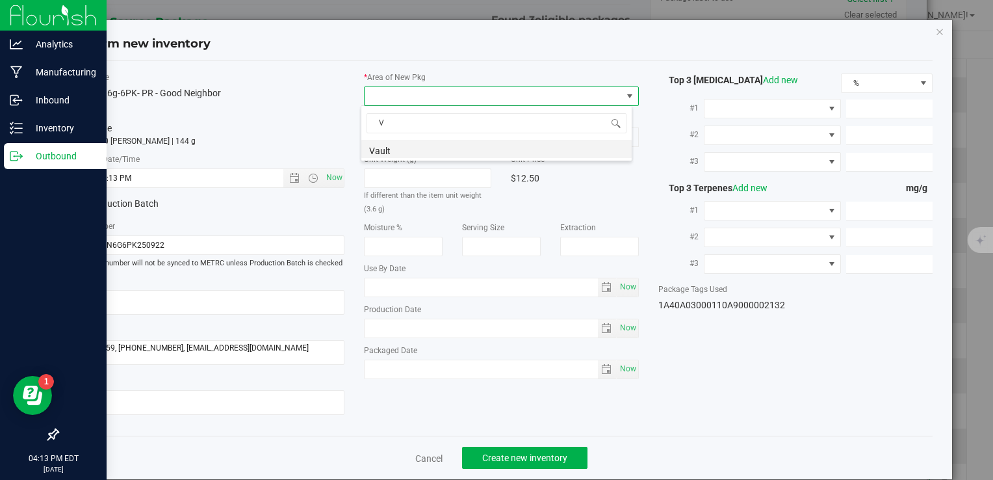
click at [496, 153] on li "Vault" at bounding box center [496, 149] width 270 height 18
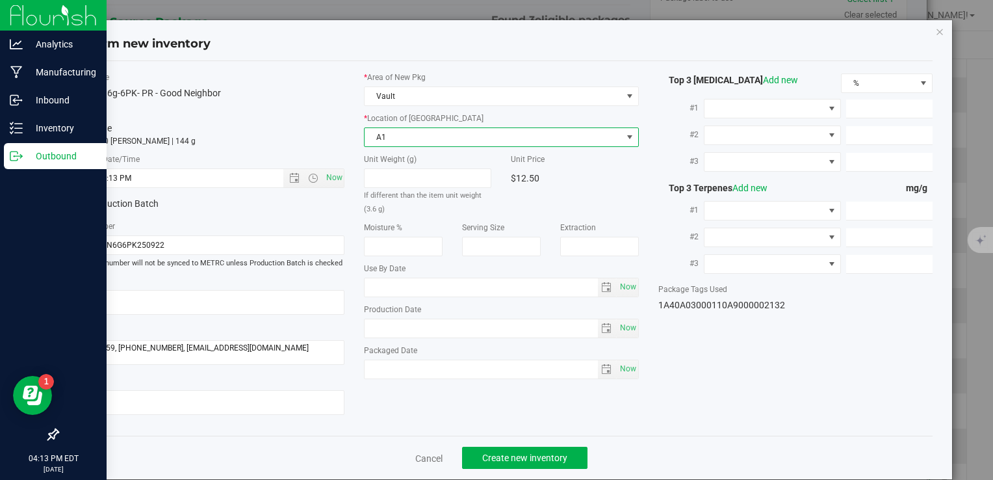
click at [470, 134] on span "A1" at bounding box center [493, 137] width 257 height 18
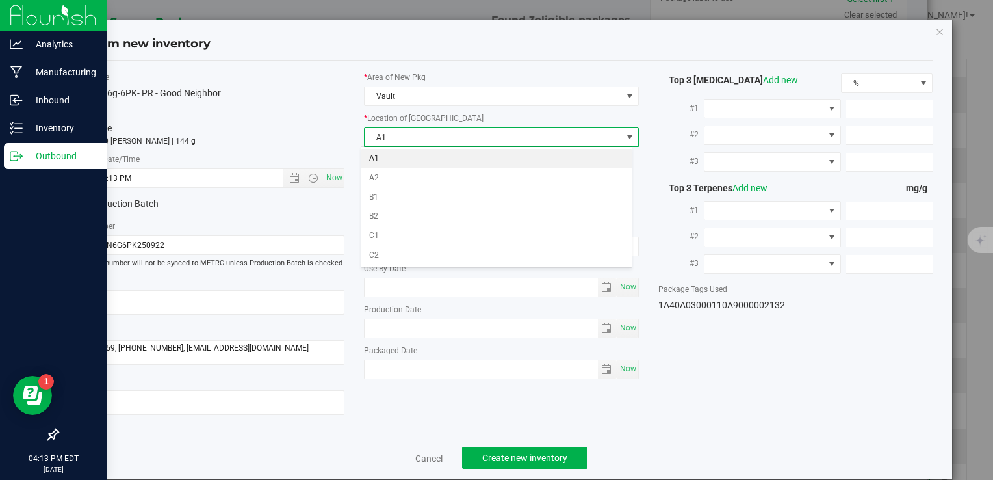
click at [456, 160] on li "A1" at bounding box center [496, 158] width 270 height 19
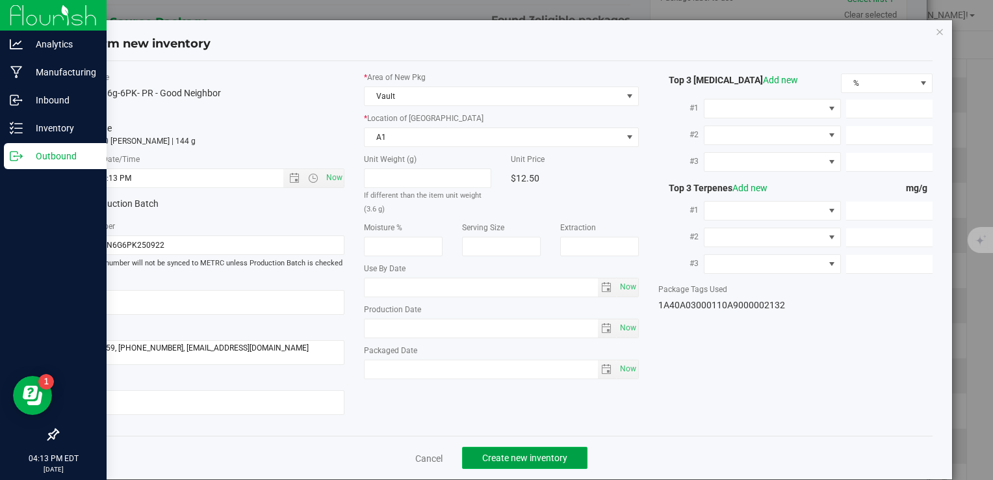
click at [527, 454] on span "Create new inventory" at bounding box center [524, 457] width 85 height 10
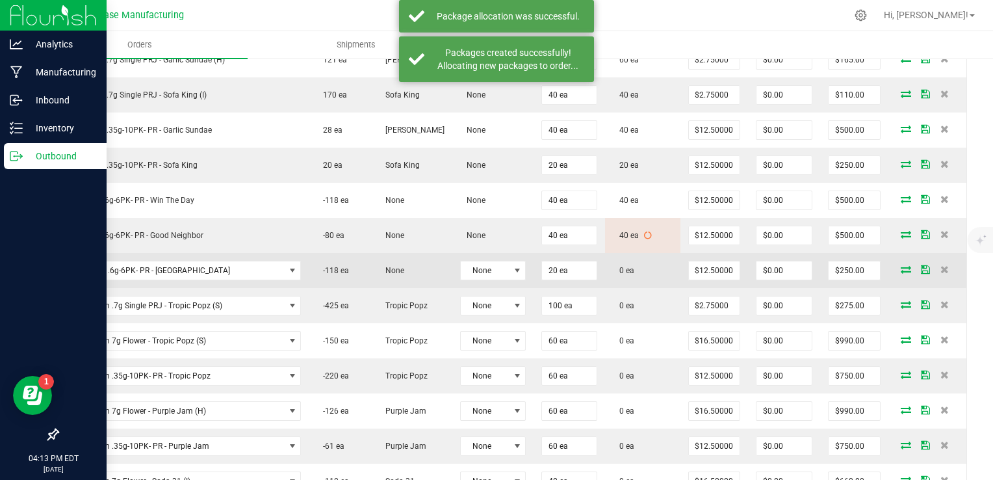
click at [901, 265] on icon at bounding box center [906, 269] width 10 height 8
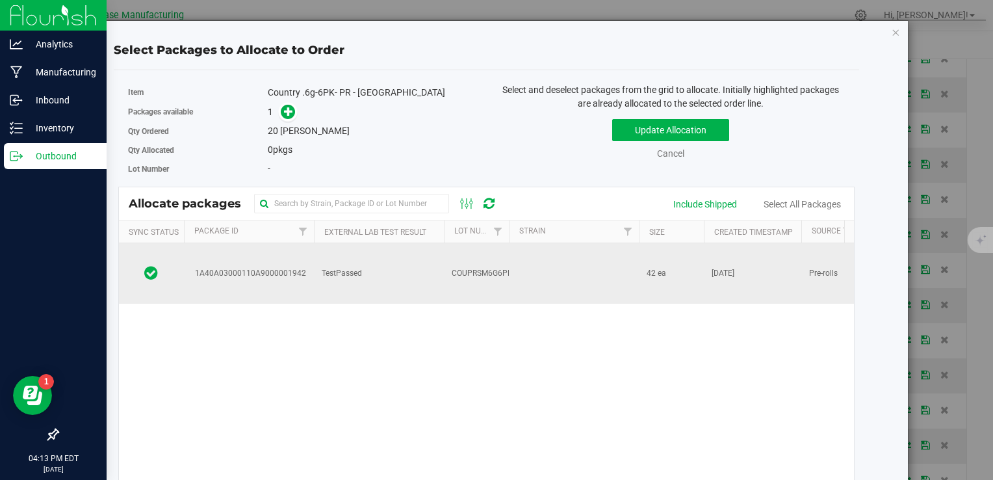
click at [501, 266] on td "COUPRSM6G6PK250916" at bounding box center [476, 273] width 65 height 60
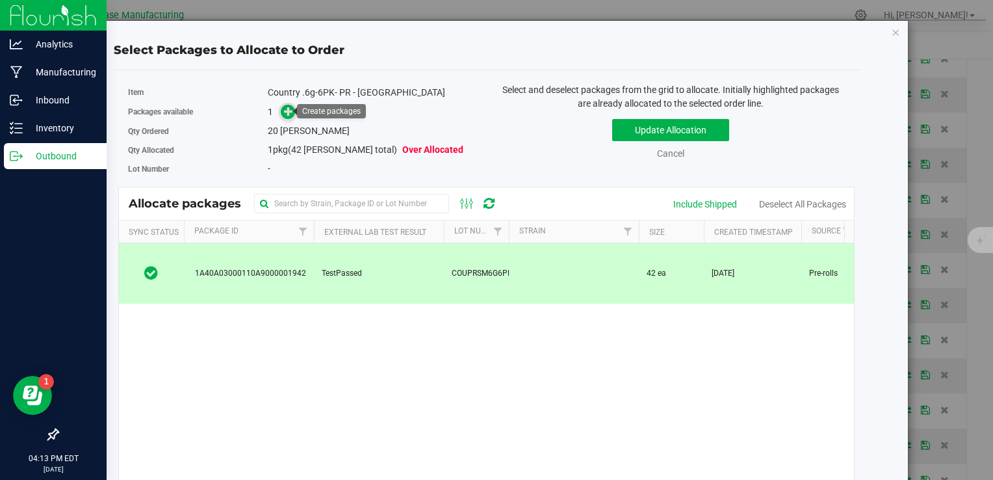
click at [288, 113] on icon at bounding box center [288, 111] width 9 height 9
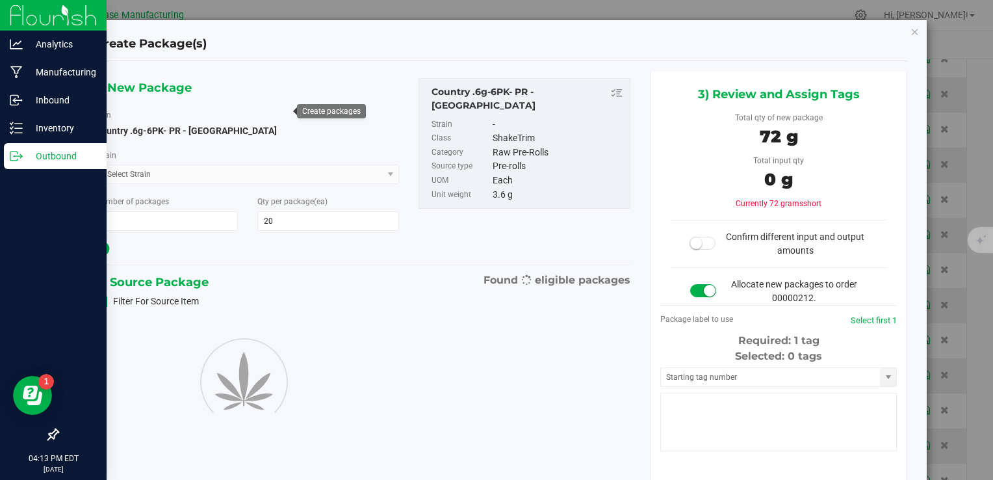
type input "20"
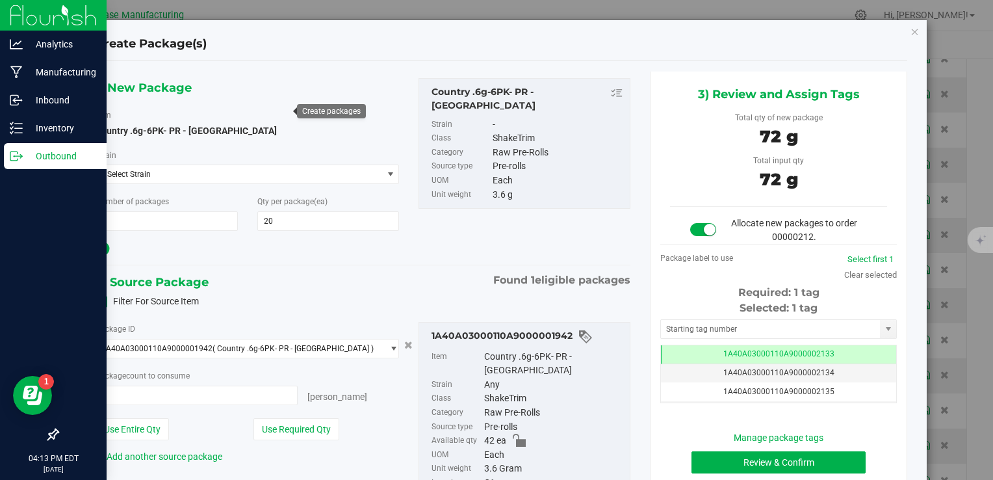
type input "20 ea"
click at [736, 459] on button "Review & Confirm" at bounding box center [778, 462] width 174 height 22
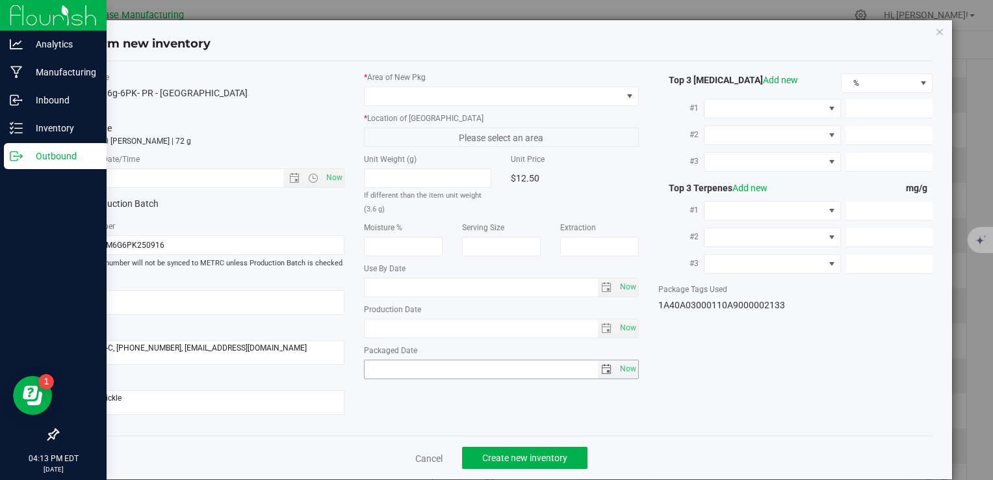
type input "[DATE]"
click at [329, 174] on span "Now" at bounding box center [334, 177] width 22 height 19
type input "9/25/2025 4:13 PM"
click at [410, 94] on span at bounding box center [493, 96] width 257 height 18
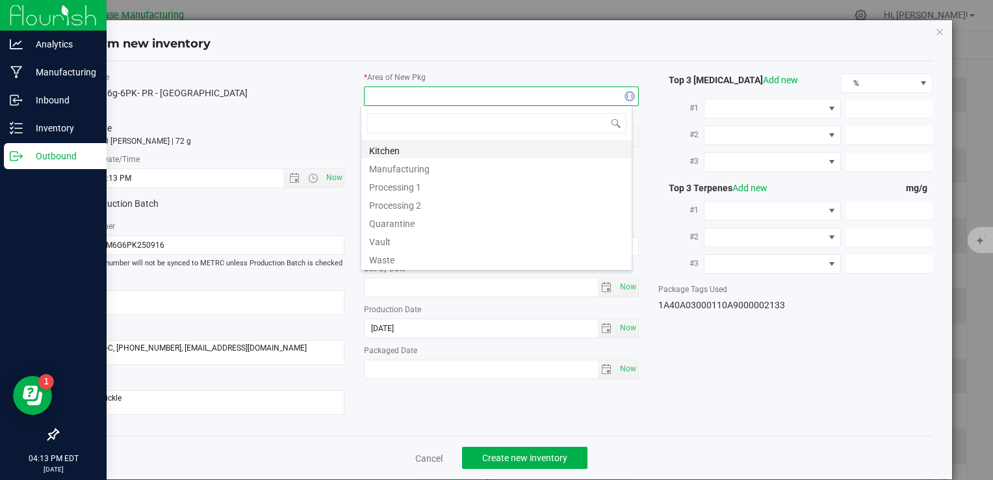
type input "V"
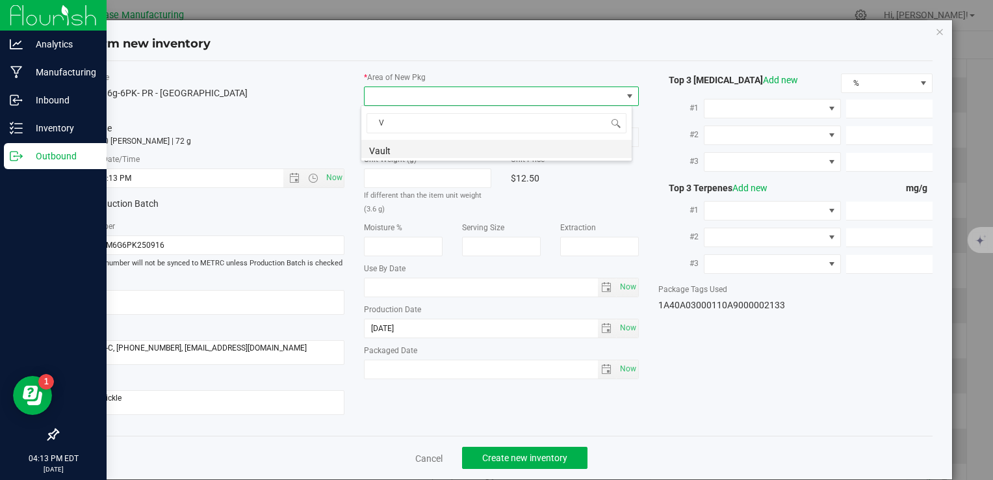
click at [398, 149] on li "Vault" at bounding box center [496, 149] width 270 height 18
click at [398, 138] on span "A1" at bounding box center [493, 137] width 257 height 18
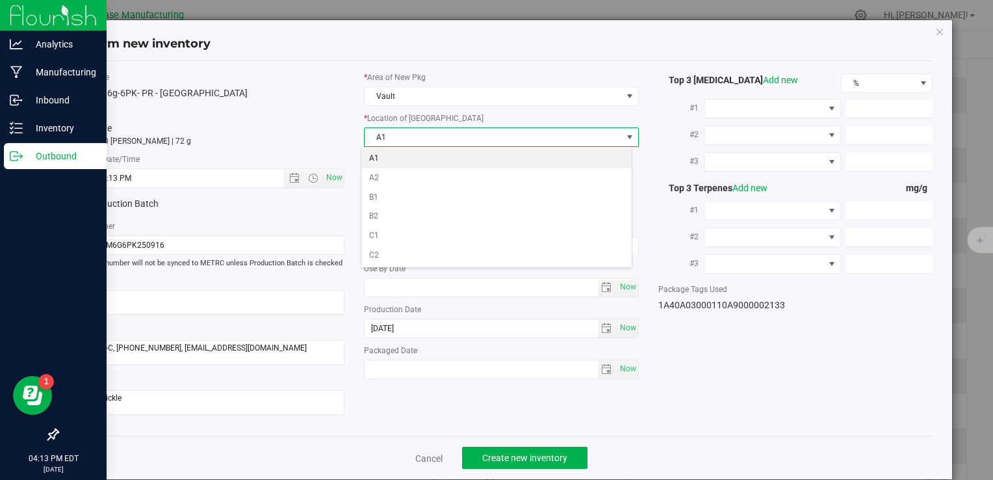
click at [394, 159] on li "A1" at bounding box center [496, 158] width 270 height 19
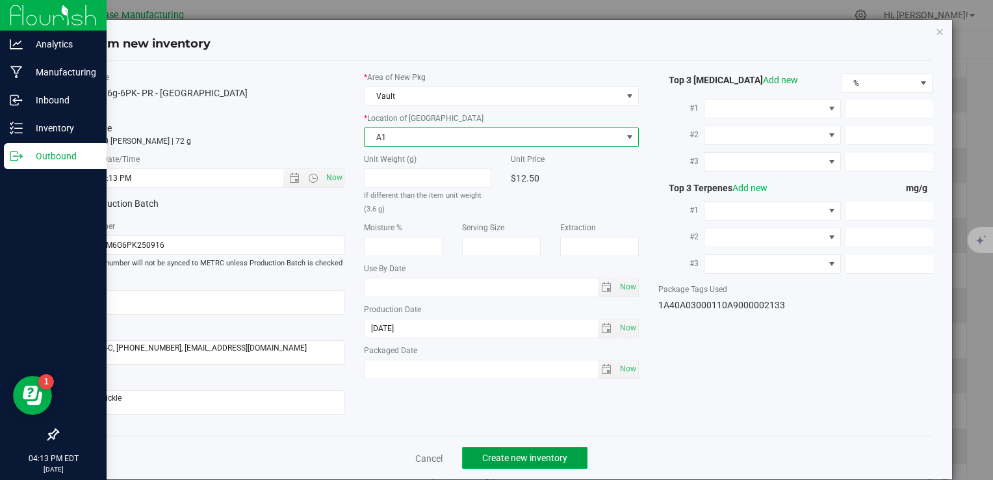
click at [537, 462] on span "Create new inventory" at bounding box center [524, 457] width 85 height 10
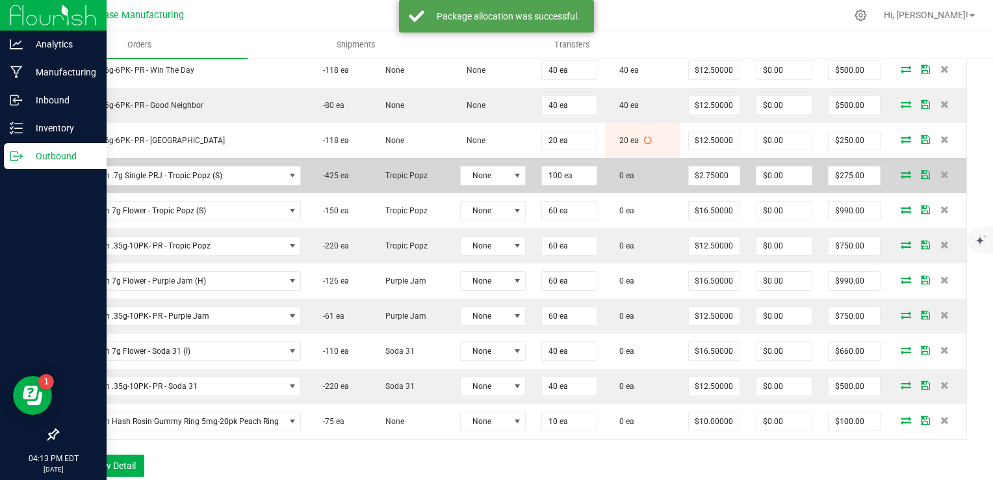
click at [901, 170] on icon at bounding box center [906, 174] width 10 height 8
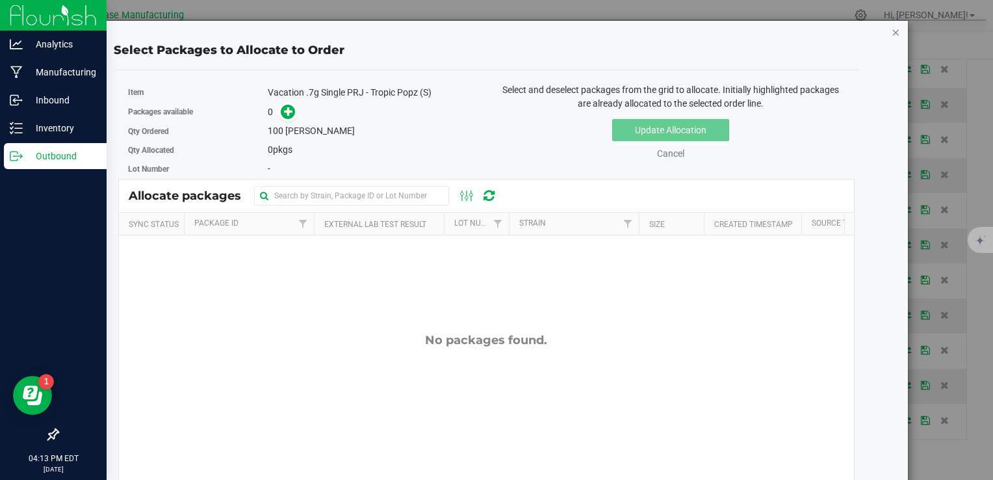
click at [892, 32] on icon "button" at bounding box center [896, 32] width 9 height 16
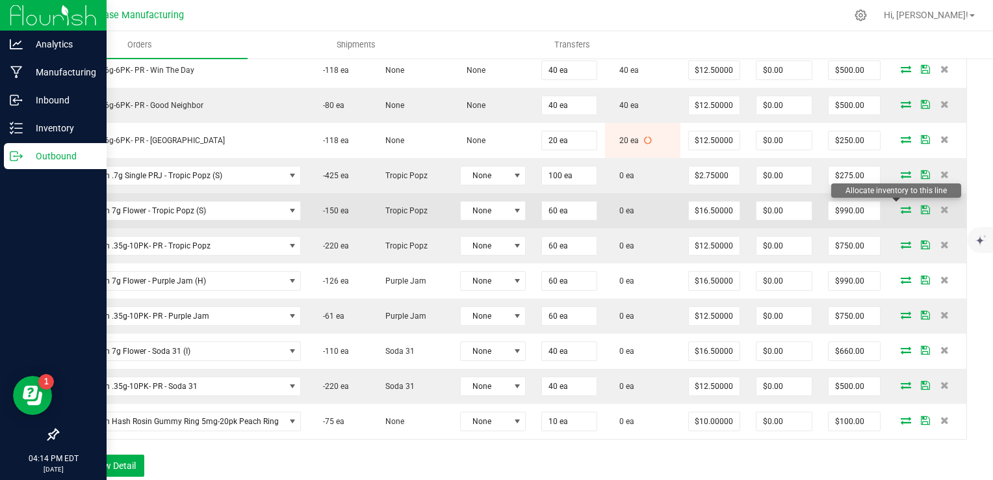
click at [901, 205] on icon at bounding box center [906, 209] width 10 height 8
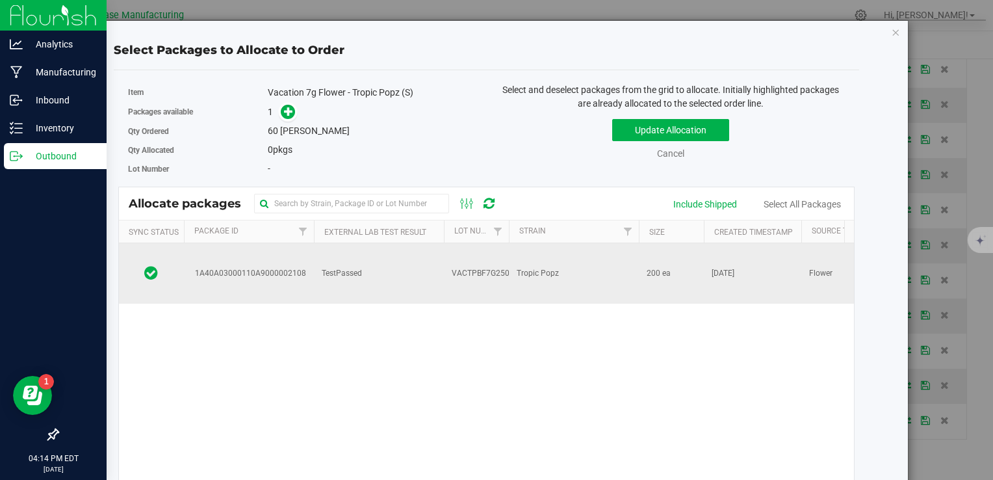
click at [621, 257] on td "Tropic Popz" at bounding box center [574, 273] width 130 height 60
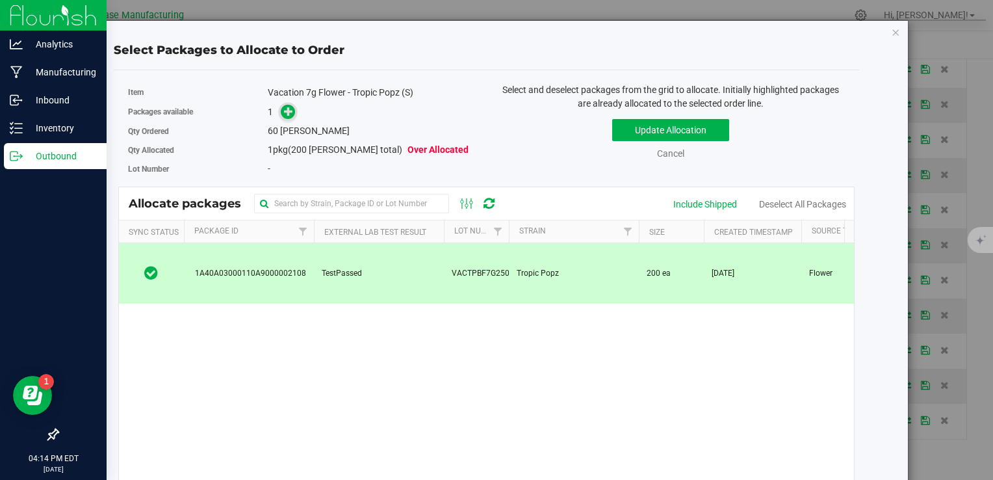
click at [289, 109] on icon at bounding box center [288, 111] width 9 height 9
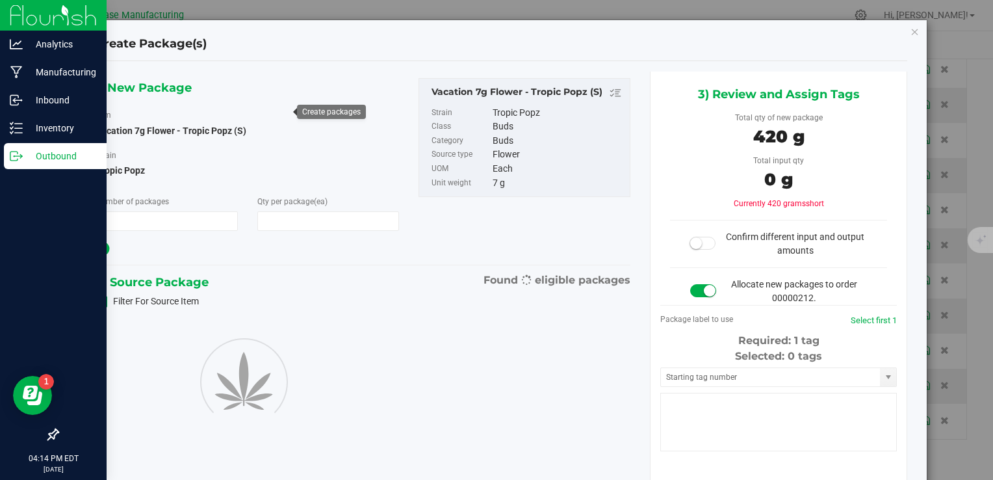
type input "1"
type input "60"
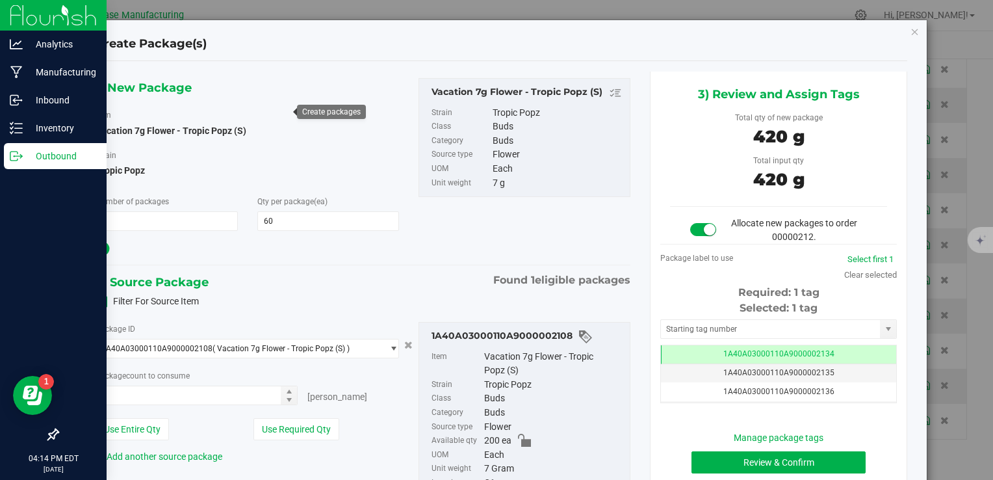
type input "60 ea"
click at [723, 463] on button "Review & Confirm" at bounding box center [778, 462] width 174 height 22
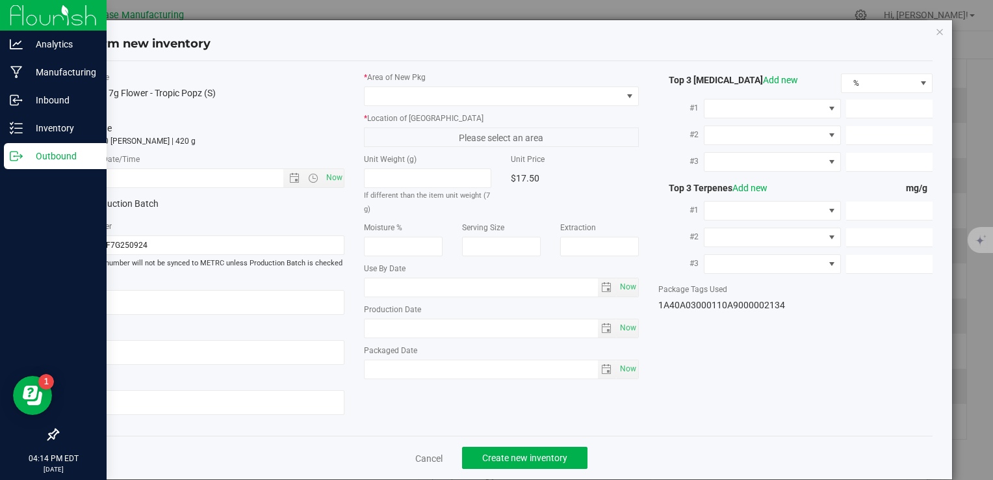
type textarea "[DATE]"
type textarea "MC283314, [PHONE_NUMBER], [EMAIL_ADDRESS][DOMAIN_NAME]"
type input "[DATE]"
click at [332, 179] on span "Now" at bounding box center [334, 177] width 22 height 19
type input "9/25/2025 4:14 PM"
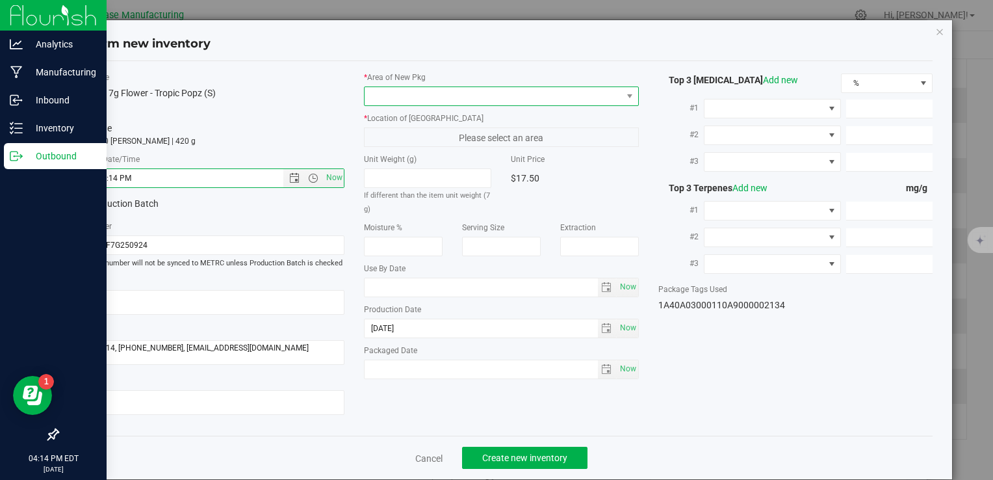
click at [402, 88] on span at bounding box center [493, 96] width 257 height 18
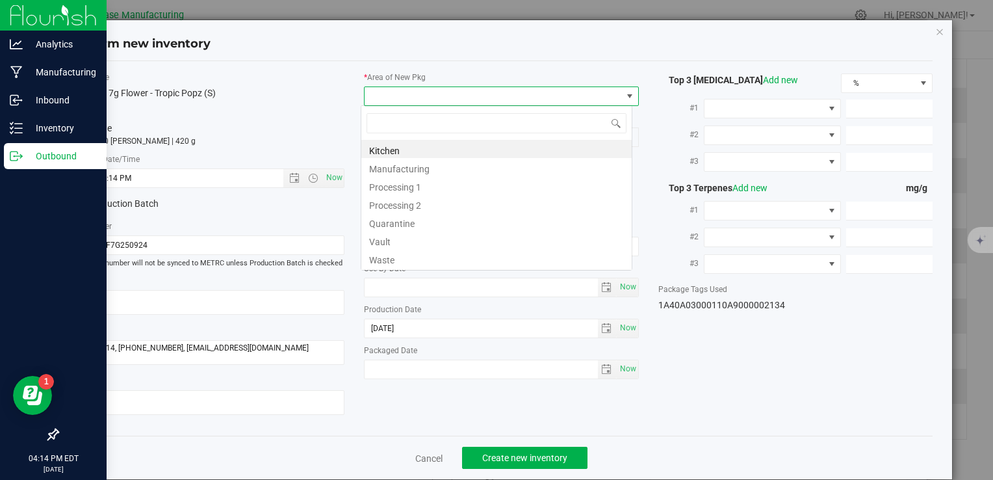
type input "V"
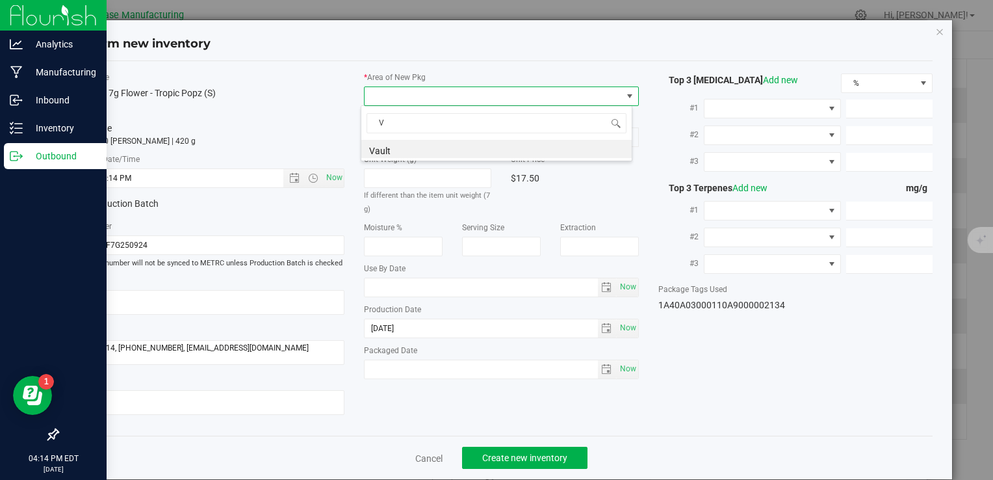
click at [404, 146] on li "Vault" at bounding box center [496, 149] width 270 height 18
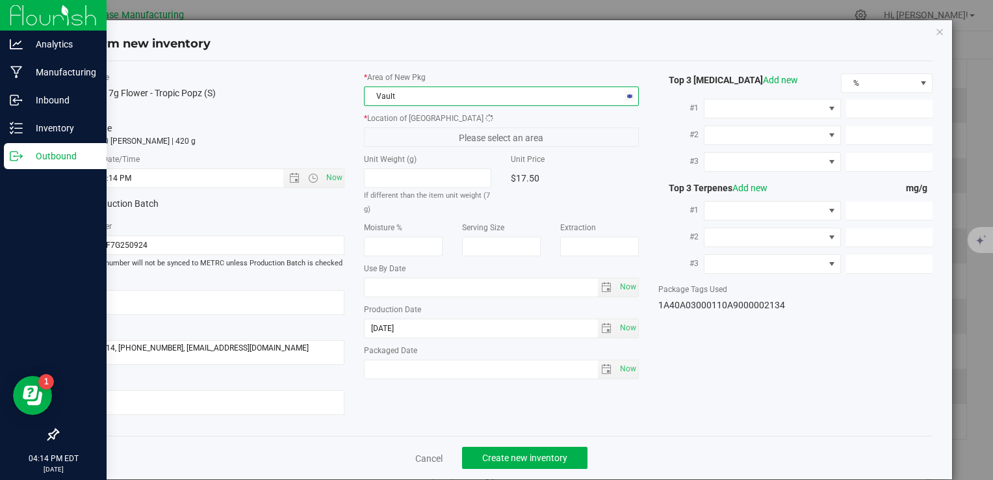
click at [404, 136] on span "Please select an area" at bounding box center [501, 136] width 274 height 19
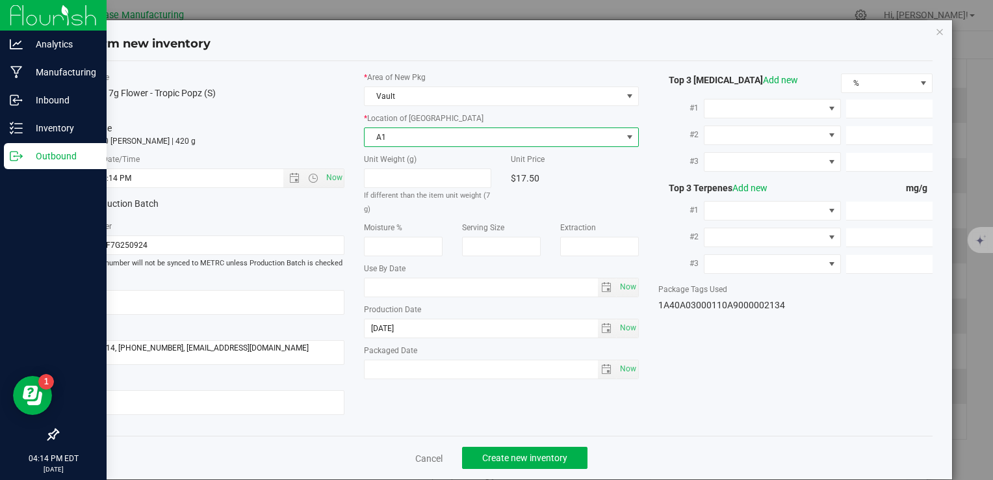
click at [404, 136] on span "A1" at bounding box center [493, 137] width 257 height 18
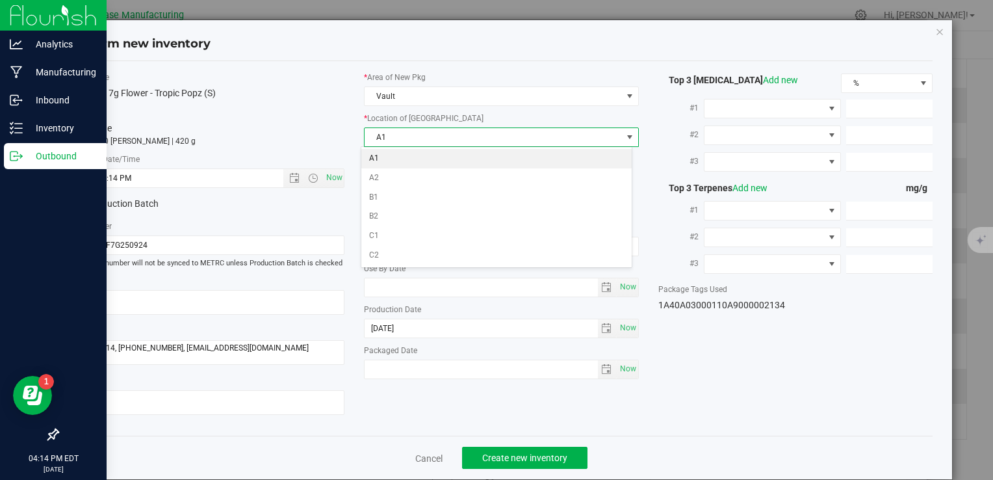
click at [405, 156] on li "A1" at bounding box center [496, 158] width 270 height 19
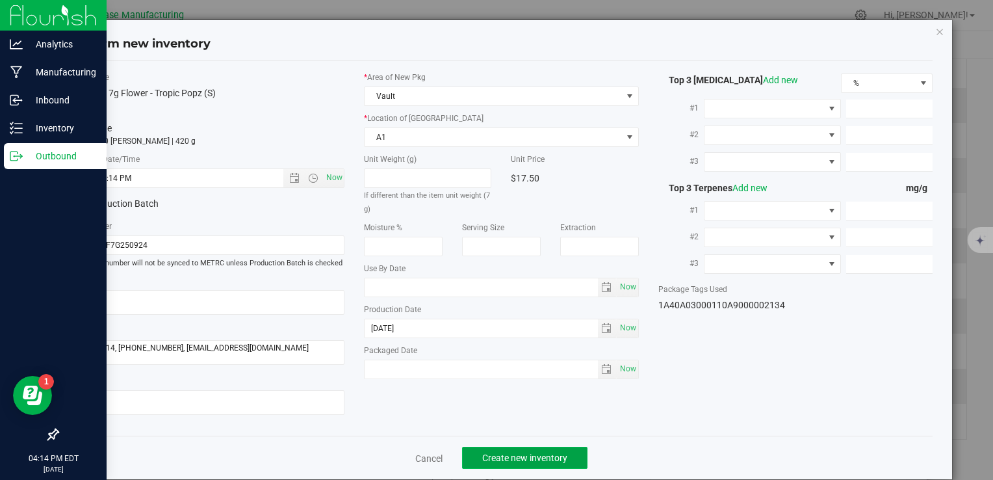
click at [545, 451] on button "Create new inventory" at bounding box center [524, 457] width 125 height 22
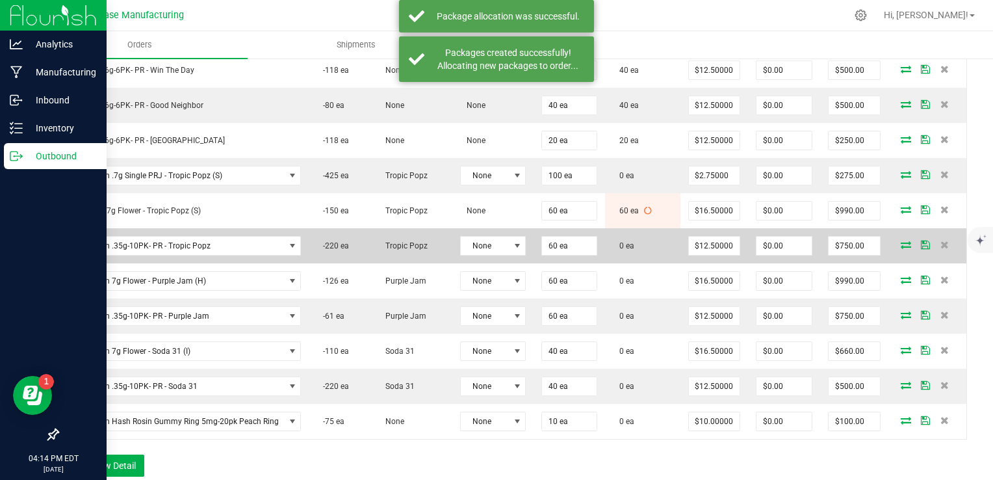
click at [901, 240] on icon at bounding box center [906, 244] width 10 height 8
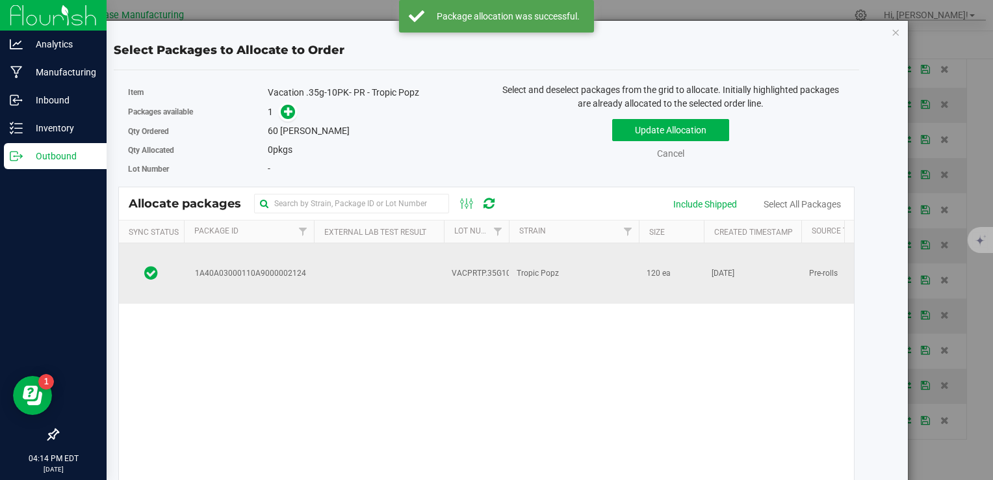
click at [580, 266] on td "Tropic Popz" at bounding box center [574, 273] width 130 height 60
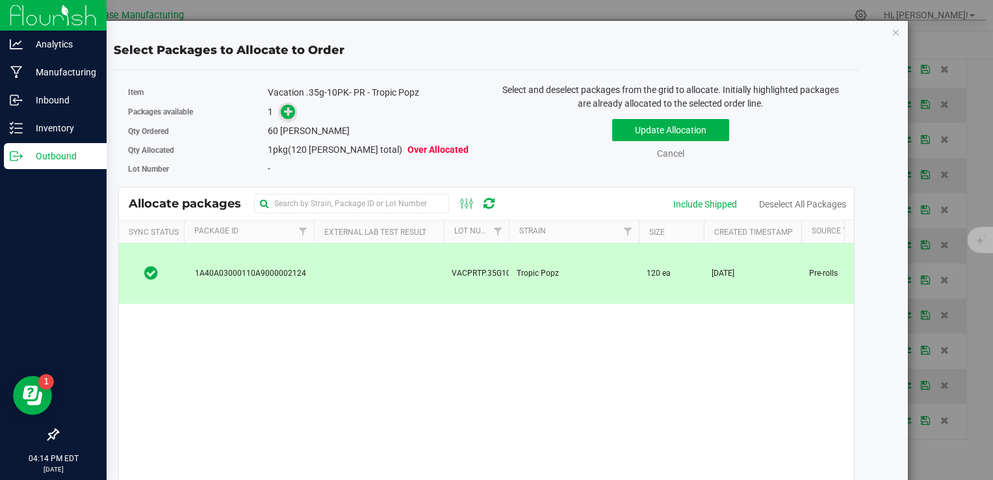
click at [291, 114] on span at bounding box center [288, 112] width 15 height 15
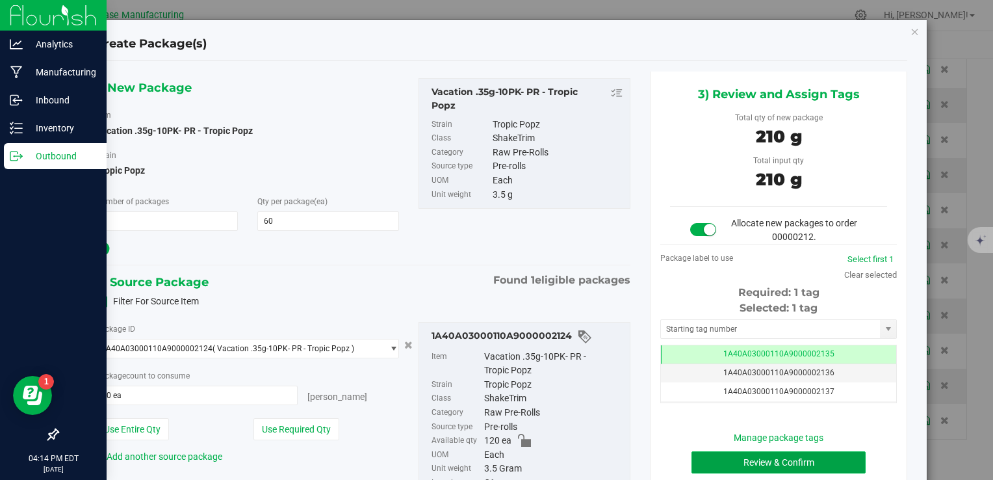
click at [712, 461] on button "Review & Confirm" at bounding box center [778, 462] width 174 height 22
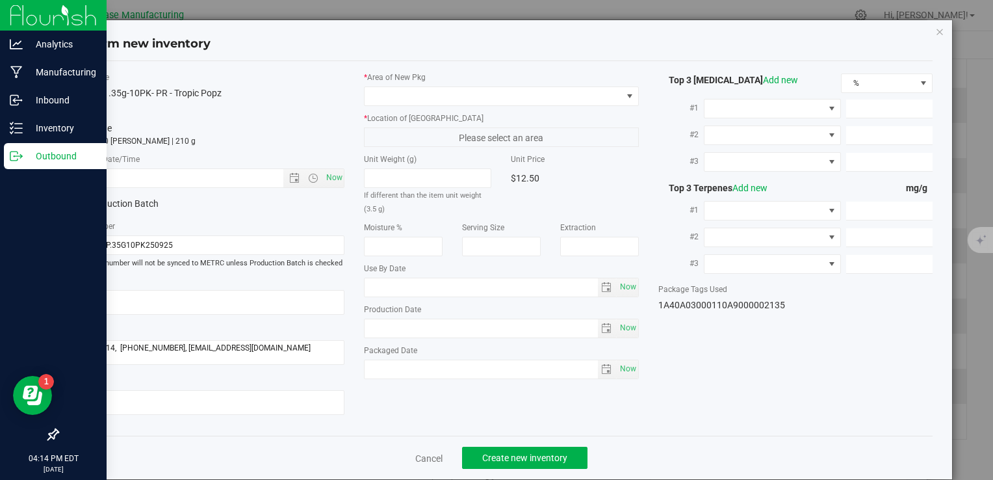
type input "[DATE]"
click at [329, 175] on span "Now" at bounding box center [334, 177] width 22 height 19
type input "9/25/2025 4:14 PM"
click at [393, 88] on span at bounding box center [493, 96] width 257 height 18
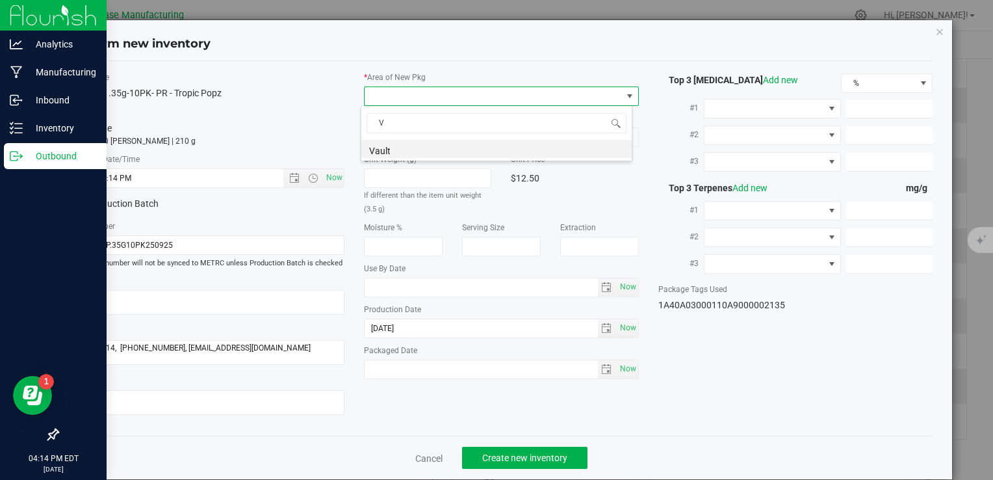
click at [393, 138] on div "V Vault" at bounding box center [497, 133] width 272 height 56
click at [393, 147] on li "Vault" at bounding box center [496, 149] width 270 height 18
click at [398, 131] on span "A1" at bounding box center [493, 137] width 257 height 18
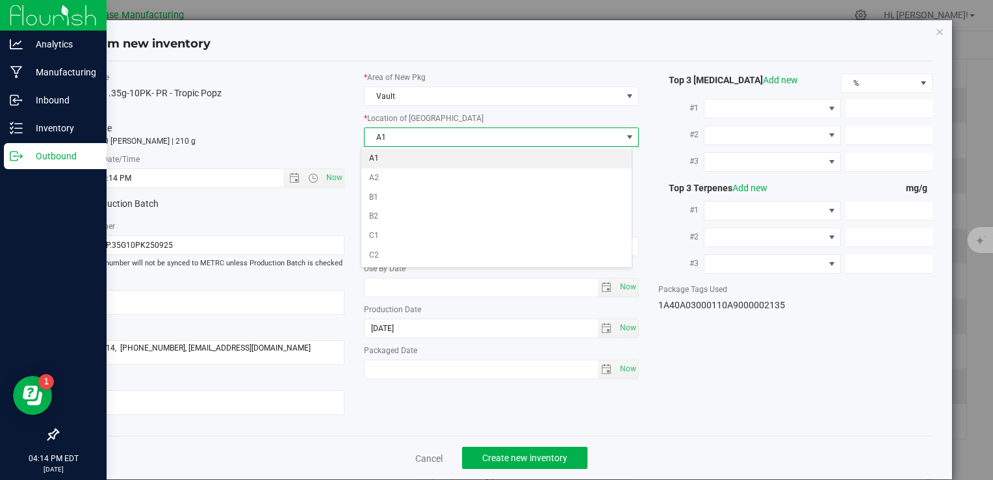
click at [398, 157] on li "A1" at bounding box center [496, 158] width 270 height 19
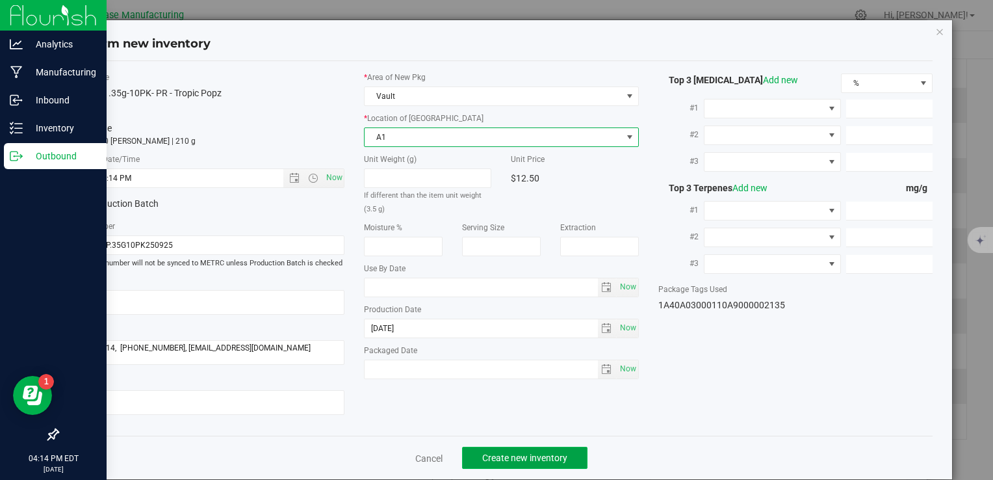
click at [531, 456] on span "Create new inventory" at bounding box center [524, 457] width 85 height 10
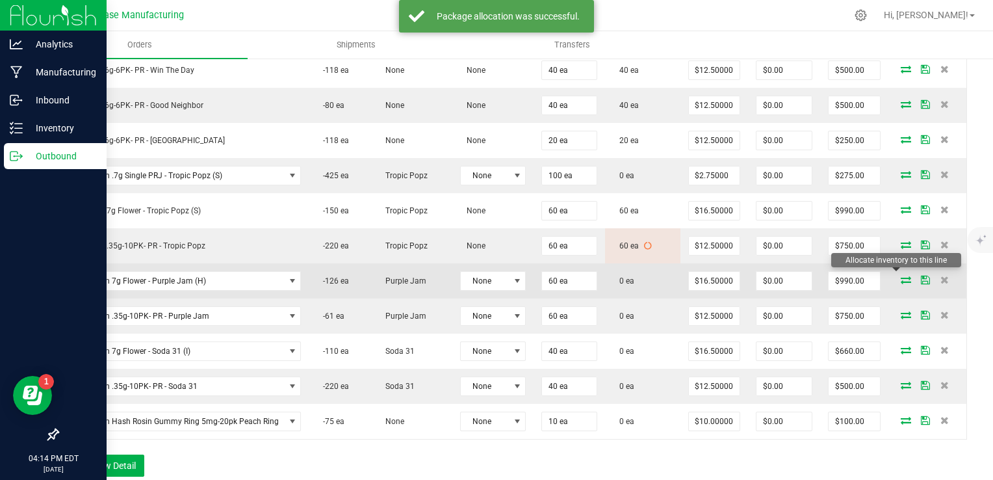
click at [901, 276] on icon at bounding box center [906, 280] width 10 height 8
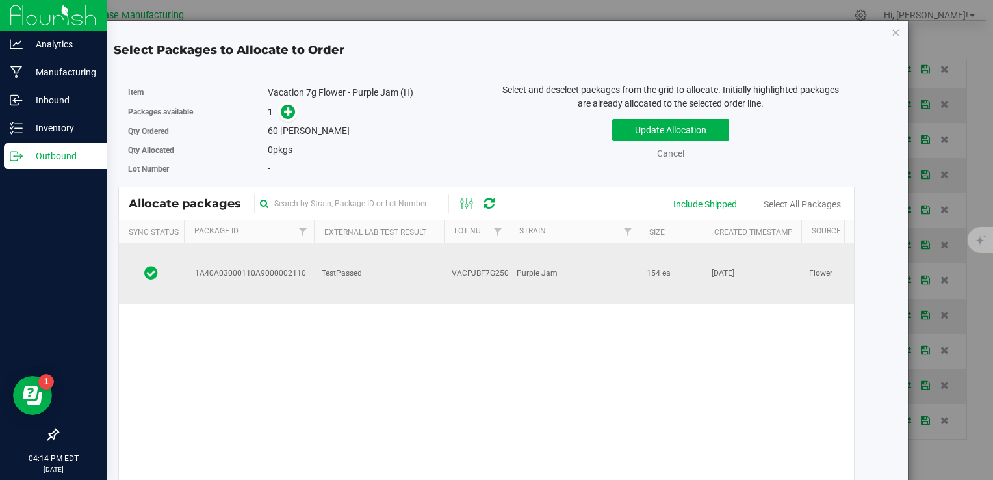
click at [473, 267] on span "VACPJBF7G250924" at bounding box center [487, 273] width 71 height 12
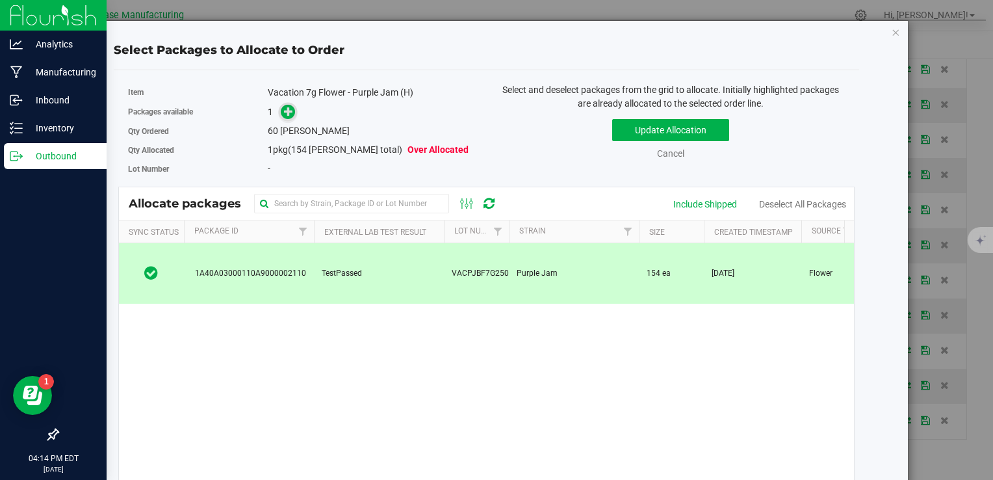
click at [287, 109] on icon at bounding box center [288, 111] width 9 height 9
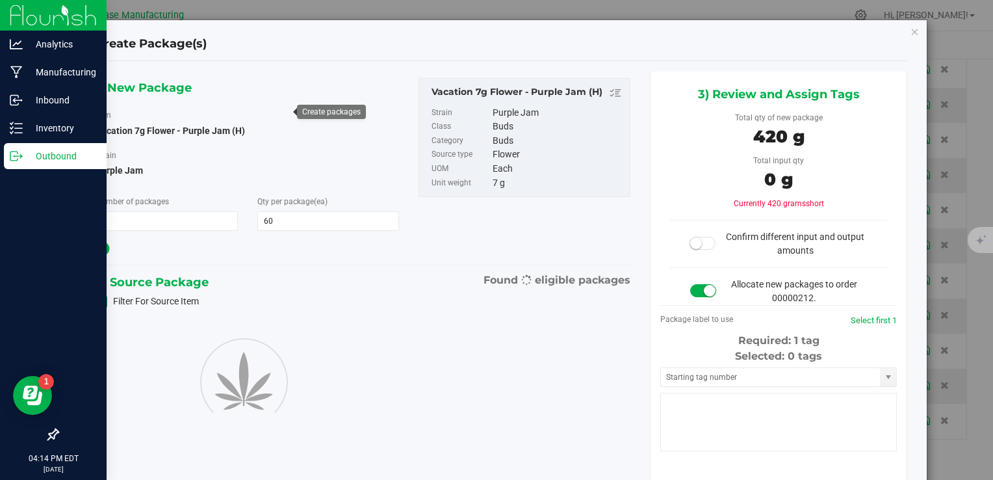
type input "60"
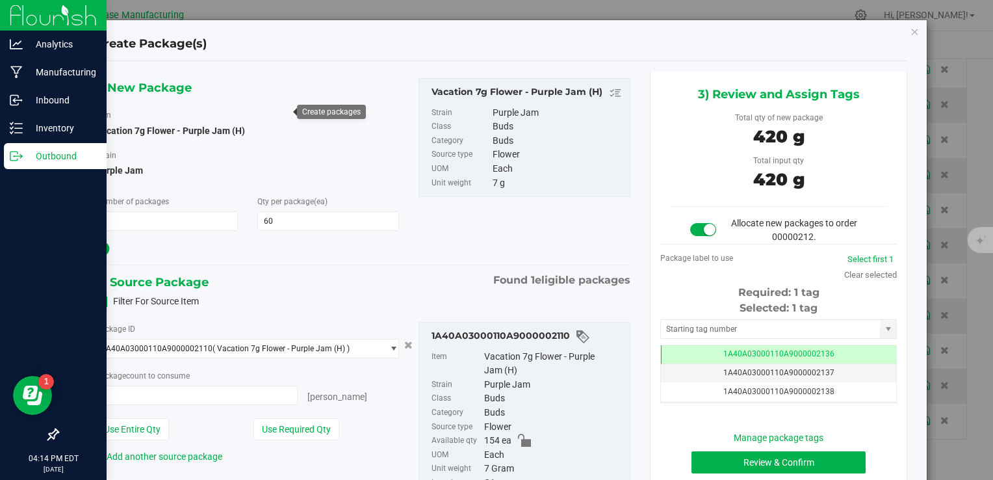
type input "60 ea"
click at [720, 459] on button "Review & Confirm" at bounding box center [778, 462] width 174 height 22
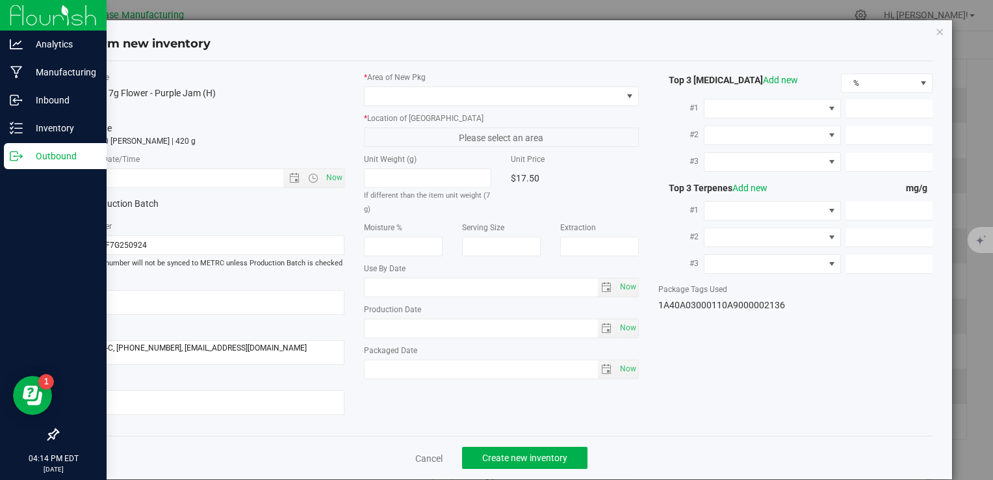
type input "[DATE]"
click at [329, 177] on span "Now" at bounding box center [334, 177] width 22 height 19
type input "9/25/2025 4:14 PM"
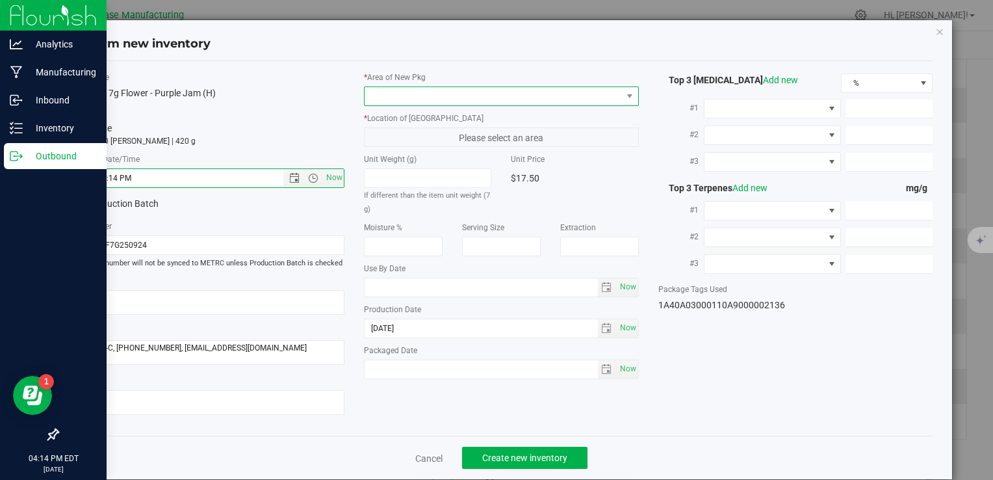
click at [389, 97] on span at bounding box center [493, 96] width 257 height 18
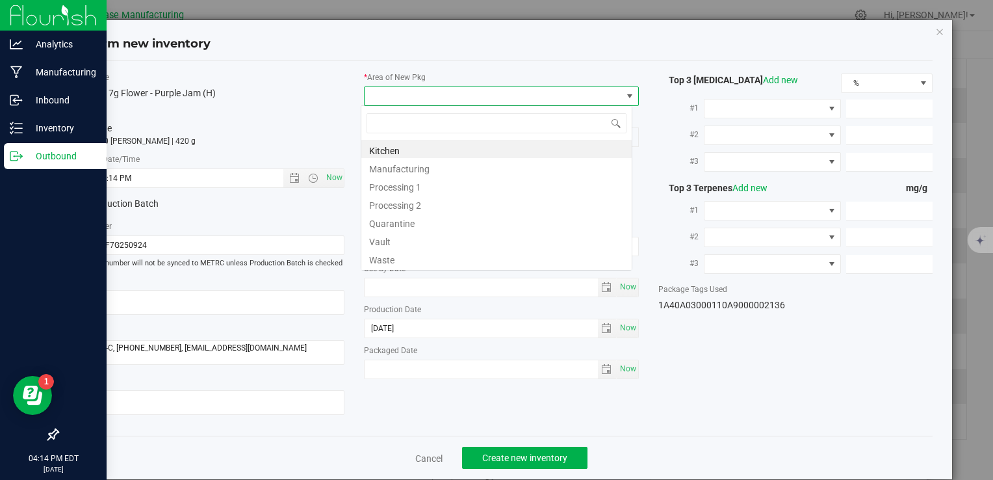
type input "V"
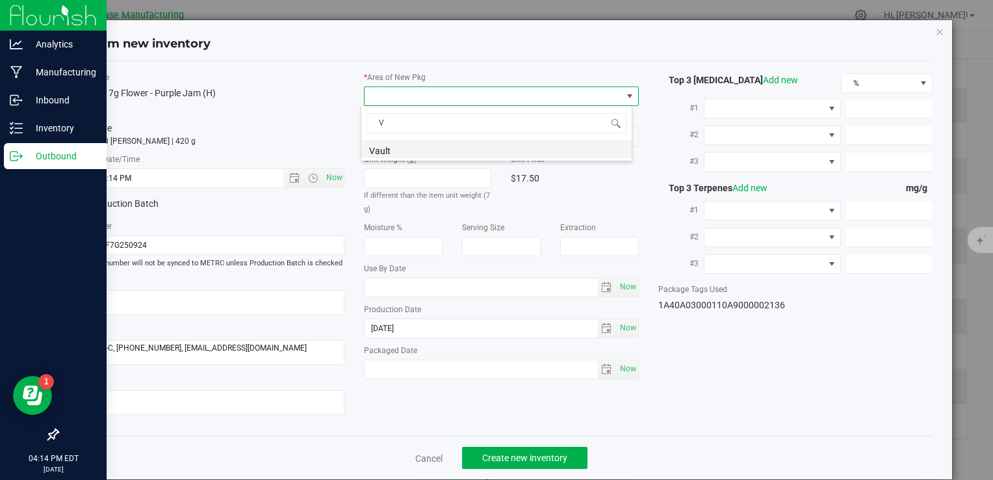
click at [393, 146] on li "Vault" at bounding box center [496, 149] width 270 height 18
click at [394, 137] on span "A1" at bounding box center [493, 137] width 257 height 18
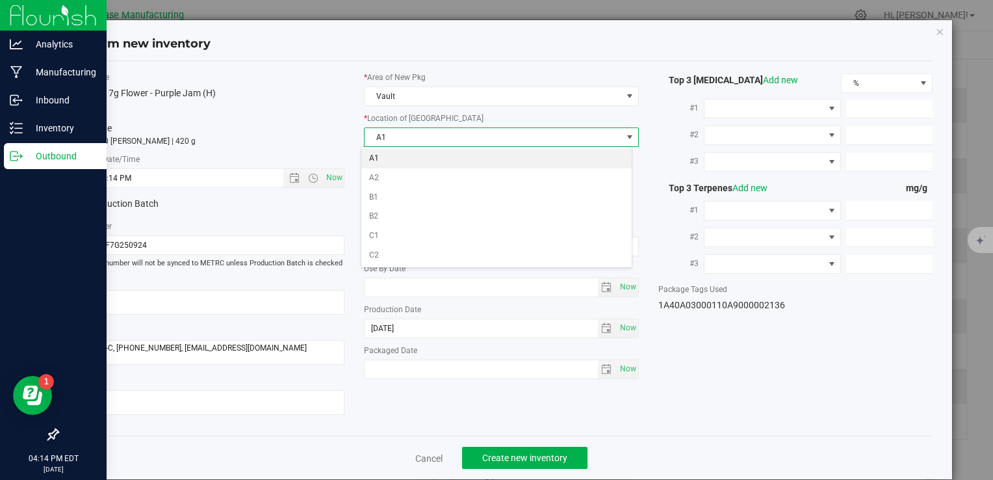
click at [394, 154] on li "A1" at bounding box center [496, 158] width 270 height 19
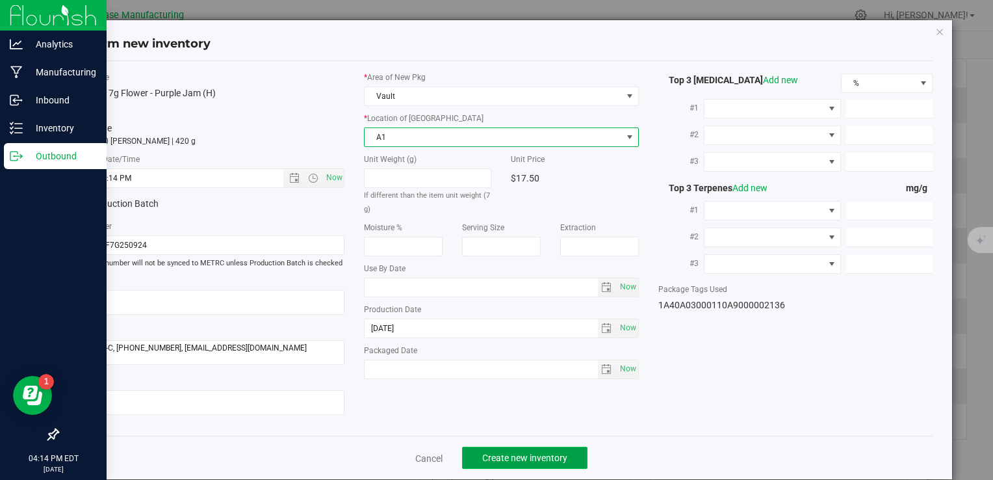
click at [539, 454] on span "Create new inventory" at bounding box center [524, 457] width 85 height 10
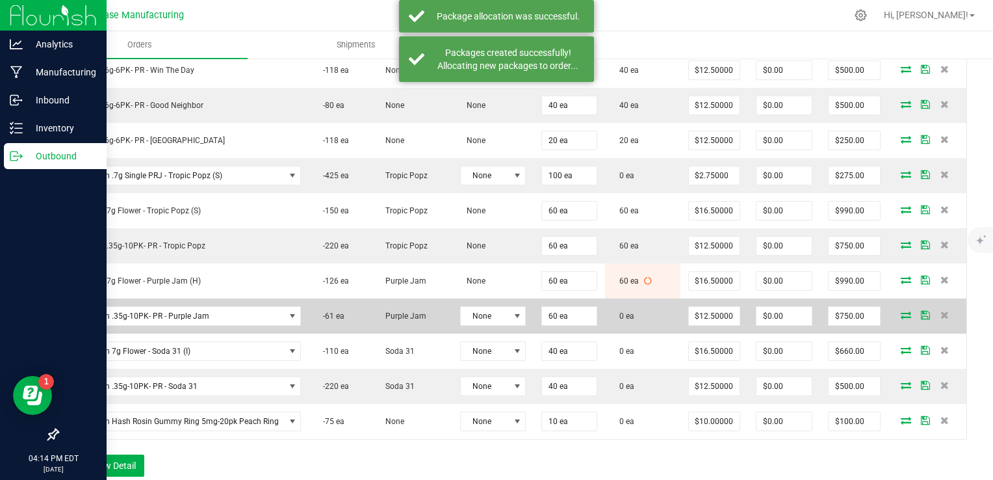
click at [901, 311] on icon at bounding box center [906, 315] width 10 height 8
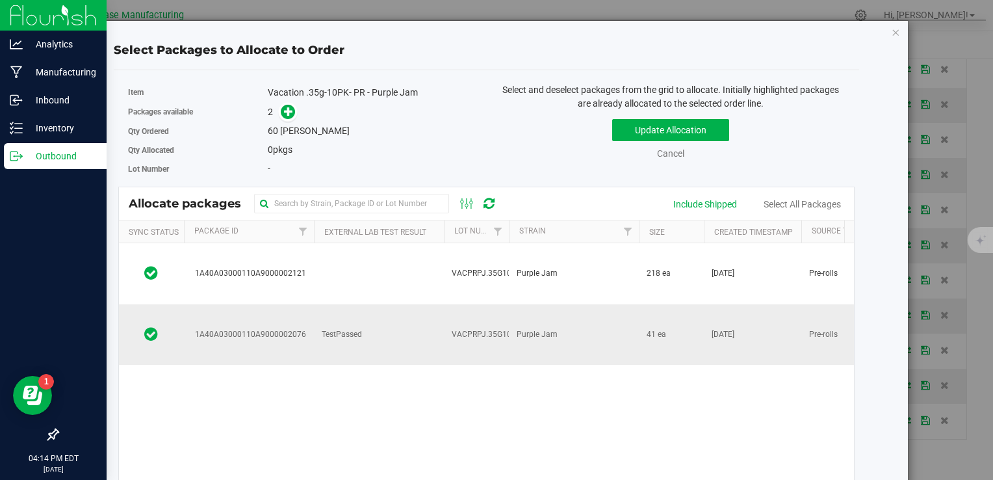
click at [506, 304] on td "VACPRPJ.35G10PK250923" at bounding box center [476, 334] width 65 height 60
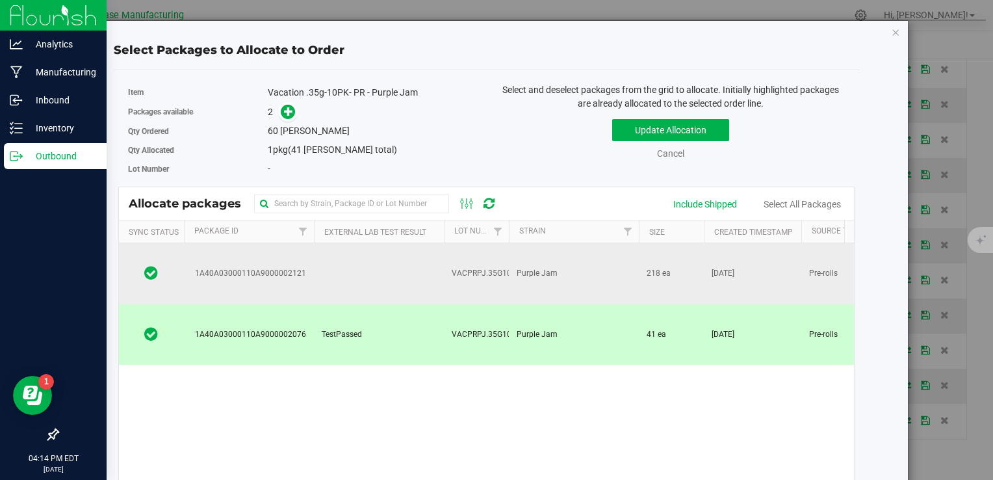
click at [404, 264] on td at bounding box center [379, 273] width 130 height 61
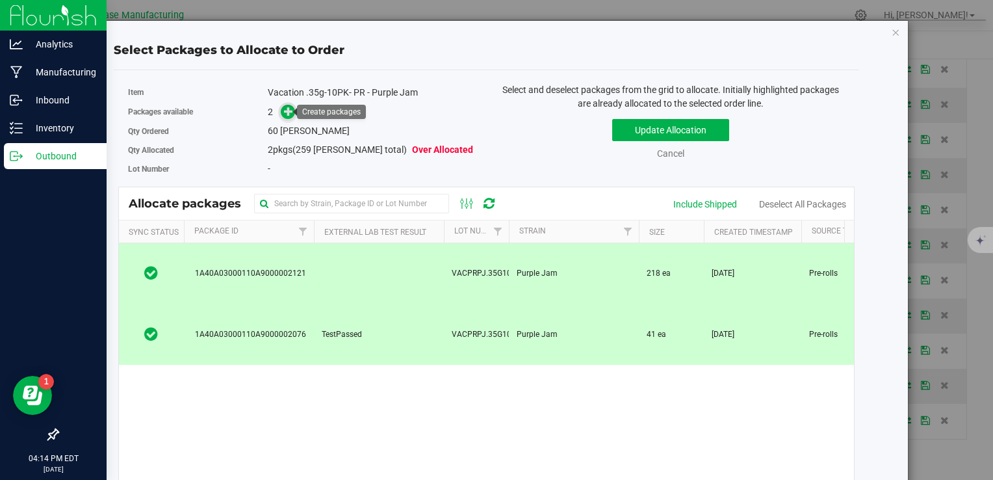
click at [290, 111] on icon at bounding box center [289, 111] width 10 height 10
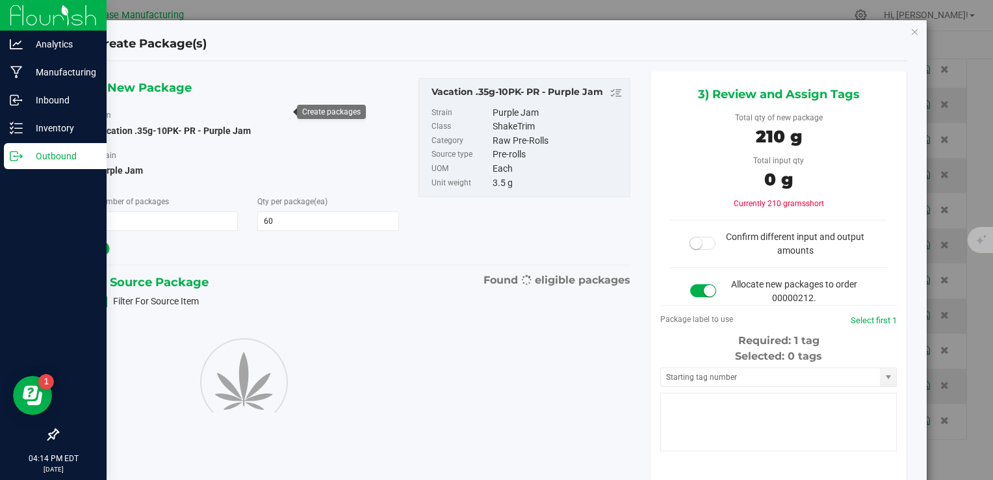
type input "60"
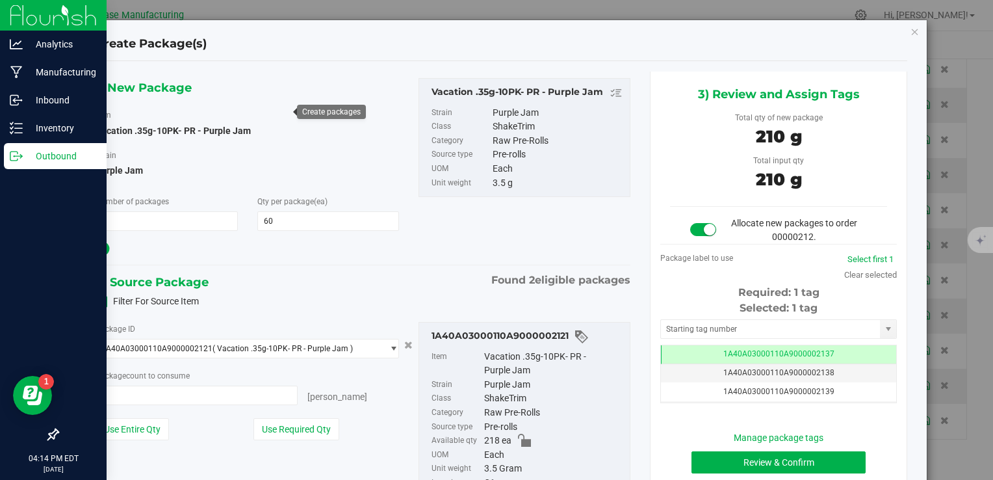
type input "60 ea"
type input "0 ea"
type input "0"
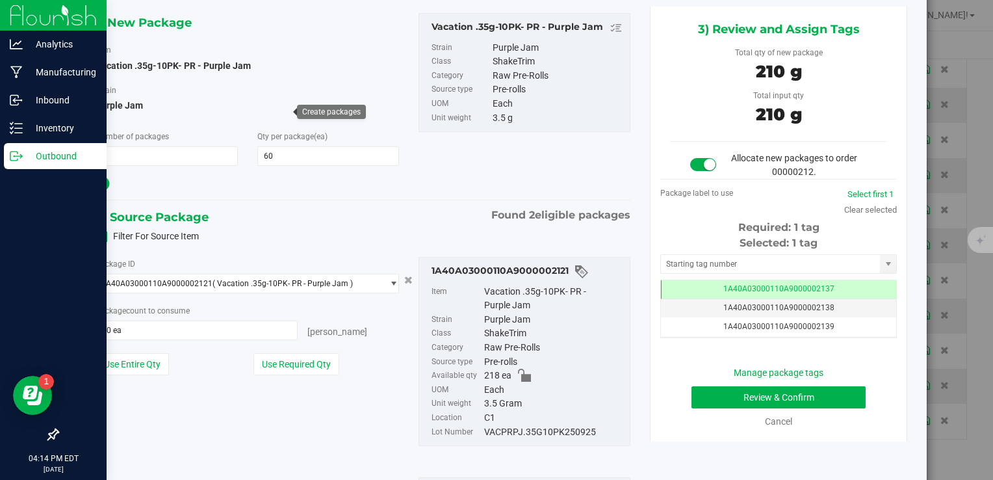
click at [530, 429] on div "VACPRPJ.35G10PK250925" at bounding box center [553, 432] width 139 height 14
copy div "VACPRPJ.35G10PK250925"
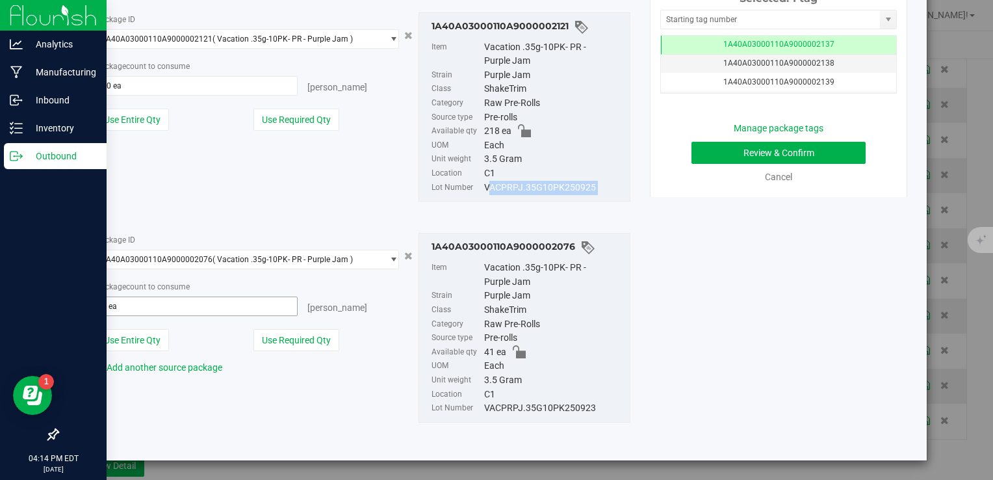
click at [203, 308] on span "0 ea 0" at bounding box center [197, 305] width 203 height 19
click at [203, 308] on input "text" at bounding box center [196, 306] width 201 height 18
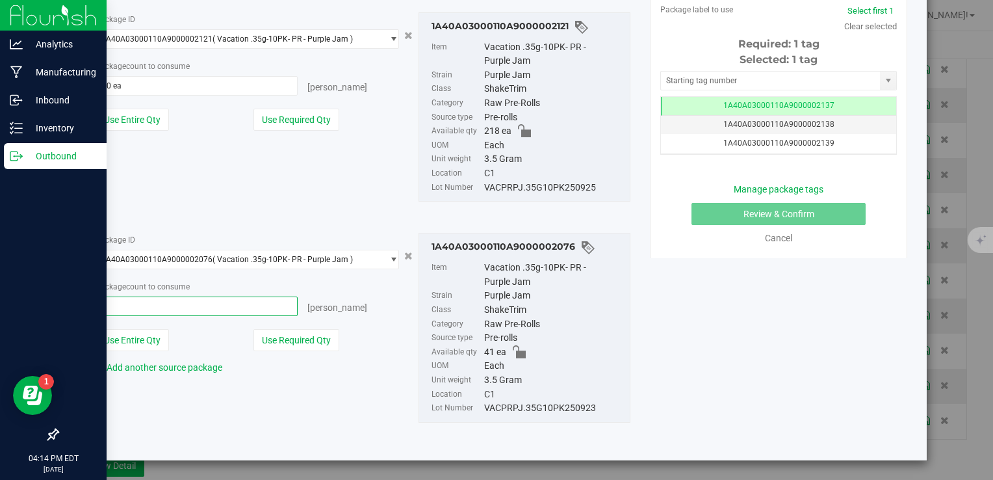
type input "41"
type input "41 ea"
click at [215, 171] on div "Package ID 1A40A03000110A9000002121 ( Vacation .35g-10PK- PR - Purple Jam ) 1A4…" at bounding box center [363, 107] width 554 height 211
click at [188, 84] on span "60 ea 60" at bounding box center [197, 85] width 203 height 19
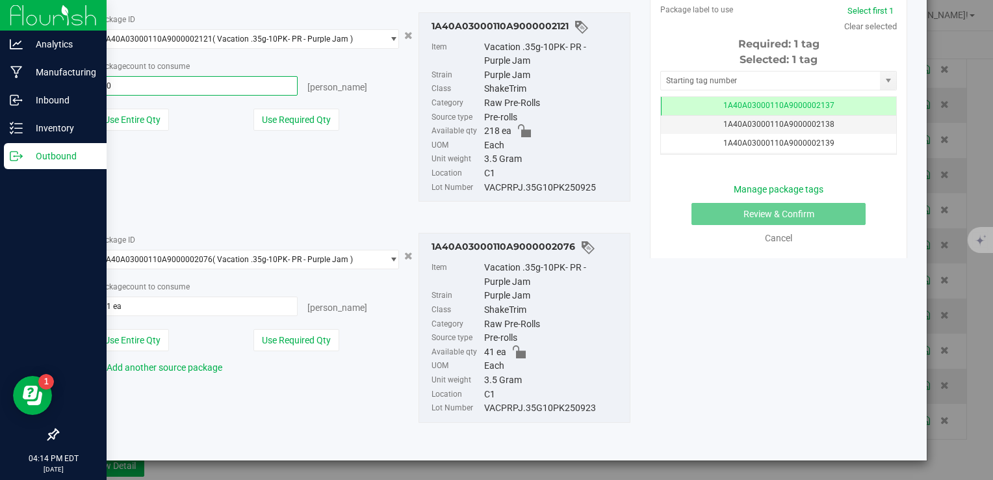
click at [188, 84] on input "60" at bounding box center [196, 86] width 201 height 18
type input "19"
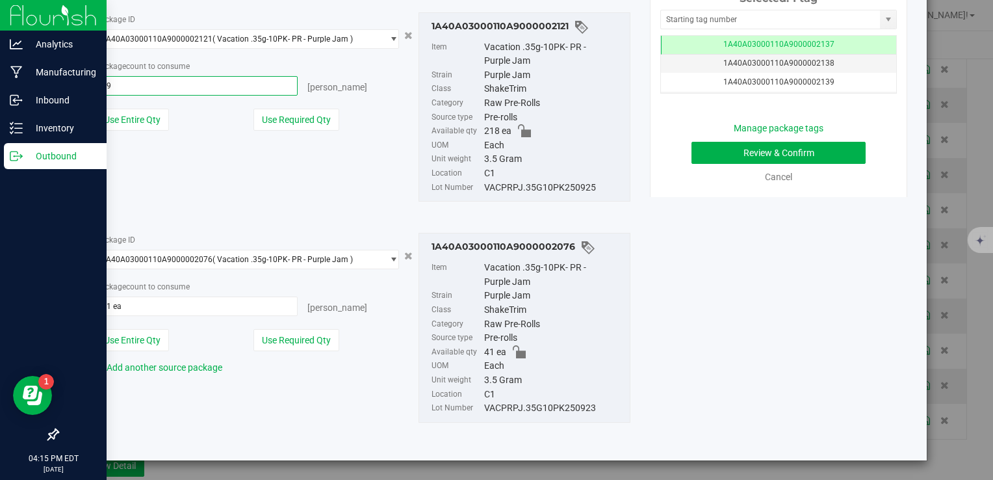
click at [368, 139] on div "Package ID 1A40A03000110A9000002121 ( Vacation .35g-10PK- PR - Purple Jam ) 1A4…" at bounding box center [248, 76] width 324 height 128
type input "19 ea"
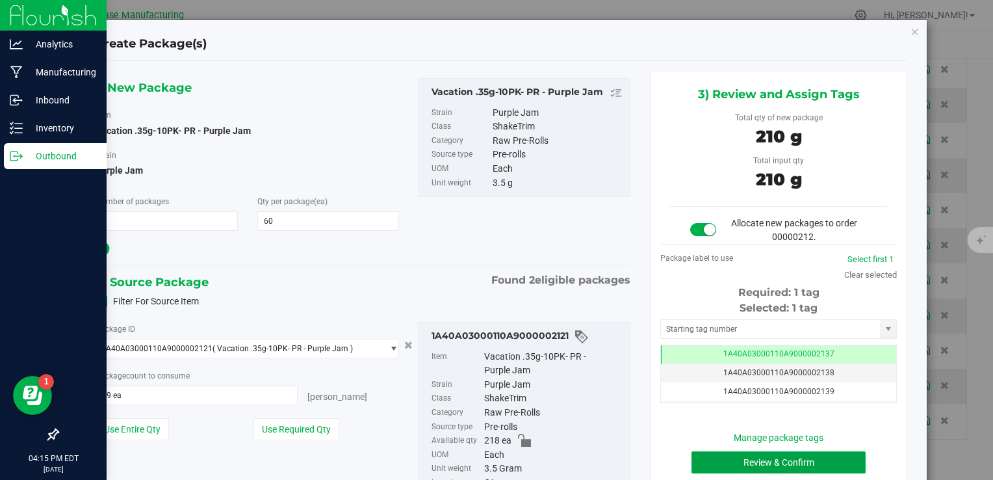
click at [759, 461] on button "Review & Confirm" at bounding box center [778, 462] width 174 height 22
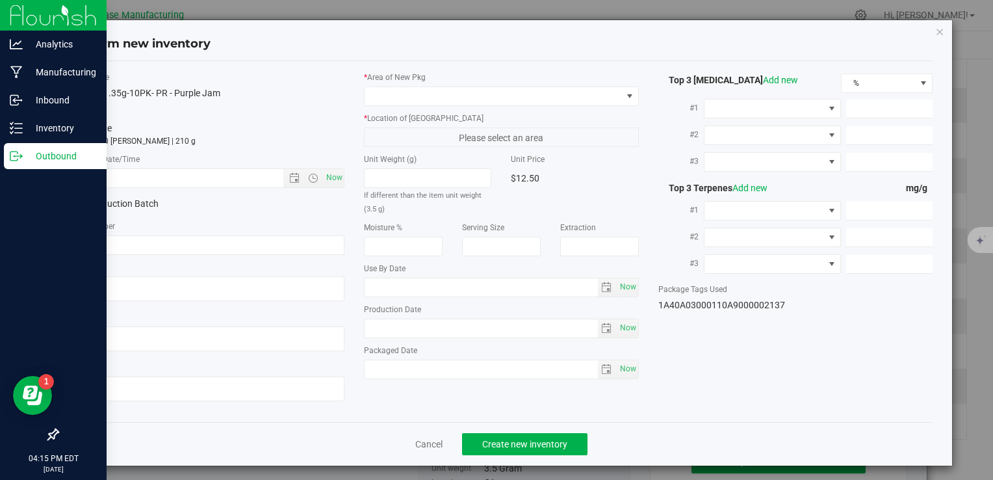
type textarea "[DATE]"
type textarea "RMD825-C, [PHONE_NUMBER], [EMAIL_ADDRESS][DOMAIN_NAME]"
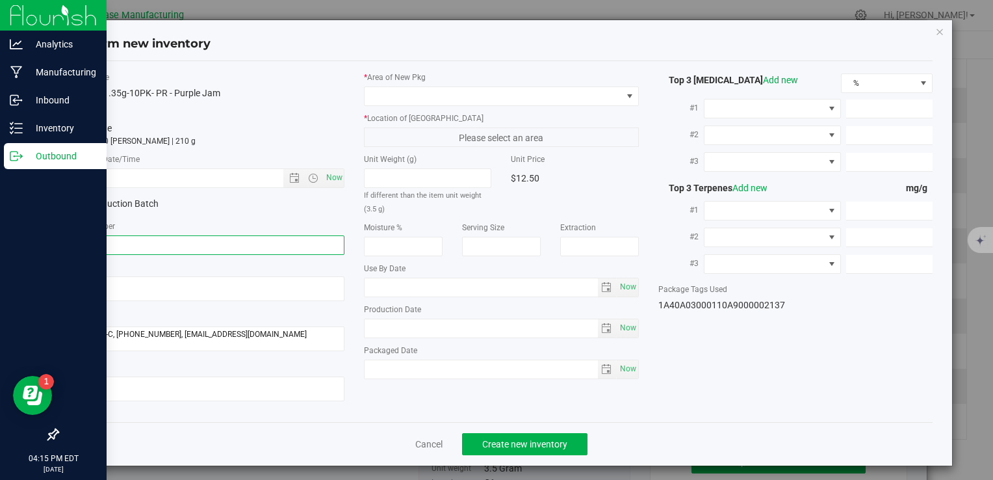
paste input "VACPRPJ.35G10PK250925"
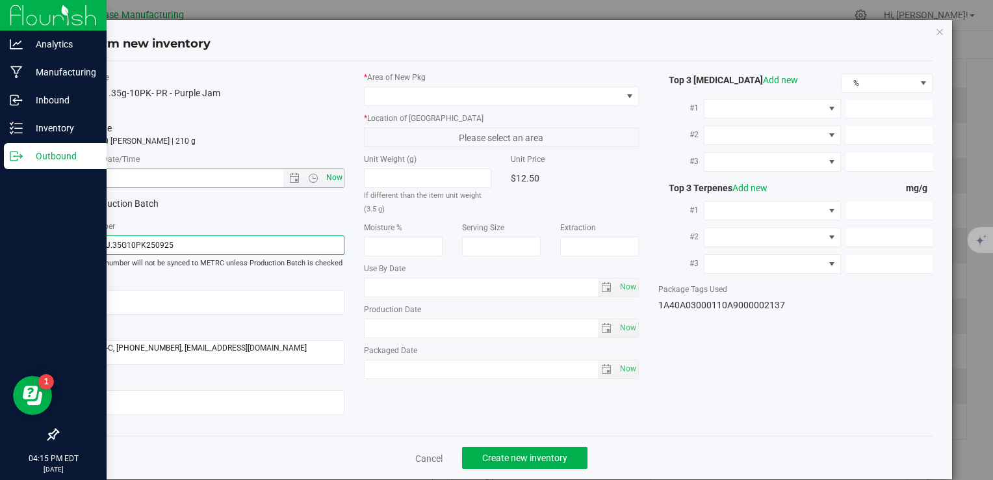
type input "VACPRPJ.35G10PK250925"
click at [333, 174] on span "Now" at bounding box center [334, 177] width 22 height 19
type input "9/25/2025 4:15 PM"
click at [437, 77] on label "* Area of New Pkg" at bounding box center [501, 77] width 274 height 12
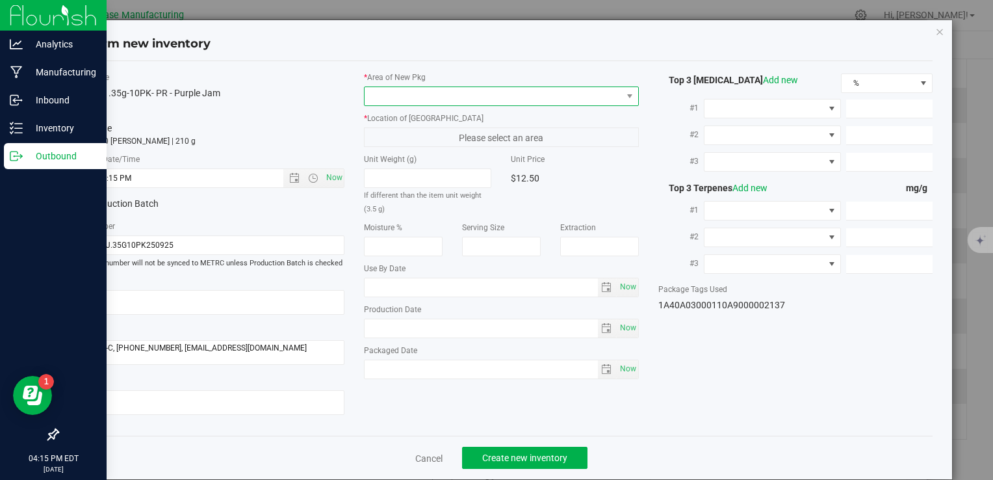
click at [437, 88] on span at bounding box center [493, 96] width 257 height 18
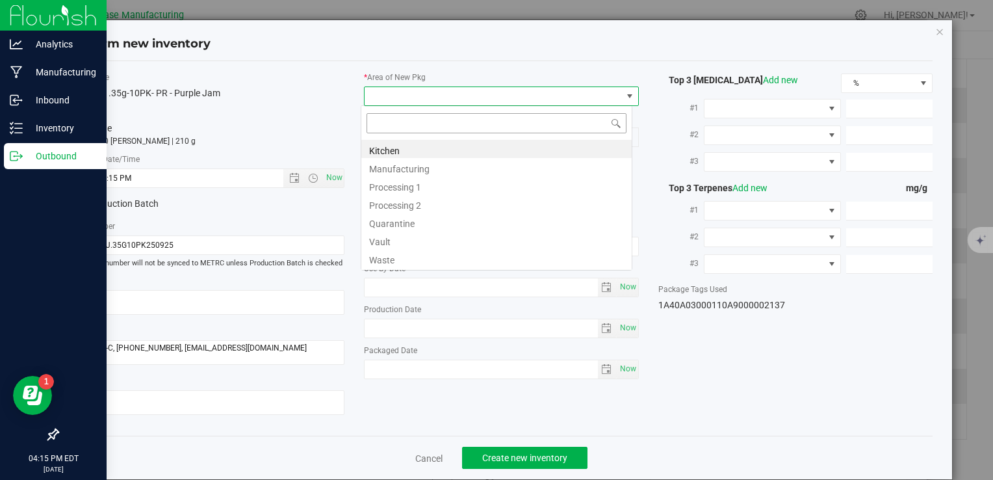
type input "V"
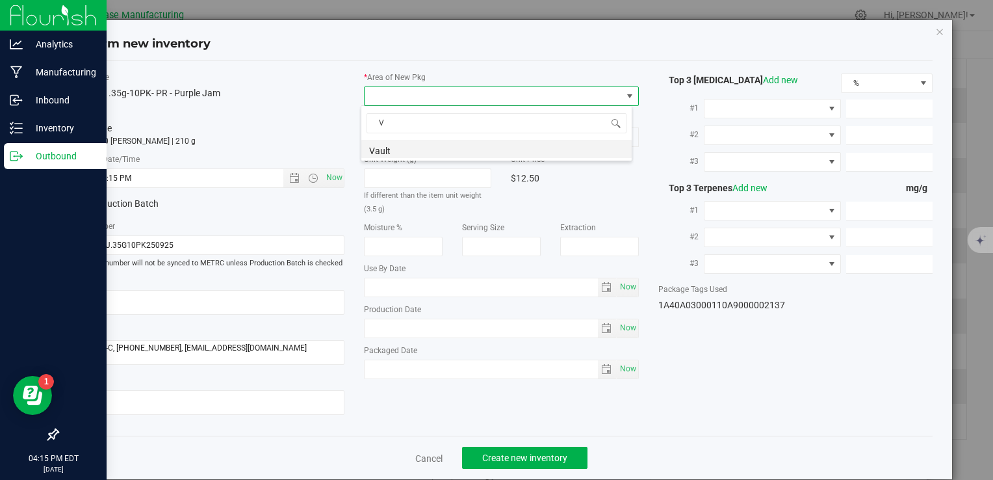
click at [429, 152] on li "Vault" at bounding box center [496, 149] width 270 height 18
click at [428, 134] on span "A1" at bounding box center [493, 137] width 257 height 18
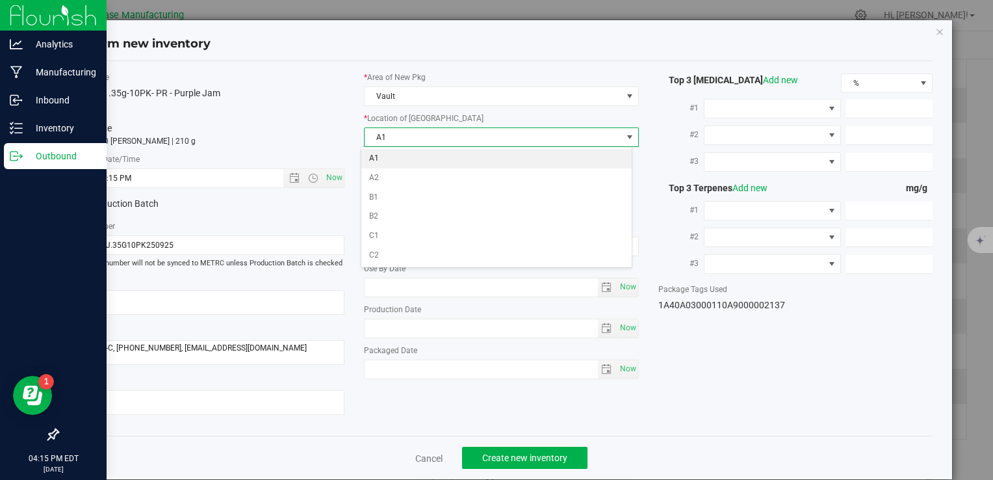
click at [428, 149] on li "A1" at bounding box center [496, 158] width 270 height 19
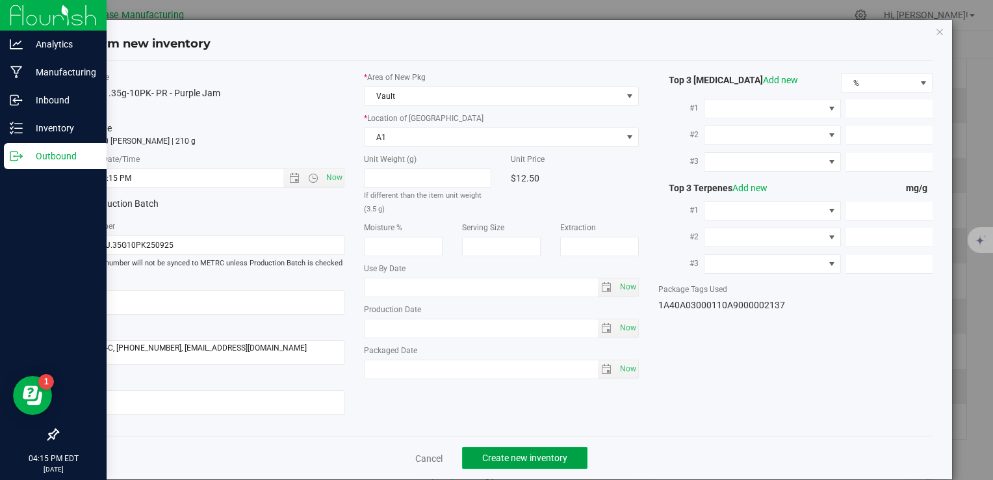
click at [526, 454] on span "Create new inventory" at bounding box center [524, 457] width 85 height 10
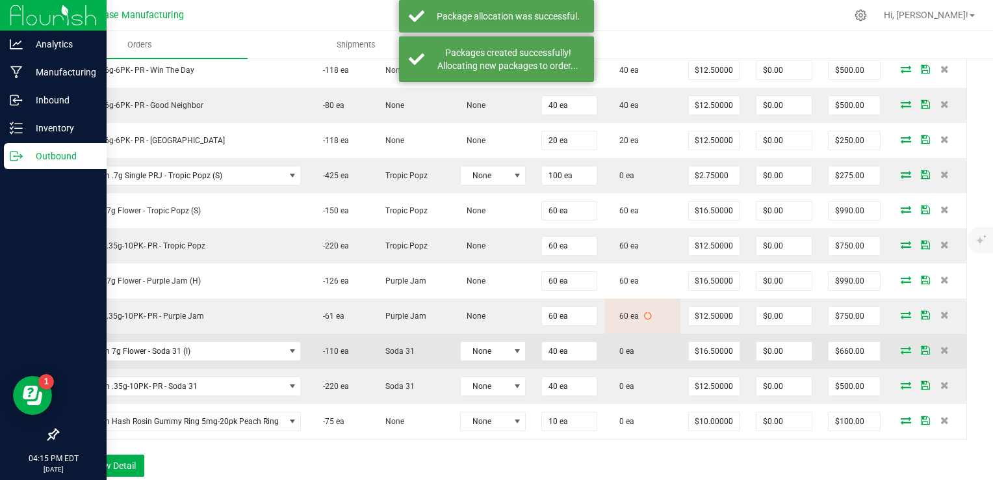
click at [901, 346] on icon at bounding box center [906, 350] width 10 height 8
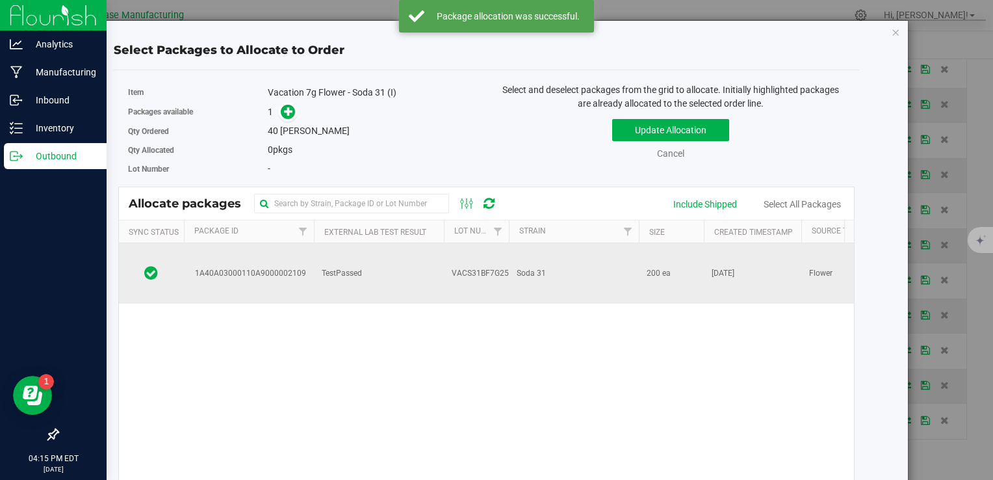
click at [464, 267] on span "VACS31BF7G250924" at bounding box center [489, 273] width 75 height 12
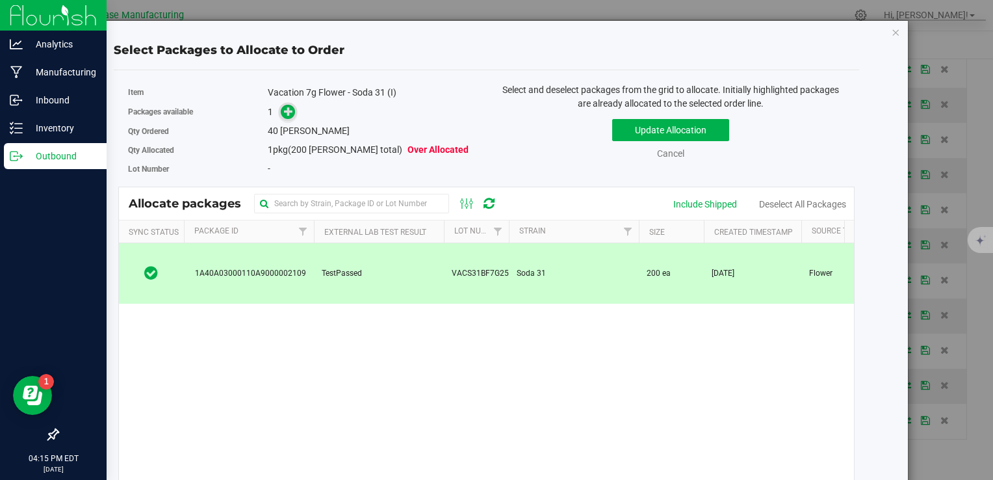
click at [289, 107] on icon at bounding box center [288, 111] width 9 height 9
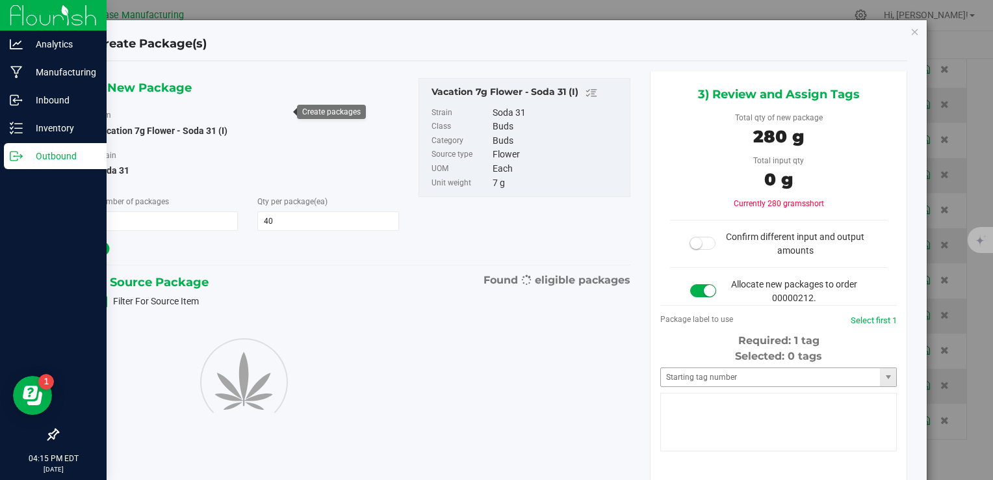
type input "40"
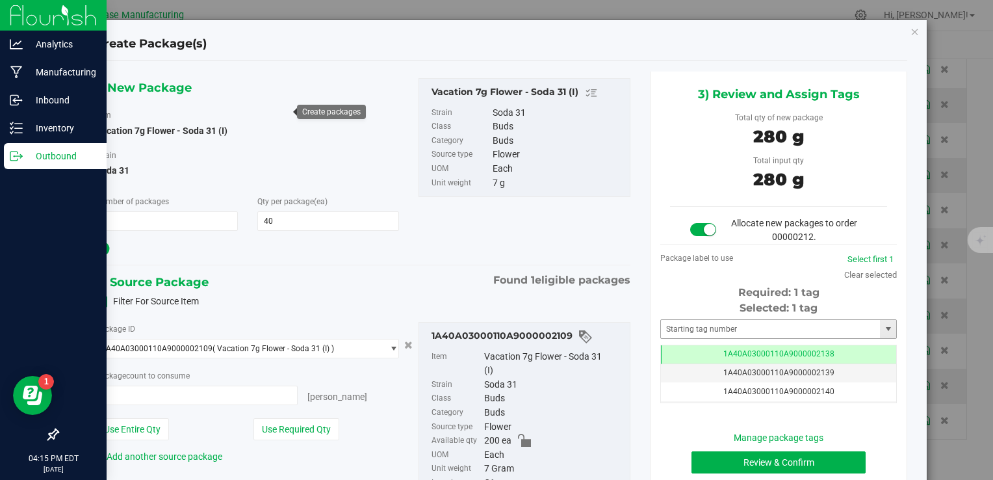
type input "40 ea"
click at [741, 457] on button "Review & Confirm" at bounding box center [778, 462] width 174 height 22
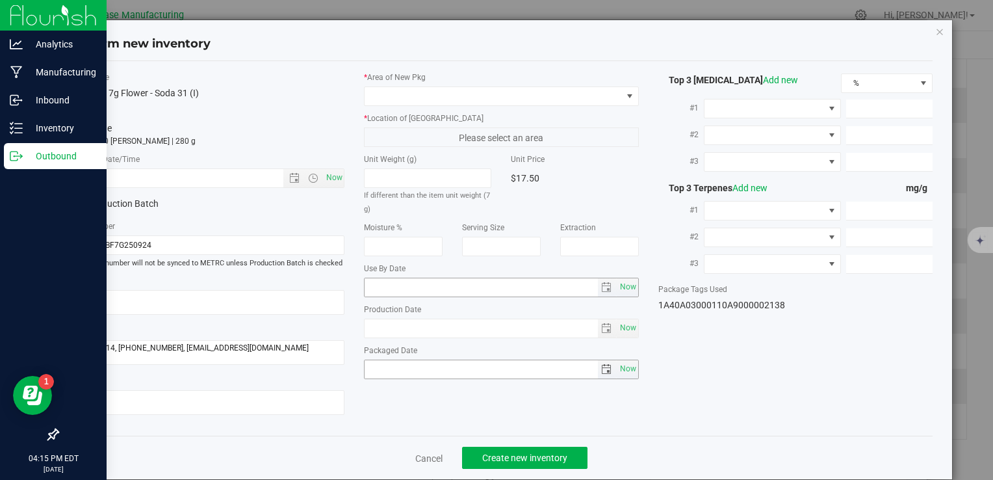
type input "[DATE]"
click at [335, 182] on span "Now" at bounding box center [334, 177] width 22 height 19
type input "9/25/2025 4:15 PM"
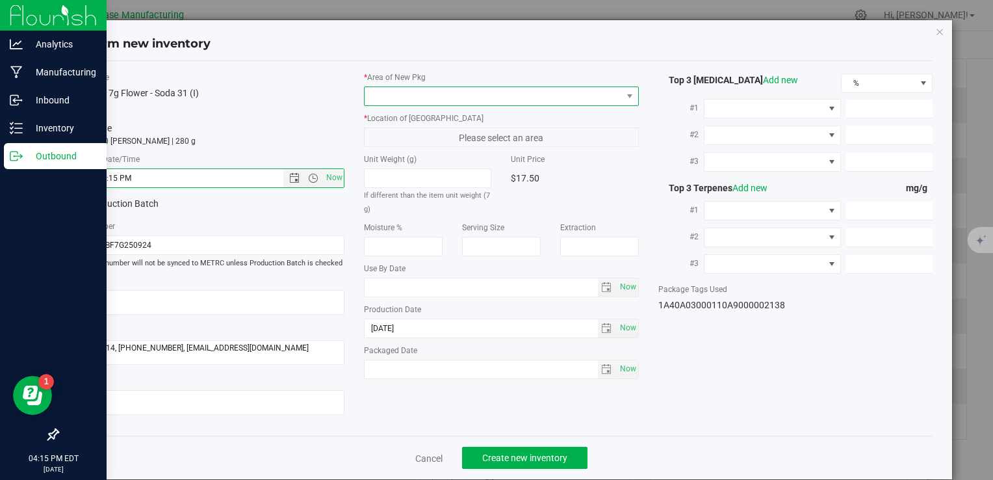
click at [392, 94] on span at bounding box center [493, 96] width 257 height 18
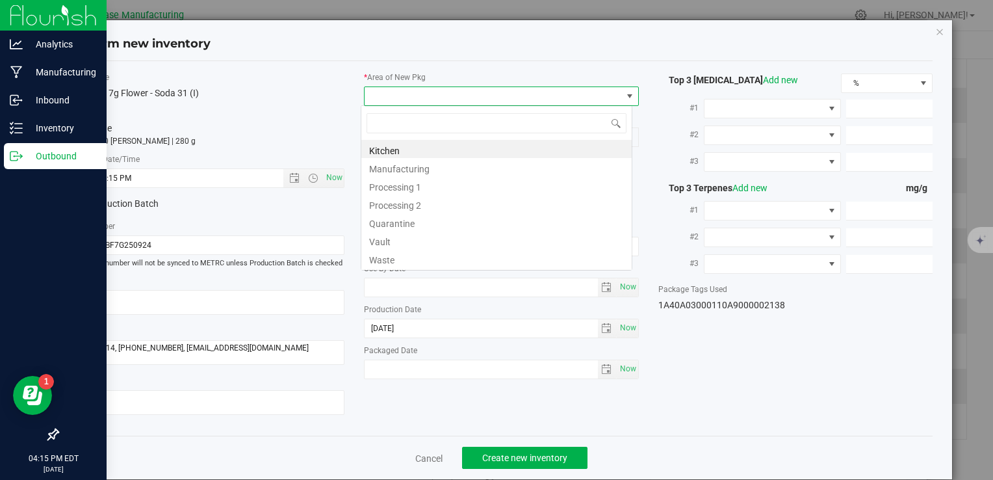
type input "V"
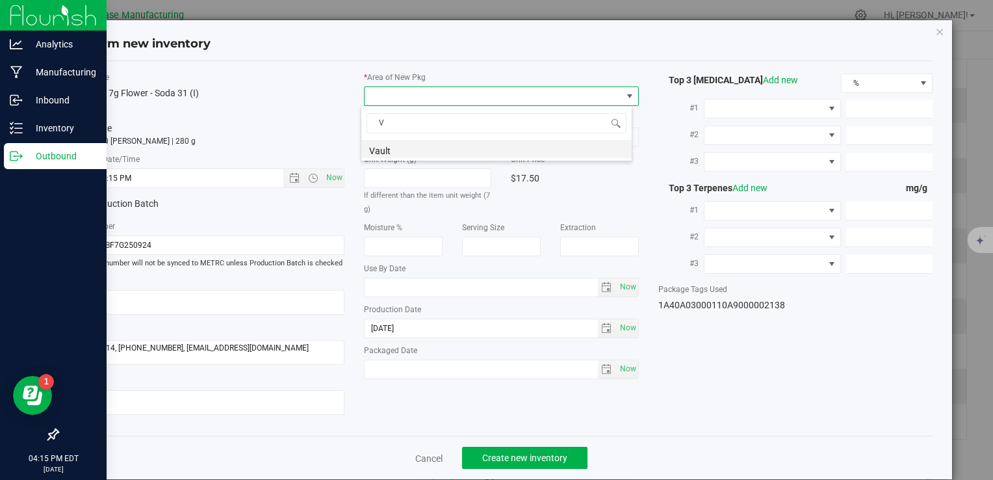
click at [395, 154] on li "Vault" at bounding box center [496, 149] width 270 height 18
click at [398, 136] on span "A1" at bounding box center [493, 137] width 257 height 18
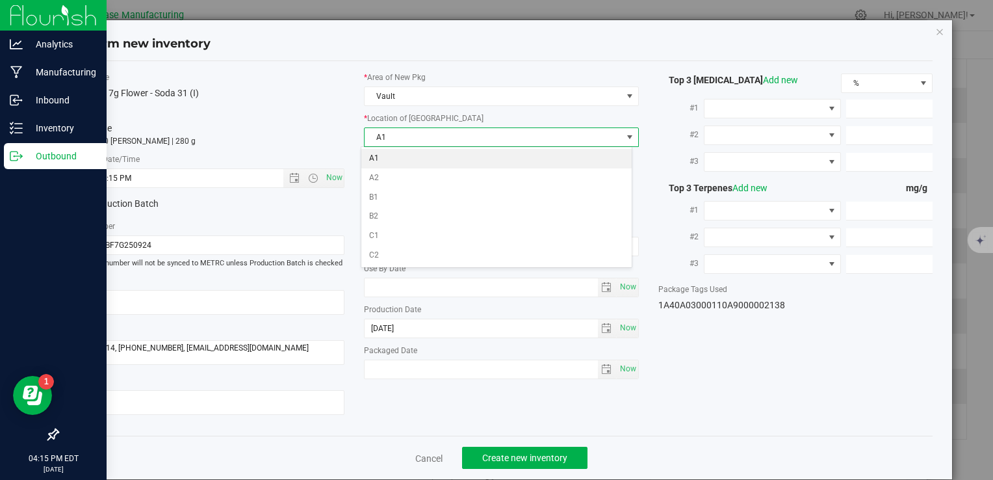
click at [399, 155] on li "A1" at bounding box center [496, 158] width 270 height 19
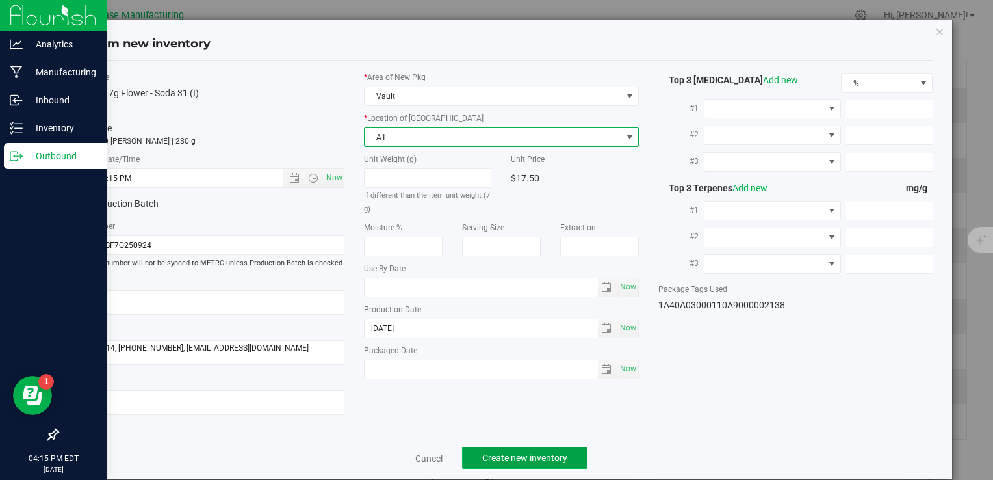
click at [516, 459] on span "Create new inventory" at bounding box center [524, 457] width 85 height 10
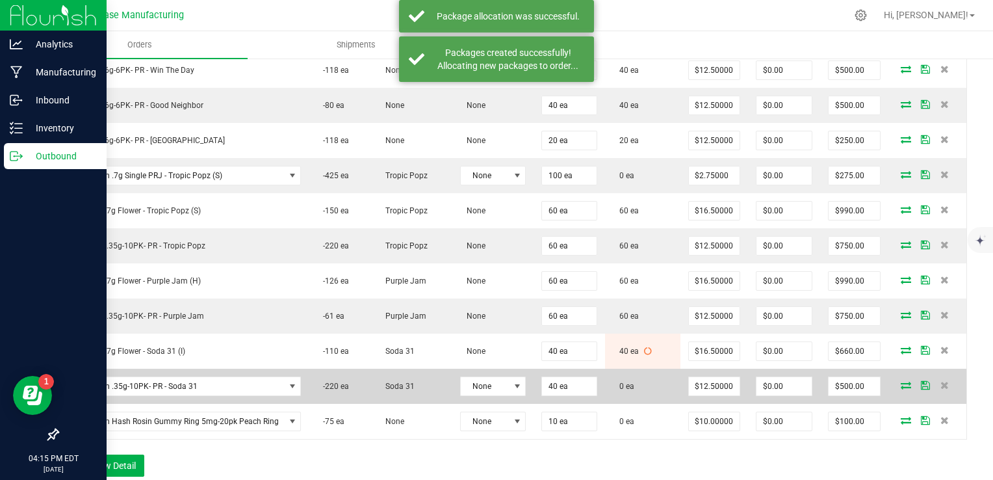
click at [901, 381] on icon at bounding box center [906, 385] width 10 height 8
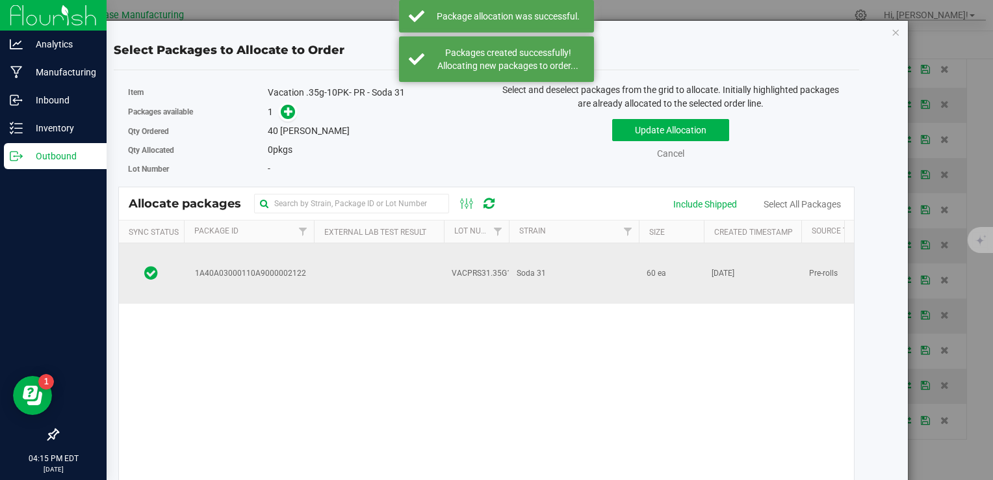
click at [498, 267] on span "VACPRS31.35G10PK250925" at bounding box center [503, 273] width 102 height 12
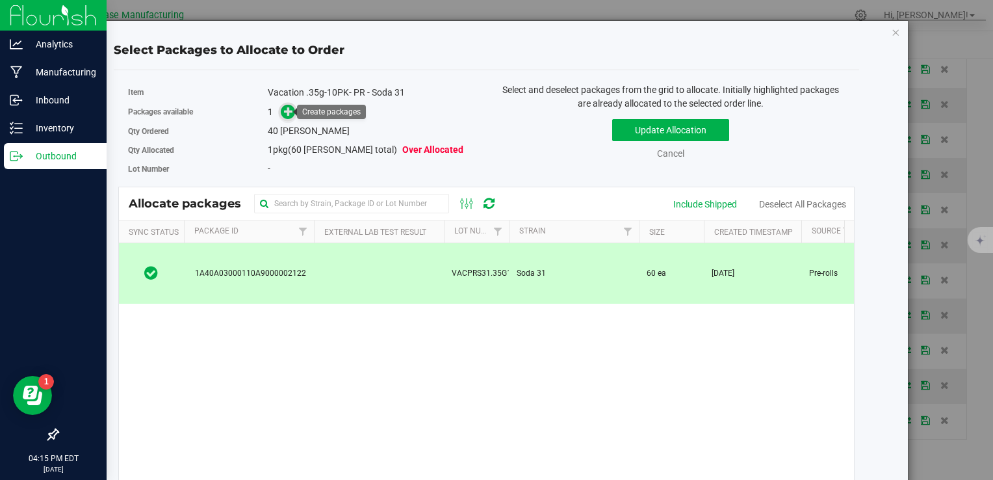
click at [286, 106] on icon at bounding box center [289, 111] width 10 height 10
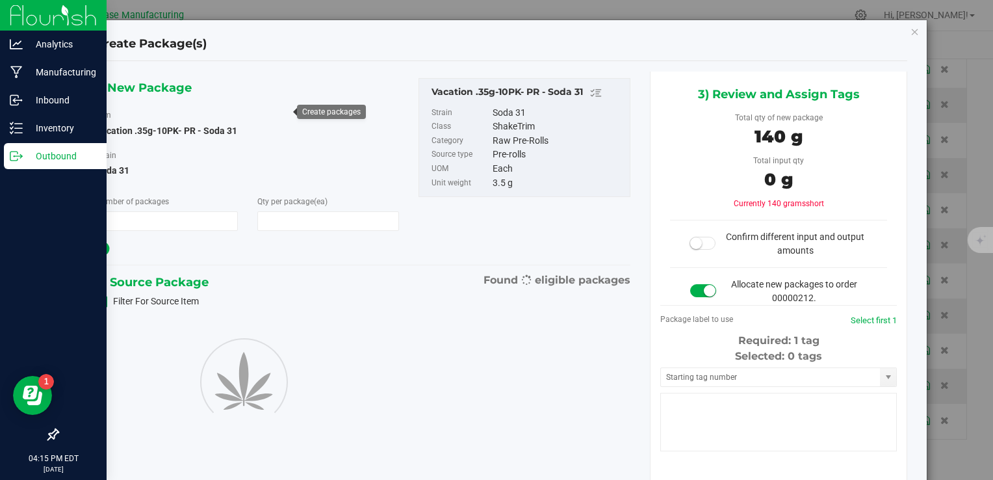
type input "1"
type input "40"
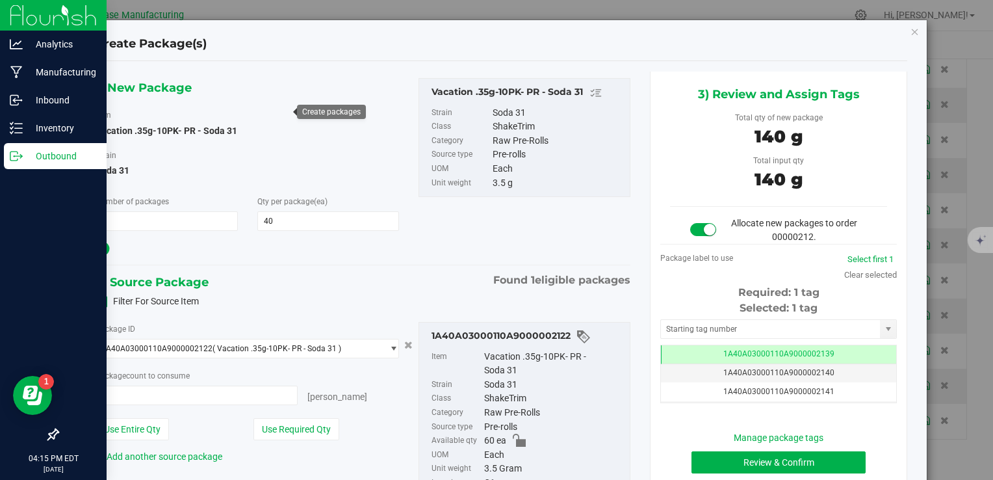
type input "40 ea"
click at [720, 462] on button "Review & Confirm" at bounding box center [778, 462] width 174 height 22
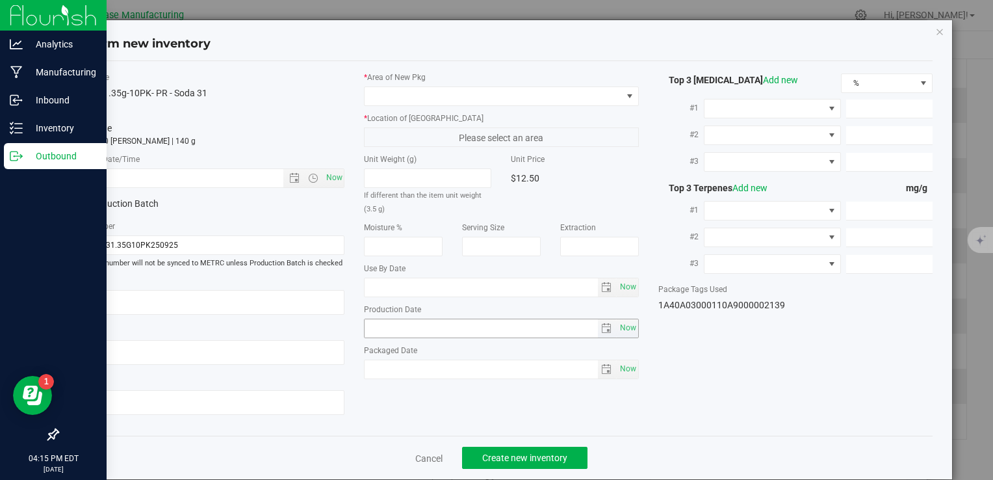
type textarea "[DATE]"
type textarea "MC283314,[PHONE_NUMBER],[EMAIL_ADDRESS][DOMAIN_NAME]"
type input "[DATE]"
click at [333, 181] on span "Now" at bounding box center [334, 177] width 22 height 19
type input "9/25/2025 4:15 PM"
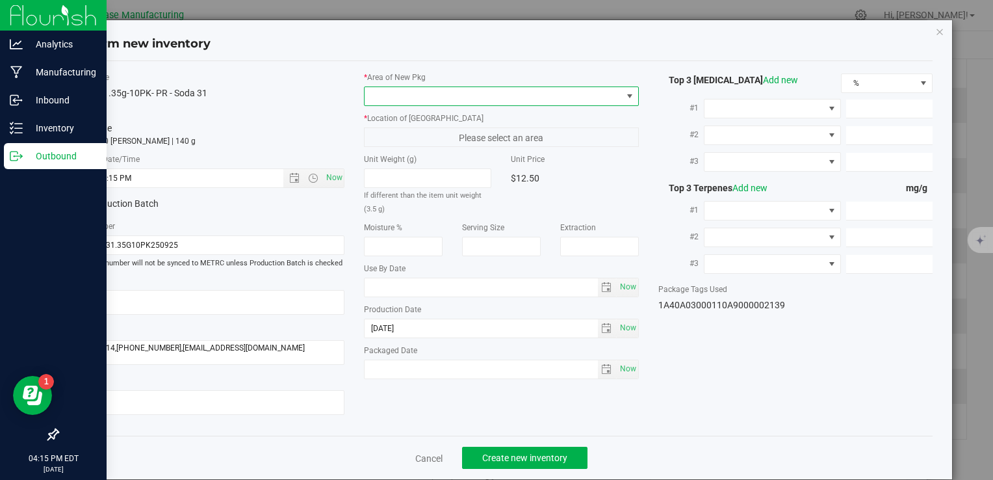
click at [387, 101] on span at bounding box center [493, 96] width 257 height 18
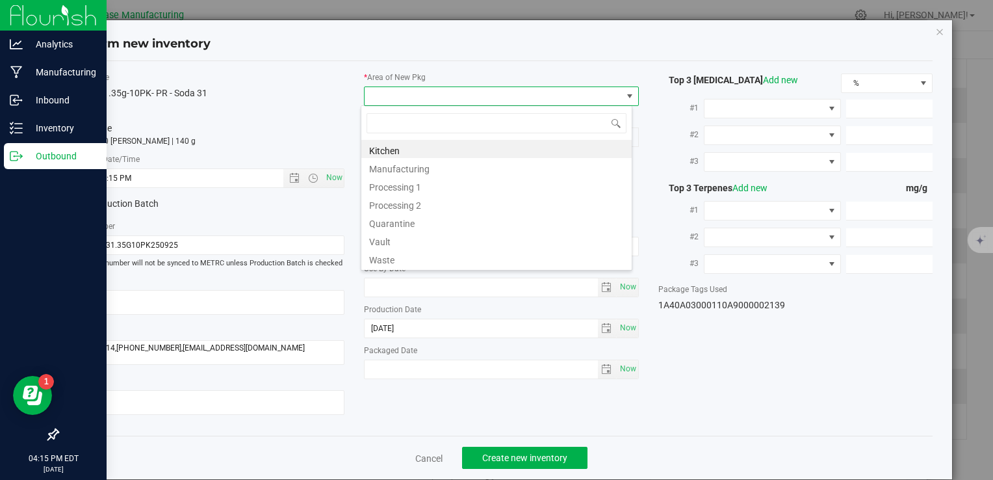
click at [392, 94] on span at bounding box center [493, 96] width 257 height 18
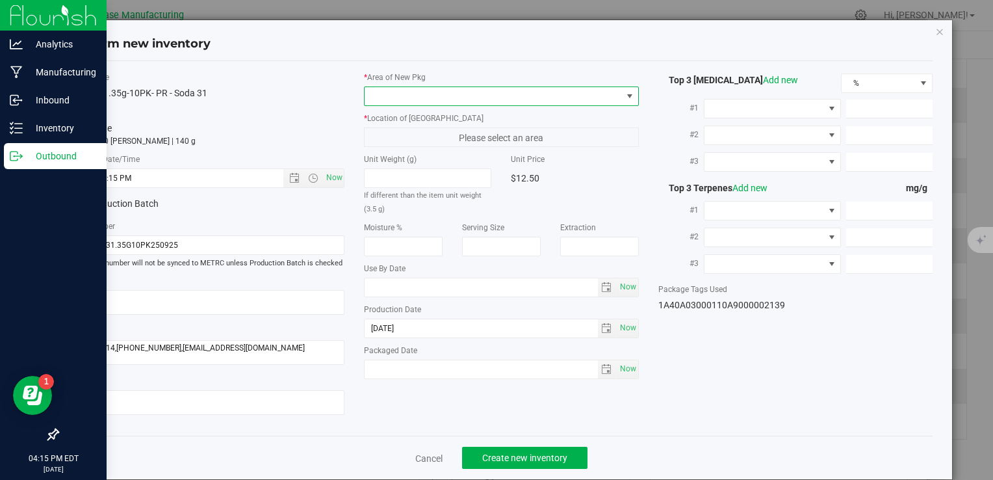
click at [392, 94] on span at bounding box center [493, 96] width 257 height 18
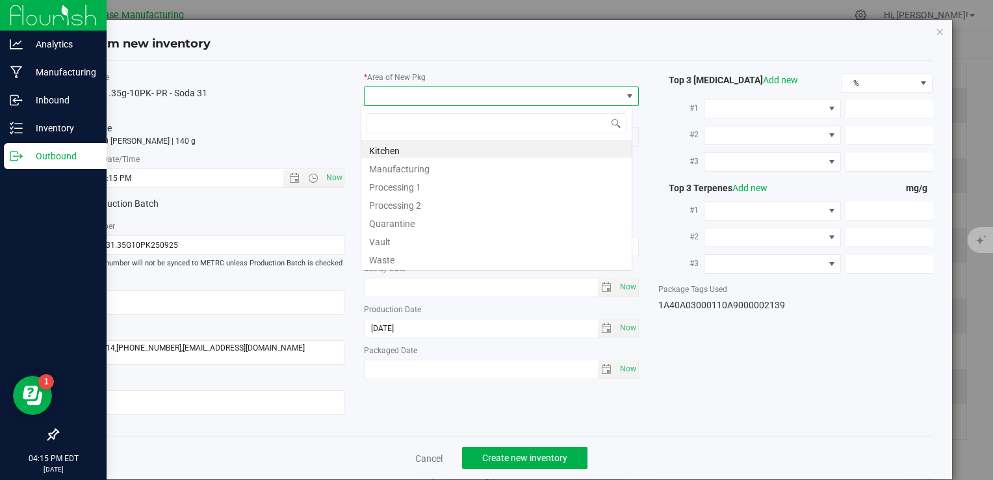
type input "V"
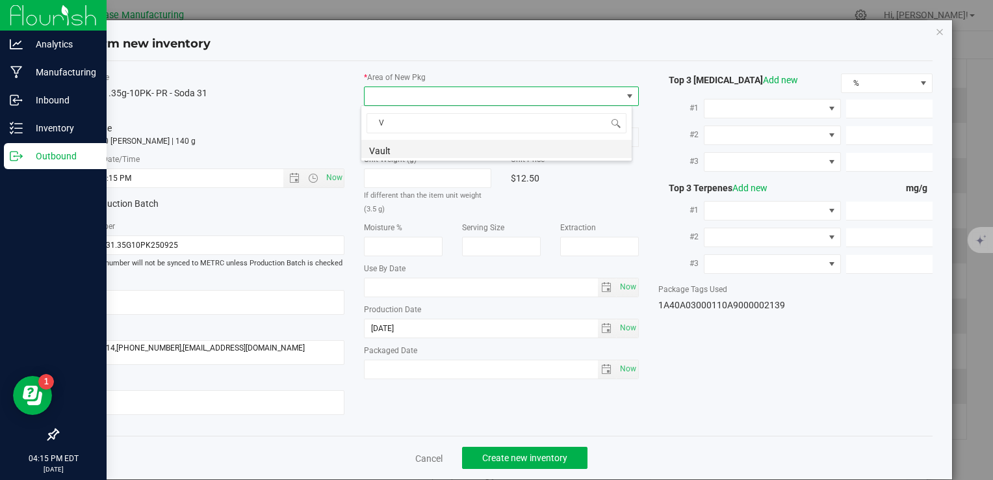
click at [397, 149] on li "Vault" at bounding box center [496, 149] width 270 height 18
click at [397, 139] on span "A1" at bounding box center [493, 137] width 257 height 18
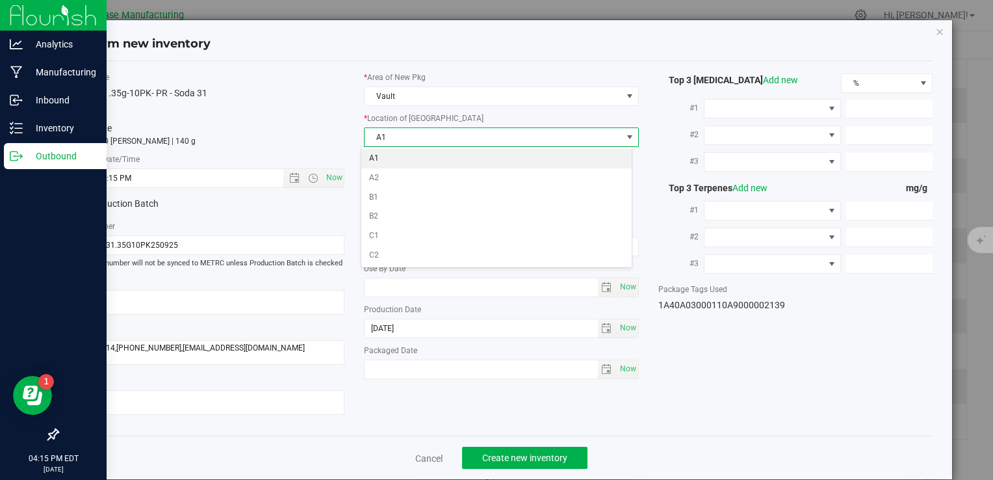
click at [396, 158] on li "A1" at bounding box center [496, 158] width 270 height 19
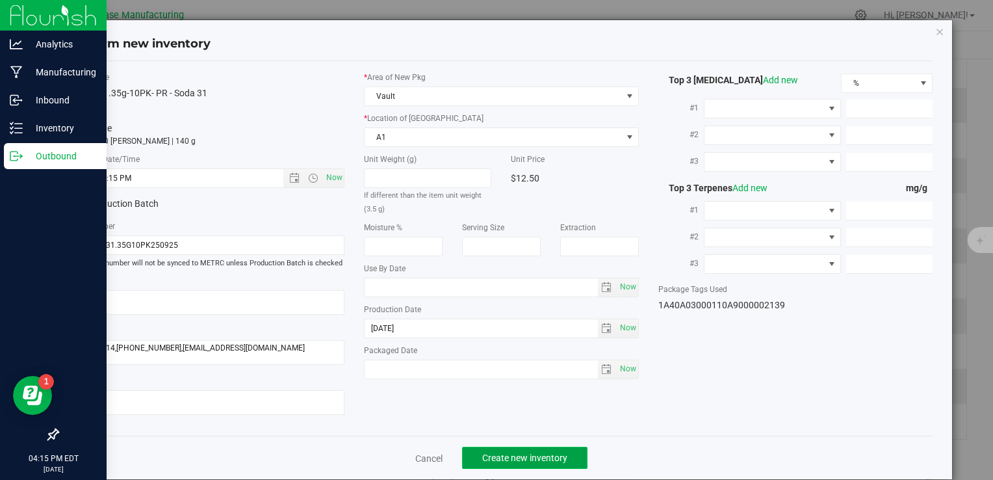
click at [528, 459] on span "Create new inventory" at bounding box center [524, 457] width 85 height 10
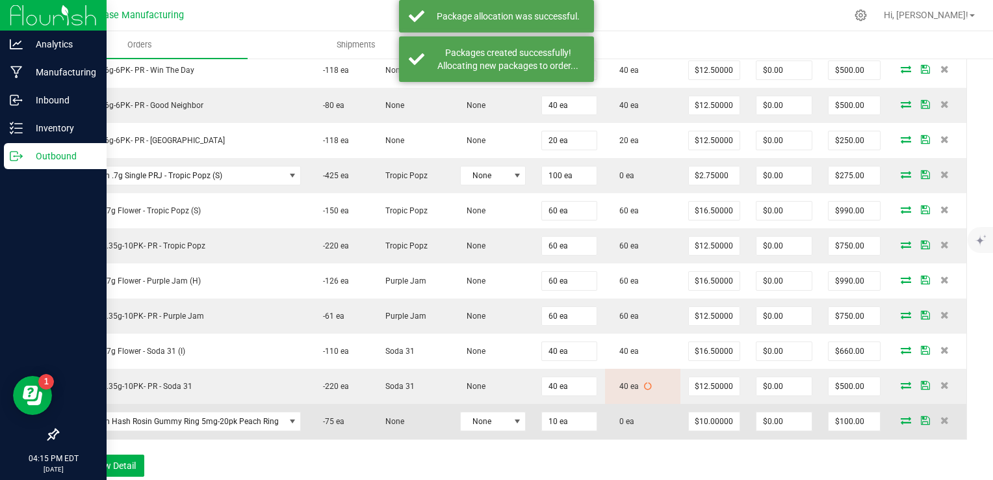
click at [901, 416] on icon at bounding box center [906, 420] width 10 height 8
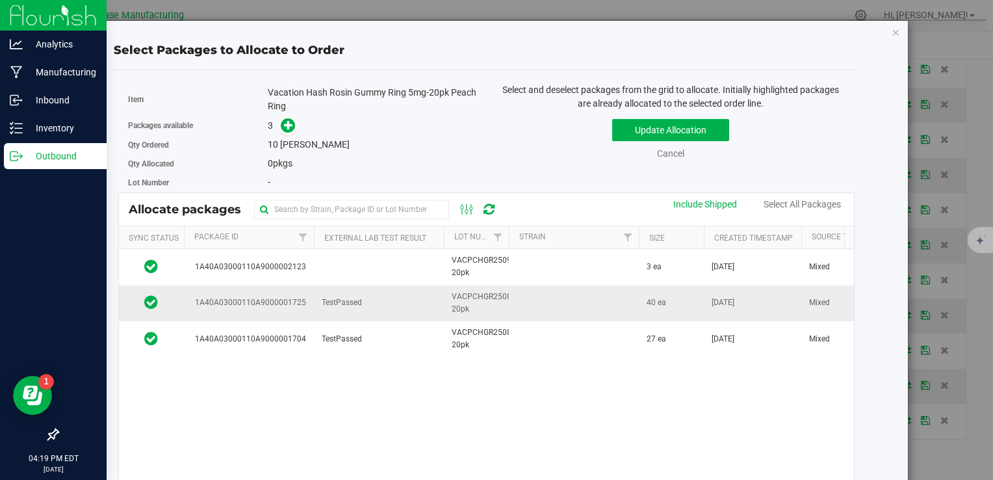
click at [311, 303] on td "1A40A03000110A9000001725" at bounding box center [249, 303] width 130 height 36
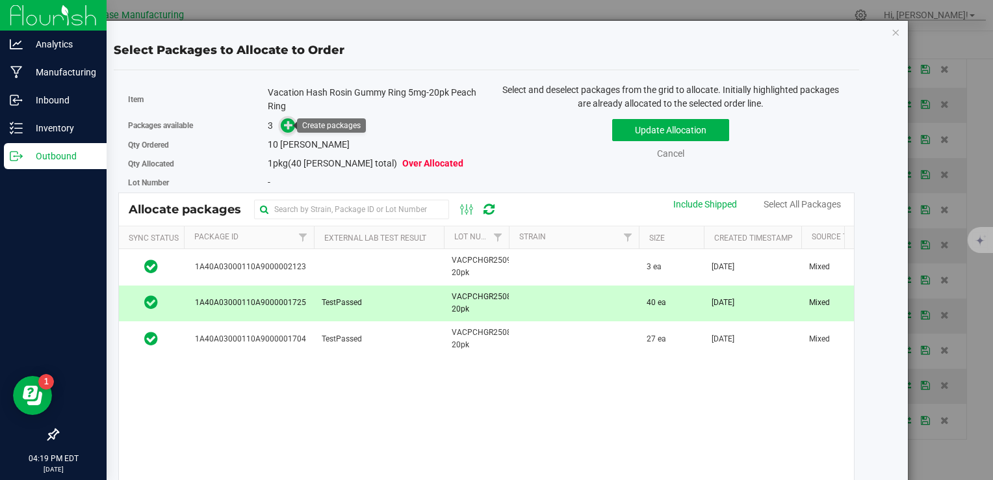
click at [288, 125] on icon at bounding box center [288, 124] width 9 height 9
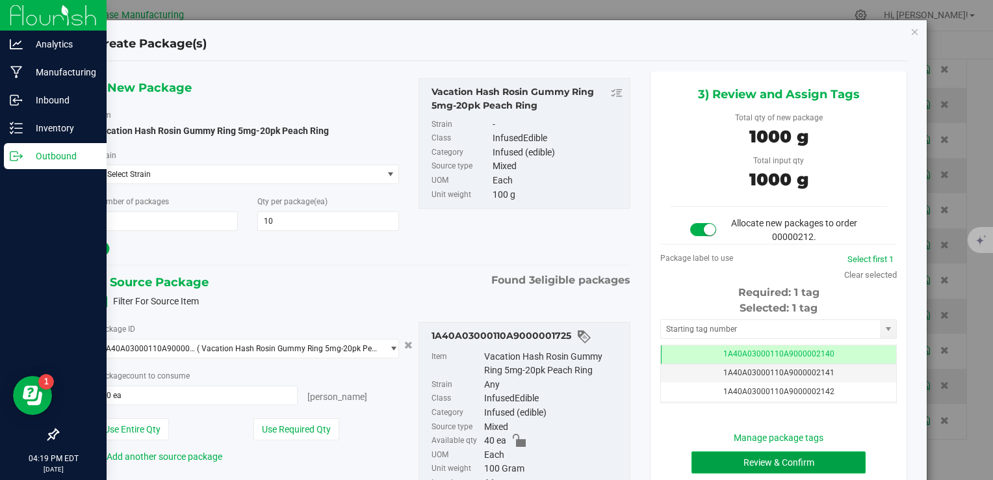
click at [746, 454] on button "Review & Confirm" at bounding box center [778, 462] width 174 height 22
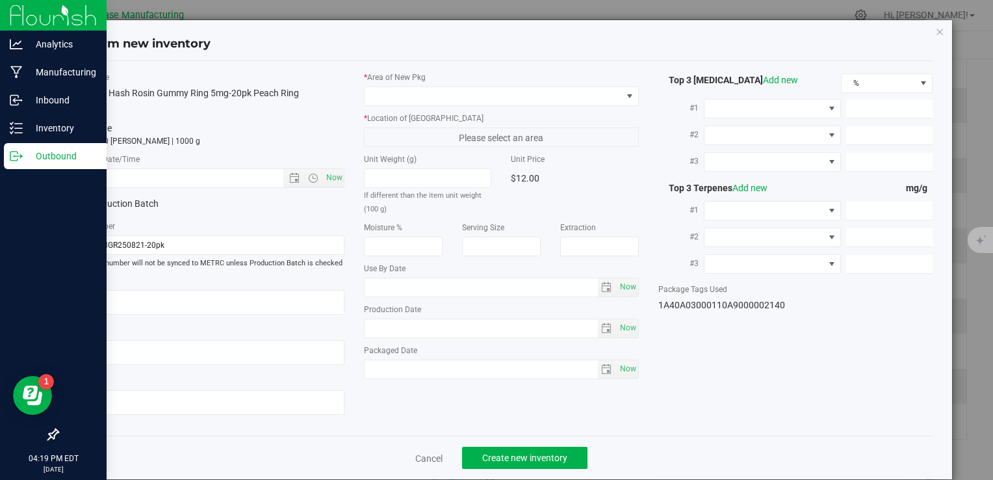
type input "[DATE]"
click at [333, 174] on span "Now" at bounding box center [334, 177] width 22 height 19
type input "9/25/2025 4:19 PM"
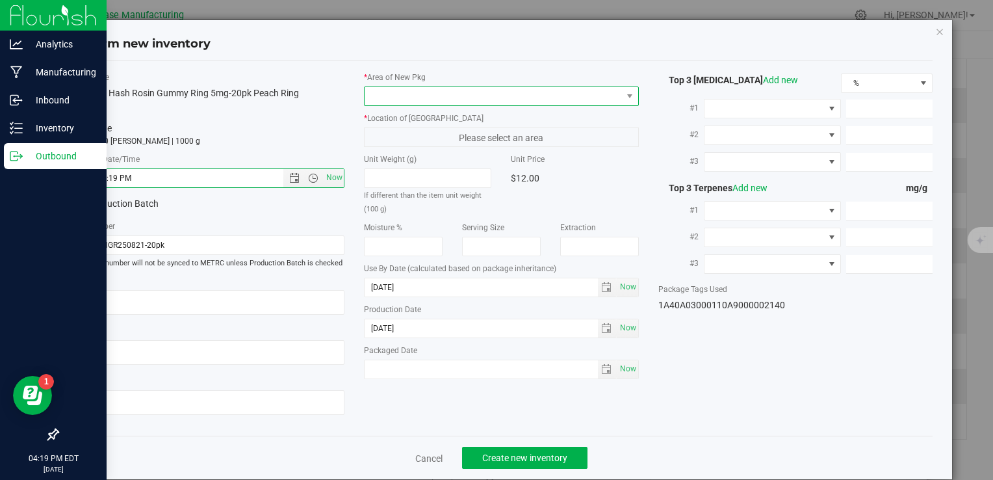
click at [386, 100] on span at bounding box center [493, 96] width 257 height 18
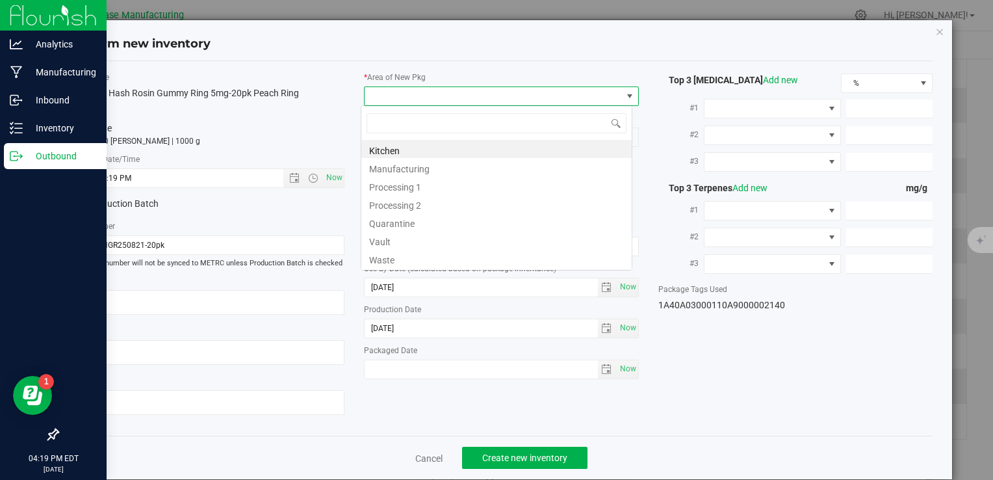
type input "V"
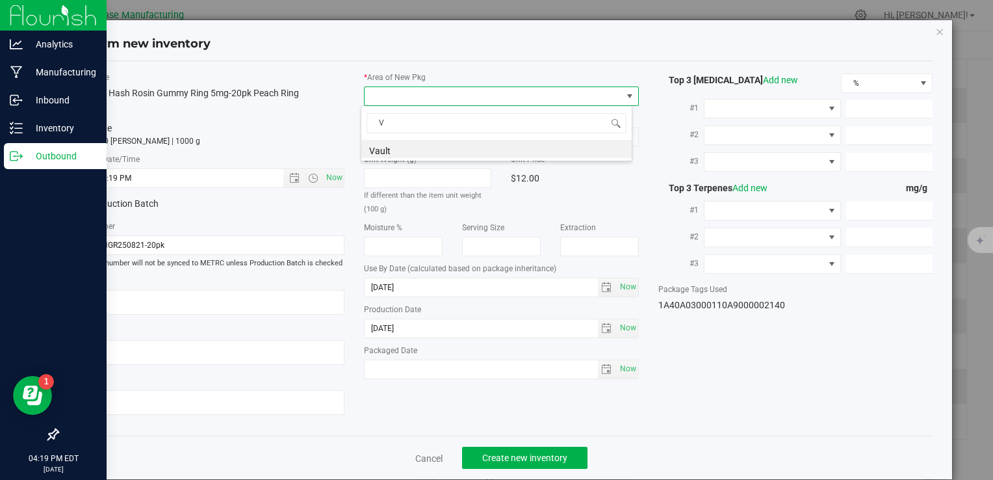
click at [391, 145] on li "Vault" at bounding box center [496, 149] width 270 height 18
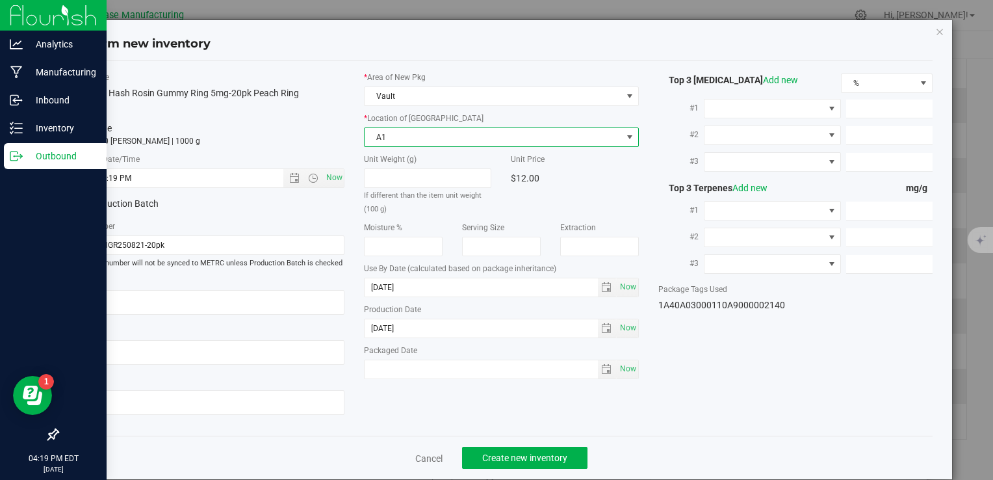
click at [391, 142] on span "A1" at bounding box center [493, 137] width 257 height 18
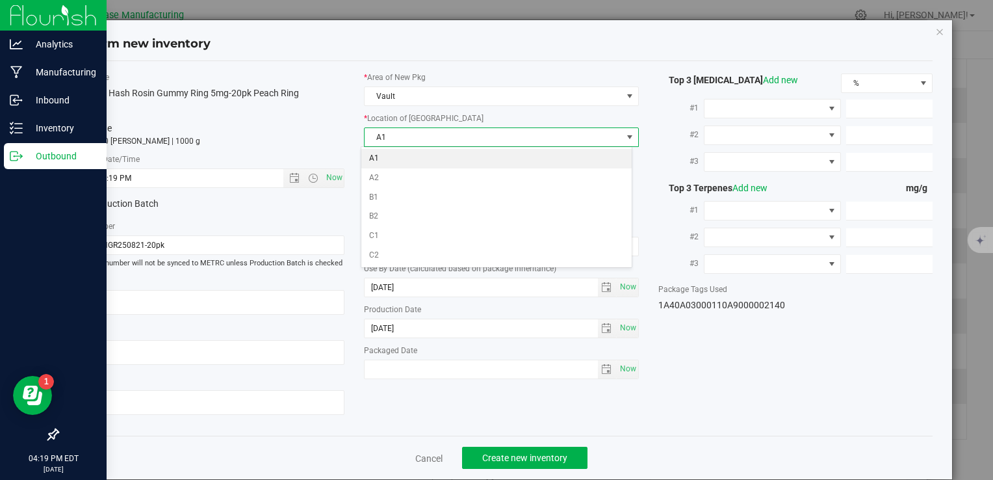
click at [395, 156] on li "A1" at bounding box center [496, 158] width 270 height 19
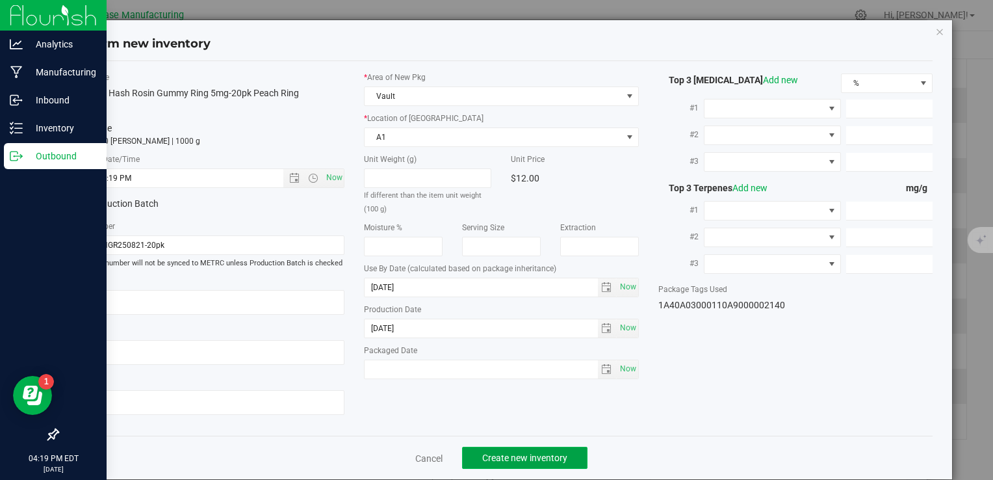
click at [516, 459] on span "Create new inventory" at bounding box center [524, 457] width 85 height 10
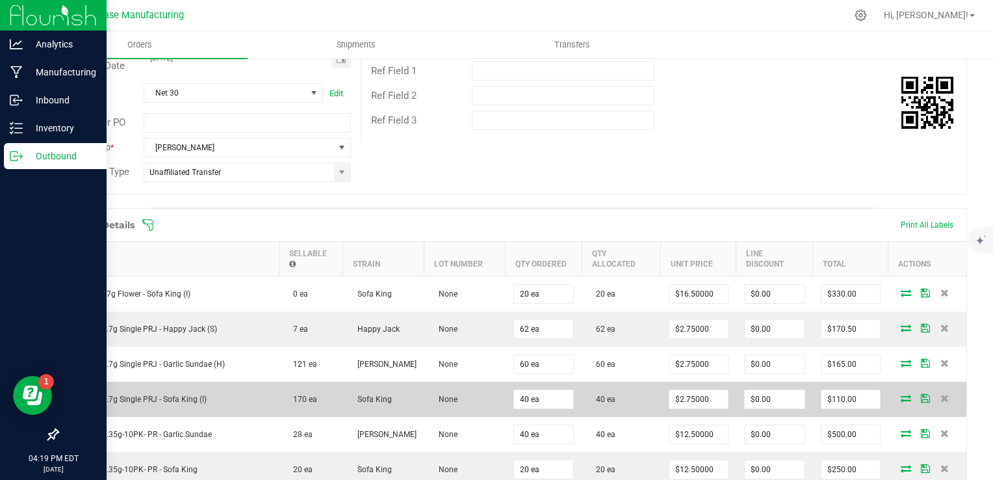
scroll to position [195, 0]
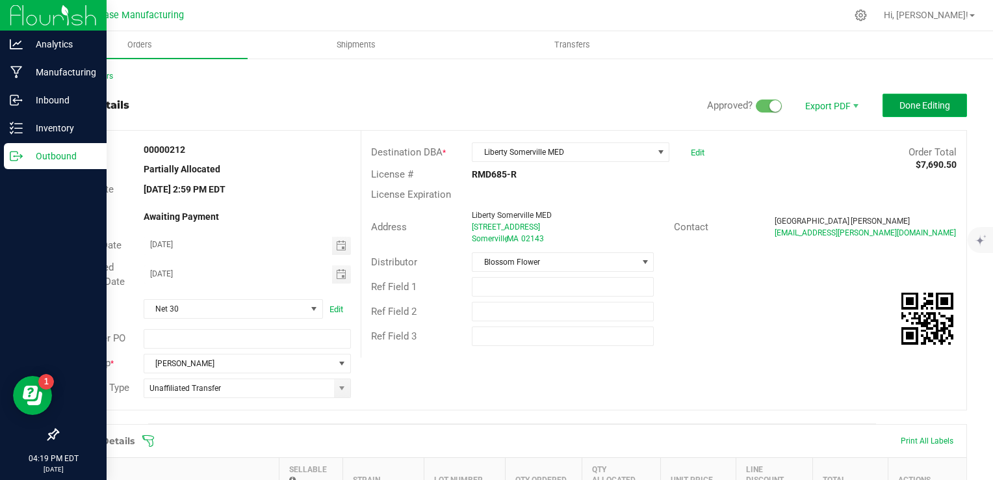
click at [895, 115] on button "Done Editing" at bounding box center [924, 105] width 84 height 23
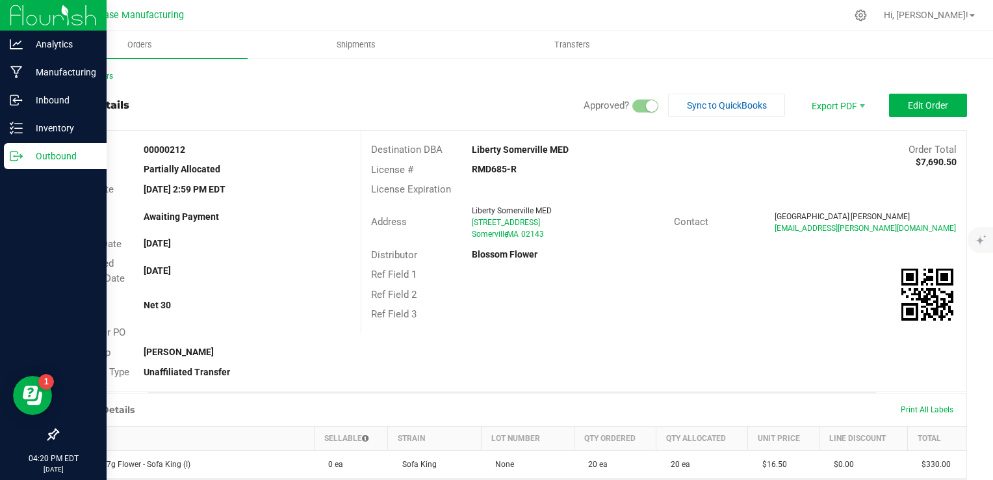
drag, startPoint x: 650, startPoint y: 339, endPoint x: 668, endPoint y: 344, distance: 18.9
click at [650, 339] on div "Order # 00000212 Status Partially Allocated Order Date Sep 12, 2025 2:59 PM EDT…" at bounding box center [512, 261] width 908 height 261
click at [932, 406] on span "Print All Labels" at bounding box center [927, 409] width 53 height 9
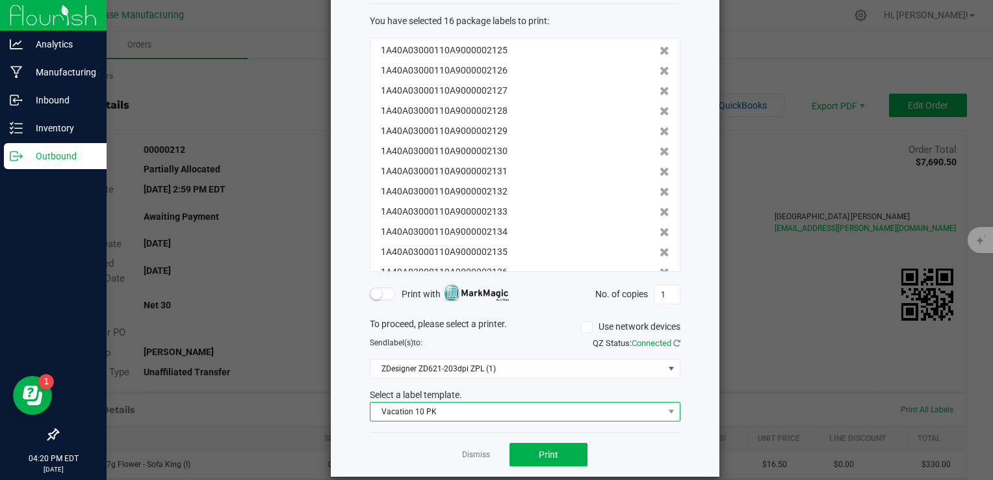
click at [539, 415] on span "Vacation 10 PK" at bounding box center [516, 411] width 293 height 18
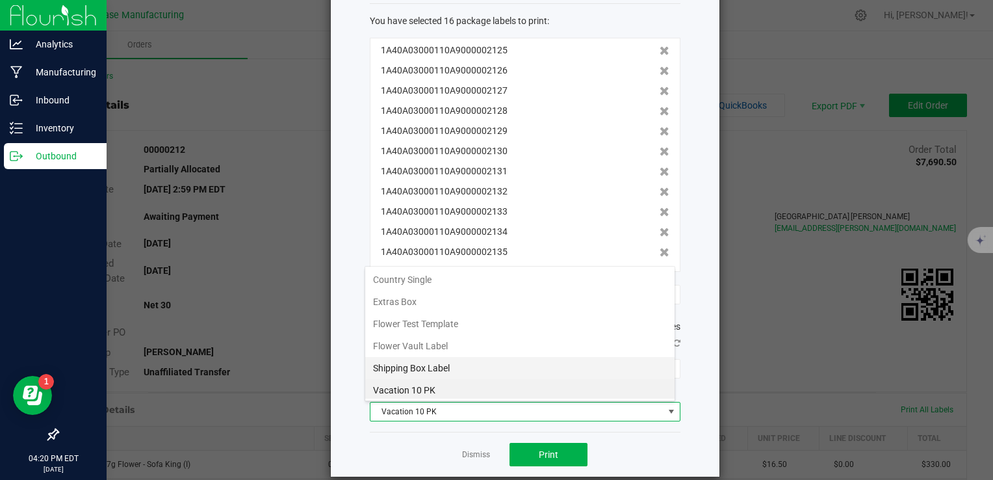
click at [513, 357] on li "Shipping Box Label" at bounding box center [519, 368] width 309 height 22
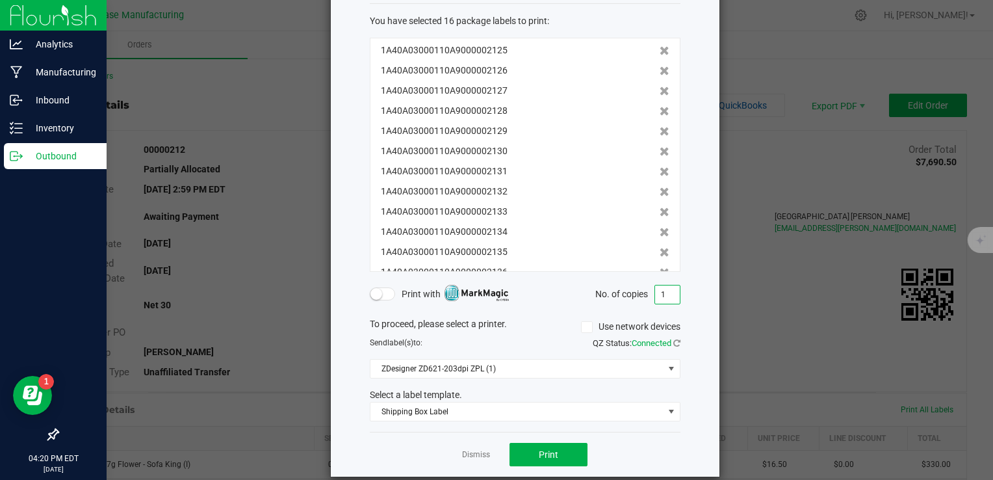
click at [666, 292] on input "1" at bounding box center [667, 294] width 25 height 18
type input "2"
click at [539, 450] on span "Print" at bounding box center [548, 454] width 19 height 10
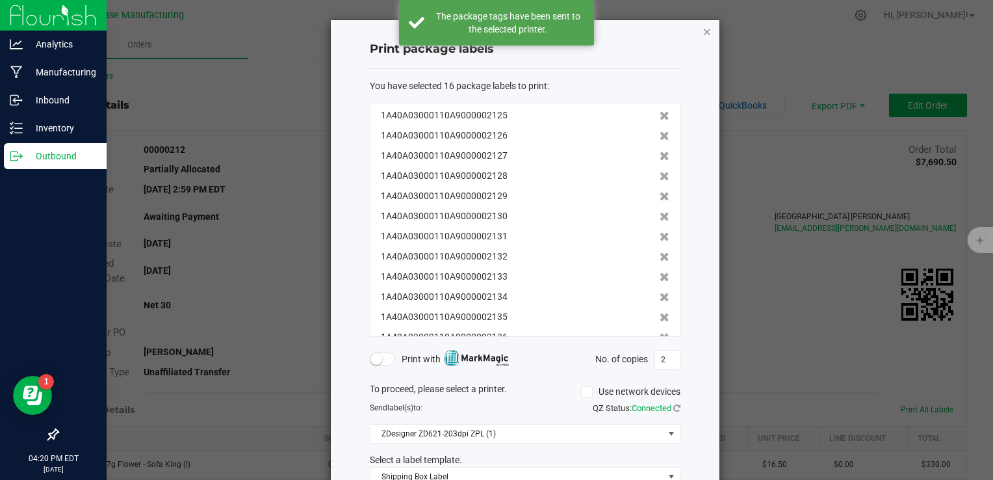
click at [705, 30] on icon "button" at bounding box center [706, 31] width 9 height 16
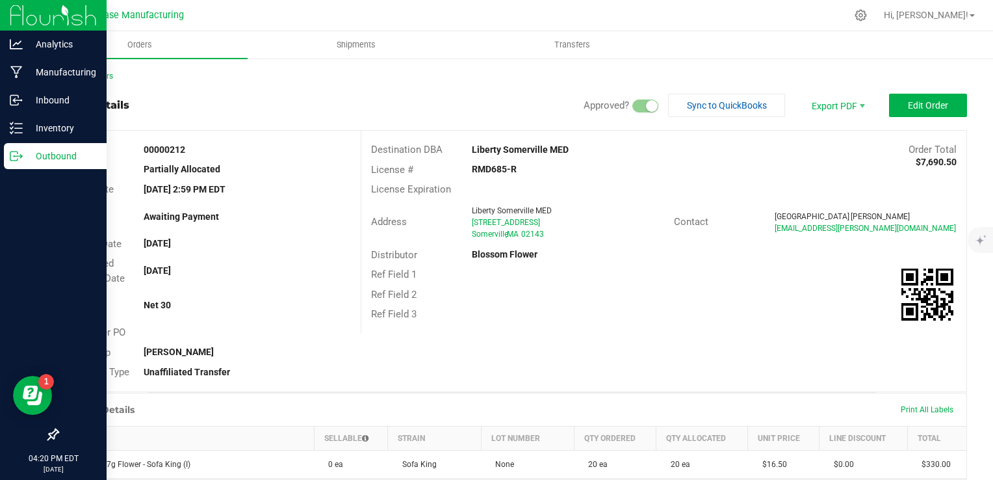
click at [13, 155] on icon at bounding box center [16, 155] width 13 height 13
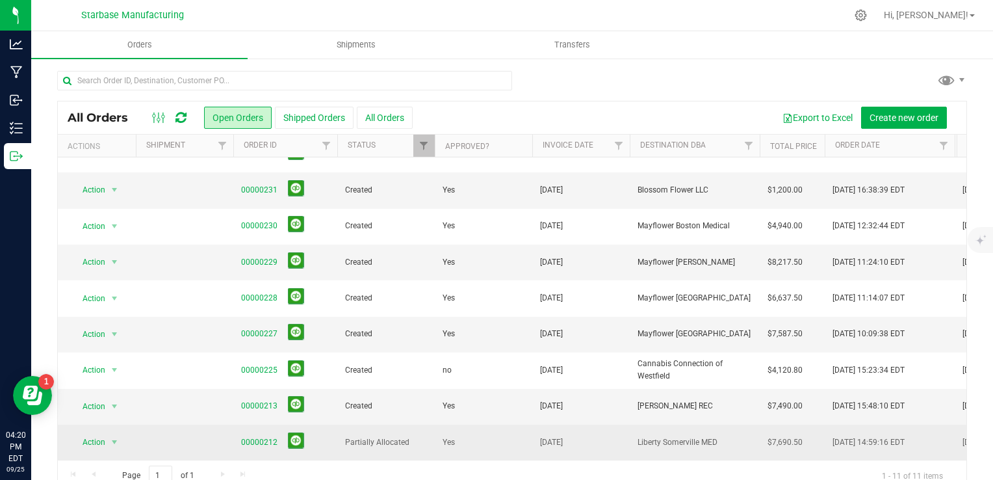
click at [205, 431] on td at bounding box center [184, 441] width 97 height 35
click at [328, 432] on span "00000212" at bounding box center [285, 442] width 88 height 20
click at [346, 436] on span "Partially Allocated" at bounding box center [386, 442] width 82 height 12
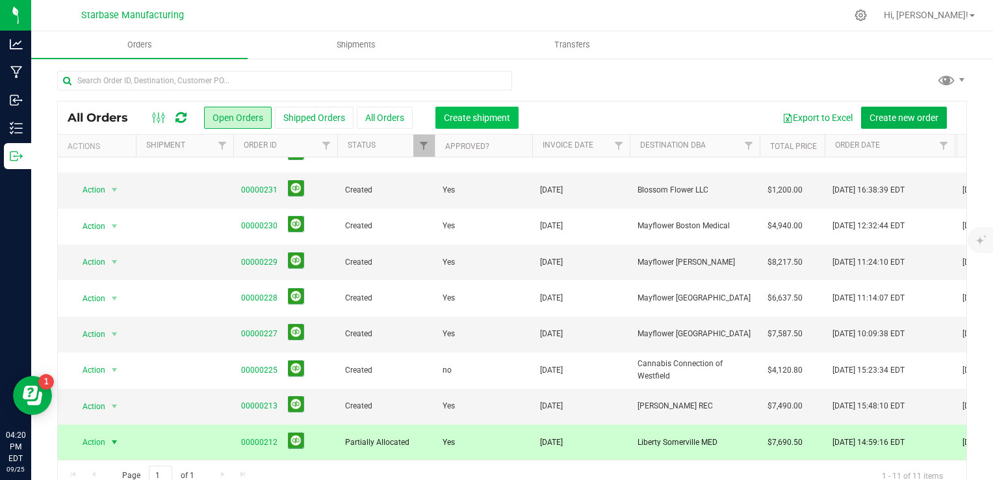
click at [500, 120] on span "Create shipment" at bounding box center [477, 117] width 66 height 10
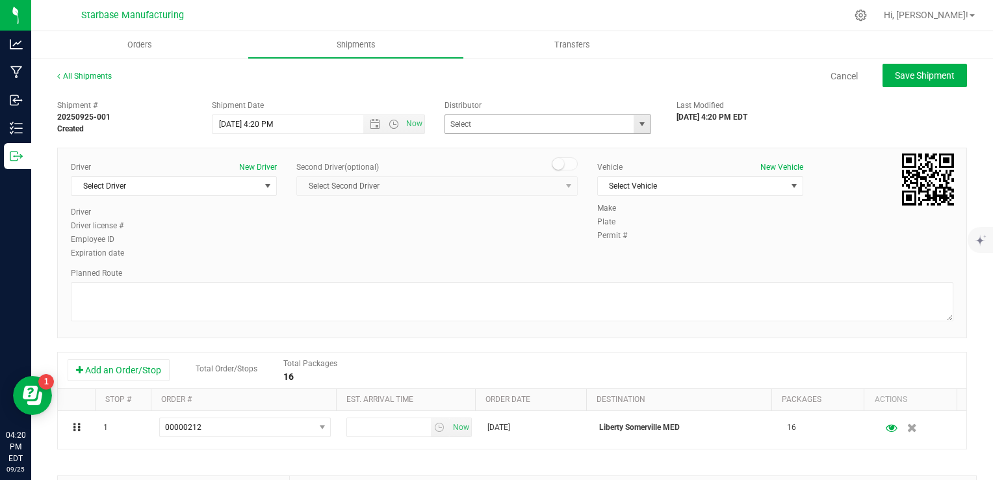
click at [634, 129] on span "select" at bounding box center [642, 124] width 16 height 18
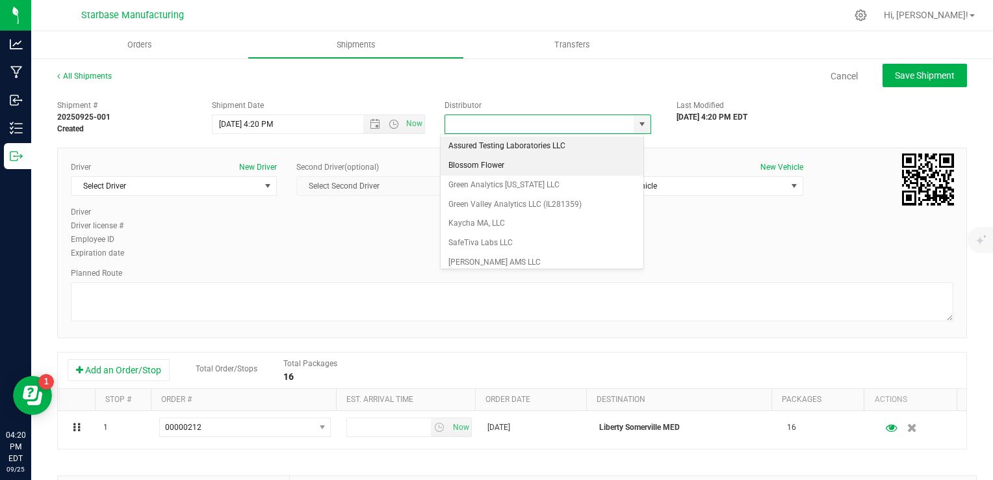
click at [533, 165] on li "Blossom Flower" at bounding box center [542, 165] width 203 height 19
type input "Blossom Flower"
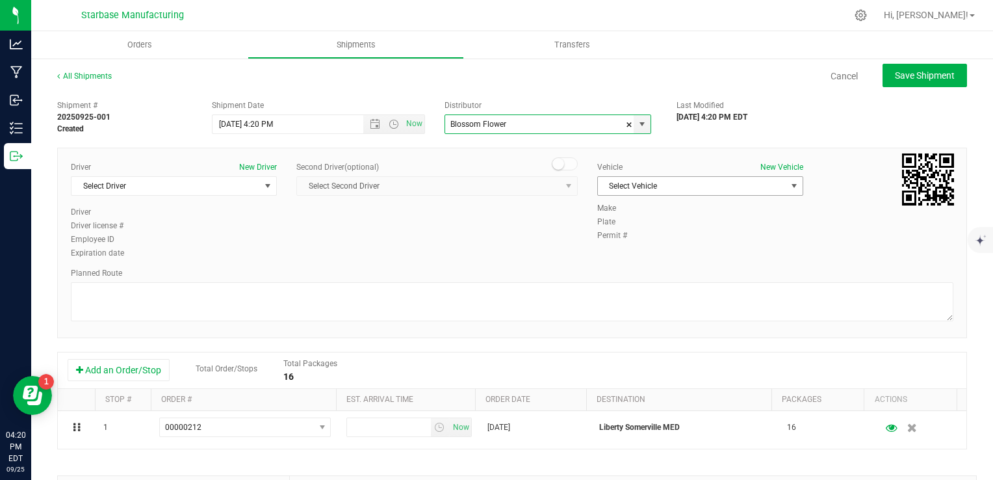
click at [722, 185] on span "Select Vehicle" at bounding box center [692, 186] width 188 height 18
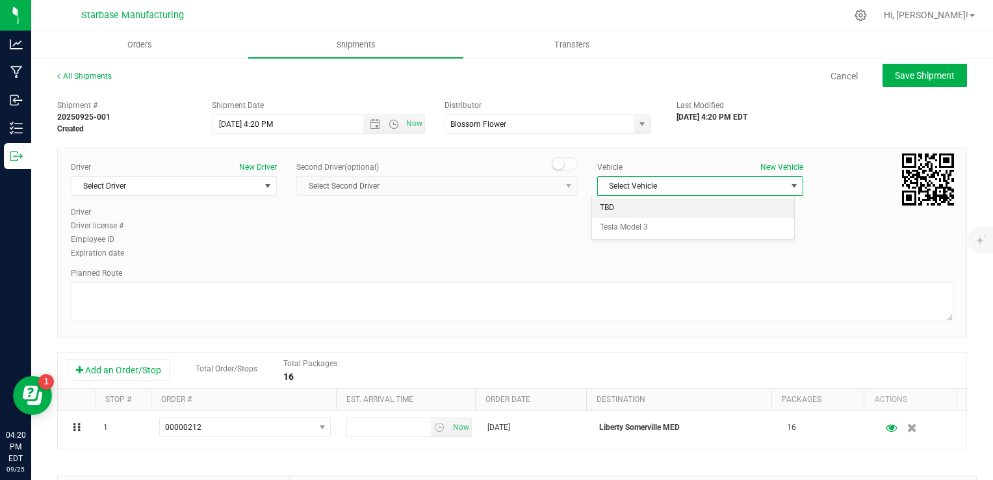
click at [656, 209] on li "TBD" at bounding box center [693, 207] width 202 height 19
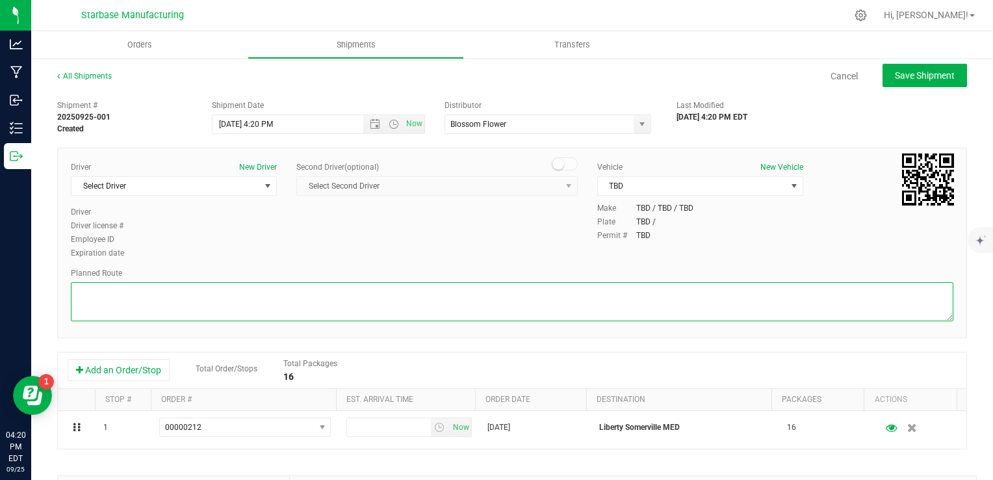
click at [533, 292] on textarea at bounding box center [512, 301] width 882 height 39
type textarea "t"
type textarea "TBD"
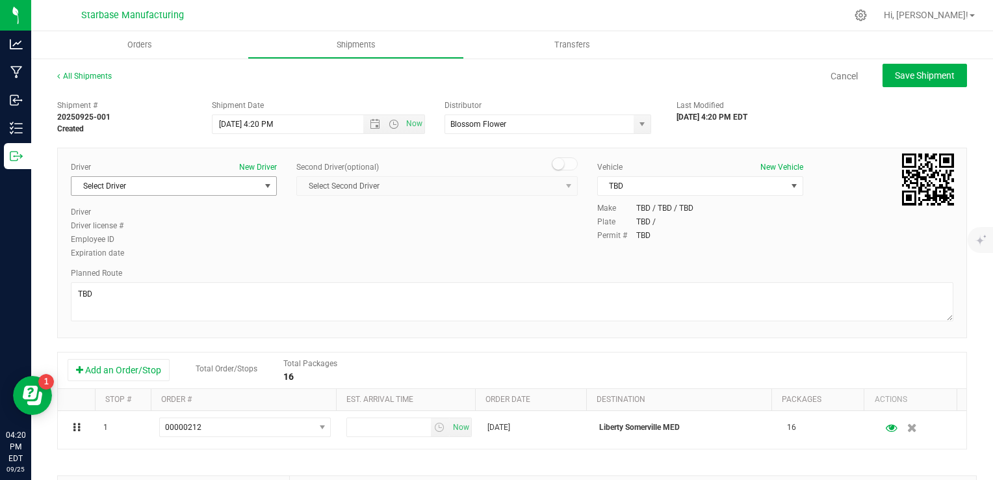
click at [224, 182] on span "Select Driver" at bounding box center [165, 186] width 188 height 18
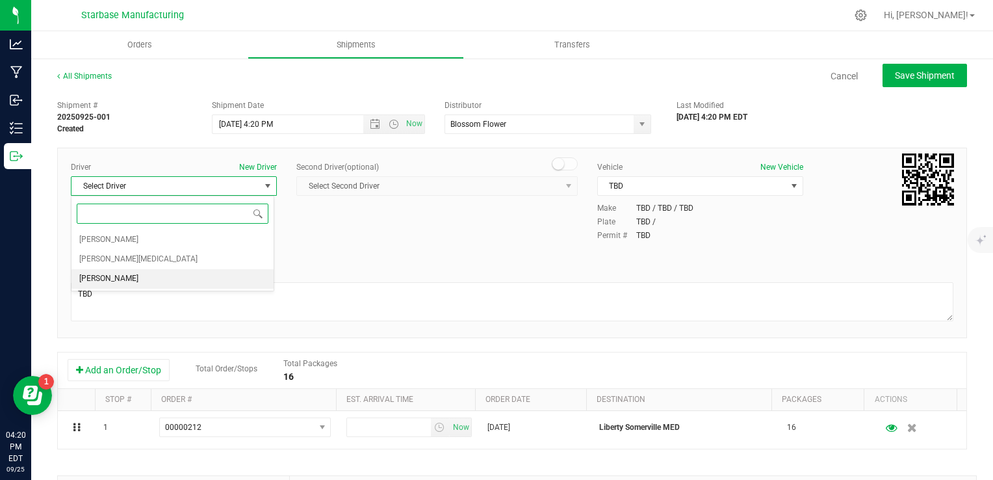
click at [187, 280] on li "[PERSON_NAME]" at bounding box center [172, 278] width 202 height 19
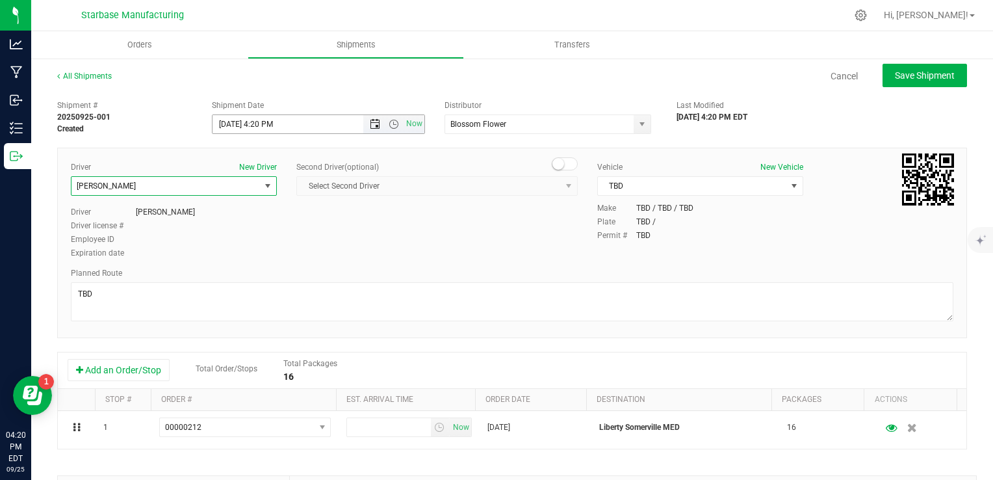
click at [375, 122] on span "Open the date view" at bounding box center [375, 124] width 10 height 10
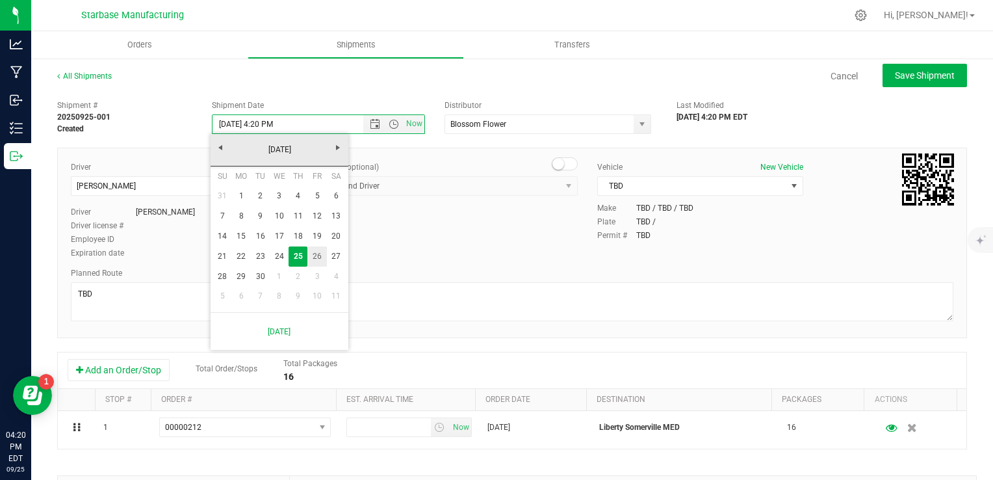
click at [315, 255] on link "26" at bounding box center [316, 256] width 19 height 20
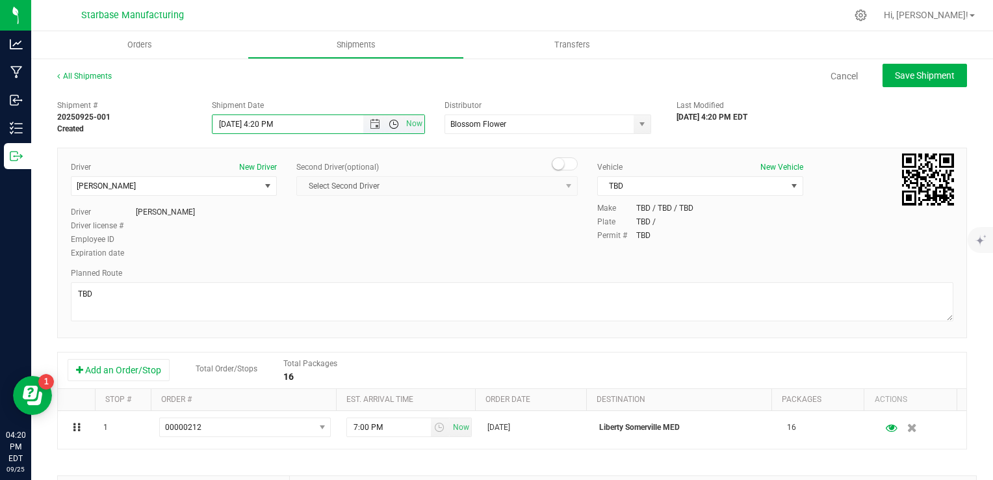
click at [389, 125] on span "Open the time view" at bounding box center [394, 124] width 10 height 10
click at [273, 220] on li "10:00 AM" at bounding box center [315, 219] width 208 height 17
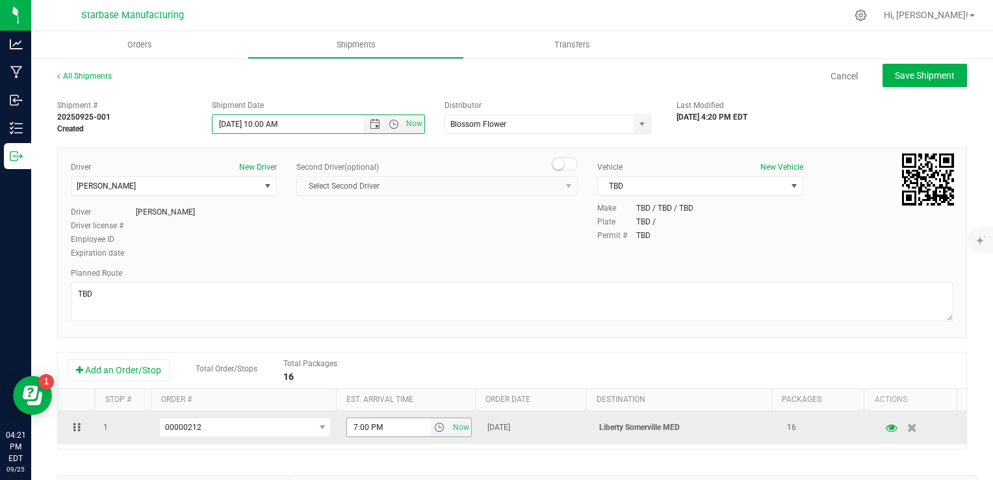
click at [434, 428] on span "select" at bounding box center [439, 427] width 10 height 10
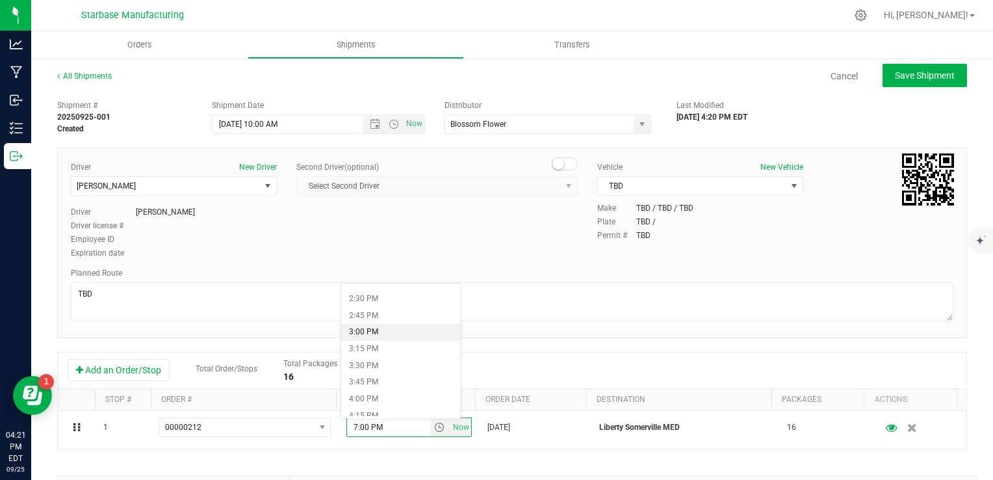
scroll to position [1040, 0]
click at [378, 386] on li "5:00 PM" at bounding box center [401, 389] width 120 height 17
click at [467, 235] on div "Driver New Driver TBD TBD Select Driver Dean Baltulonis Steve Pica TBD TBD Driv…" at bounding box center [512, 210] width 902 height 99
click at [897, 75] on span "Save Shipment" at bounding box center [925, 75] width 60 height 10
type input "[DATE] 2:00 PM"
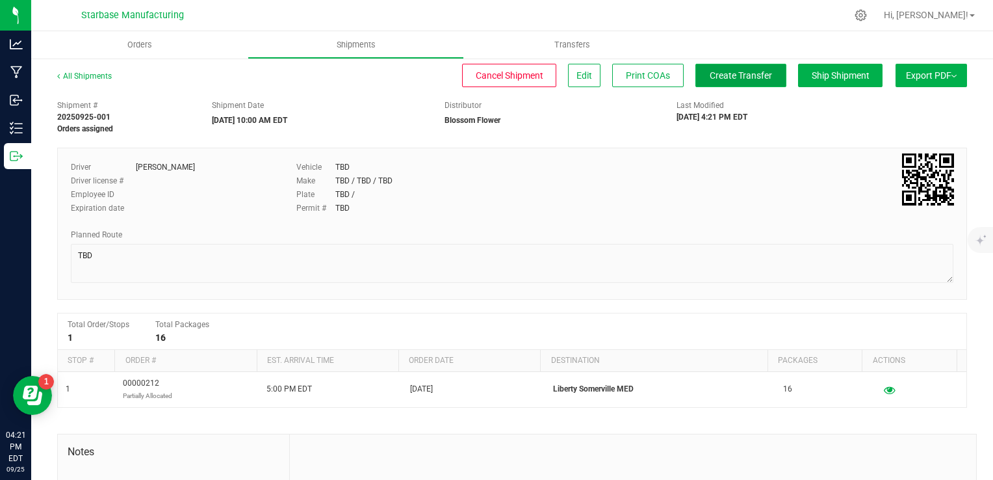
click at [720, 77] on span "Create Transfer" at bounding box center [741, 75] width 62 height 10
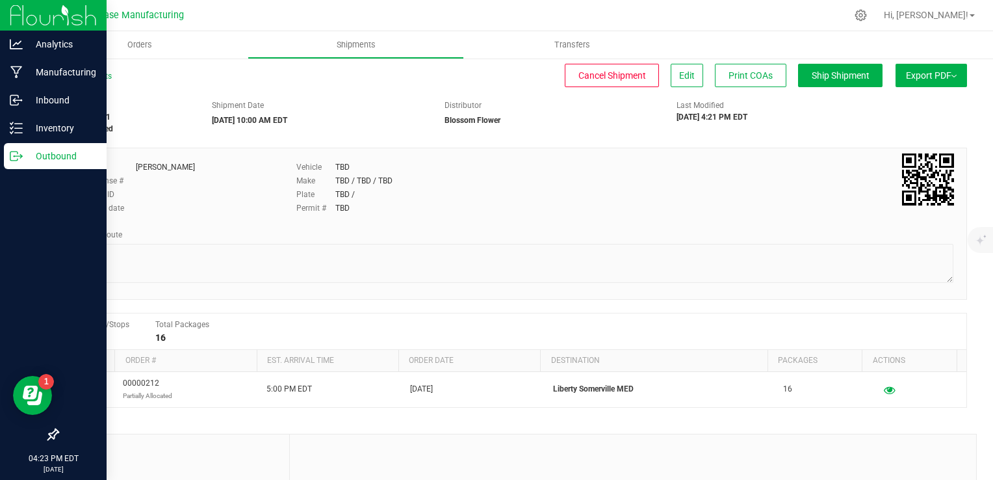
click at [15, 162] on icon at bounding box center [16, 155] width 13 height 13
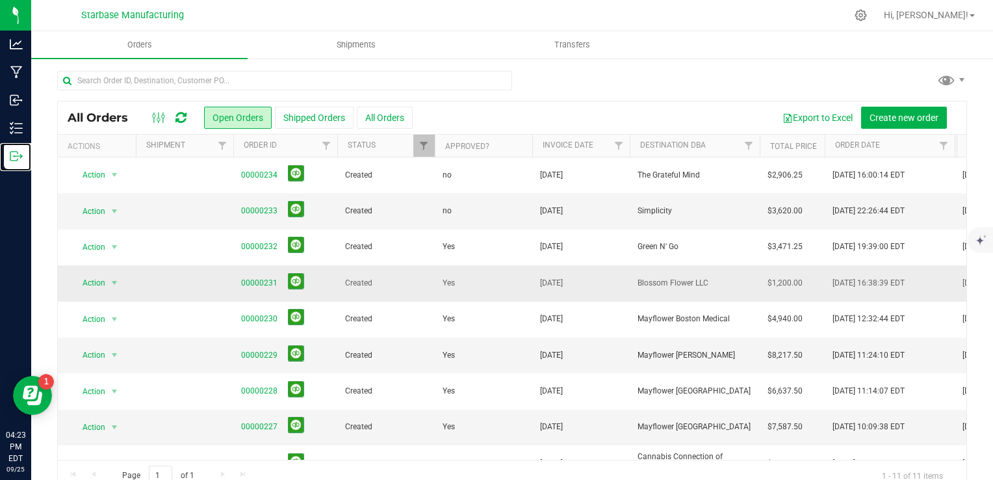
scroll to position [101, 0]
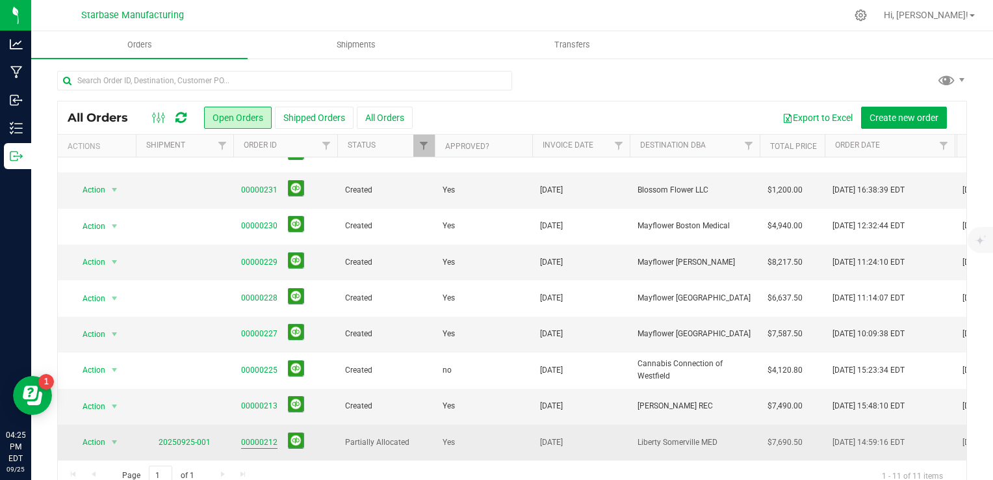
click at [260, 436] on link "00000212" at bounding box center [259, 442] width 36 height 12
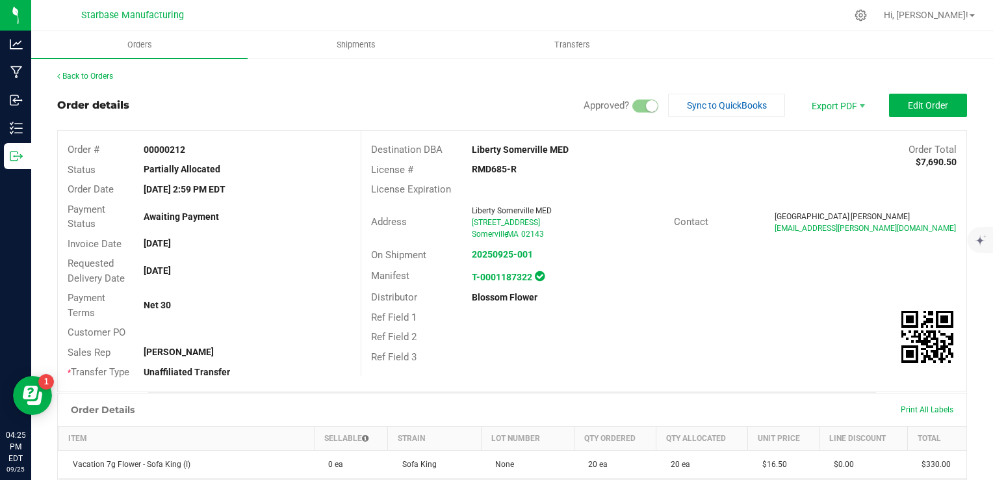
drag, startPoint x: 888, startPoint y: 225, endPoint x: 756, endPoint y: 228, distance: 131.3
click at [756, 228] on div "Contact Dallas Arndt dallas.arndt@libertycannabis.com" at bounding box center [815, 222] width 303 height 29
drag, startPoint x: 756, startPoint y: 228, endPoint x: 821, endPoint y: 249, distance: 68.2
click at [821, 249] on div "On Shipment 20250925-001" at bounding box center [663, 255] width 605 height 20
drag, startPoint x: 888, startPoint y: 229, endPoint x: 759, endPoint y: 229, distance: 129.3
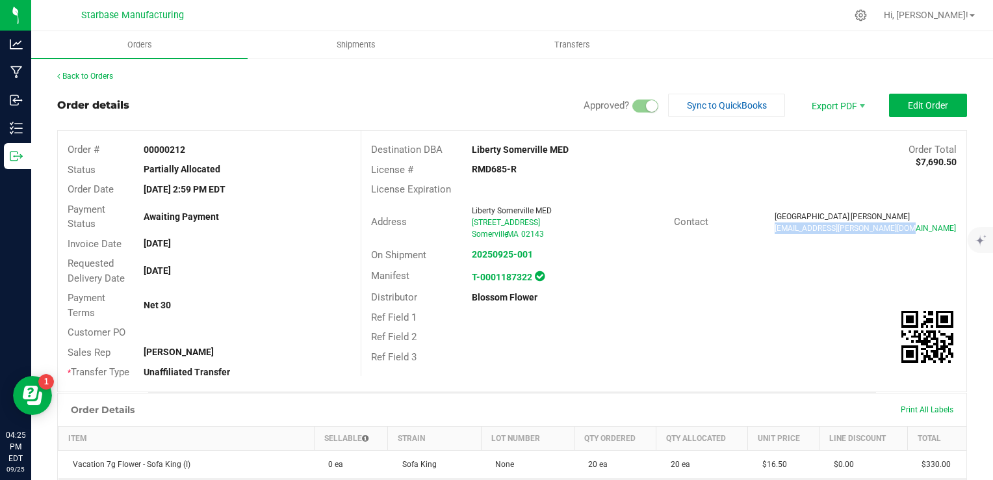
click at [765, 229] on div "Dallas Arndt dallas.arndt@libertycannabis.com" at bounding box center [865, 222] width 201 height 23
copy span "[EMAIL_ADDRESS][PERSON_NAME][DOMAIN_NAME]"
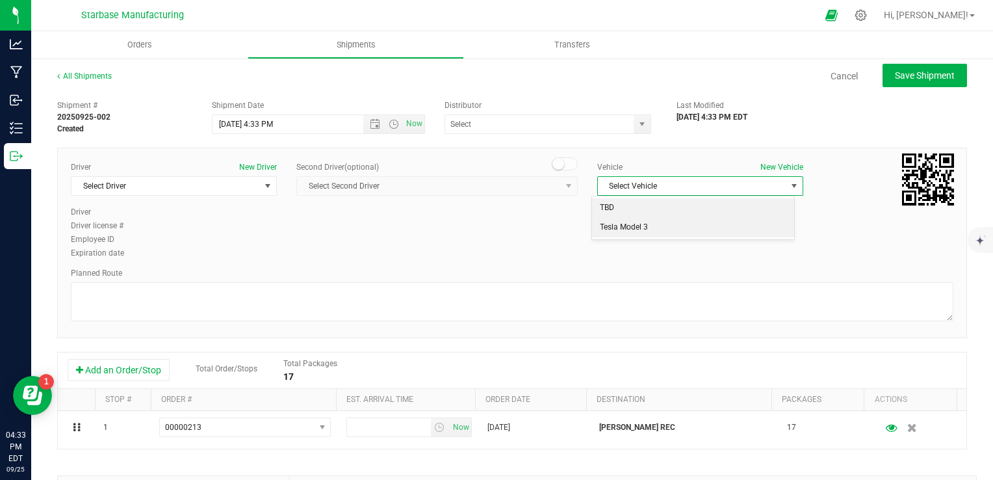
click at [627, 209] on li "TBD" at bounding box center [693, 207] width 202 height 19
click at [242, 183] on span "Select Driver" at bounding box center [165, 186] width 188 height 18
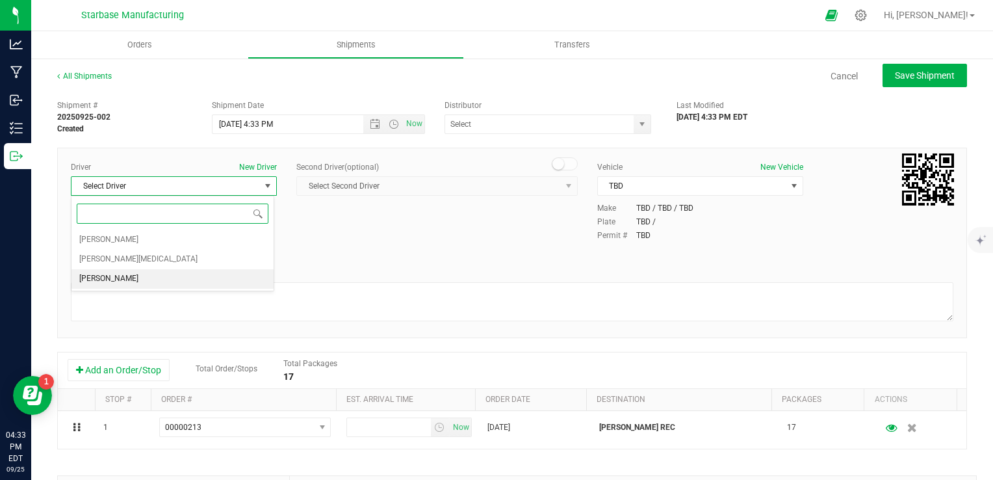
click at [199, 274] on li "[PERSON_NAME]" at bounding box center [172, 278] width 202 height 19
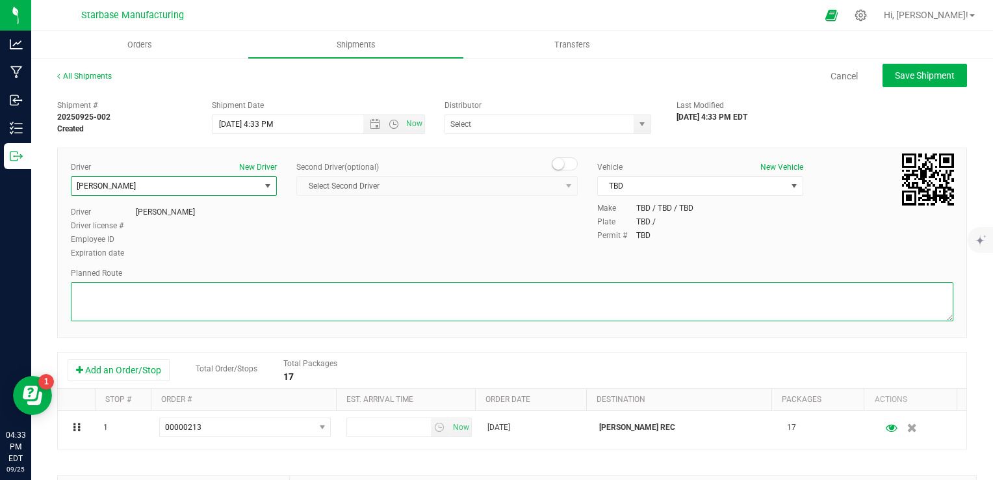
click at [239, 298] on textarea at bounding box center [512, 301] width 882 height 39
click at [370, 123] on span "Open the date view" at bounding box center [375, 124] width 10 height 10
type textarea "TBD"
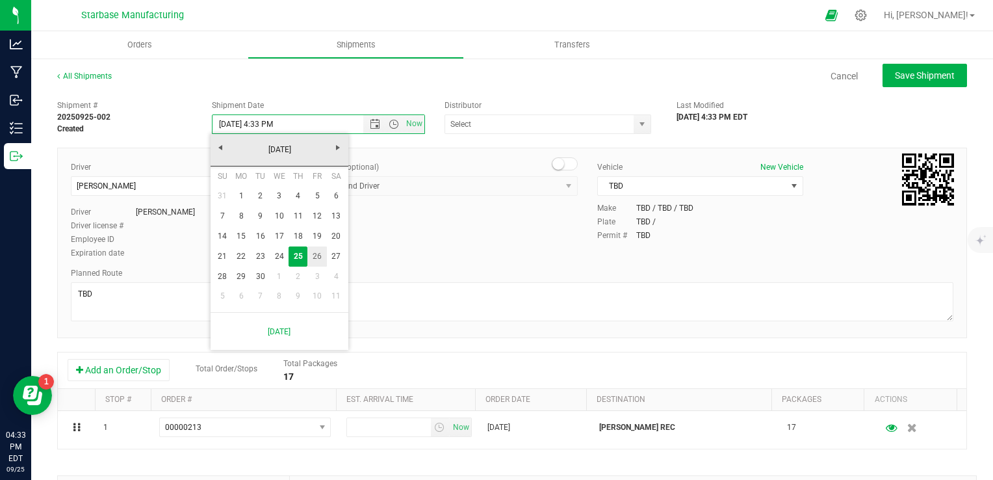
click at [318, 253] on link "26" at bounding box center [316, 256] width 19 height 20
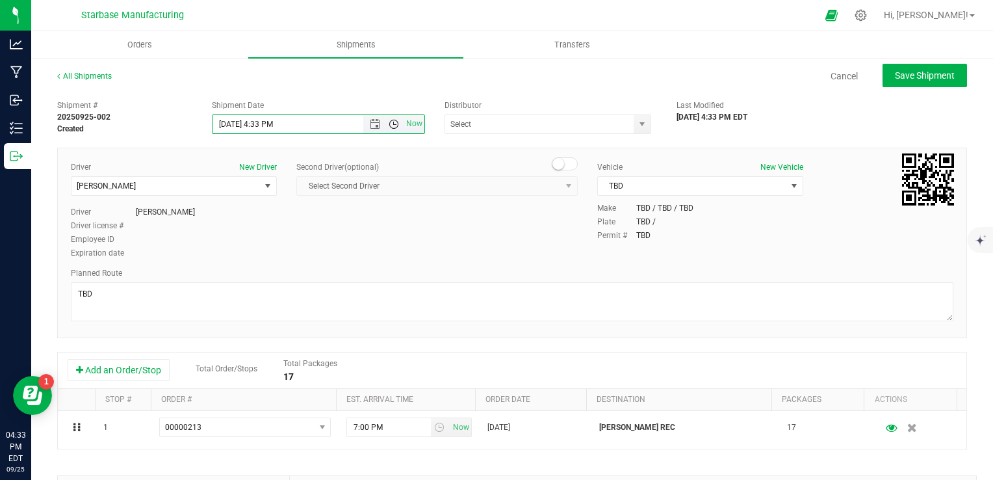
click at [389, 128] on span "Open the time view" at bounding box center [394, 124] width 10 height 10
click at [267, 151] on li "10:00 AM" at bounding box center [315, 154] width 208 height 17
type input "[DATE] 10:00 AM"
click at [637, 124] on span "select" at bounding box center [642, 124] width 10 height 10
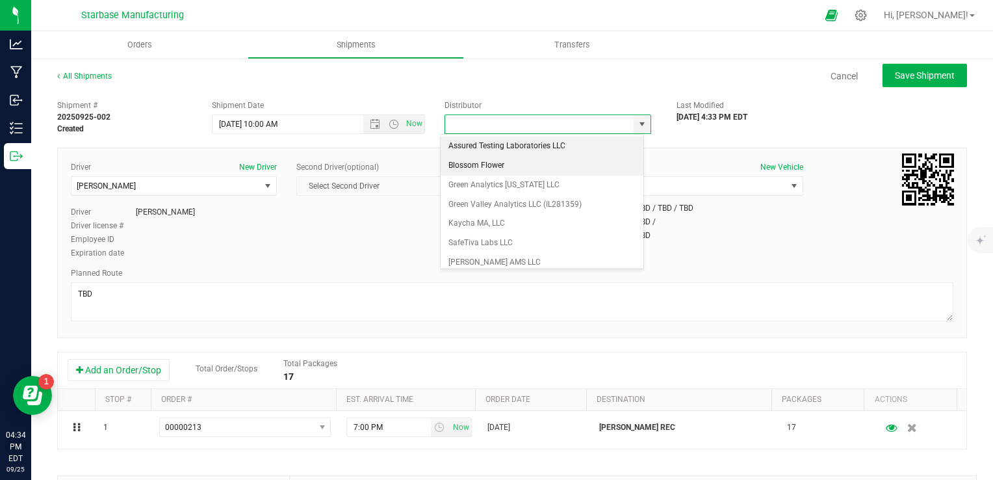
click at [577, 163] on li "Blossom Flower" at bounding box center [542, 165] width 203 height 19
type input "Blossom Flower"
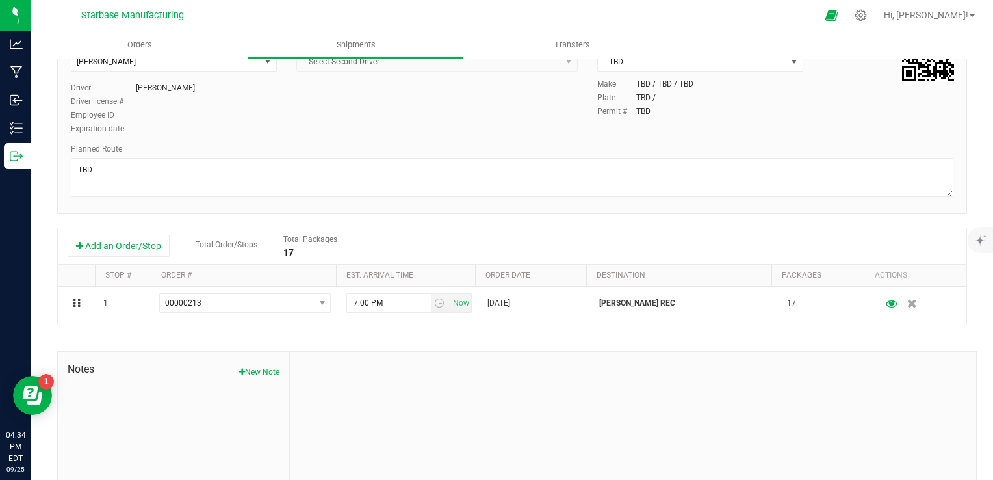
scroll to position [183, 0]
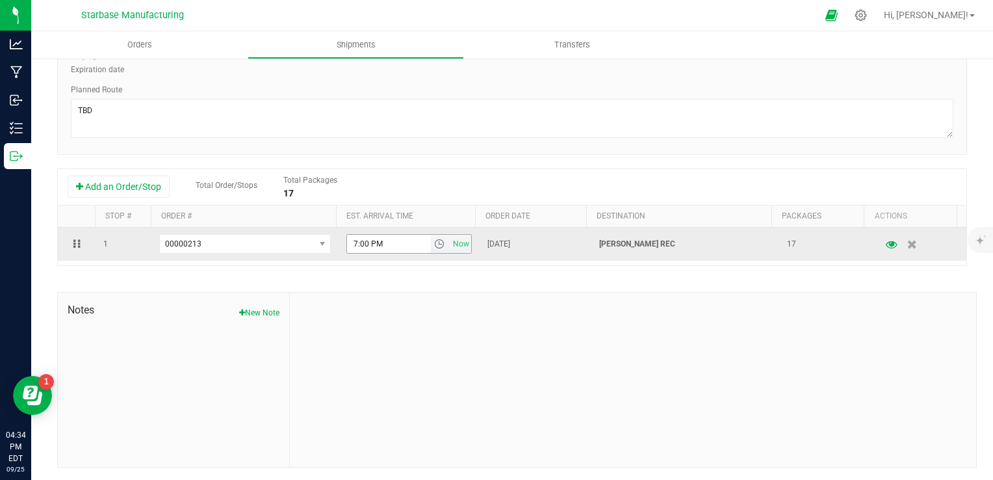
click at [434, 244] on span "select" at bounding box center [439, 243] width 10 height 10
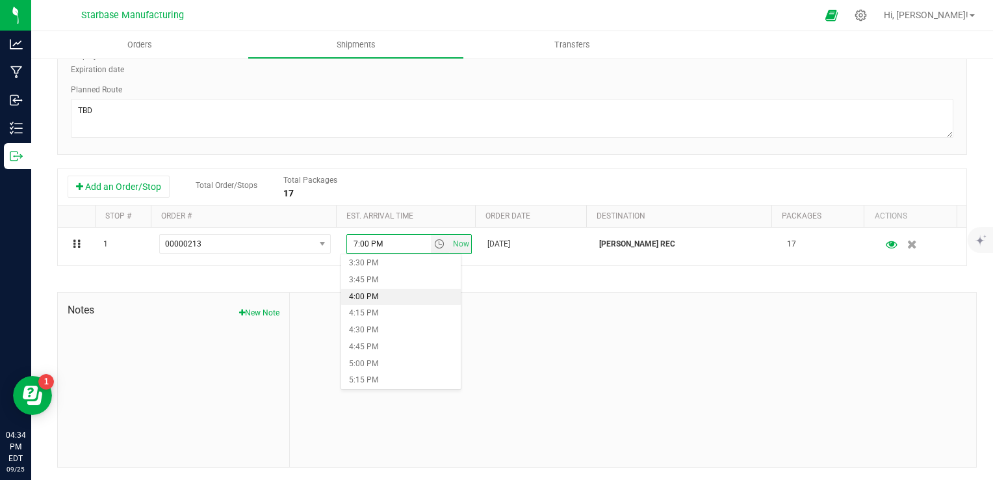
scroll to position [1040, 0]
click at [366, 357] on li "5:00 PM" at bounding box center [401, 361] width 120 height 17
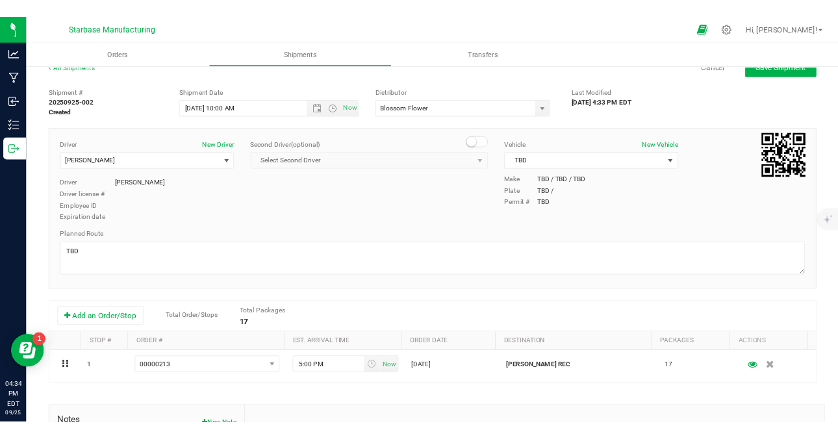
scroll to position [0, 0]
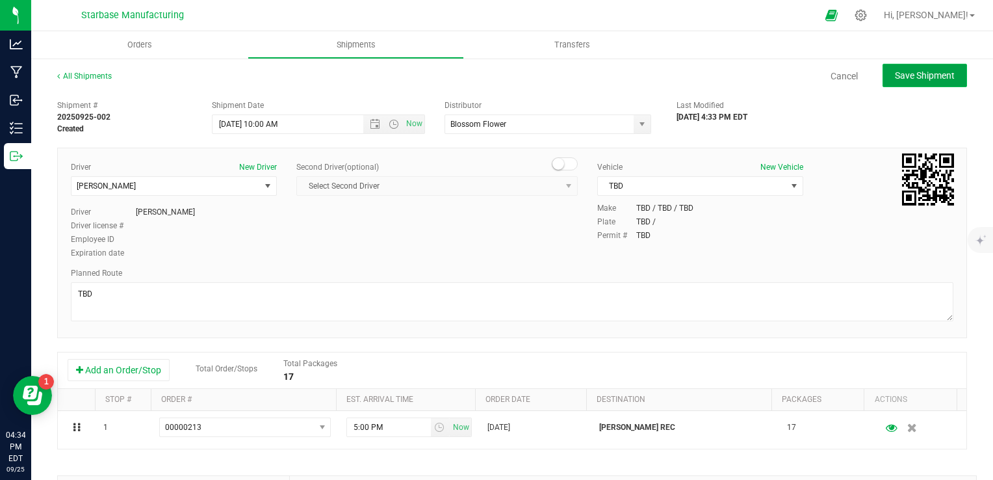
click at [907, 66] on button "Save Shipment" at bounding box center [924, 75] width 84 height 23
type input "[DATE] 2:00 PM"
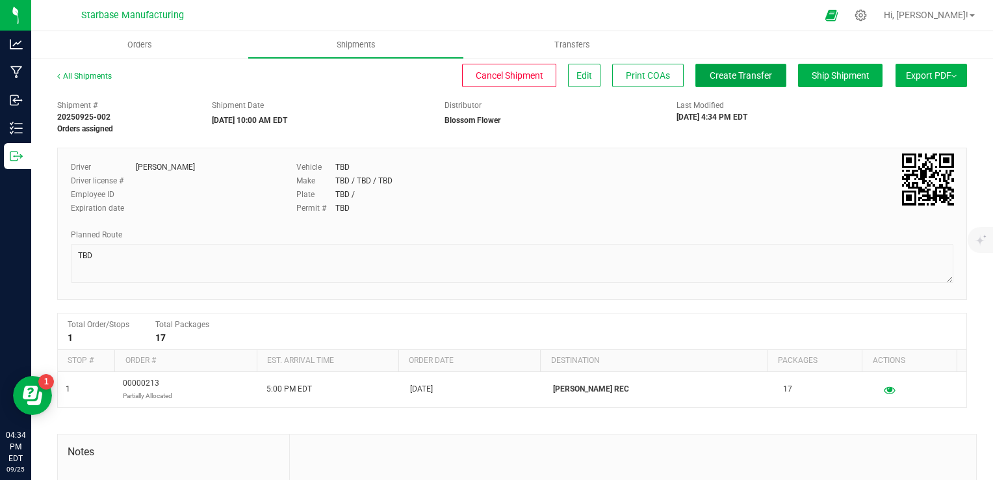
click at [714, 81] on button "Create Transfer" at bounding box center [740, 75] width 91 height 23
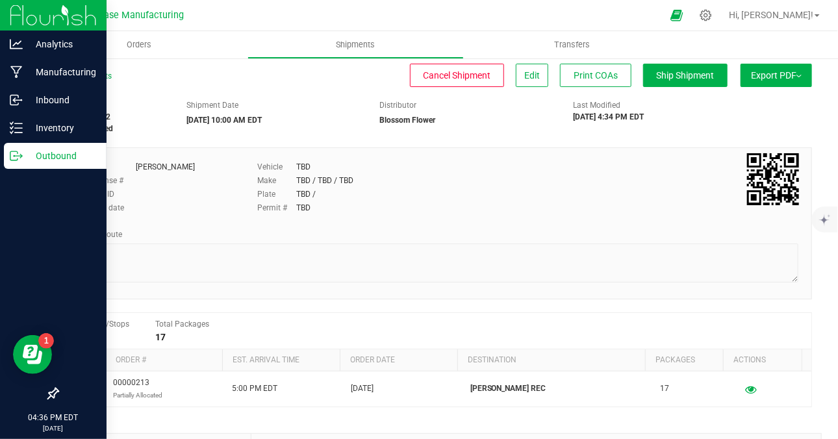
click at [21, 156] on icon at bounding box center [21, 157] width 2 height 2
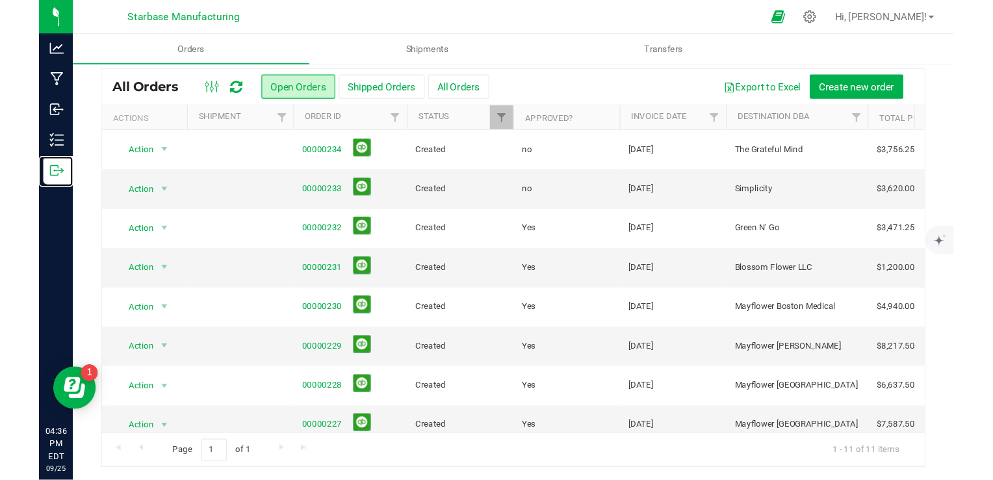
scroll to position [127, 0]
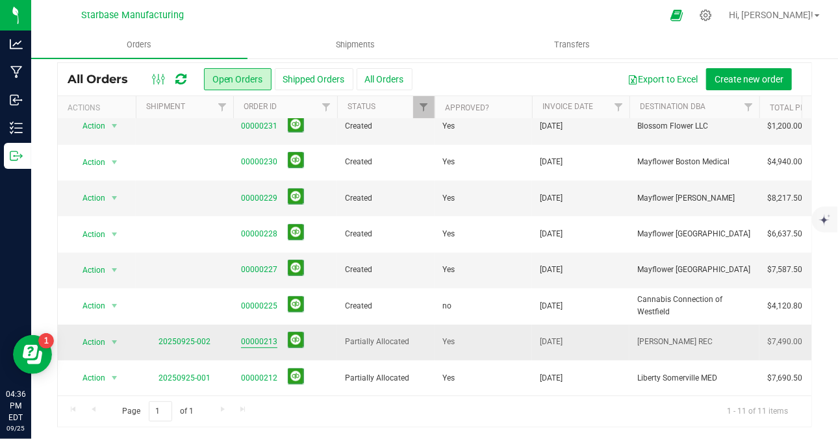
click at [251, 336] on link "00000213" at bounding box center [259, 342] width 36 height 12
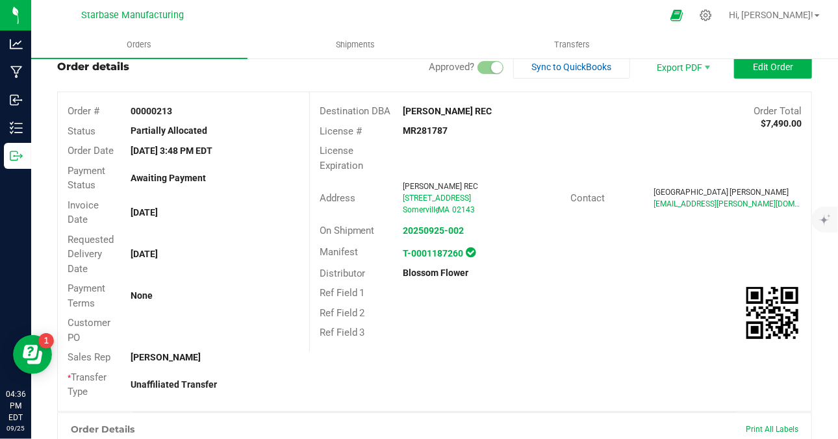
drag, startPoint x: 681, startPoint y: 203, endPoint x: 736, endPoint y: 174, distance: 62.8
click at [736, 174] on div "License Expiration" at bounding box center [561, 158] width 502 height 34
drag, startPoint x: 769, startPoint y: 200, endPoint x: 636, endPoint y: 213, distance: 133.8
click at [636, 213] on div "Address [GEOGRAPHIC_DATA][STREET_ADDRESS] Contact [PERSON_NAME][GEOGRAPHIC_DATA…" at bounding box center [561, 197] width 502 height 45
copy span "[EMAIL_ADDRESS][PERSON_NAME][DOMAIN_NAME]"
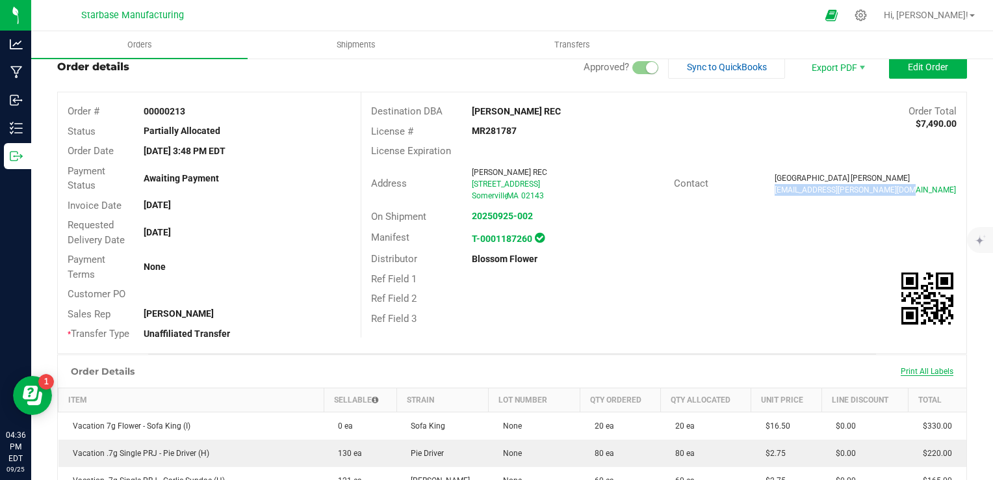
click at [934, 373] on span "Print All Labels" at bounding box center [927, 371] width 53 height 9
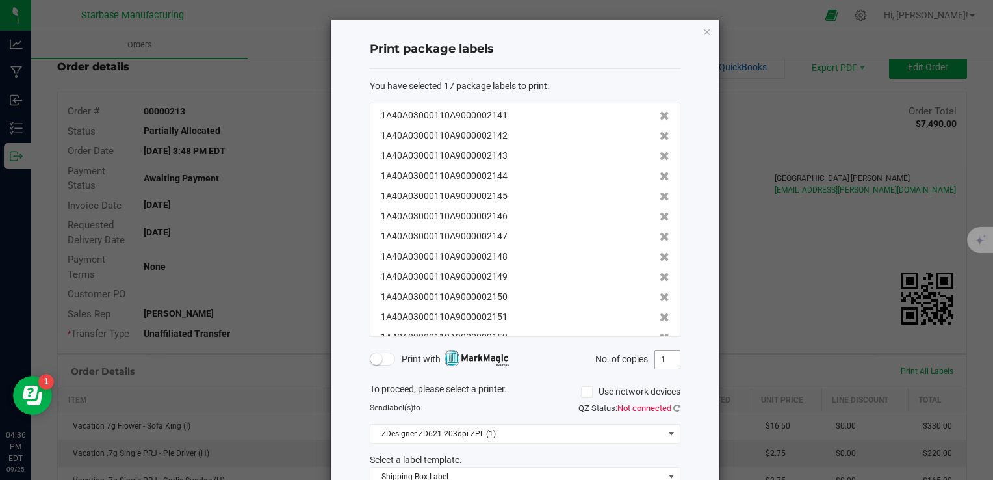
click at [661, 355] on input "1" at bounding box center [667, 359] width 25 height 18
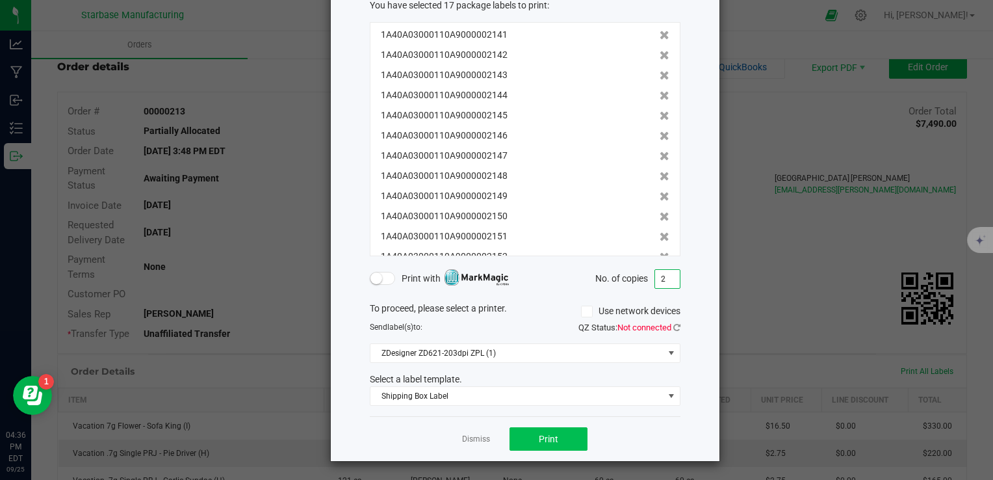
type input "2"
click at [564, 433] on button "Print" at bounding box center [548, 438] width 78 height 23
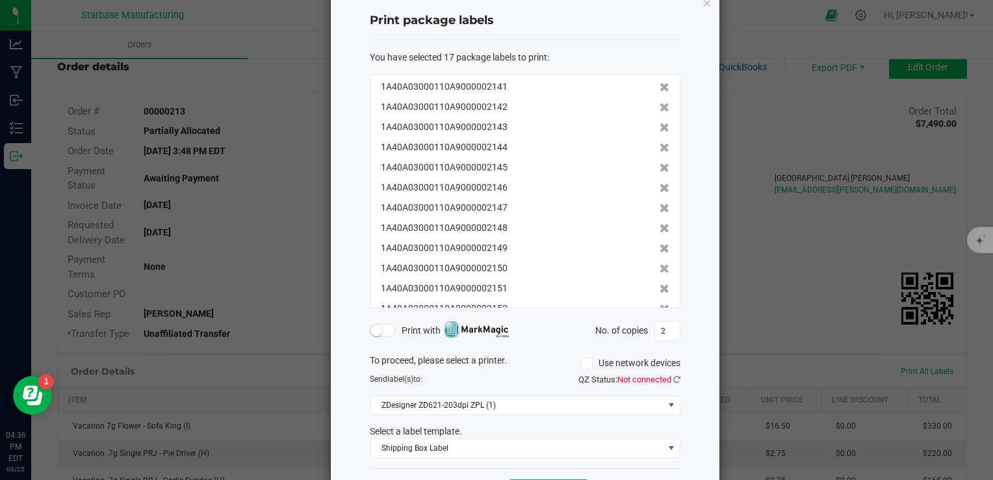
scroll to position [0, 0]
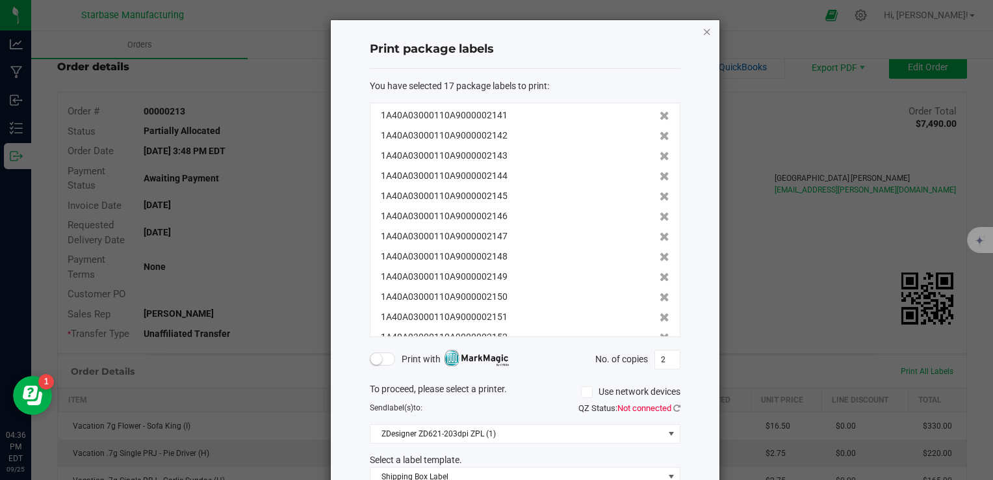
click at [702, 30] on icon "button" at bounding box center [706, 31] width 9 height 16
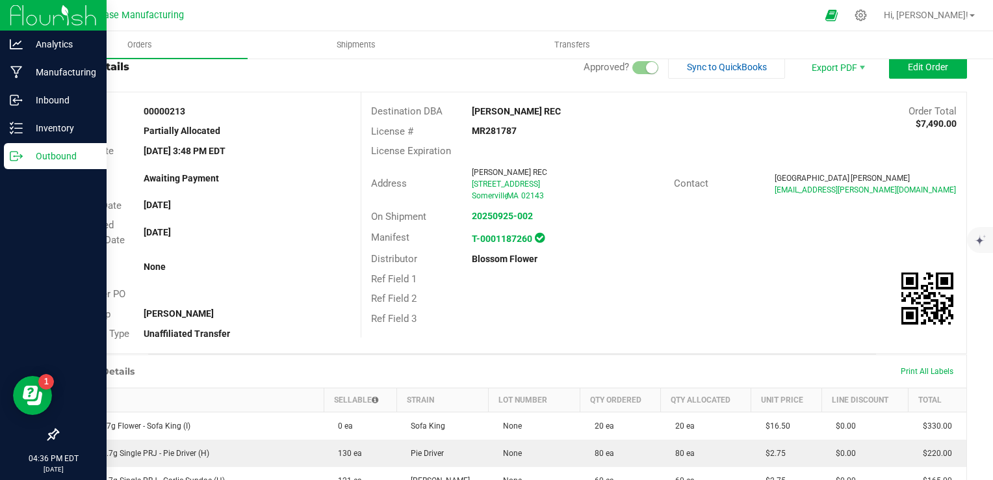
click at [21, 157] on icon at bounding box center [21, 157] width 2 height 2
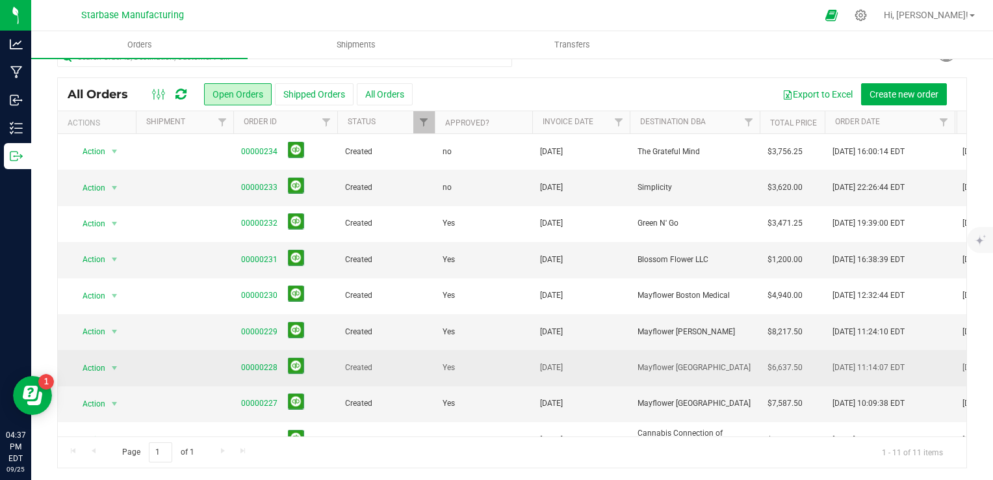
scroll to position [101, 0]
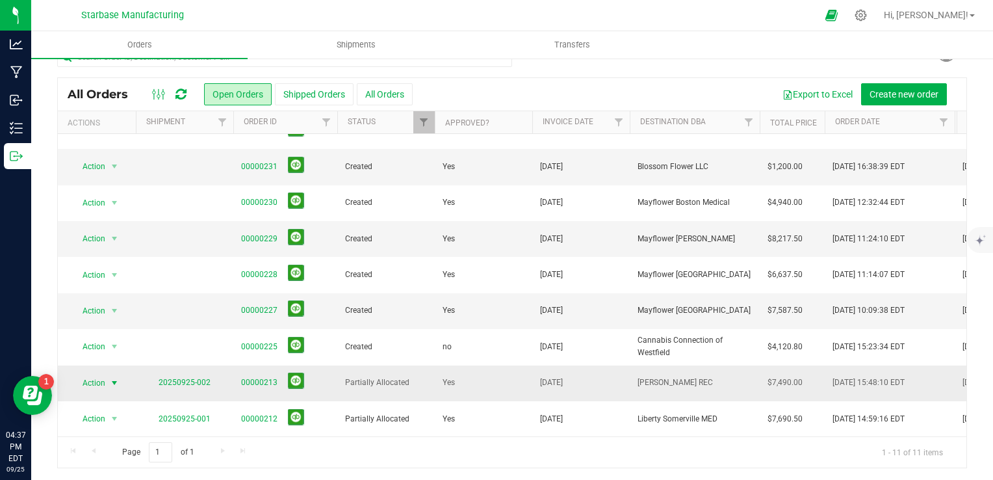
click at [97, 374] on span "Action" at bounding box center [88, 383] width 35 height 18
click at [117, 352] on li "Print packing list" at bounding box center [119, 352] width 97 height 19
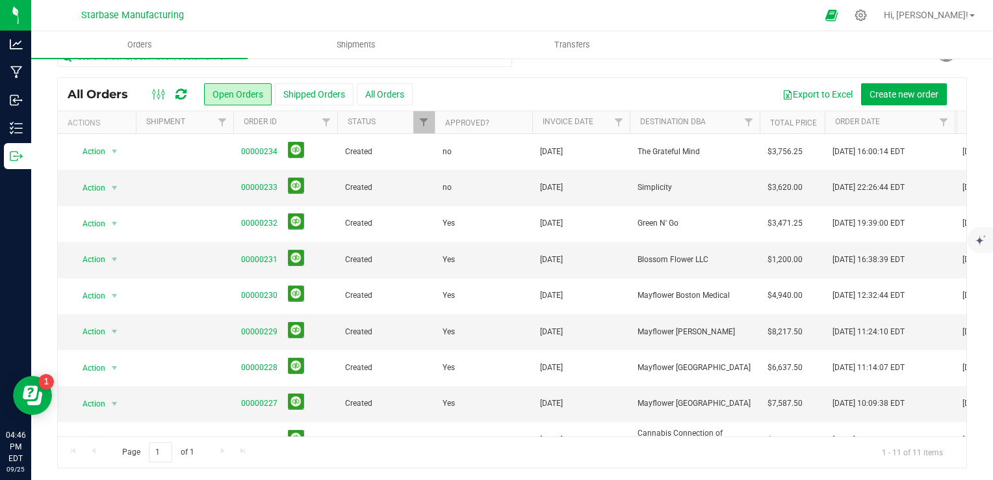
scroll to position [0, 0]
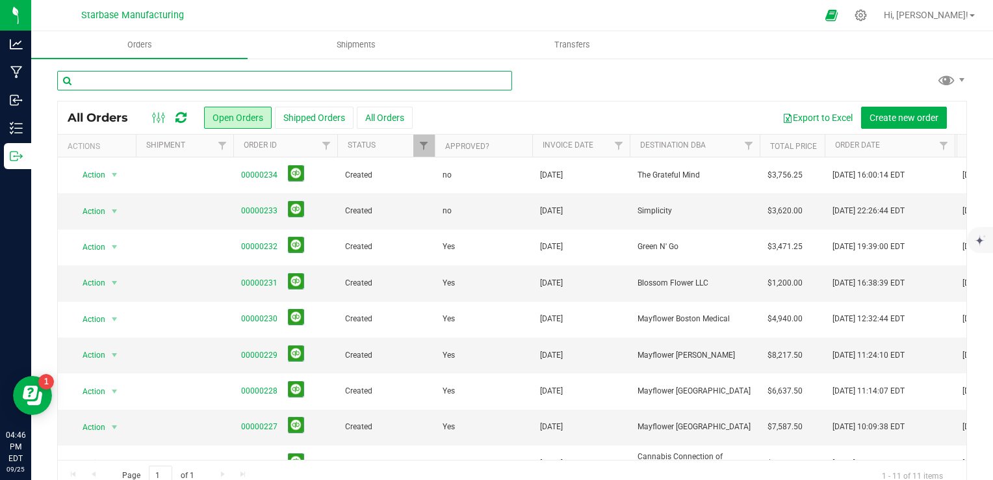
click at [214, 81] on input "text" at bounding box center [284, 80] width 455 height 19
click at [114, 83] on input "text" at bounding box center [284, 80] width 455 height 19
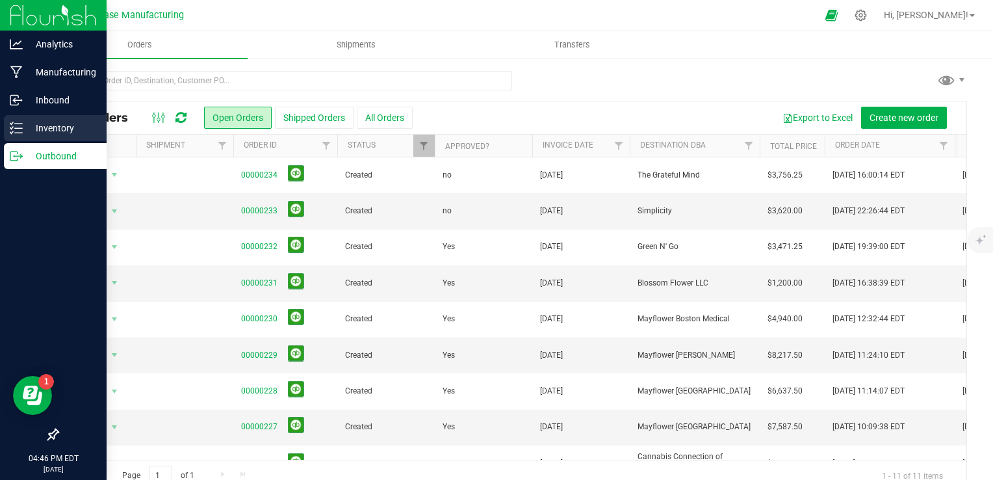
click at [18, 123] on icon at bounding box center [16, 128] width 13 height 13
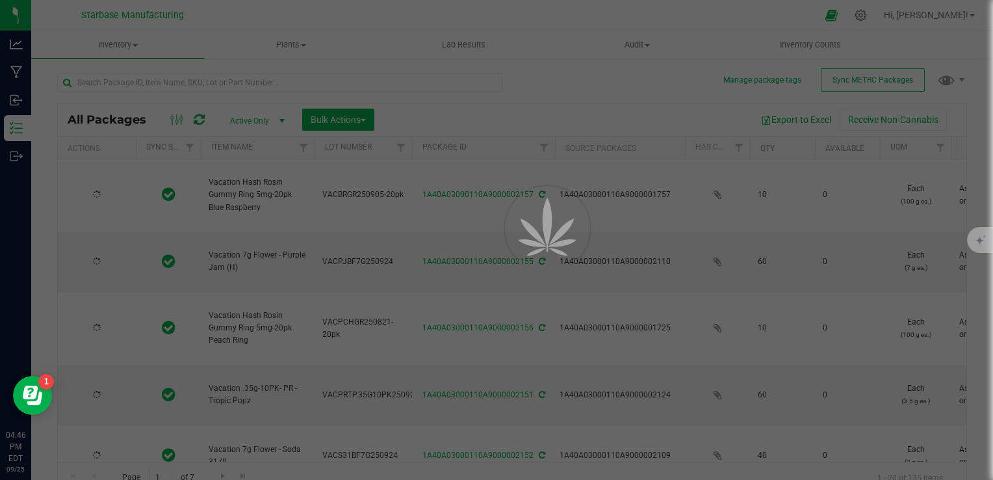
click at [131, 79] on div at bounding box center [496, 240] width 993 height 480
type input "[DATE]"
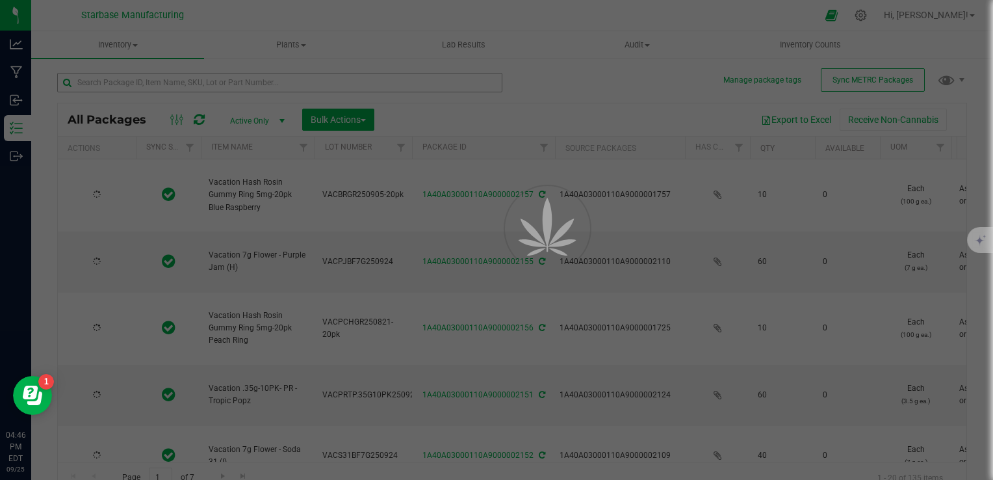
type input "[DATE]"
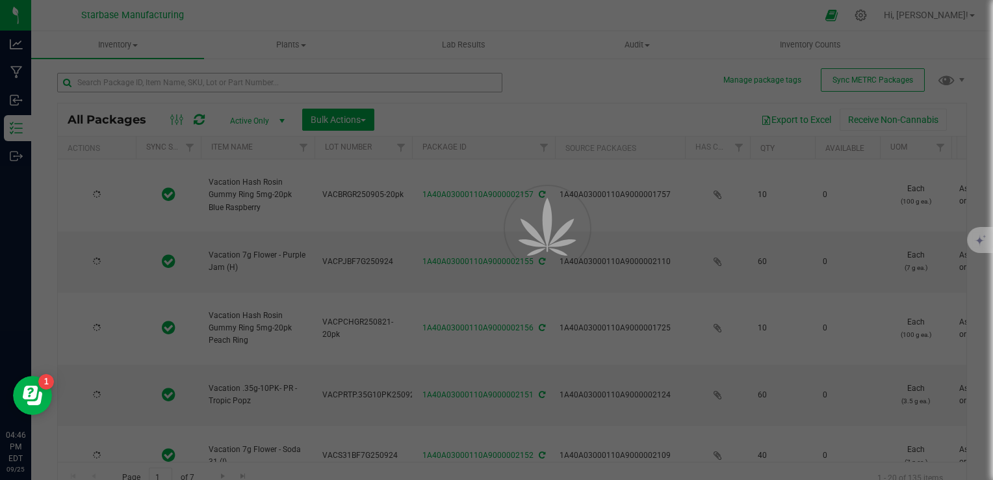
type input "[DATE]"
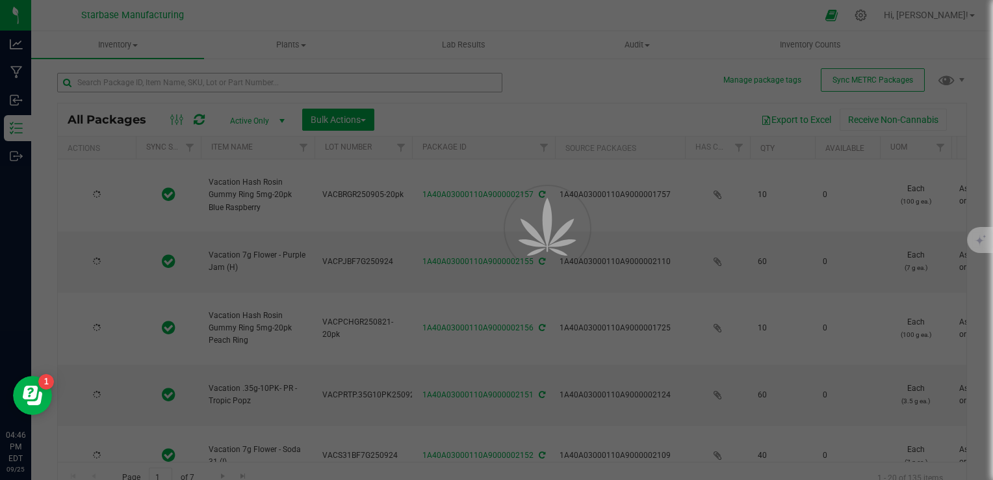
type input "[DATE]"
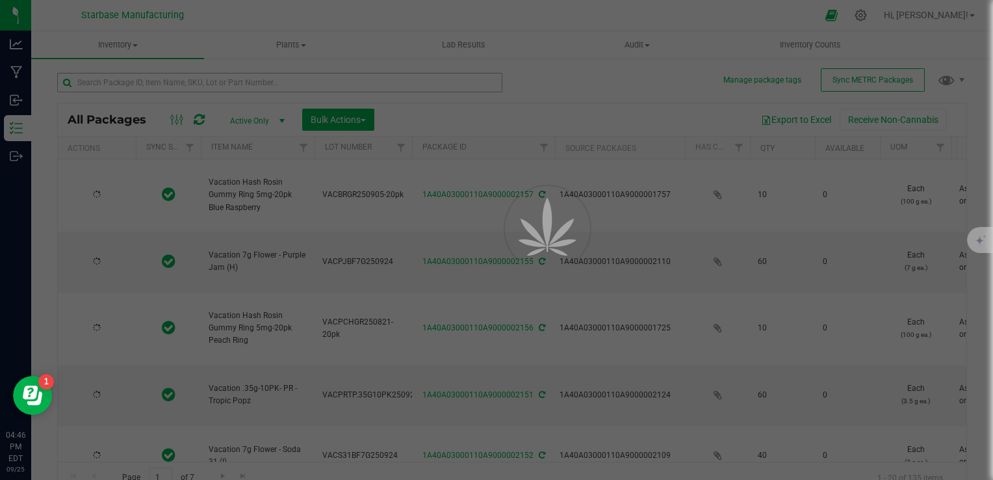
type input "[DATE]"
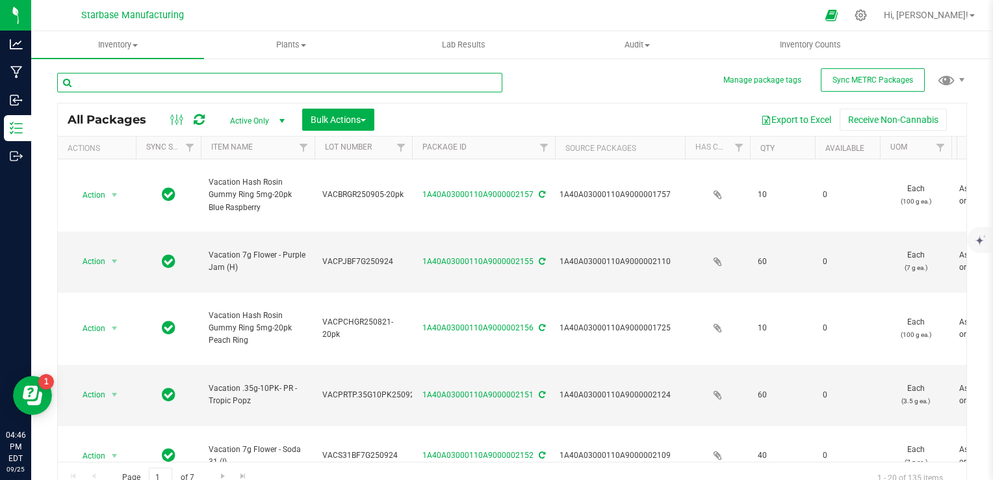
click at [133, 82] on input "text" at bounding box center [279, 82] width 445 height 19
click at [868, 18] on icon at bounding box center [861, 15] width 14 height 14
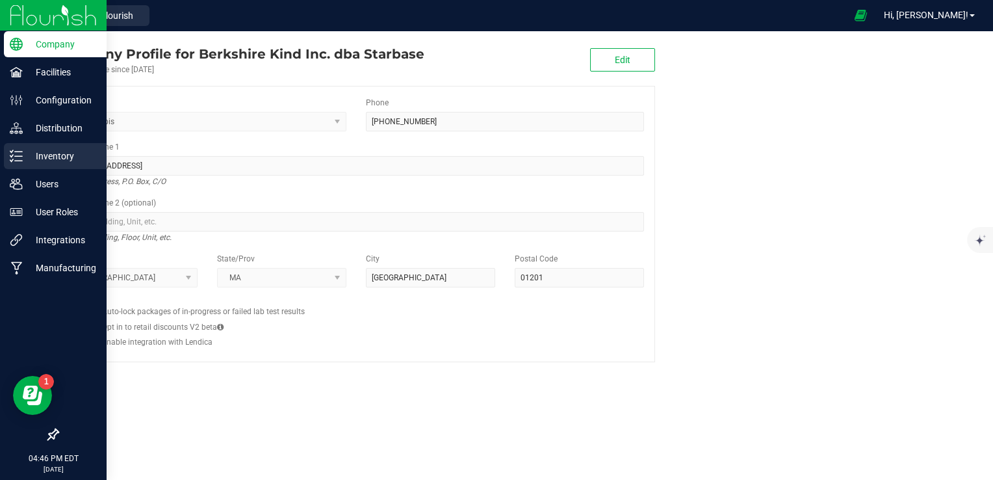
click at [17, 157] on icon at bounding box center [16, 155] width 13 height 13
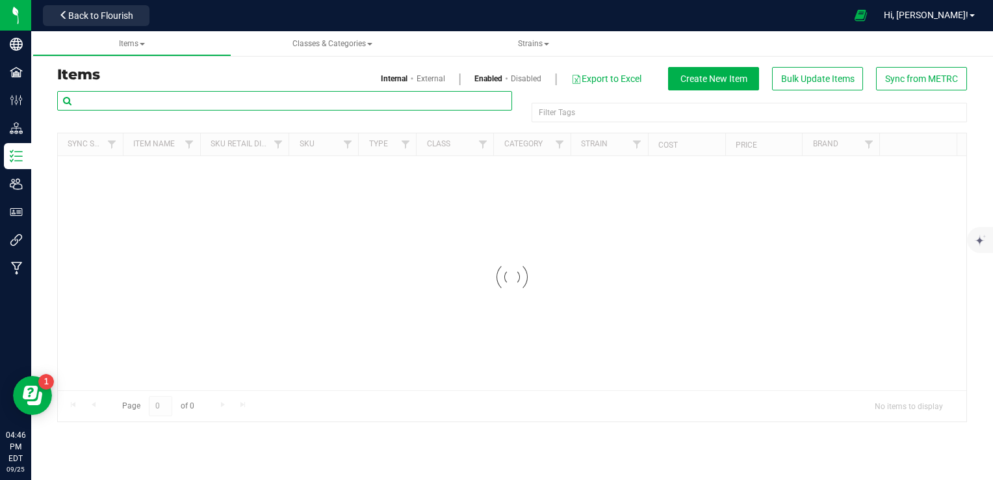
click at [177, 96] on input "text" at bounding box center [284, 100] width 455 height 19
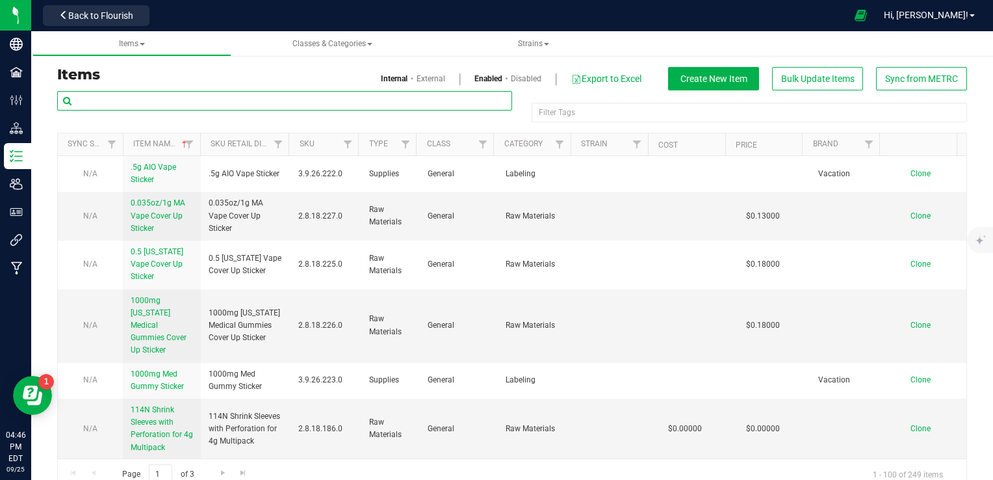
click at [177, 97] on input "text" at bounding box center [284, 100] width 455 height 19
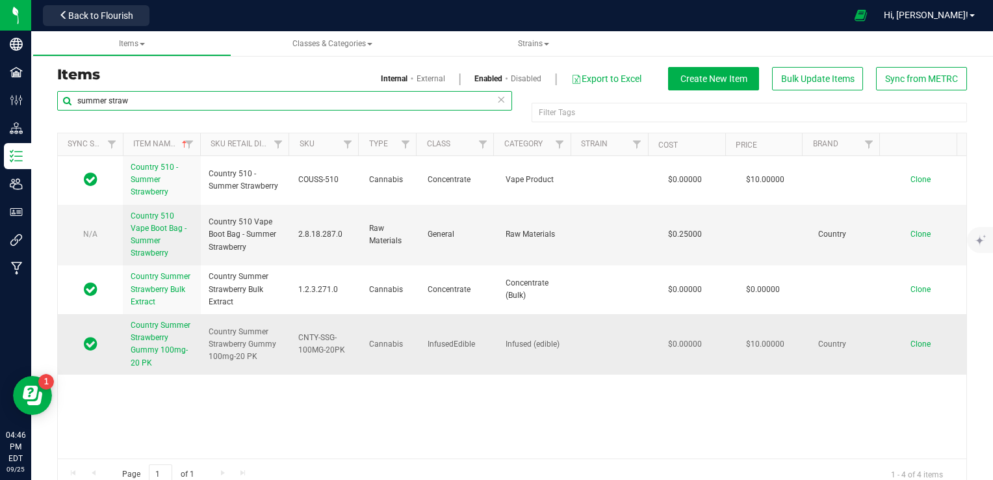
type input "summer straw"
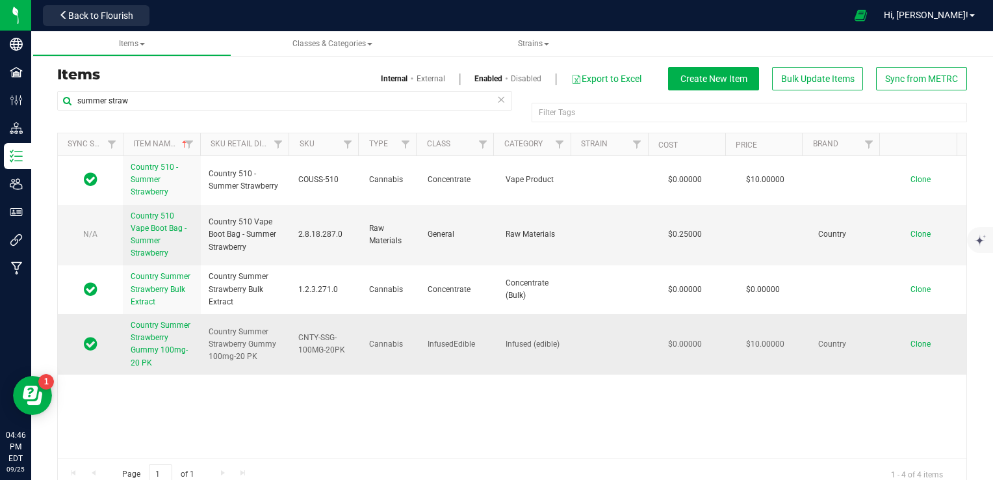
click at [151, 337] on span "Country Summer Strawberry Gummy 100mg-20 PK" at bounding box center [161, 343] width 60 height 47
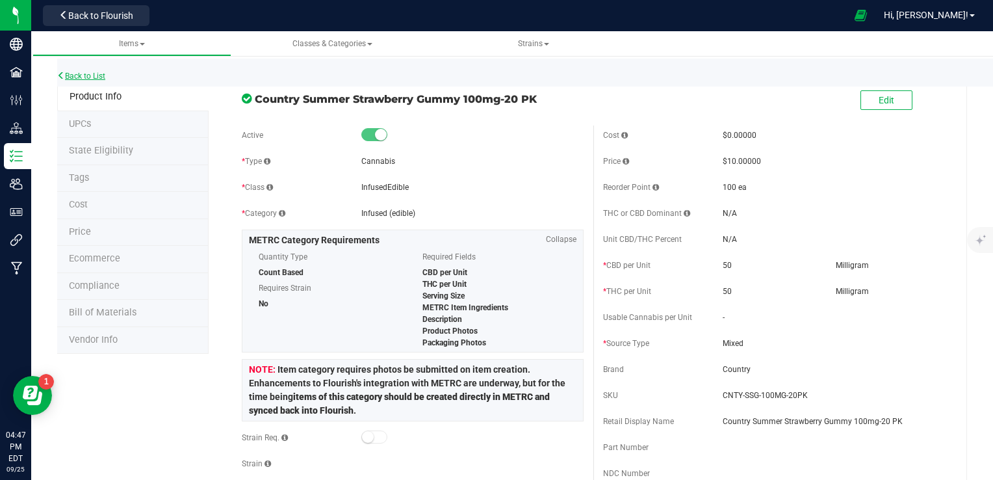
click at [93, 71] on link "Back to List" at bounding box center [81, 75] width 48 height 9
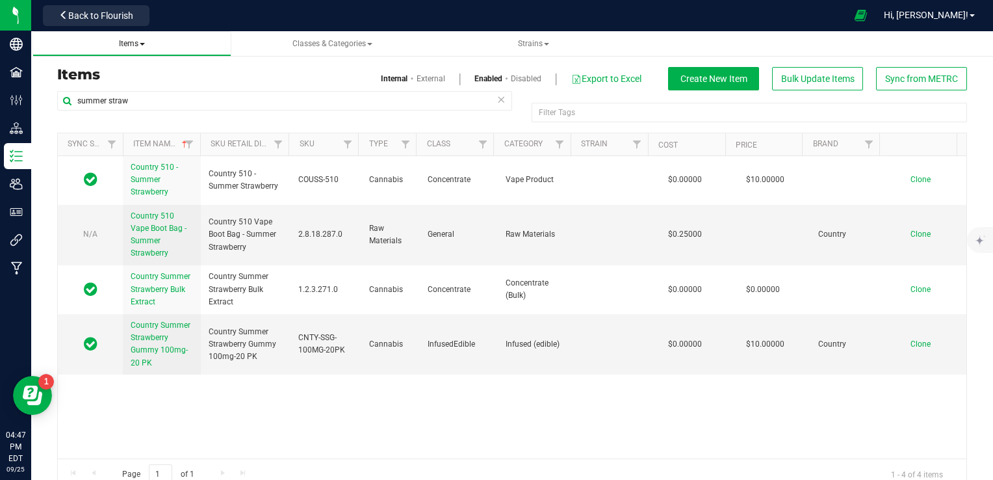
click at [135, 48] on span "Items" at bounding box center [132, 43] width 179 height 11
click at [135, 49] on link "Items" at bounding box center [131, 43] width 199 height 25
click at [133, 38] on span "Items" at bounding box center [132, 43] width 179 height 11
click at [136, 45] on span "Items" at bounding box center [132, 43] width 26 height 9
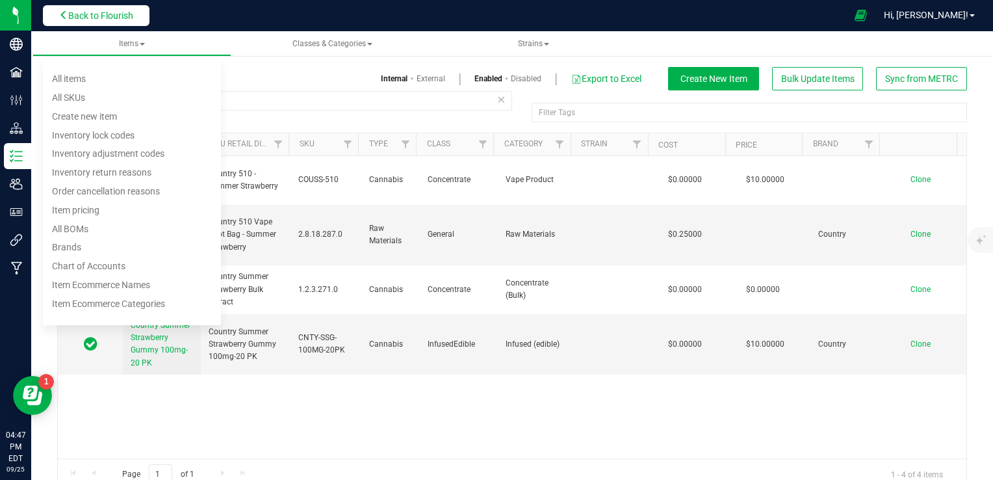
click at [122, 10] on span "Back to Flourish" at bounding box center [100, 15] width 65 height 10
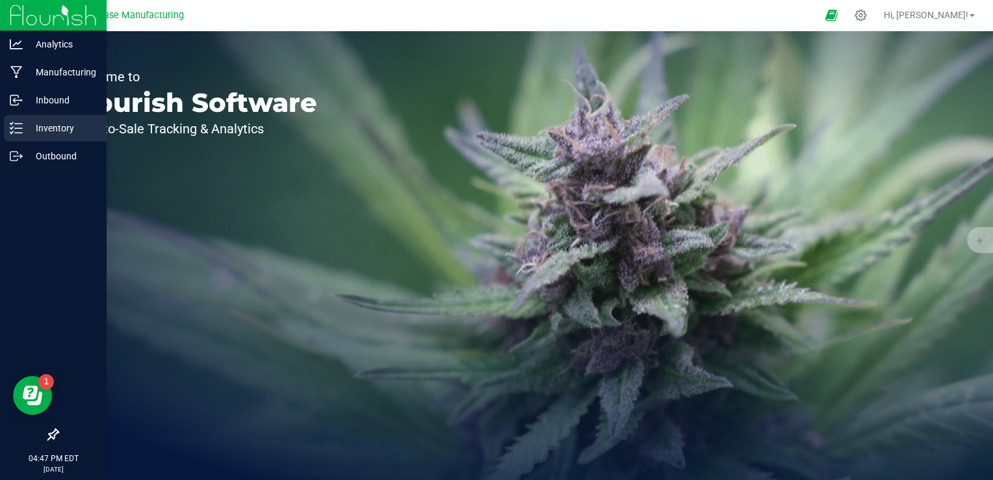
click at [21, 127] on icon at bounding box center [16, 128] width 13 height 13
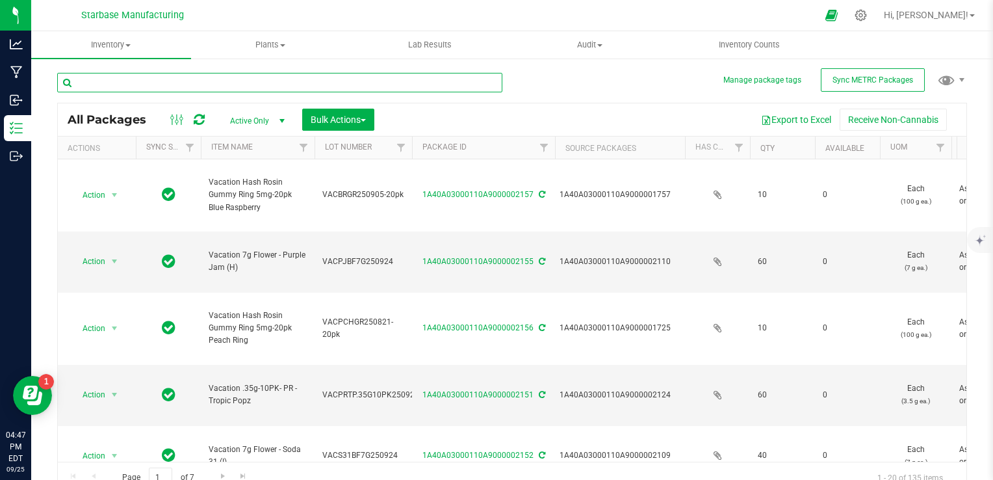
click at [181, 84] on input "text" at bounding box center [279, 82] width 445 height 19
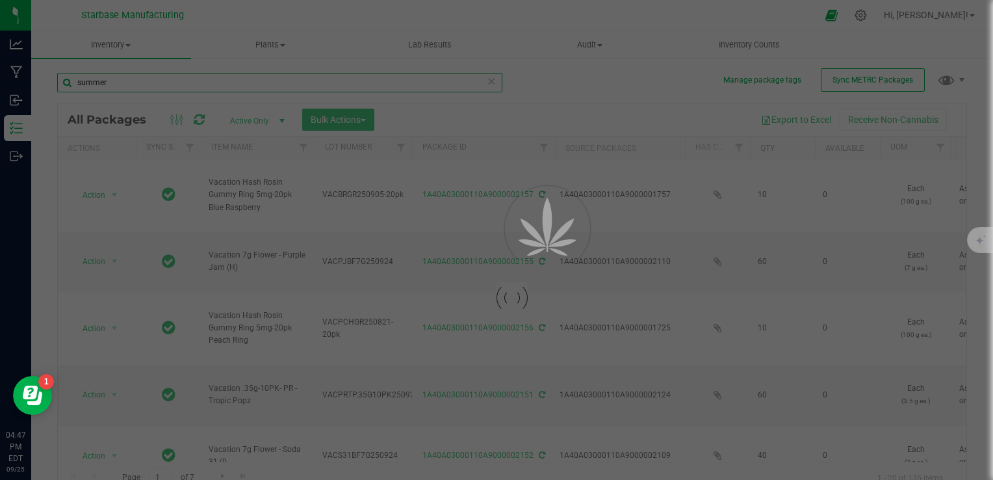
type input "summer s"
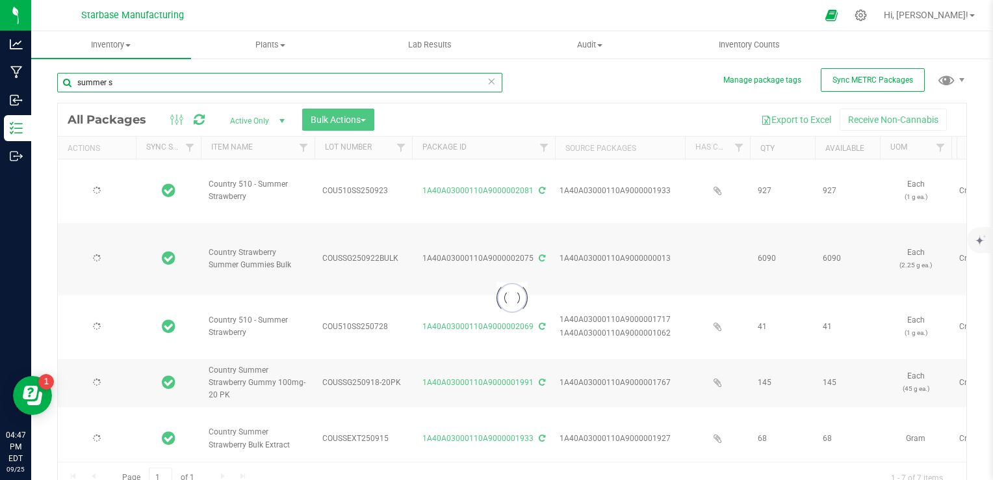
type input "[DATE]"
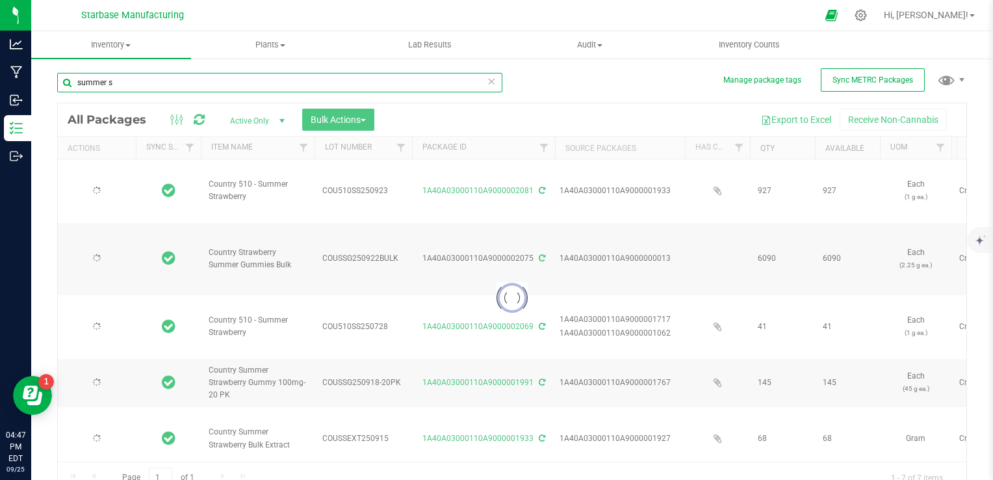
type input "[DATE]"
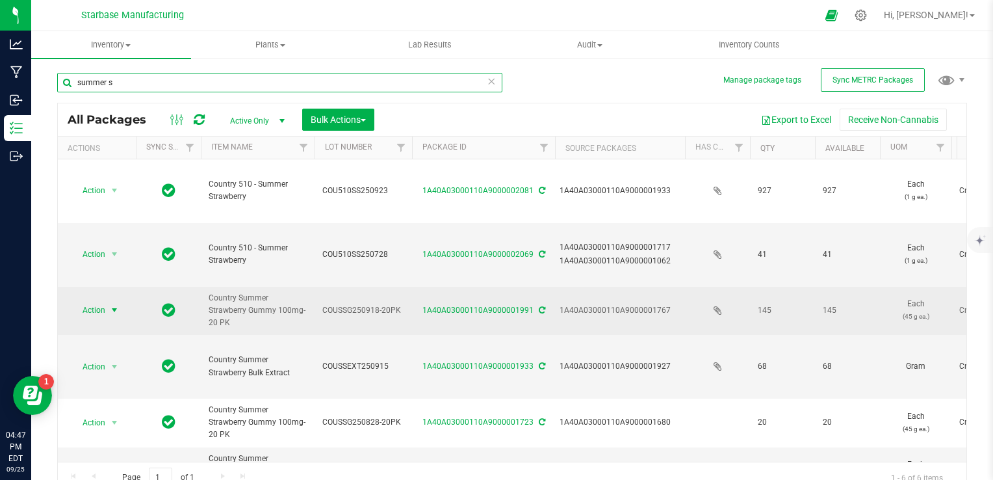
type input "summer s"
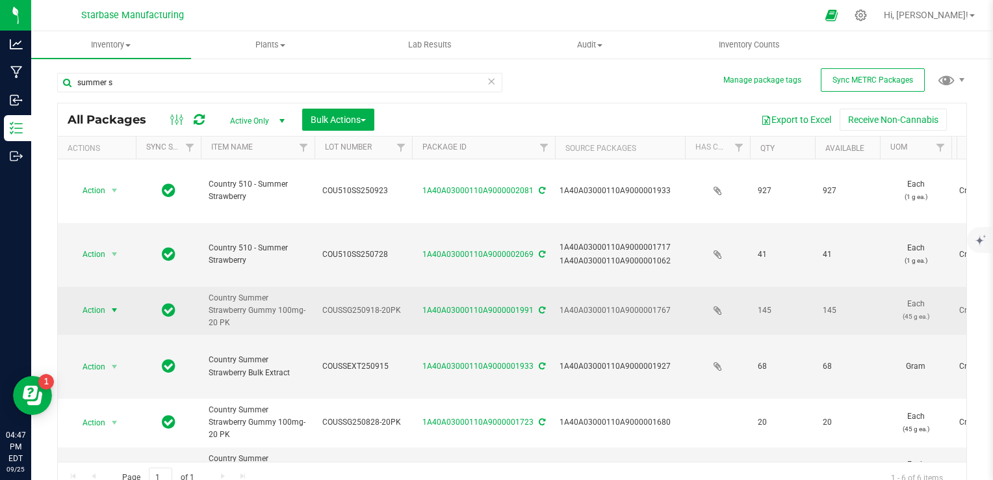
click at [110, 307] on span "select" at bounding box center [114, 310] width 10 height 10
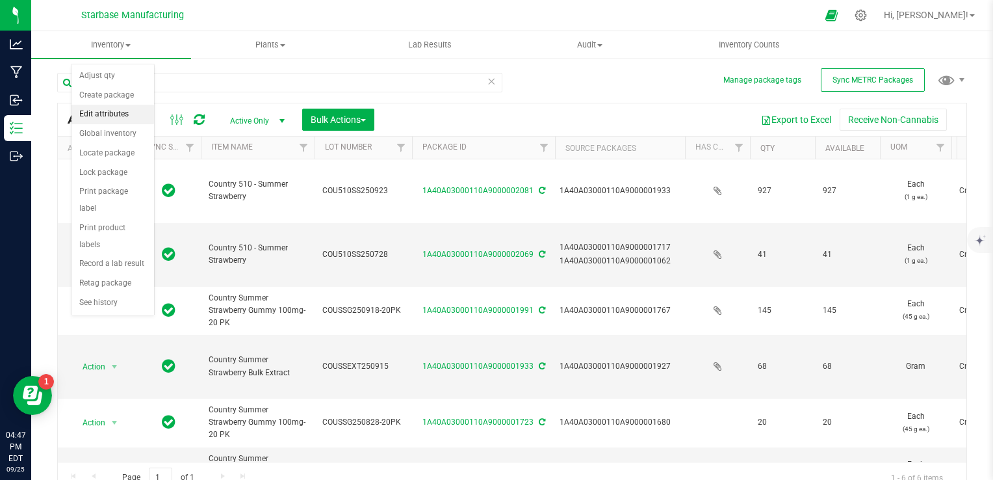
click at [103, 112] on li "Edit attributes" at bounding box center [112, 114] width 83 height 19
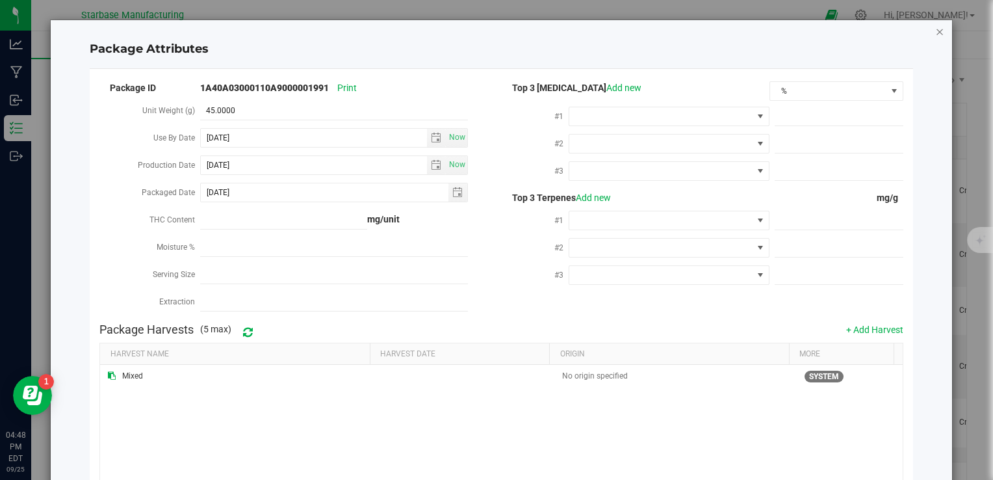
click at [935, 30] on icon "Close modal" at bounding box center [939, 31] width 9 height 16
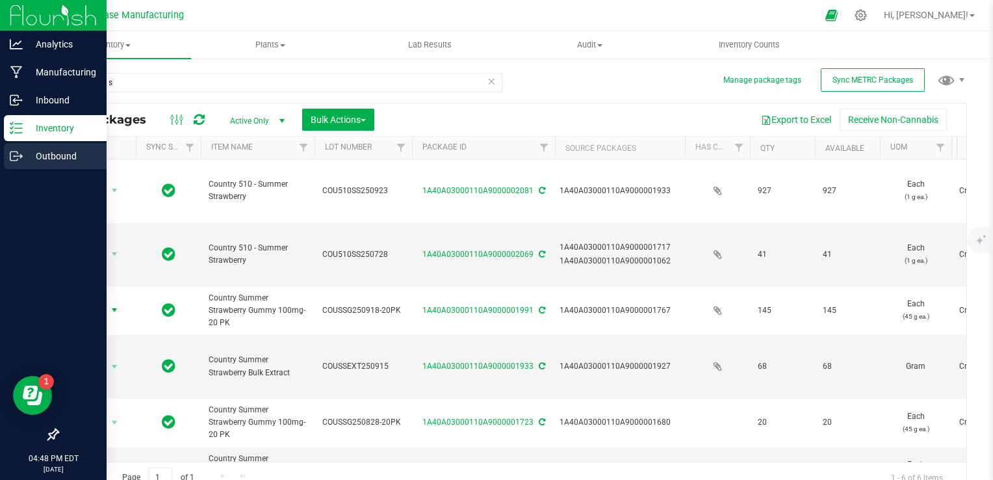
click at [16, 152] on icon at bounding box center [16, 155] width 13 height 13
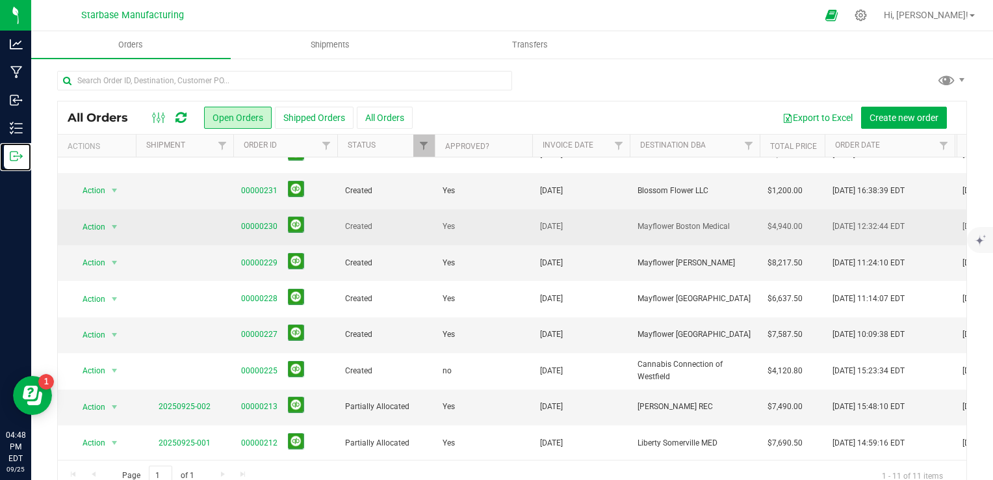
scroll to position [101, 0]
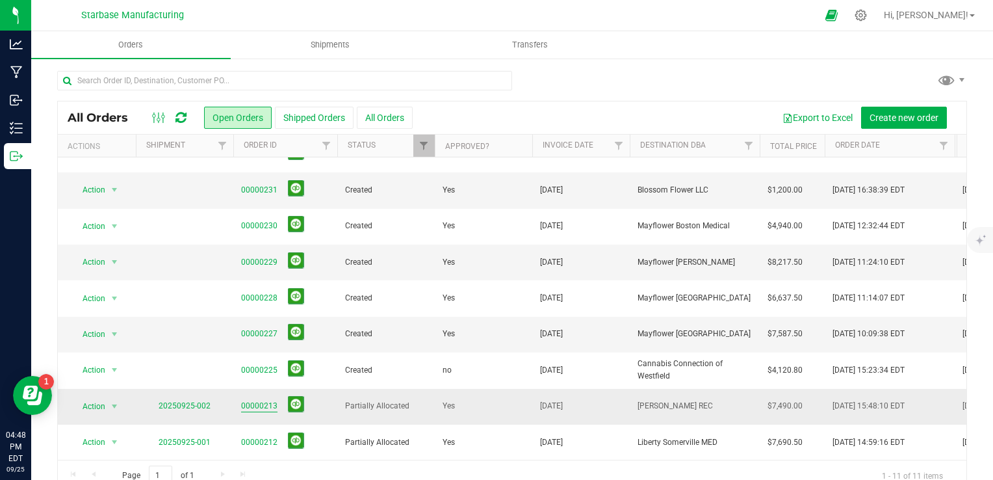
click at [265, 400] on link "00000213" at bounding box center [259, 406] width 36 height 12
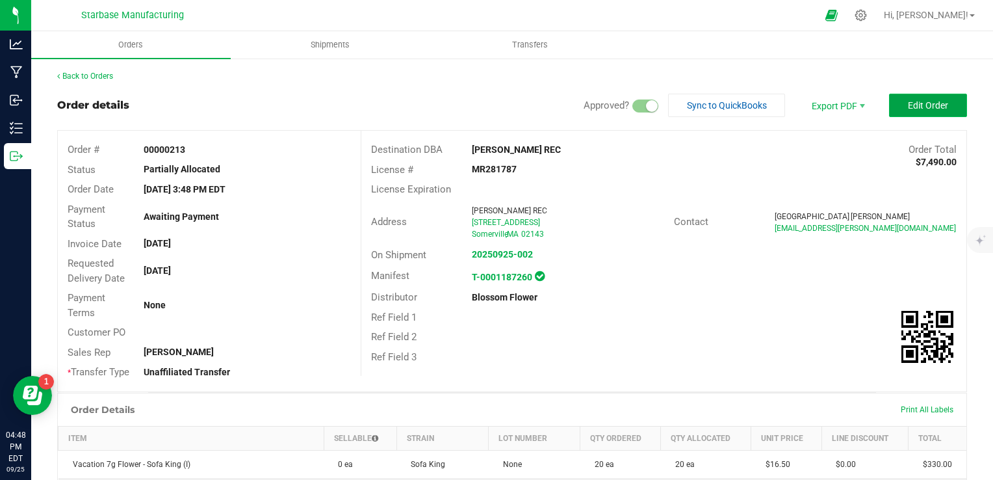
click at [908, 96] on button "Edit Order" at bounding box center [928, 105] width 78 height 23
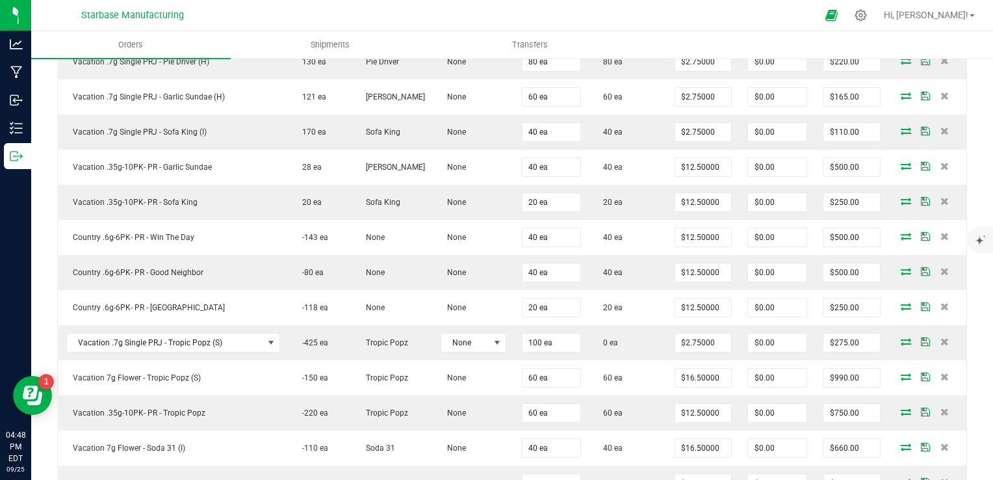
scroll to position [585, 0]
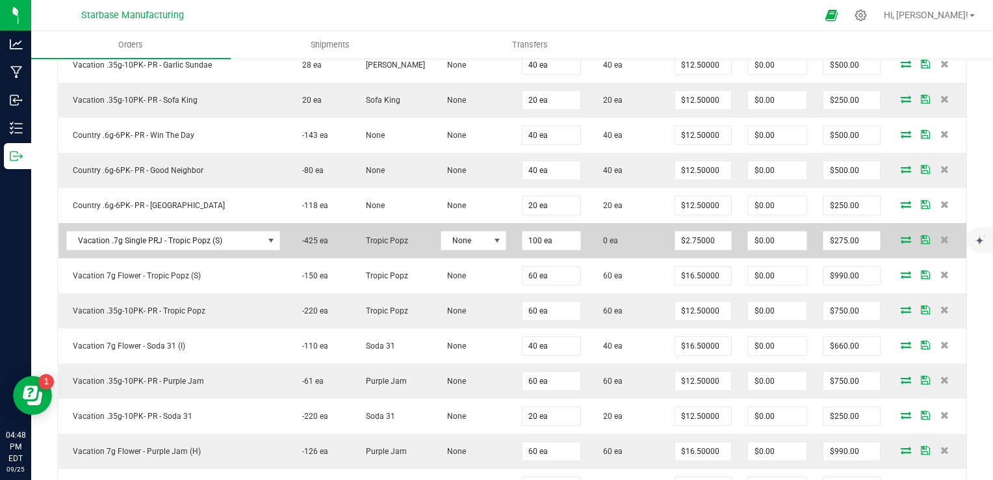
click at [611, 237] on td "0 ea" at bounding box center [628, 240] width 78 height 35
click at [901, 235] on icon at bounding box center [906, 239] width 10 height 8
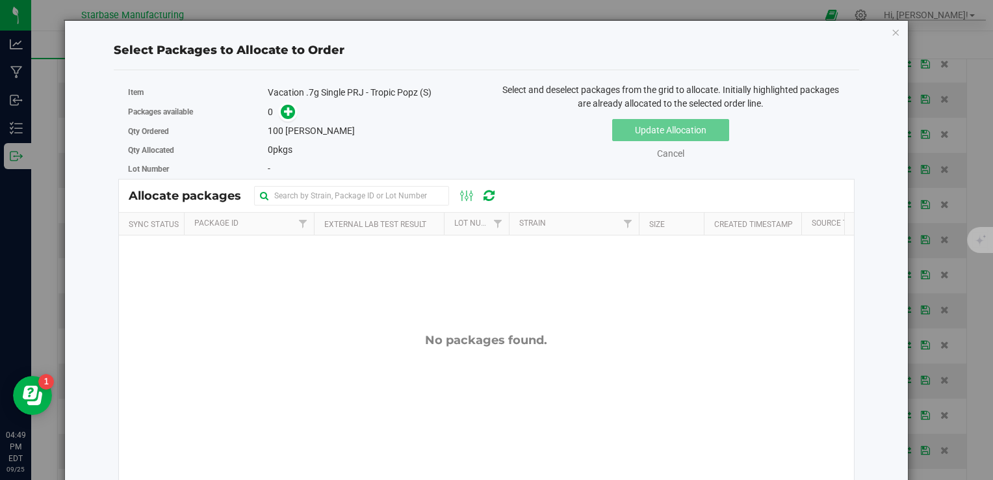
click at [892, 35] on icon "button" at bounding box center [896, 32] width 9 height 16
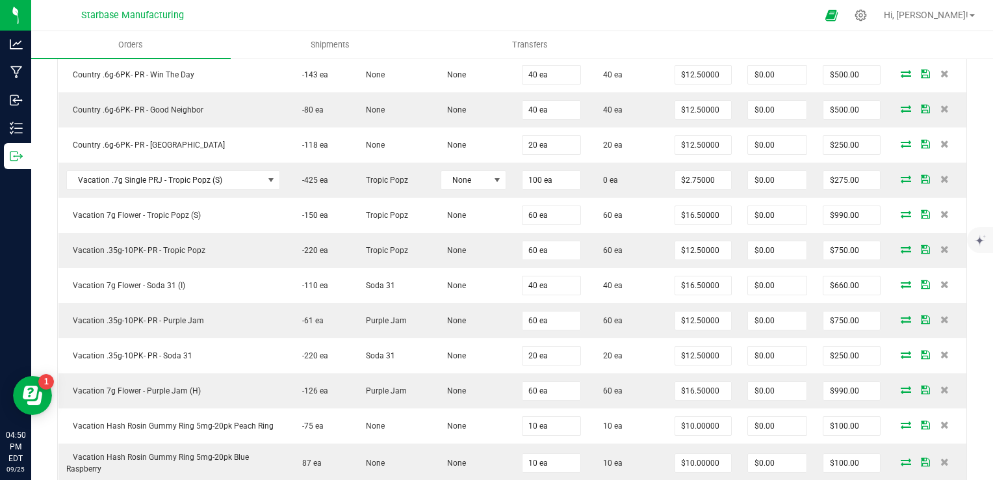
scroll to position [715, 0]
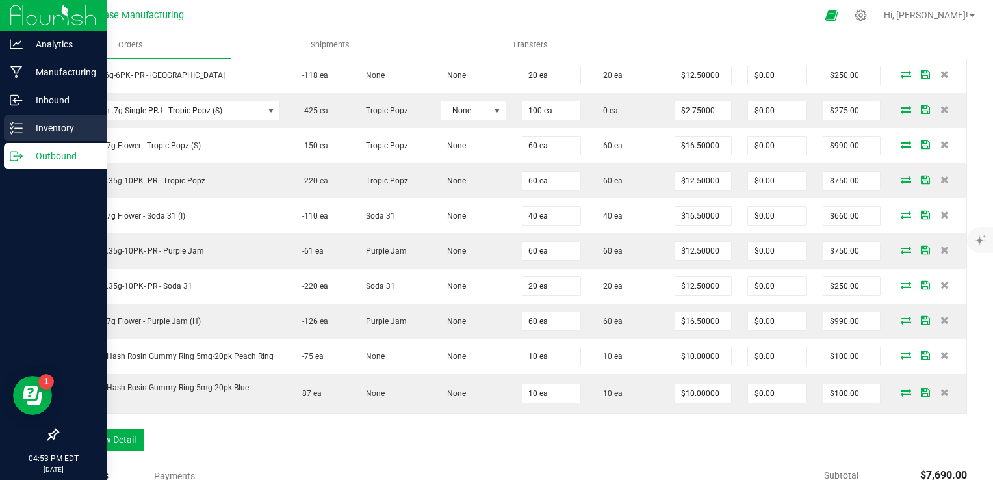
click at [28, 136] on div "Inventory" at bounding box center [55, 128] width 103 height 26
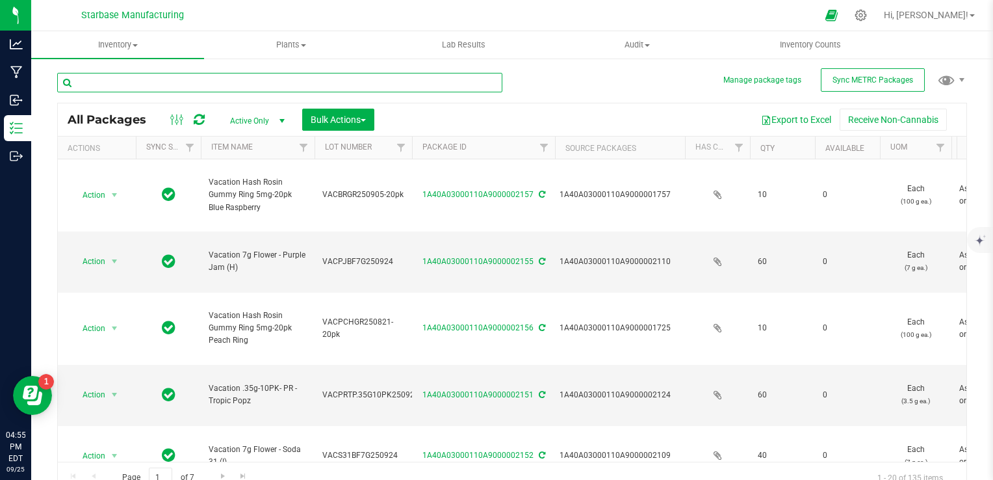
click at [231, 83] on input "text" at bounding box center [279, 82] width 445 height 19
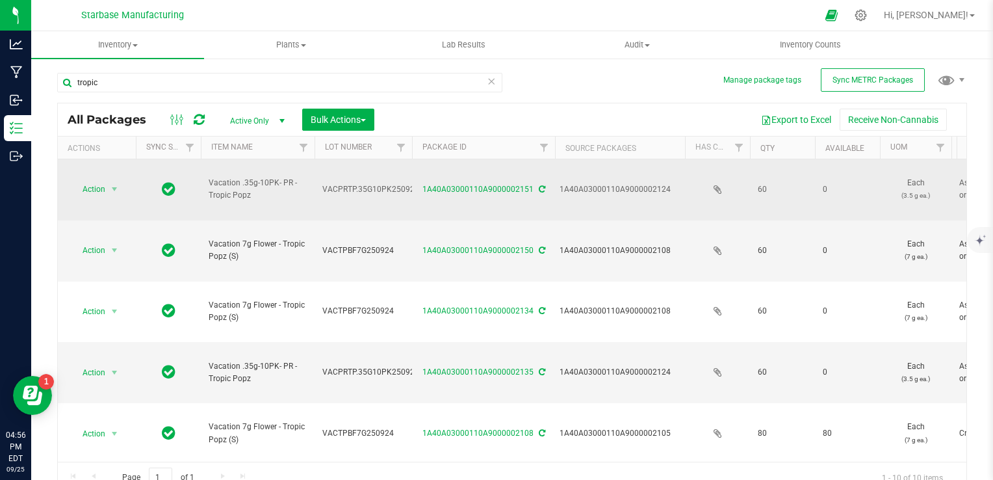
drag, startPoint x: 253, startPoint y: 181, endPoint x: 205, endPoint y: 169, distance: 48.9
click at [205, 169] on td "Vacation .35g-10PK- PR - Tropic Popz" at bounding box center [258, 189] width 114 height 61
copy span "Vacation .35g-10PK- PR - Tropic Popz"
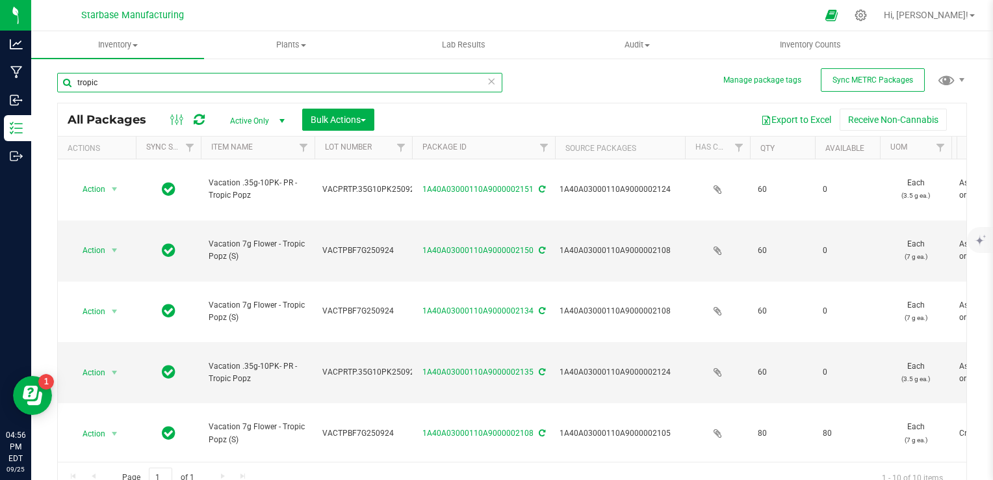
click at [130, 82] on input "tropic" at bounding box center [279, 82] width 445 height 19
paste input "Vacation .35g-10PK- PR - Tropic Popz"
type input "Vacation .35g-10PK- PR - Tropic Popz"
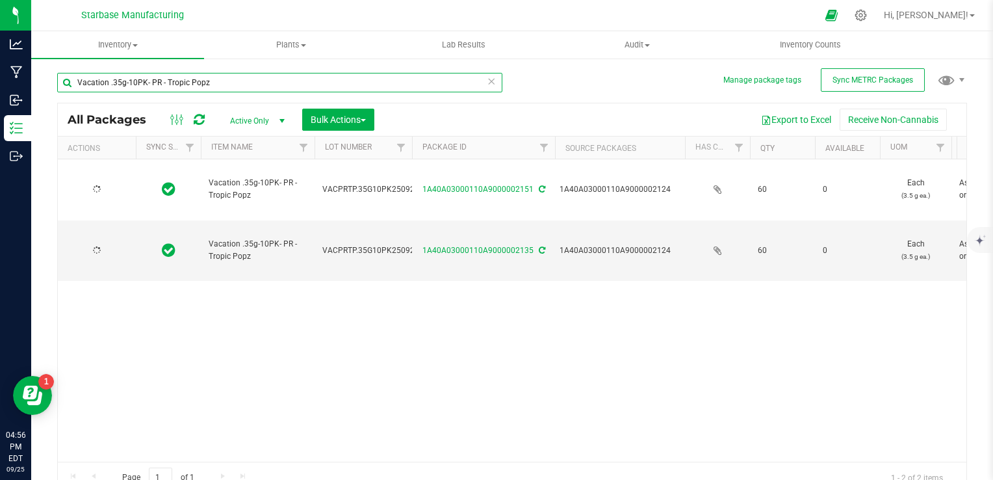
type input "[DATE]"
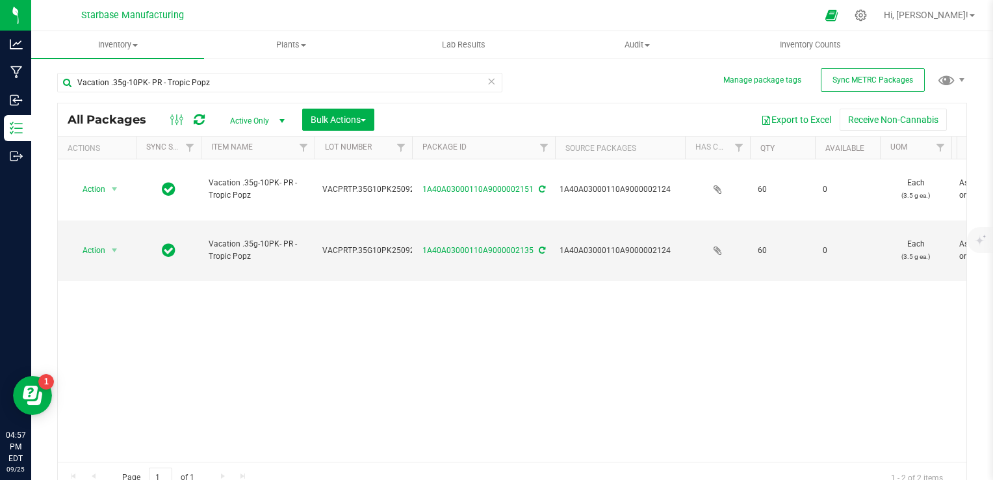
click at [209, 71] on div "Vacation .35g-10PK- PR - Tropic Popz" at bounding box center [284, 82] width 455 height 42
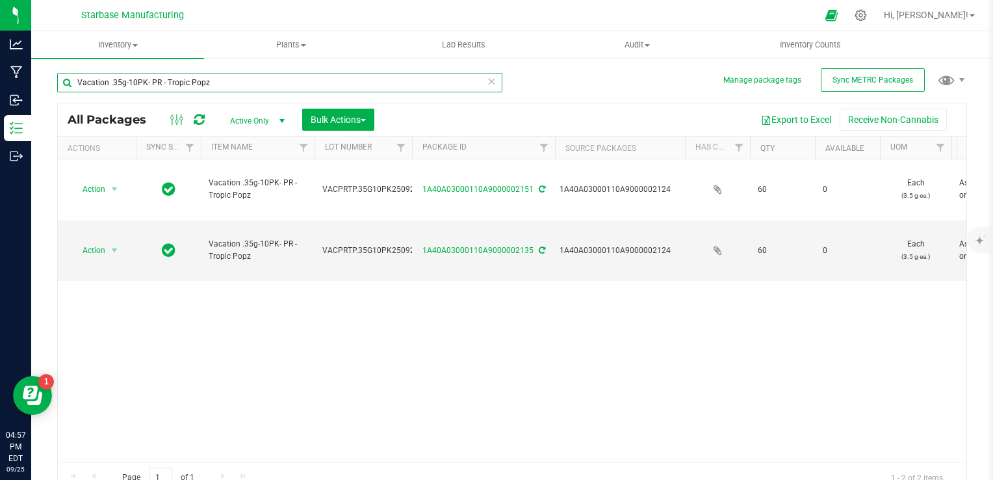
click at [211, 76] on input "Vacation .35g-10PK- PR - Tropic Popz" at bounding box center [279, 82] width 445 height 19
click at [211, 77] on input "Vacation .35g-10PK- PR - Tropic Popz" at bounding box center [279, 82] width 445 height 19
type input "510"
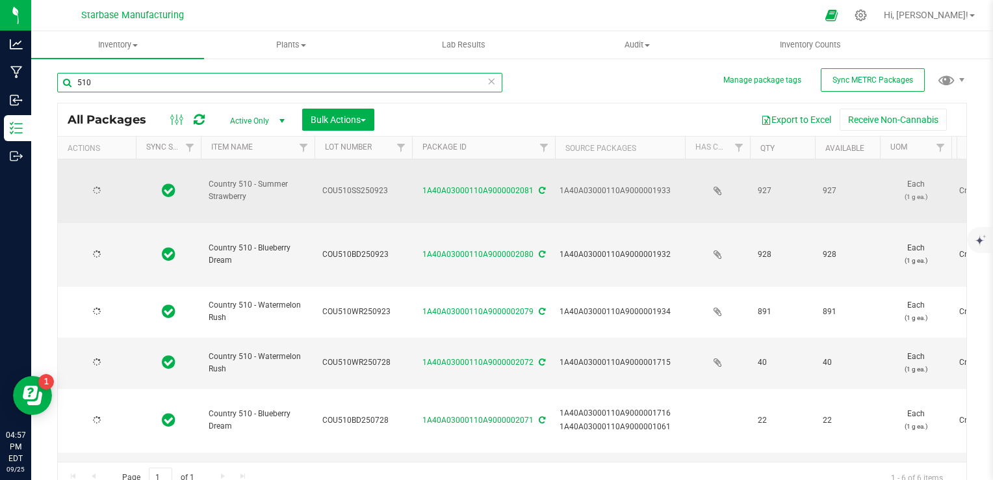
type input "[DATE]"
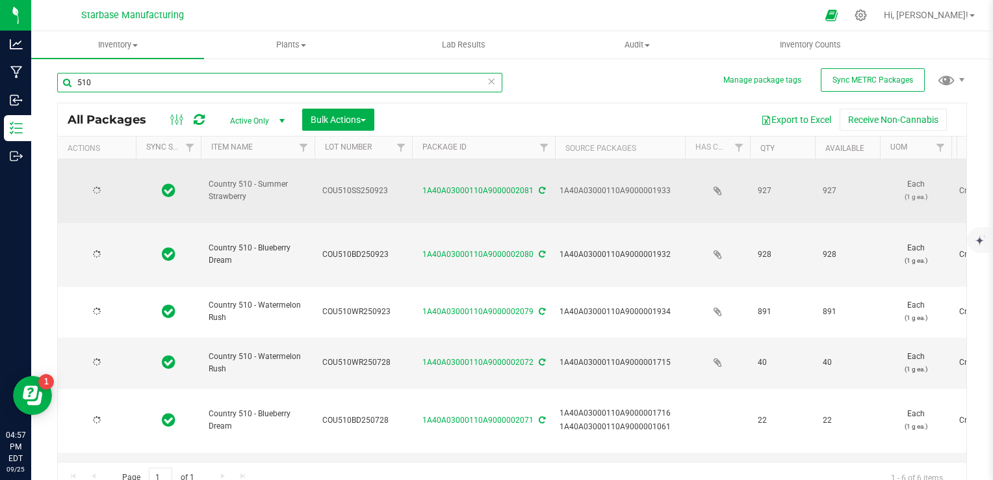
type input "[DATE]"
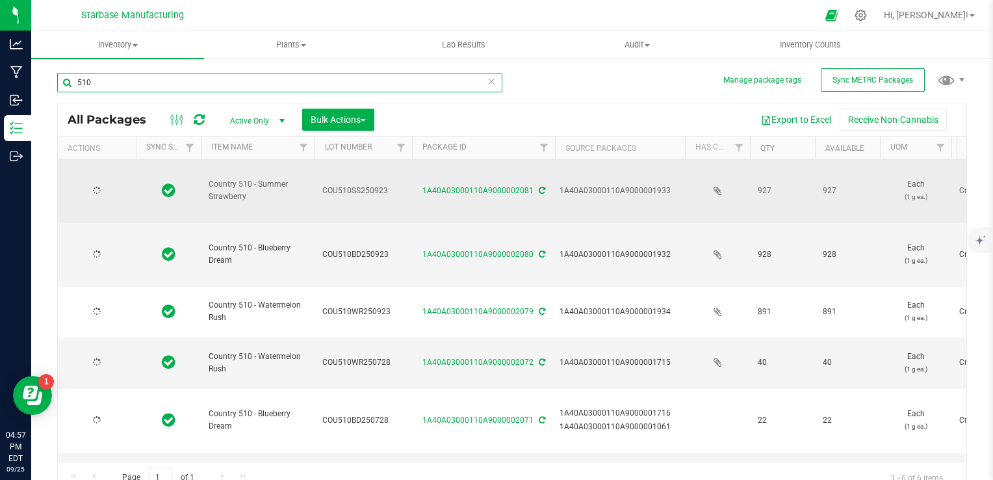
type input "[DATE]"
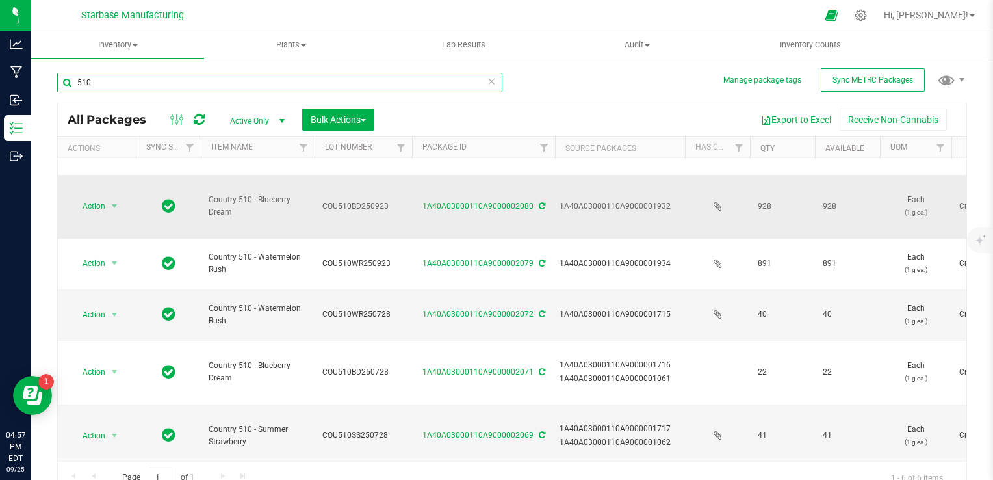
scroll to position [62, 0]
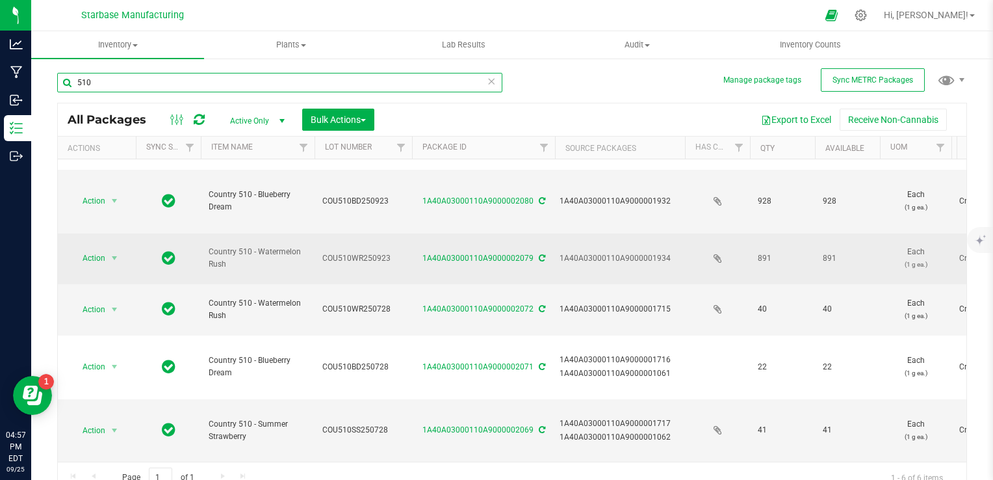
type input "510"
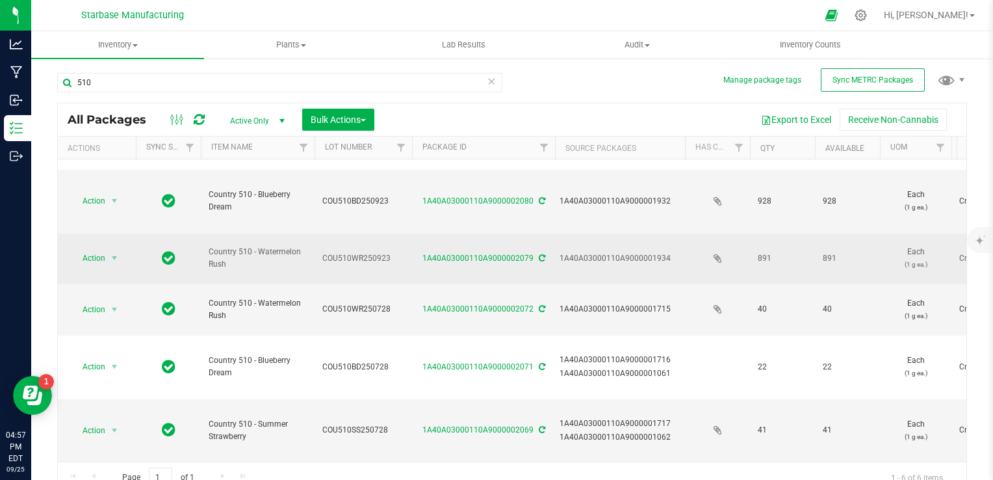
drag, startPoint x: 231, startPoint y: 251, endPoint x: 200, endPoint y: 246, distance: 31.6
copy tr "Country 510 - Watermelon Rush"
